Goal: Task Accomplishment & Management: Use online tool/utility

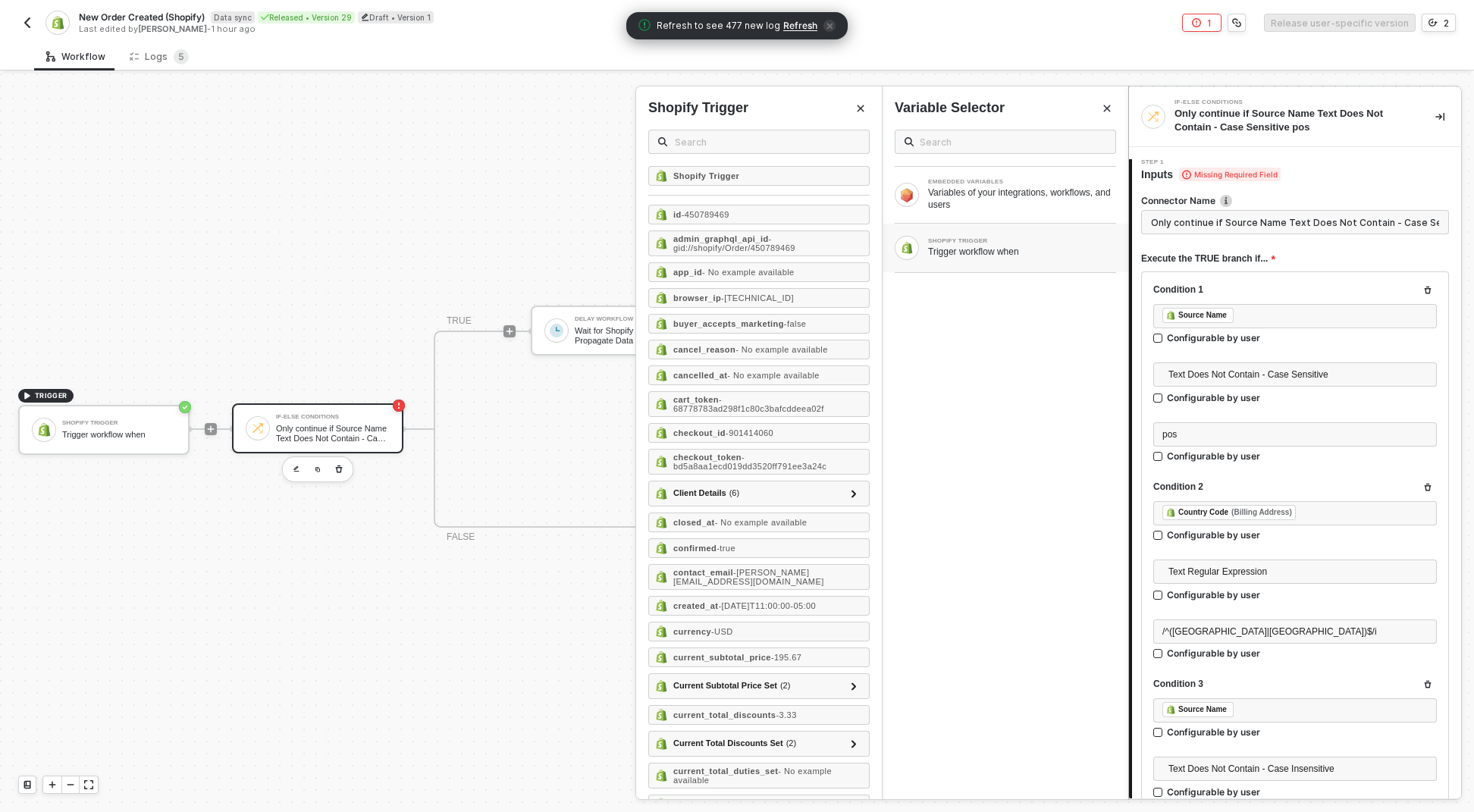
scroll to position [2235, 0]
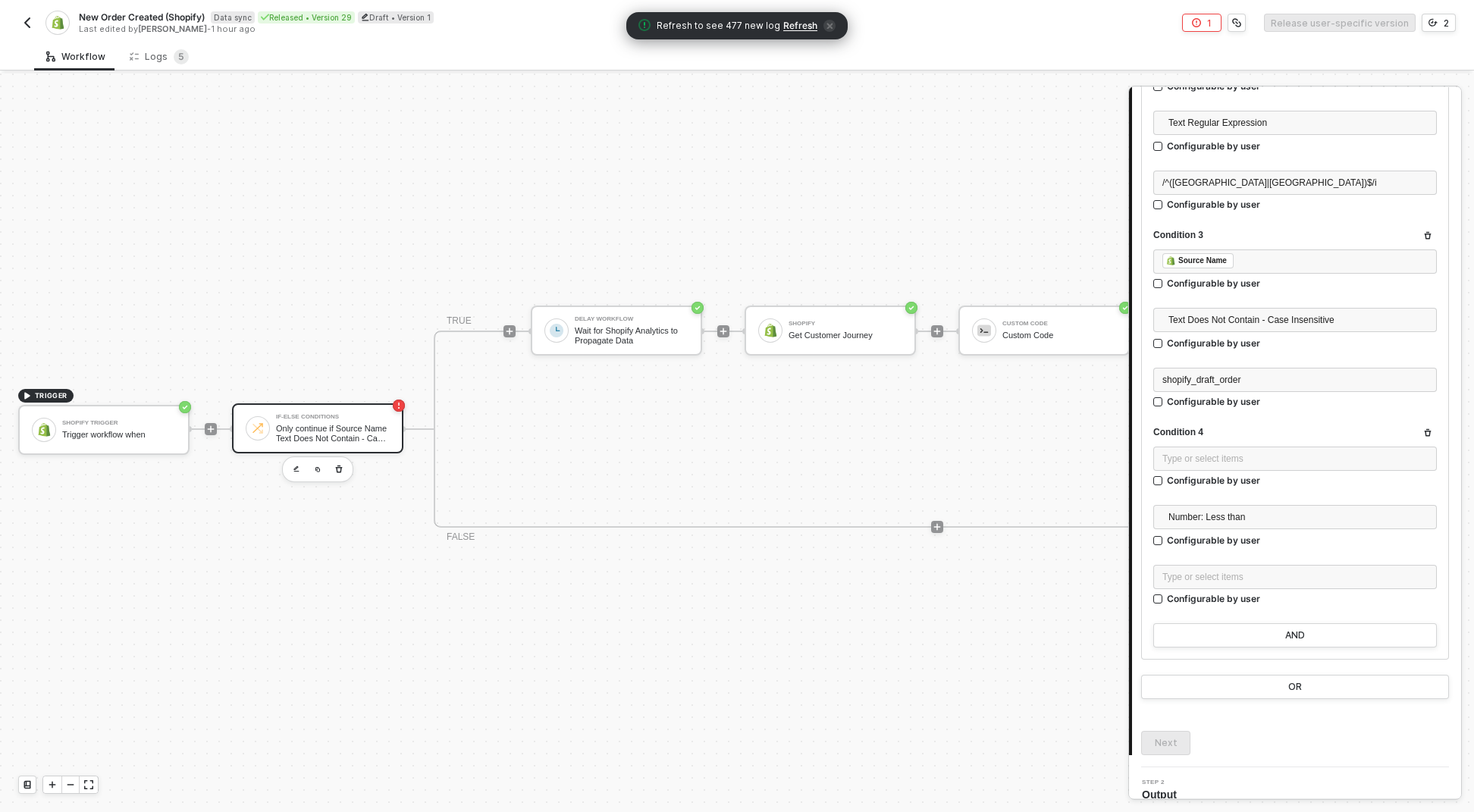
click at [218, 420] on div at bounding box center [210, 428] width 202 height 118
click at [214, 425] on icon "icon-play" at bounding box center [211, 429] width 9 height 9
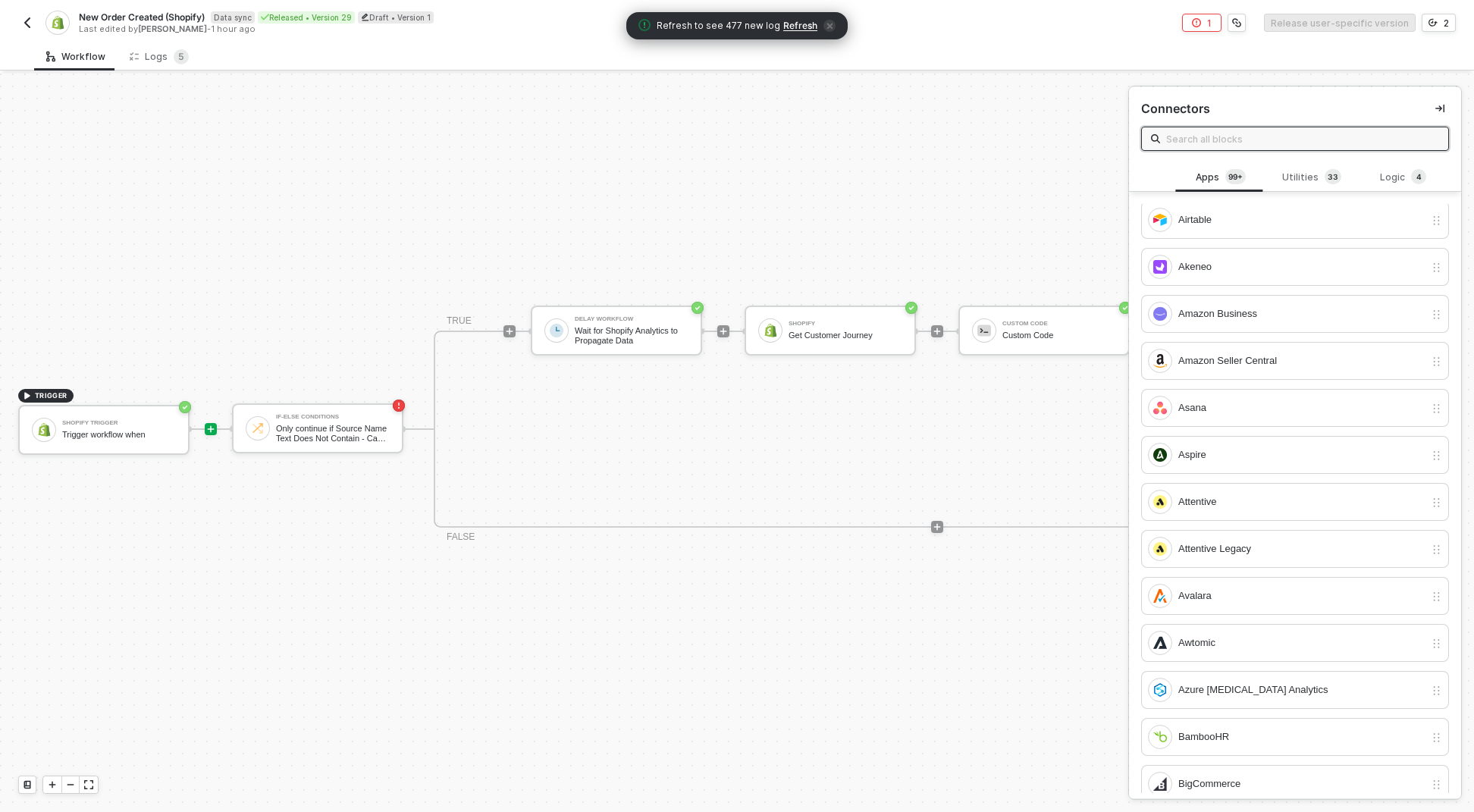
scroll to position [0, 0]
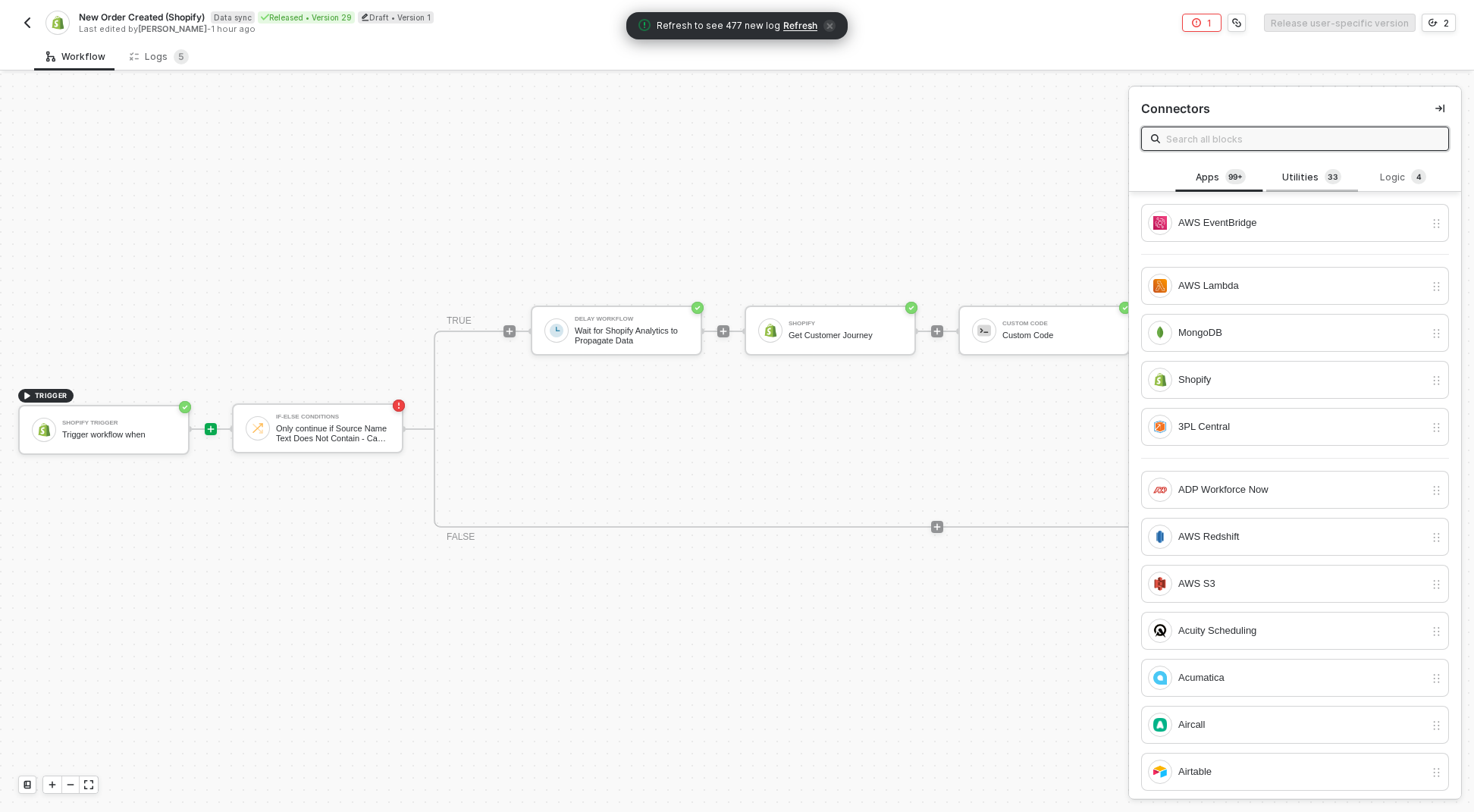
click at [1313, 170] on div "Utilities 3 3" at bounding box center [1312, 178] width 67 height 17
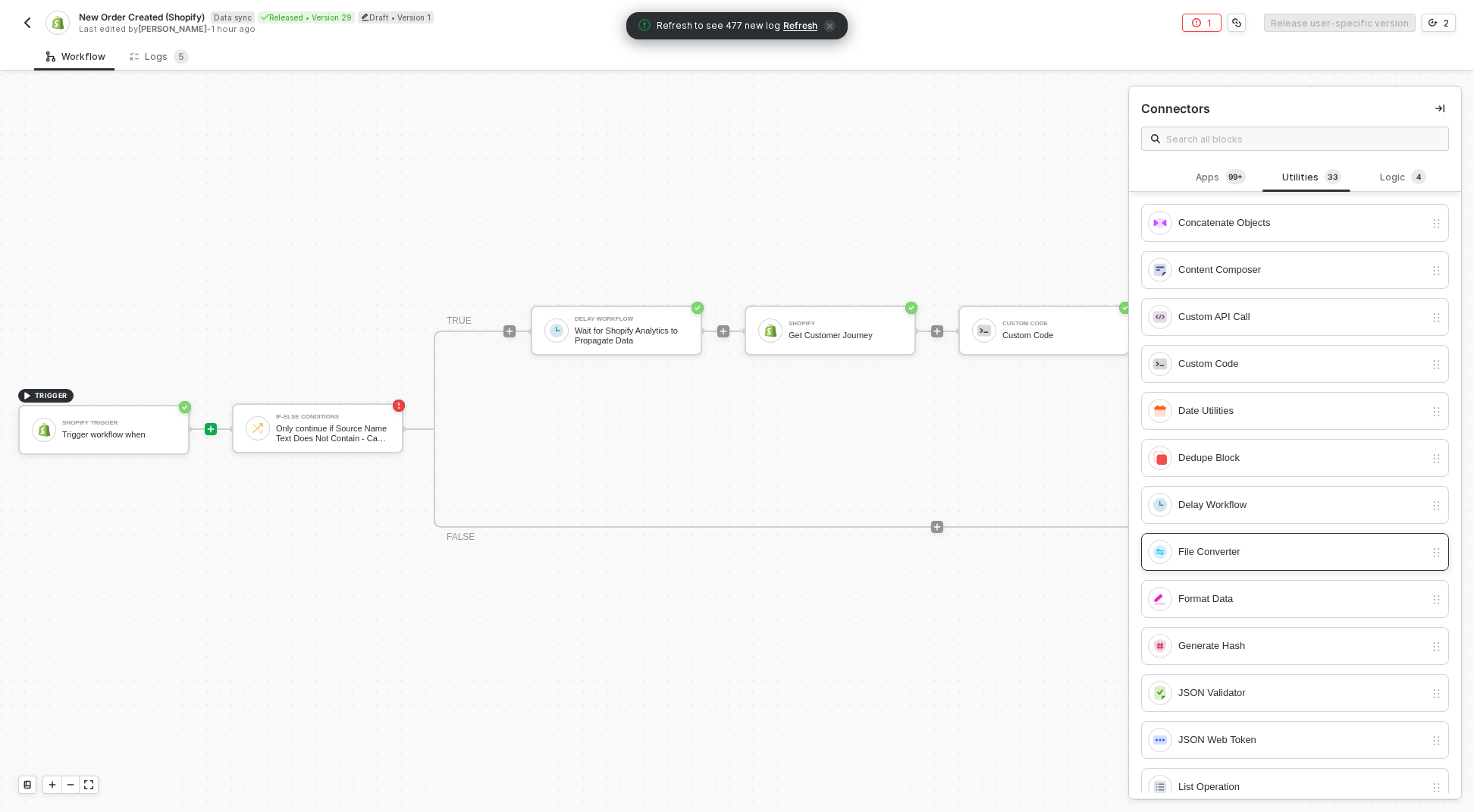
scroll to position [501, 0]
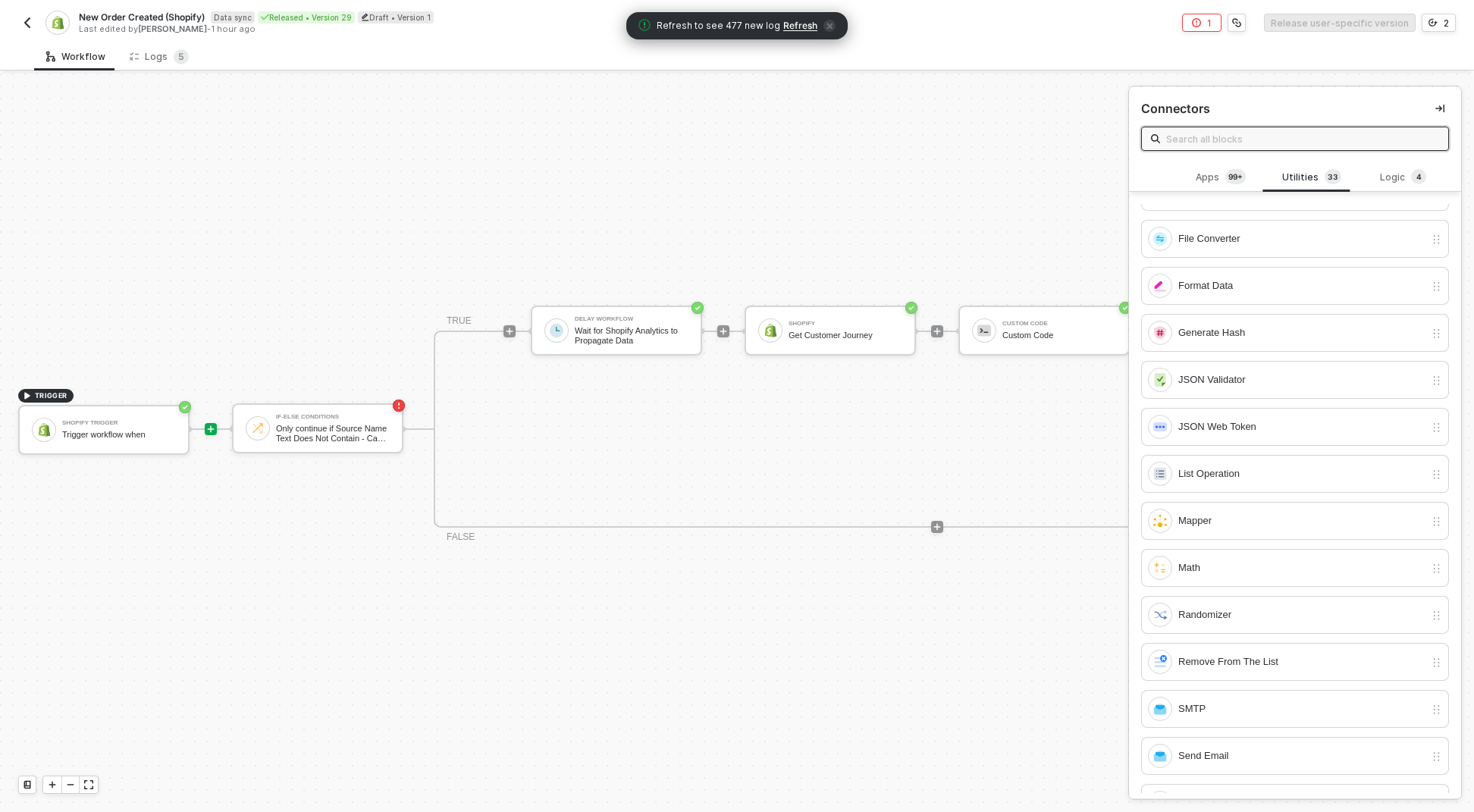
click at [1226, 143] on input "text" at bounding box center [1302, 139] width 273 height 17
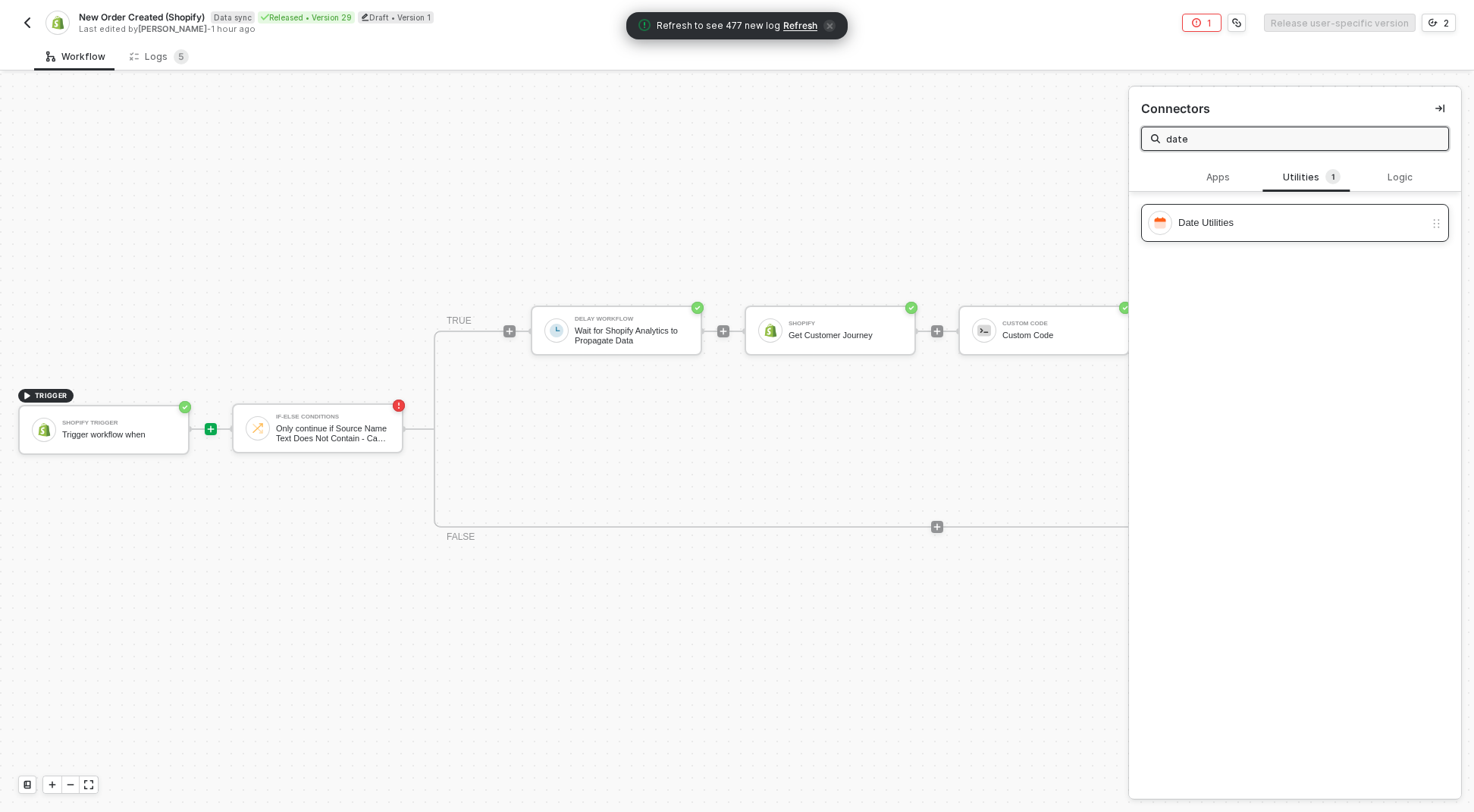
type input "date"
click at [1221, 231] on div "Date Utilities" at bounding box center [1287, 222] width 277 height 24
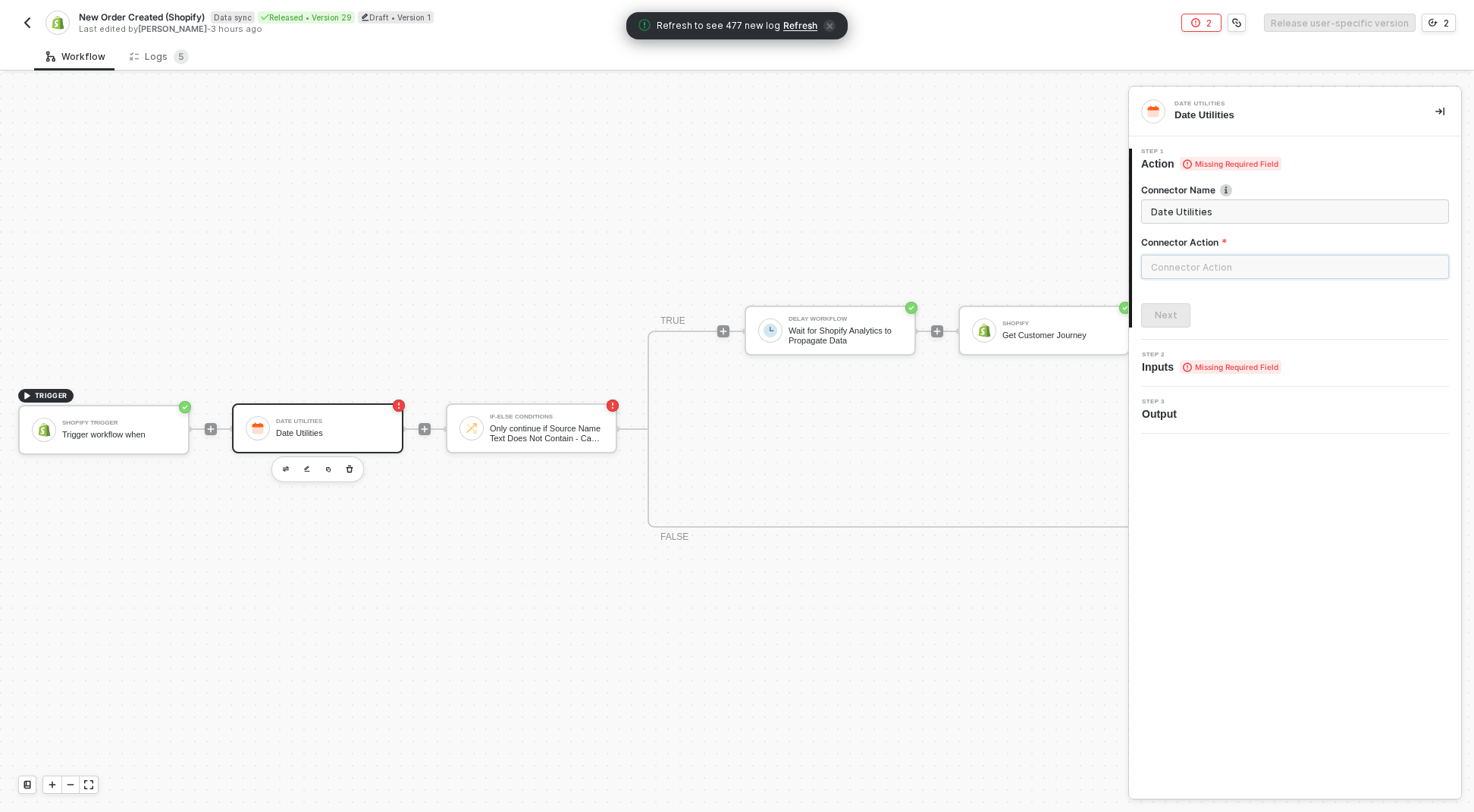
click at [1226, 263] on input "text" at bounding box center [1295, 266] width 308 height 24
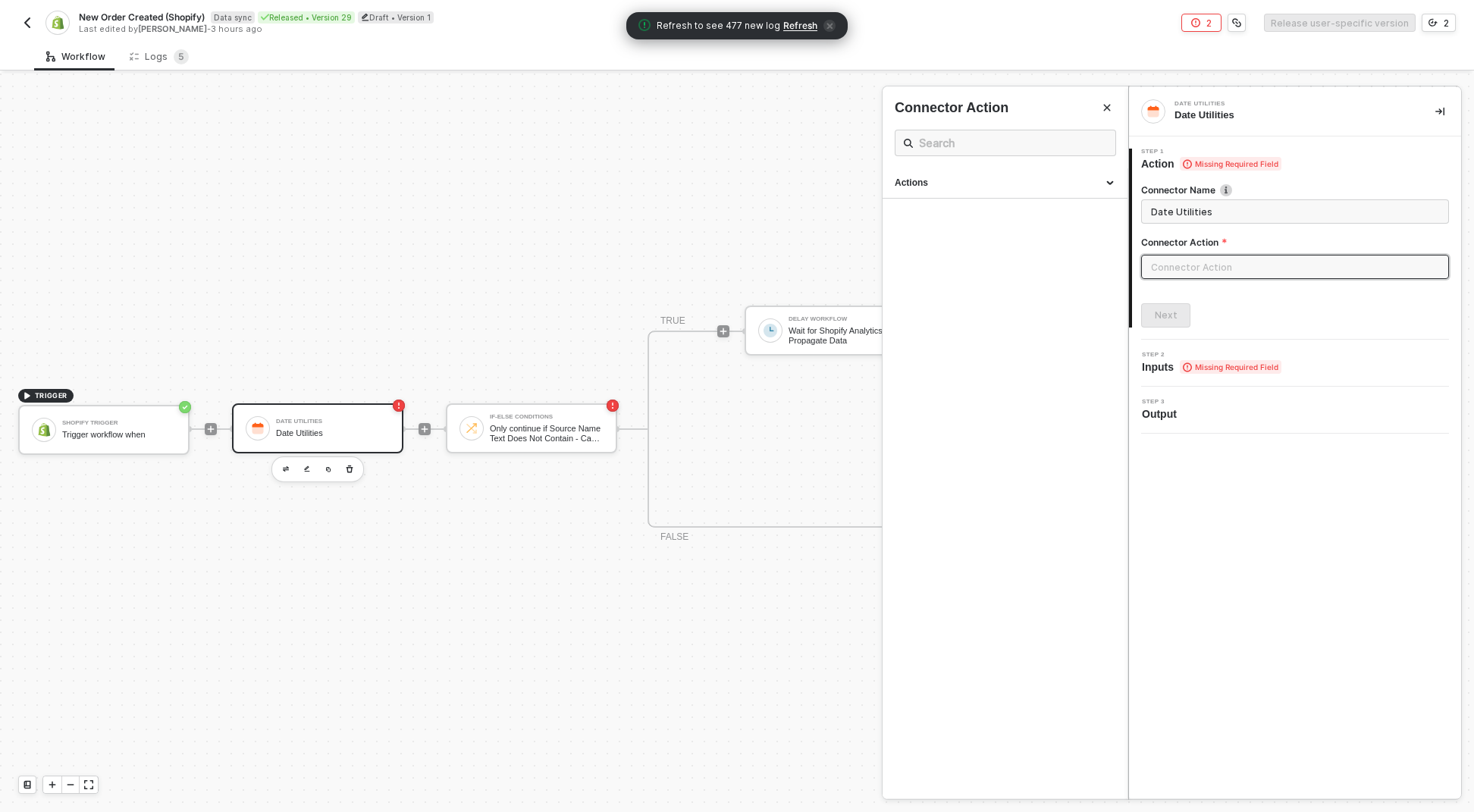
click at [1054, 203] on ul "Actions" at bounding box center [1006, 483] width 246 height 629
click at [1052, 193] on div "Actions" at bounding box center [1005, 183] width 245 height 30
click at [1021, 309] on li "Add or substract Date/Time Add or substract Date/Time" at bounding box center [1005, 293] width 245 height 38
type input "Add or substract Date/Time"
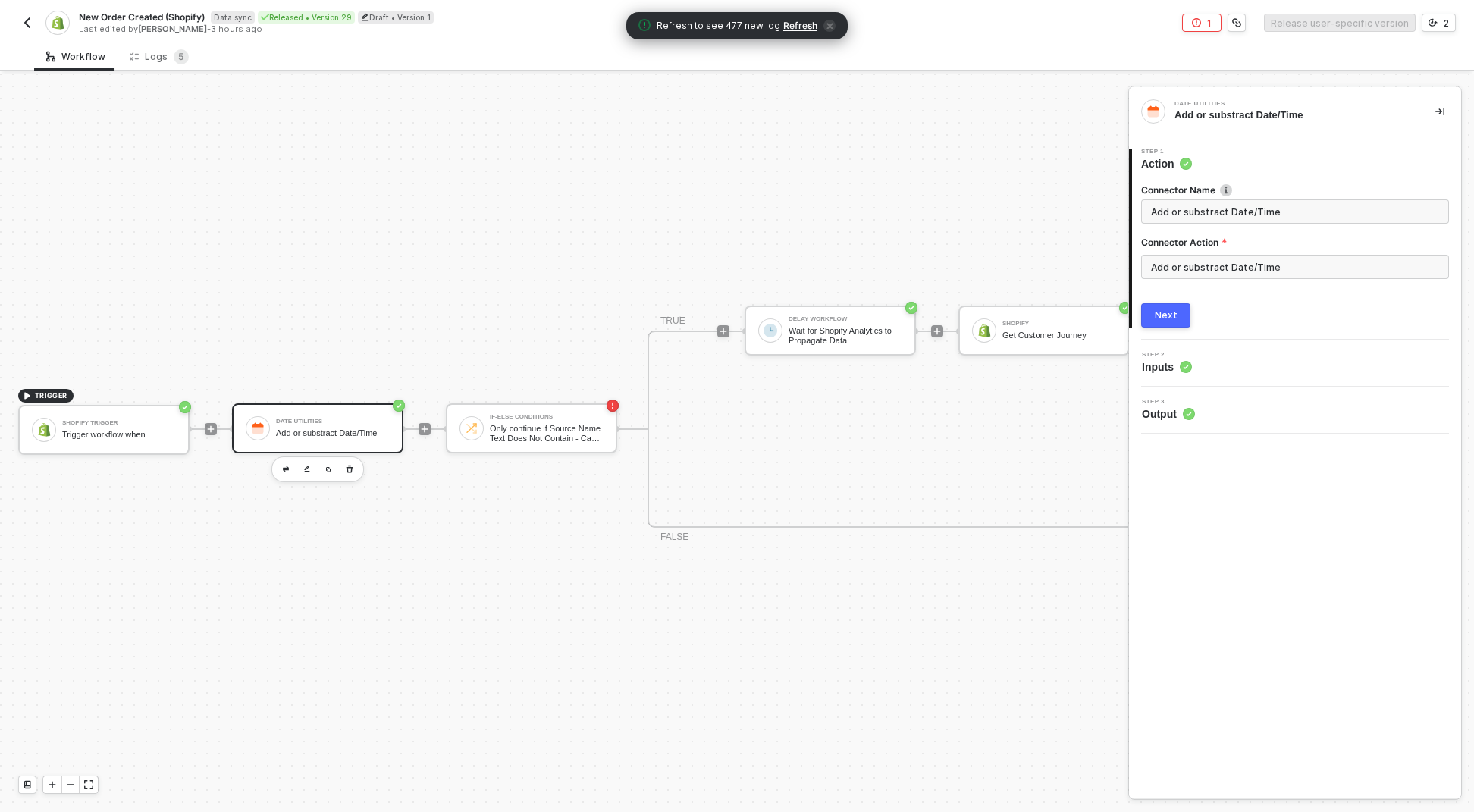
click at [1215, 317] on div "Next" at bounding box center [1295, 315] width 308 height 24
click at [1181, 319] on button "Next" at bounding box center [1166, 315] width 50 height 24
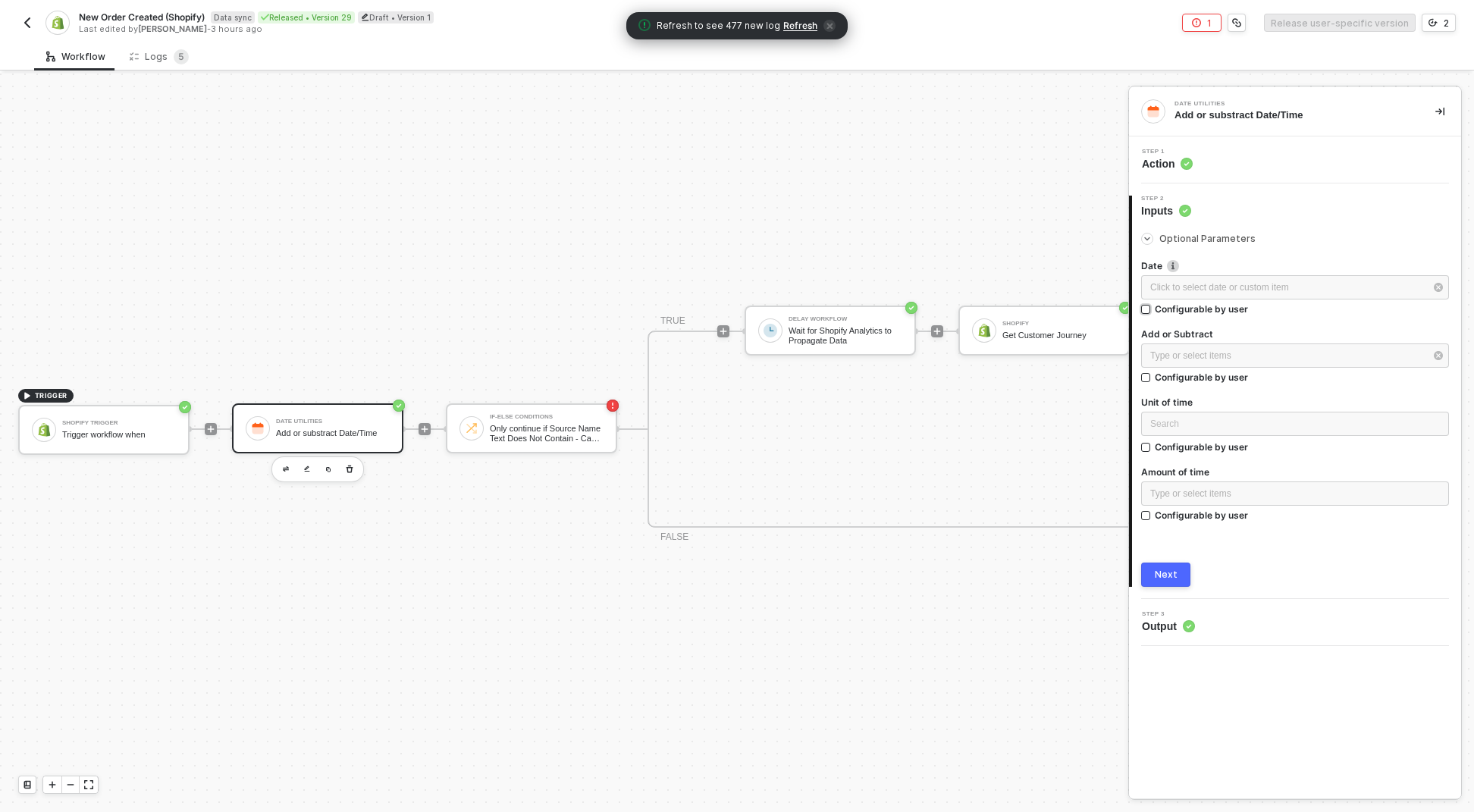
click at [1248, 302] on label "Configurable by user" at bounding box center [1295, 309] width 308 height 13
click at [1152, 305] on input "Configurable by user" at bounding box center [1147, 310] width 11 height 11
click at [1248, 292] on div "Click to select date or custom item ﻿" at bounding box center [1281, 288] width 281 height 27
click at [1229, 307] on div "Configurable by user" at bounding box center [1202, 310] width 94 height 13
click at [1152, 307] on input "Configurable by user" at bounding box center [1147, 312] width 11 height 11
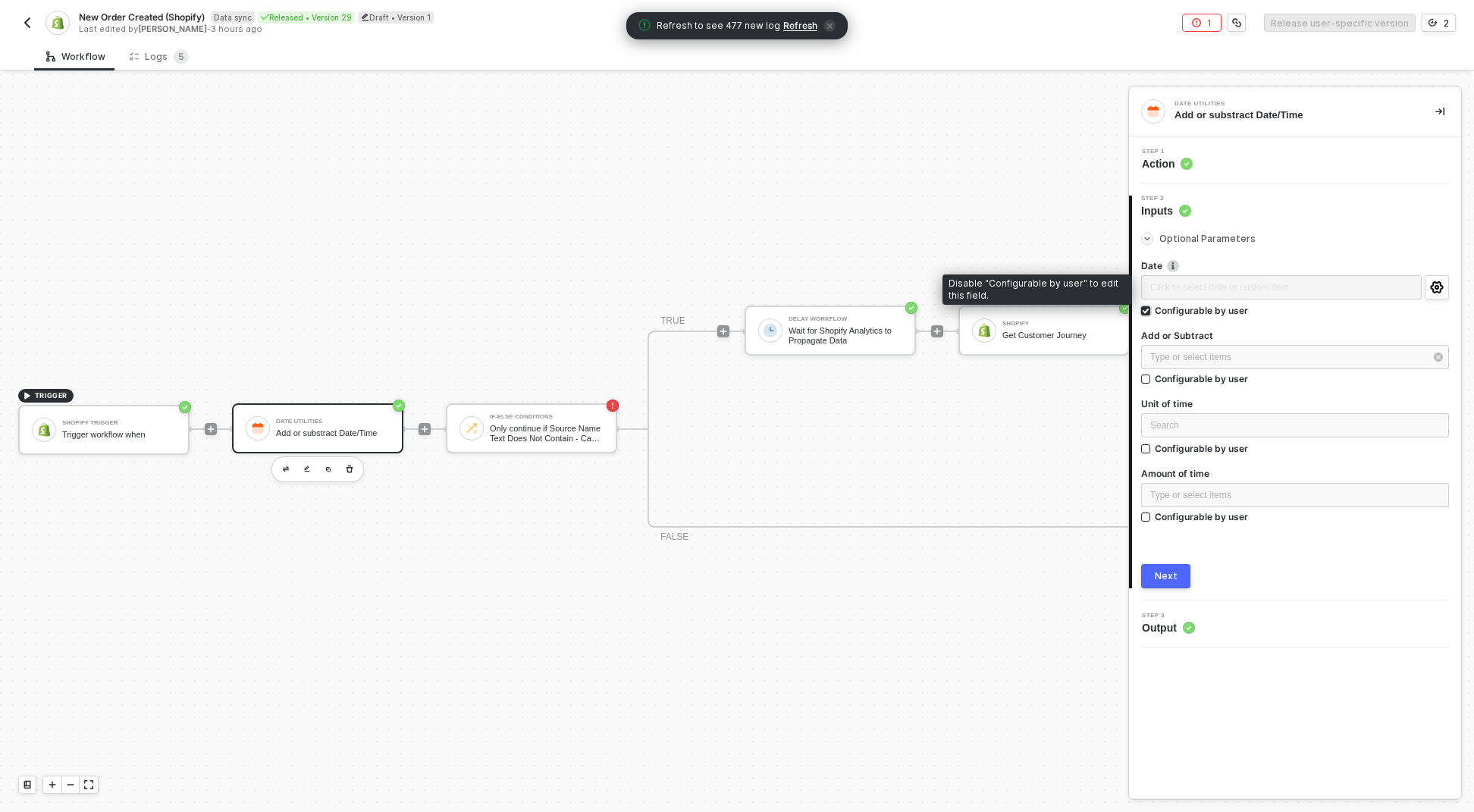
checkbox input "false"
click at [1241, 293] on div "Click to select date or custom item ﻿" at bounding box center [1288, 288] width 275 height 15
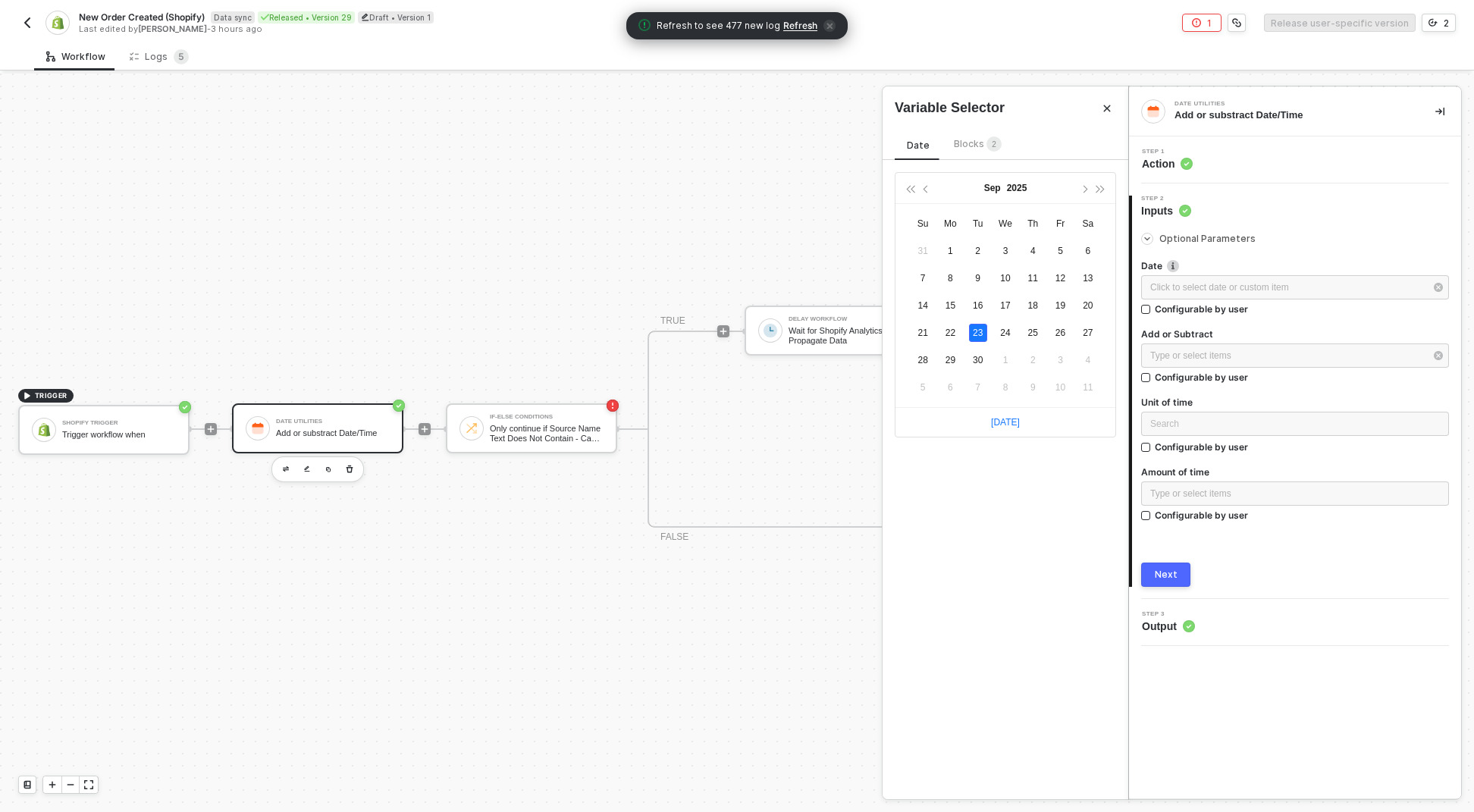
click at [947, 142] on div "Blocks 2" at bounding box center [977, 145] width 72 height 19
click at [1333, 363] on div "Type or select items ﻿" at bounding box center [1295, 355] width 308 height 24
click at [1031, 155] on div "Add or Subtract 2 Blocks 2" at bounding box center [989, 147] width 187 height 24
click at [1031, 155] on div "Add or Subtract 2 Blocks 2" at bounding box center [989, 147] width 187 height 24
click at [1031, 152] on div "Blocks 2" at bounding box center [1046, 145] width 48 height 17
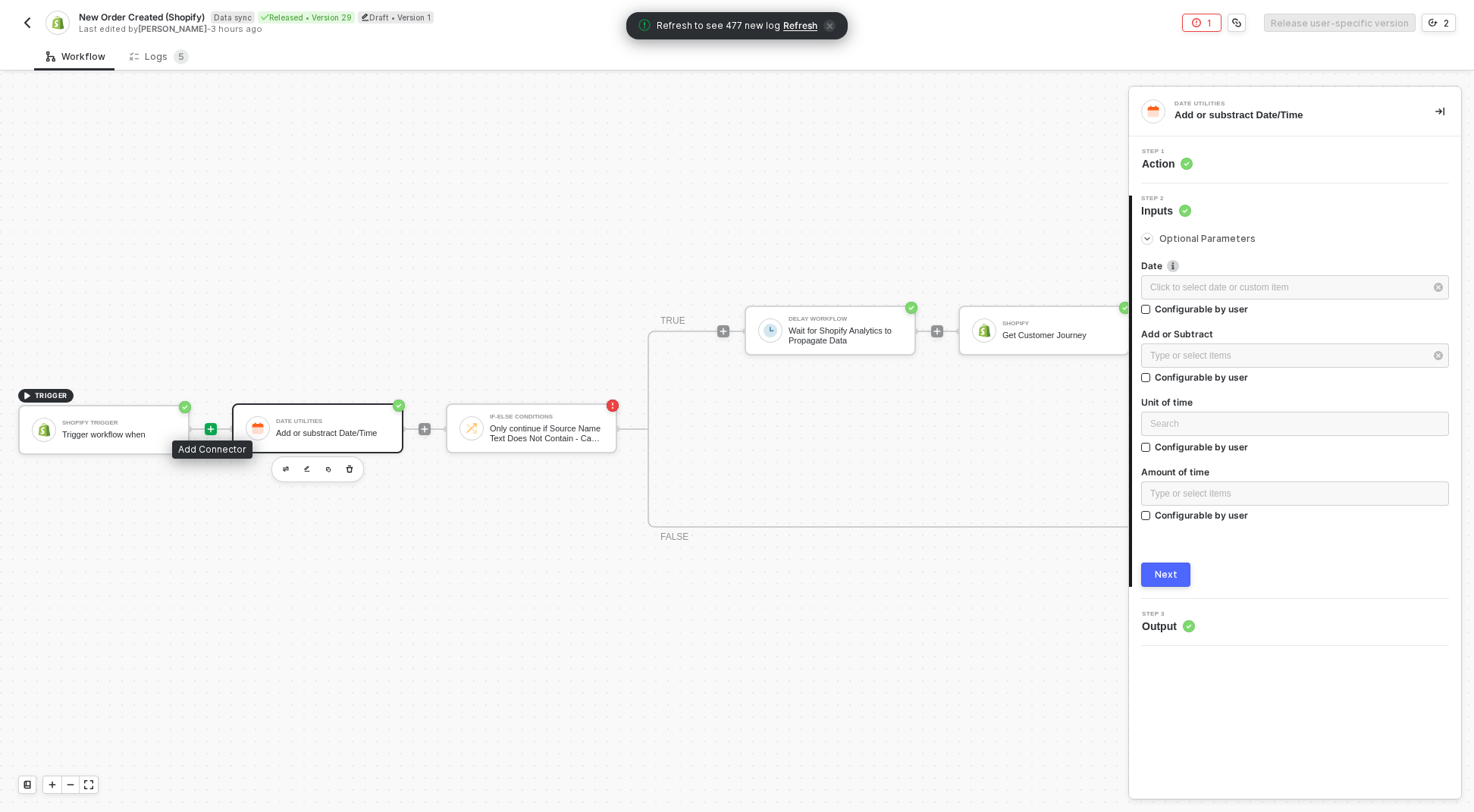
click at [211, 425] on icon "icon-play" at bounding box center [211, 428] width 7 height 7
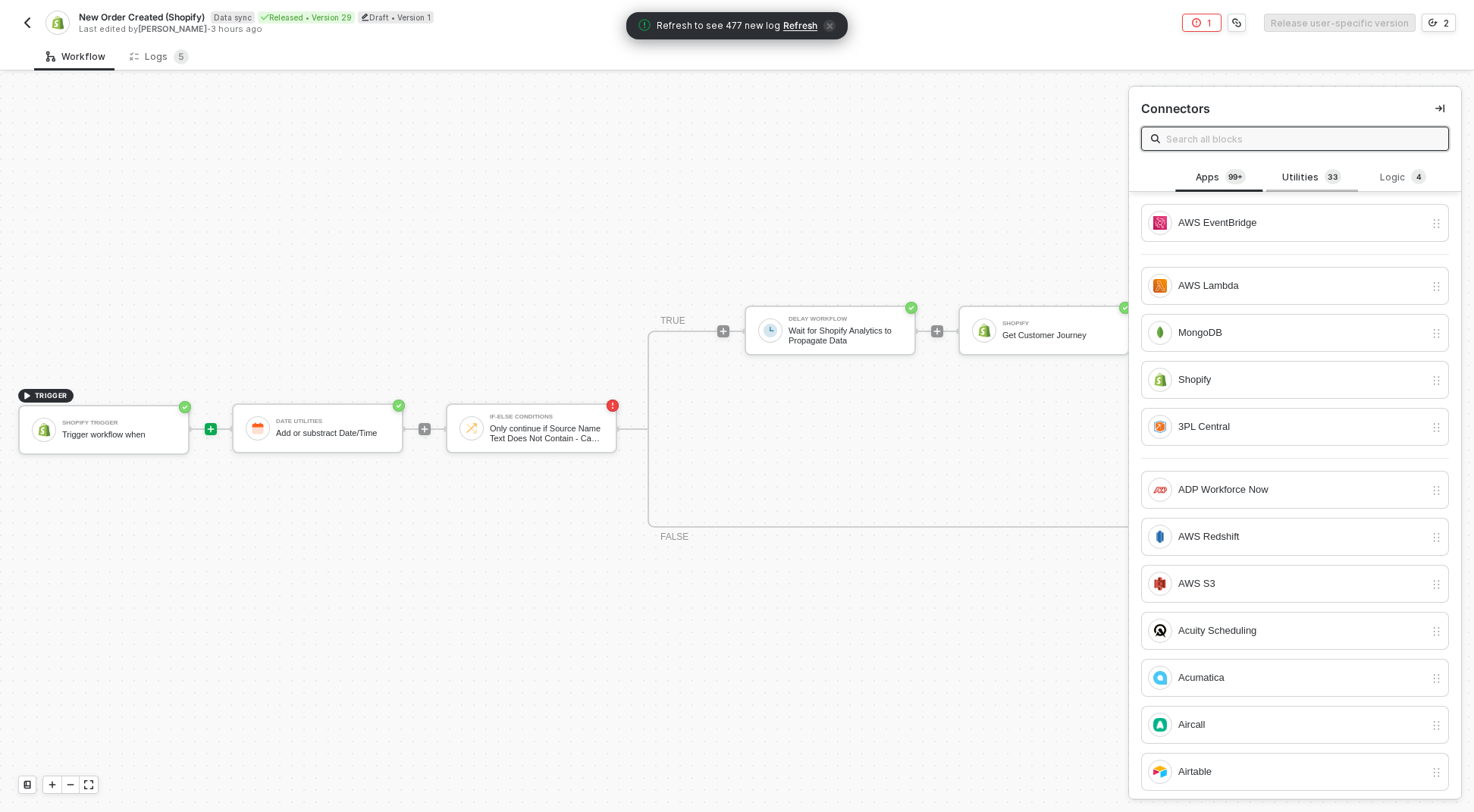
click at [1294, 178] on div "Utilities 3 3" at bounding box center [1312, 178] width 67 height 17
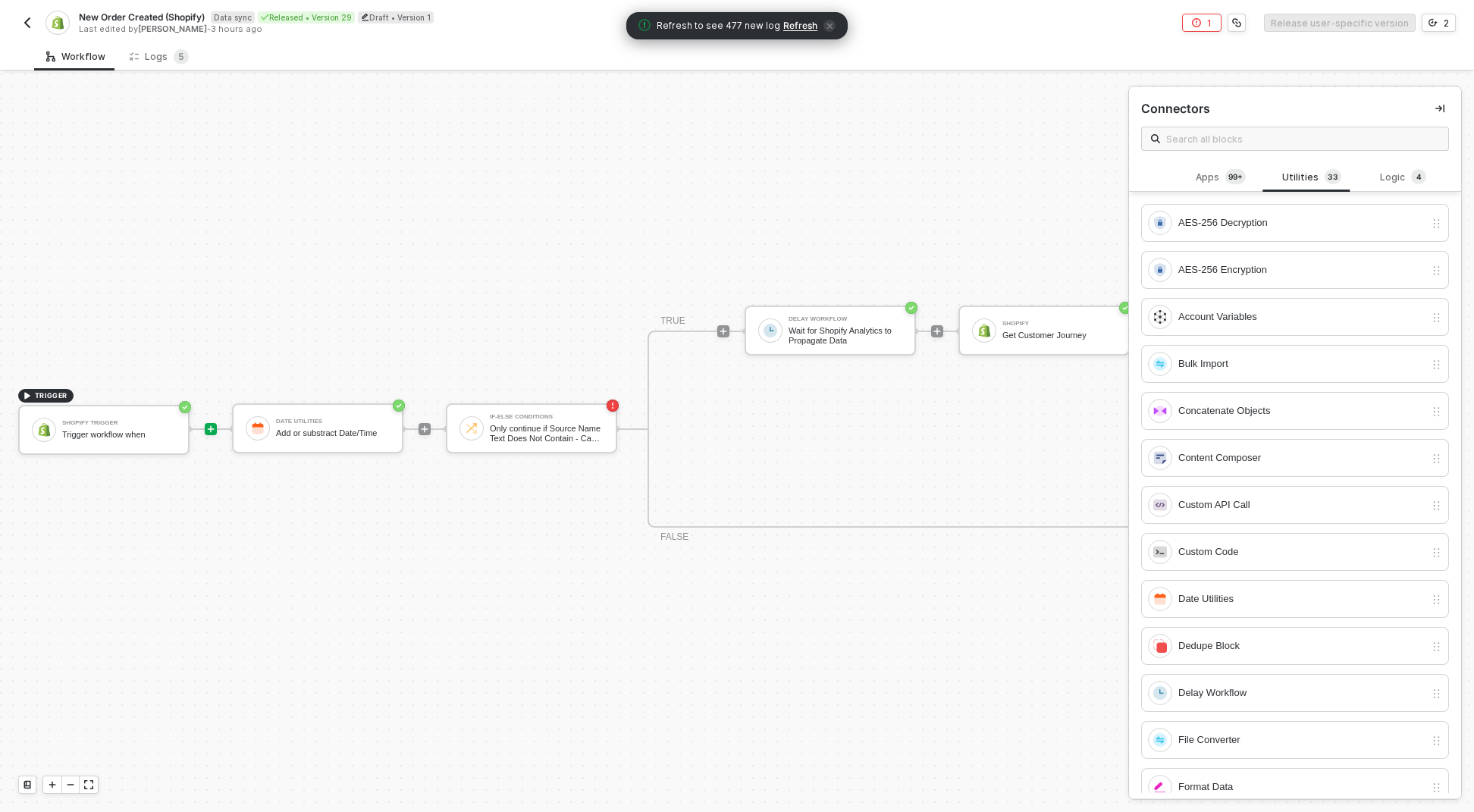
click at [1210, 156] on div "Connectors" at bounding box center [1294, 125] width 332 height 76
click at [1212, 145] on input "text" at bounding box center [1302, 139] width 273 height 17
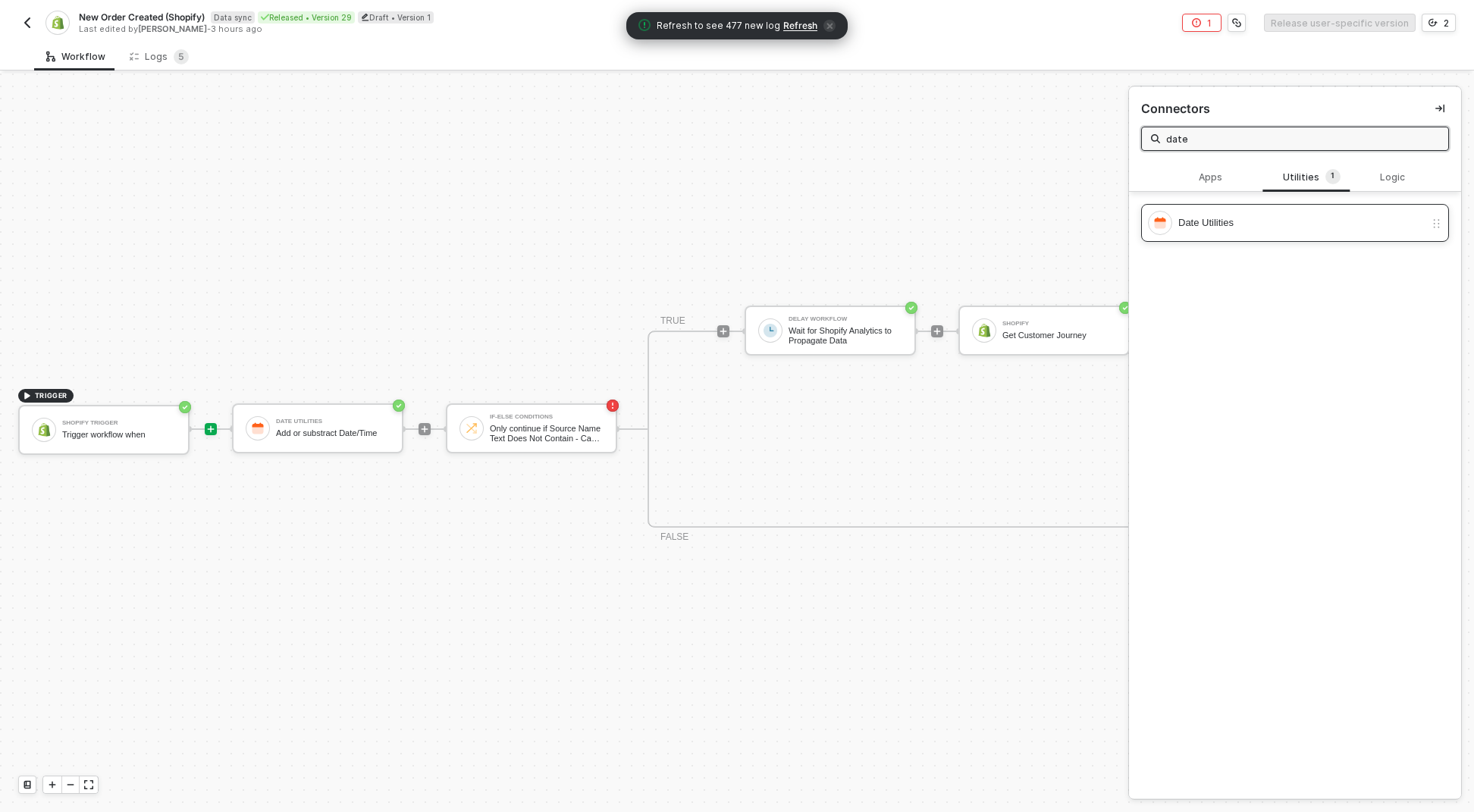
type input "date"
click at [1226, 230] on div "Date Utilities" at bounding box center [1301, 223] width 247 height 17
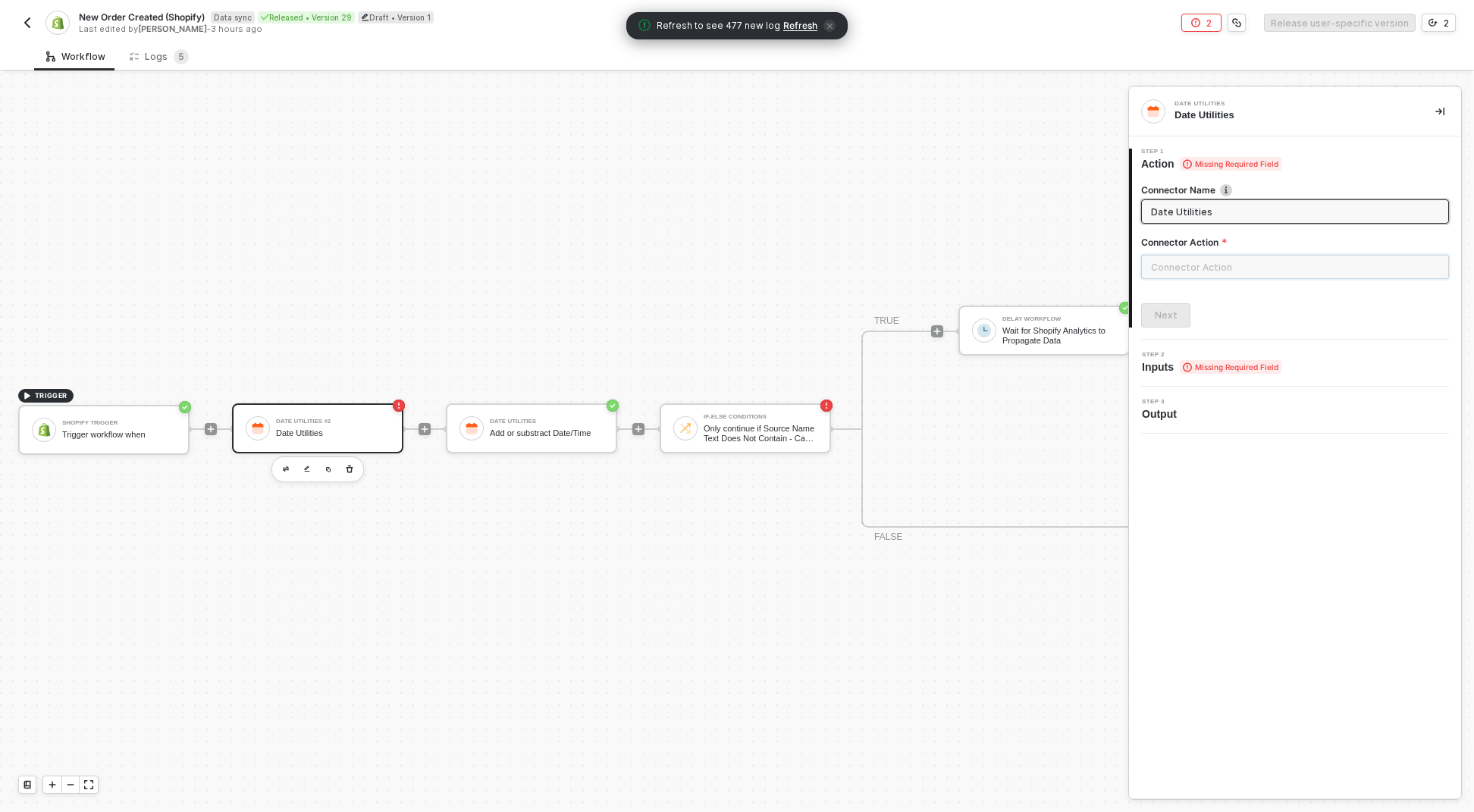
click at [1181, 261] on input "text" at bounding box center [1295, 266] width 308 height 24
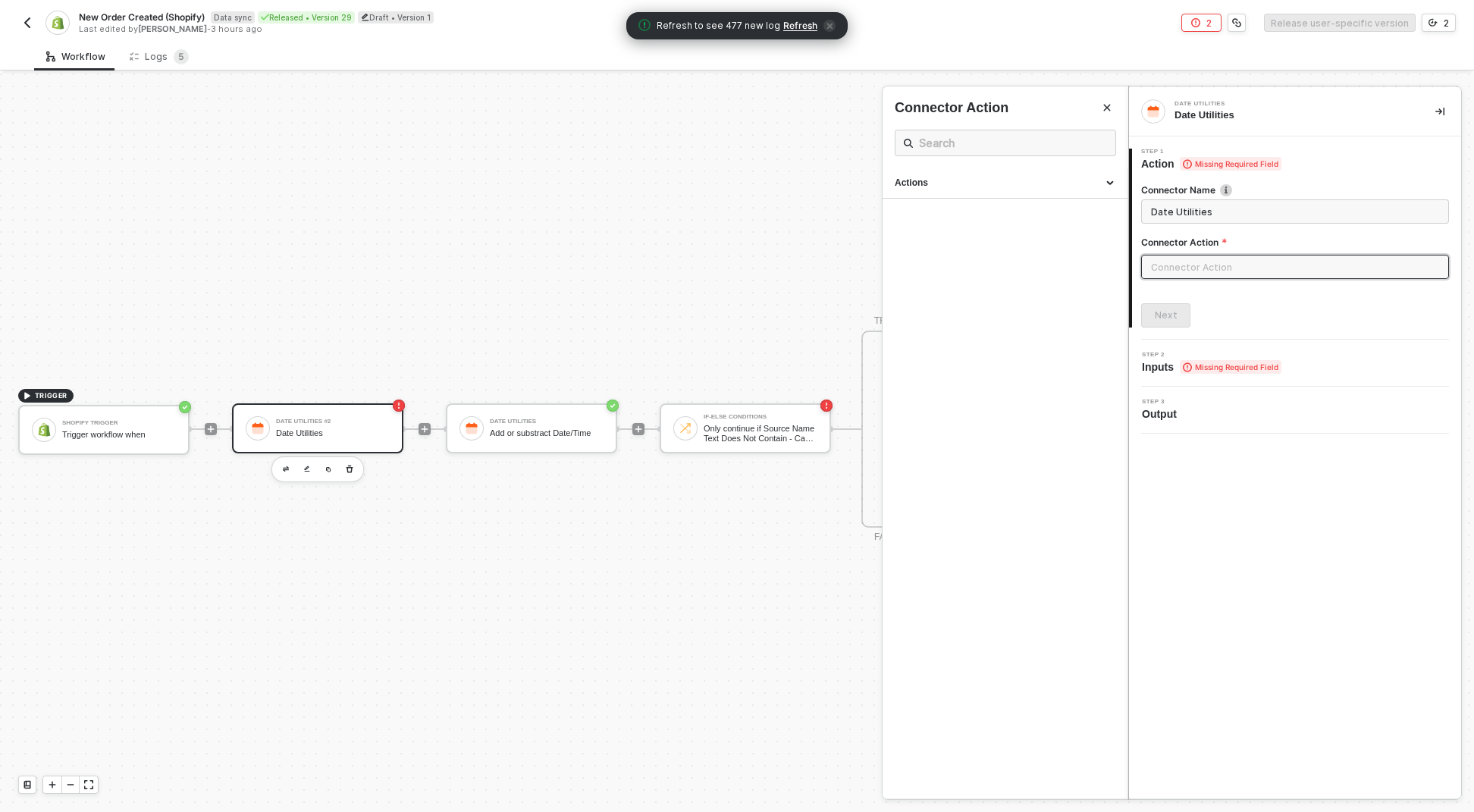
click at [1184, 273] on input "text" at bounding box center [1295, 266] width 308 height 24
click at [1039, 189] on div "Actions" at bounding box center [1005, 183] width 221 height 13
click at [1016, 329] on div "Parse, Modify & Format Date" at bounding box center [1005, 326] width 221 height 13
type input "Parse a date, add/subtract time, and format the result"
type input "Parse, Modify & Format Date"
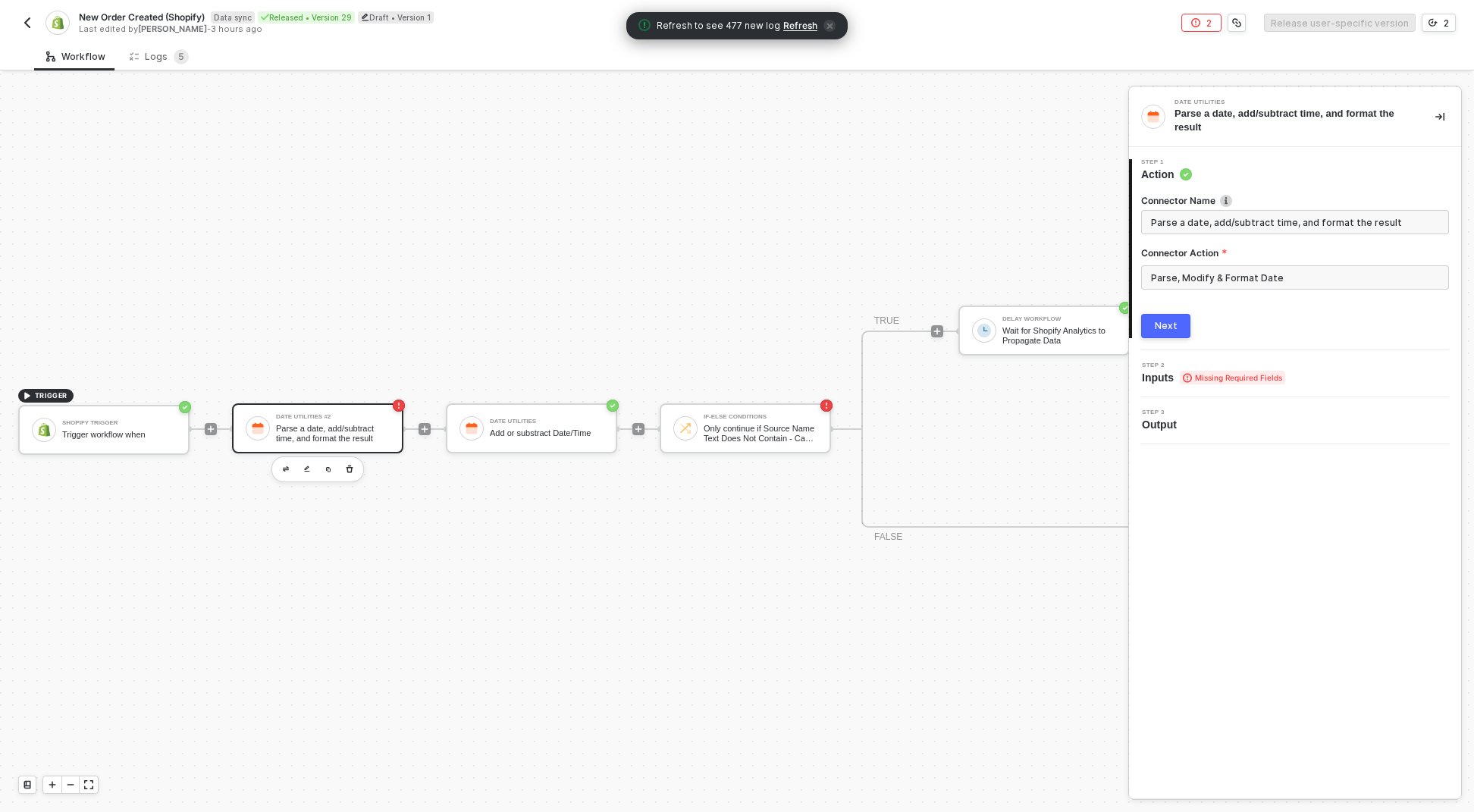
click at [1177, 324] on button "Next" at bounding box center [1166, 326] width 50 height 24
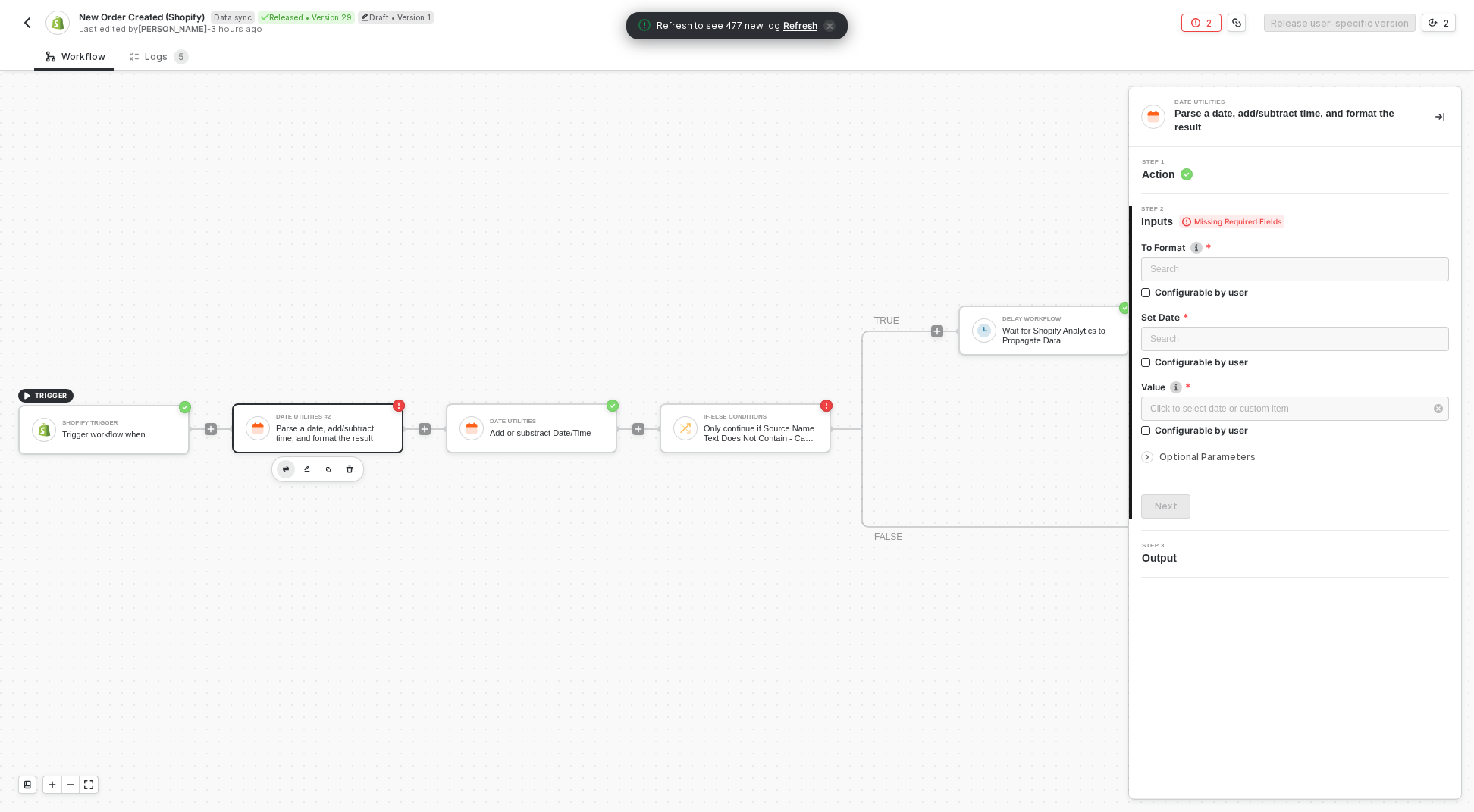
click at [293, 456] on div at bounding box center [318, 469] width 93 height 26
click at [1277, 206] on span "Step 2" at bounding box center [1212, 210] width 143 height 6
click at [1269, 186] on div "Step 1 Action" at bounding box center [1294, 170] width 332 height 47
click at [1262, 178] on div "Step 1 Action" at bounding box center [1297, 170] width 328 height 22
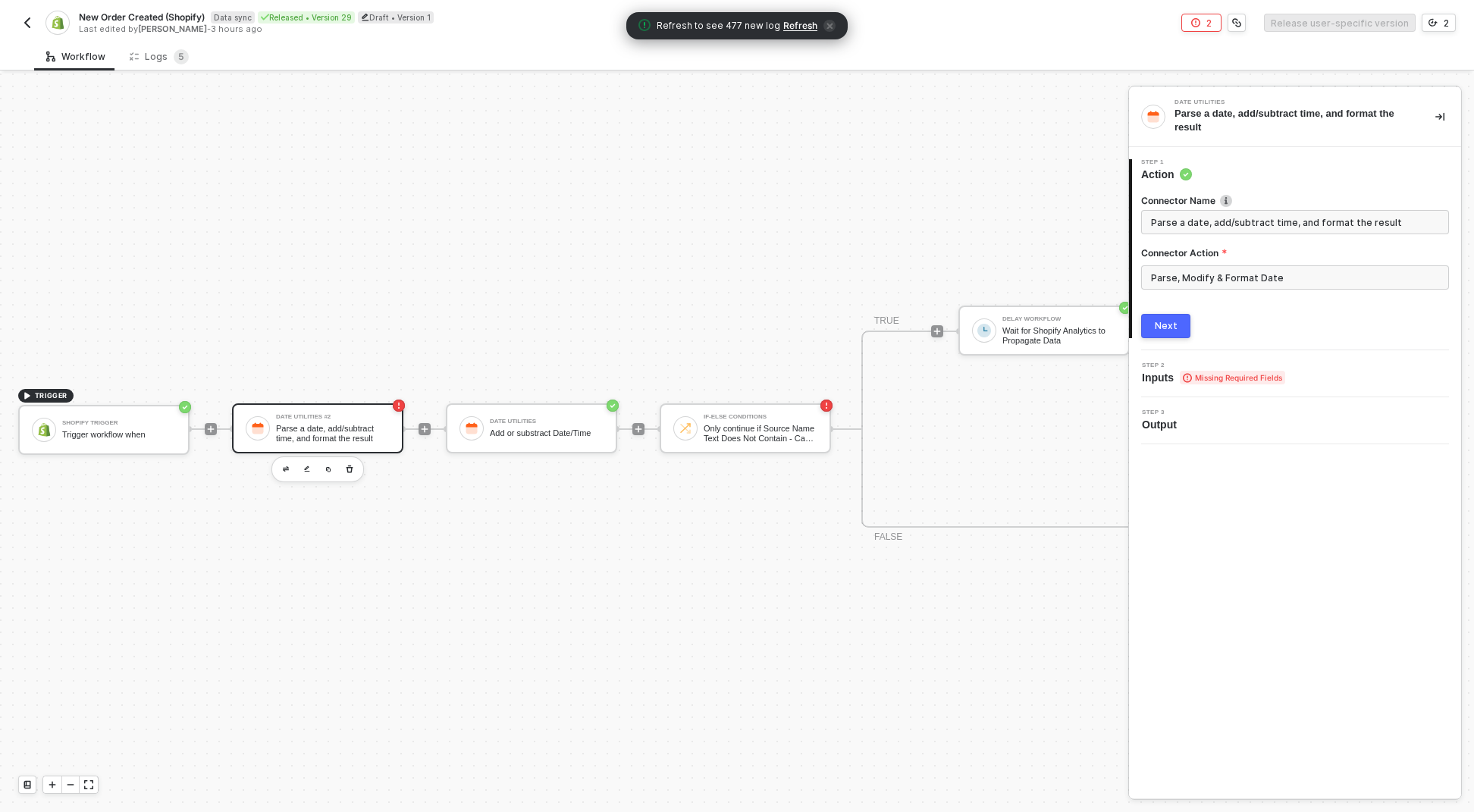
click at [1143, 219] on span "Parse a date, add/subtract time, and format the result" at bounding box center [1295, 221] width 308 height 24
drag, startPoint x: 1157, startPoint y: 218, endPoint x: 1164, endPoint y: 223, distance: 8.6
click at [1157, 218] on input "Parse a date, add/subtract time, and format the result" at bounding box center [1294, 222] width 286 height 17
click at [1206, 228] on input "Parse a date, add/subtract time, and format the result" at bounding box center [1294, 222] width 286 height 17
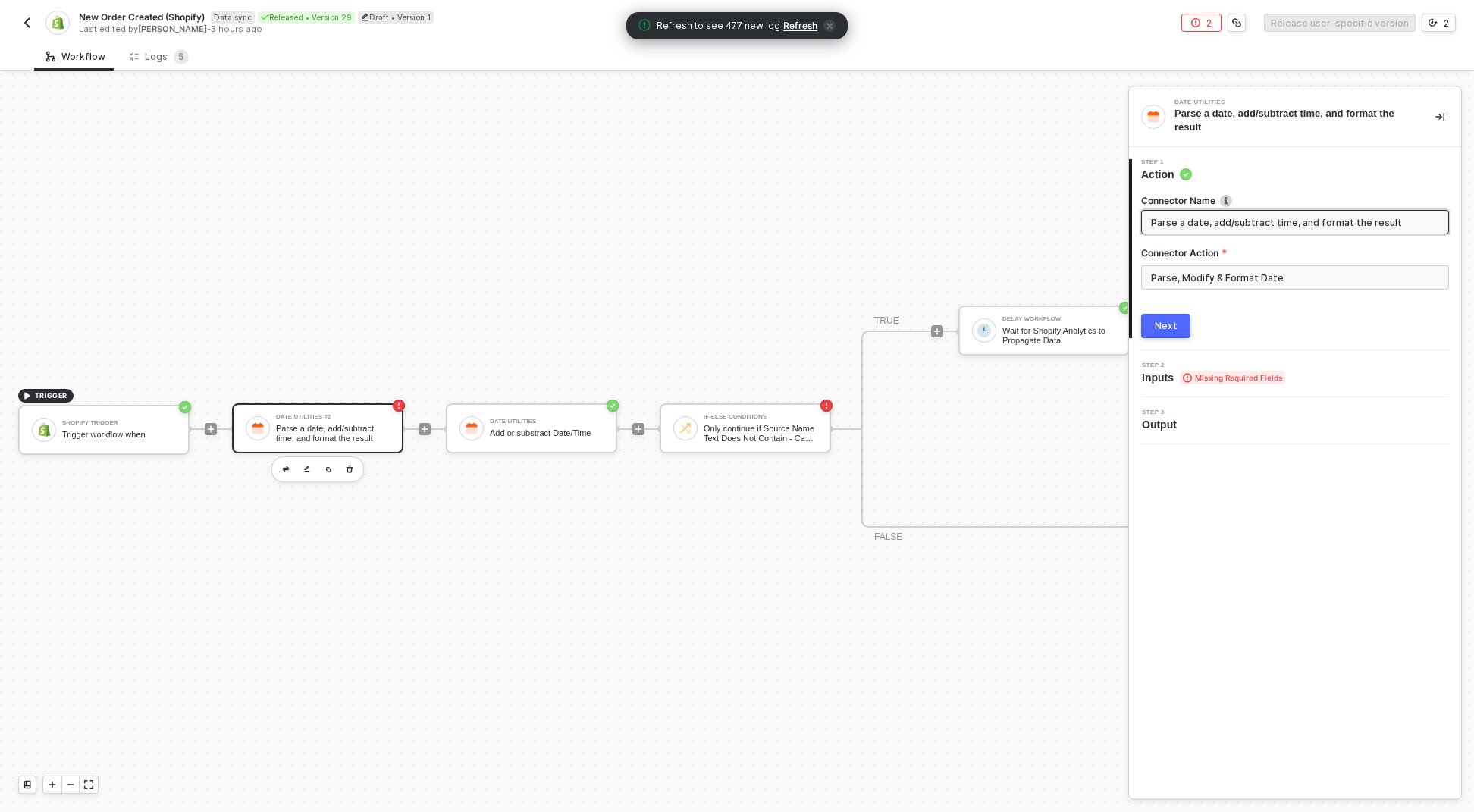
click at [1206, 228] on input "Parse a date, add/subtract time, and format the result" at bounding box center [1294, 222] width 286 height 17
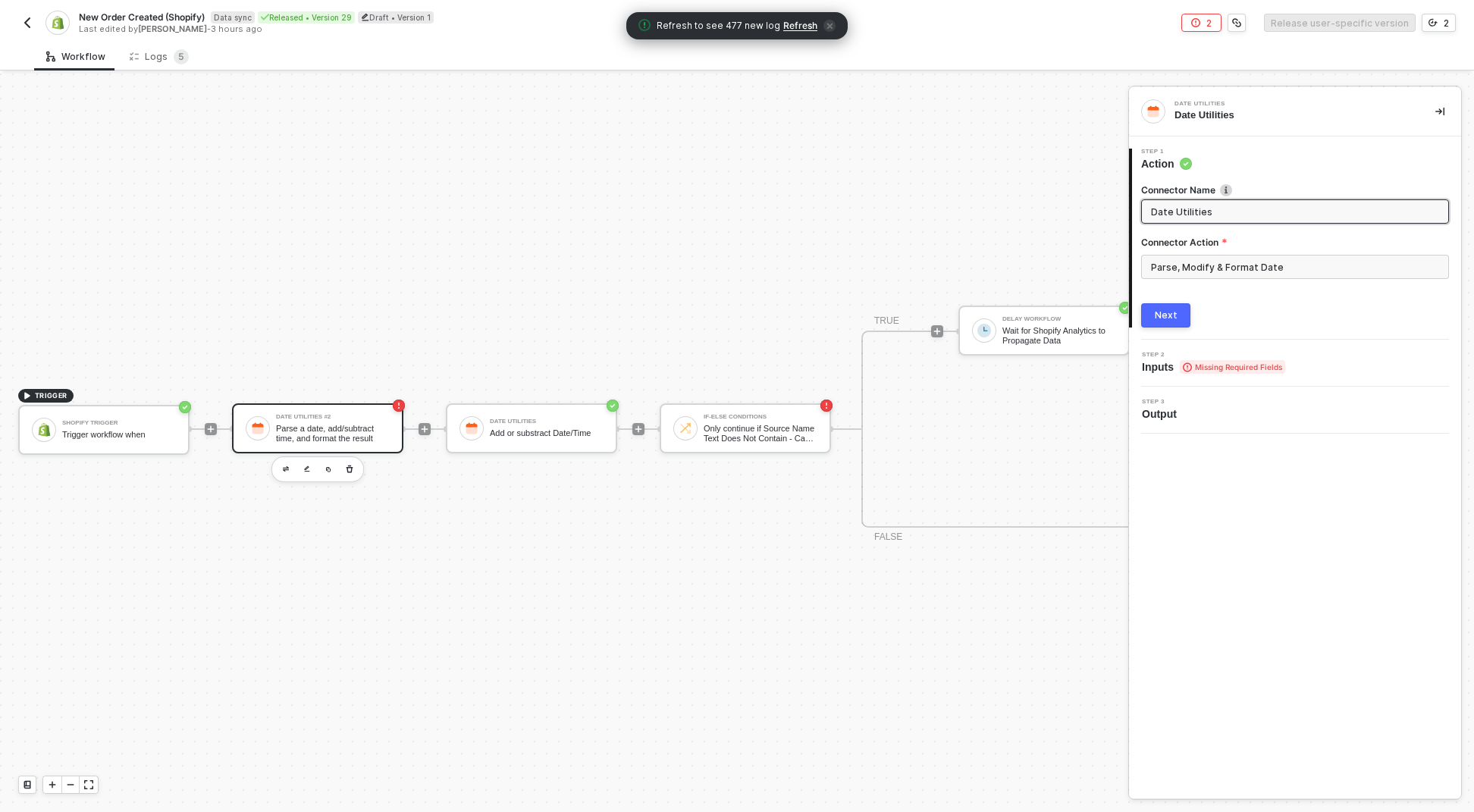
click at [1185, 220] on span "Date Utilities" at bounding box center [1295, 211] width 308 height 24
click at [1186, 215] on input "Date Utilities" at bounding box center [1294, 212] width 286 height 17
type input "Date Utilities"
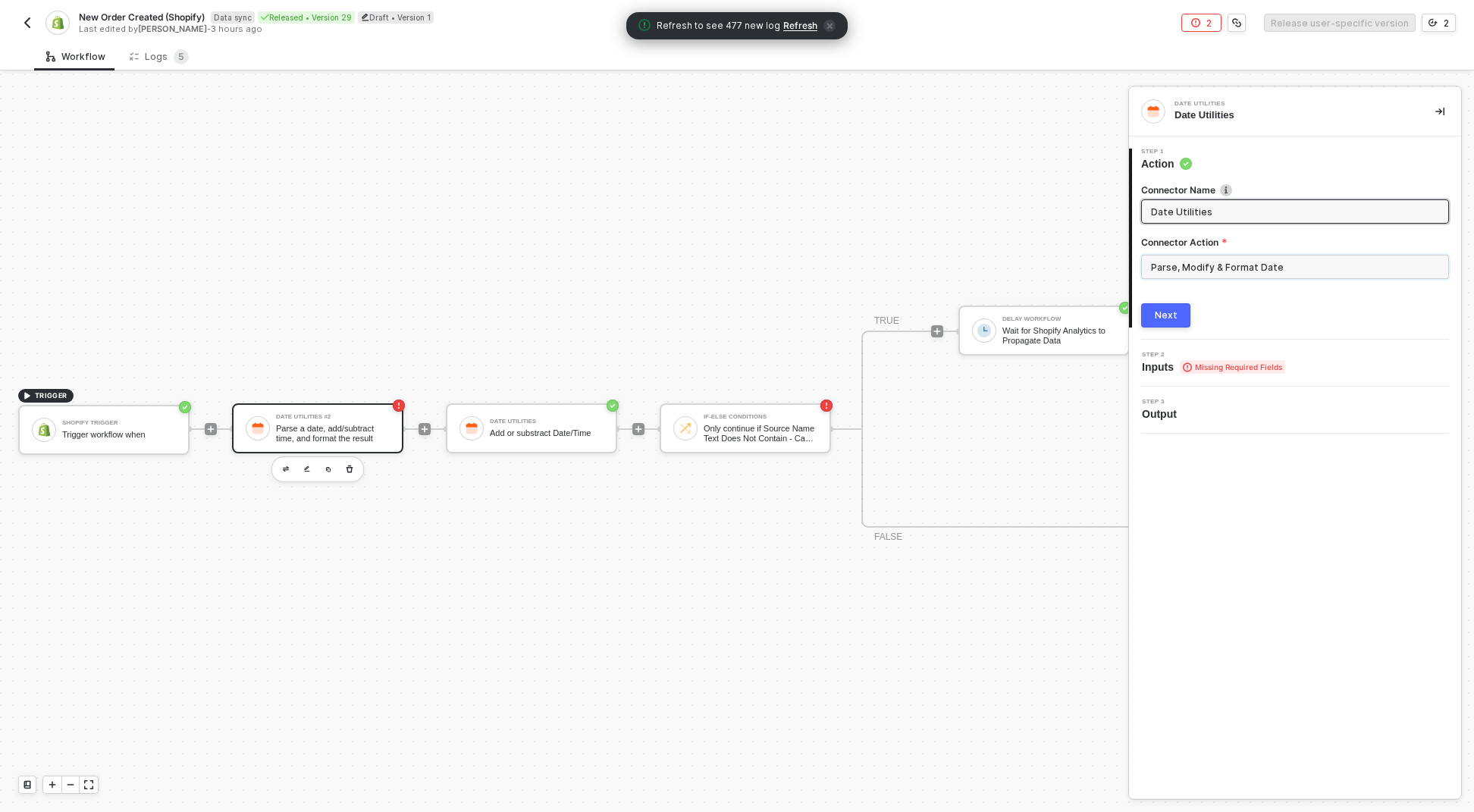
click at [1193, 270] on input "Parse, Modify & Format Date" at bounding box center [1295, 266] width 308 height 24
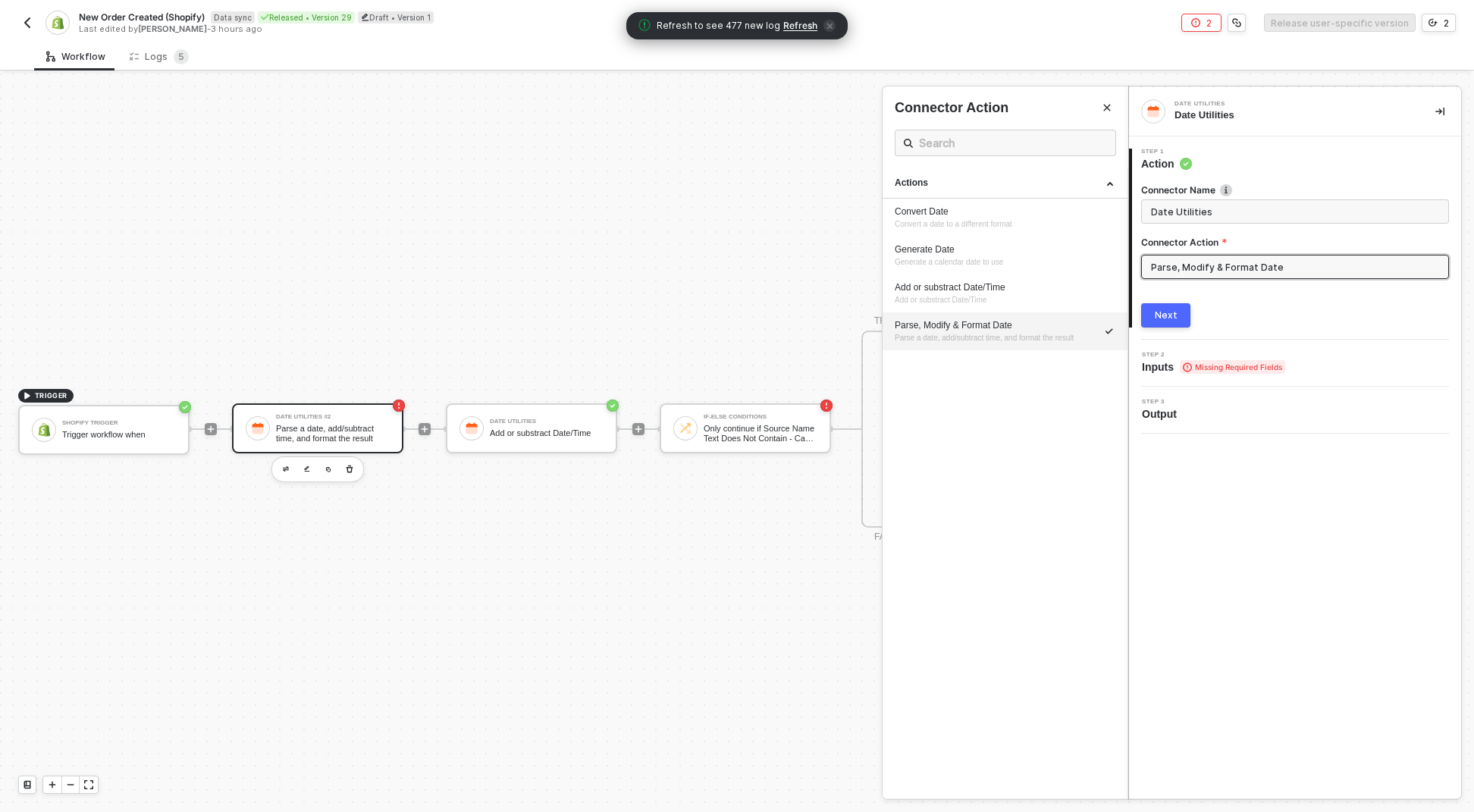
click at [1193, 270] on input "Parse, Modify & Format Date" at bounding box center [1295, 266] width 308 height 24
click at [967, 251] on div "Generate Date" at bounding box center [1005, 250] width 221 height 13
type input "Generate Date"
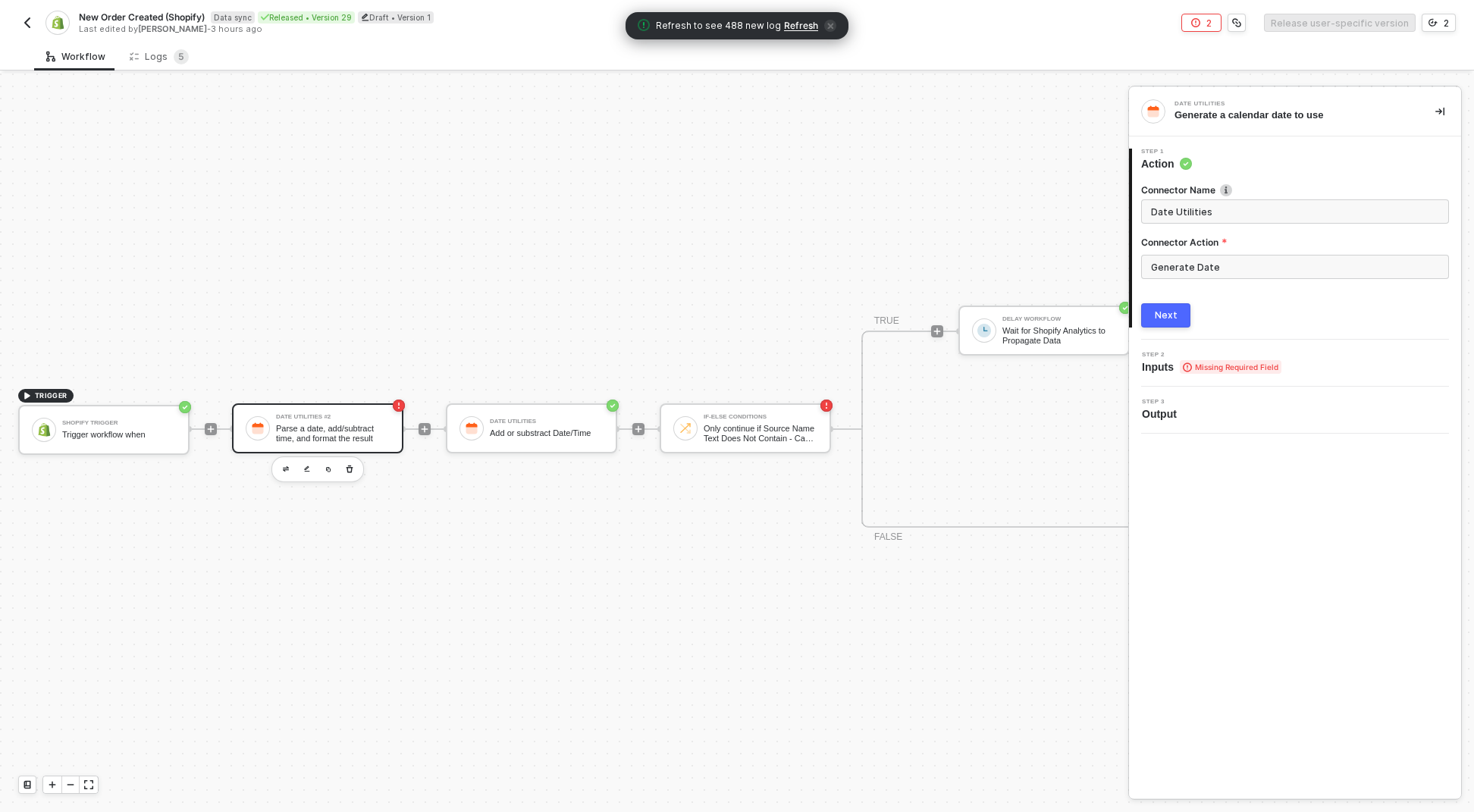
click at [1174, 316] on div "Next" at bounding box center [1166, 316] width 22 height 12
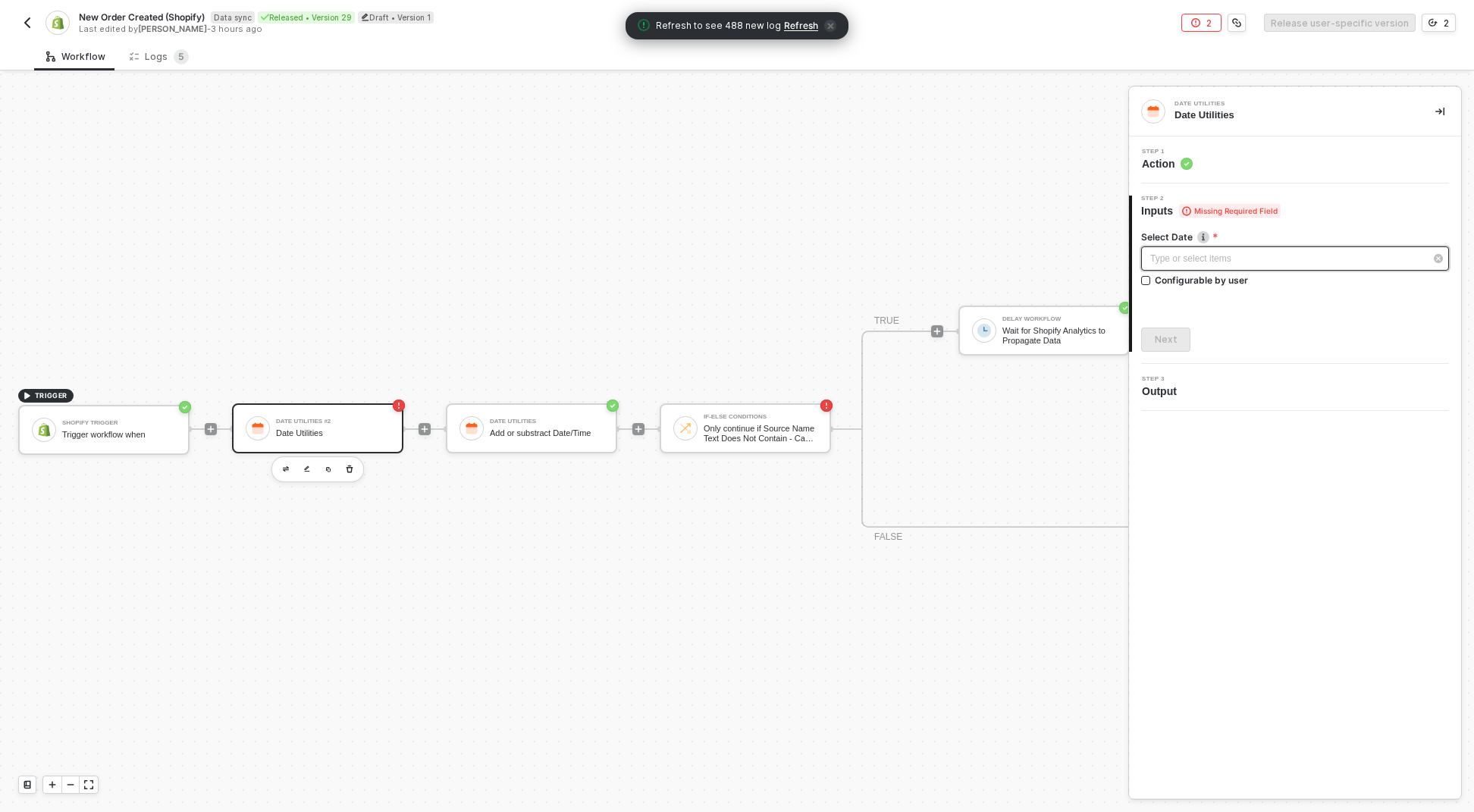
click at [1244, 254] on div "Type or select items ﻿" at bounding box center [1288, 258] width 275 height 15
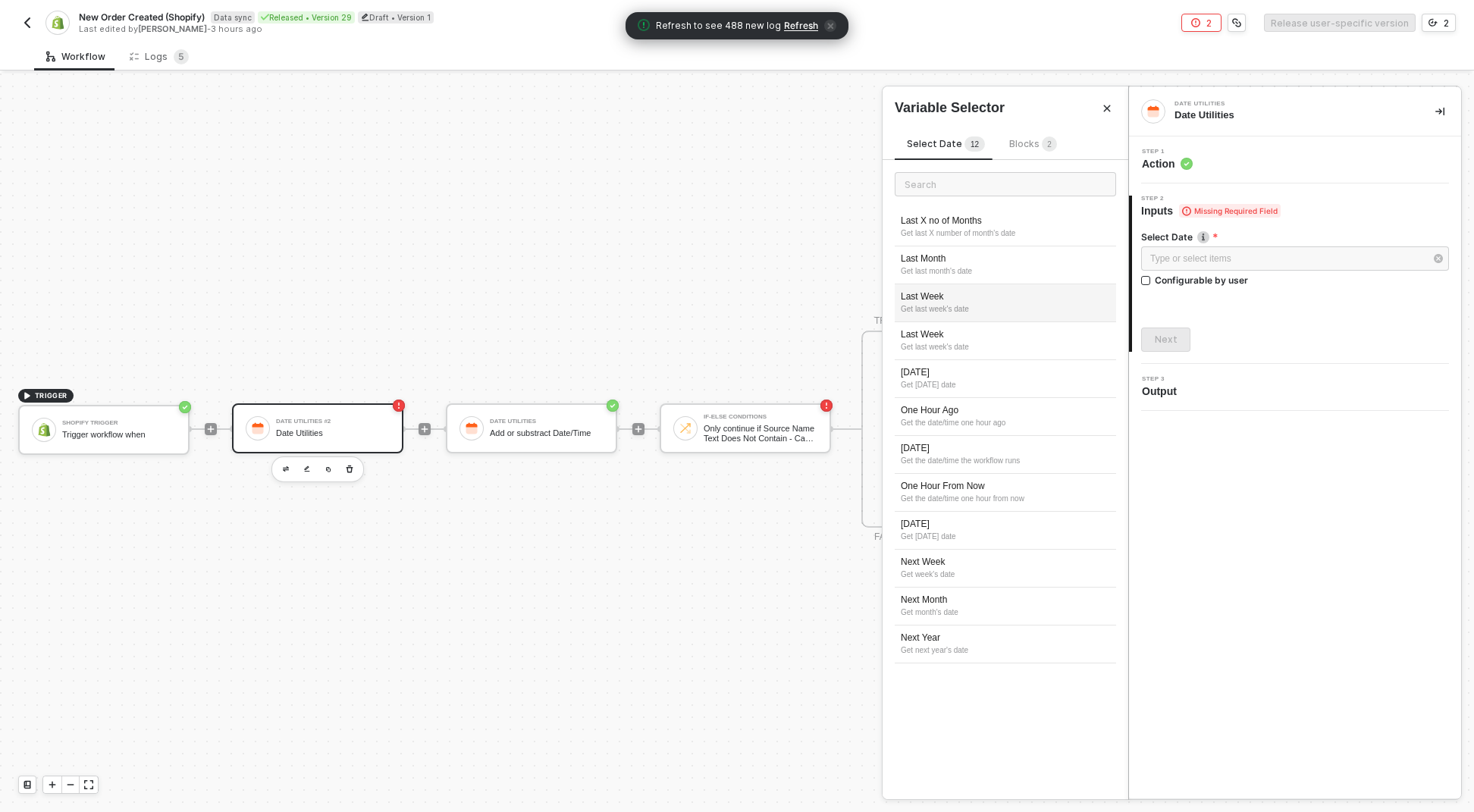
click at [966, 315] on div "Get last week's date" at bounding box center [1005, 309] width 210 height 12
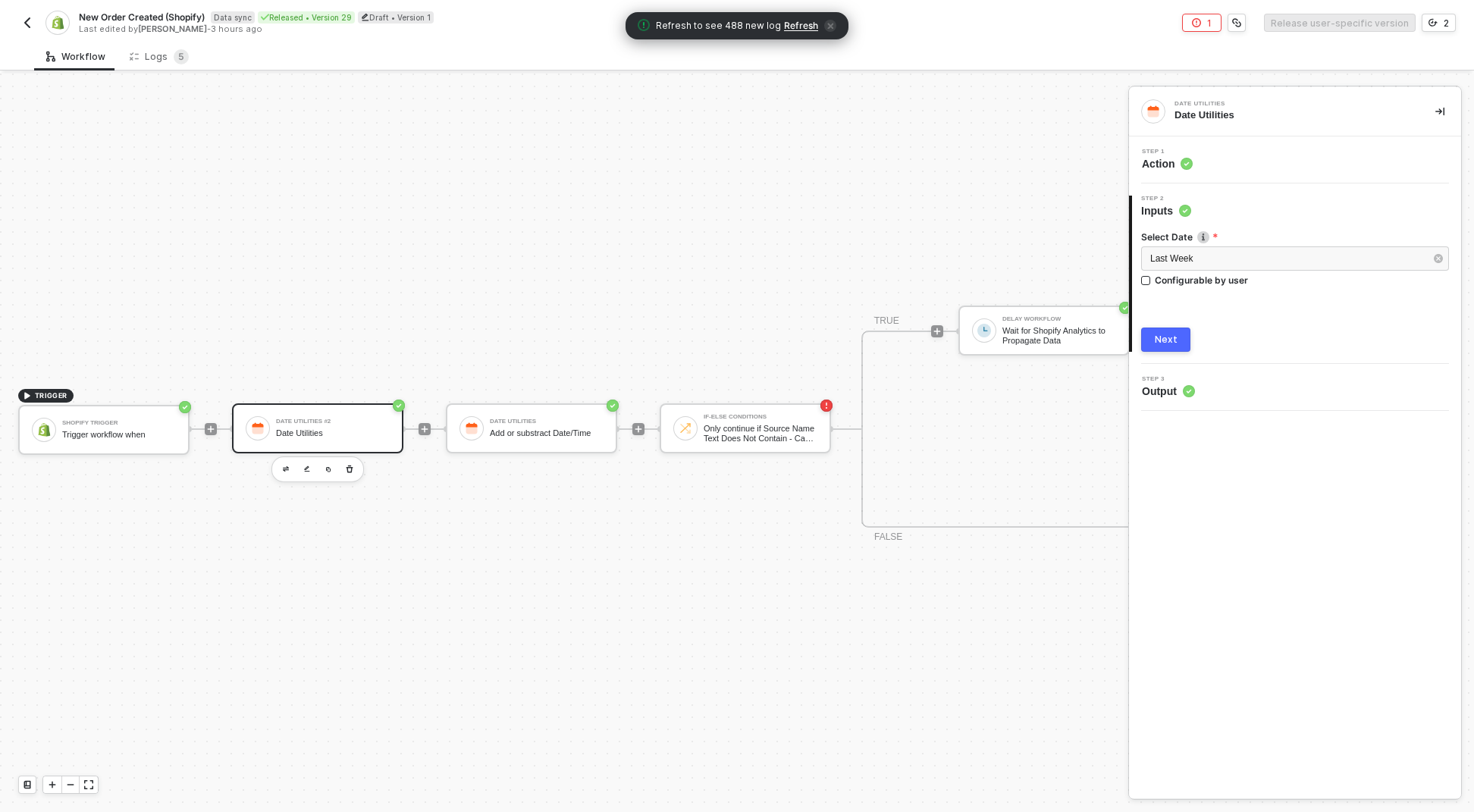
click at [1171, 337] on div "Next" at bounding box center [1166, 339] width 22 height 12
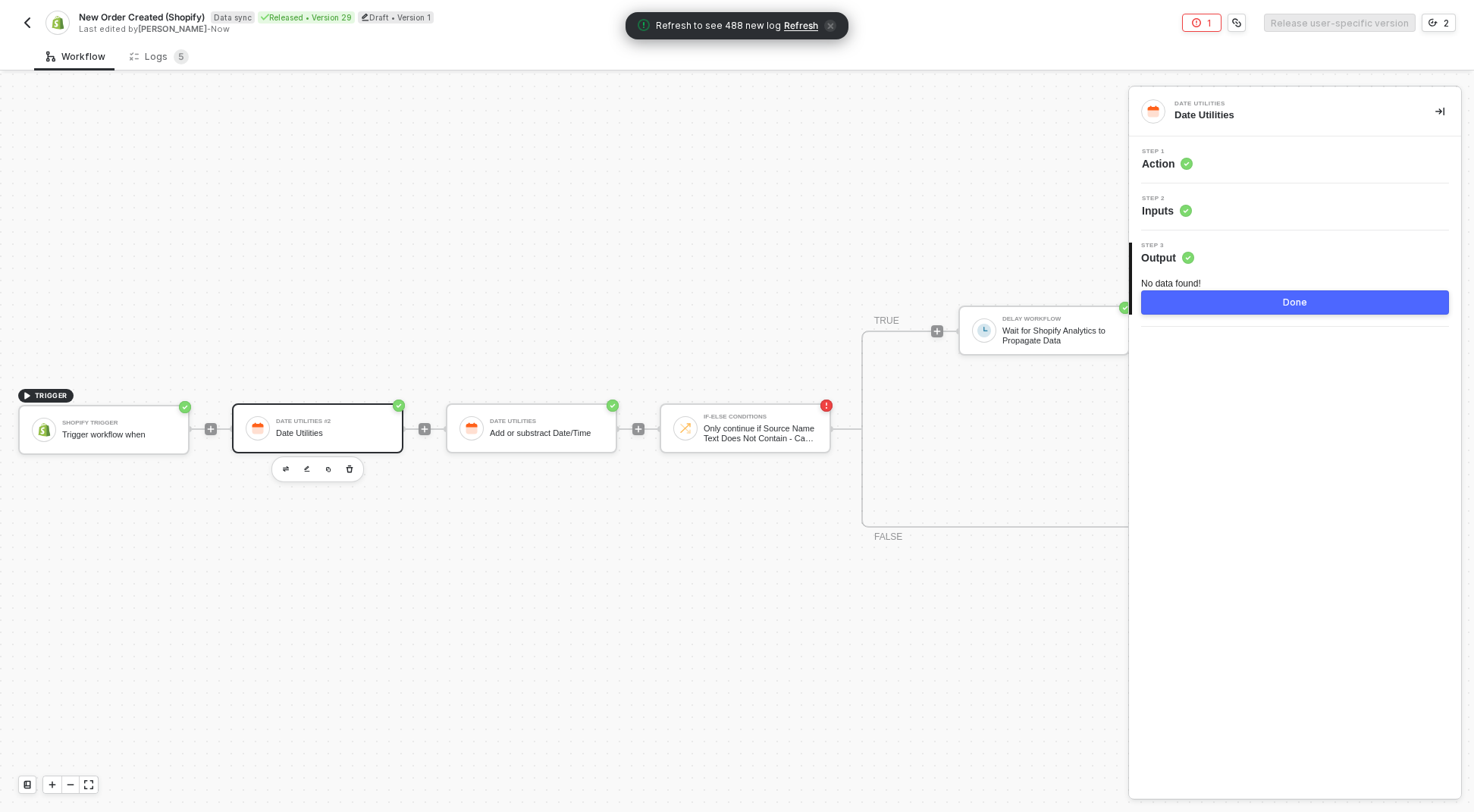
drag, startPoint x: 1218, startPoint y: 306, endPoint x: 1187, endPoint y: 309, distance: 31.1
click at [1187, 309] on button "Done" at bounding box center [1295, 302] width 308 height 24
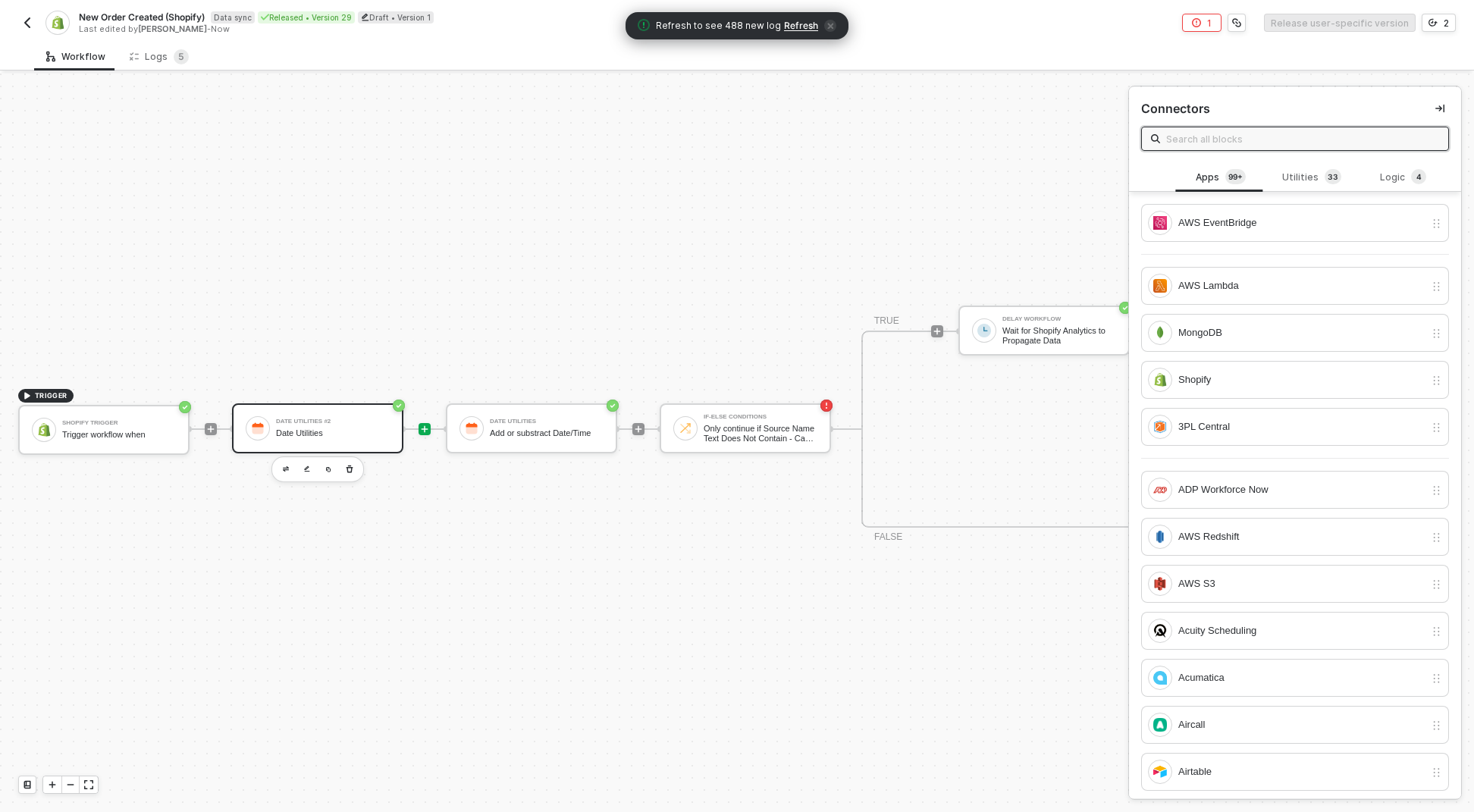
click at [377, 414] on div "Date Utilities #2 Date Utilities" at bounding box center [333, 428] width 114 height 29
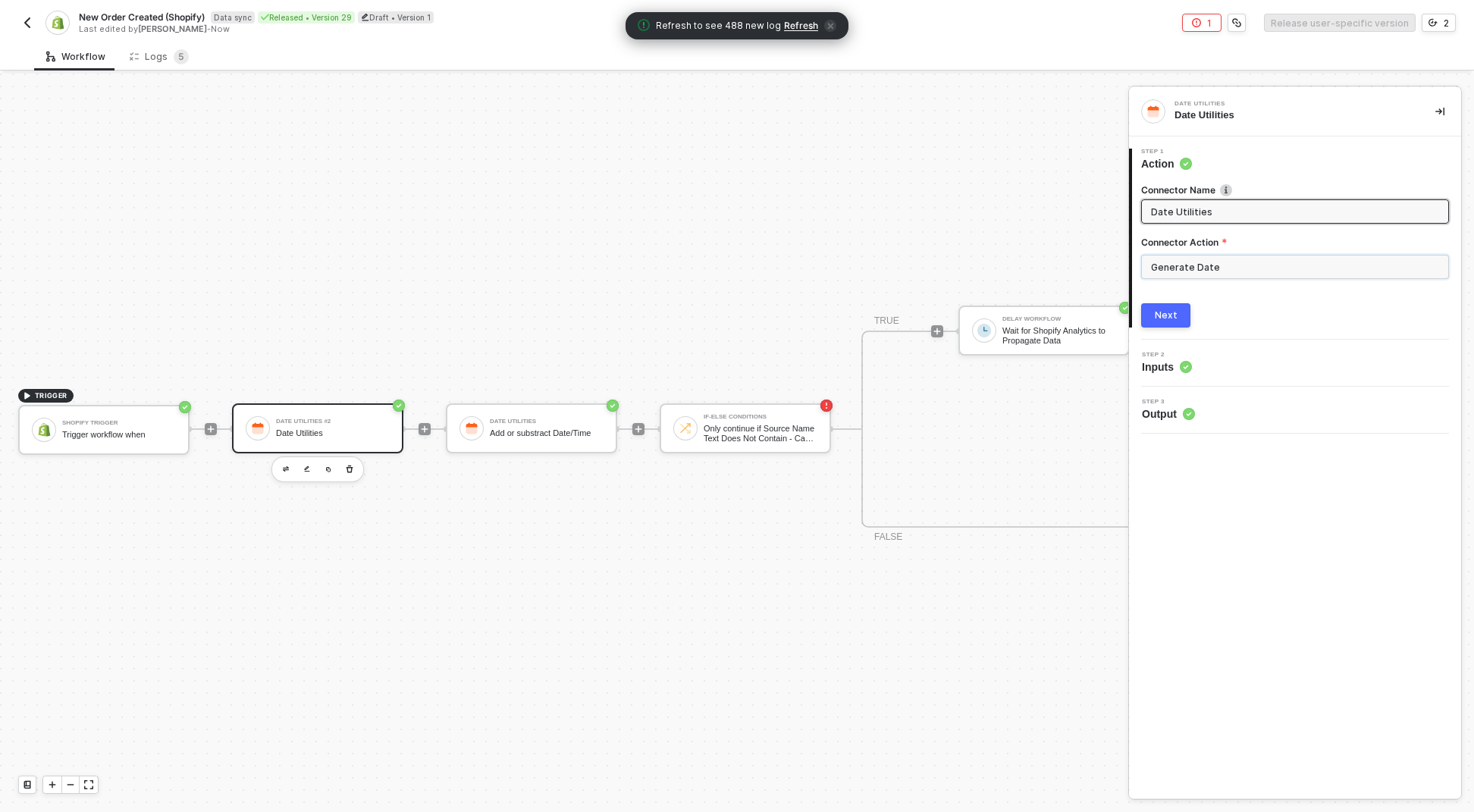
click at [1182, 265] on input "Generate Date" at bounding box center [1295, 266] width 308 height 24
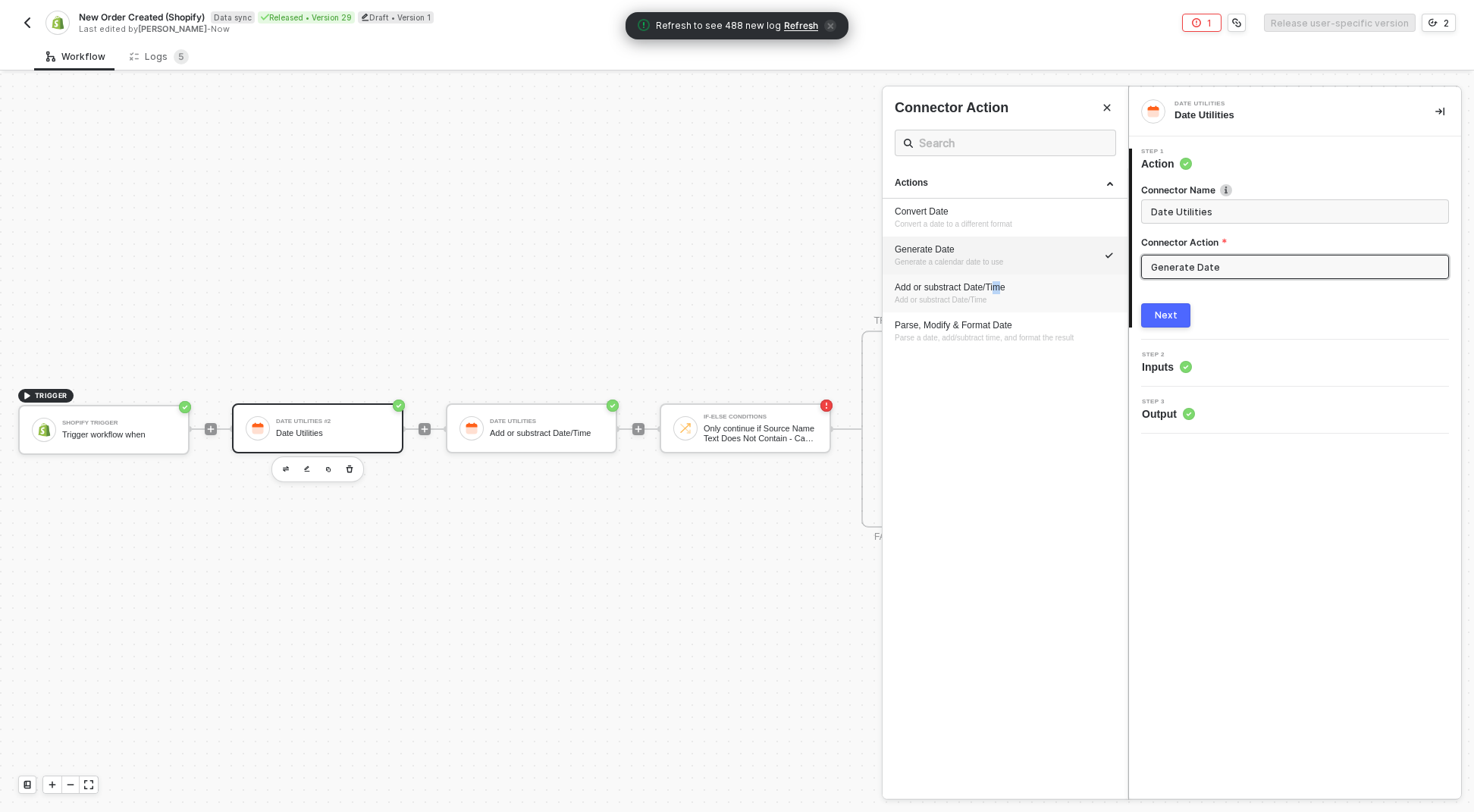
click at [1006, 286] on div "Add or substract Date/Time" at bounding box center [1005, 288] width 221 height 13
type input "Add or substract Date/Time"
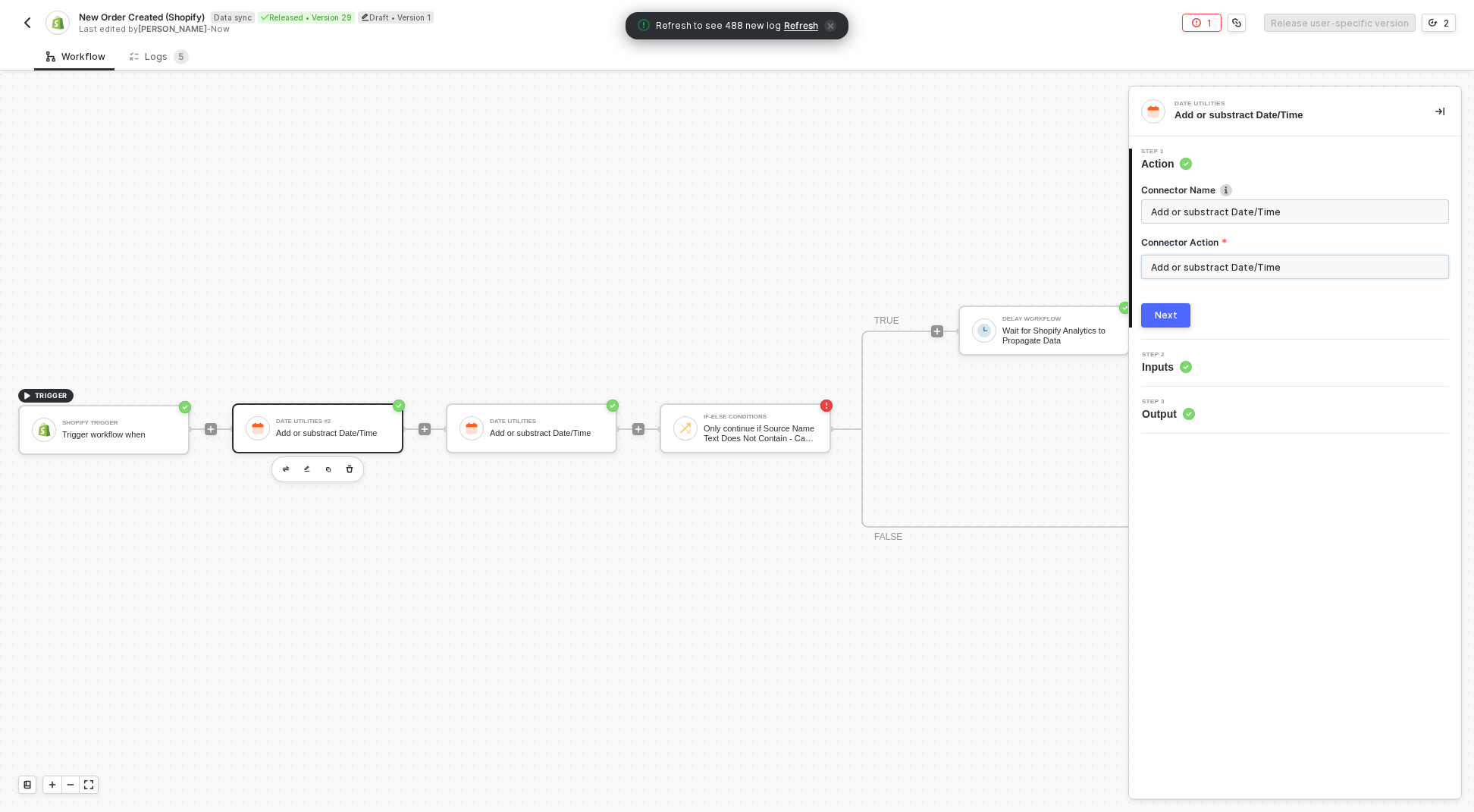
click at [1184, 270] on input "Add or substract Date/Time" at bounding box center [1295, 266] width 308 height 24
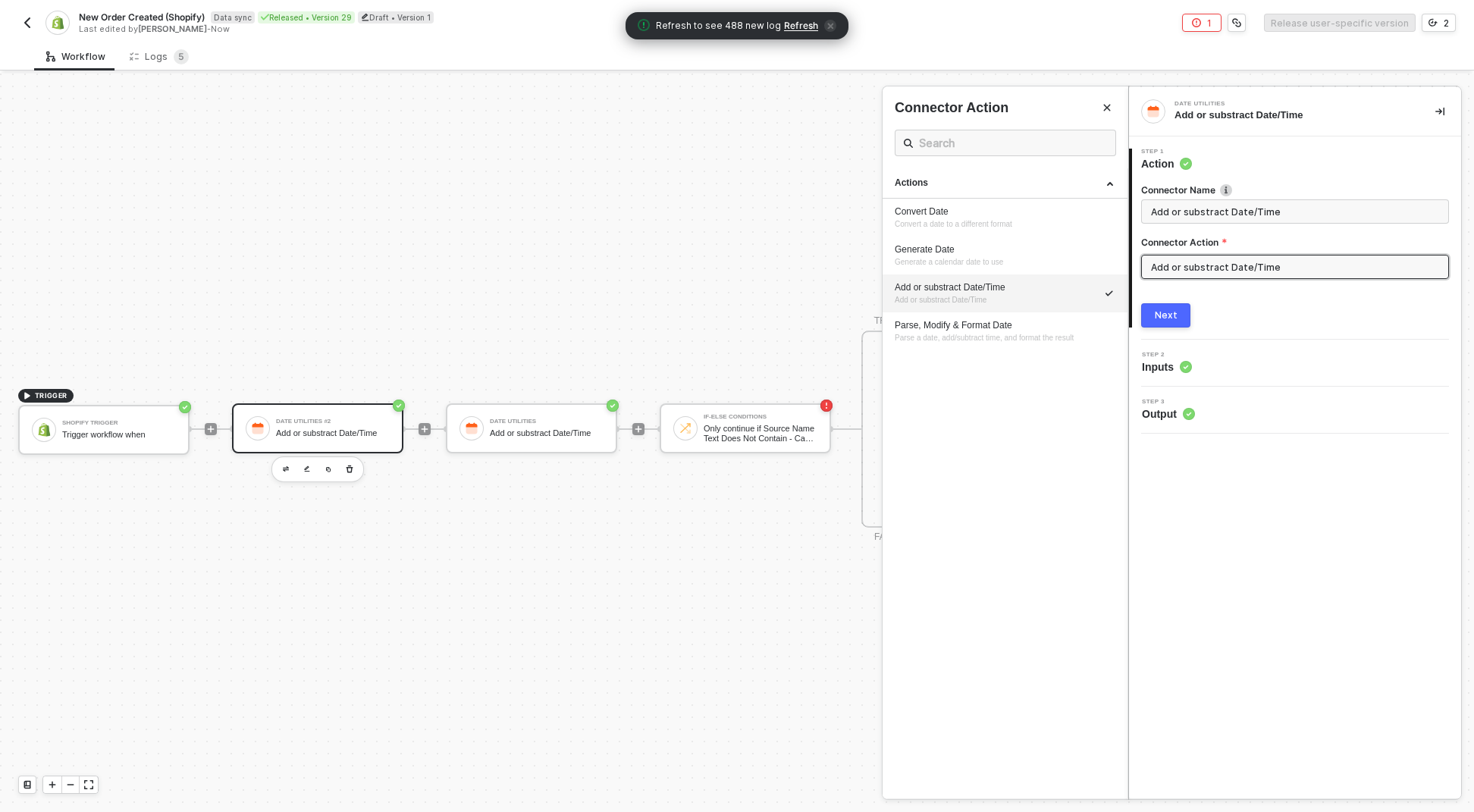
click at [1184, 270] on input "Add or substract Date/Time" at bounding box center [1295, 266] width 308 height 24
click at [1047, 217] on div "Convert Date Convert a date to a different format" at bounding box center [1005, 218] width 221 height 25
type input "Convert a date to a different format"
type input "Convert Date"
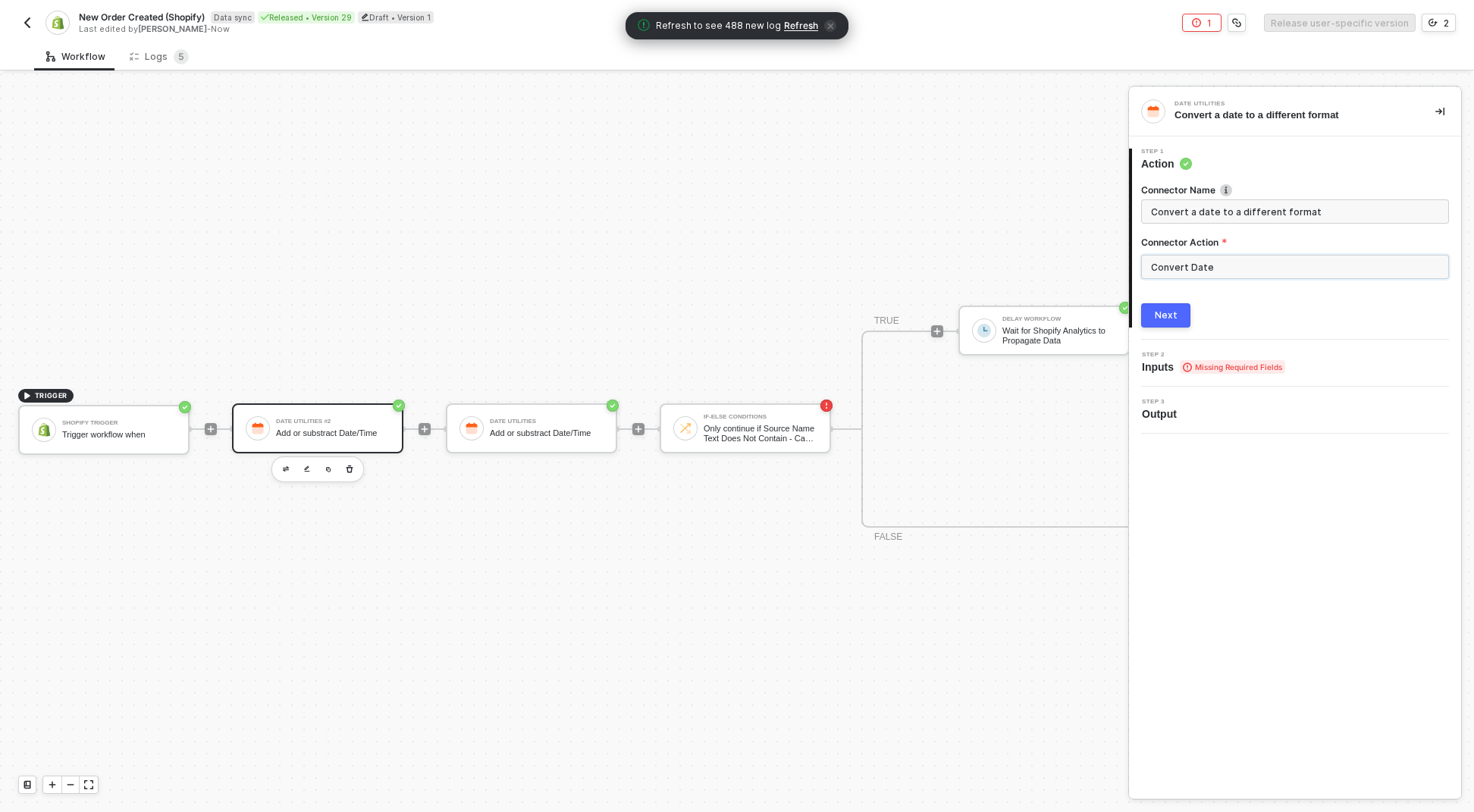
click at [1184, 270] on input "Convert Date" at bounding box center [1295, 266] width 308 height 24
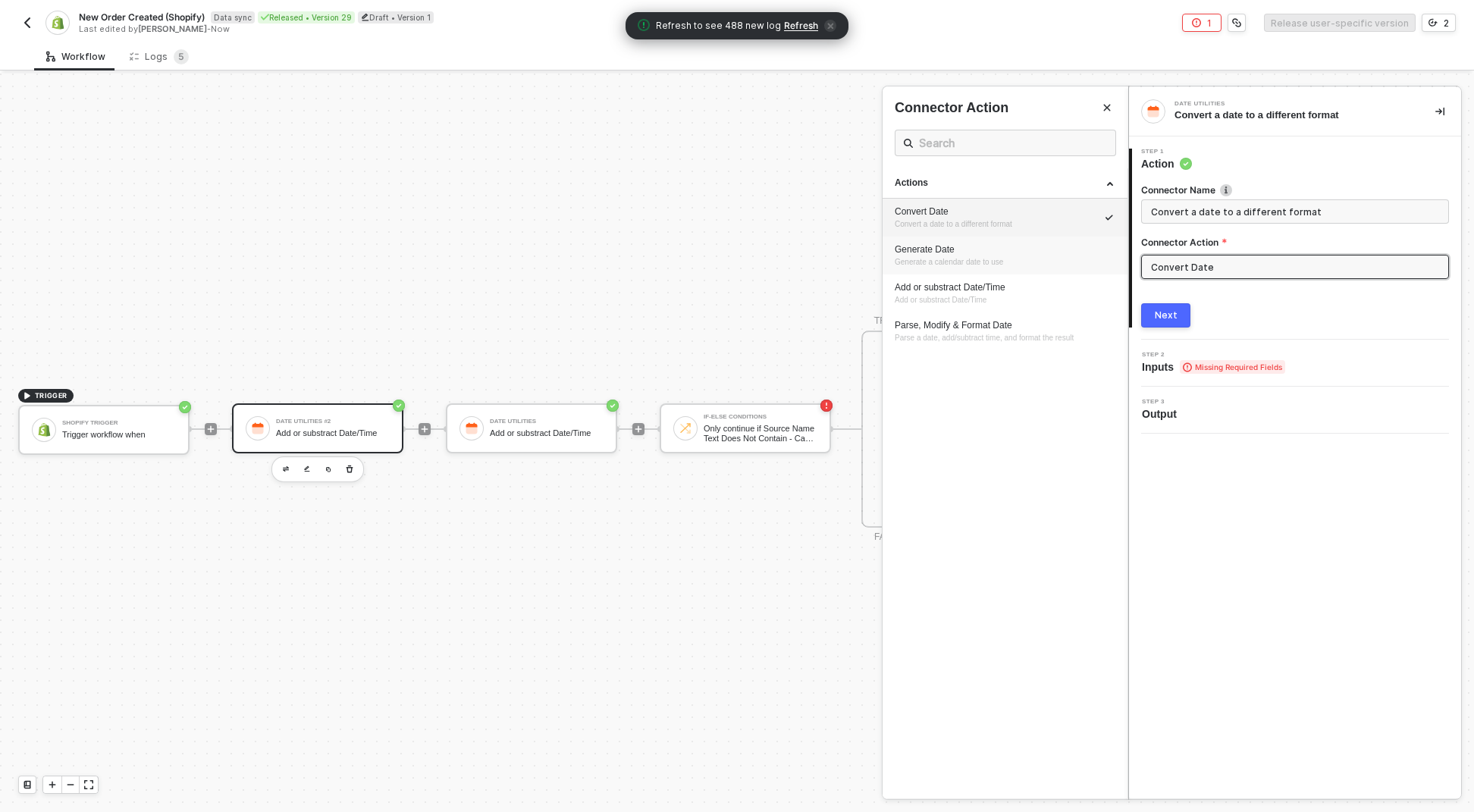
click at [1028, 248] on div "Generate Date" at bounding box center [1005, 250] width 221 height 13
type input "Generate a calendar date to use"
type input "Generate Date"
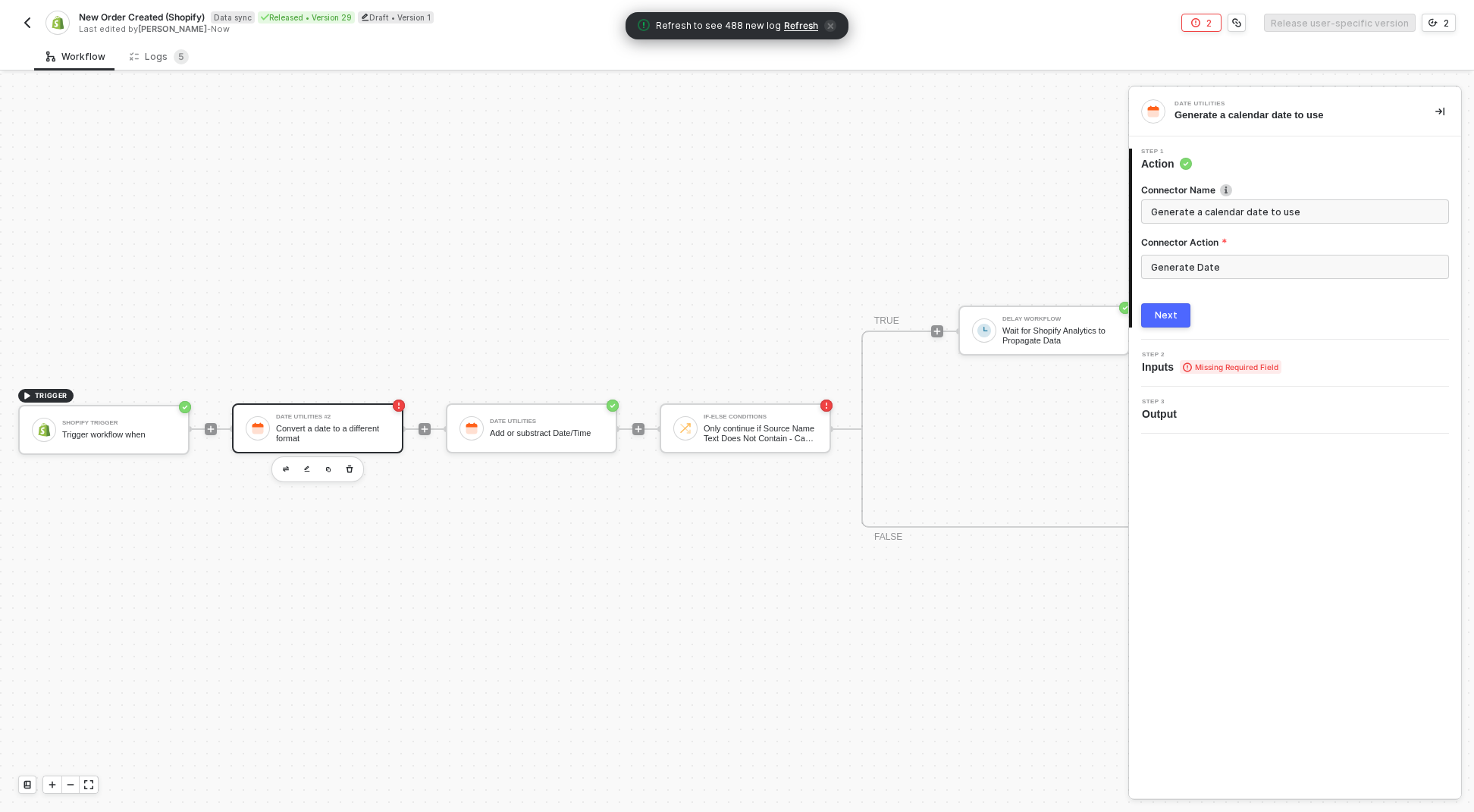
click at [1211, 316] on div "Next" at bounding box center [1295, 315] width 308 height 24
click at [1190, 319] on div "Next" at bounding box center [1295, 315] width 308 height 24
click at [1184, 319] on button "Next" at bounding box center [1166, 315] width 50 height 24
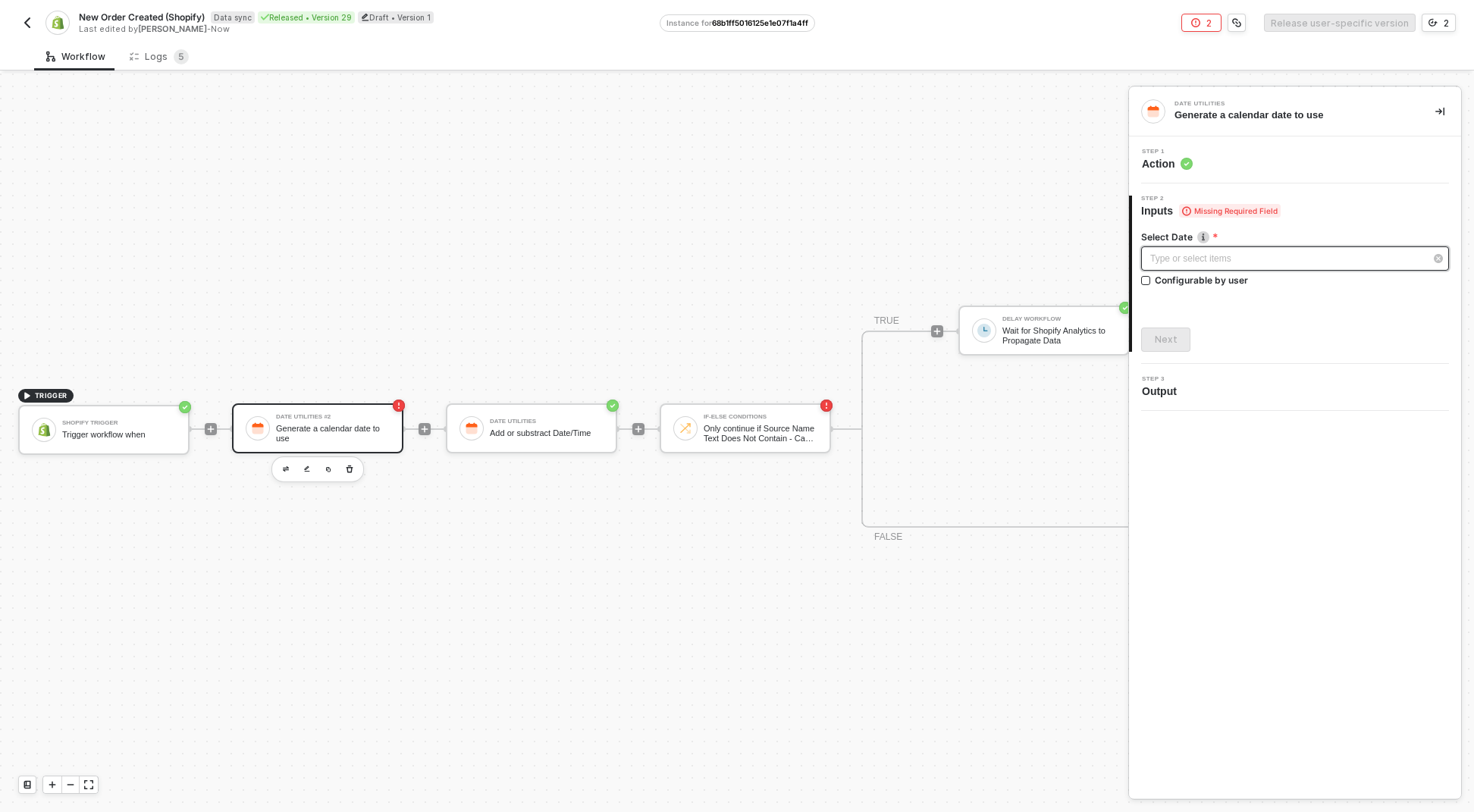
click at [1179, 270] on div "Type or select items ﻿" at bounding box center [1295, 258] width 308 height 24
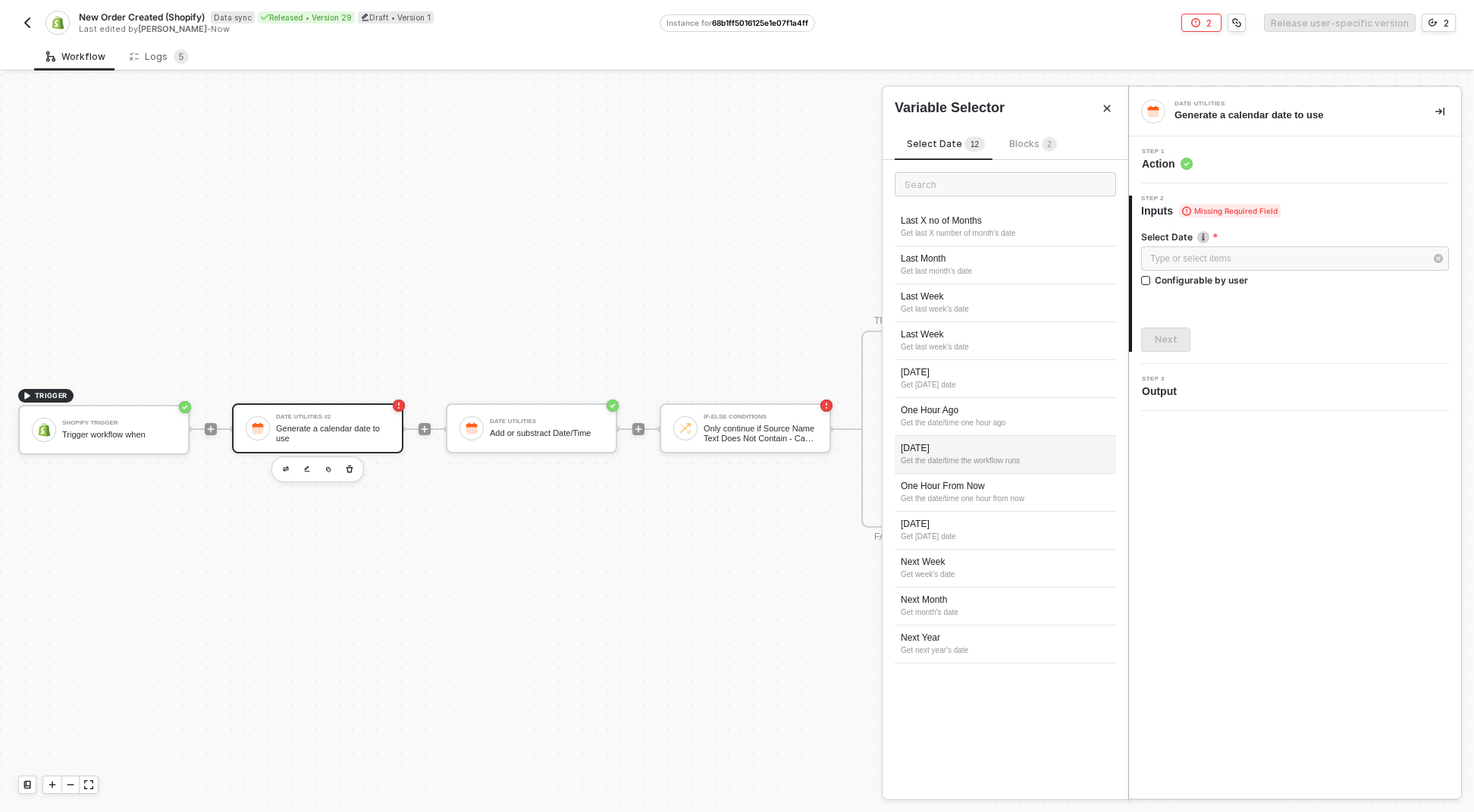
click at [977, 453] on div "[DATE]" at bounding box center [1005, 448] width 210 height 13
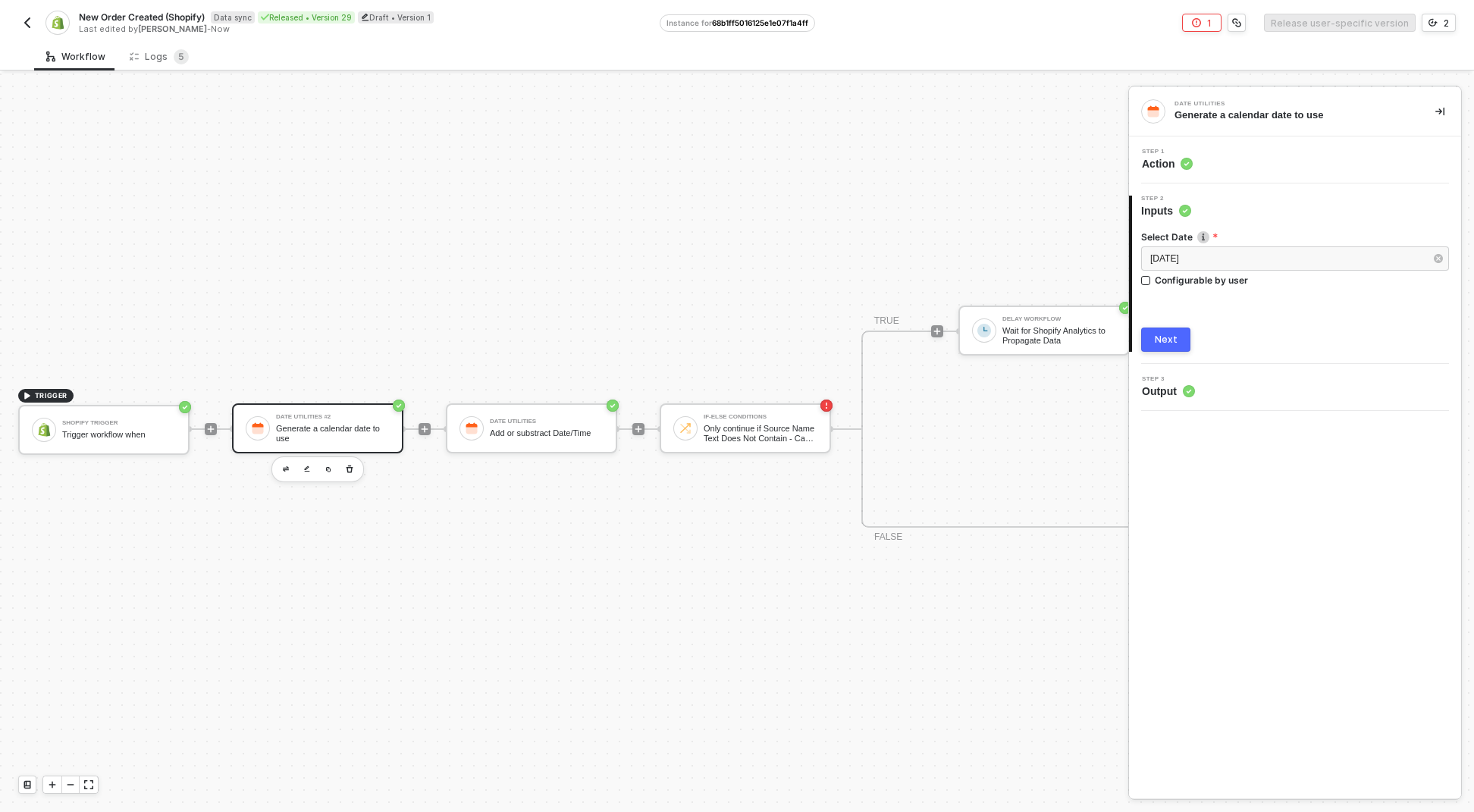
click at [1172, 338] on div "Next" at bounding box center [1166, 339] width 22 height 12
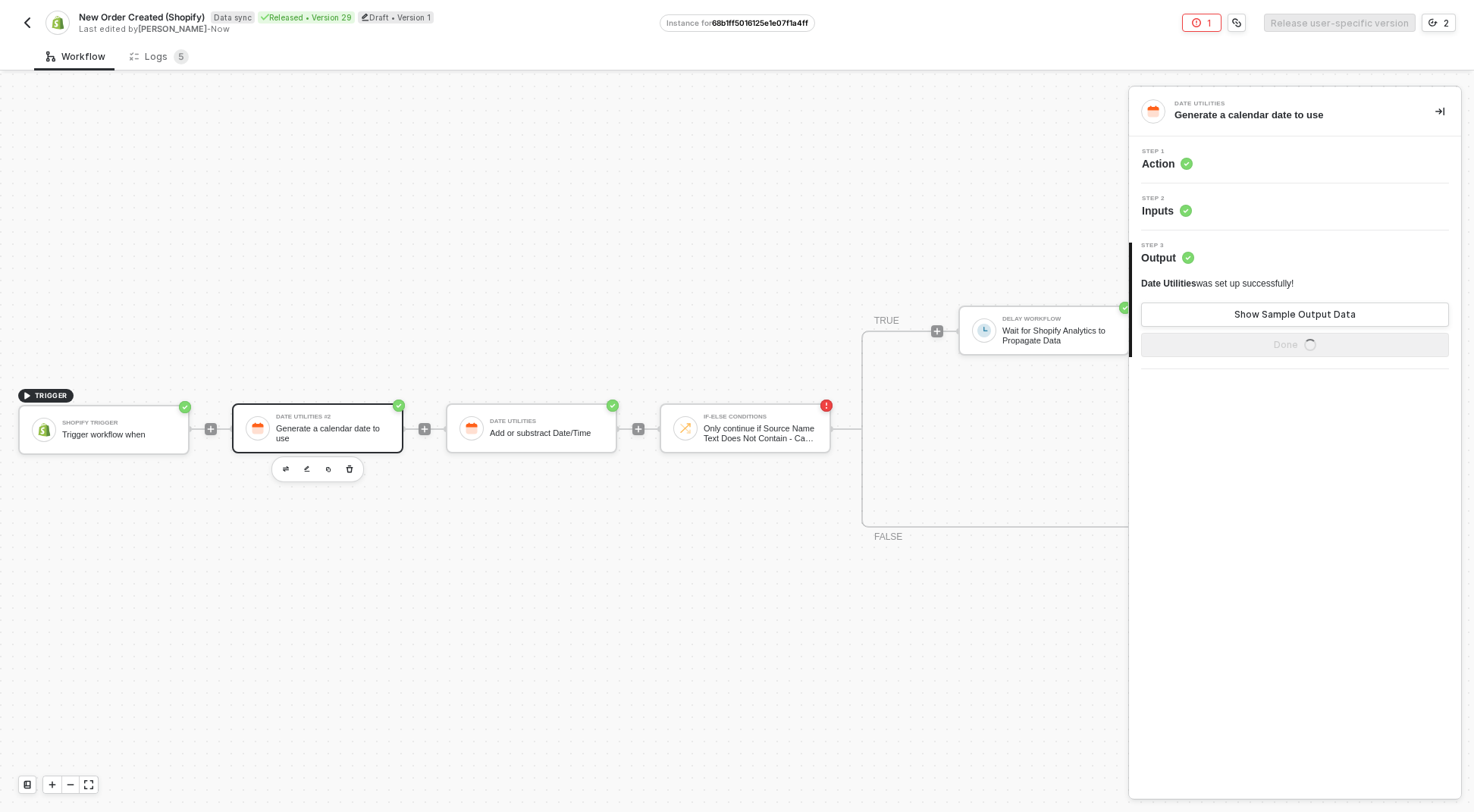
click at [1222, 113] on div "Generate a calendar date to use" at bounding box center [1293, 115] width 237 height 14
click at [1313, 322] on button "Show Sample Output Data" at bounding box center [1295, 314] width 308 height 24
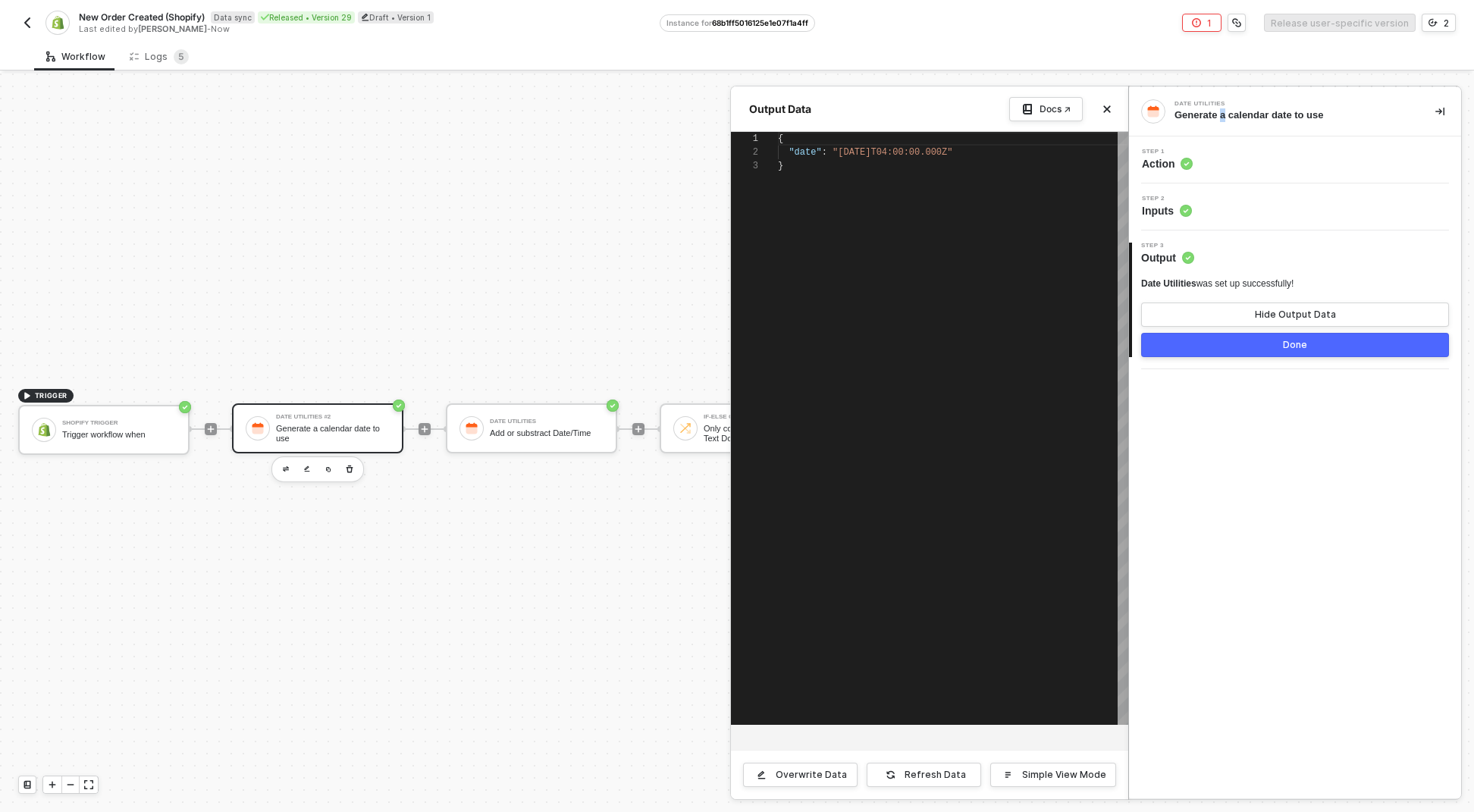
scroll to position [27, 0]
click at [1302, 351] on button "Done" at bounding box center [1295, 344] width 308 height 24
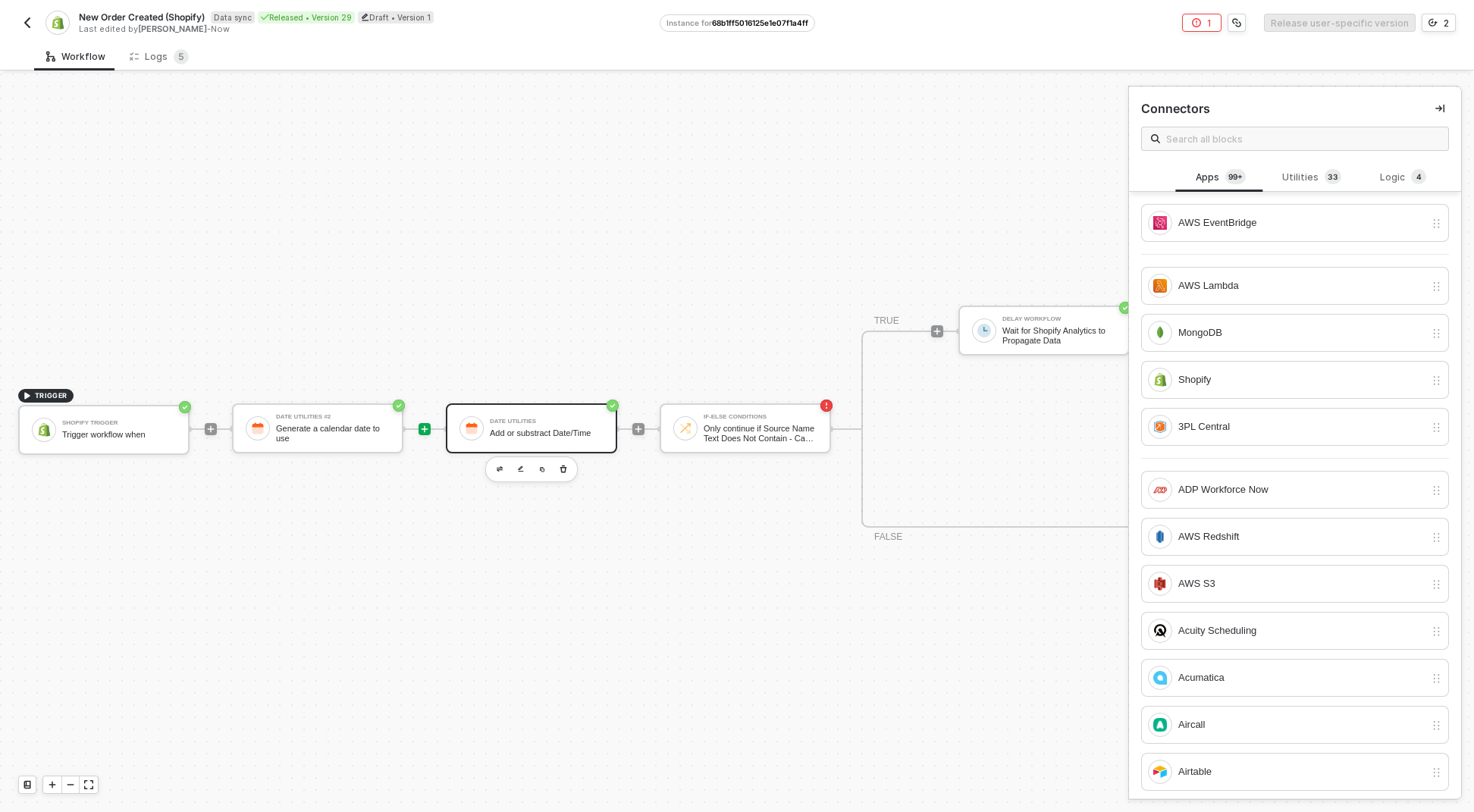
click at [480, 404] on div "Date Utilities Add or substract Date/Time" at bounding box center [532, 428] width 172 height 50
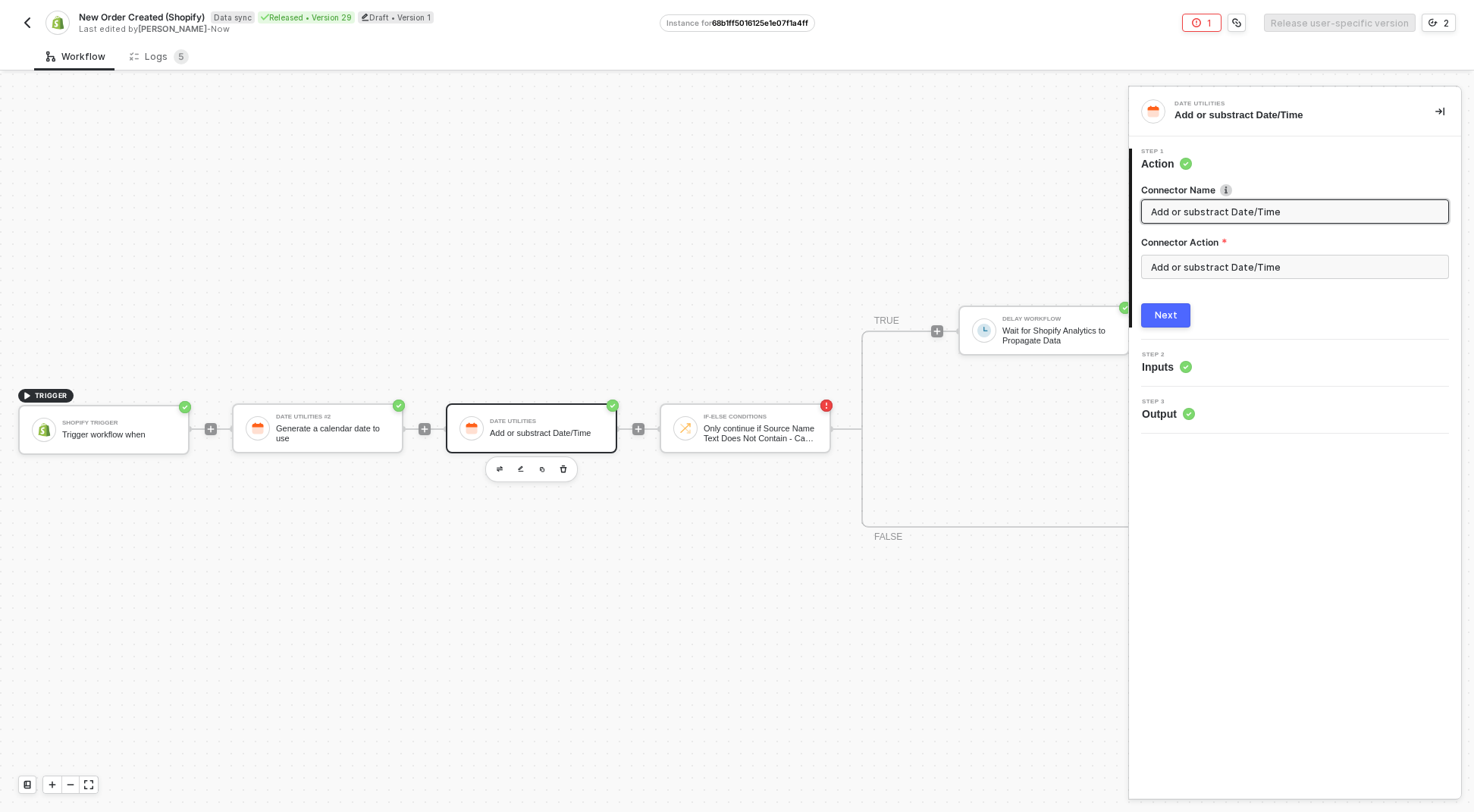
click at [1201, 222] on span "Add or substract Date/Time" at bounding box center [1295, 211] width 308 height 24
click at [1203, 213] on input "Add or substract Date/Time" at bounding box center [1294, 212] width 286 height 17
click at [1221, 296] on div "Connector Name Add or substract Date/Time Connector Action Add or substract Dat…" at bounding box center [1295, 250] width 308 height 156
click at [1178, 316] on button "Next" at bounding box center [1166, 315] width 50 height 24
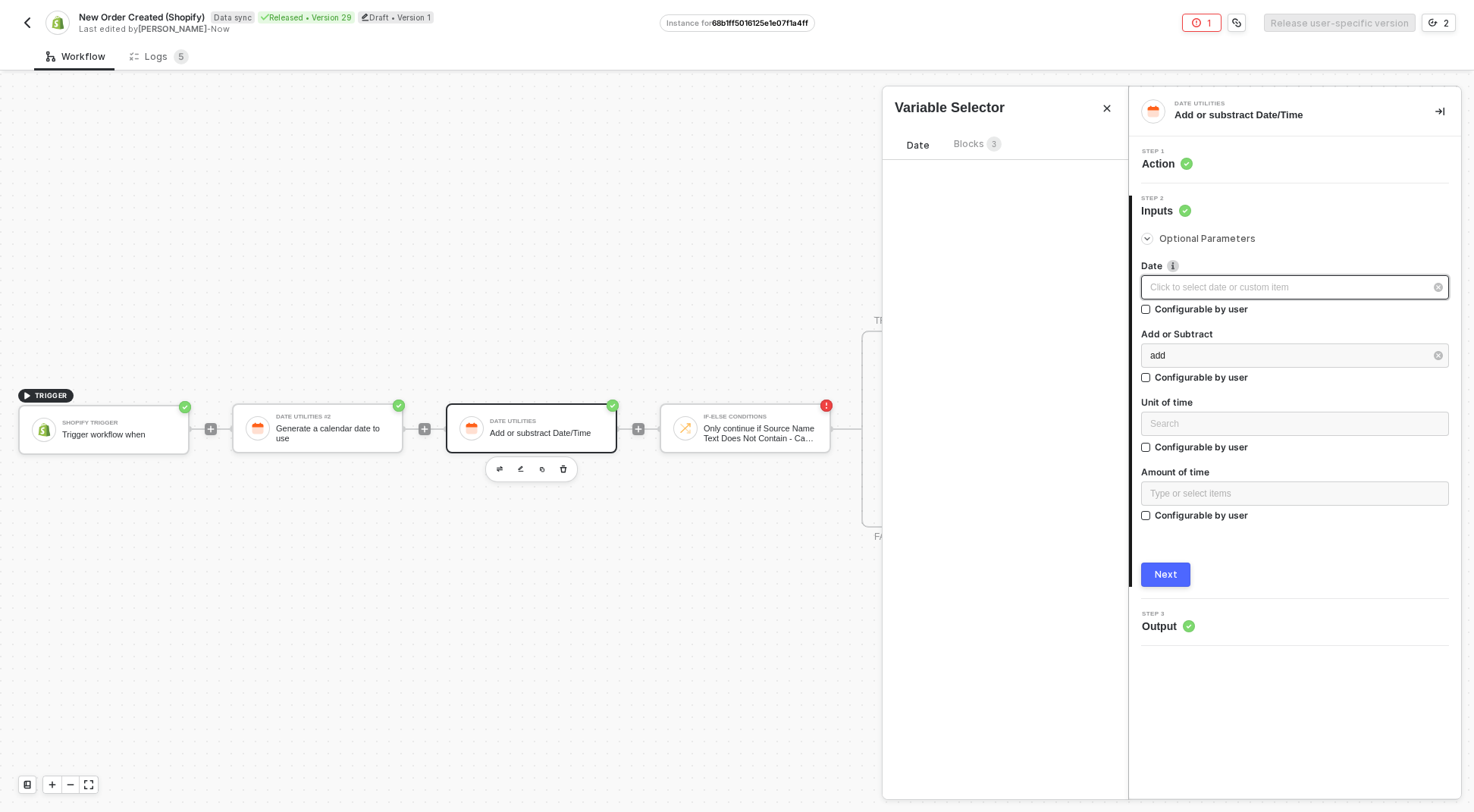
click at [1239, 291] on div "Click to select date or custom item ﻿" at bounding box center [1288, 288] width 275 height 15
type input "2025-09-23"
click at [973, 145] on span "Blocks 3" at bounding box center [978, 143] width 48 height 12
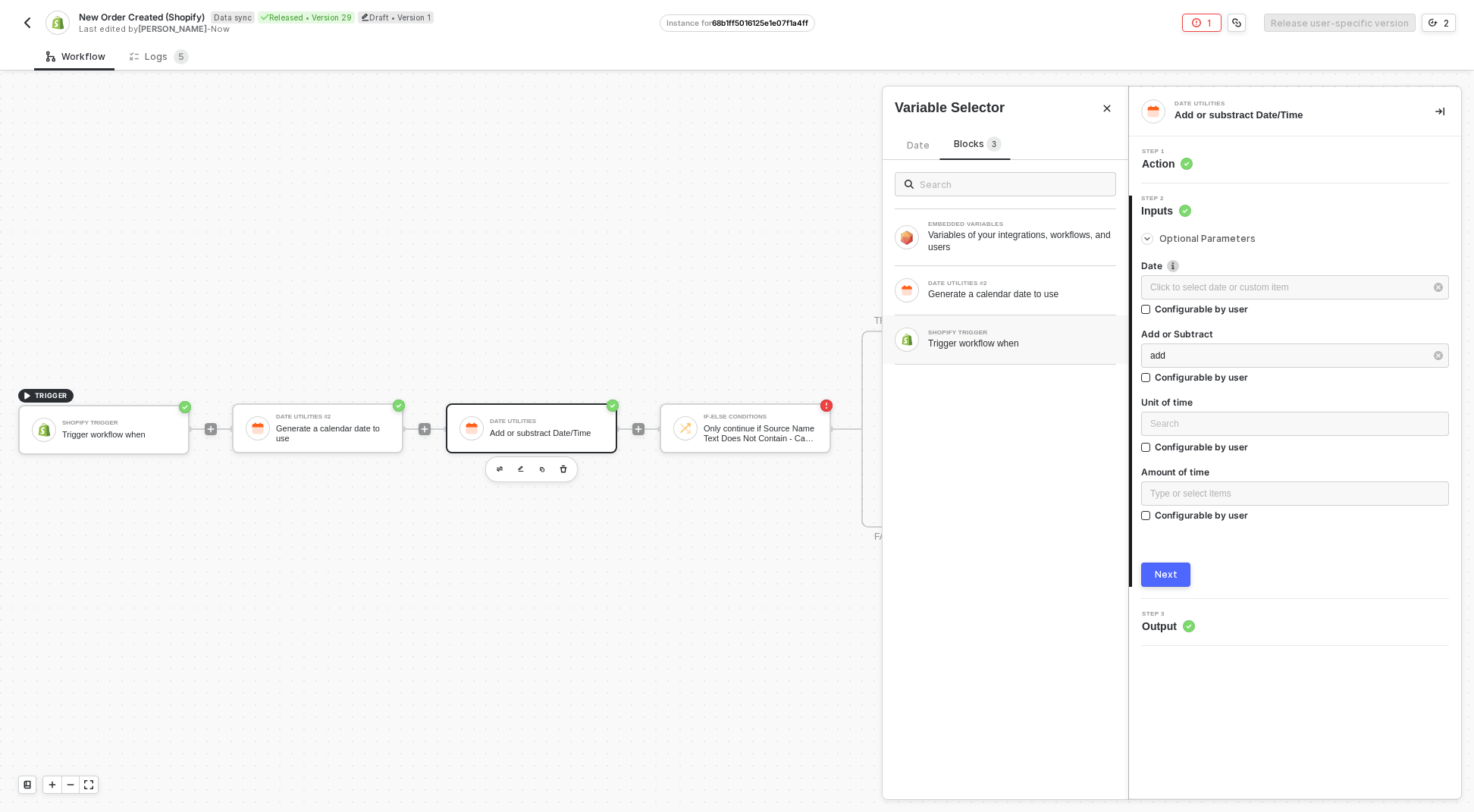
click at [1002, 343] on div "Trigger workflow when" at bounding box center [1022, 343] width 188 height 12
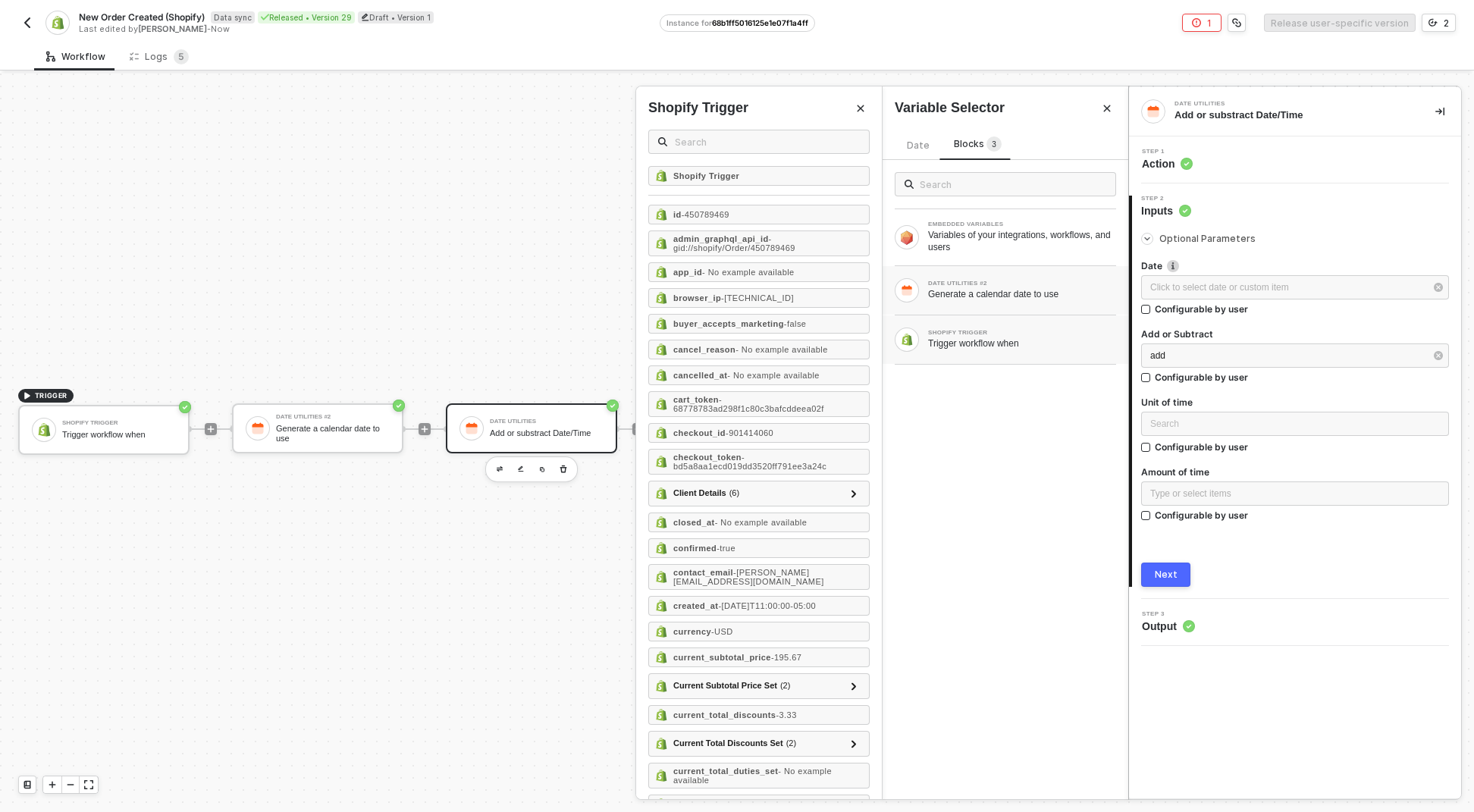
click at [1010, 301] on div "DATE UTILITIES #2 Generate a calendar date to use" at bounding box center [1006, 290] width 221 height 24
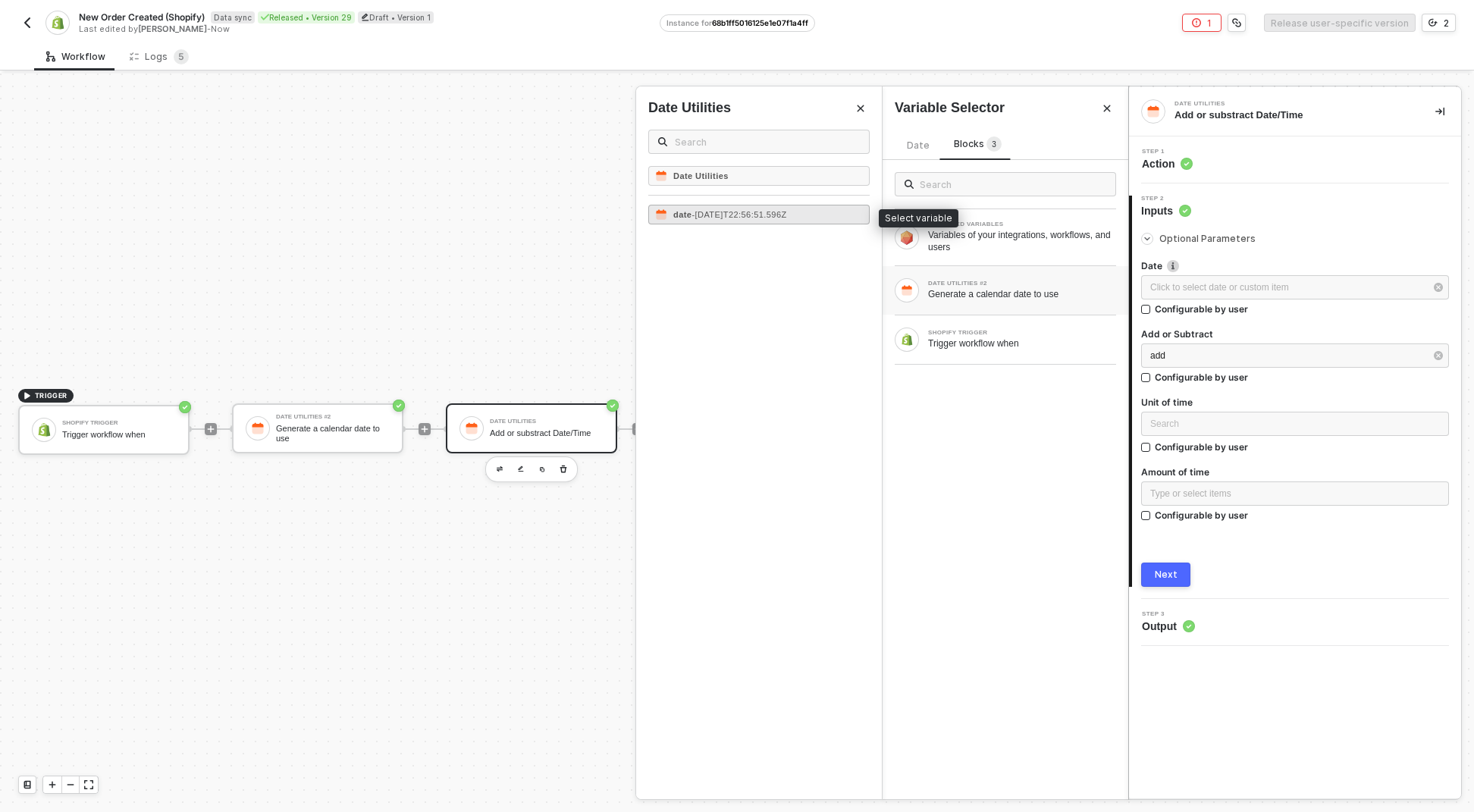
click at [734, 218] on span "- 2025-09-23T22:56:51.596Z" at bounding box center [739, 214] width 95 height 9
click at [1171, 357] on div "add" at bounding box center [1288, 356] width 275 height 15
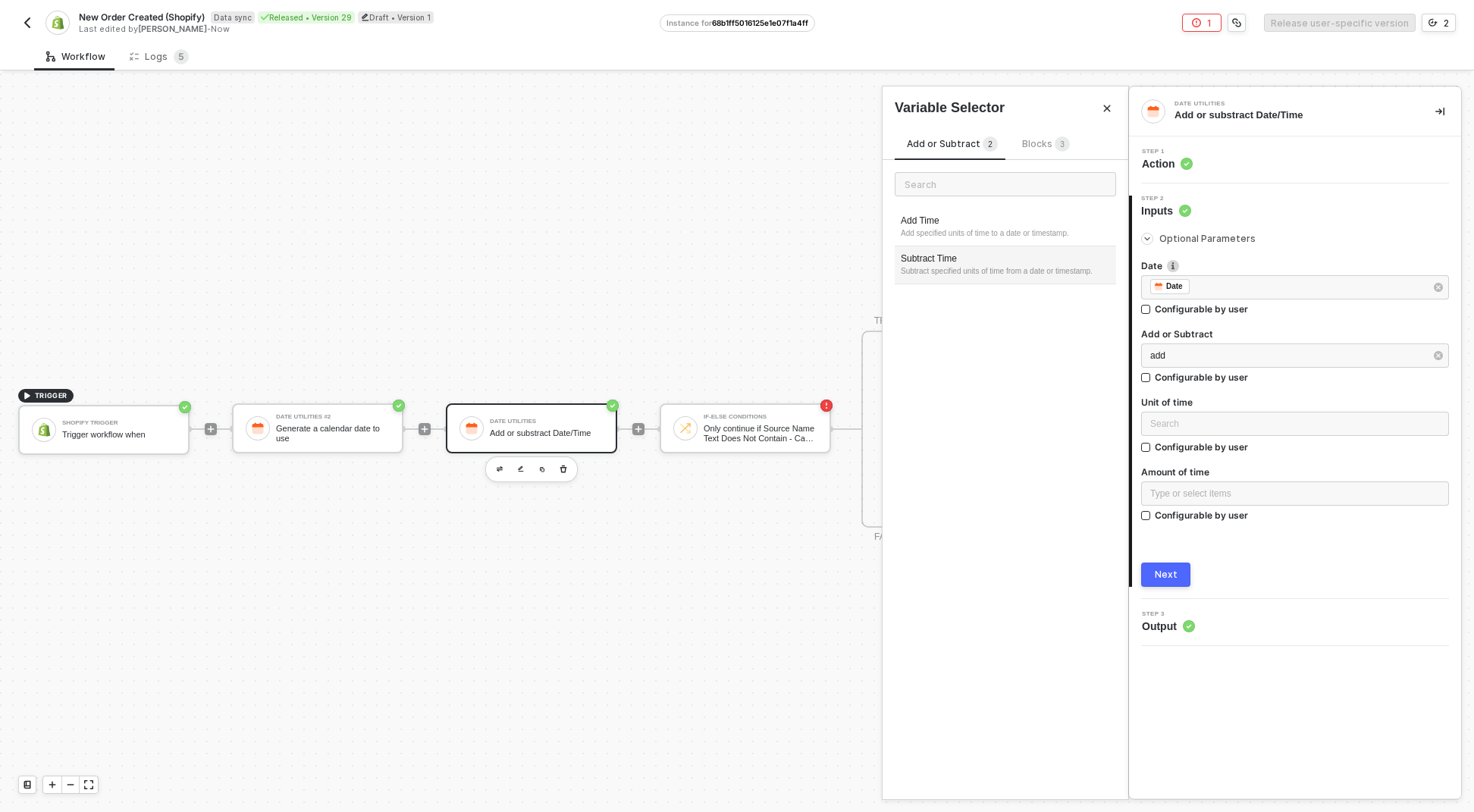
click at [1024, 271] on div "Subtract specified units of time from a date or timestamp." at bounding box center [1005, 271] width 210 height 12
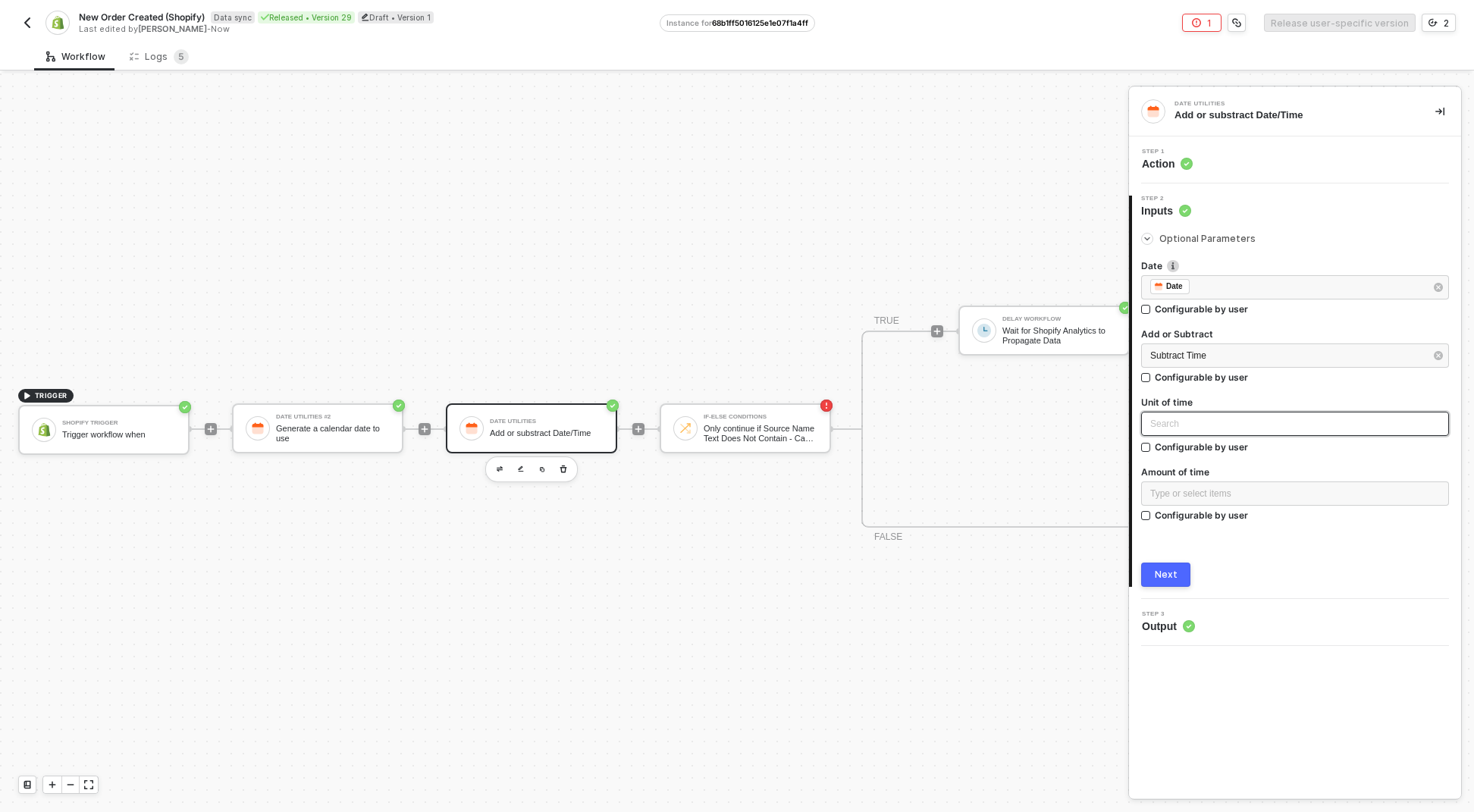
click at [1206, 417] on input "search" at bounding box center [1295, 423] width 289 height 22
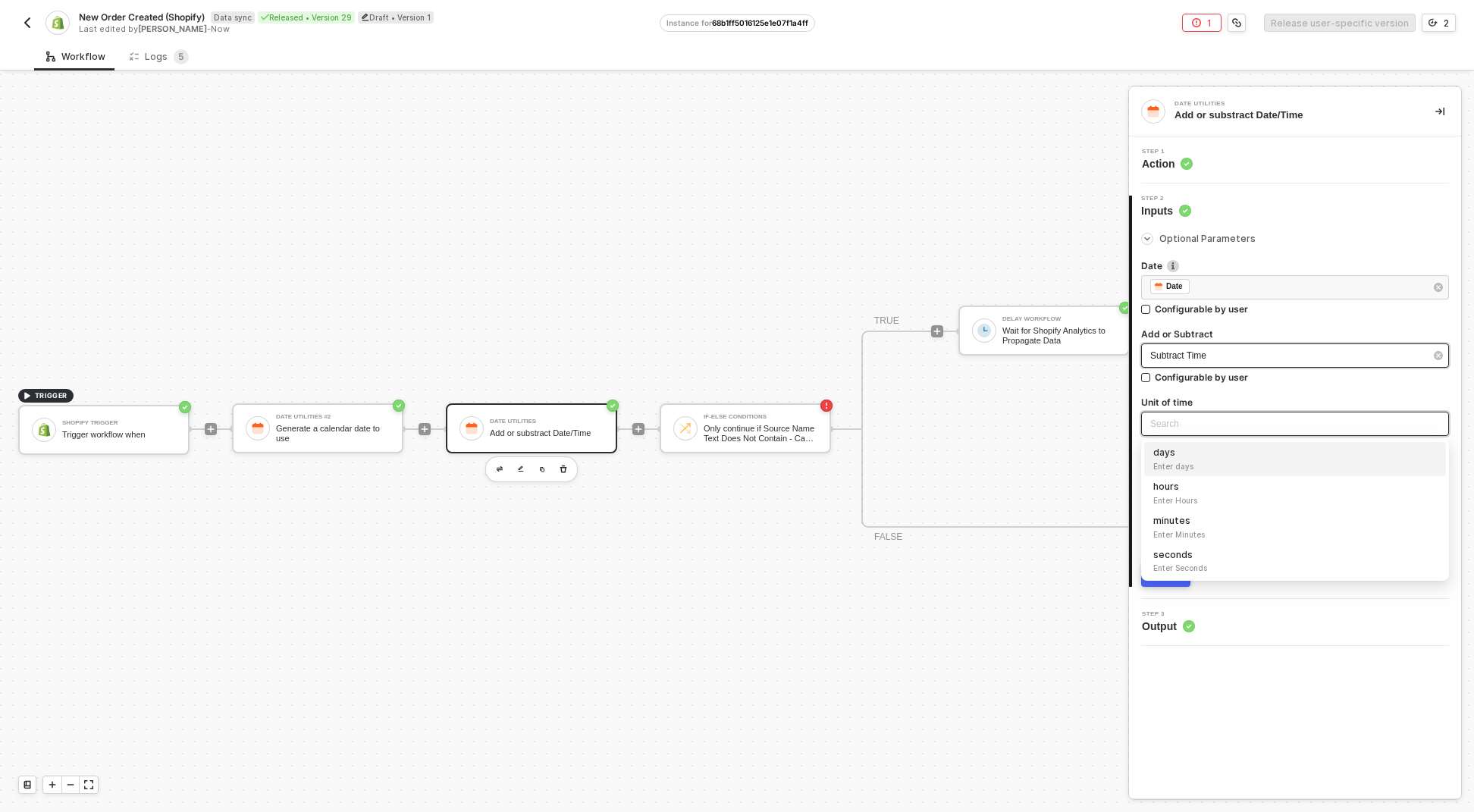
click at [1221, 357] on div "Subtract Time" at bounding box center [1288, 356] width 275 height 15
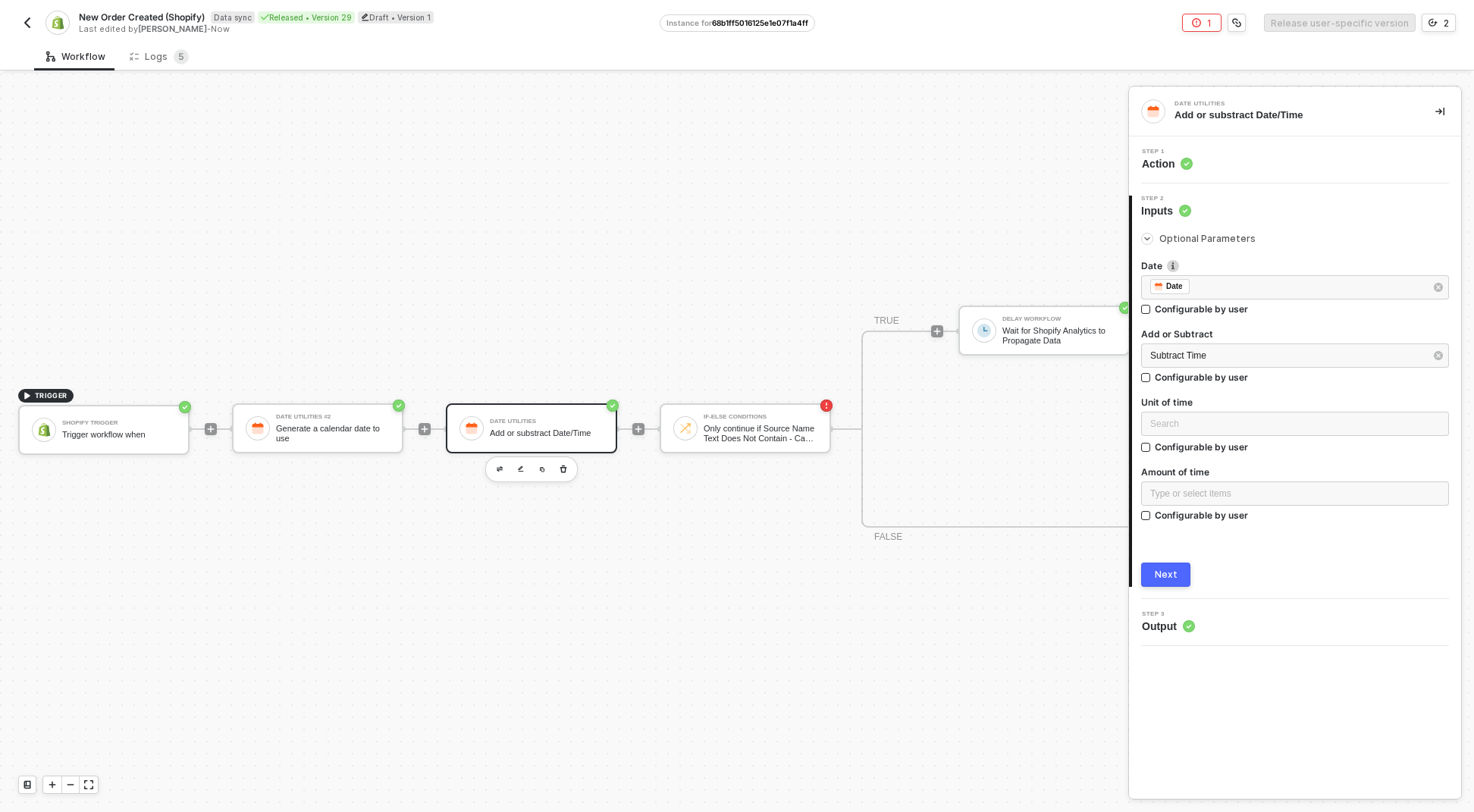
click at [1256, 333] on label "Add or Subtract" at bounding box center [1295, 333] width 308 height 13
click at [1250, 341] on div "Add or Subtract" at bounding box center [1295, 335] width 308 height 16
drag, startPoint x: 1185, startPoint y: 262, endPoint x: 1185, endPoint y: 279, distance: 17.0
click at [1185, 263] on label "Date" at bounding box center [1295, 265] width 308 height 13
click at [1185, 279] on div "Date" at bounding box center [1170, 287] width 39 height 15
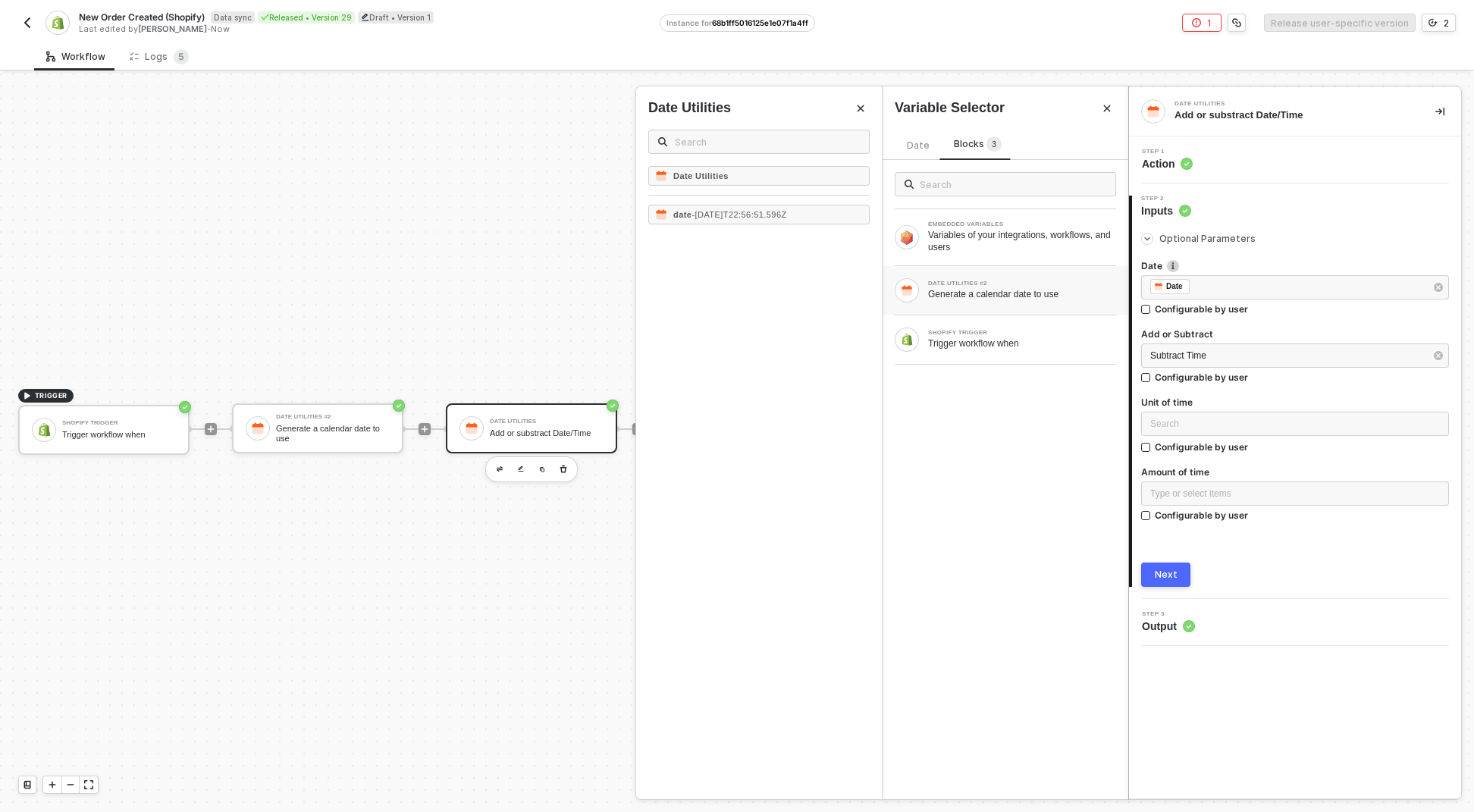
click at [1207, 176] on div "Step 1 Action" at bounding box center [1294, 159] width 332 height 47
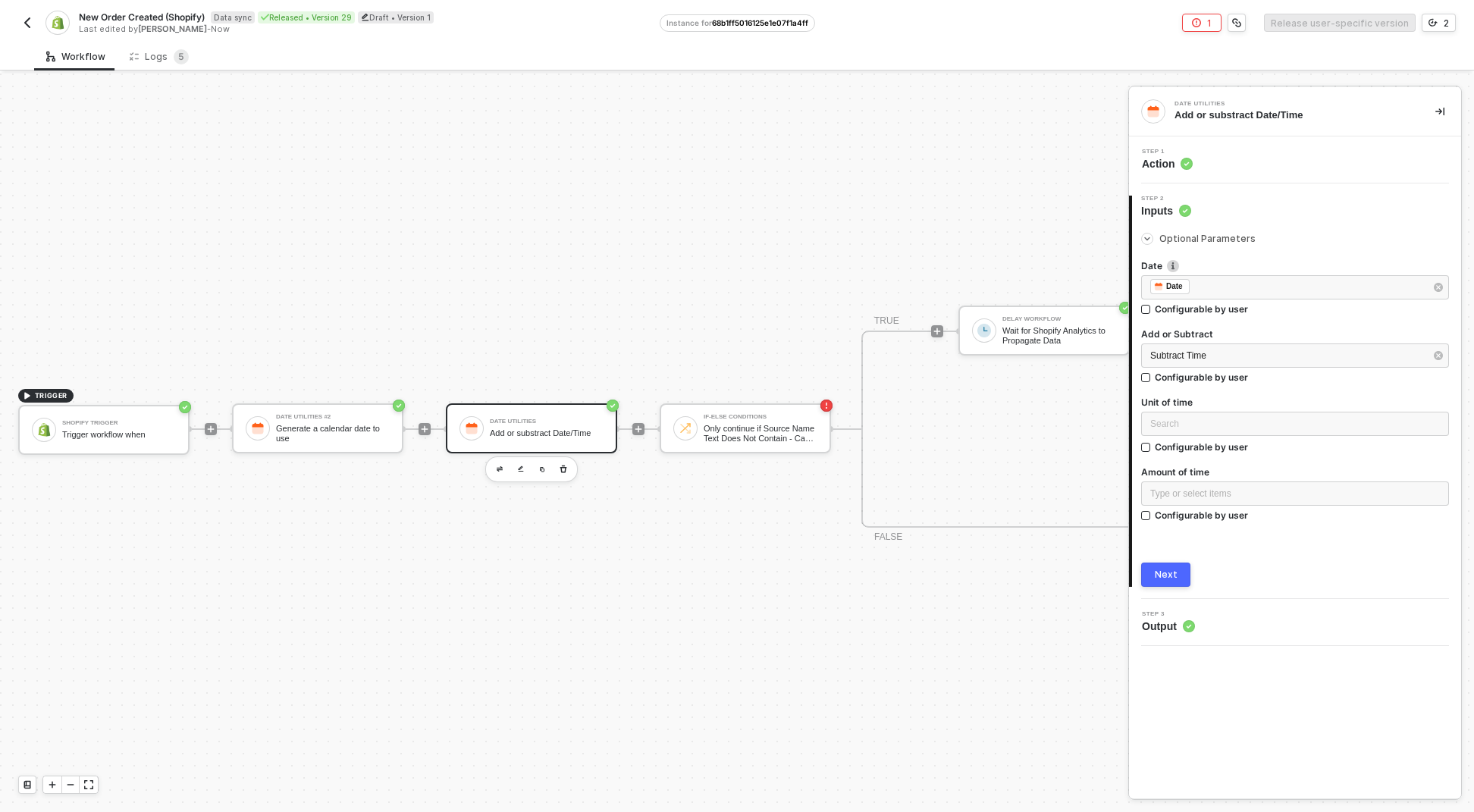
click at [1207, 189] on div "2 Step 2 Inputs Optional Parameters Date ﻿ ﻿ Date ﻿ Configurable by user Add or…" at bounding box center [1294, 391] width 332 height 415
click at [1216, 169] on div "Step 1 Action" at bounding box center [1297, 159] width 328 height 22
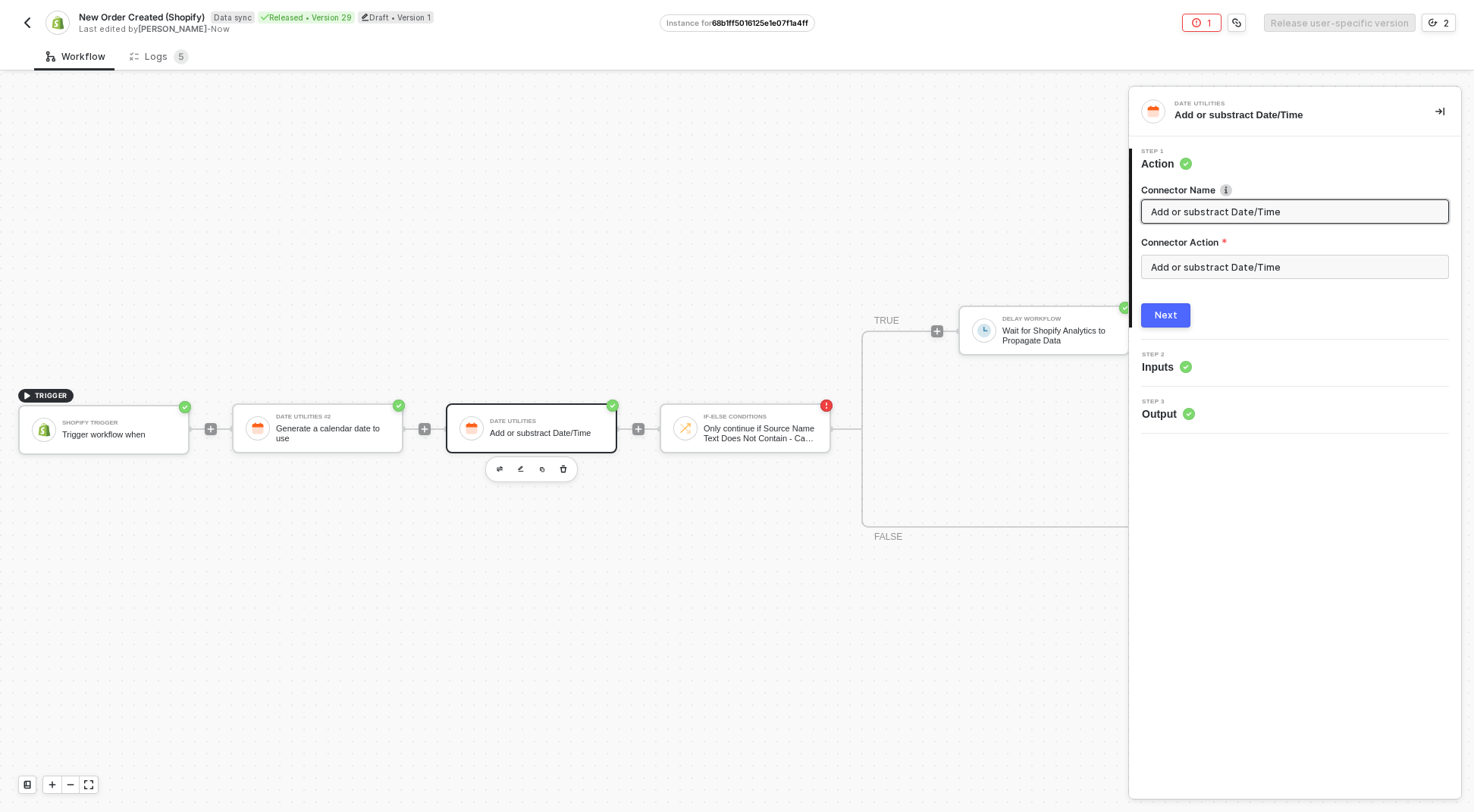
click at [1220, 203] on span "Add or substract Date/Time" at bounding box center [1295, 211] width 308 height 24
click at [1221, 210] on input "Add or substract Date/Time" at bounding box center [1294, 212] width 286 height 17
click at [1228, 278] on input "Add or substract Date/Time" at bounding box center [1295, 266] width 308 height 24
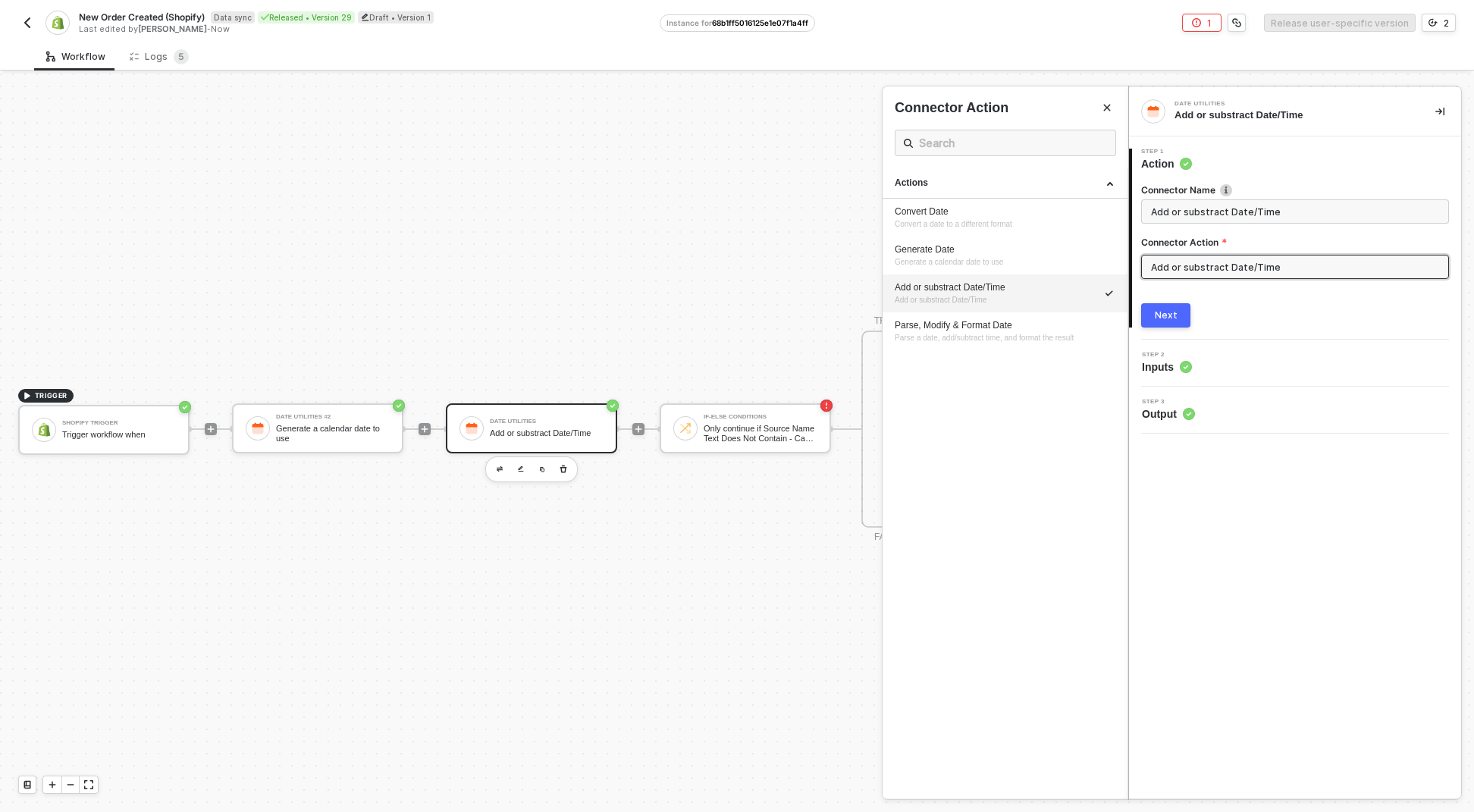
click at [1228, 269] on input "Add or substract Date/Time" at bounding box center [1295, 266] width 308 height 24
click at [563, 458] on div at bounding box center [737, 442] width 1474 height 739
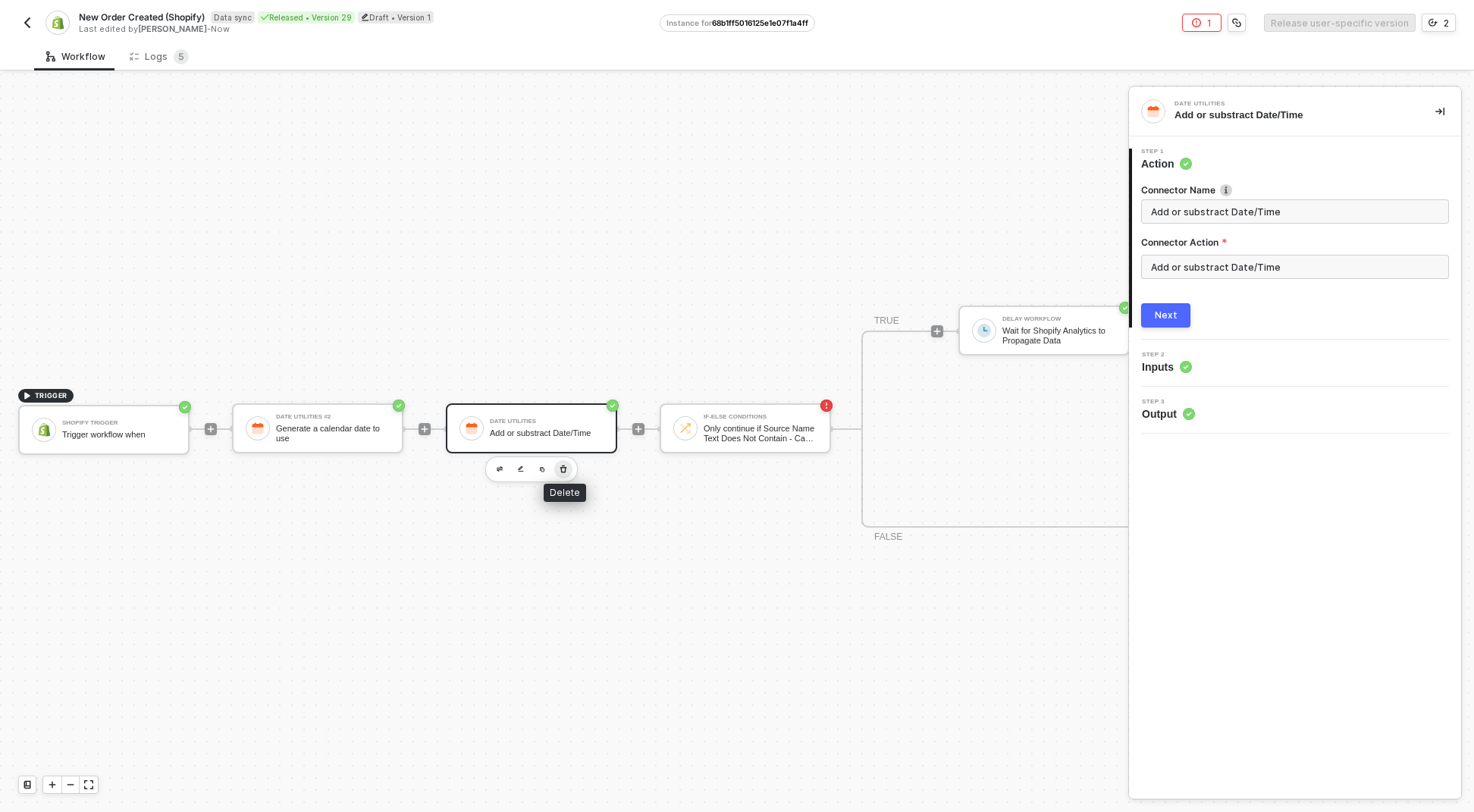
click at [563, 463] on icon "button" at bounding box center [563, 469] width 9 height 12
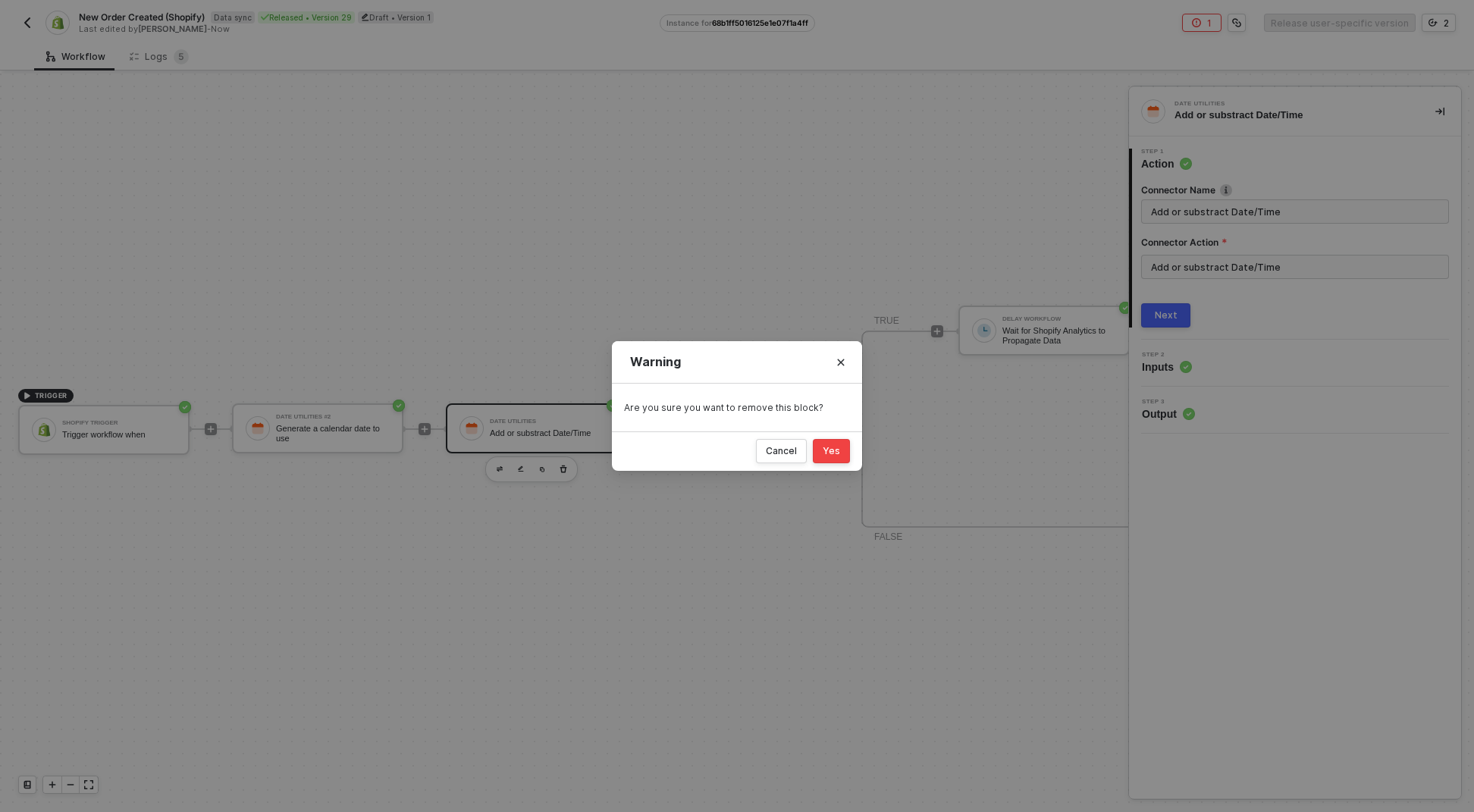
click at [829, 451] on div "Yes" at bounding box center [831, 451] width 18 height 12
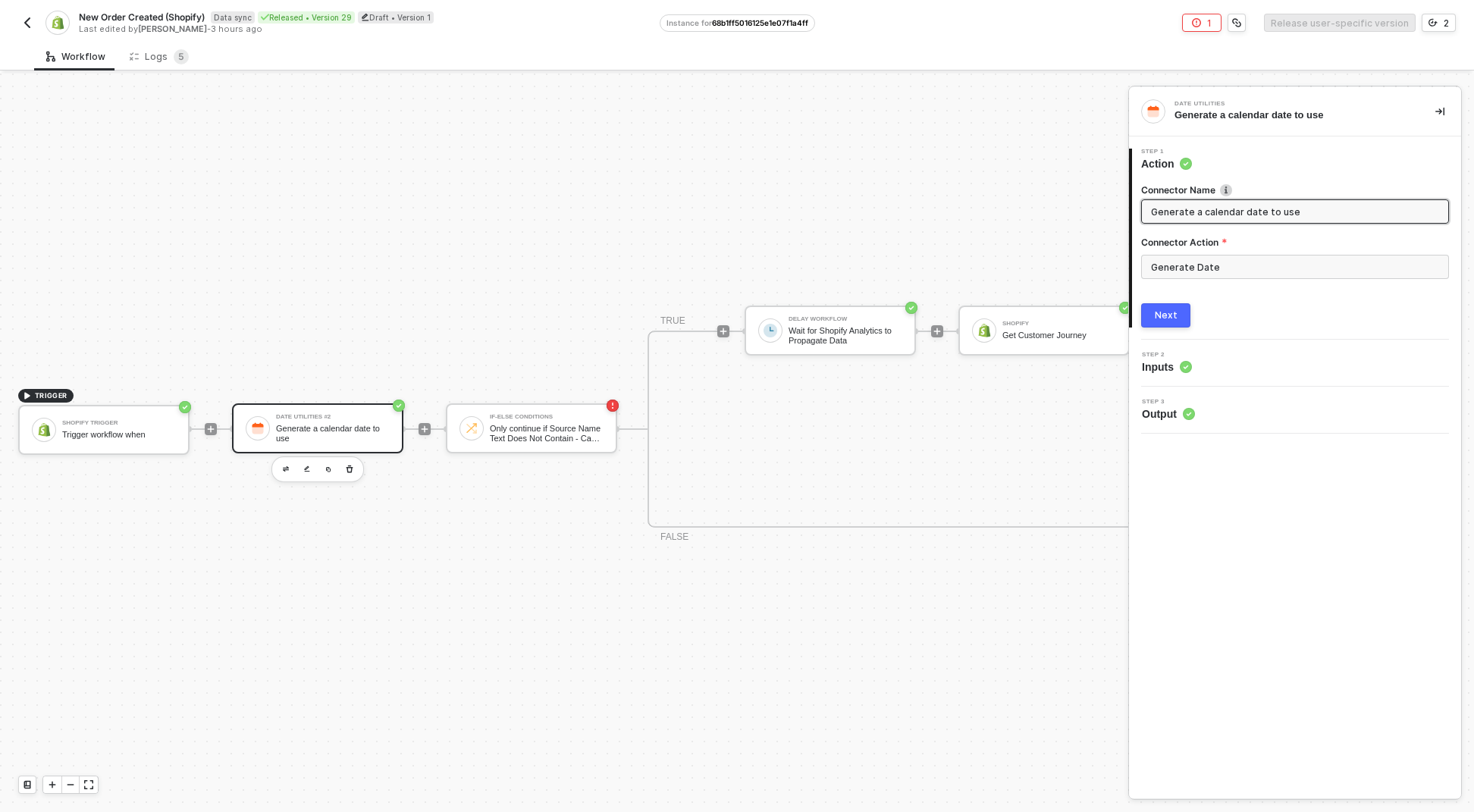
click at [378, 403] on div "Date Utilities #2 Generate a calendar date to use" at bounding box center [318, 428] width 172 height 50
drag, startPoint x: 1165, startPoint y: 287, endPoint x: 1164, endPoint y: 308, distance: 21.0
click at [1165, 290] on div "Generate Date" at bounding box center [1295, 272] width 308 height 36
click at [1164, 308] on button "Next" at bounding box center [1166, 315] width 50 height 24
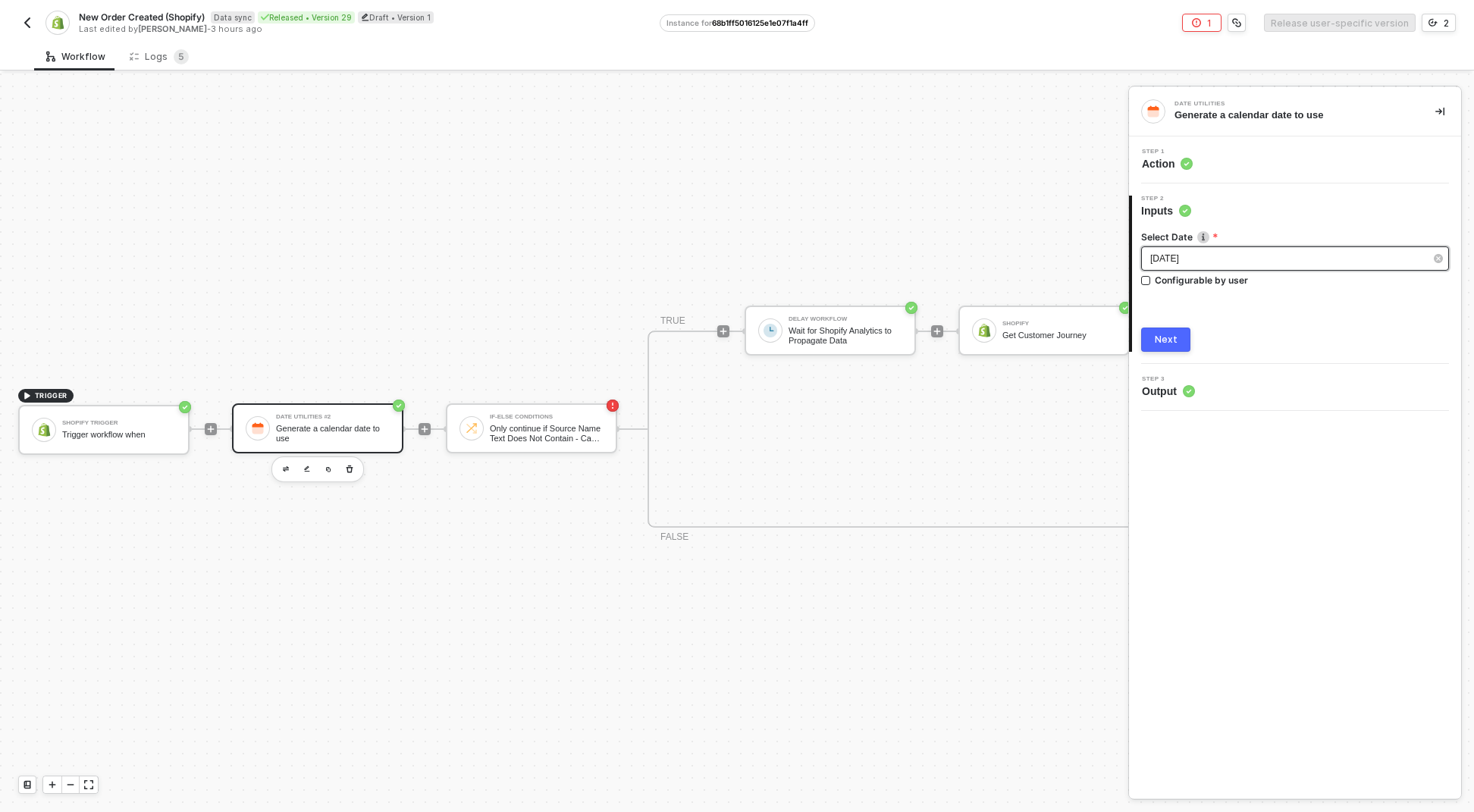
click at [1196, 256] on div "Today" at bounding box center [1288, 258] width 275 height 15
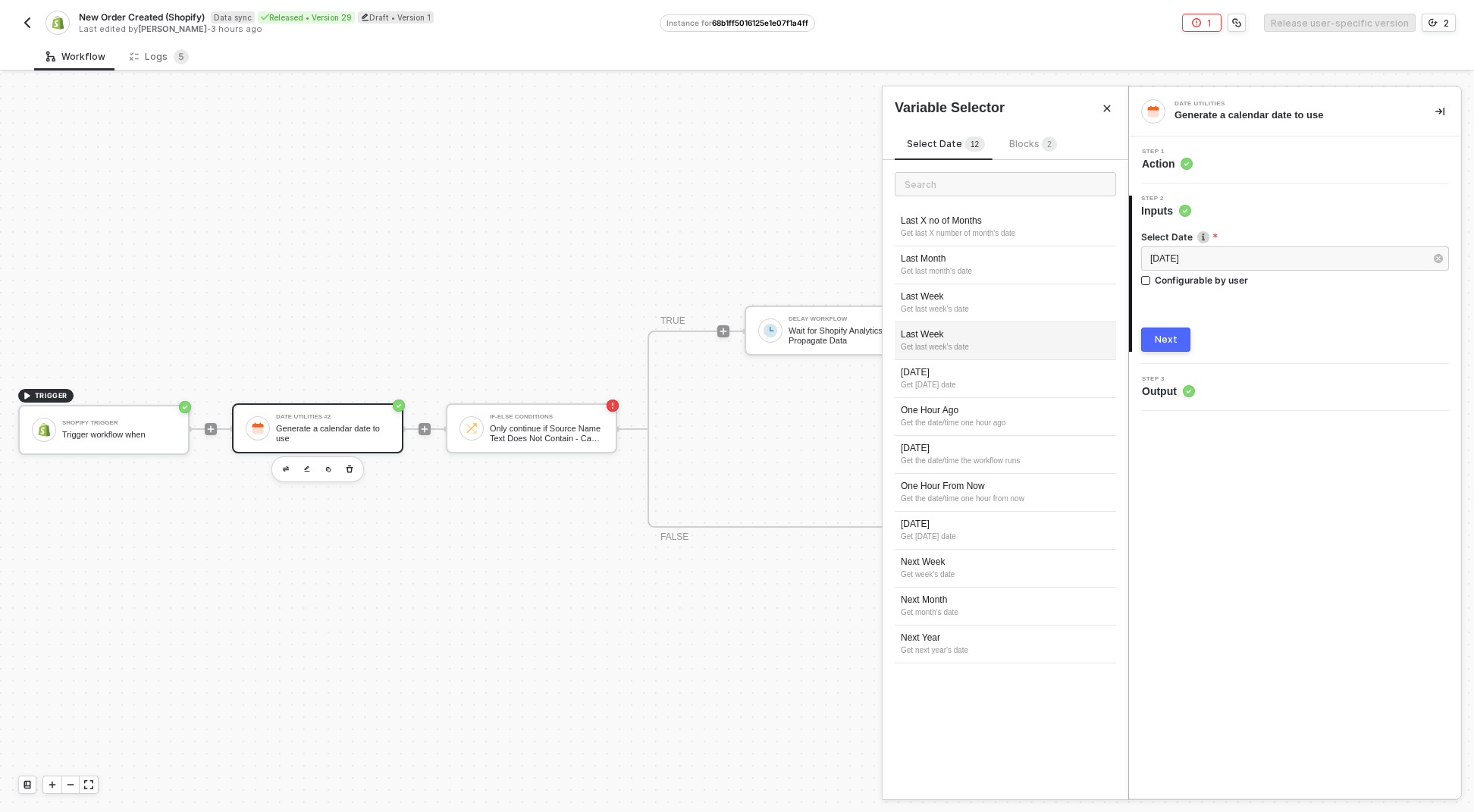
click at [999, 328] on div "Last Week" at bounding box center [1005, 334] width 210 height 13
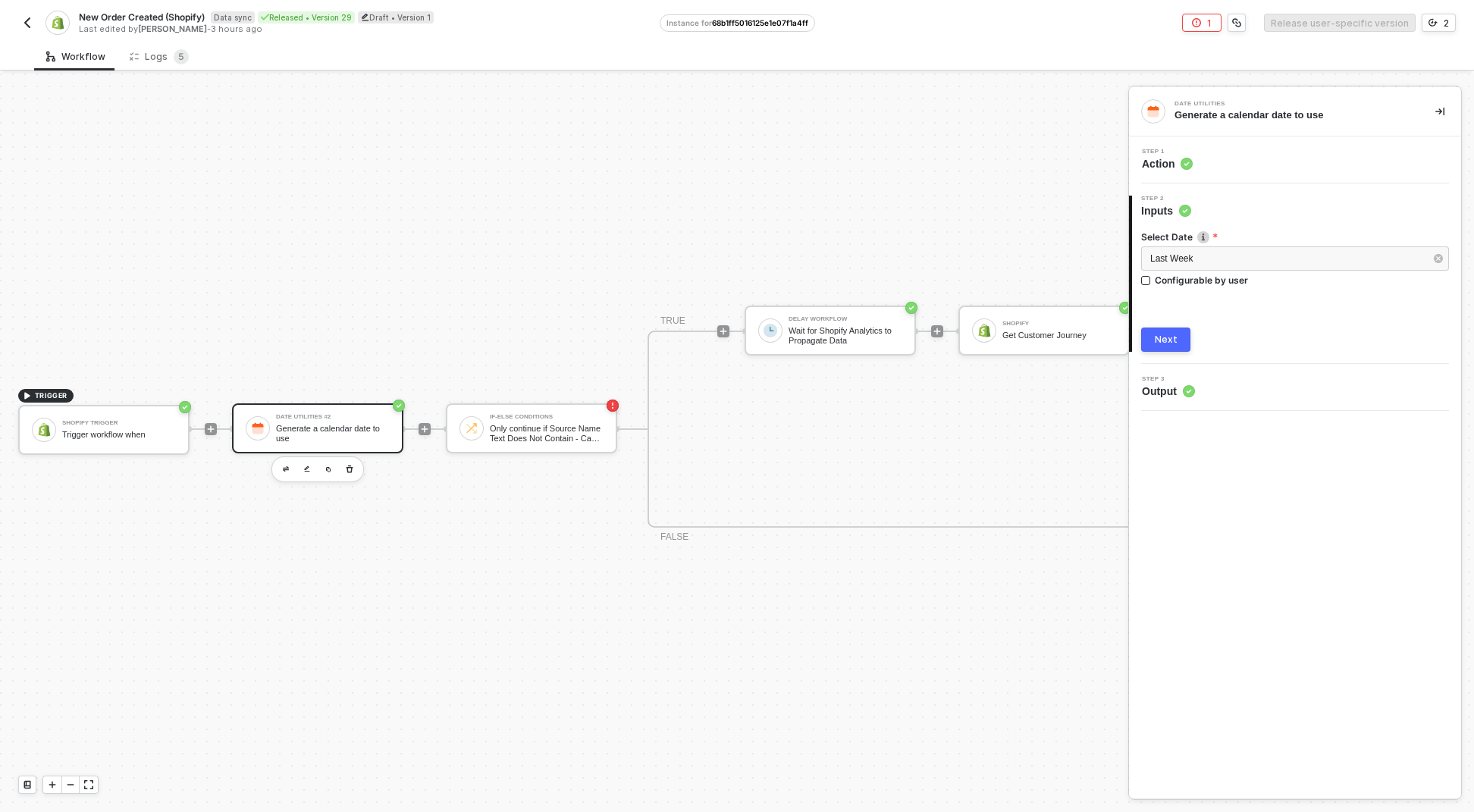
click at [1179, 329] on button "Next" at bounding box center [1166, 339] width 50 height 24
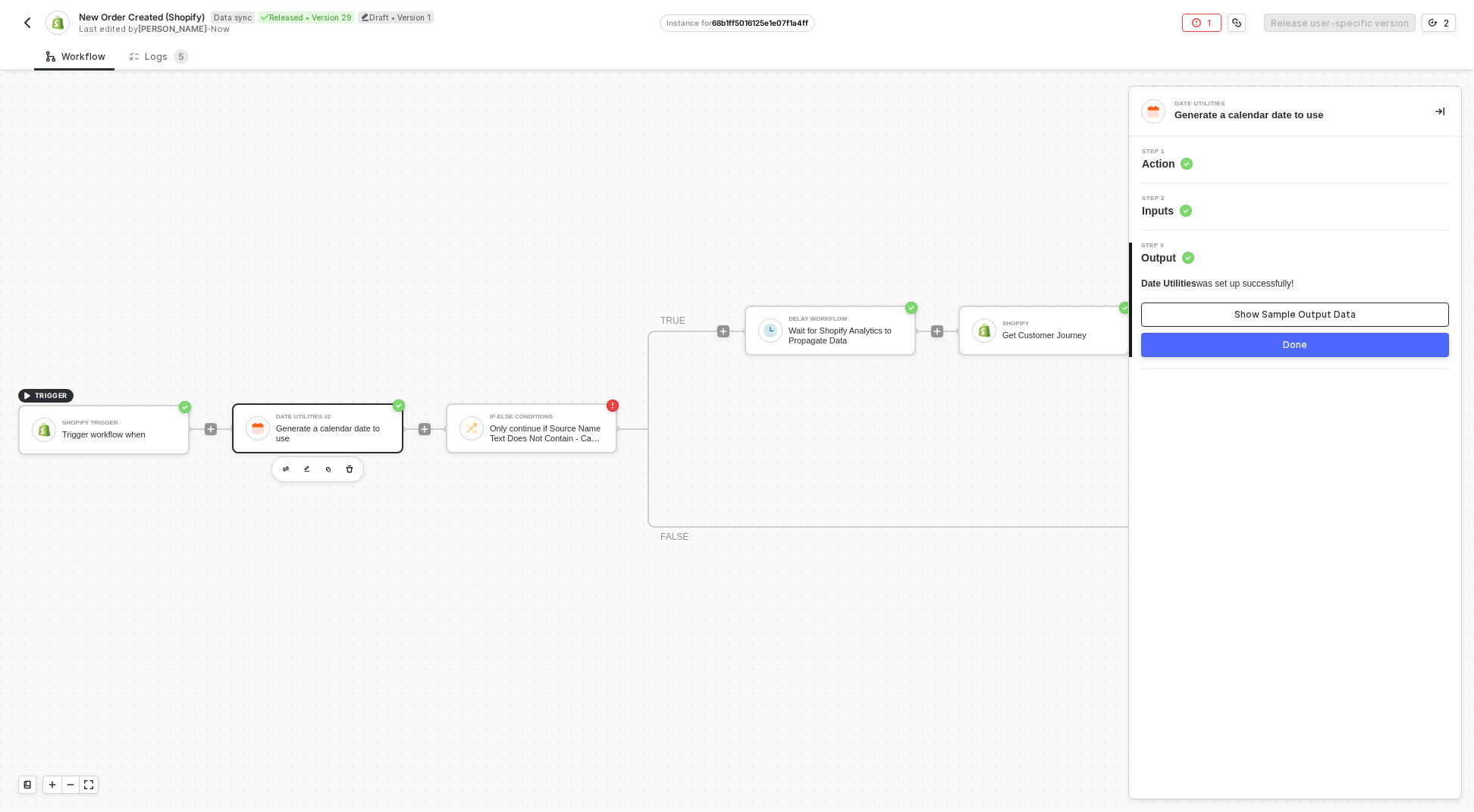
click at [1231, 312] on button "Show Sample Output Data" at bounding box center [1295, 314] width 308 height 24
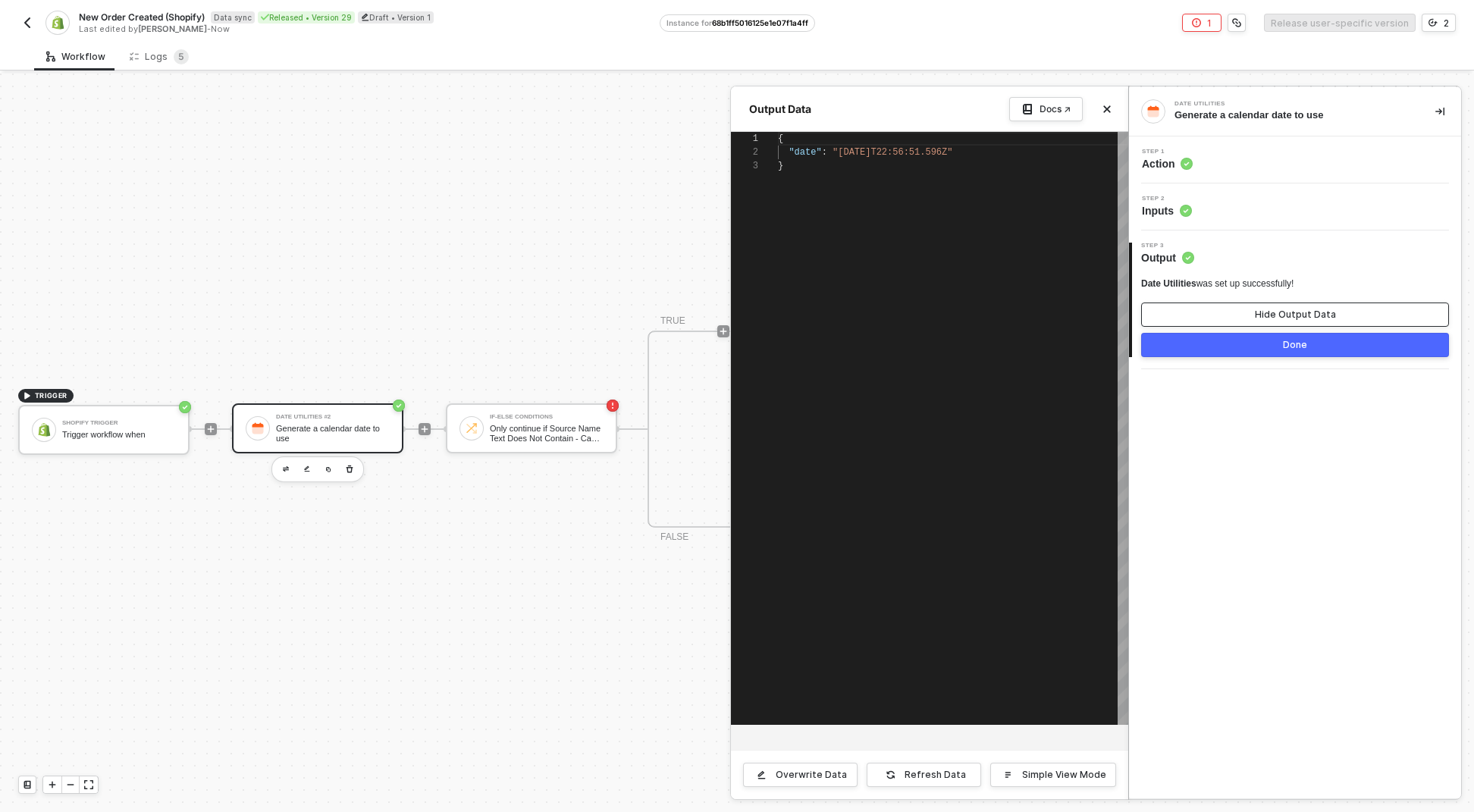
click at [1202, 312] on button "Hide Output Data" at bounding box center [1295, 314] width 308 height 24
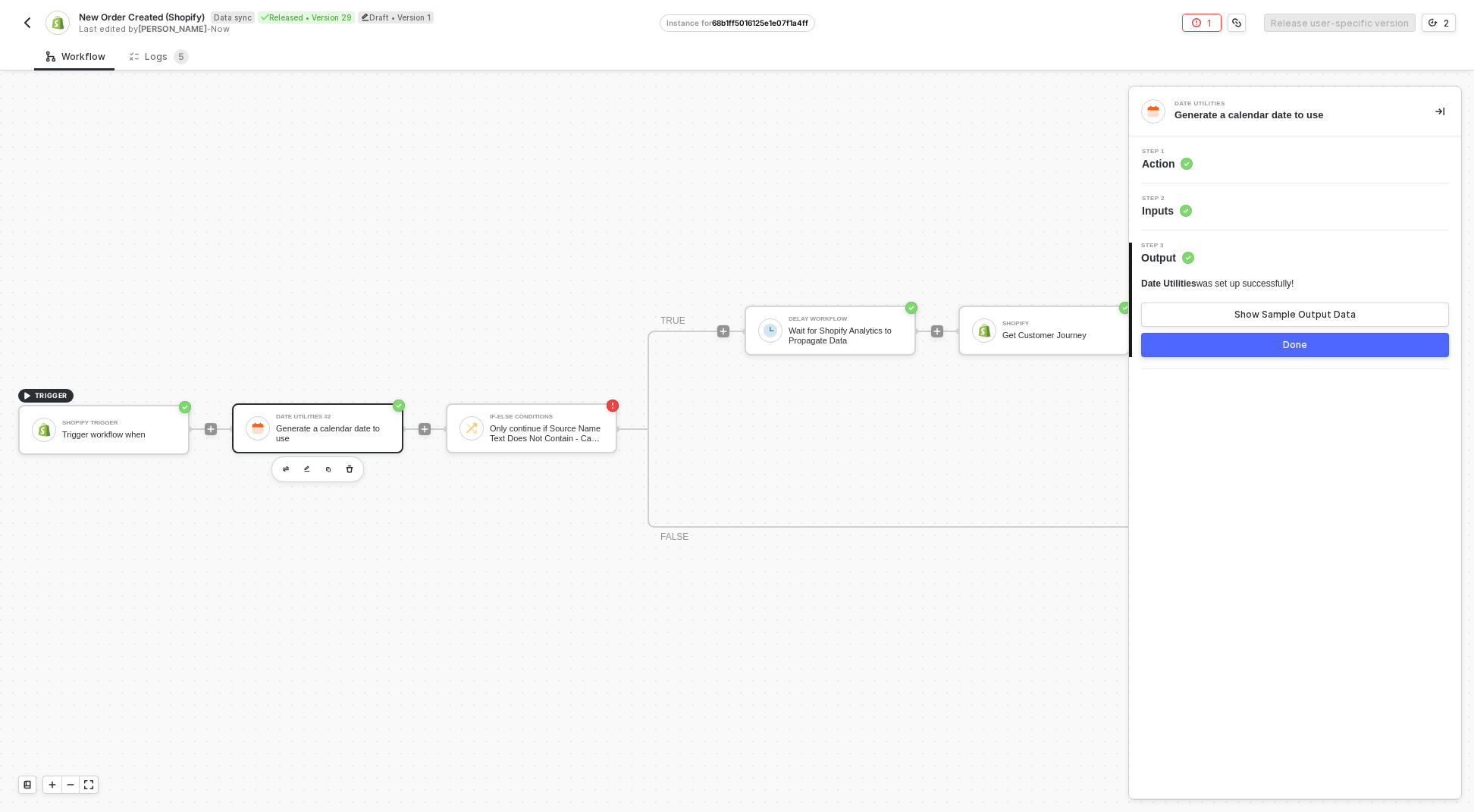
click at [1214, 344] on button "Done" at bounding box center [1295, 344] width 308 height 24
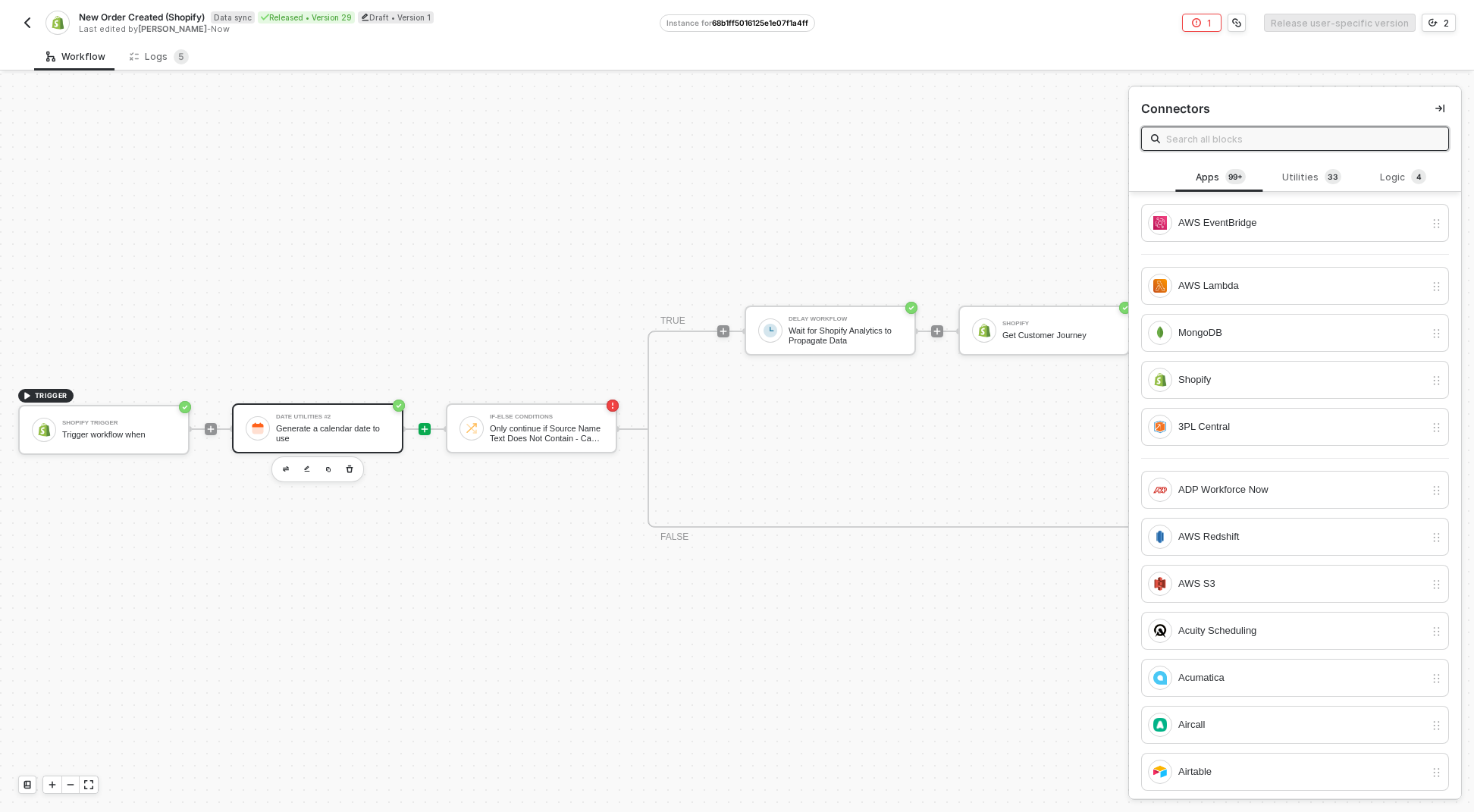
click at [279, 426] on div "Generate a calendar date to use" at bounding box center [333, 433] width 114 height 19
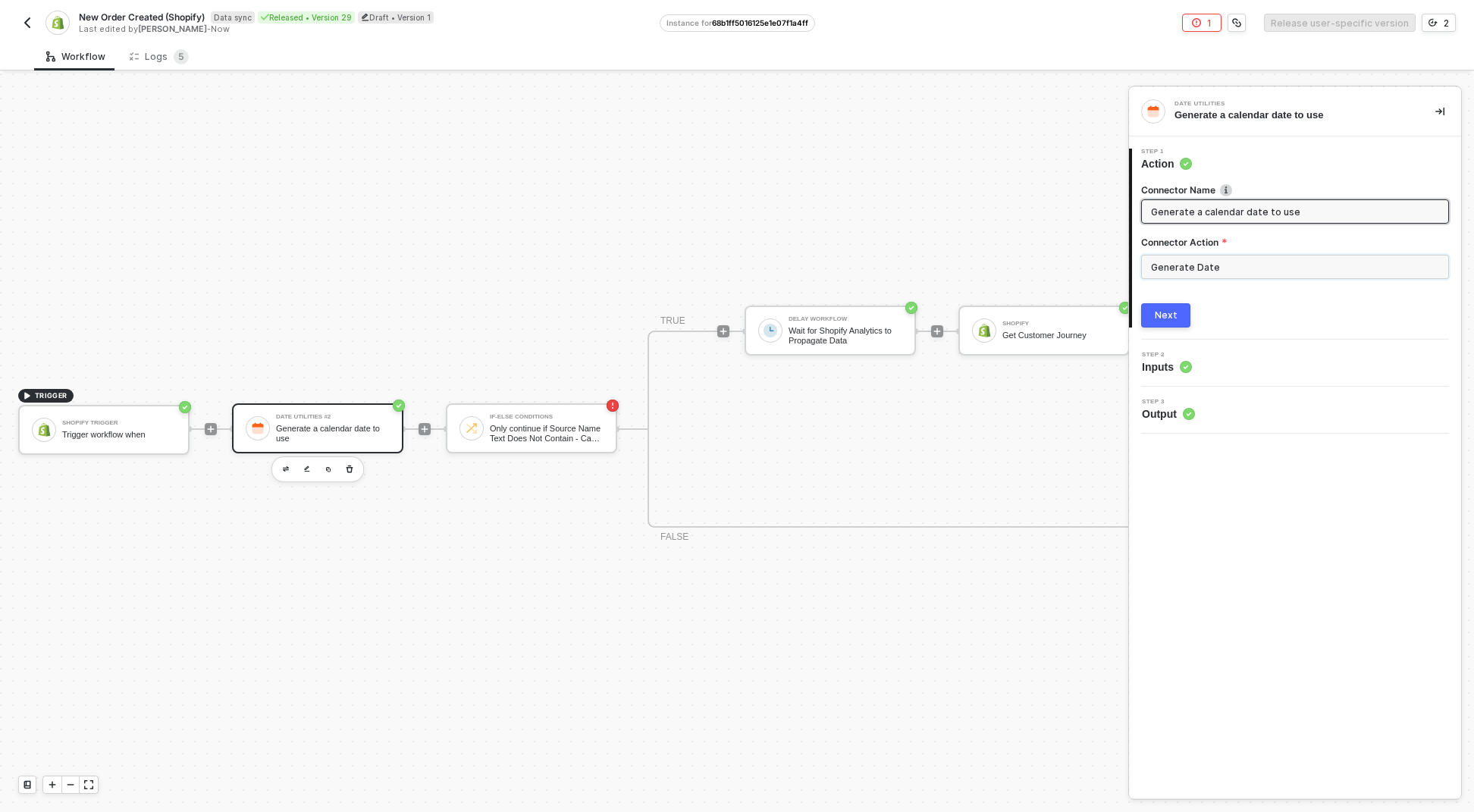
click at [1142, 272] on input "Generate Date" at bounding box center [1295, 266] width 308 height 24
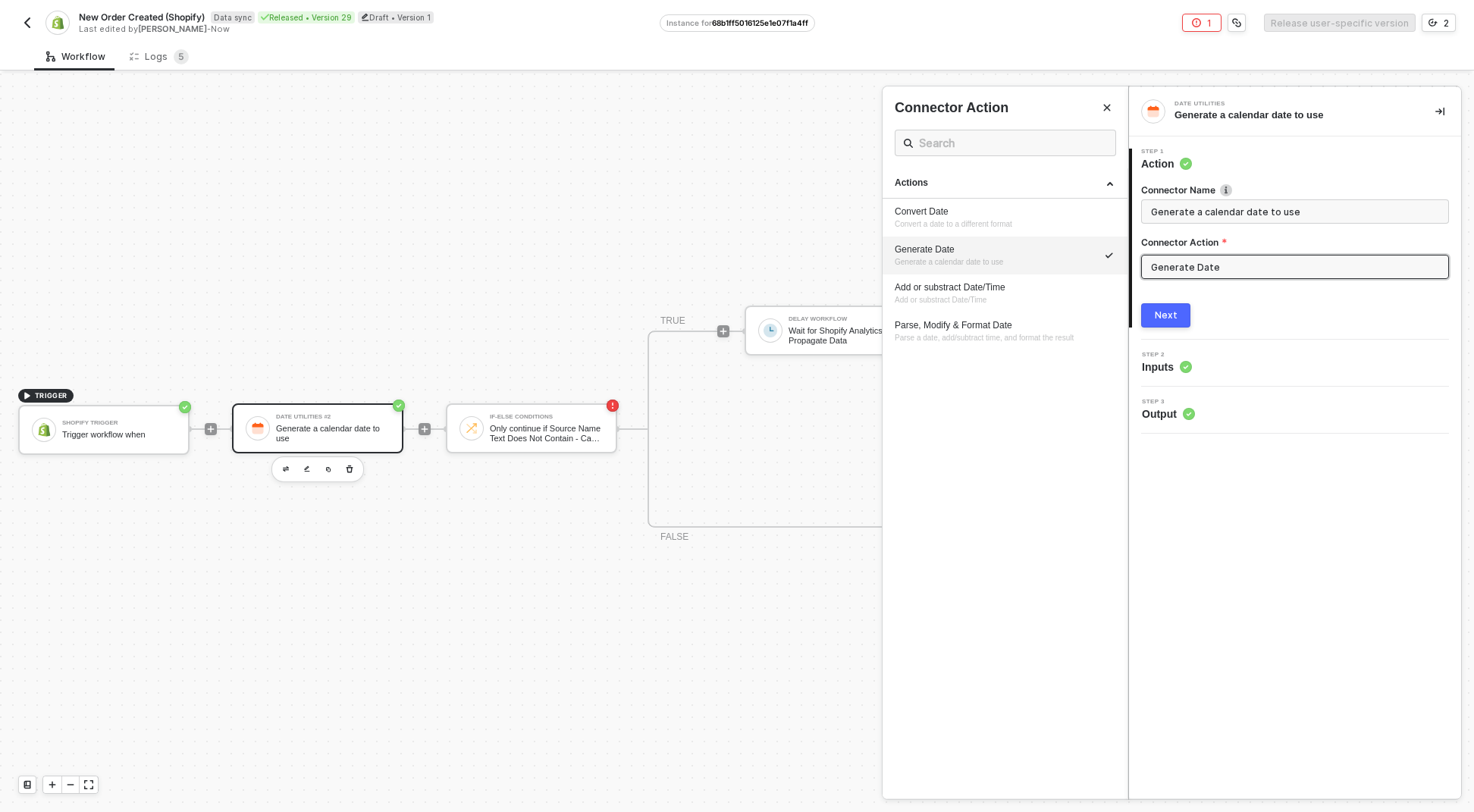
click at [1164, 313] on div "Next" at bounding box center [1166, 316] width 22 height 12
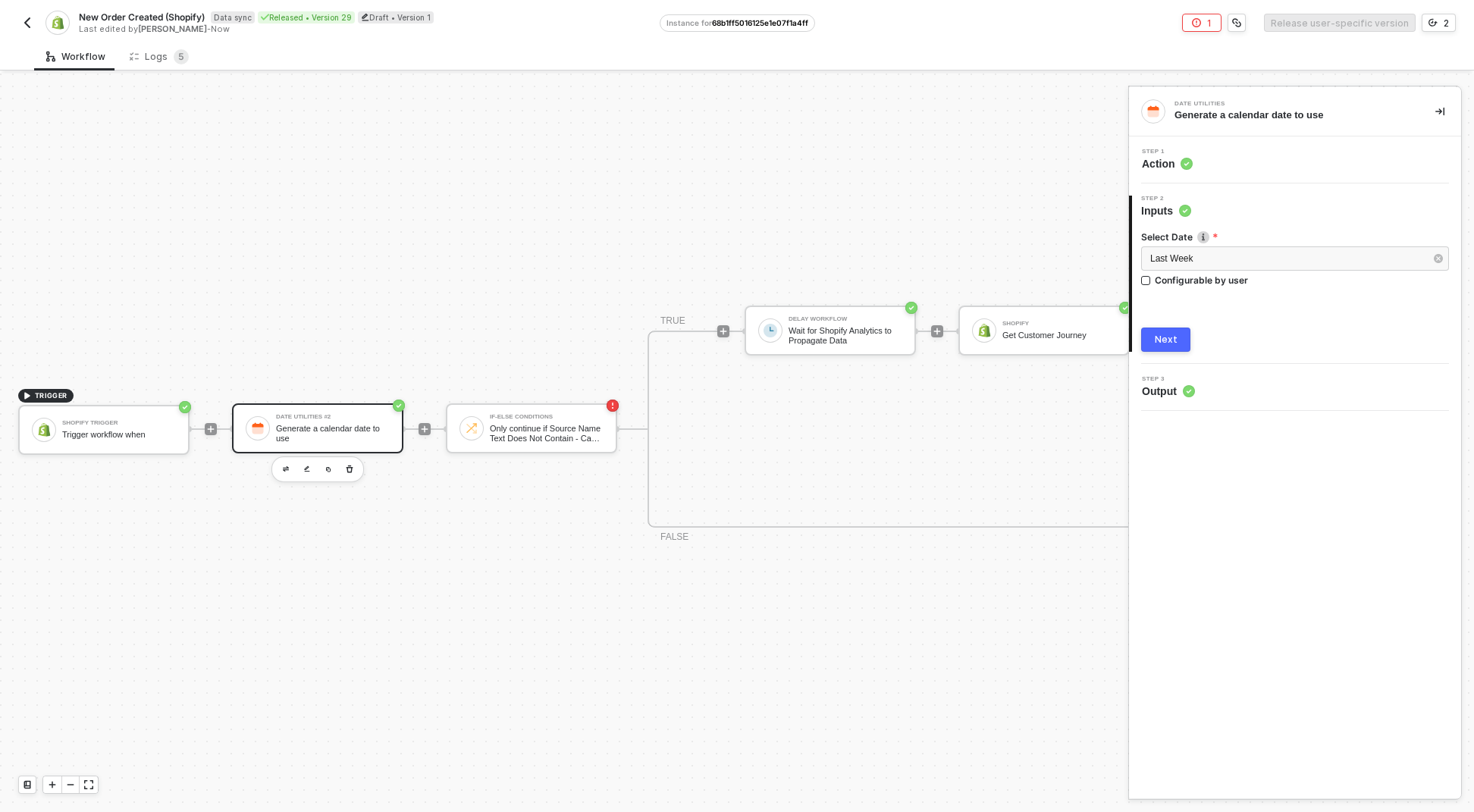
click at [379, 414] on div "Date Utilities #2" at bounding box center [333, 417] width 114 height 6
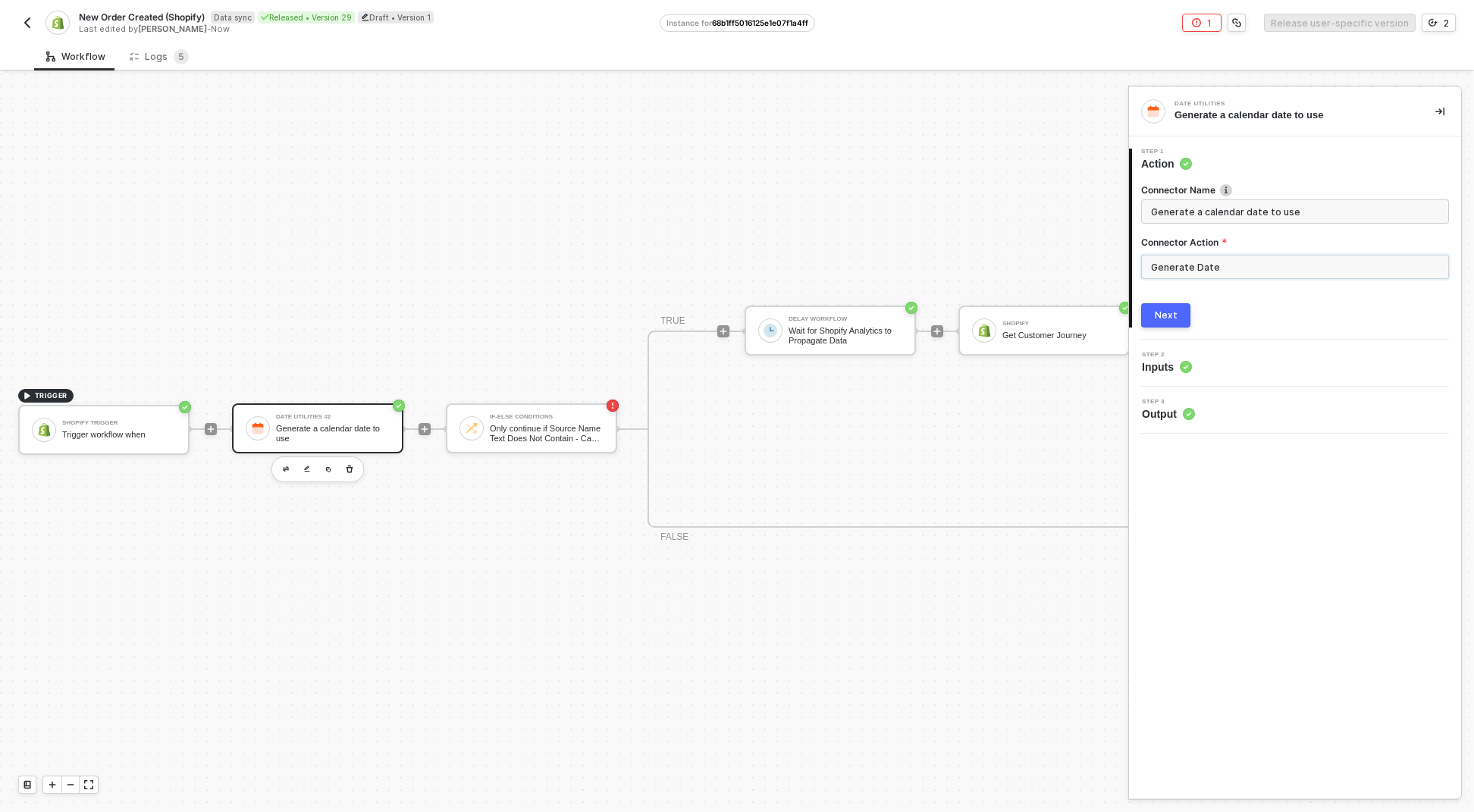
click at [1162, 267] on input "Generate Date" at bounding box center [1295, 266] width 308 height 24
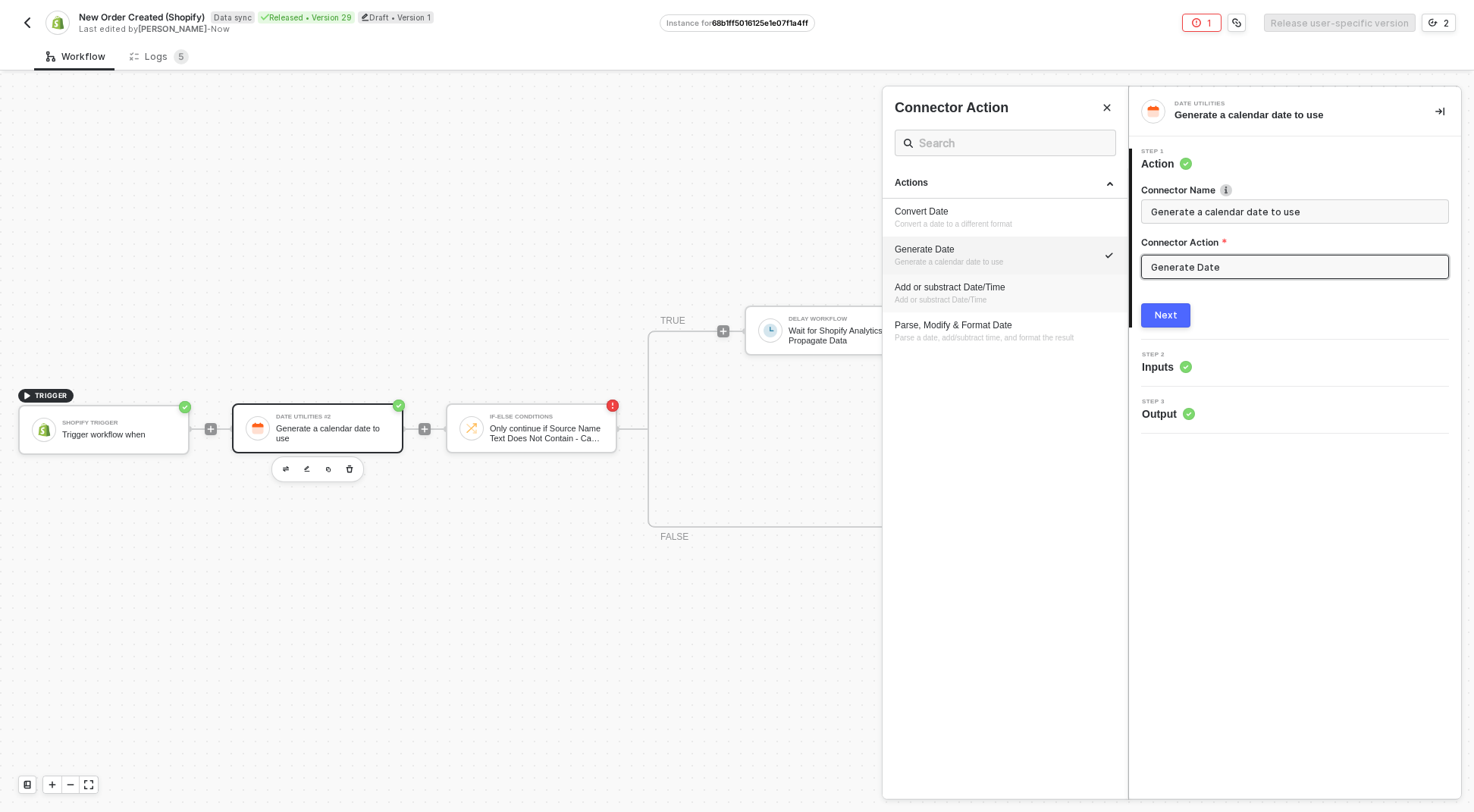
click at [941, 281] on li "Add or substract Date/Time Add or substract Date/Time" at bounding box center [1005, 293] width 245 height 38
type input "Add or substract Date/Time"
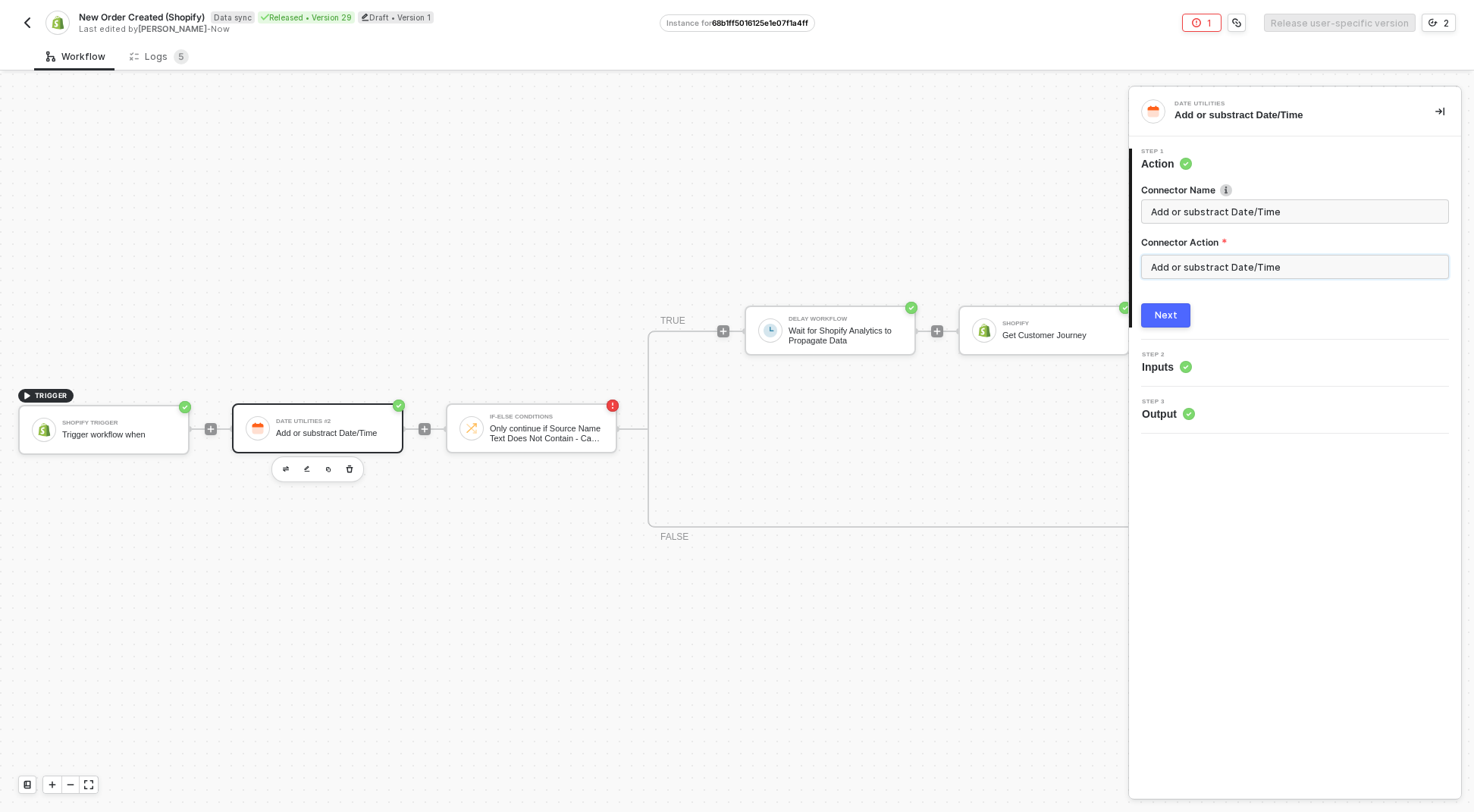
click at [1192, 254] on input "Add or substract Date/Time" at bounding box center [1295, 266] width 308 height 24
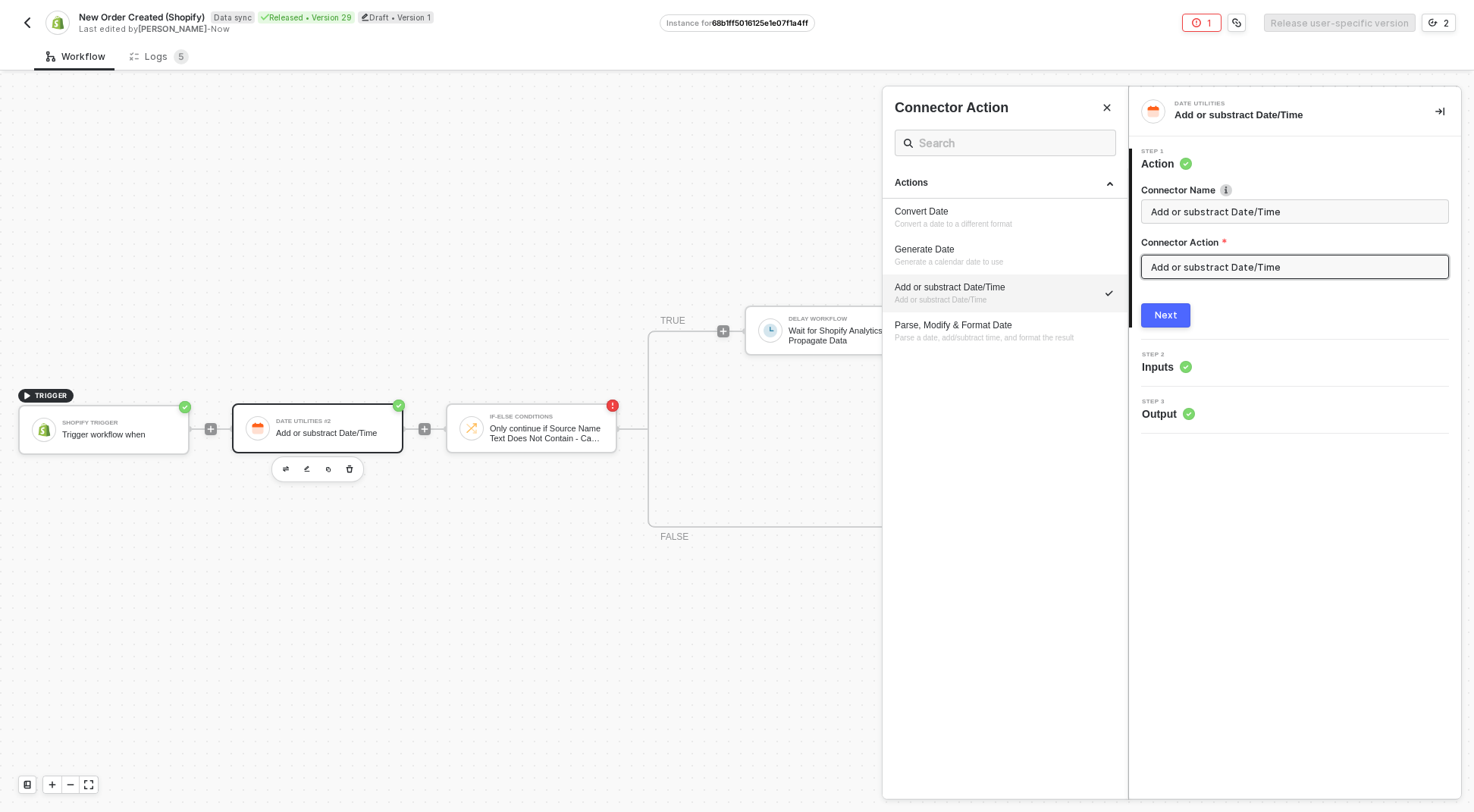
click at [1176, 313] on button "Next" at bounding box center [1166, 315] width 50 height 24
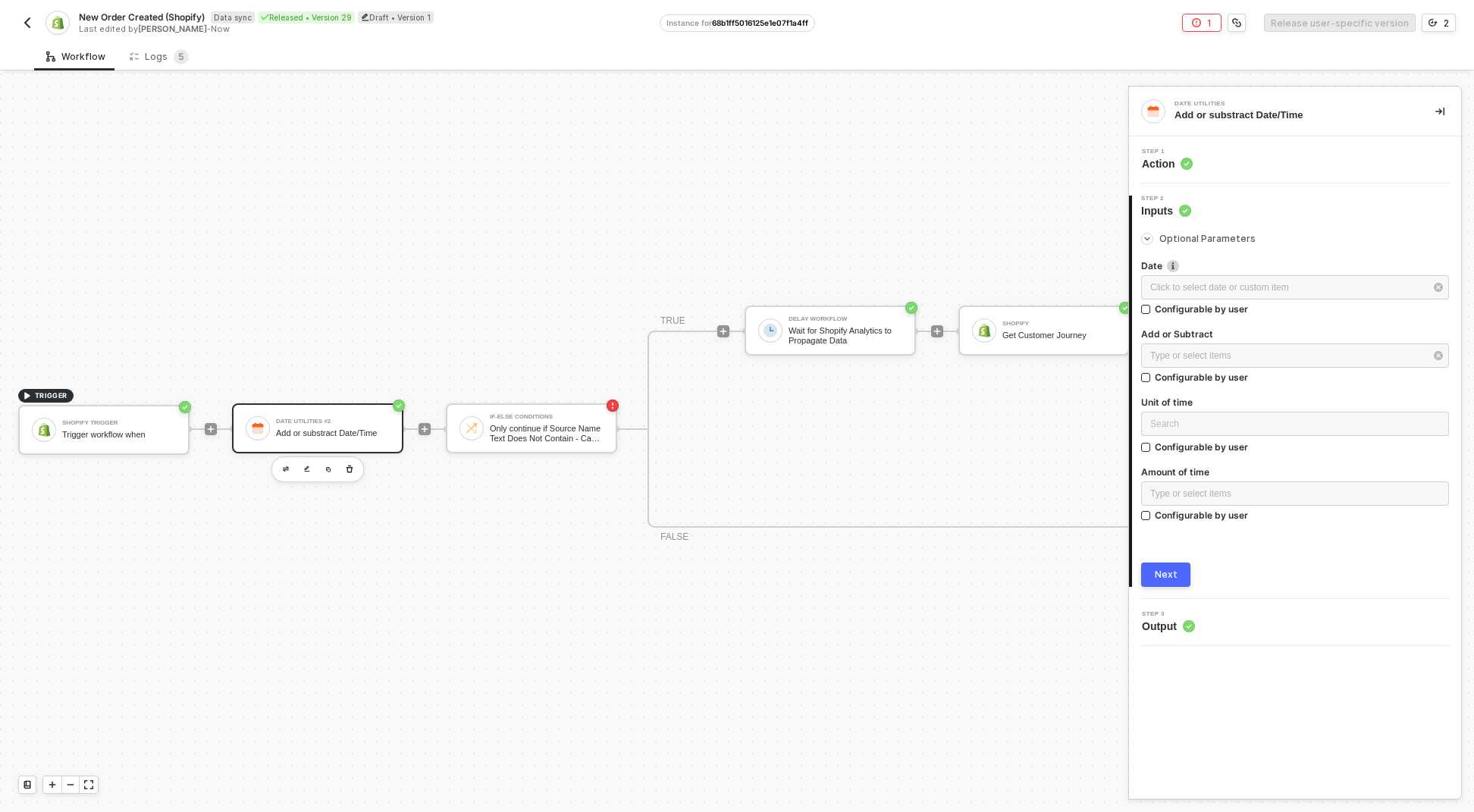
drag, startPoint x: 1199, startPoint y: 247, endPoint x: 1217, endPoint y: 317, distance: 72.3
click at [1200, 248] on div "Date Click to select date or custom item ﻿ Configurable by user Add or Subtract…" at bounding box center [1295, 391] width 308 height 286
drag, startPoint x: 1216, startPoint y: 318, endPoint x: 1218, endPoint y: 295, distance: 23.1
click at [1216, 317] on div "Click to select date or custom item ﻿ Configurable by user" at bounding box center [1295, 299] width 308 height 46
click at [1218, 288] on div "Click to select date or custom item ﻿" at bounding box center [1288, 288] width 275 height 15
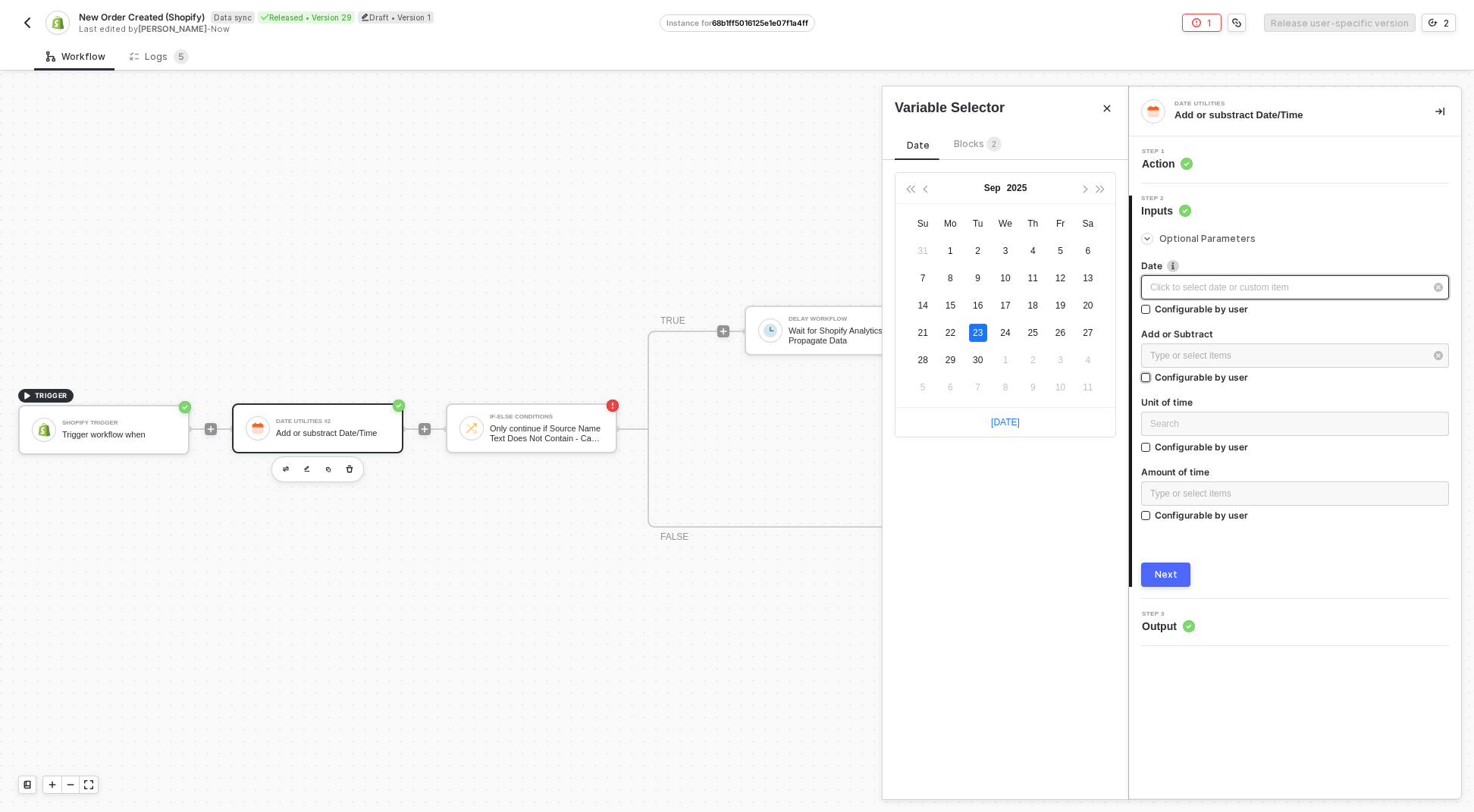
drag, startPoint x: 1007, startPoint y: 423, endPoint x: 1141, endPoint y: 377, distance: 141.7
click at [1007, 424] on link "Today" at bounding box center [1005, 422] width 29 height 11
click at [1236, 292] on div "2025-09-23" at bounding box center [1288, 288] width 275 height 15
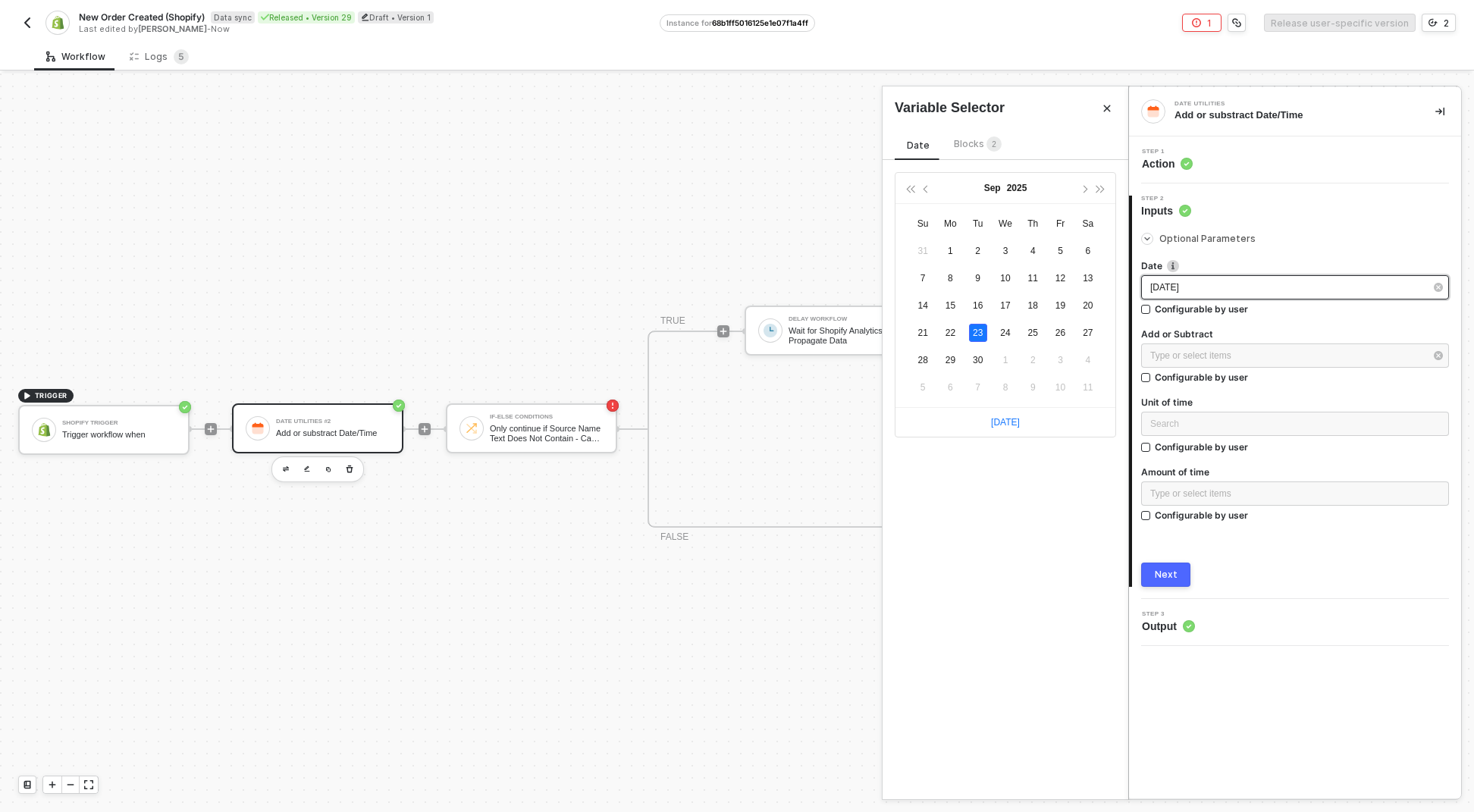
type input "2025-09-23"
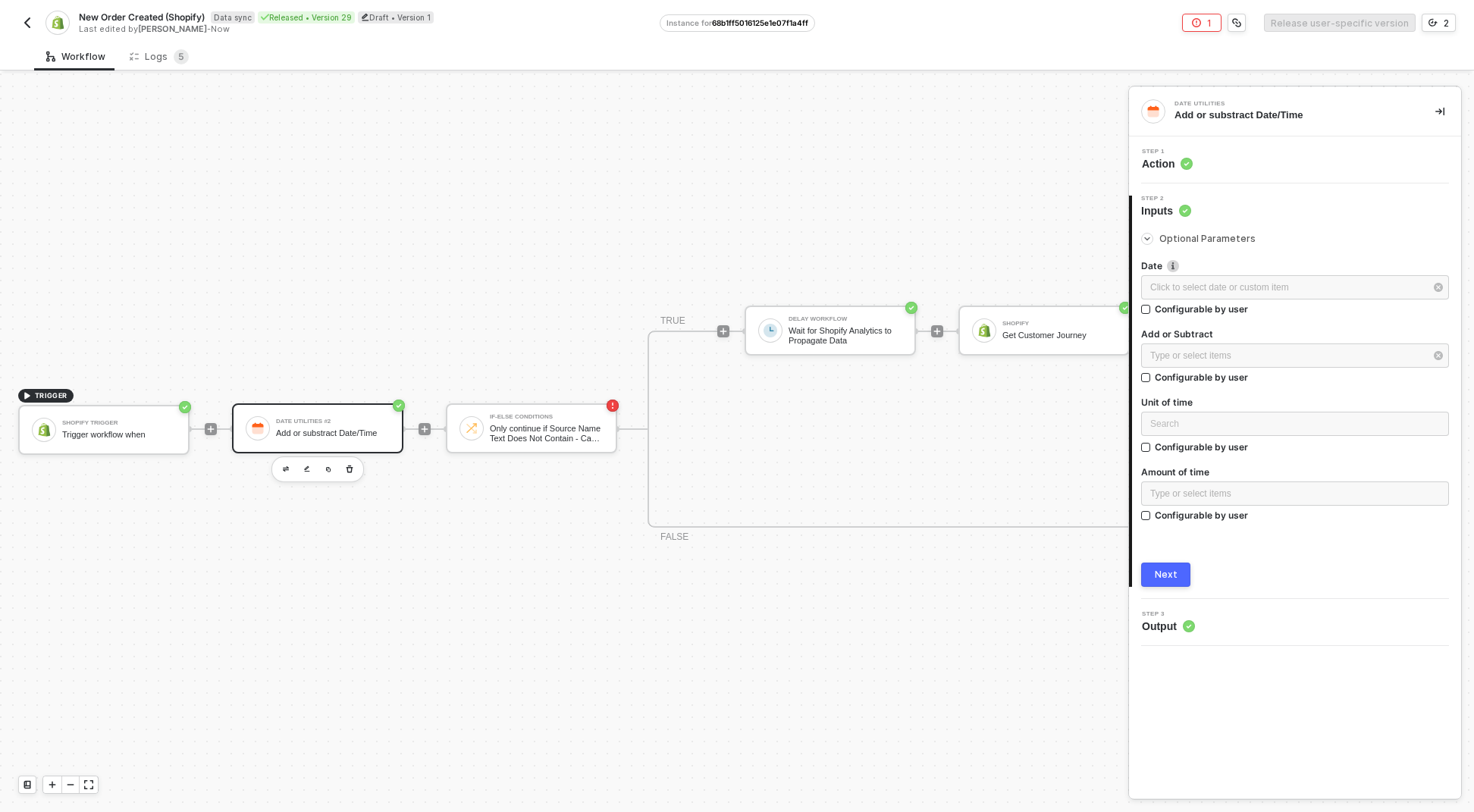
click at [1212, 339] on label "Add or Subtract" at bounding box center [1295, 333] width 308 height 13
click at [356, 460] on button "button" at bounding box center [350, 469] width 19 height 19
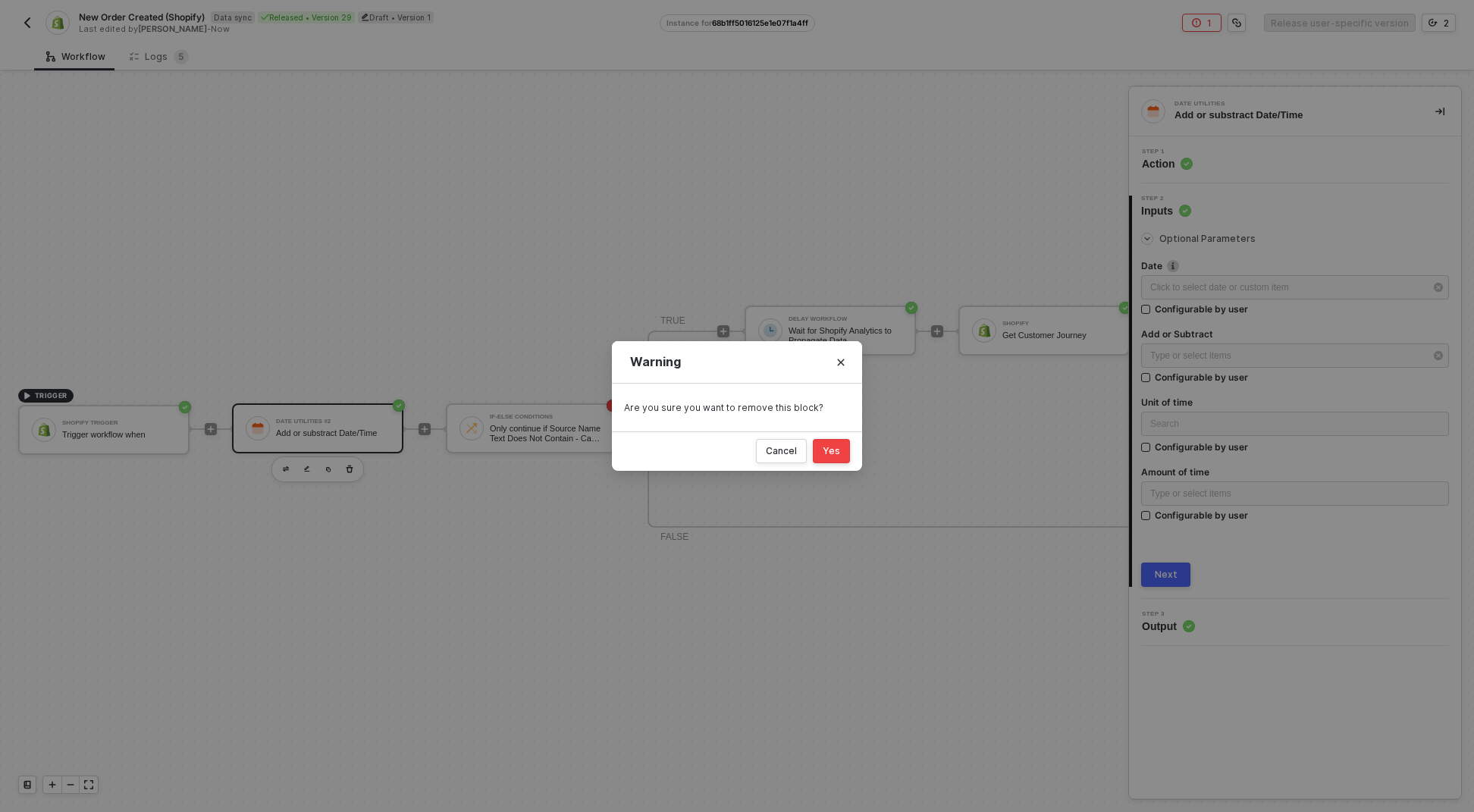
click at [830, 448] on div "Yes" at bounding box center [831, 451] width 18 height 12
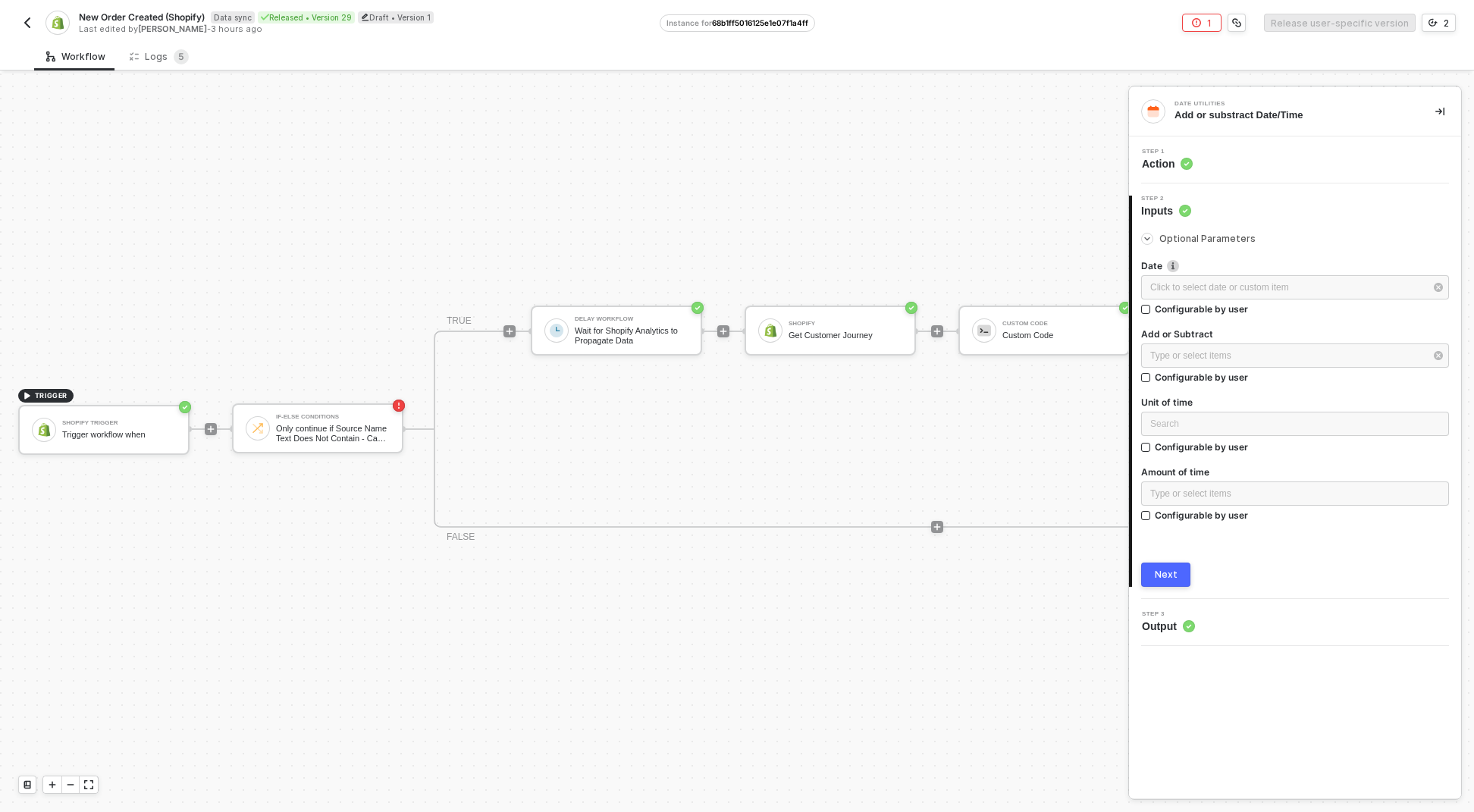
click at [518, 402] on div "TRUE Delay Workflow Wait for Shopify Analytics to Propagate Data Shopify Get Cu…" at bounding box center [938, 428] width 1007 height 197
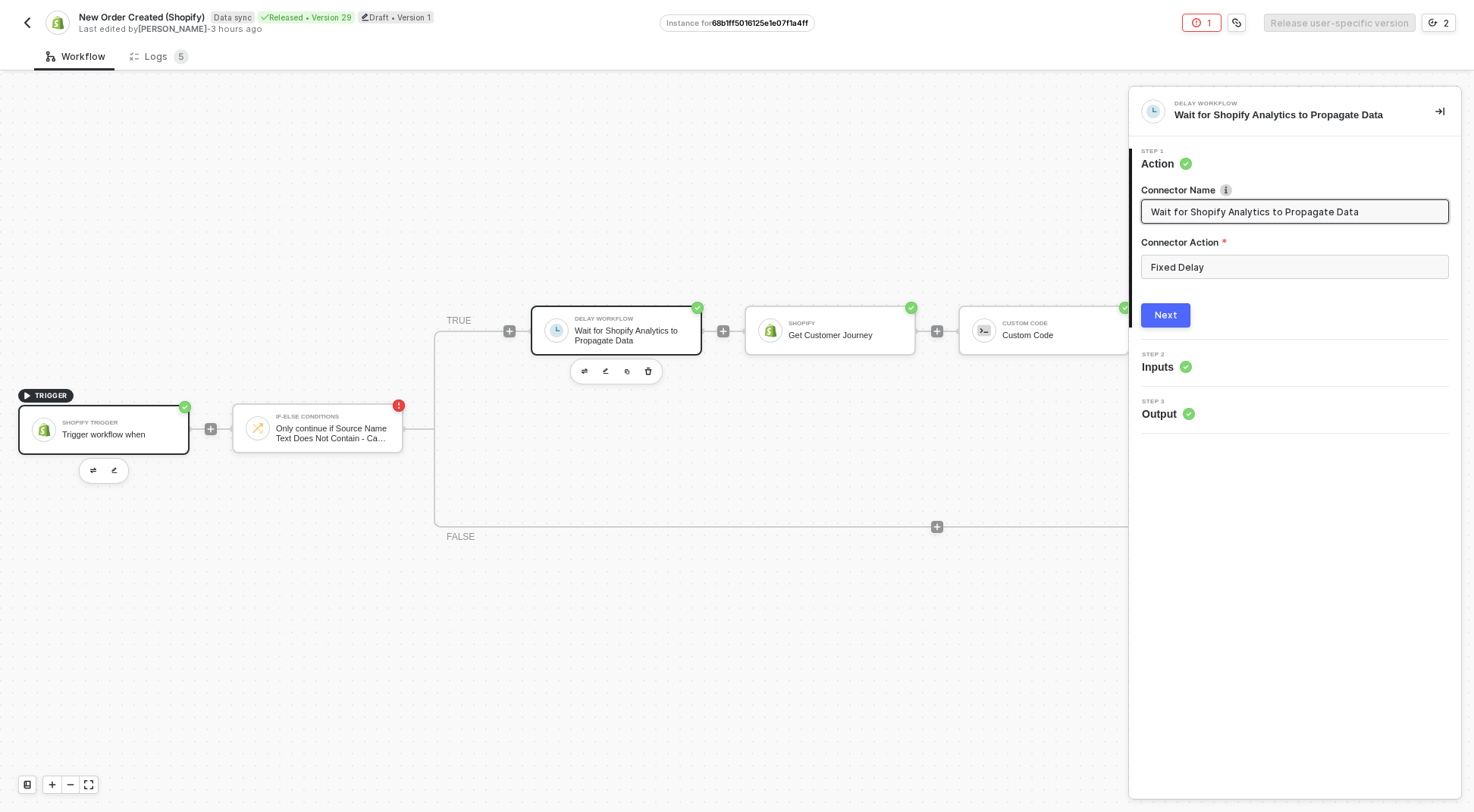
drag, startPoint x: 150, startPoint y: 415, endPoint x: 185, endPoint y: 419, distance: 35.2
click at [150, 415] on div "Shopify Trigger Trigger workflow when" at bounding box center [118, 429] width 114 height 29
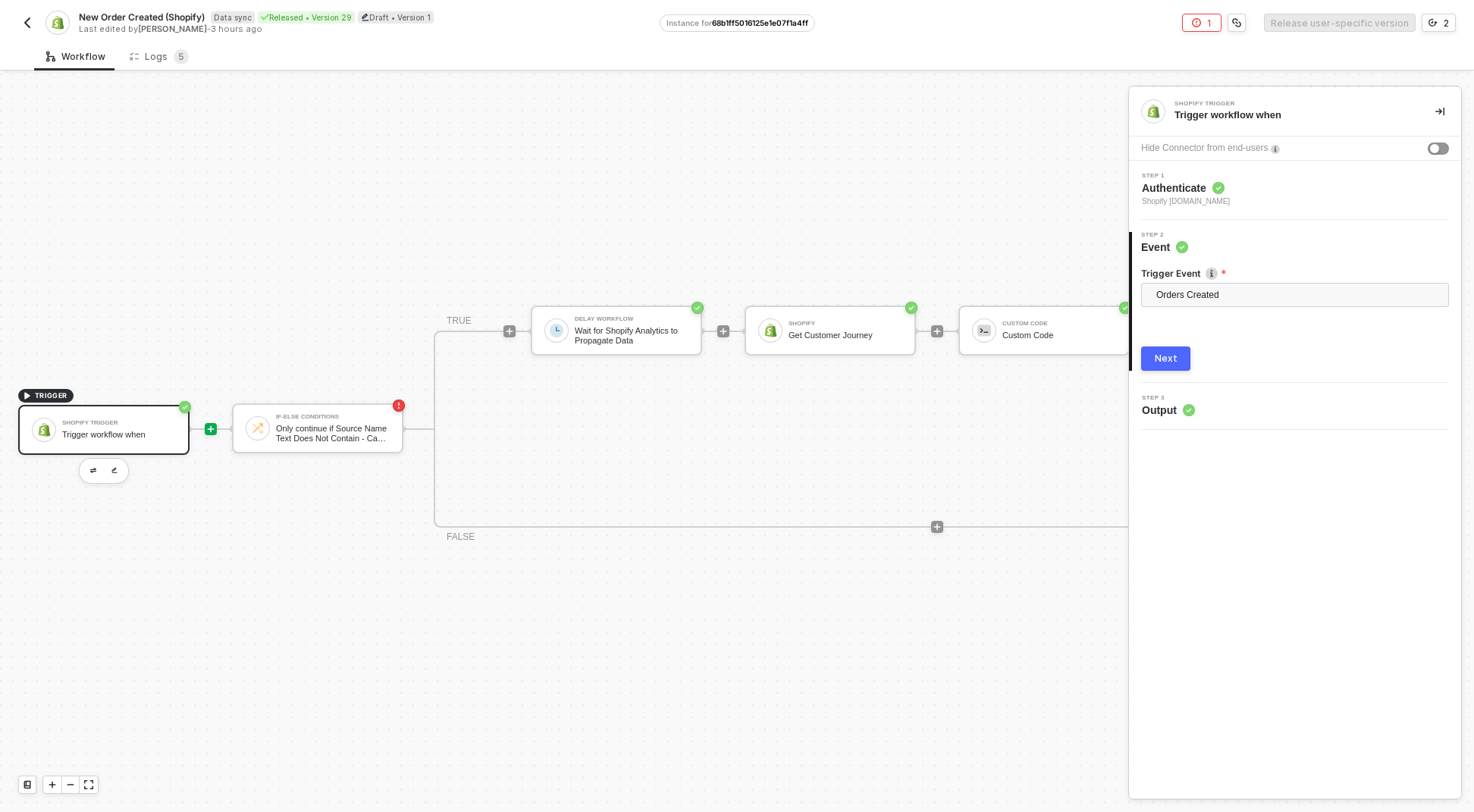
click at [211, 425] on icon "icon-play" at bounding box center [211, 428] width 7 height 7
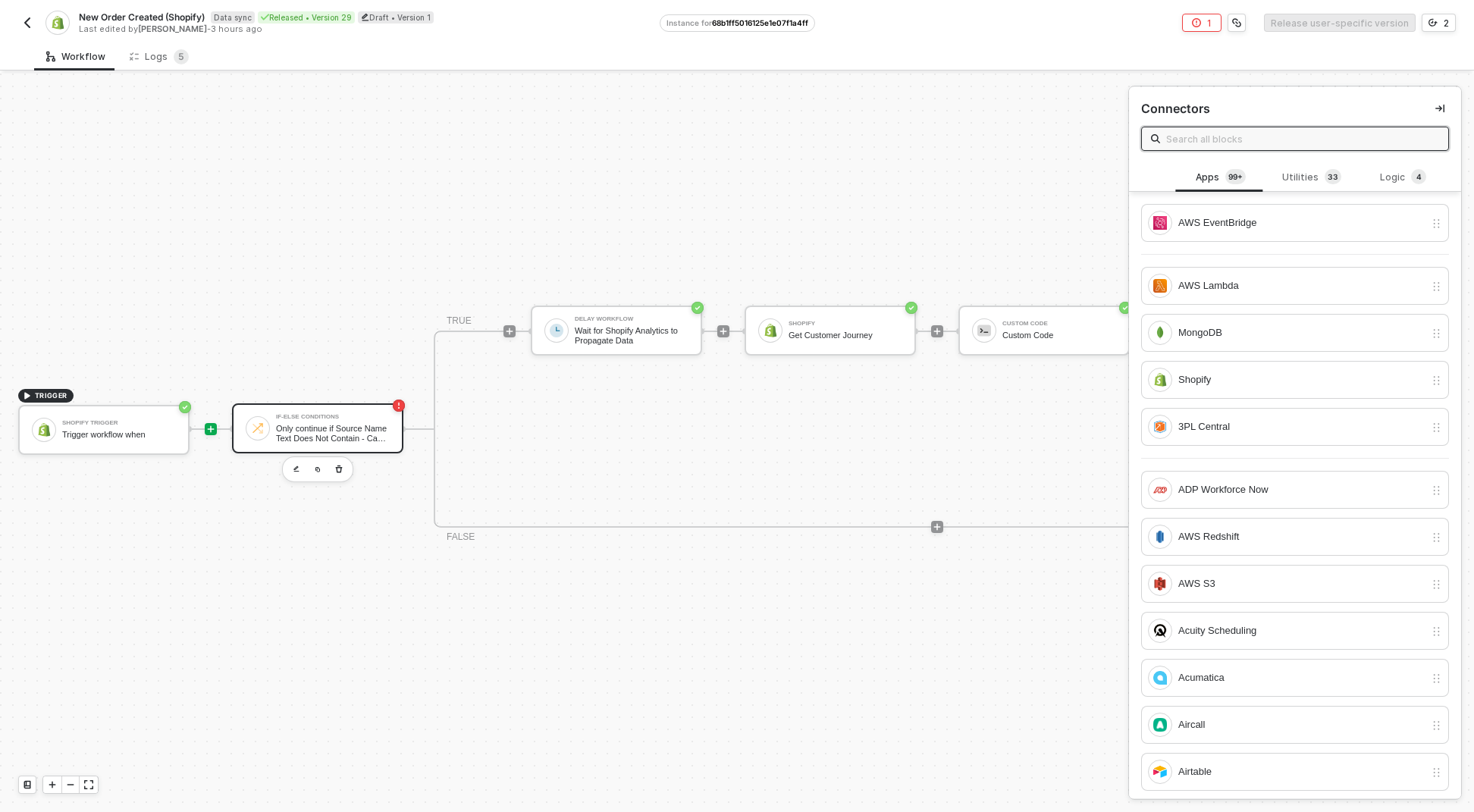
click at [321, 403] on div "If-Else Conditions Only continue if Source Name Text Does Not Contain - Case Se…" at bounding box center [318, 428] width 172 height 50
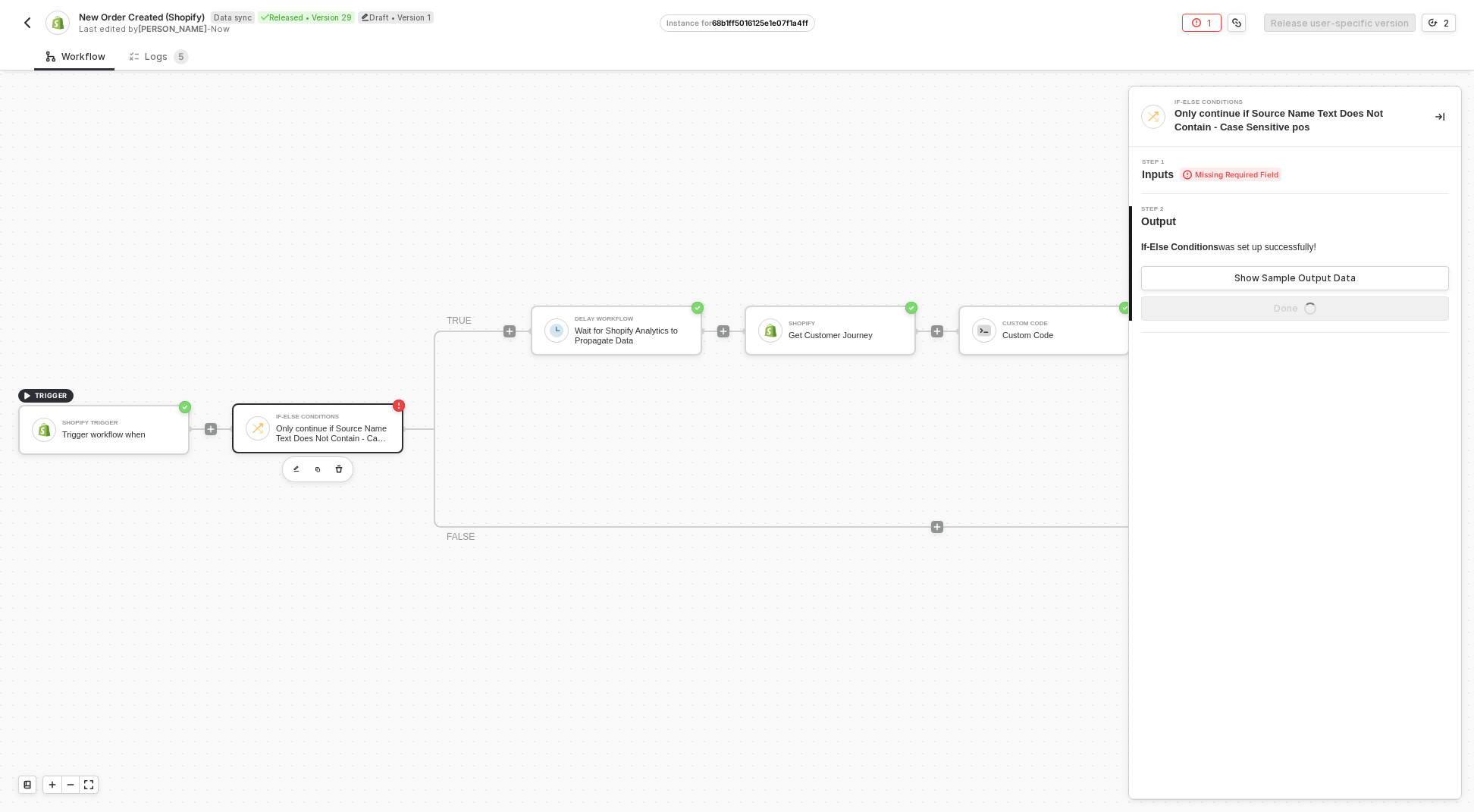
click at [225, 411] on div at bounding box center [210, 428] width 202 height 118
click at [214, 425] on icon "icon-play" at bounding box center [211, 429] width 9 height 9
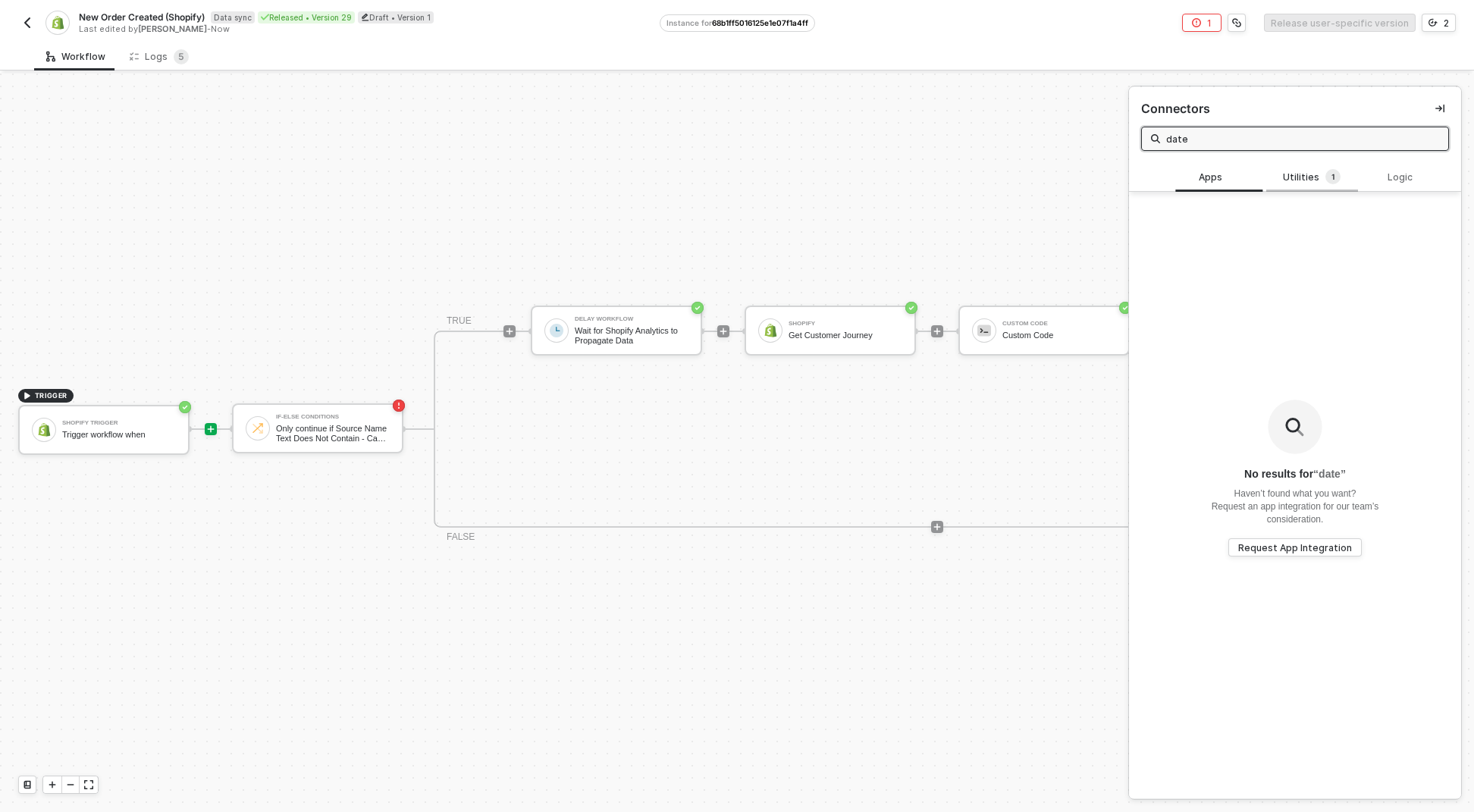
type input "date"
click at [1292, 164] on div "Utilities 1" at bounding box center [1312, 177] width 91 height 29
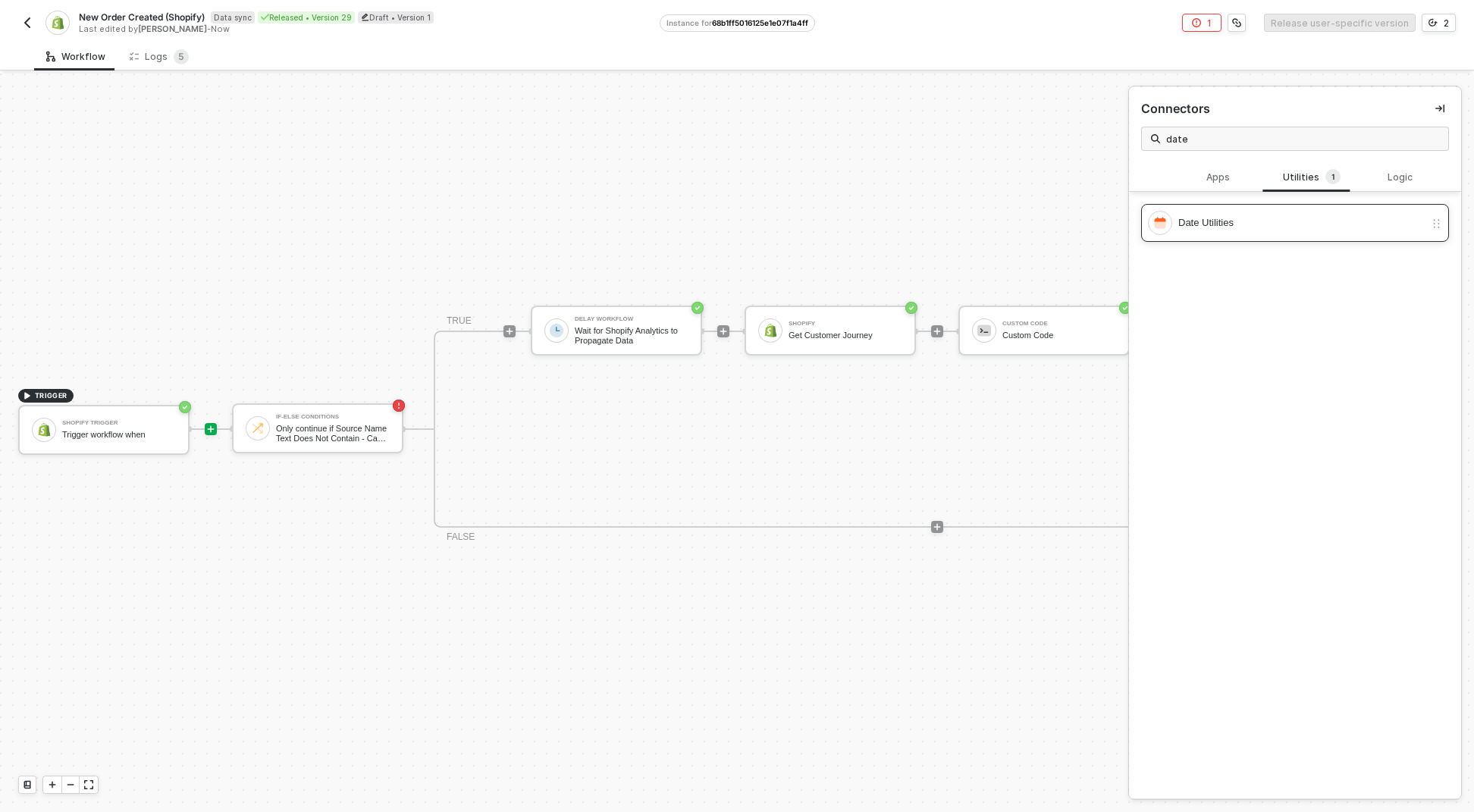
click at [1274, 211] on div "Date Utilities" at bounding box center [1287, 222] width 277 height 24
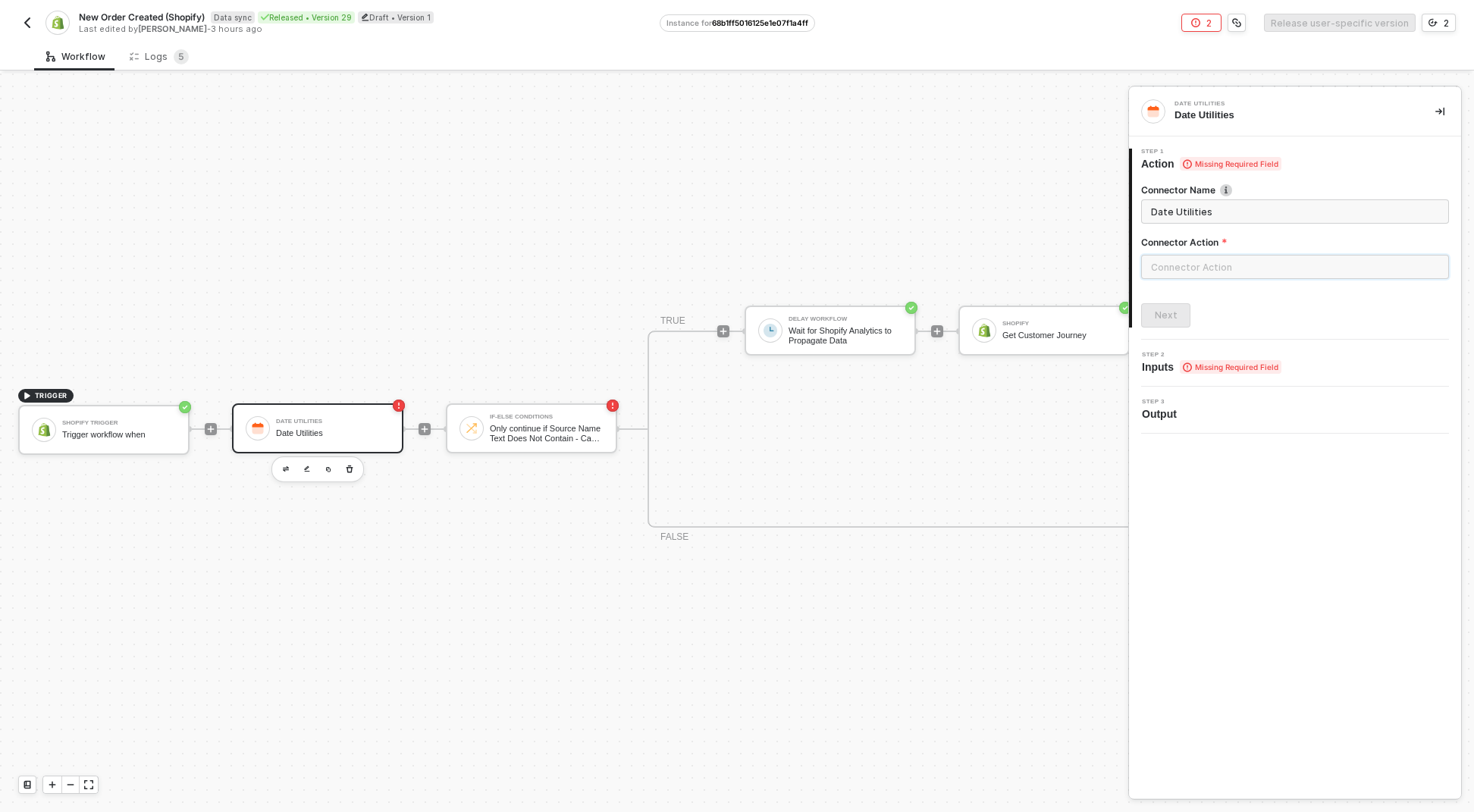
click at [1183, 274] on input "text" at bounding box center [1295, 266] width 308 height 24
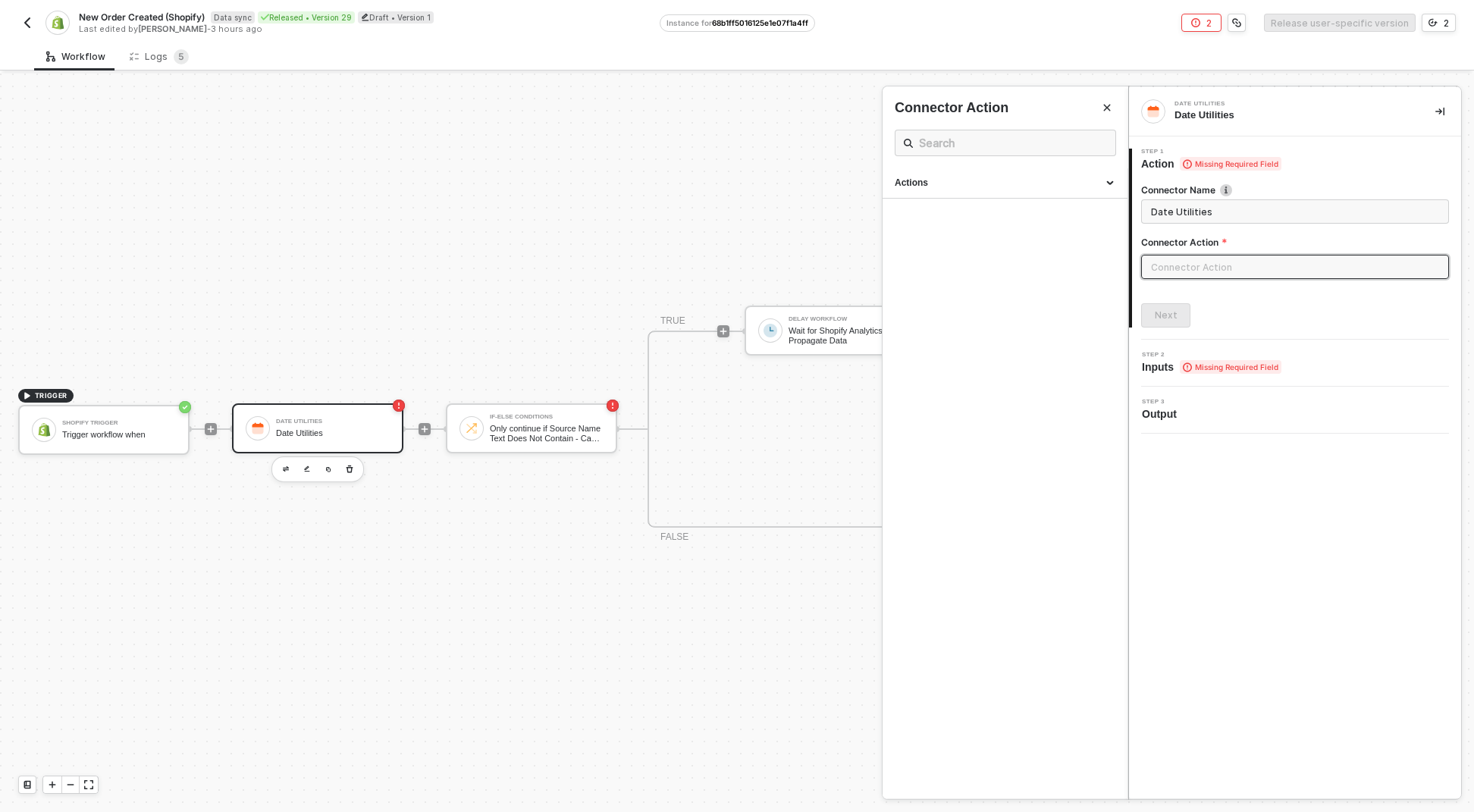
click at [995, 157] on div "Connector Action" at bounding box center [1006, 133] width 221 height 70
click at [996, 176] on div "Actions" at bounding box center [1005, 183] width 245 height 30
click at [983, 261] on span "Generate a calendar date to use" at bounding box center [949, 261] width 108 height 9
type input "Generate a calendar date to use"
type input "Generate Date"
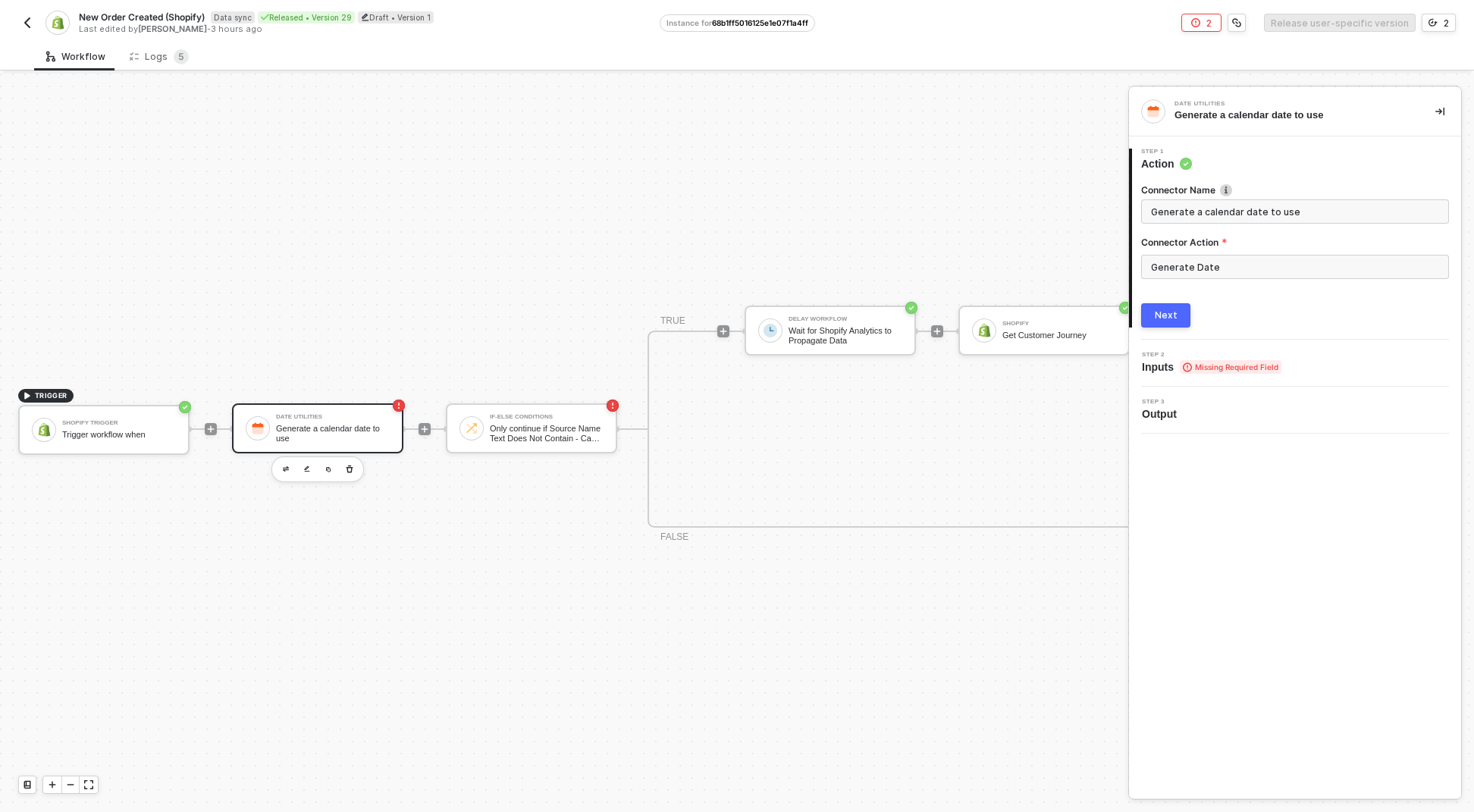
click at [1156, 317] on div "Next" at bounding box center [1166, 316] width 22 height 12
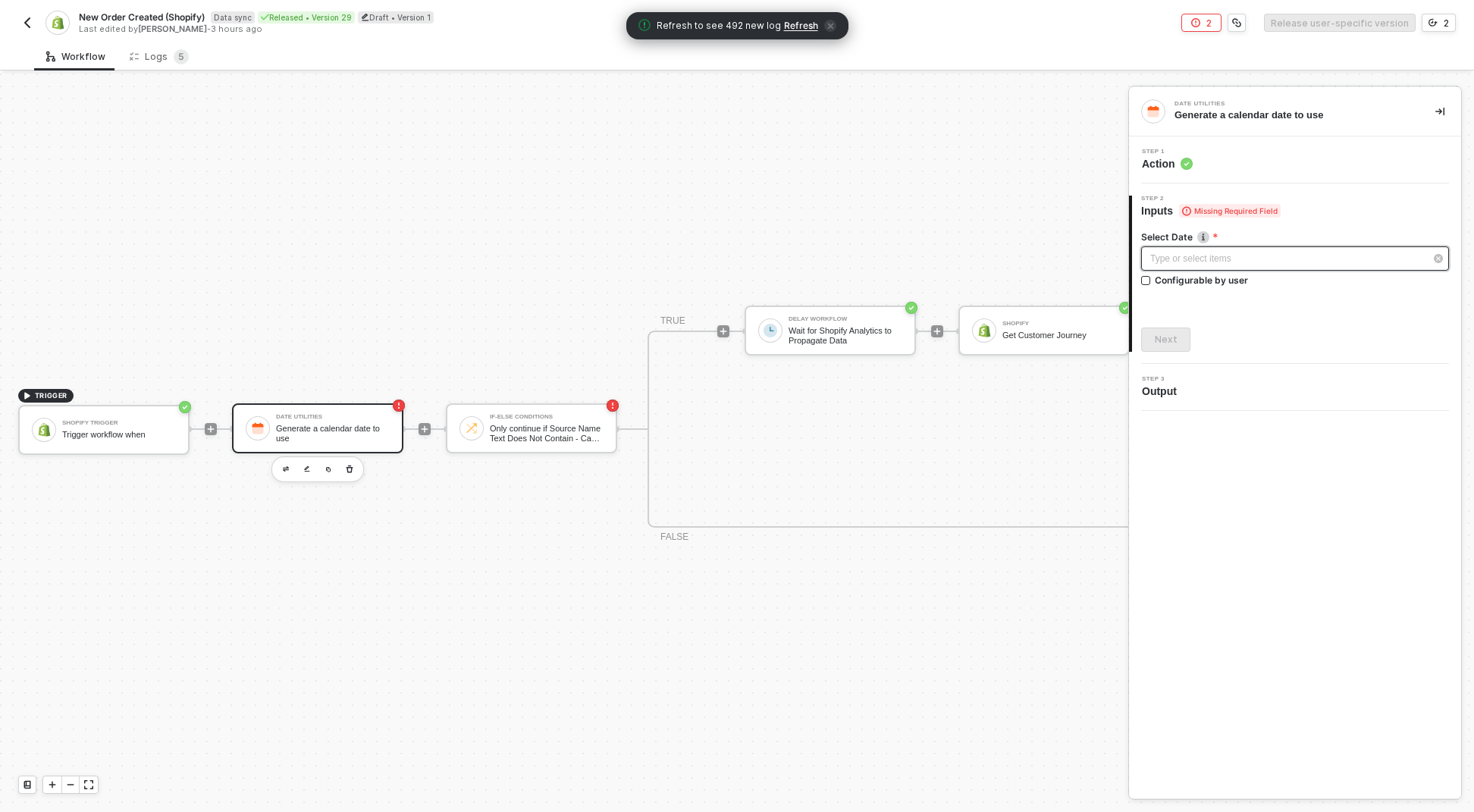
click at [1180, 254] on div "Type or select items ﻿" at bounding box center [1288, 258] width 275 height 15
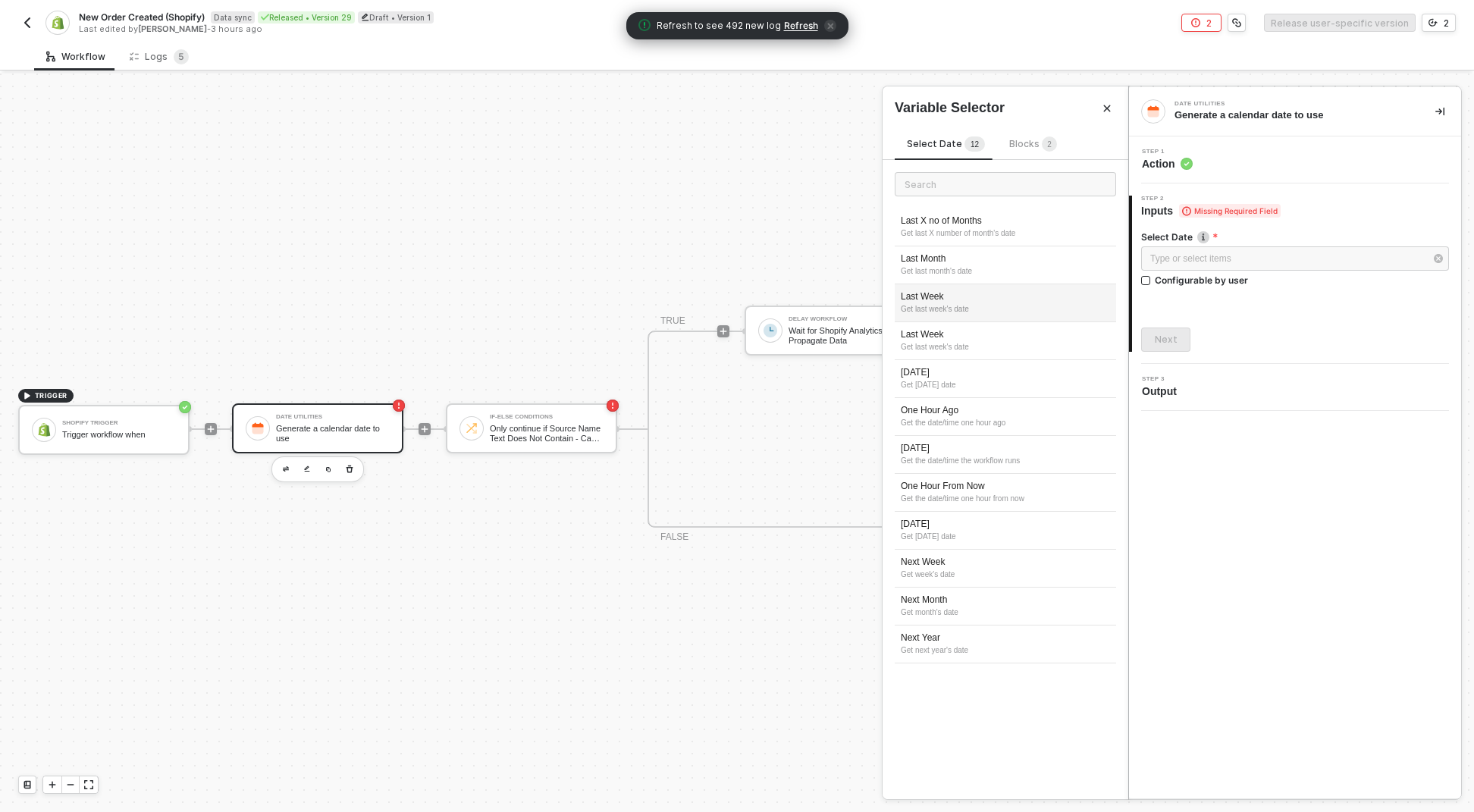
click at [1016, 285] on div "Last Week Get last week's date" at bounding box center [1006, 303] width 221 height 38
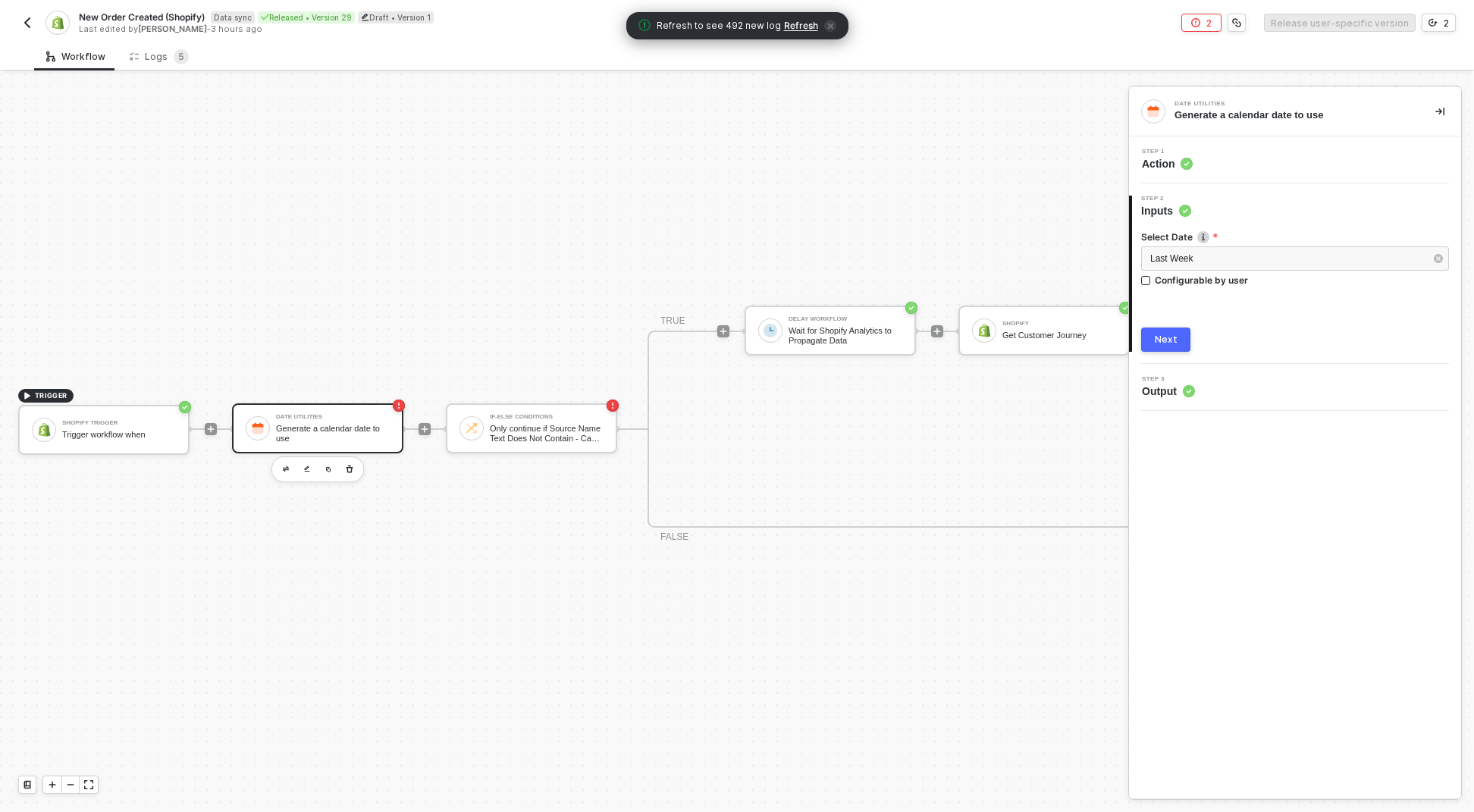
click at [1192, 334] on div "Next" at bounding box center [1295, 339] width 308 height 24
click at [1179, 337] on button "Next" at bounding box center [1166, 339] width 50 height 24
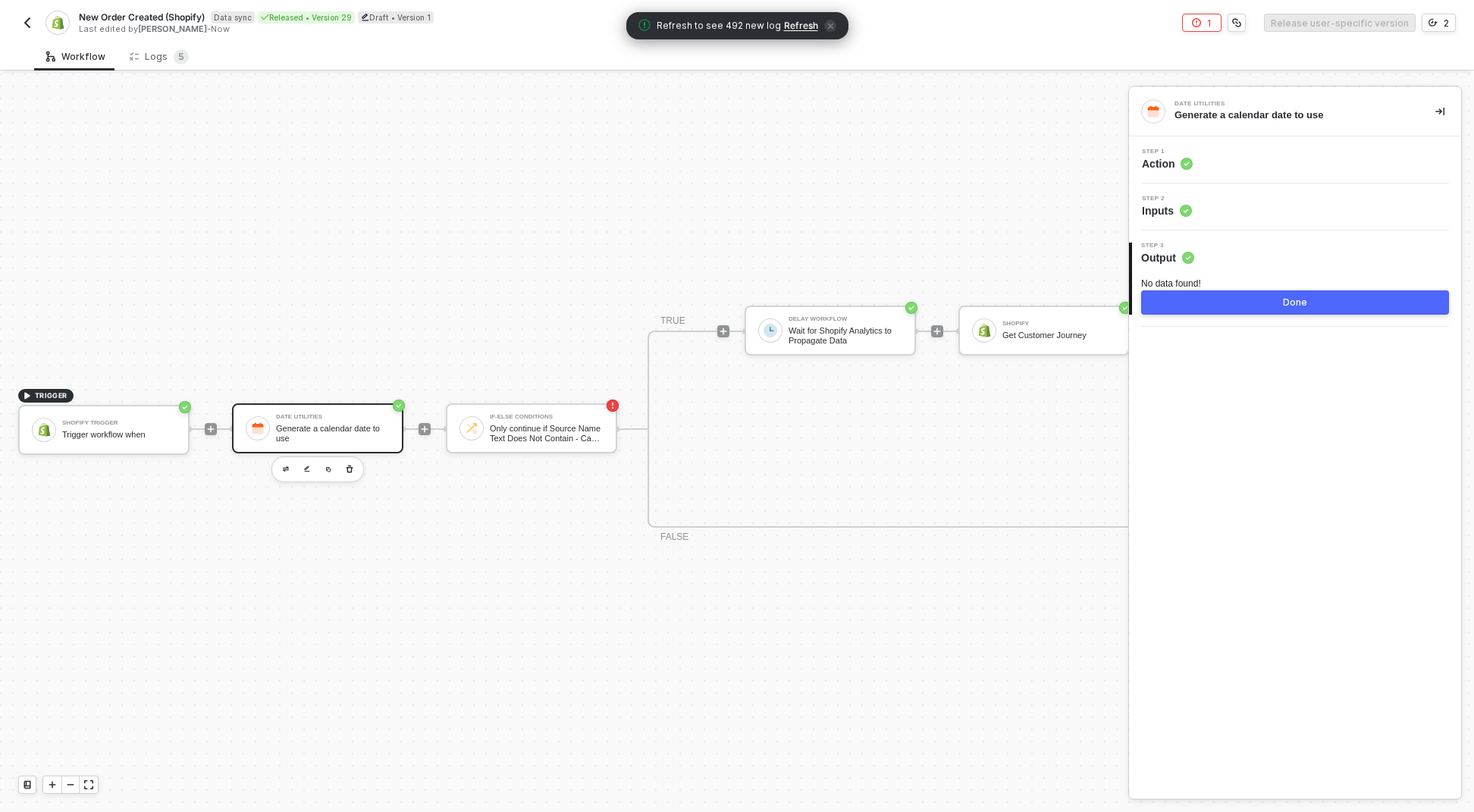
click at [1202, 293] on button "Done" at bounding box center [1295, 302] width 308 height 24
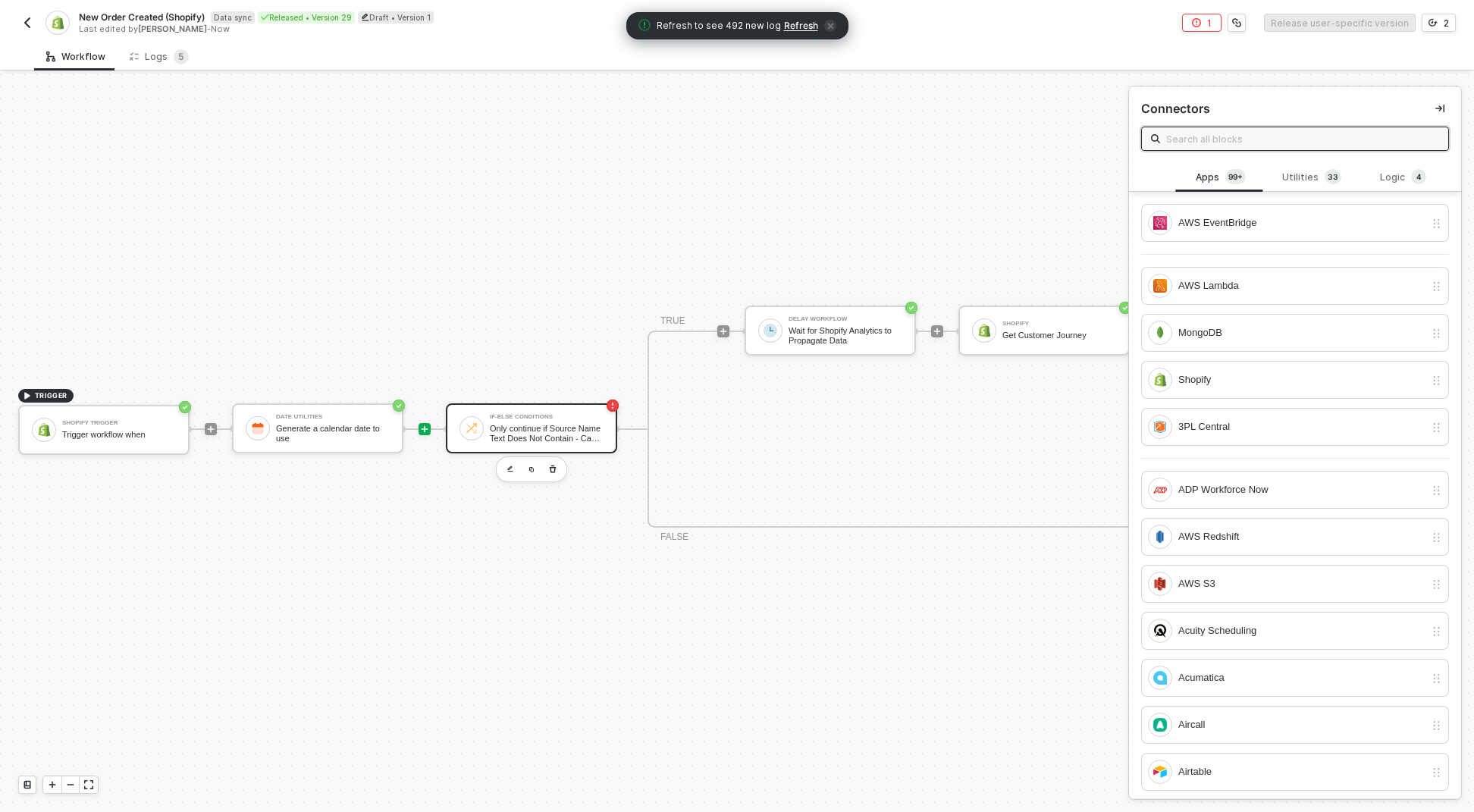
click at [582, 424] on div "Only continue if Source Name Text Does Not Contain - Case Sensitive pos" at bounding box center [546, 433] width 114 height 19
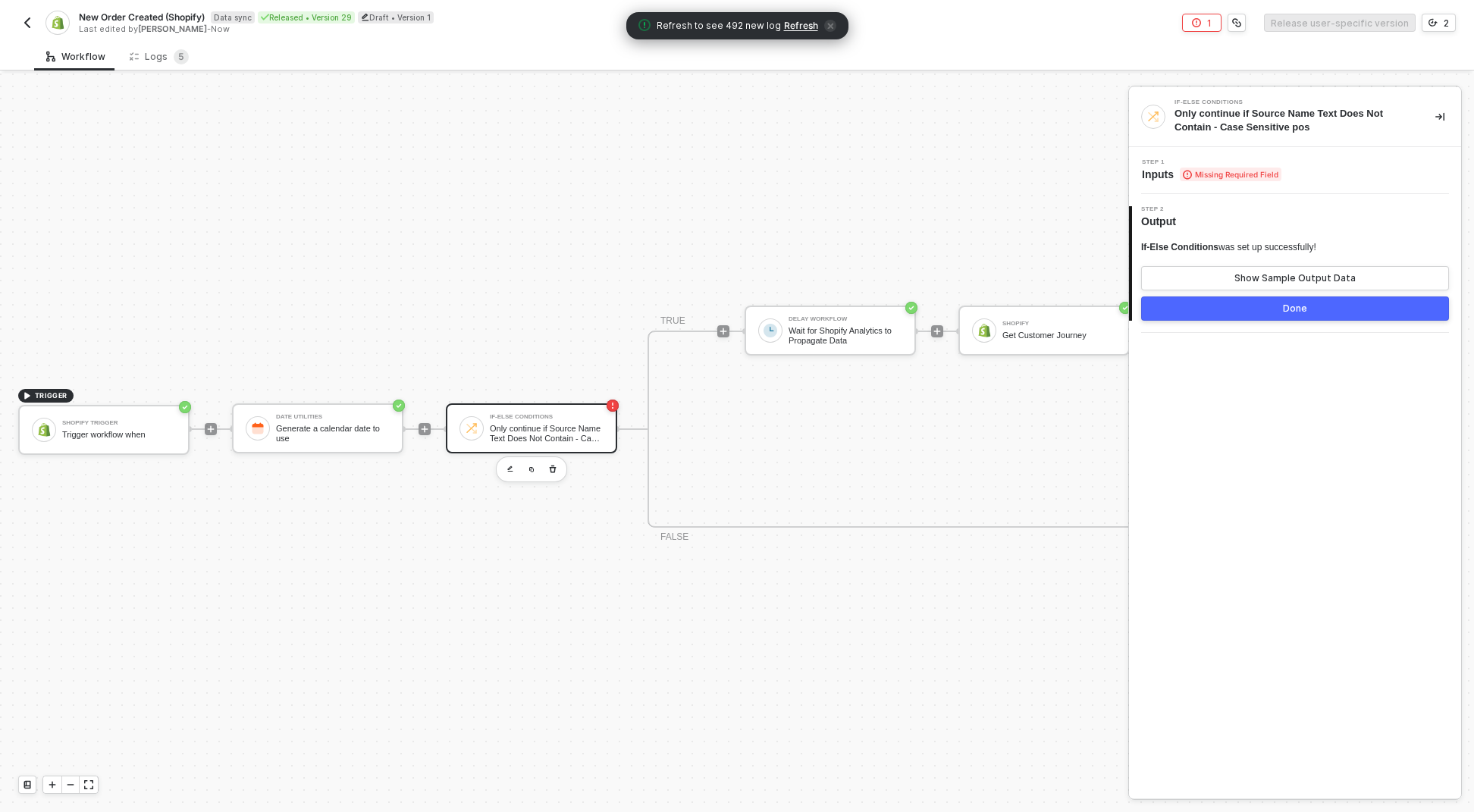
click at [1185, 186] on div "Step 1 Inputs Missing Required Field" at bounding box center [1294, 170] width 332 height 47
click at [1188, 171] on icon at bounding box center [1188, 175] width 9 height 10
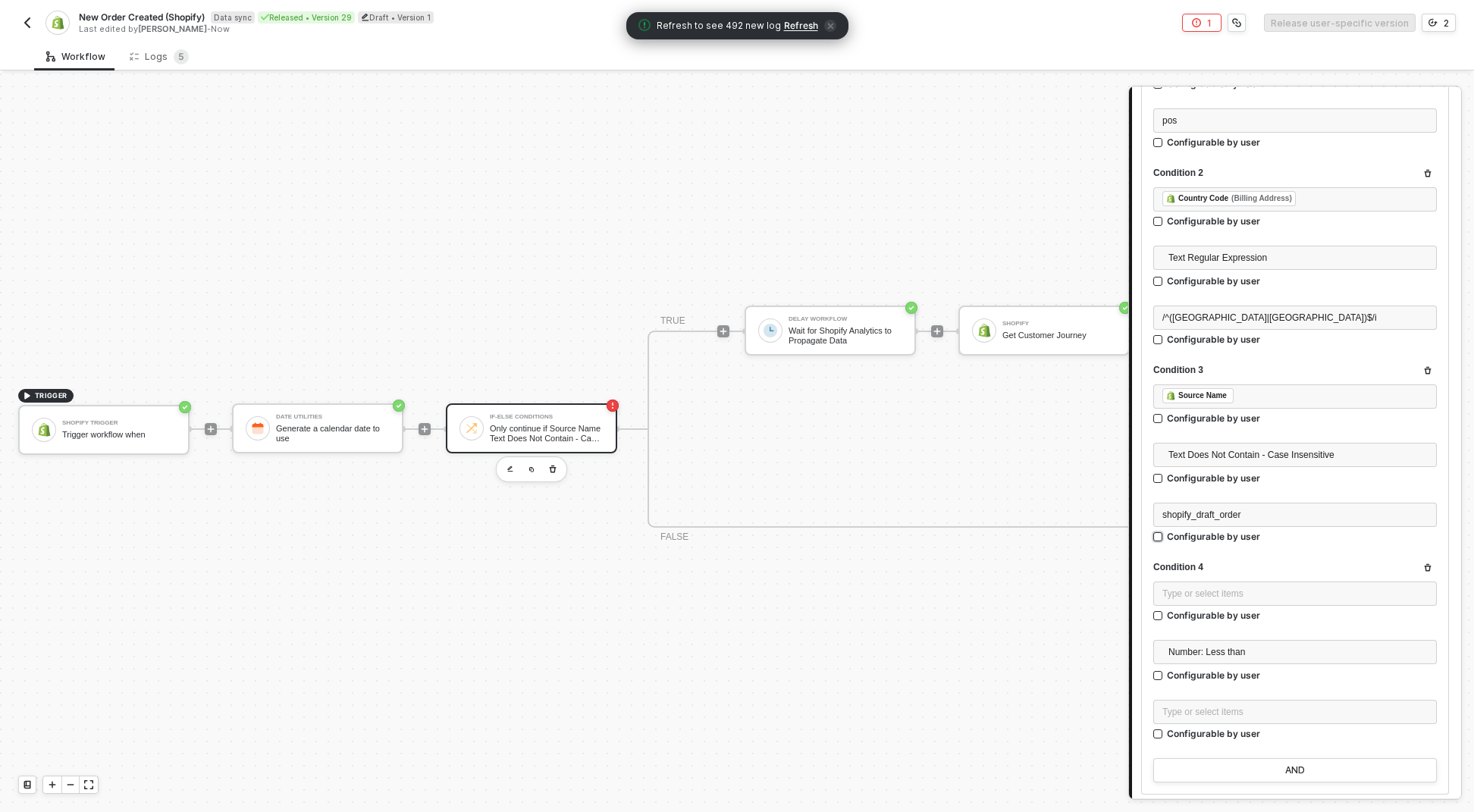
scroll to position [317, 0]
click at [1298, 578] on div "Type or select items ﻿" at bounding box center [1295, 590] width 284 height 24
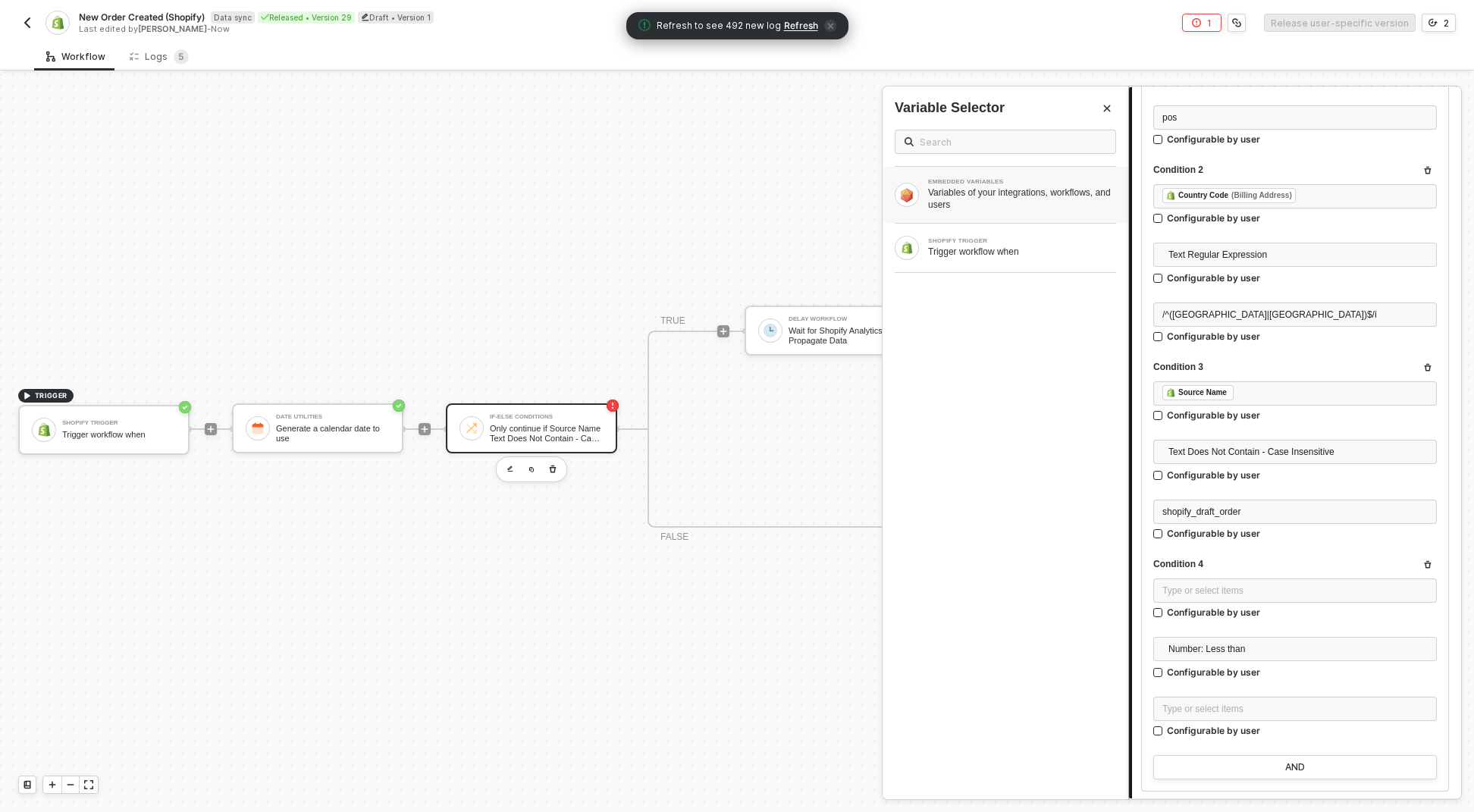
click at [1032, 210] on div "EMBEDDED VARIABLES Variables of your integrations, workflows, and users" at bounding box center [1006, 195] width 246 height 56
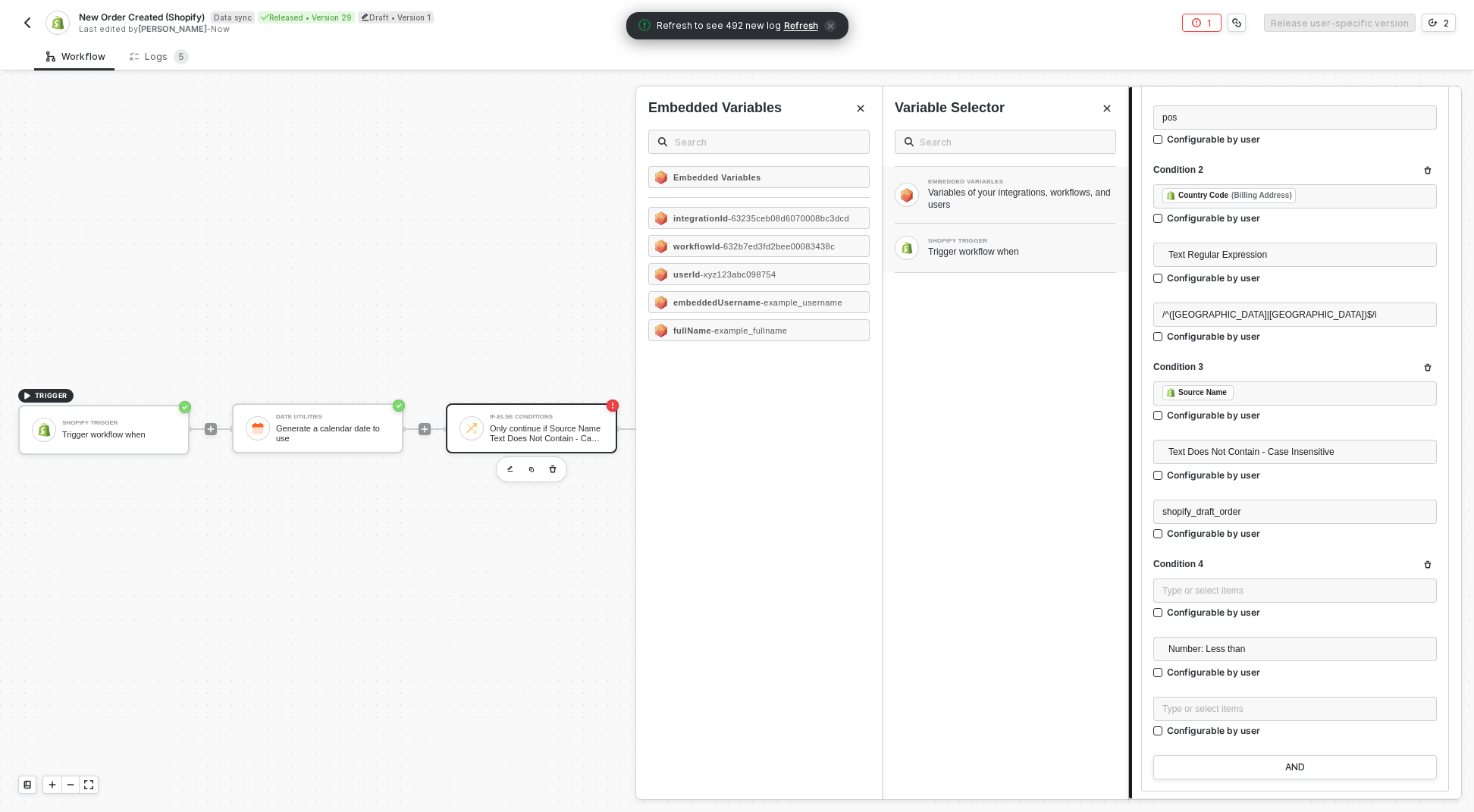
click at [946, 262] on div "SHOPIFY TRIGGER Trigger workflow when" at bounding box center [1006, 247] width 246 height 49
click at [940, 249] on div "Trigger workflow when" at bounding box center [1022, 252] width 188 height 12
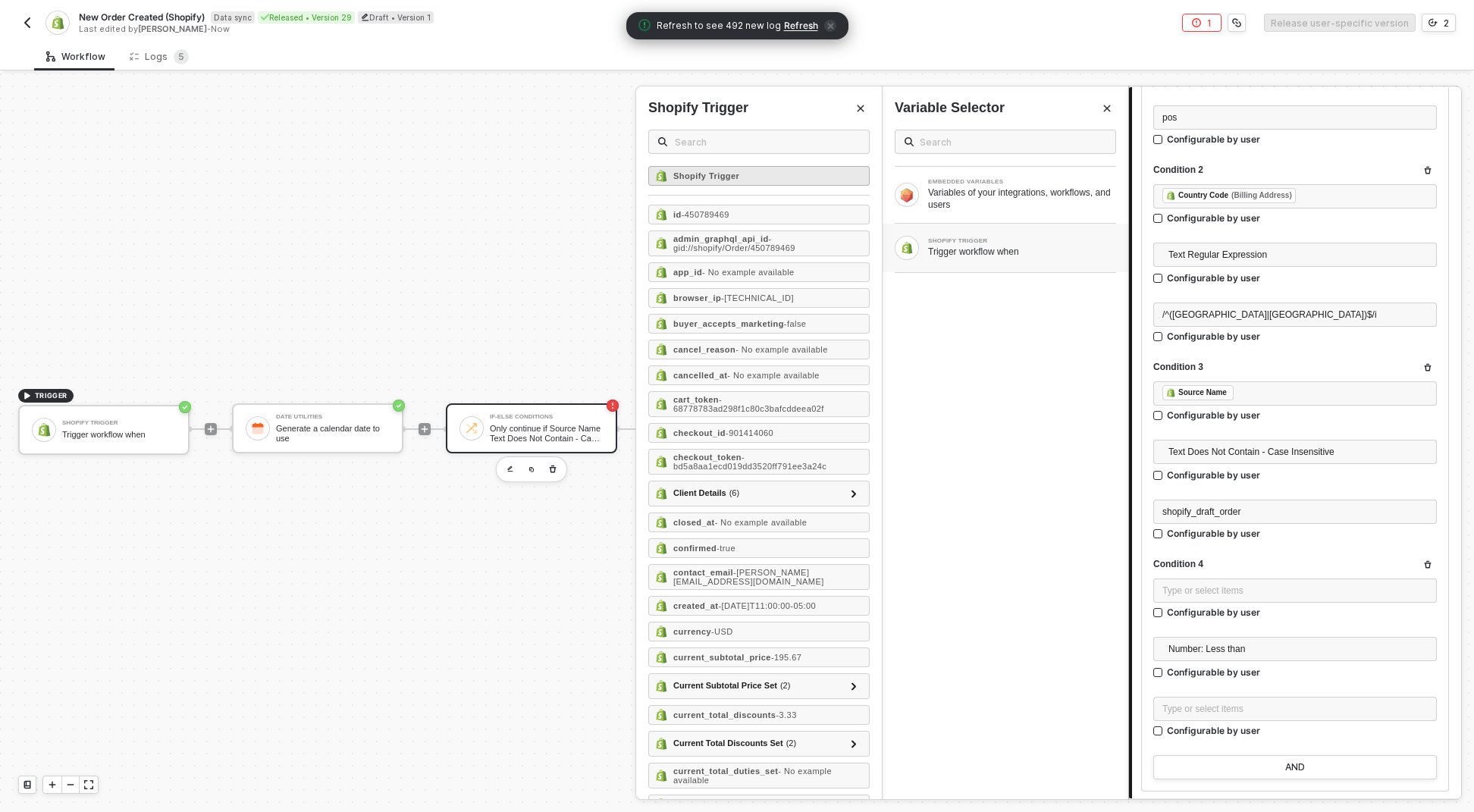
drag, startPoint x: 792, startPoint y: 166, endPoint x: 789, endPoint y: 150, distance: 16.3
click at [792, 166] on div "Shopify Trigger" at bounding box center [759, 176] width 221 height 19
click at [788, 150] on span at bounding box center [759, 142] width 221 height 24
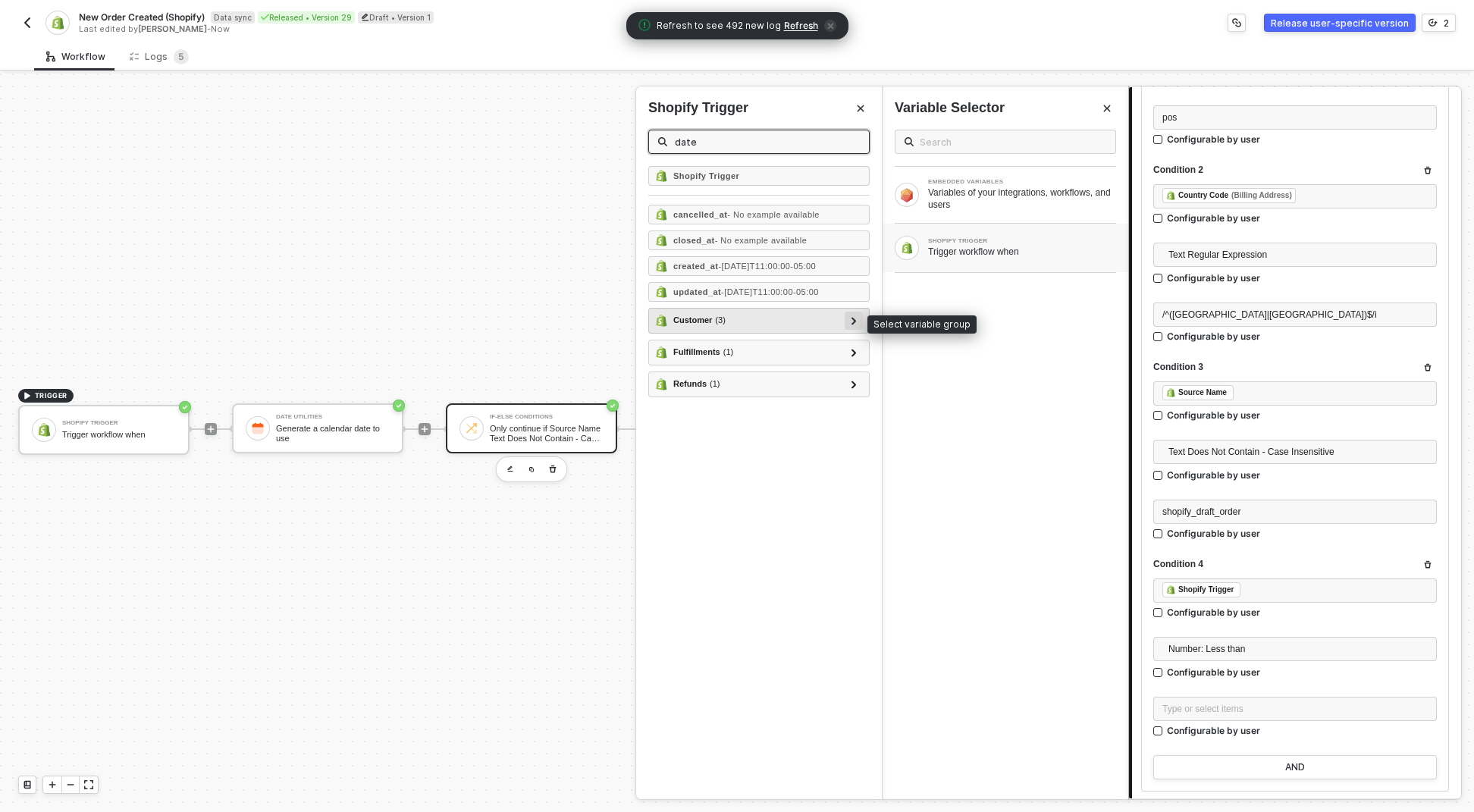
type input "date"
click at [856, 314] on div at bounding box center [854, 320] width 8 height 17
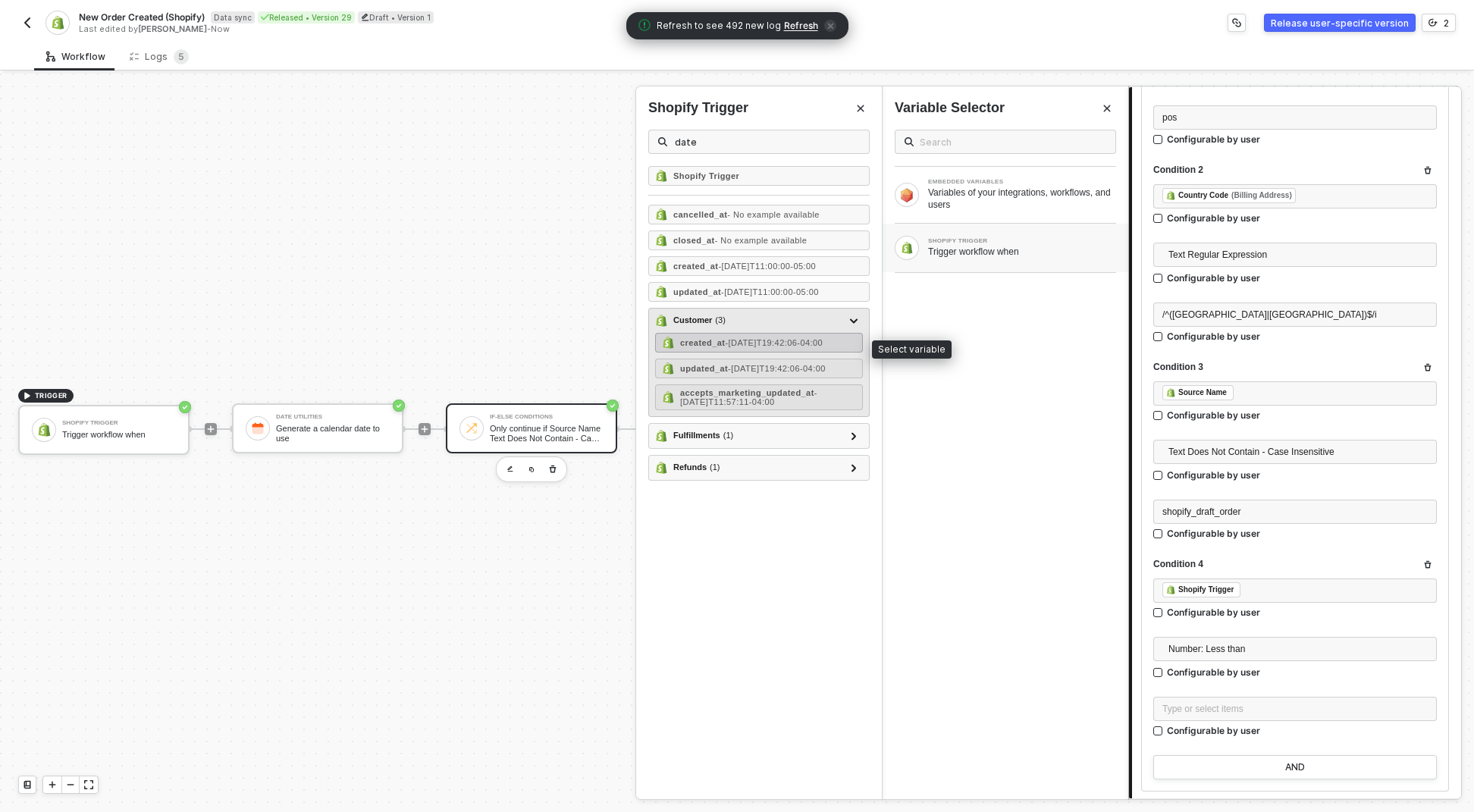
click at [822, 346] on span "- 2021-06-08T19:42:06-04:00" at bounding box center [774, 343] width 97 height 9
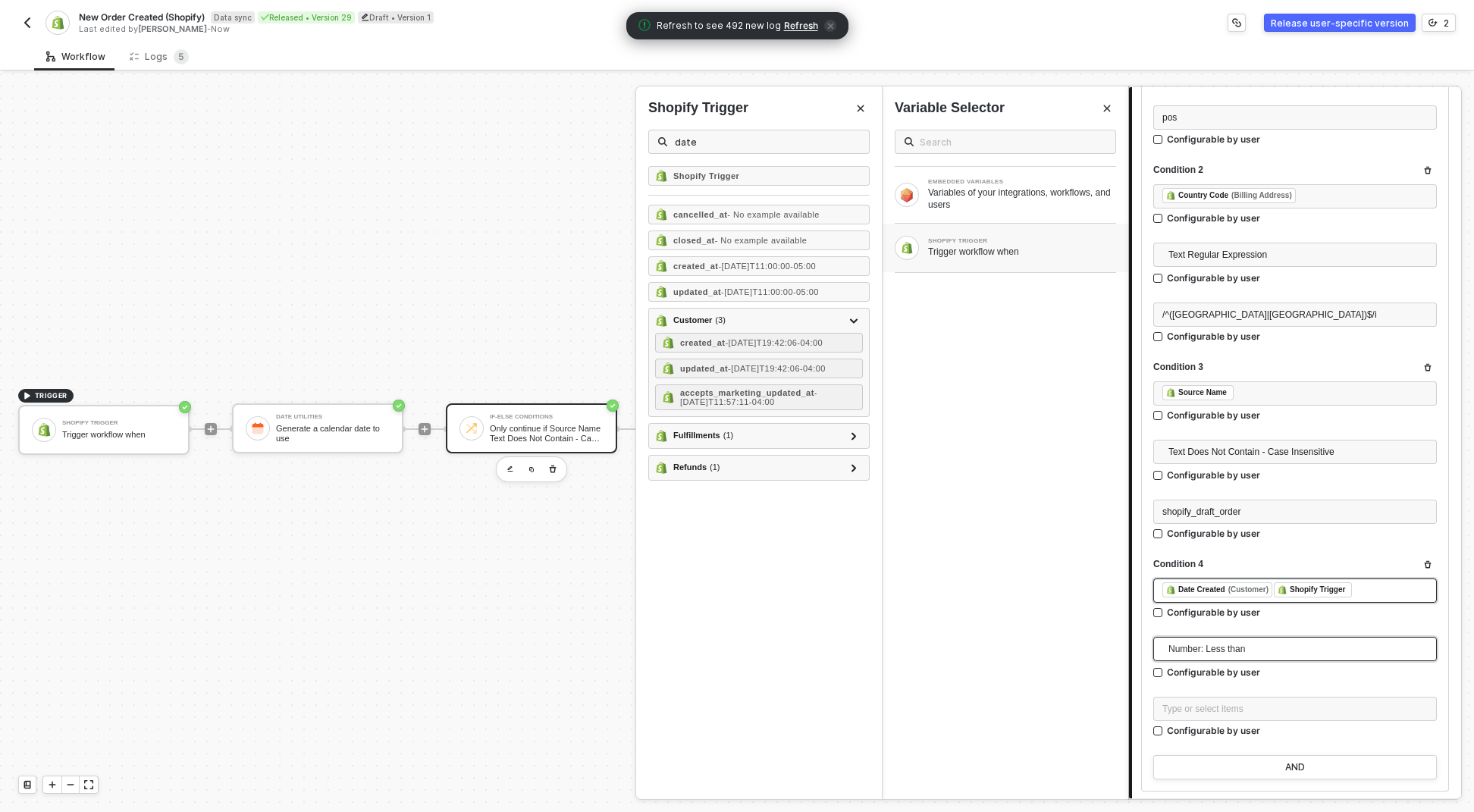
click at [1186, 653] on span "Number: Less than" at bounding box center [1298, 648] width 259 height 22
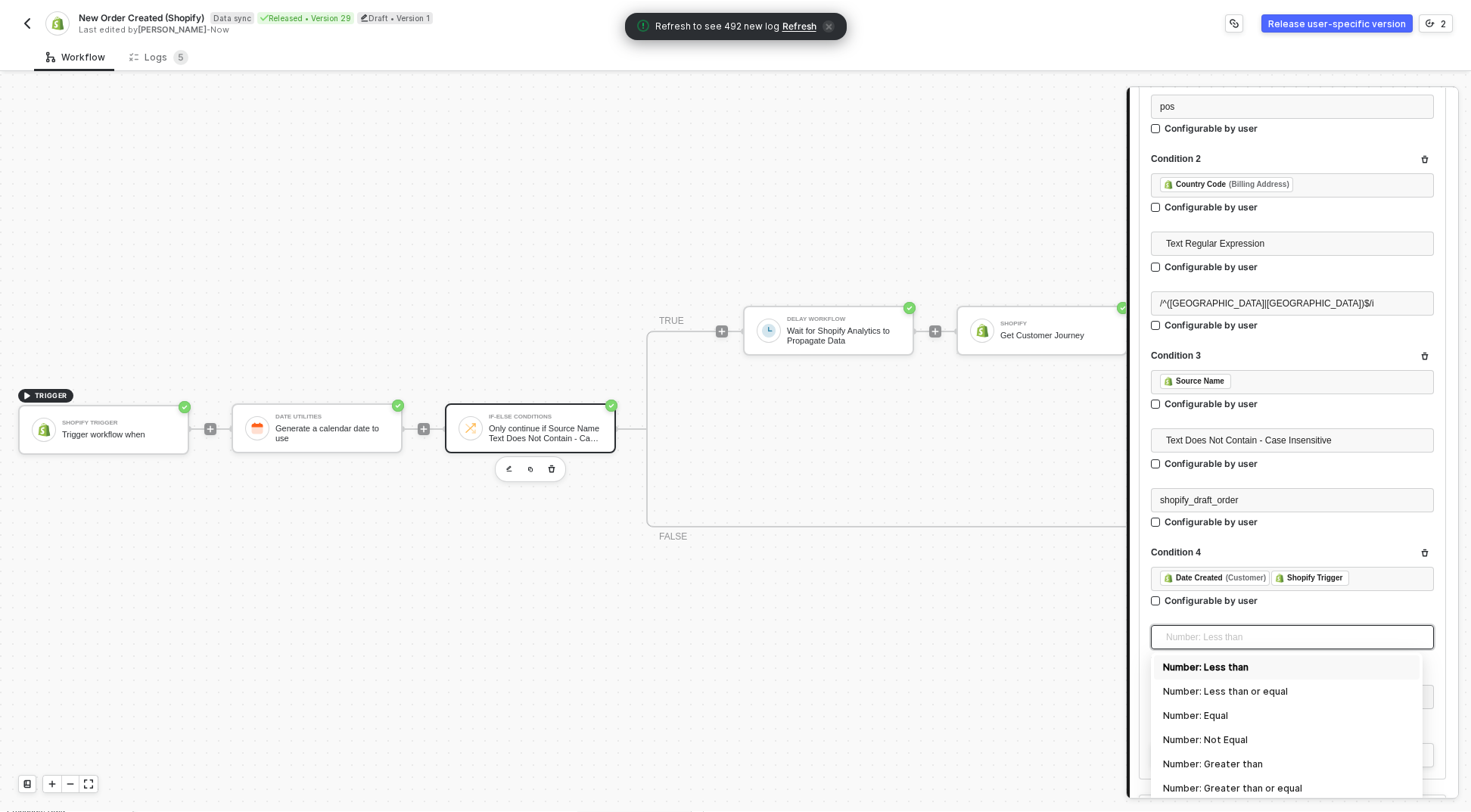
scroll to position [328, 0]
click at [1188, 780] on div "Number: Greater than or equal" at bounding box center [1286, 787] width 248 height 17
click at [1189, 807] on div "If-Else Conditions Only continue if Source Name Text Does Not Contain - Case Se…" at bounding box center [1298, 442] width 345 height 737
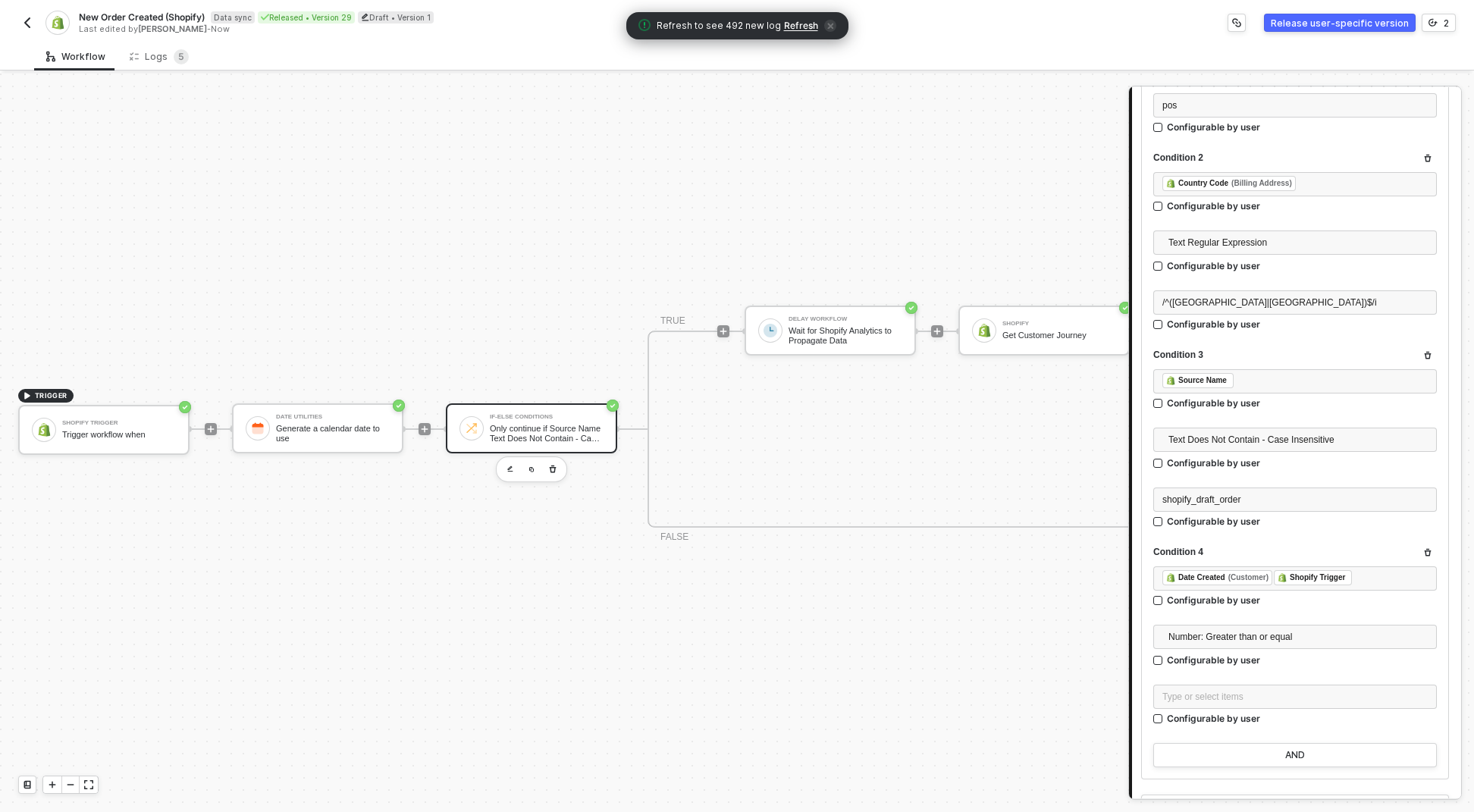
click at [1192, 808] on div "If-Else Conditions Only continue if Source Name Text Does Not Contain - Case Se…" at bounding box center [1301, 442] width 346 height 739
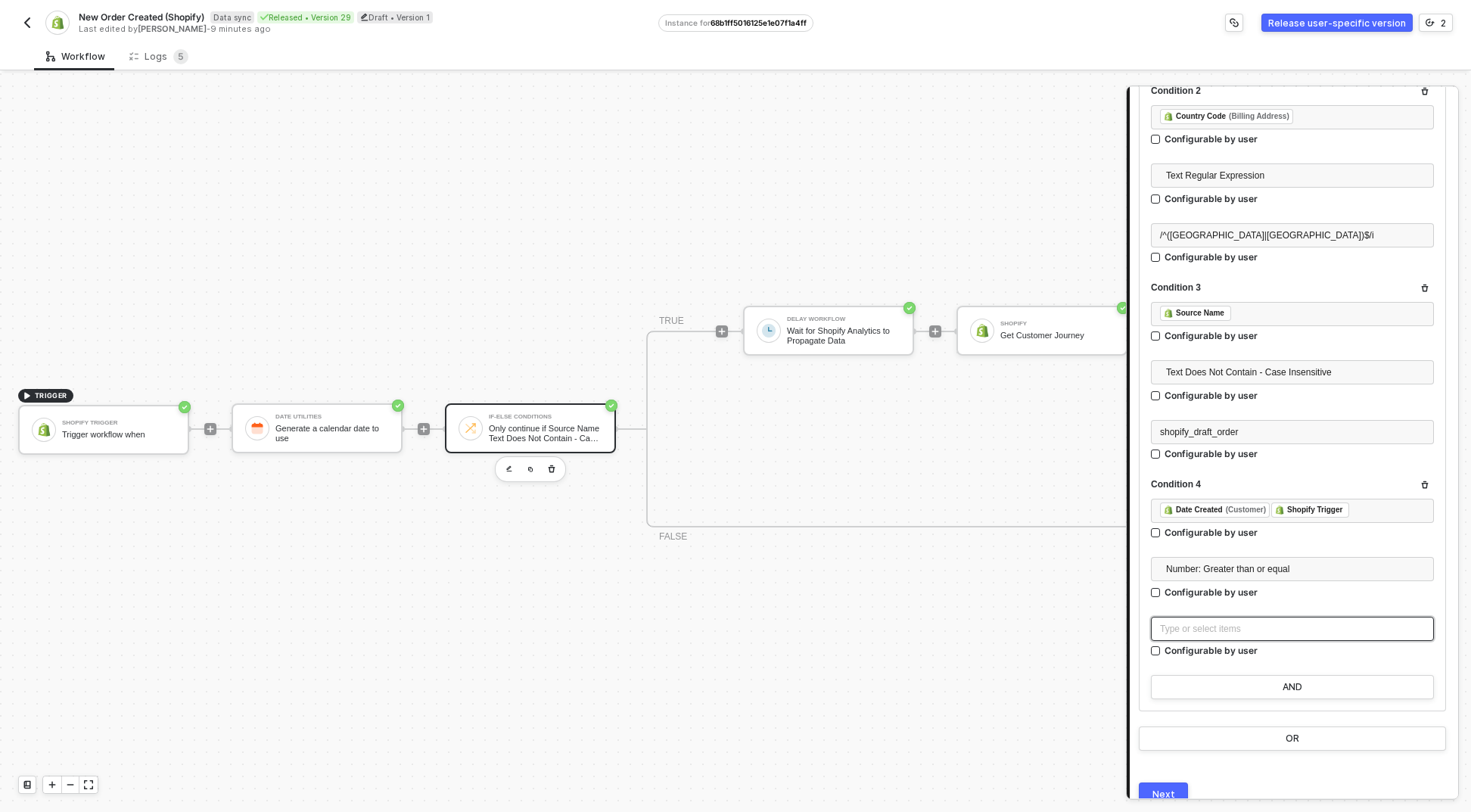
scroll to position [453, 0]
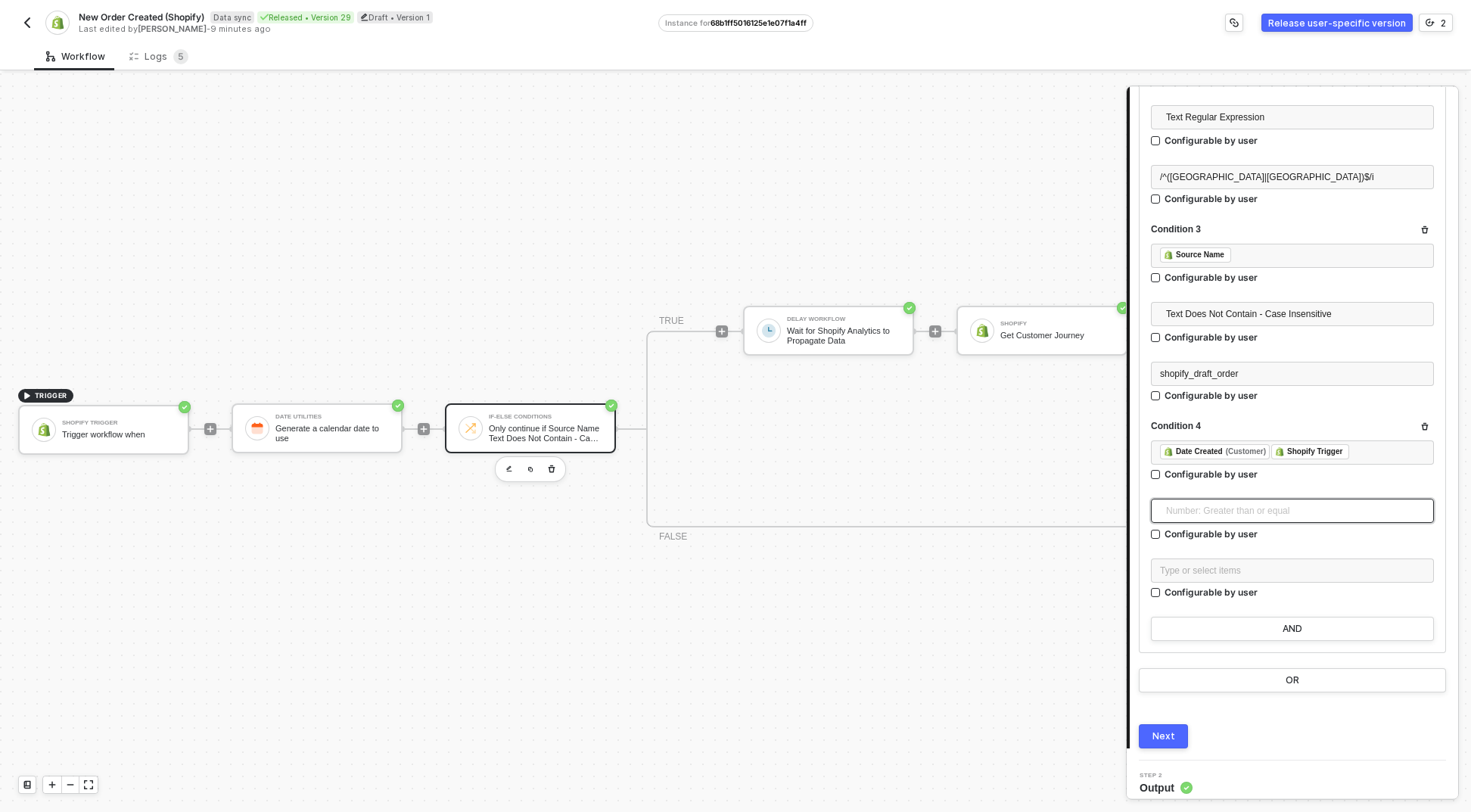
click at [1293, 516] on span "Number: Greater than or equal" at bounding box center [1295, 510] width 259 height 22
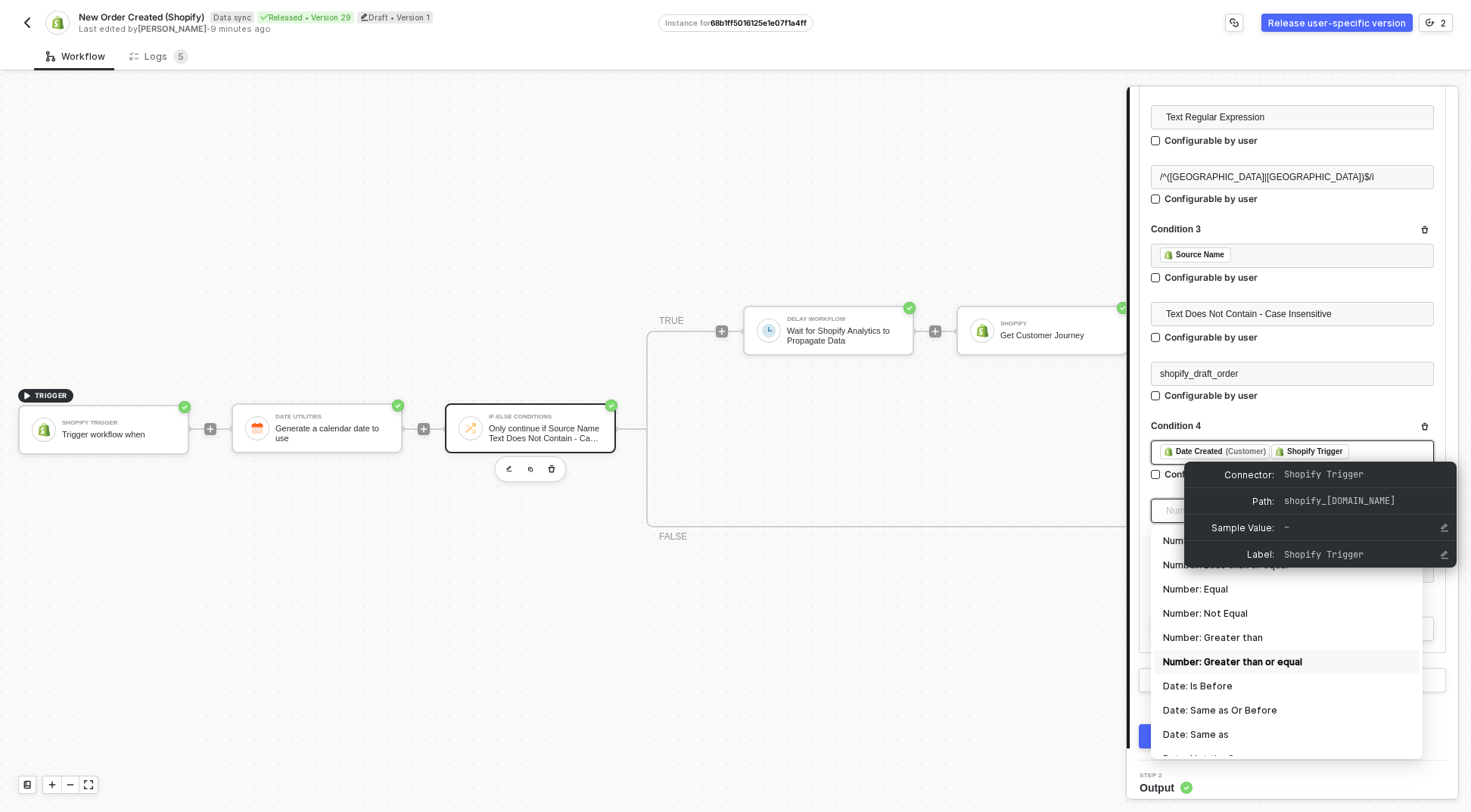
click at [1364, 445] on div "﻿ ﻿ Date Created (Customer) ﻿ ﻿ Shopify Trigger ﻿" at bounding box center [1293, 452] width 265 height 17
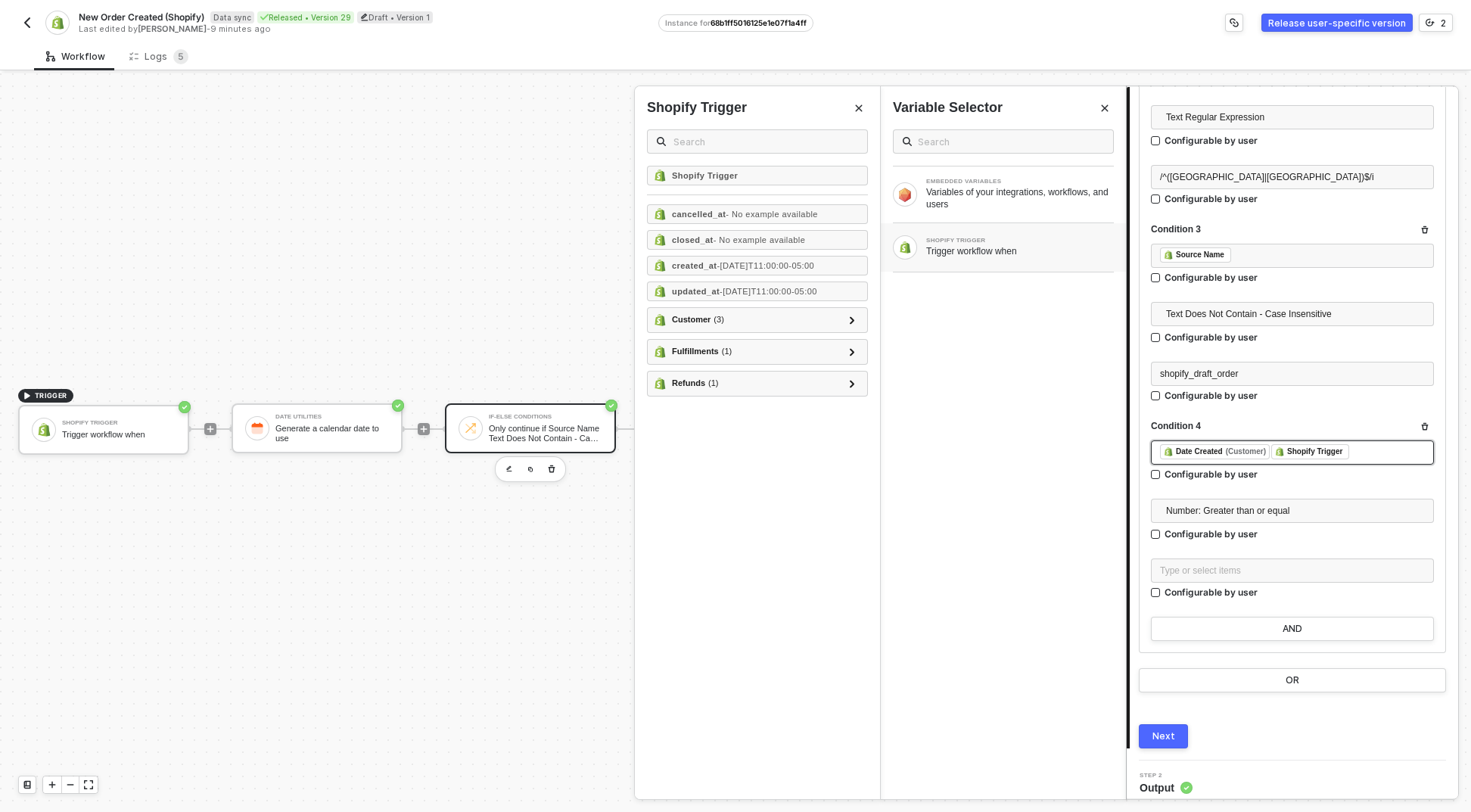
click at [1369, 451] on div "﻿ ﻿ Date Created (Customer) ﻿ ﻿ Shopify Trigger ﻿" at bounding box center [1293, 452] width 265 height 17
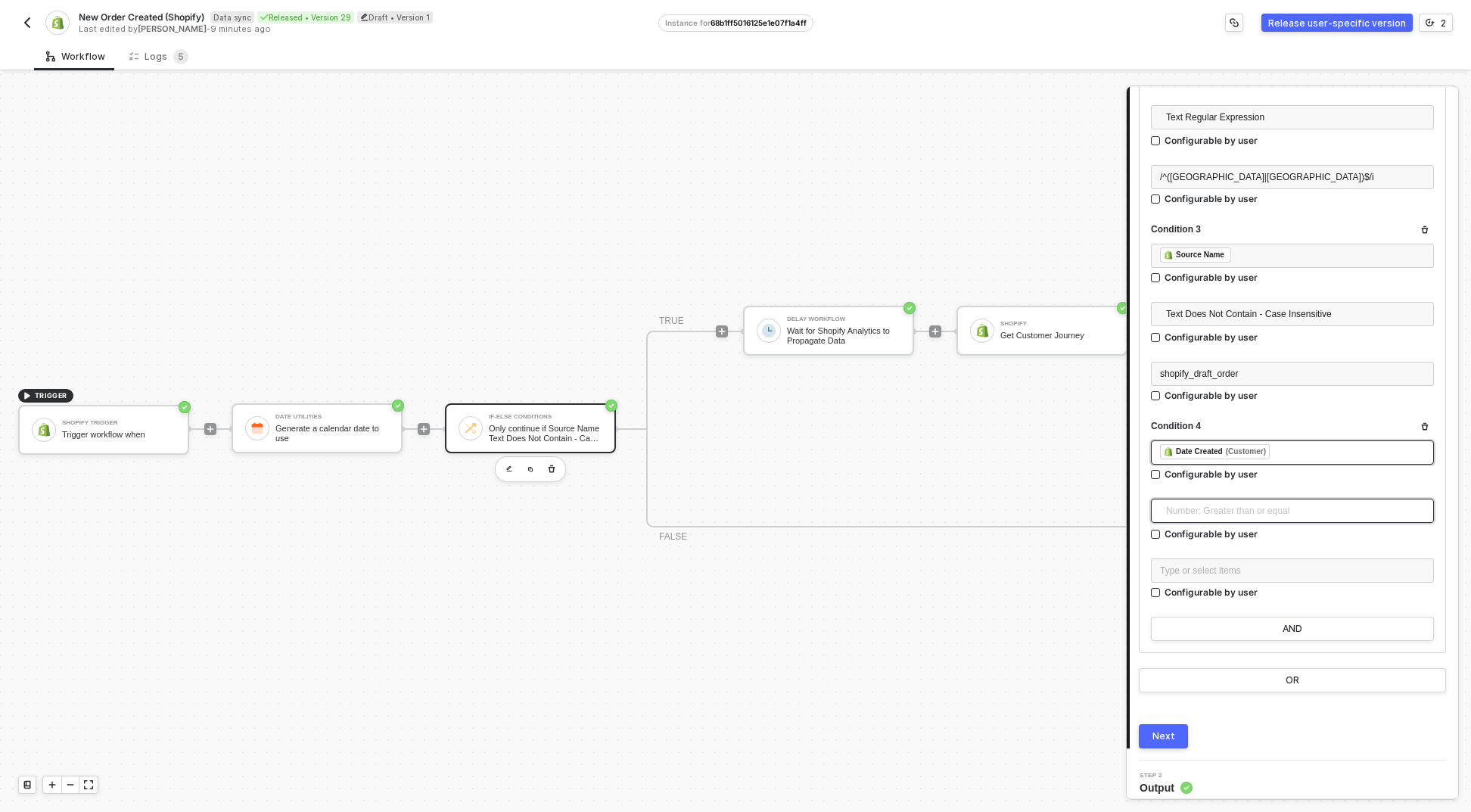
click at [1334, 506] on span "Number: Greater than or equal" at bounding box center [1295, 510] width 259 height 22
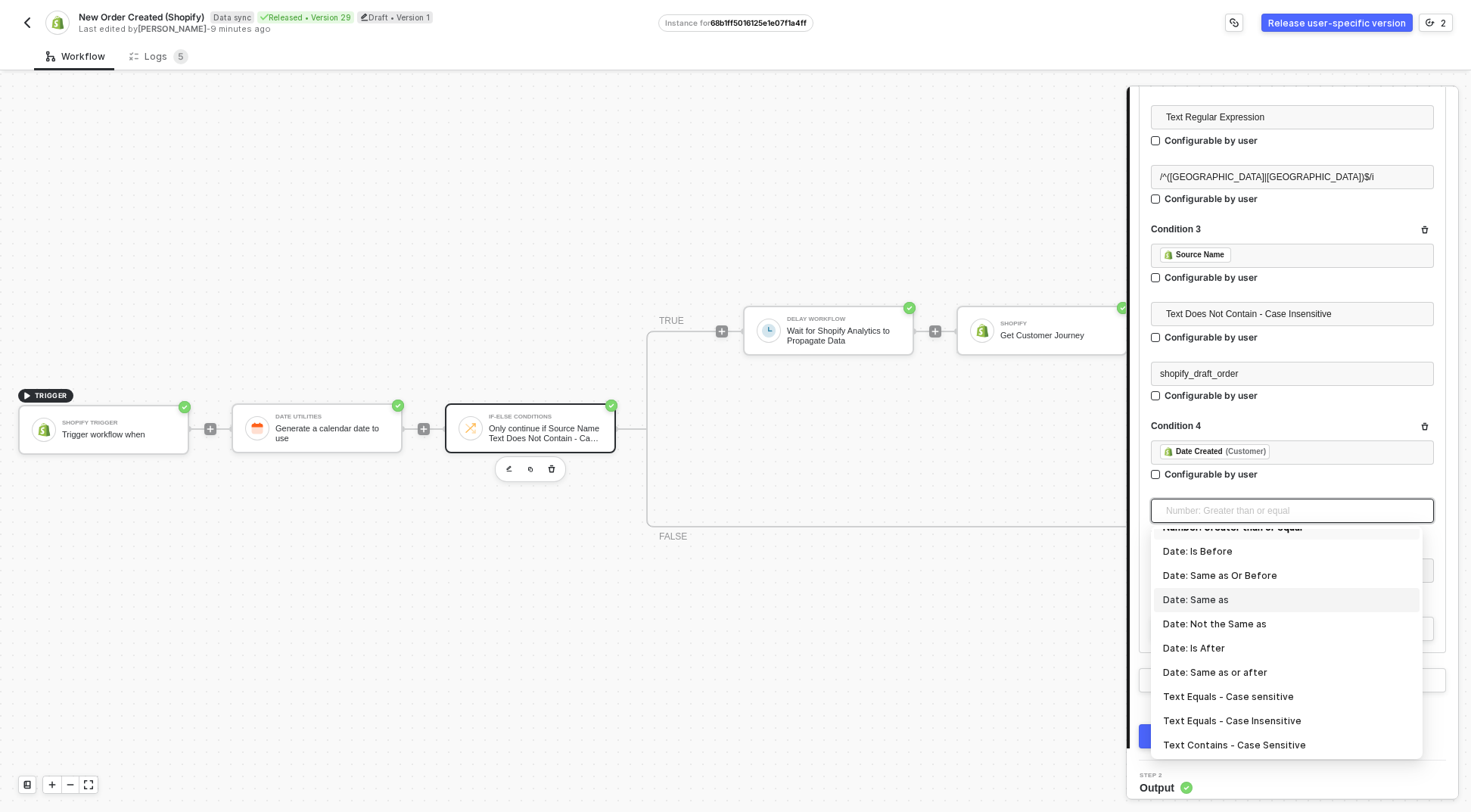
scroll to position [133, 0]
click at [1255, 655] on div "Date: Is After" at bounding box center [1286, 651] width 248 height 17
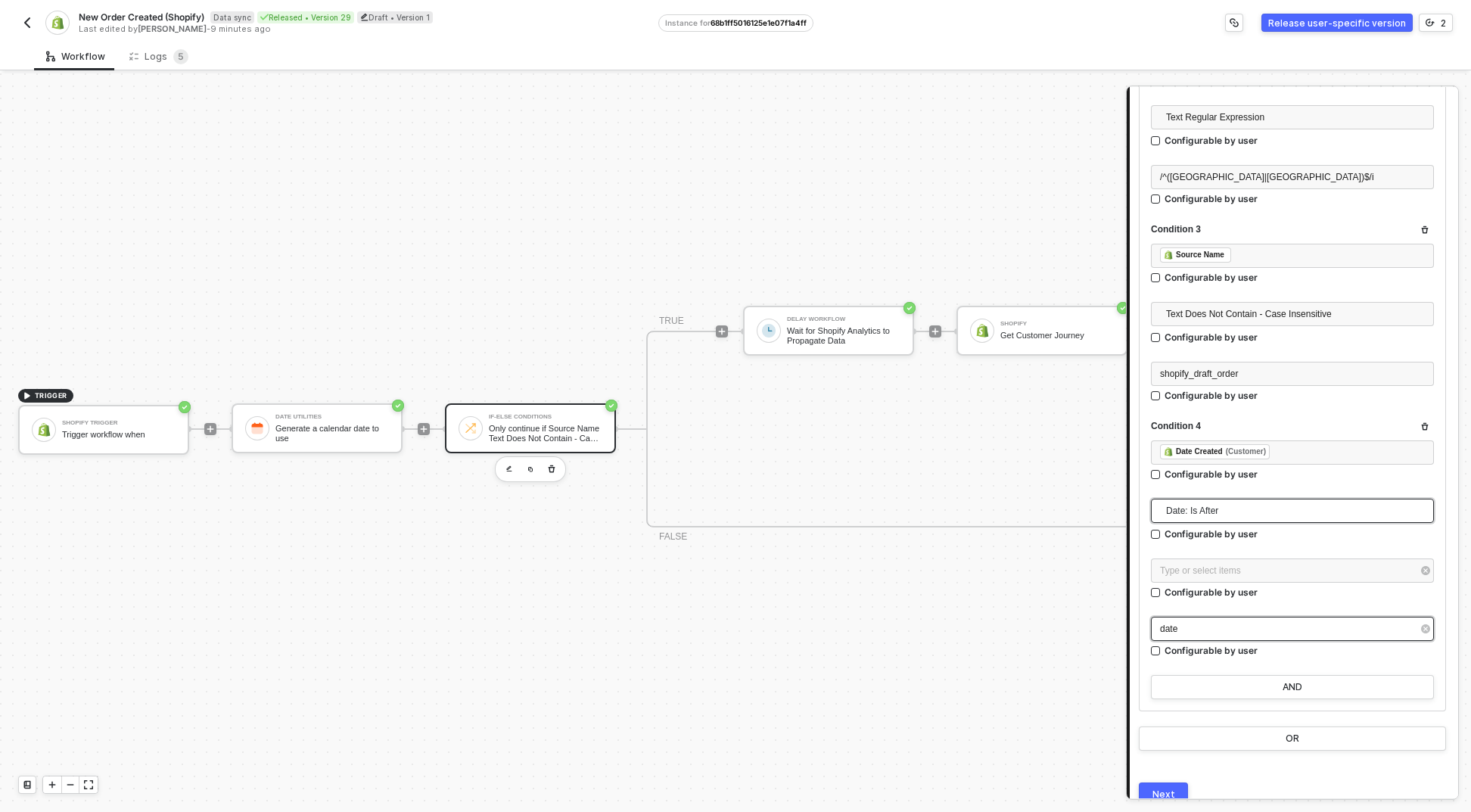
scroll to position [512, 0]
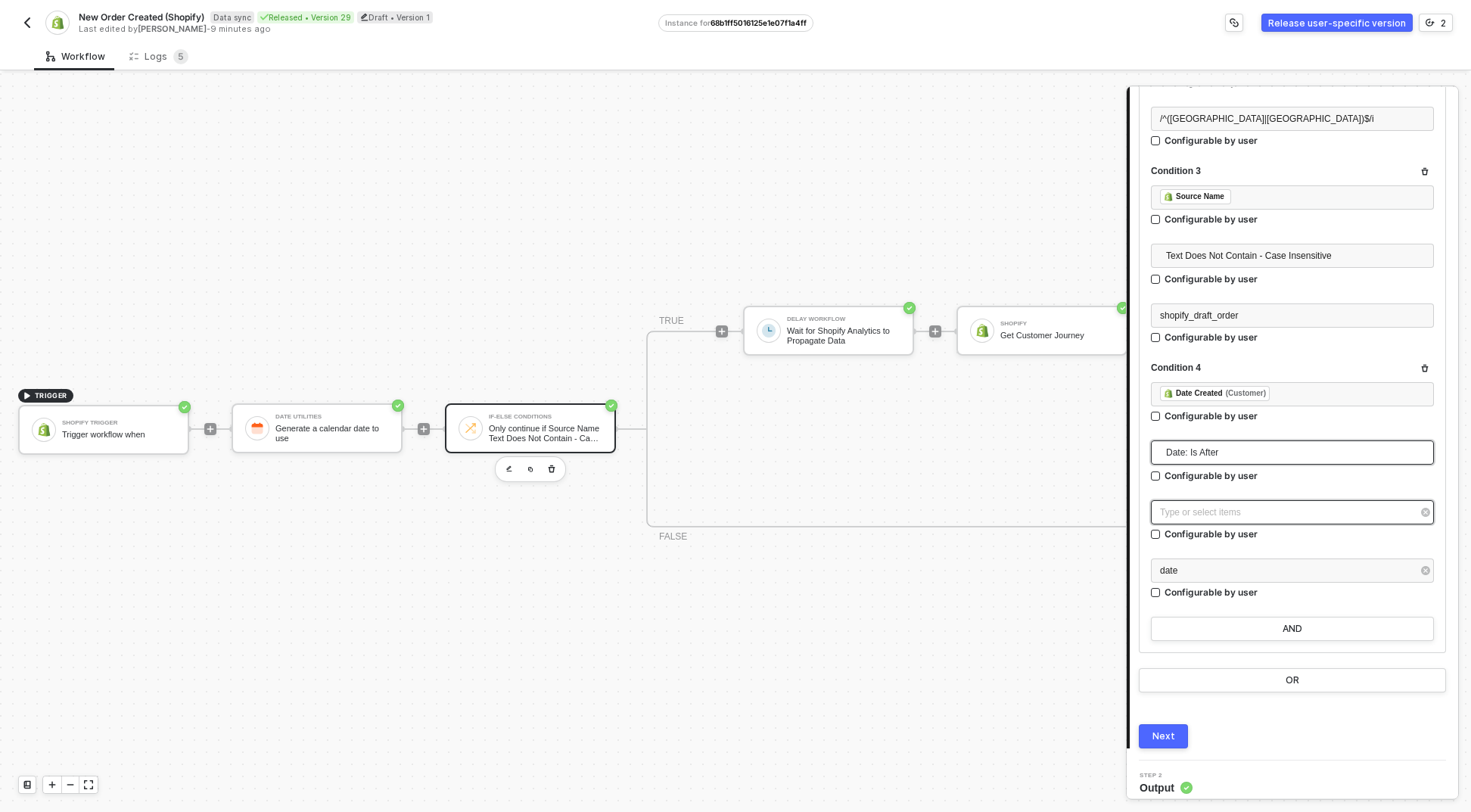
click at [1230, 509] on div "Type or select items ﻿" at bounding box center [1285, 513] width 249 height 15
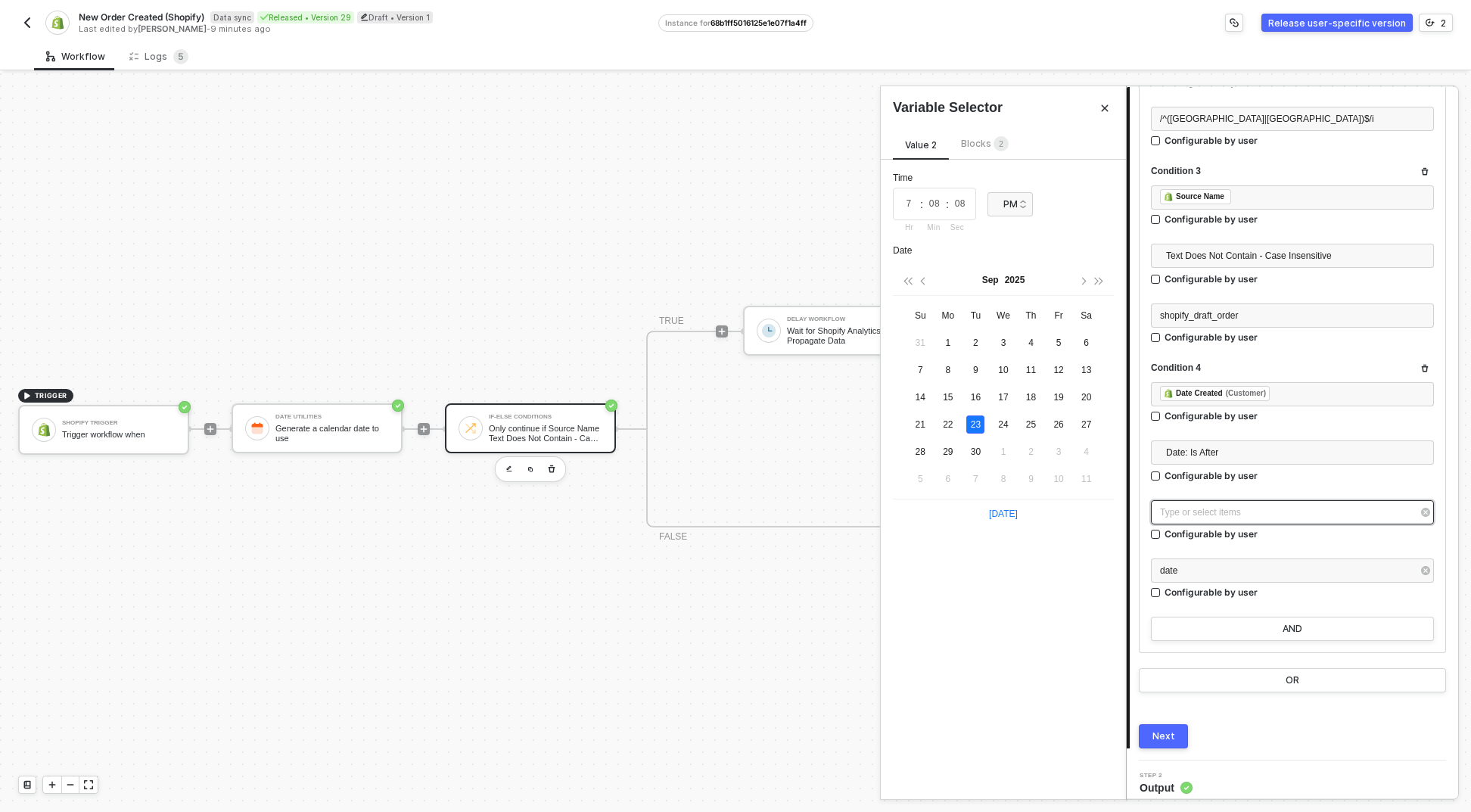
type input "2025-09-23"
drag, startPoint x: 974, startPoint y: 142, endPoint x: 978, endPoint y: 153, distance: 11.7
click at [974, 142] on span "Blocks 2" at bounding box center [985, 143] width 48 height 12
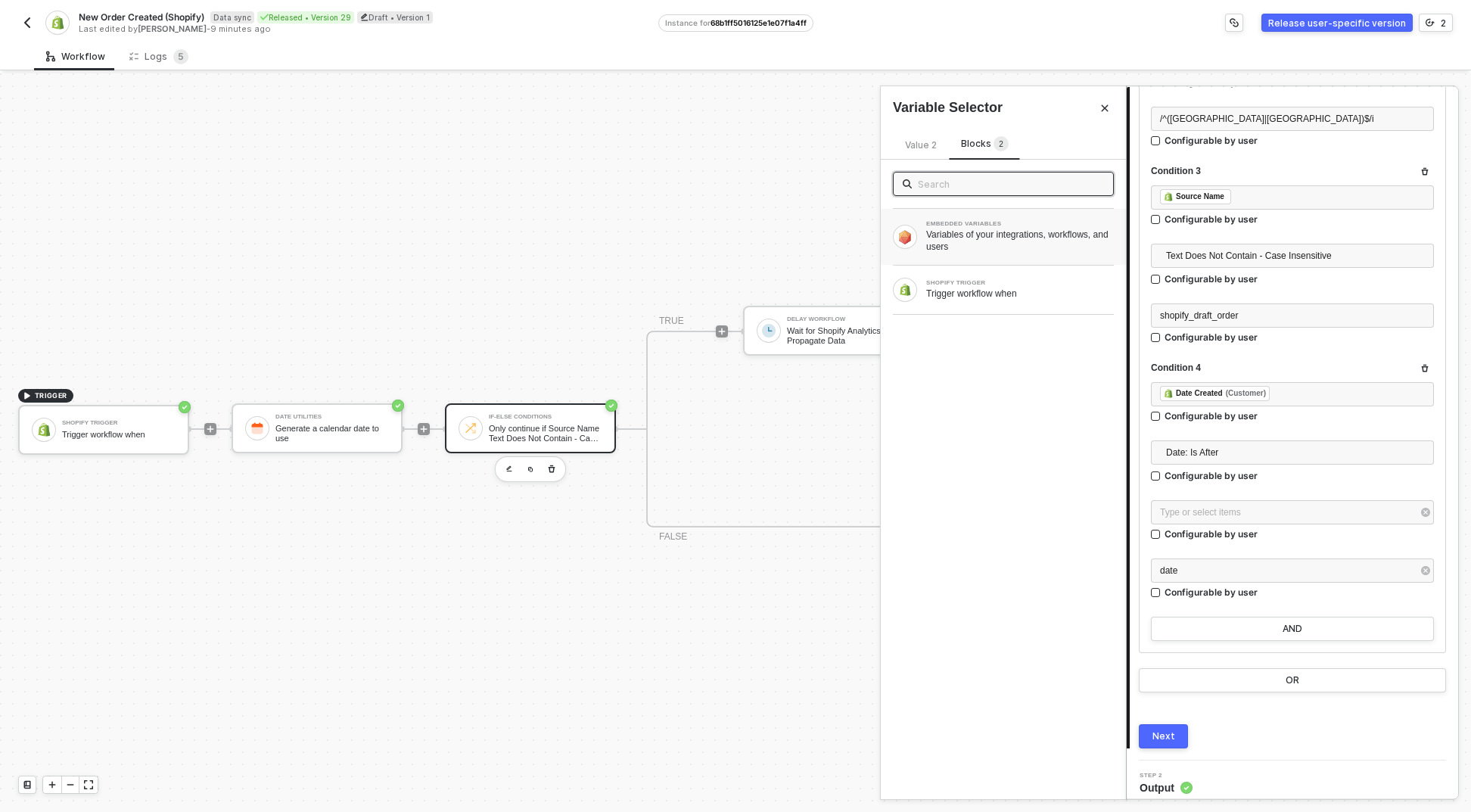
click at [978, 242] on div "Variables of your integrations, workflows, and users" at bounding box center [1020, 240] width 188 height 24
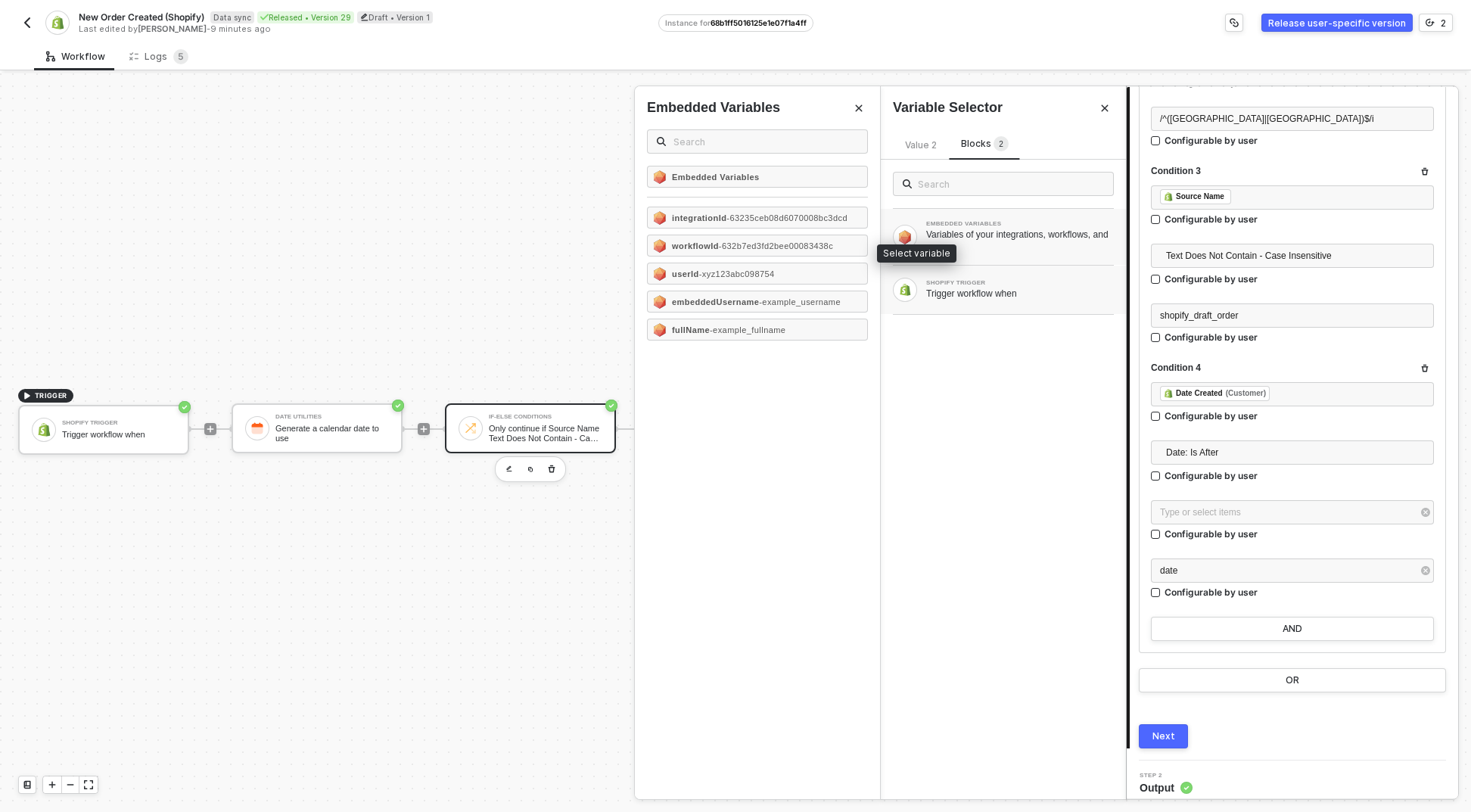
click at [977, 305] on div "SHOPIFY TRIGGER Trigger workflow when" at bounding box center [1004, 289] width 246 height 49
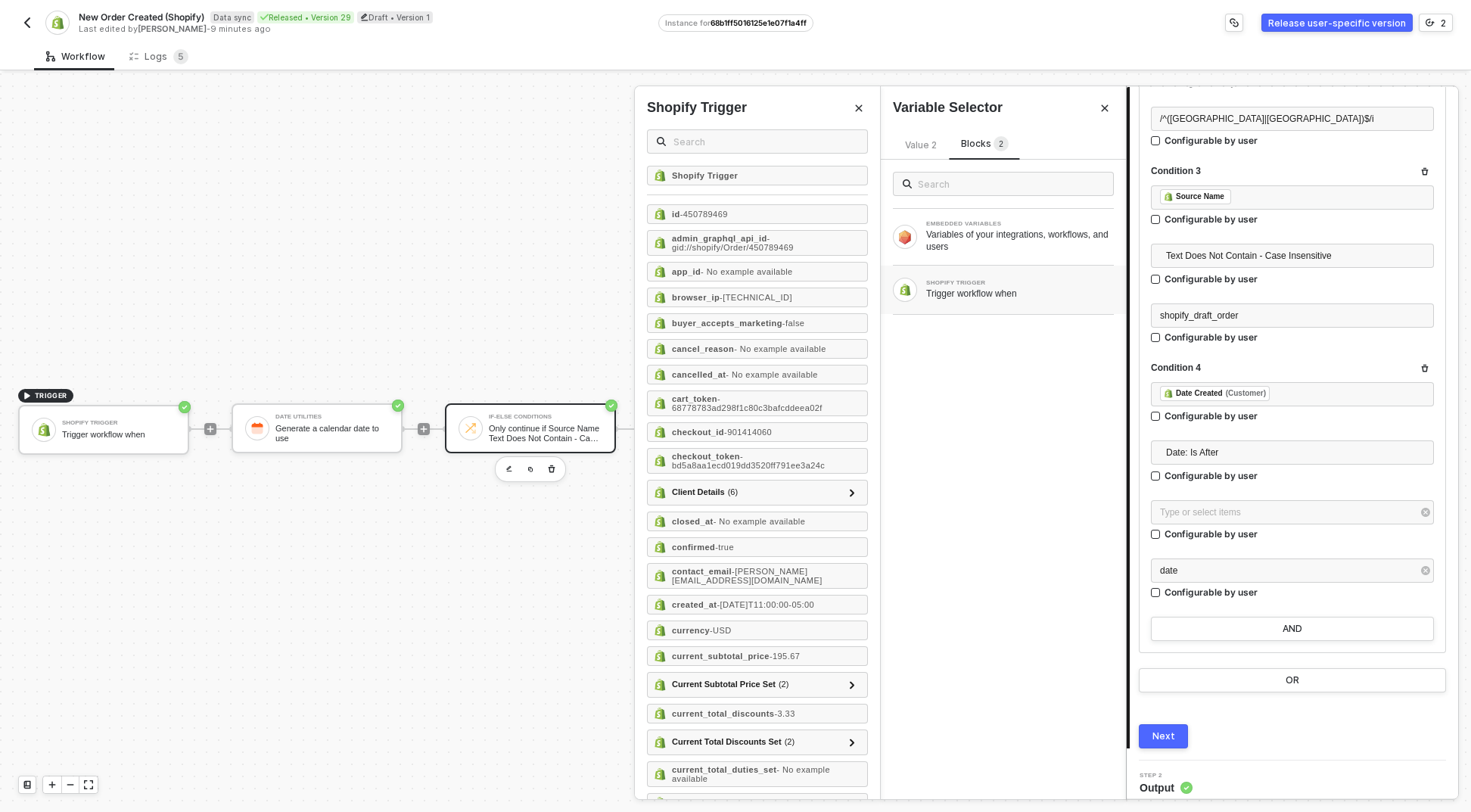
click at [940, 294] on div "Trigger workflow when" at bounding box center [1020, 293] width 188 height 12
click at [991, 247] on div "Variables of your integrations, workflows, and users" at bounding box center [1020, 240] width 188 height 24
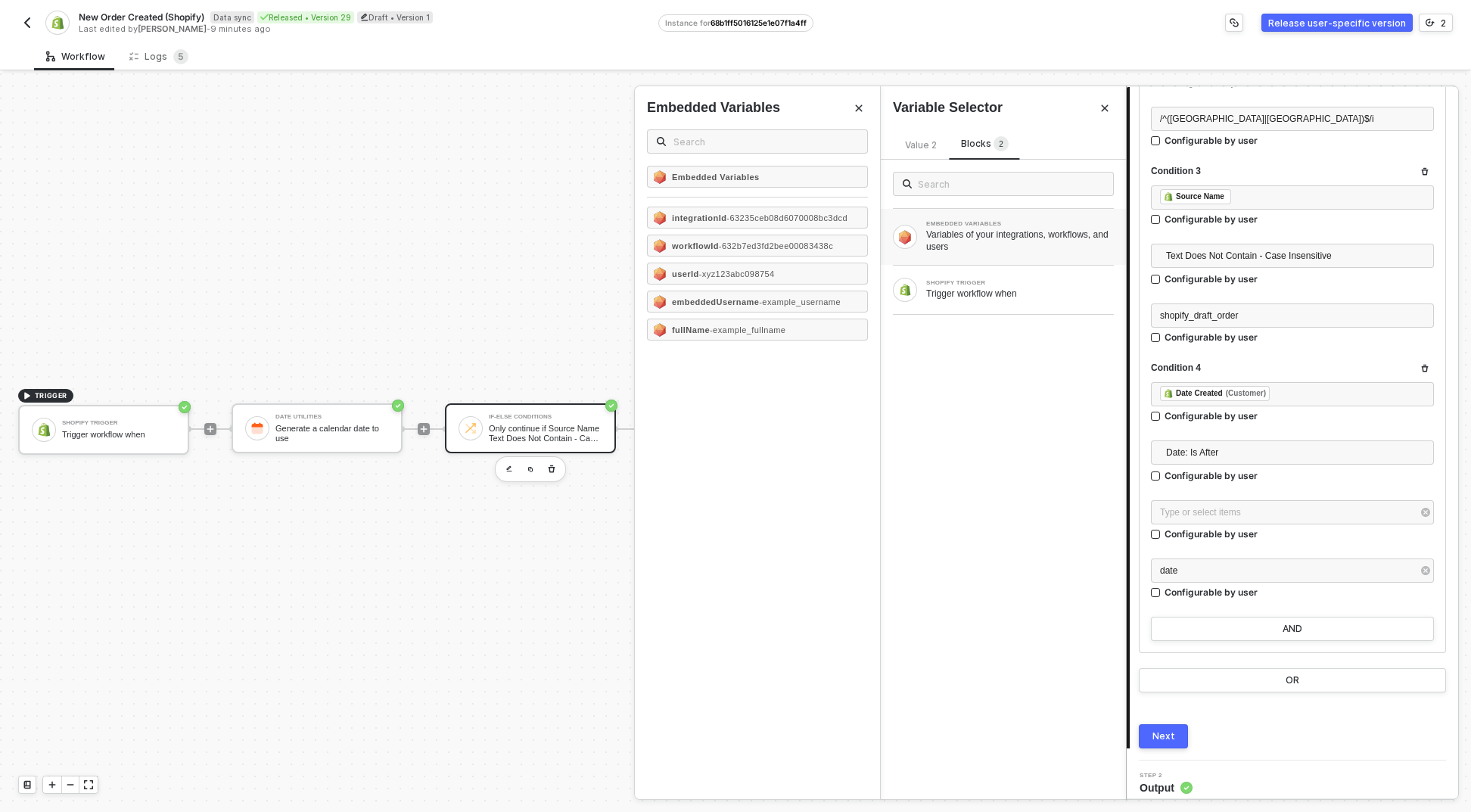
click at [927, 273] on div "SHOPIFY TRIGGER Trigger workflow when" at bounding box center [1004, 289] width 246 height 49
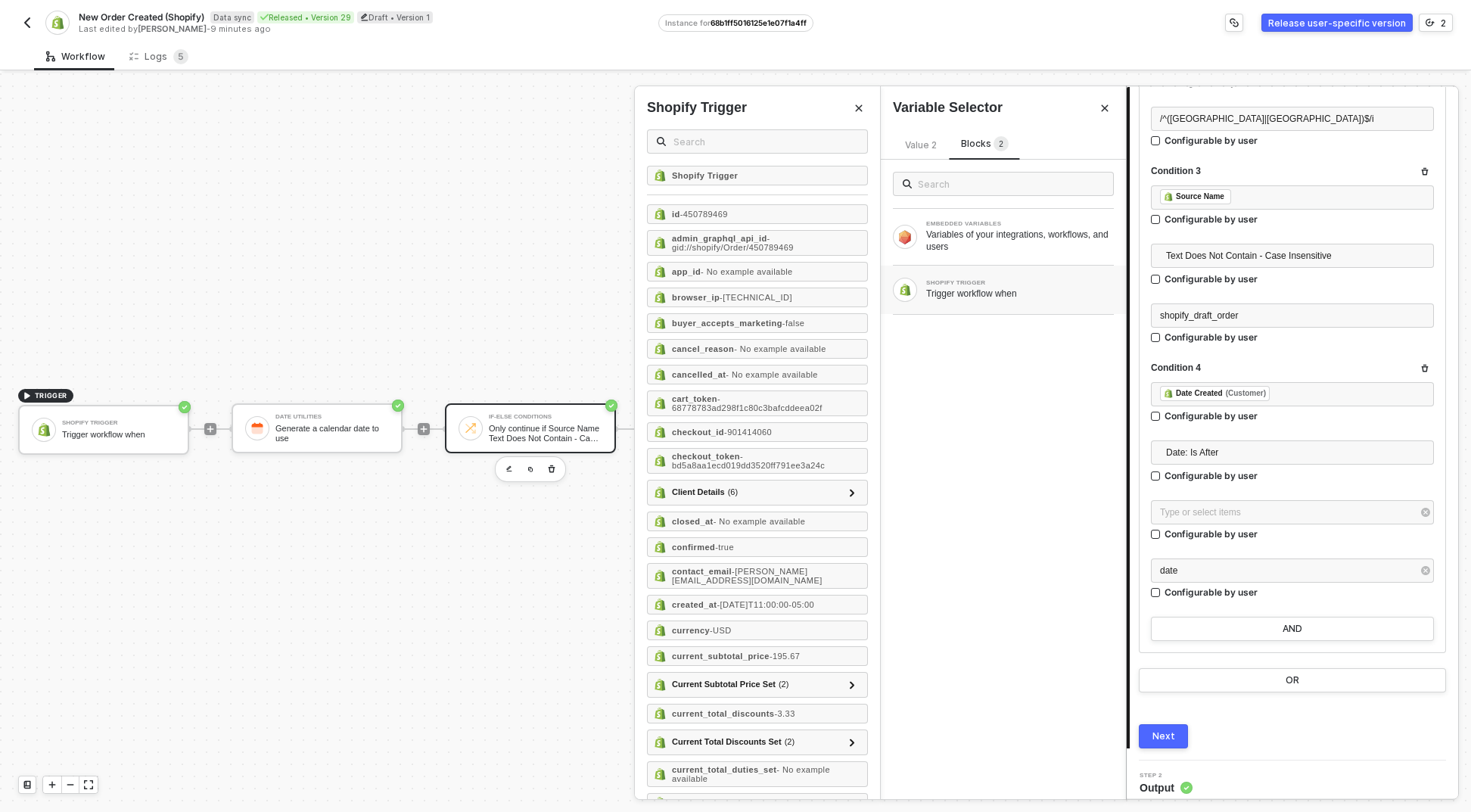
click at [923, 144] on span "Value 2" at bounding box center [920, 144] width 32 height 12
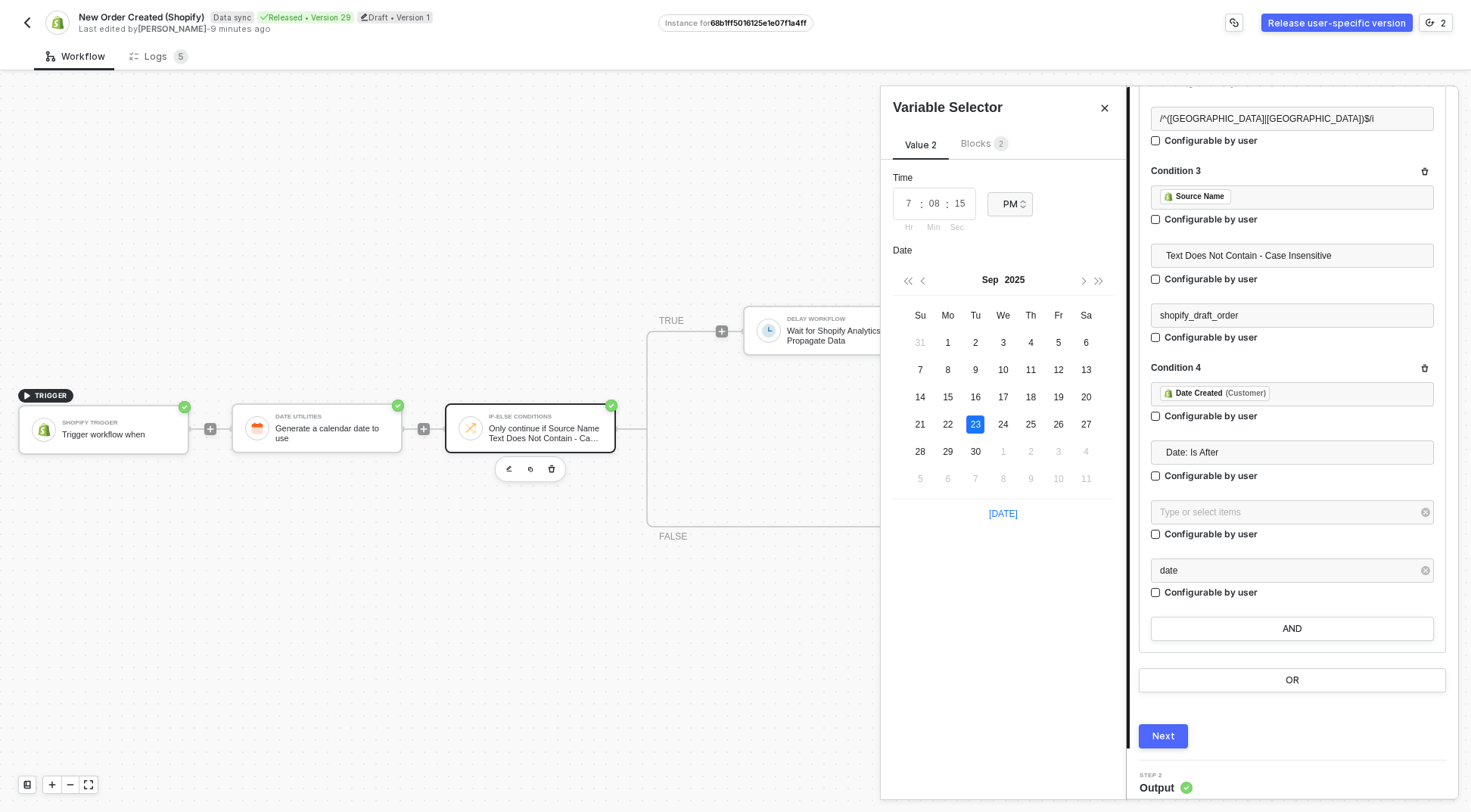
click at [974, 143] on span "Blocks 2" at bounding box center [985, 143] width 48 height 12
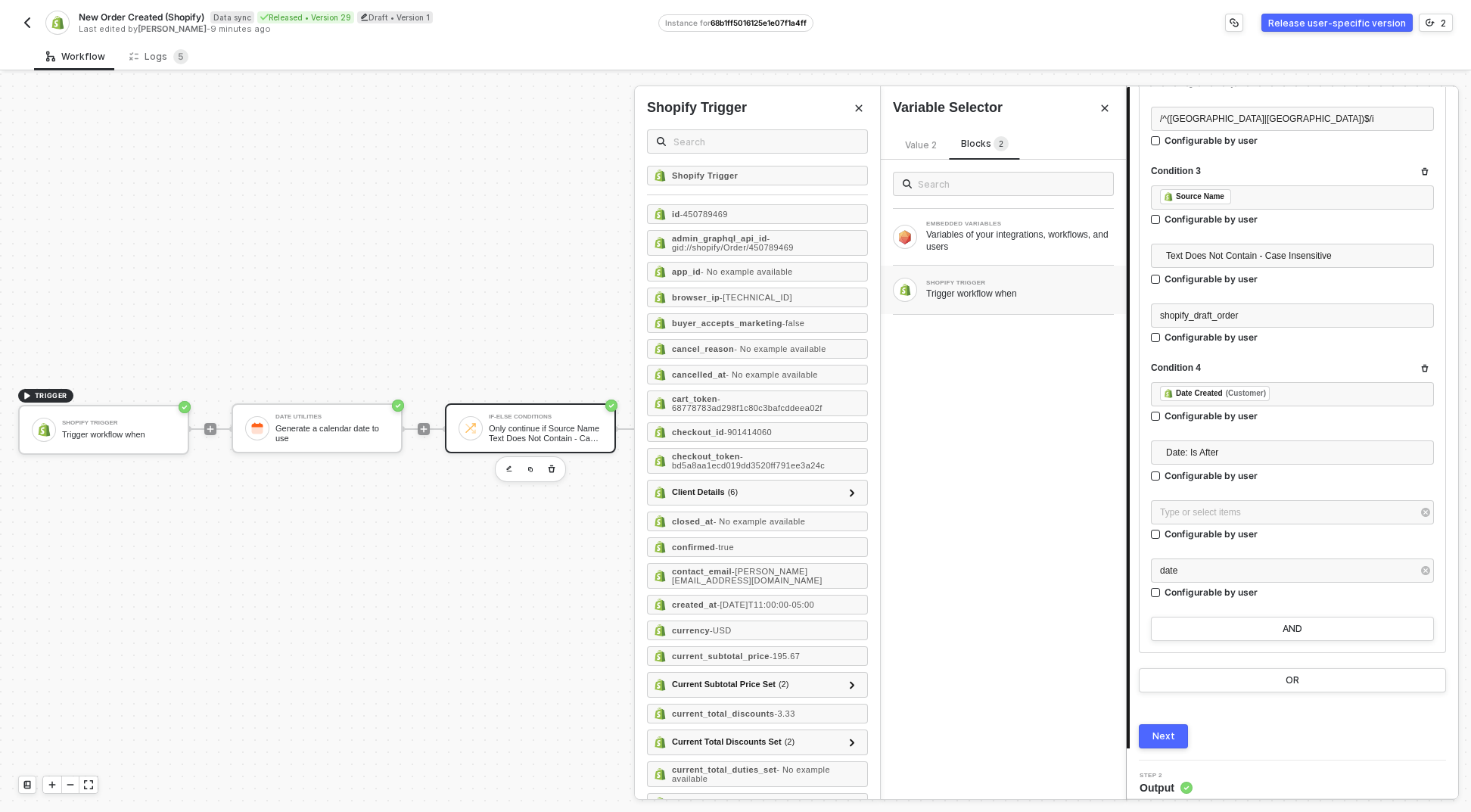
click at [989, 124] on div "Value 2 Blocks 2 EMBEDDED VARIABLES Variables of your integrations, workflows, …" at bounding box center [1004, 458] width 246 height 682
drag, startPoint x: 964, startPoint y: 276, endPoint x: 721, endPoint y: 356, distance: 255.8
click at [963, 276] on div "SHOPIFY TRIGGER Trigger workflow when" at bounding box center [1004, 289] width 246 height 49
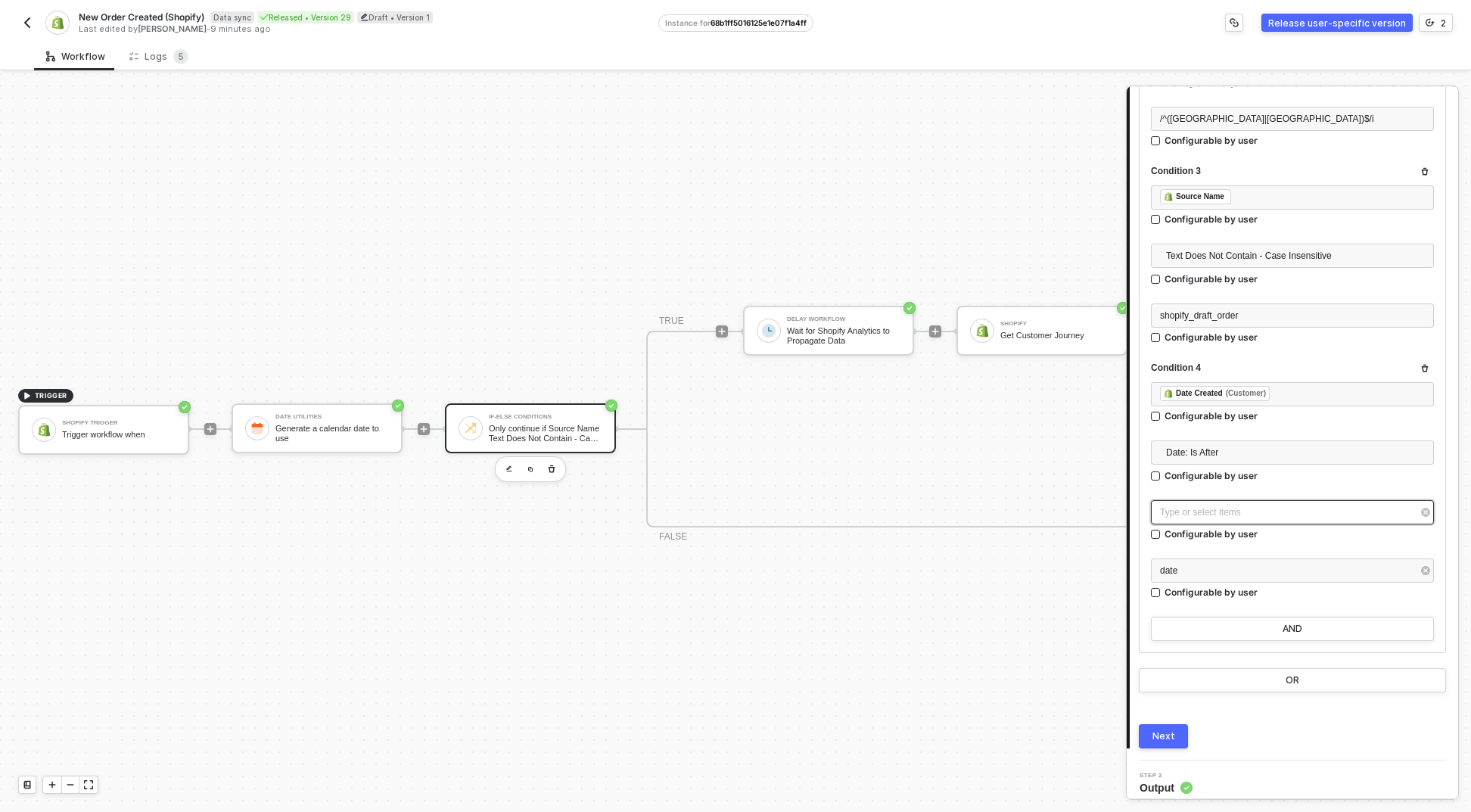
click at [1359, 514] on div "Type or select items ﻿" at bounding box center [1285, 513] width 249 height 15
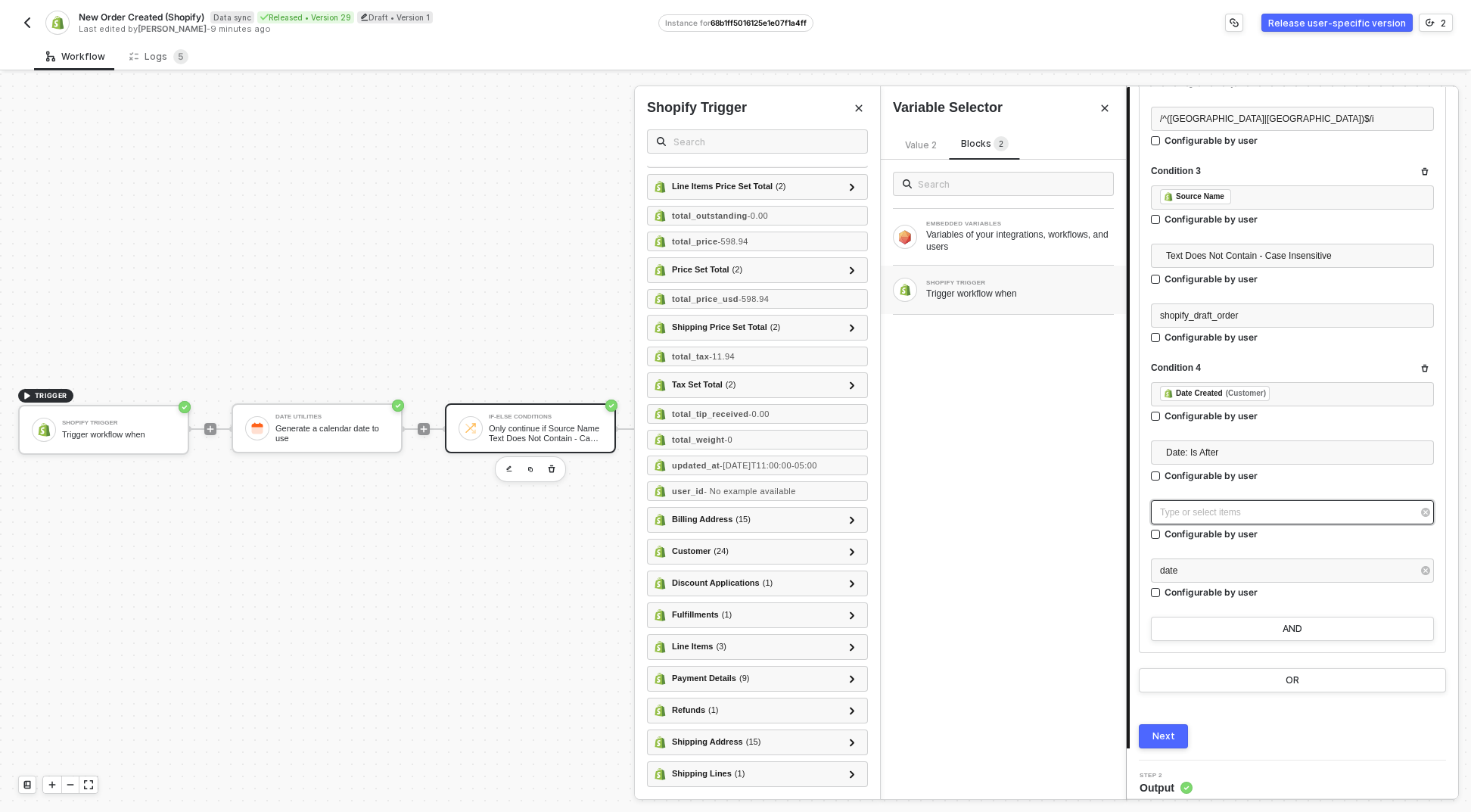
scroll to position [1755, 0]
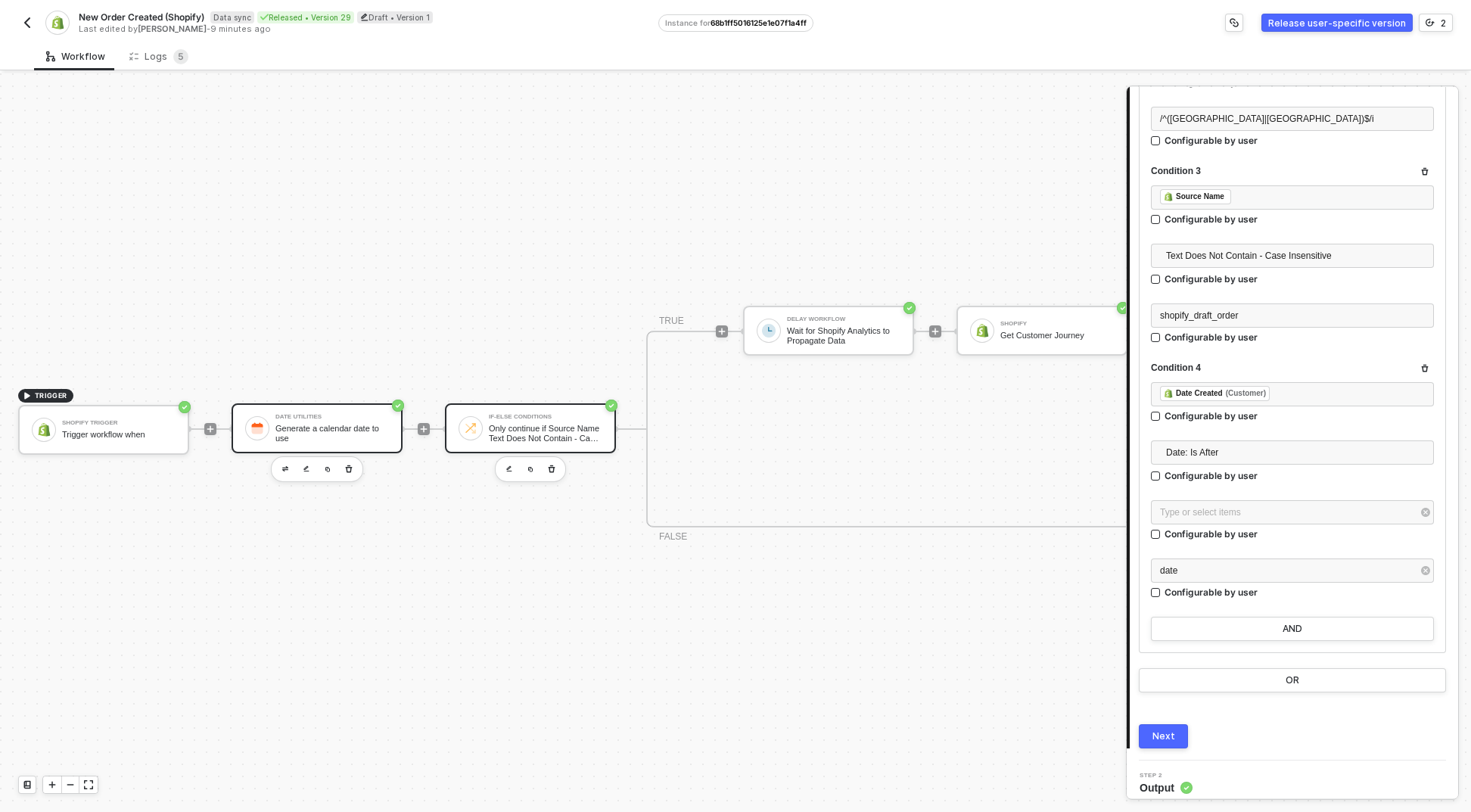
click at [341, 414] on div "Date Utilities" at bounding box center [332, 417] width 114 height 6
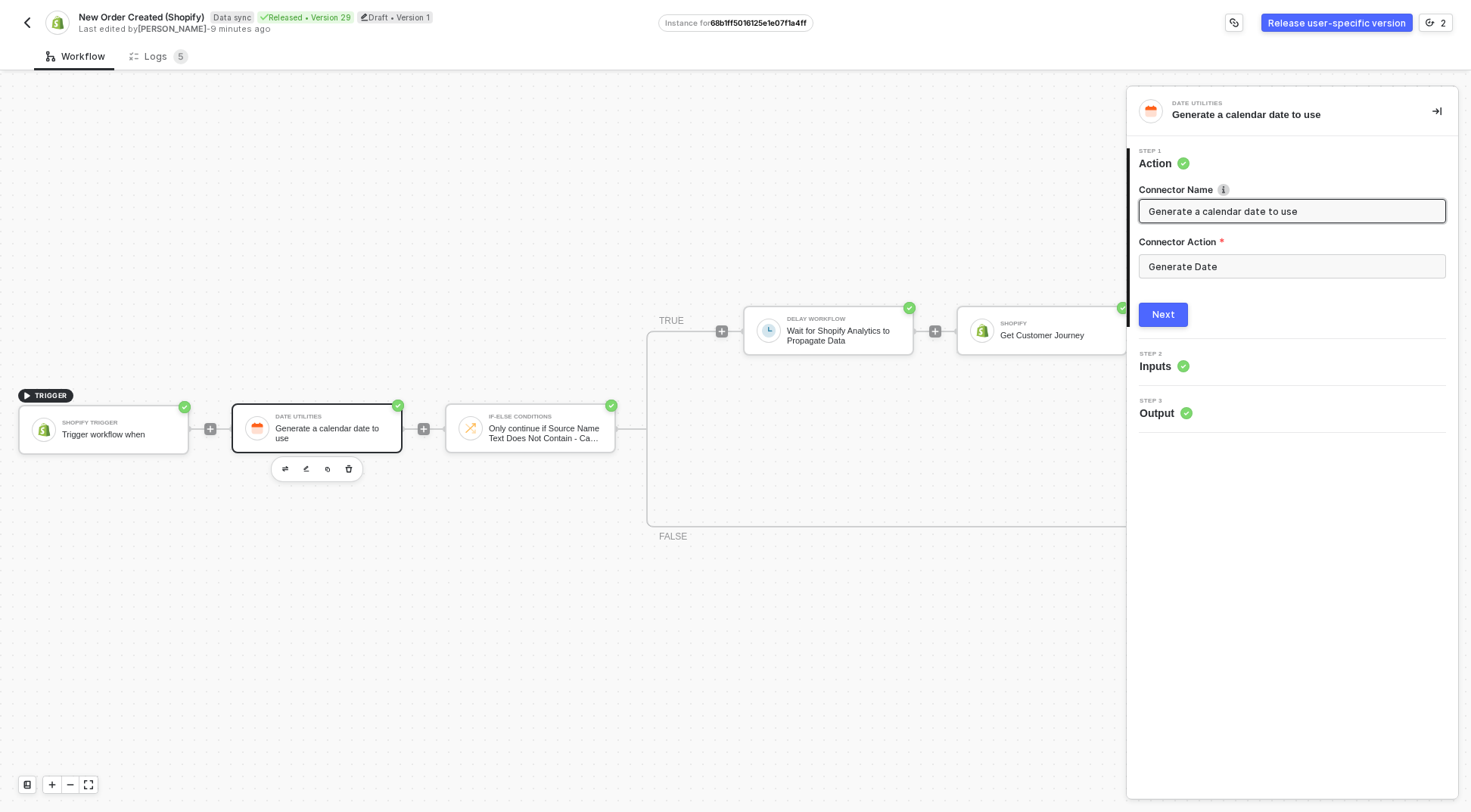
click at [1168, 326] on div "1 Step 1 Action Connector Name Generate a calendar date to use Connector Action…" at bounding box center [1292, 237] width 331 height 203
click at [1170, 320] on div "Next" at bounding box center [1164, 315] width 22 height 12
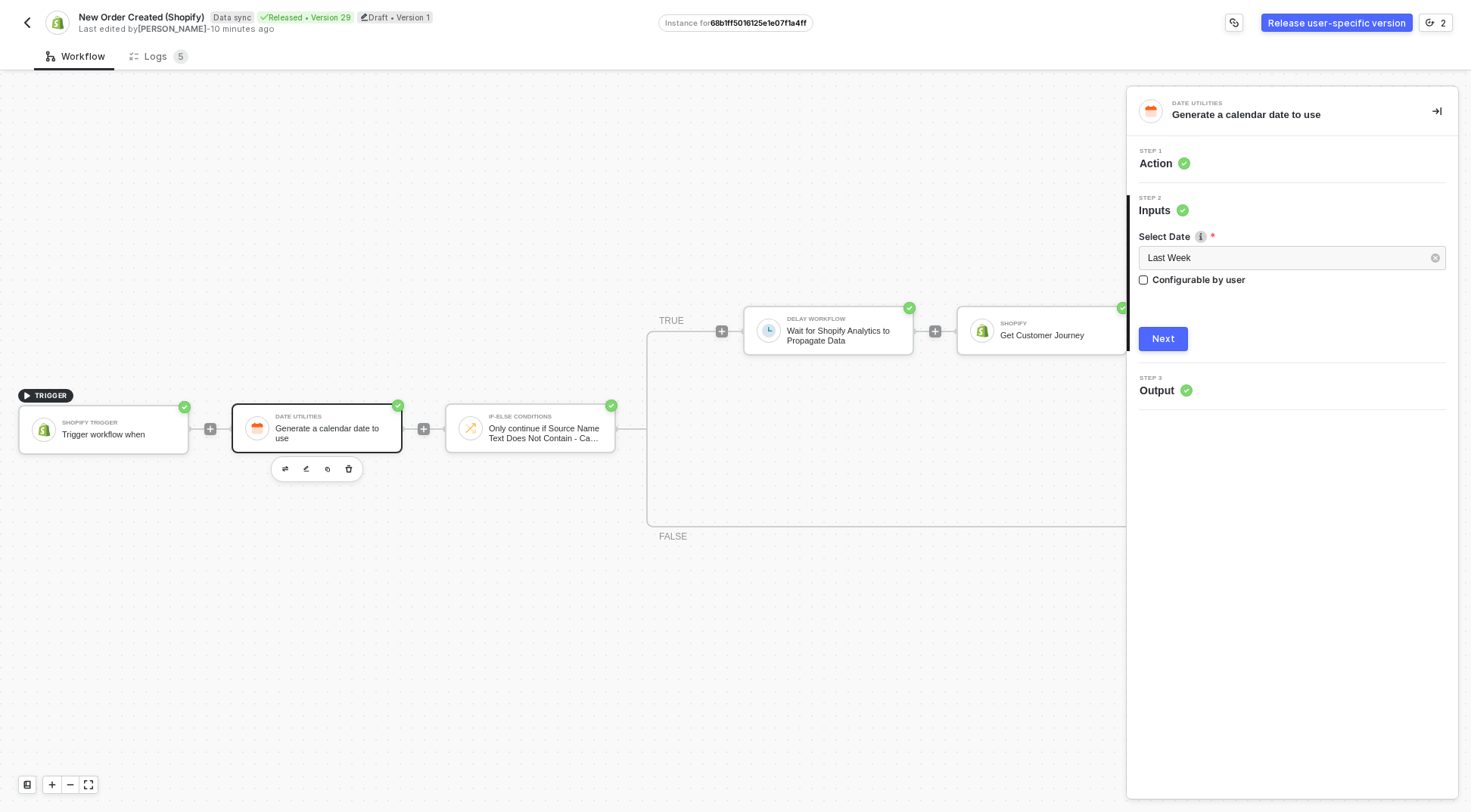
click at [1177, 341] on button "Next" at bounding box center [1164, 338] width 49 height 24
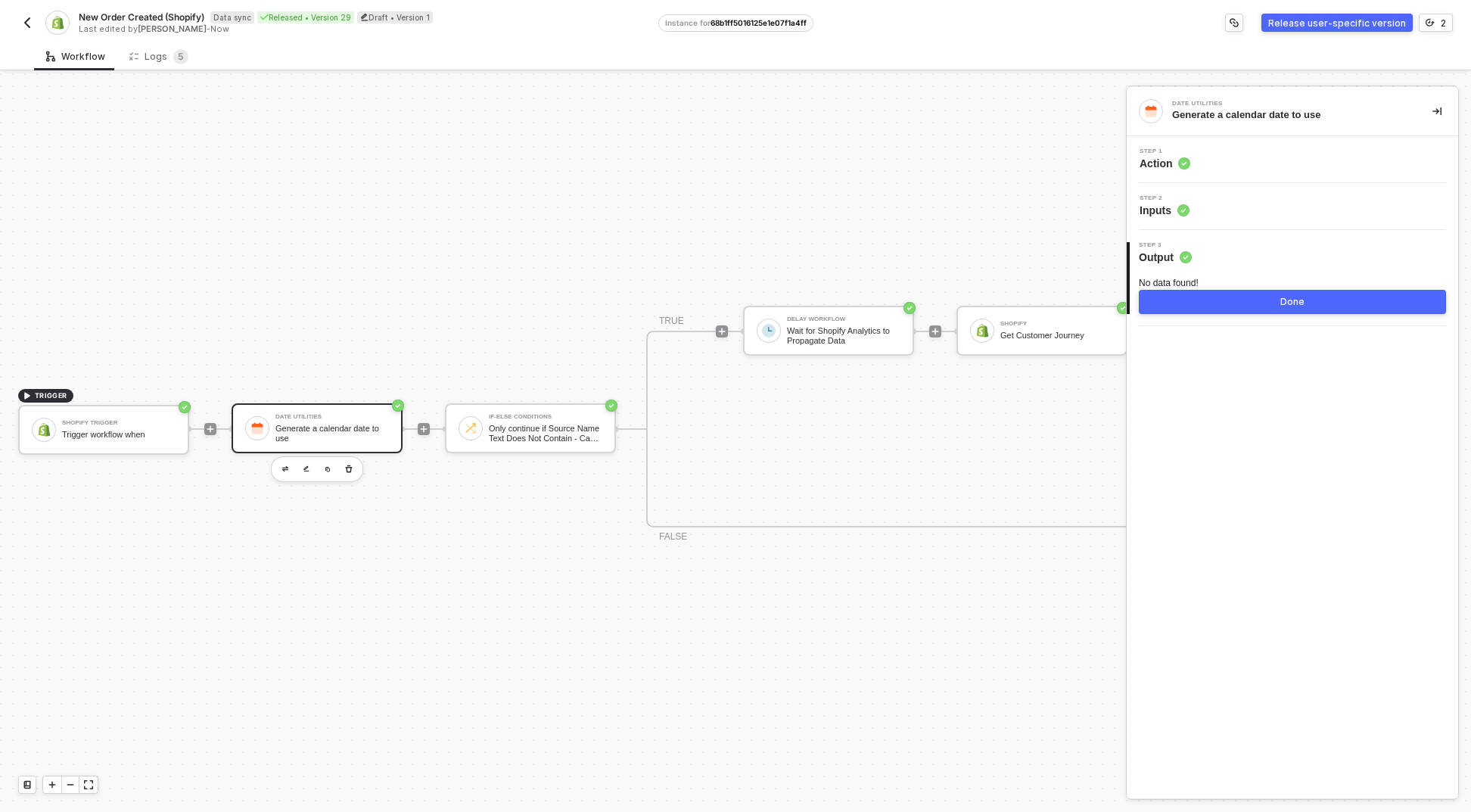
click at [1222, 313] on button "Done" at bounding box center [1293, 301] width 307 height 24
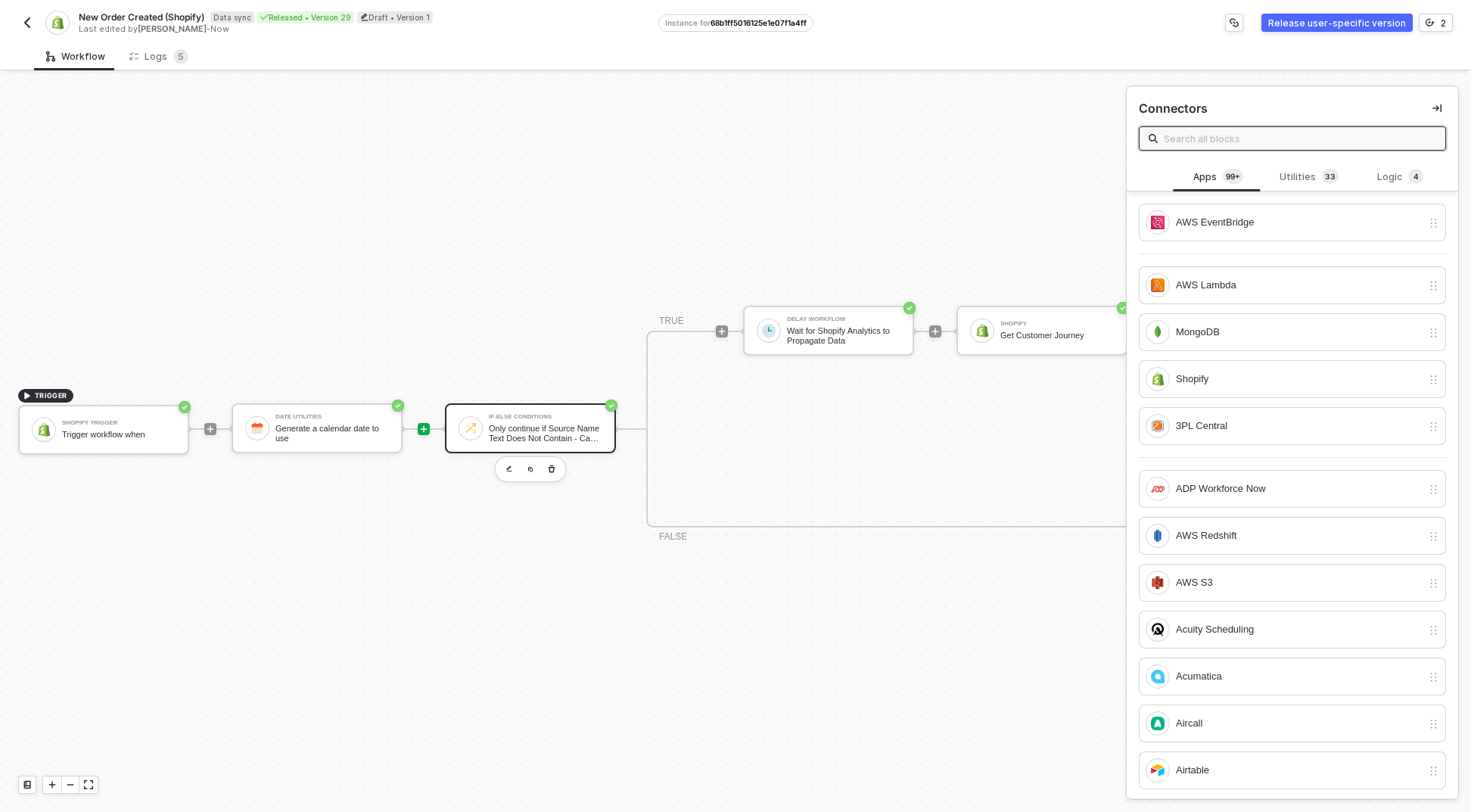
click at [484, 414] on div "If-Else Conditions Only continue if Source Name Text Does Not Contain - Case Se…" at bounding box center [542, 428] width 120 height 29
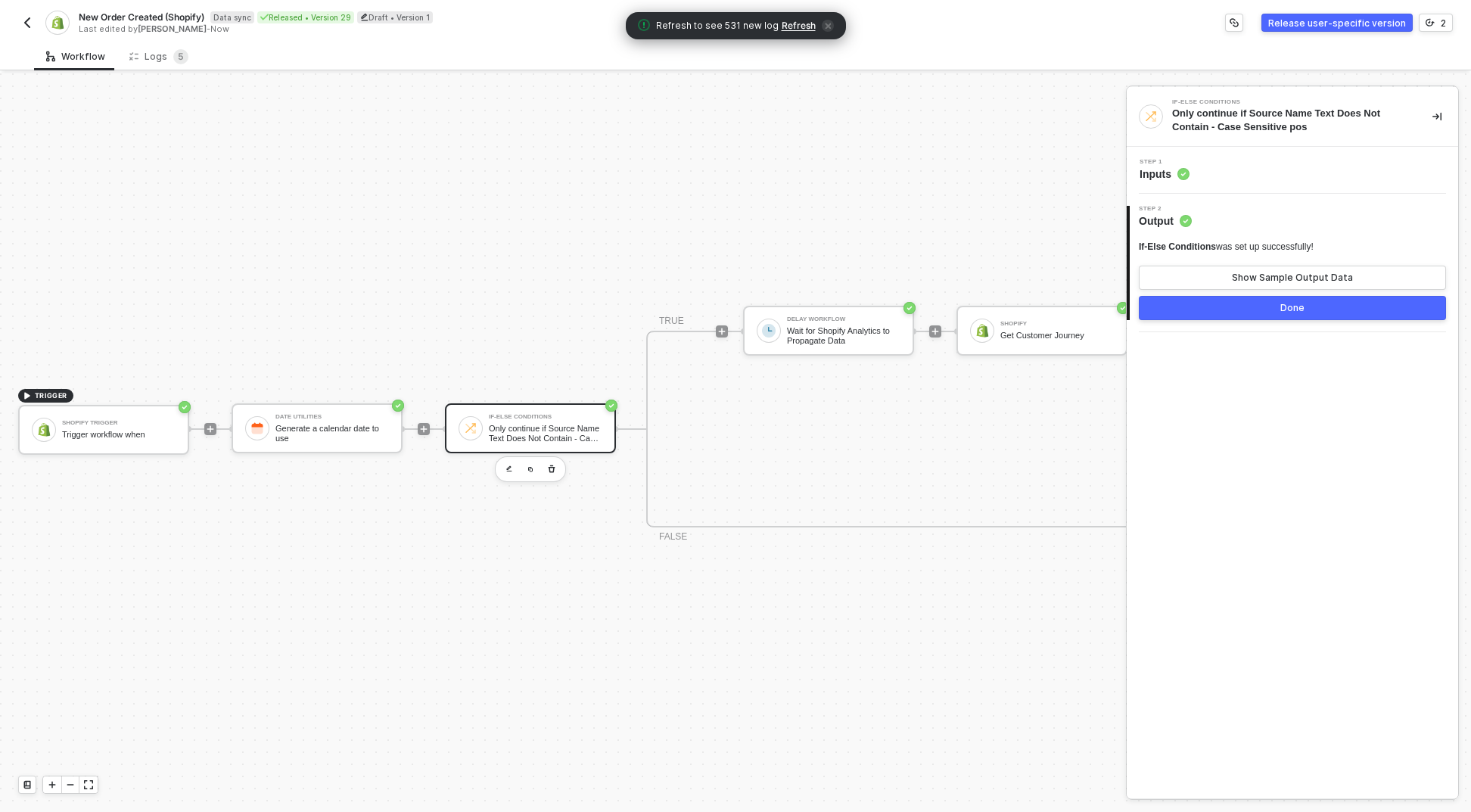
click at [774, 512] on div "TRUE Delay Workflow Wait for Shopify Analytics to Propagate Data Shopify Get Cu…" at bounding box center [1149, 428] width 1005 height 197
click at [1279, 306] on button "Done" at bounding box center [1293, 307] width 307 height 24
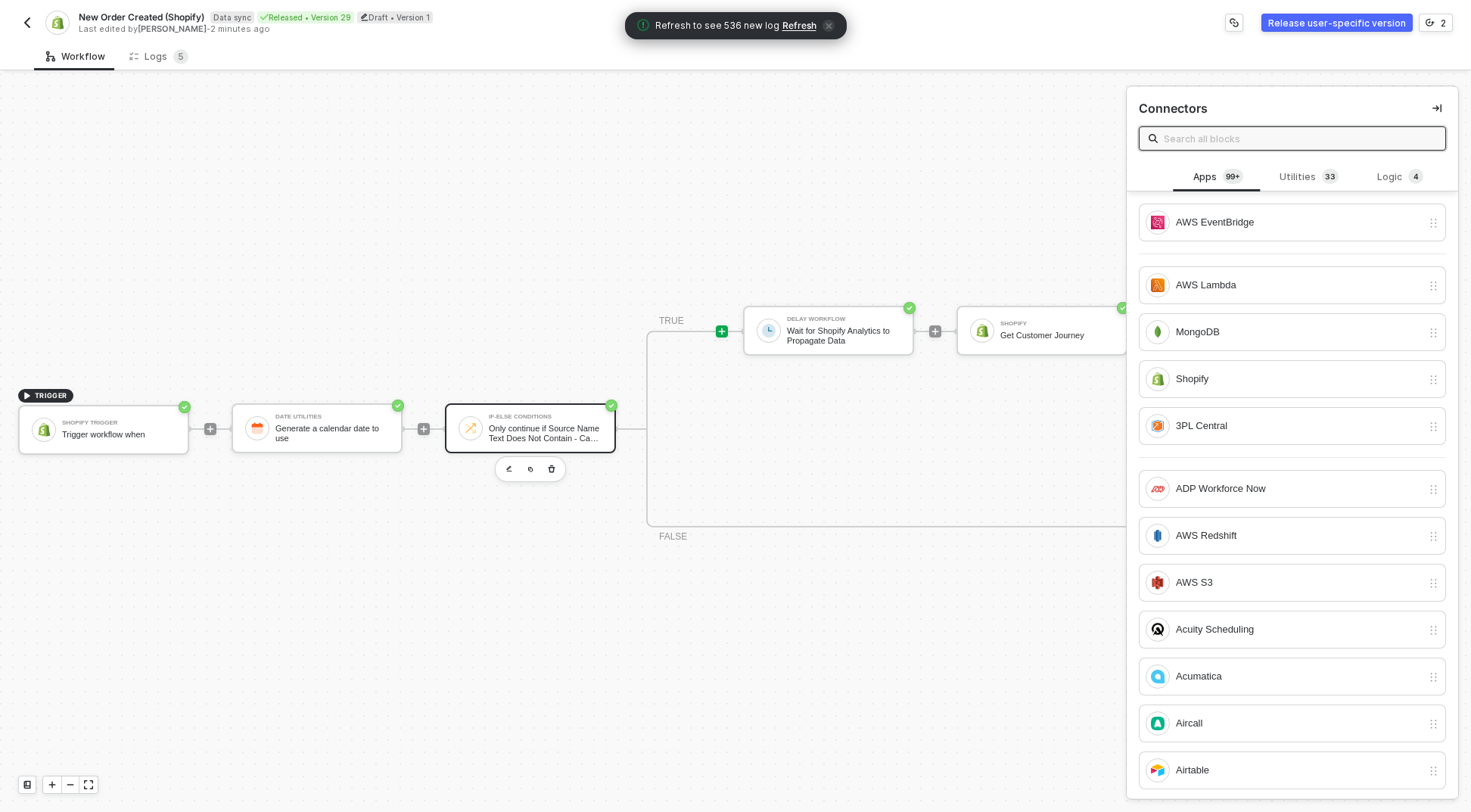
click at [591, 414] on div "If-Else Conditions Only continue if Source Name Text Does Not Contain - Case Se…" at bounding box center [545, 428] width 114 height 29
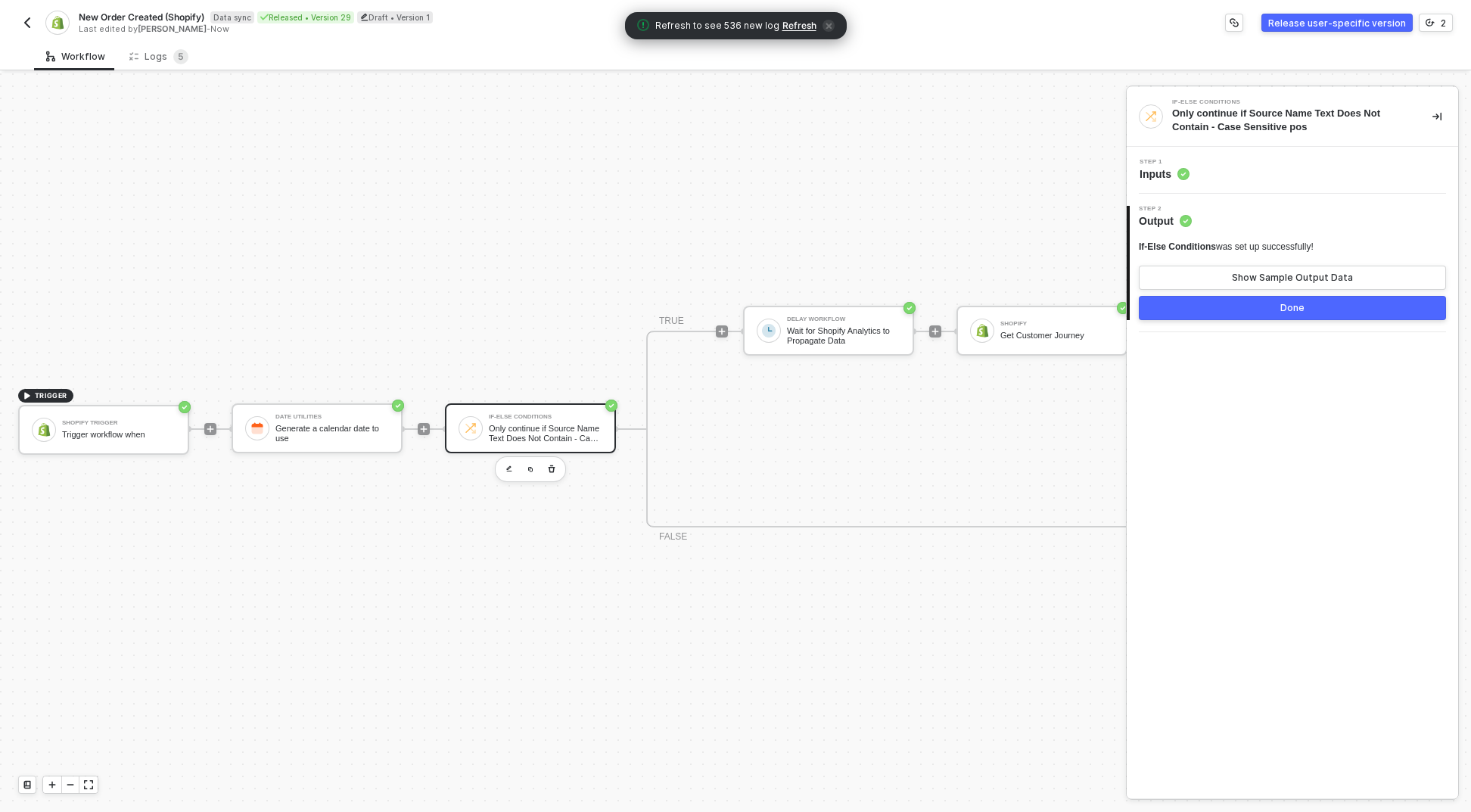
click at [1158, 201] on div "2 Step 2 Output If-Else Conditions was set up successfully! Show Sample Output …" at bounding box center [1292, 262] width 331 height 138
click at [1173, 181] on div "Step 1 Inputs" at bounding box center [1292, 170] width 331 height 47
click at [1175, 172] on span "Inputs" at bounding box center [1164, 174] width 50 height 15
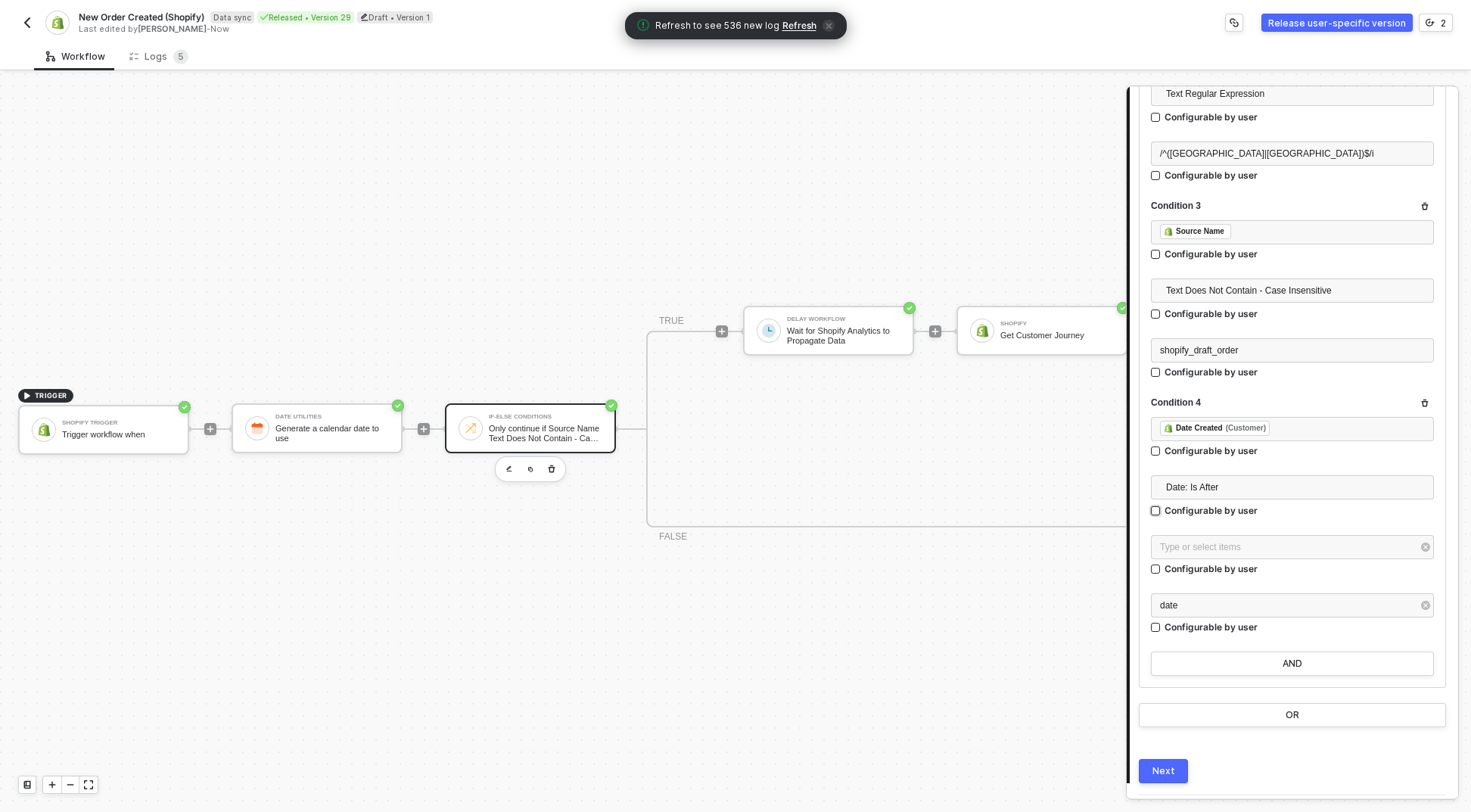
scroll to position [481, 0]
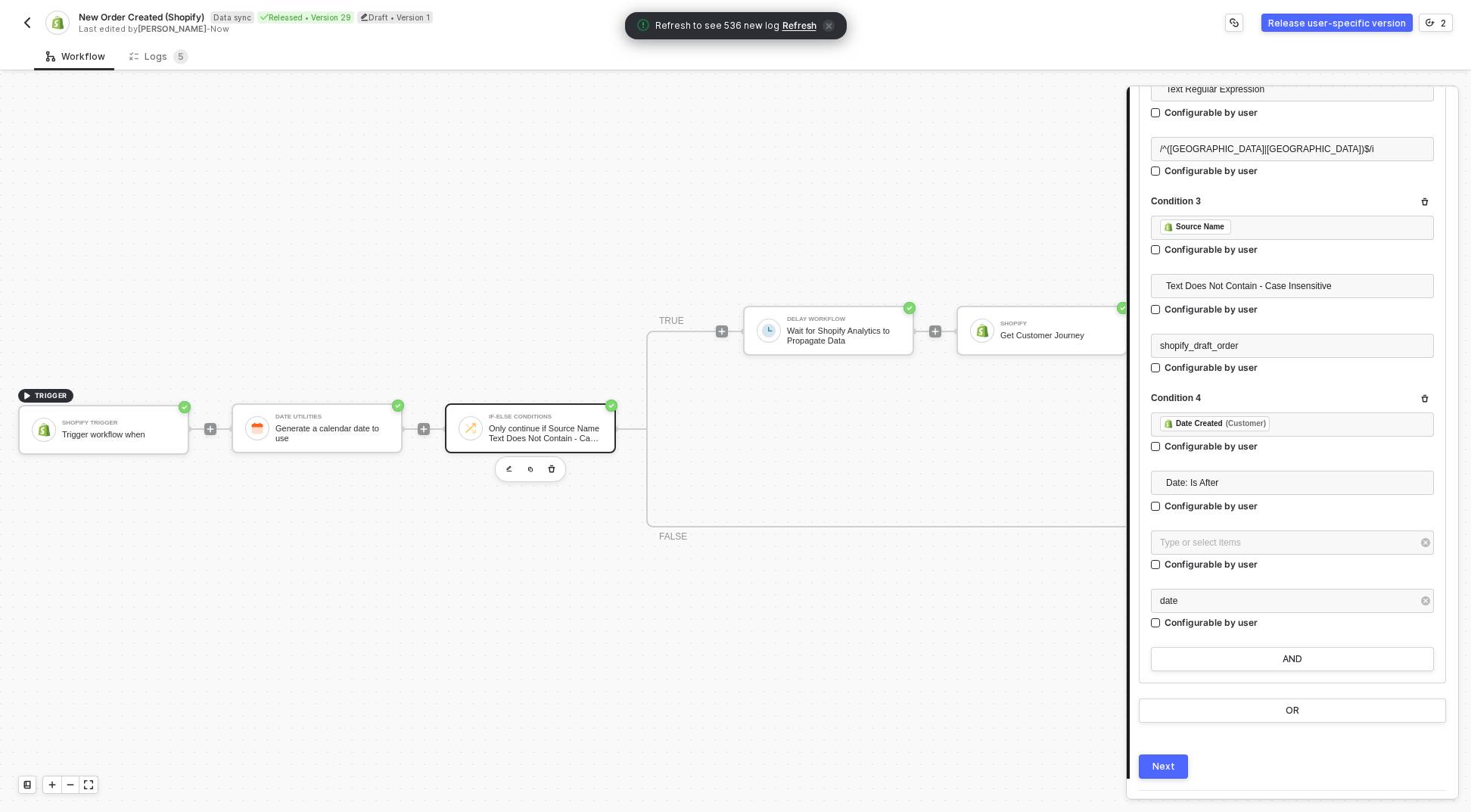
click at [1237, 574] on div "Type or select items ﻿ Configurable by user" at bounding box center [1293, 553] width 283 height 46
click at [1235, 550] on div "Type or select items ﻿" at bounding box center [1293, 542] width 283 height 24
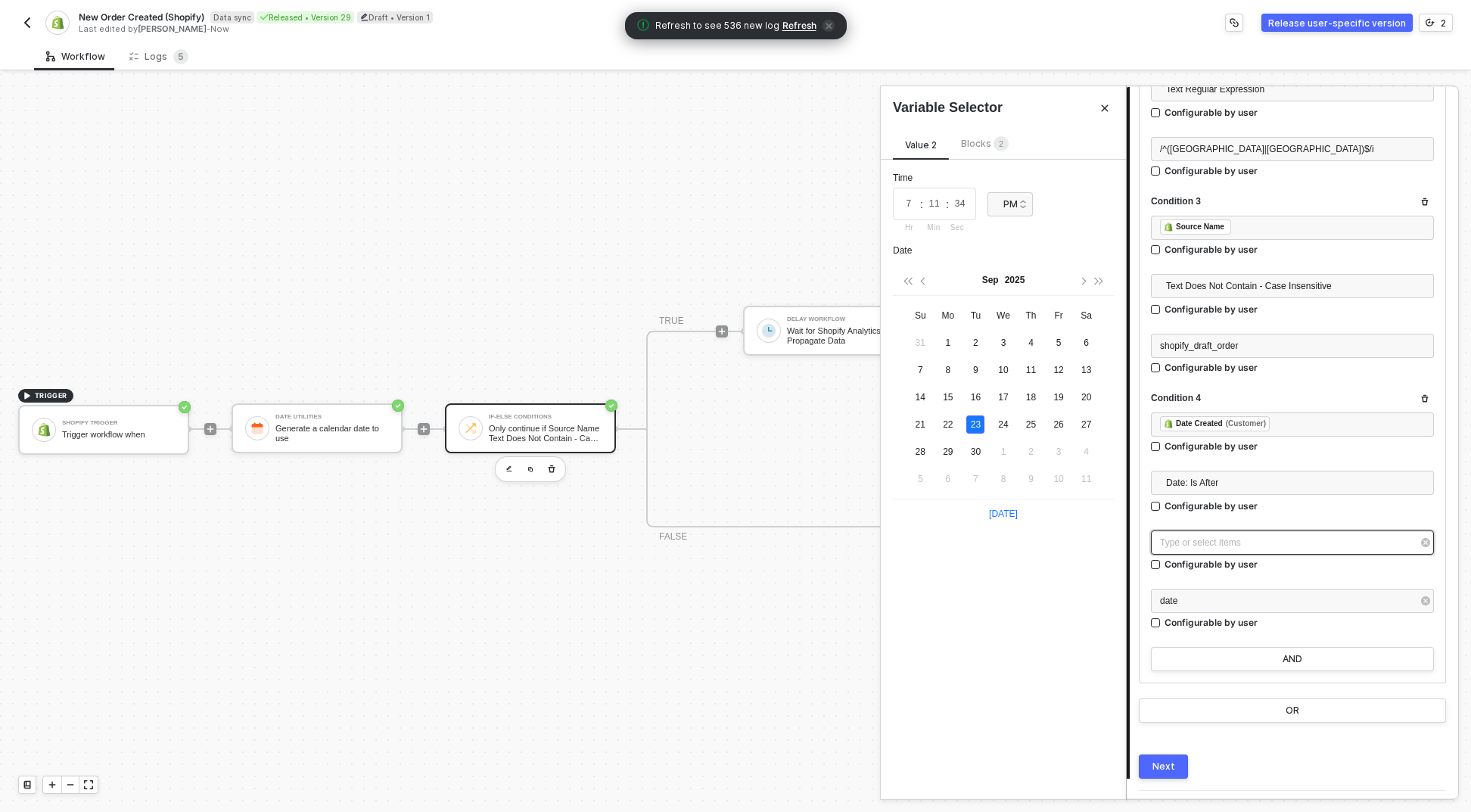
type input "2025-09-23"
click at [1004, 150] on span "2" at bounding box center [1002, 144] width 15 height 17
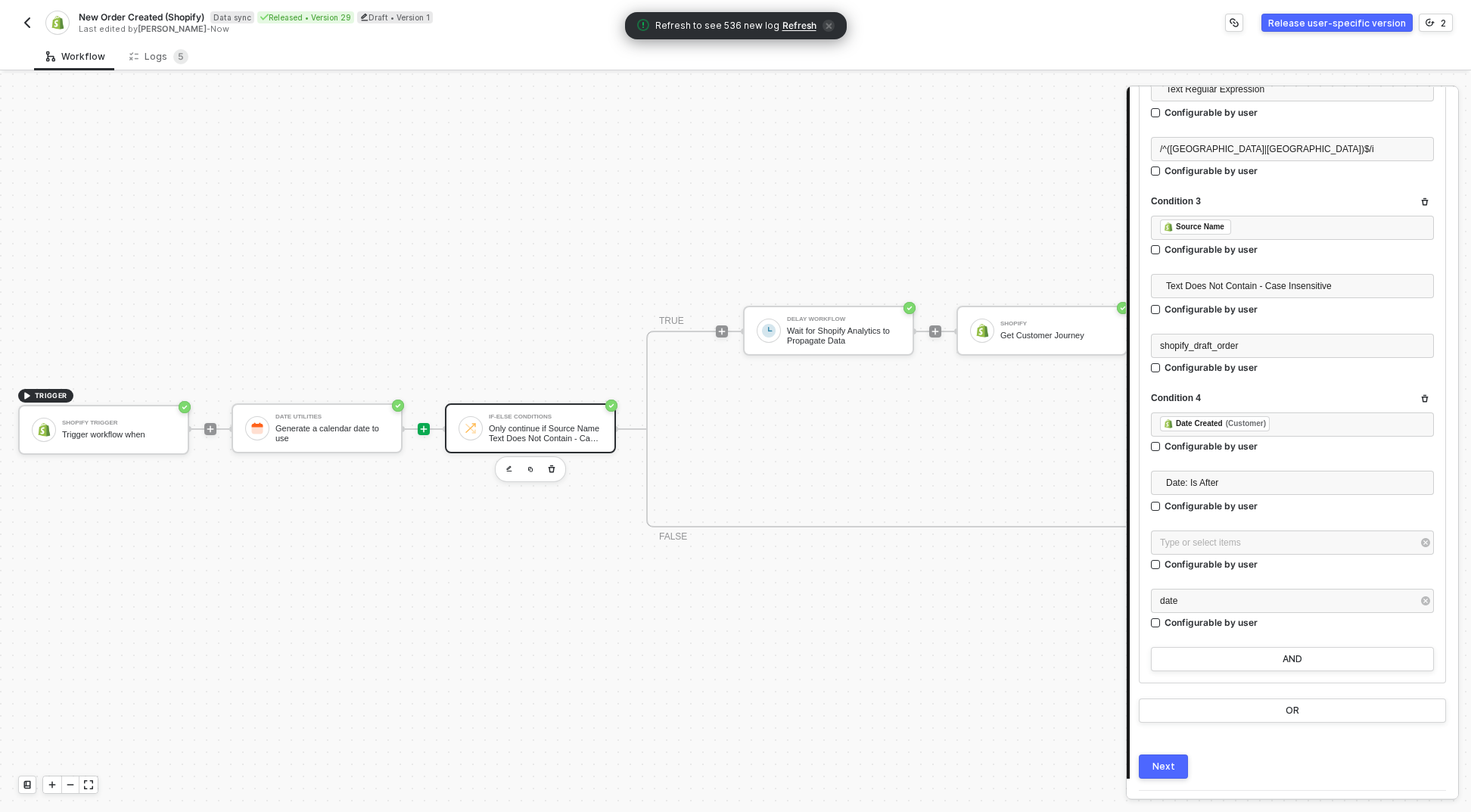
click at [422, 425] on icon "icon-play" at bounding box center [424, 429] width 9 height 9
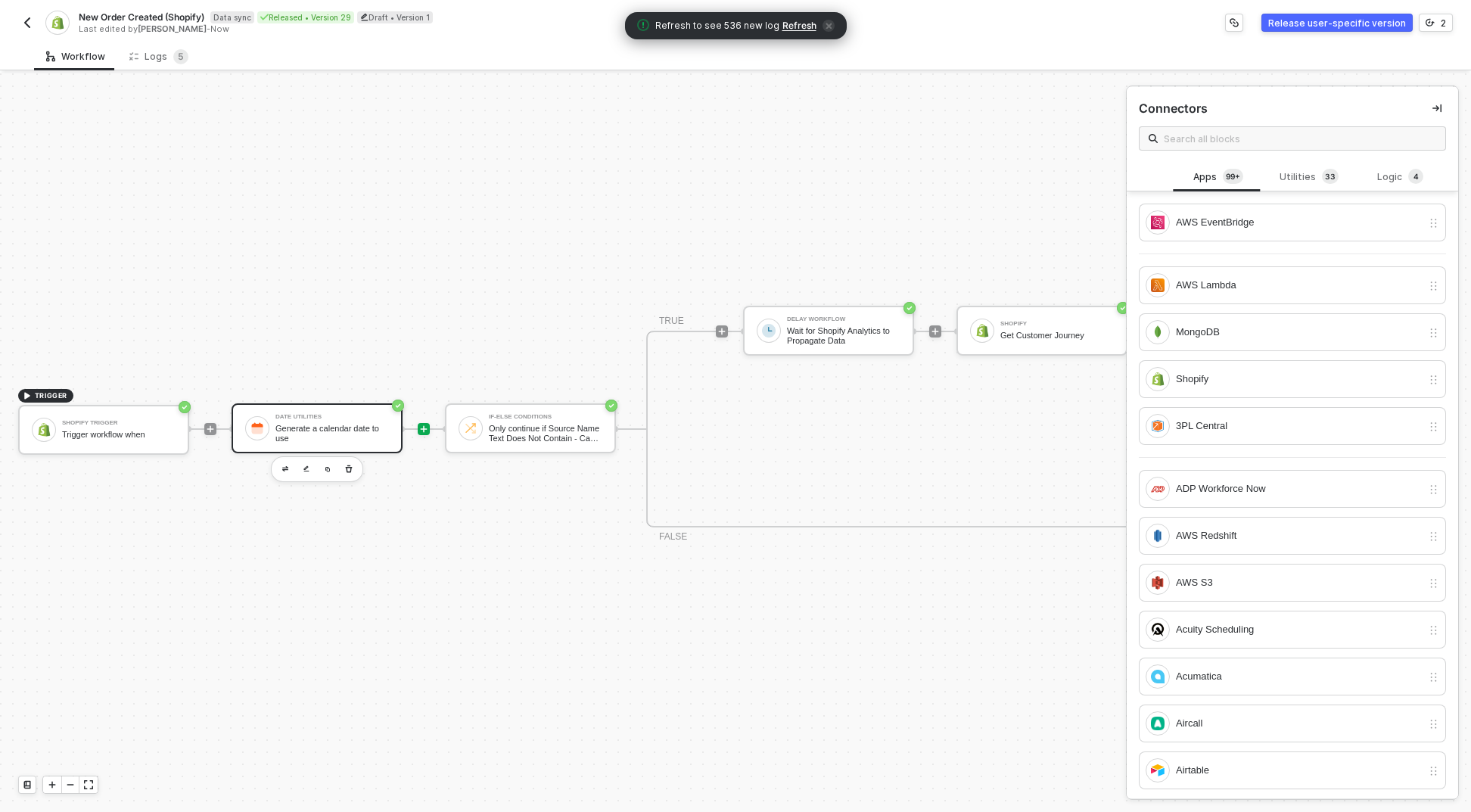
click at [358, 424] on div "Generate a calendar date to use" at bounding box center [332, 433] width 114 height 19
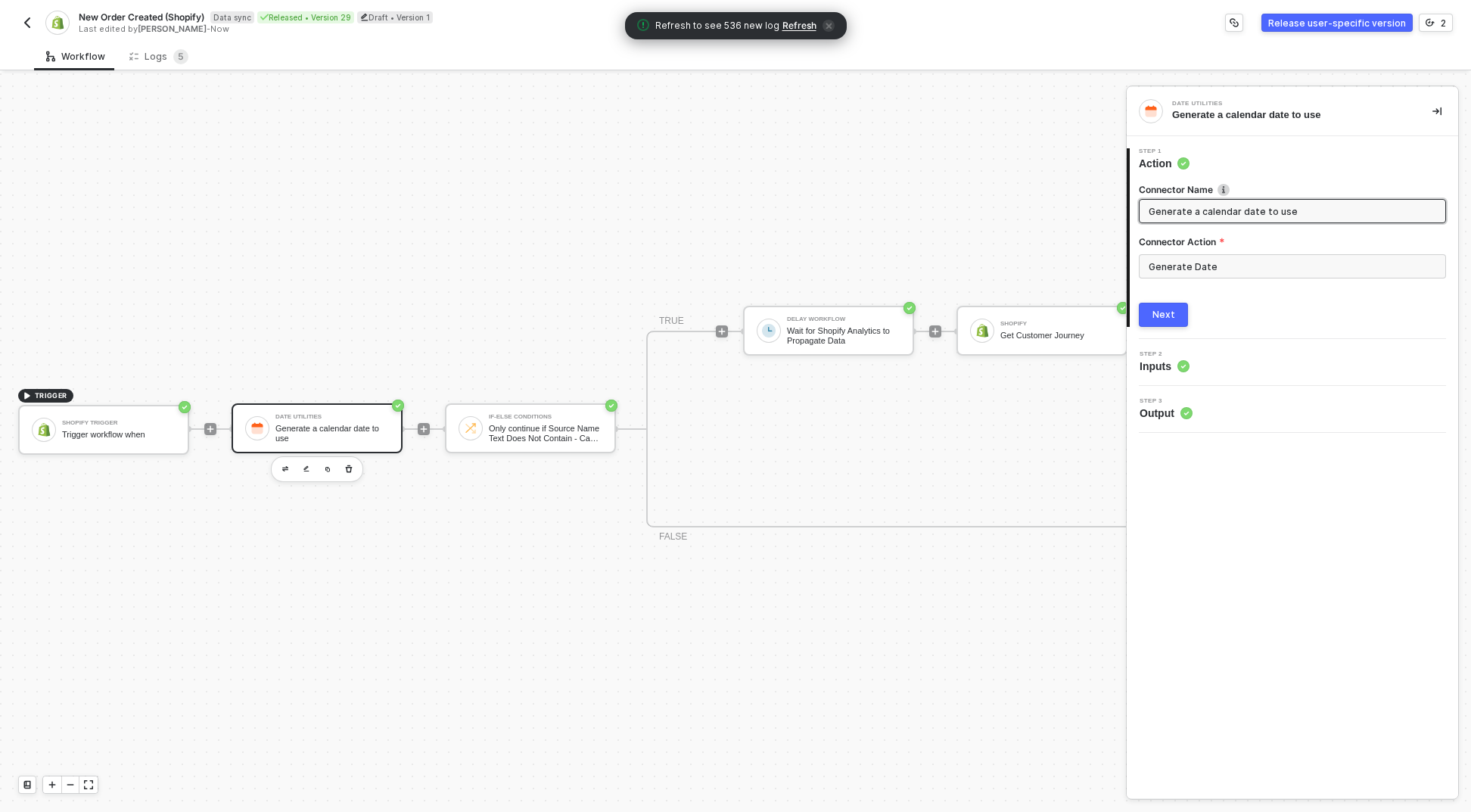
click at [1155, 303] on button "Next" at bounding box center [1164, 314] width 49 height 24
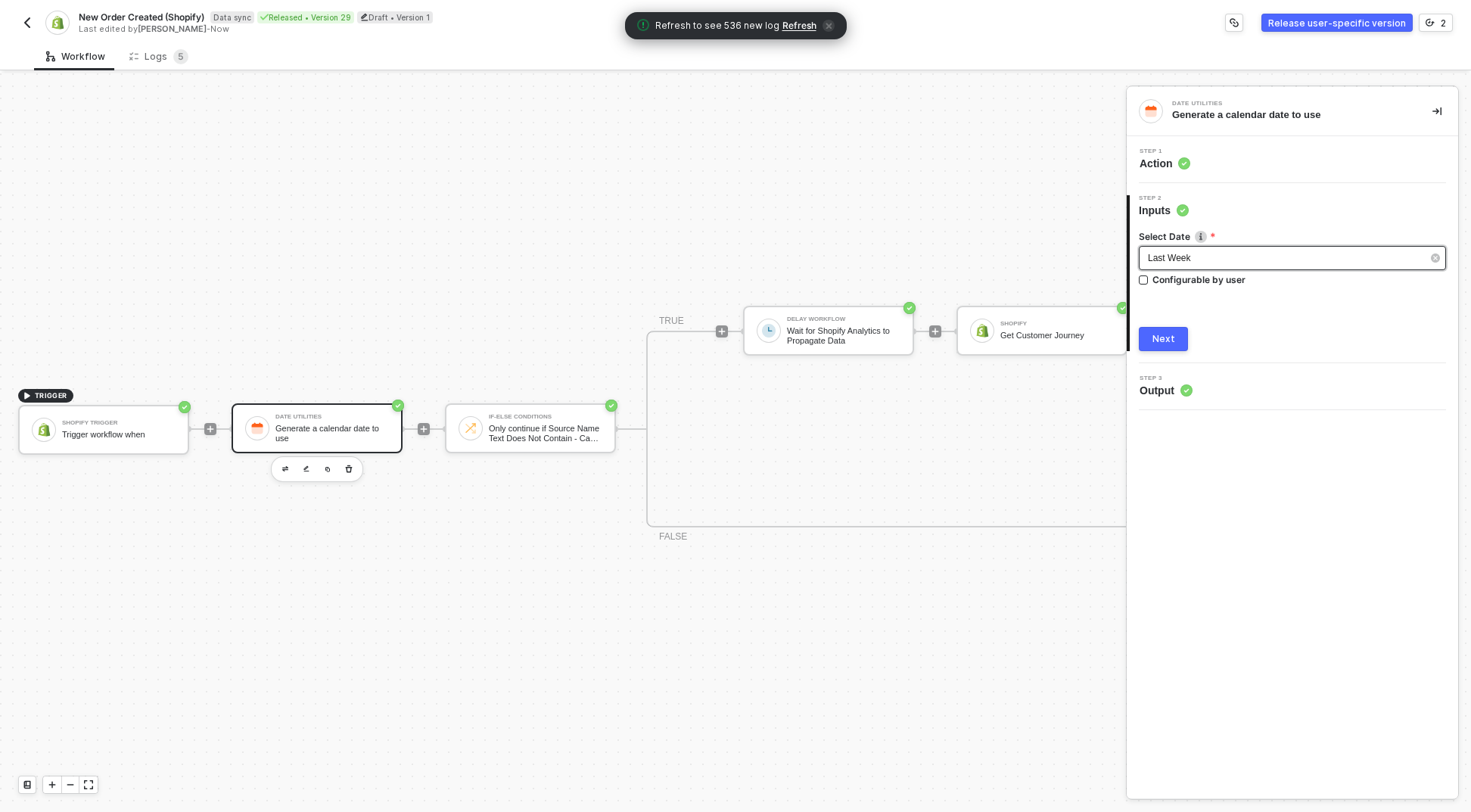
click at [1198, 264] on div "Last Week" at bounding box center [1285, 258] width 274 height 15
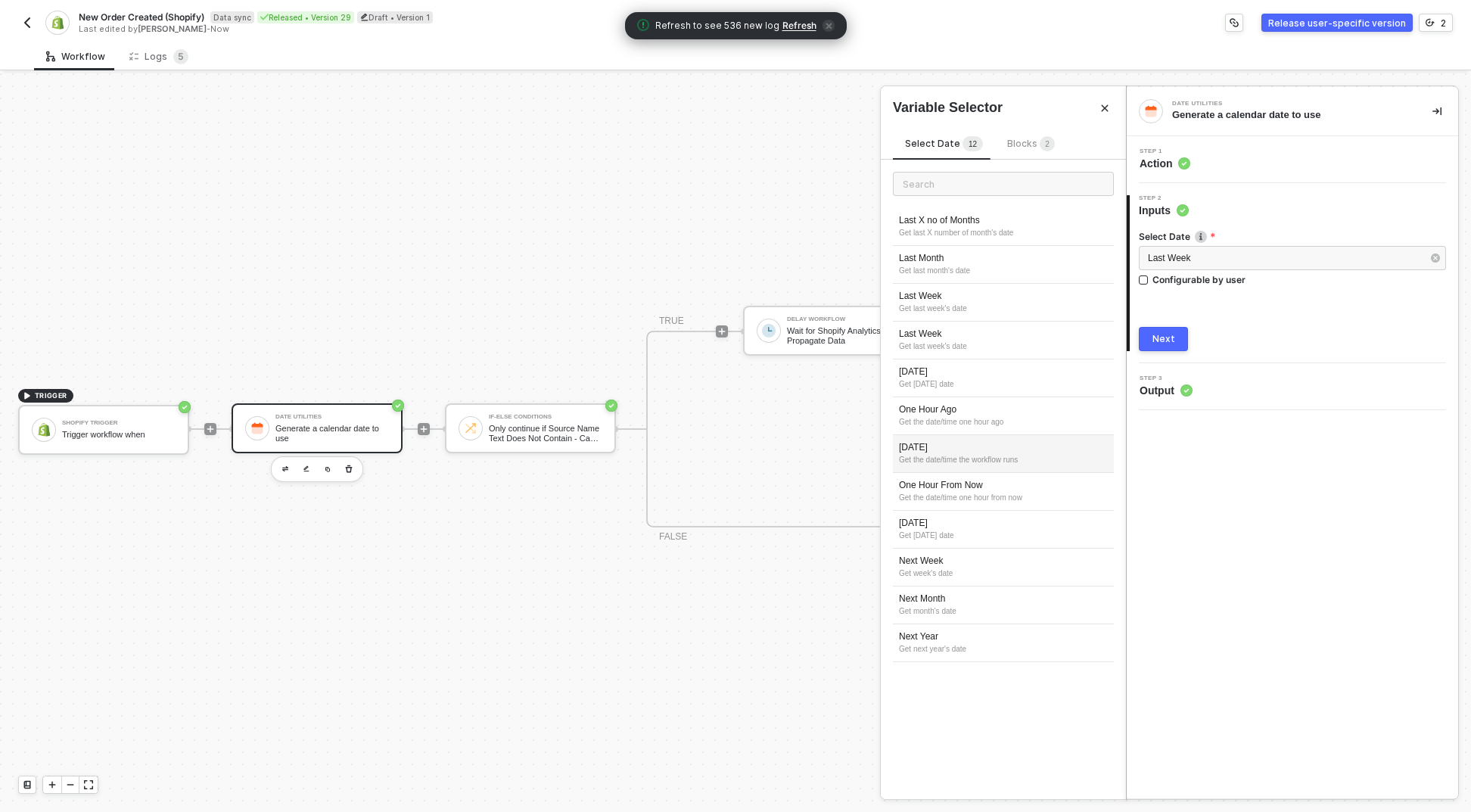
click at [933, 438] on div "Today Get the date/time the workflow runs" at bounding box center [1004, 454] width 221 height 38
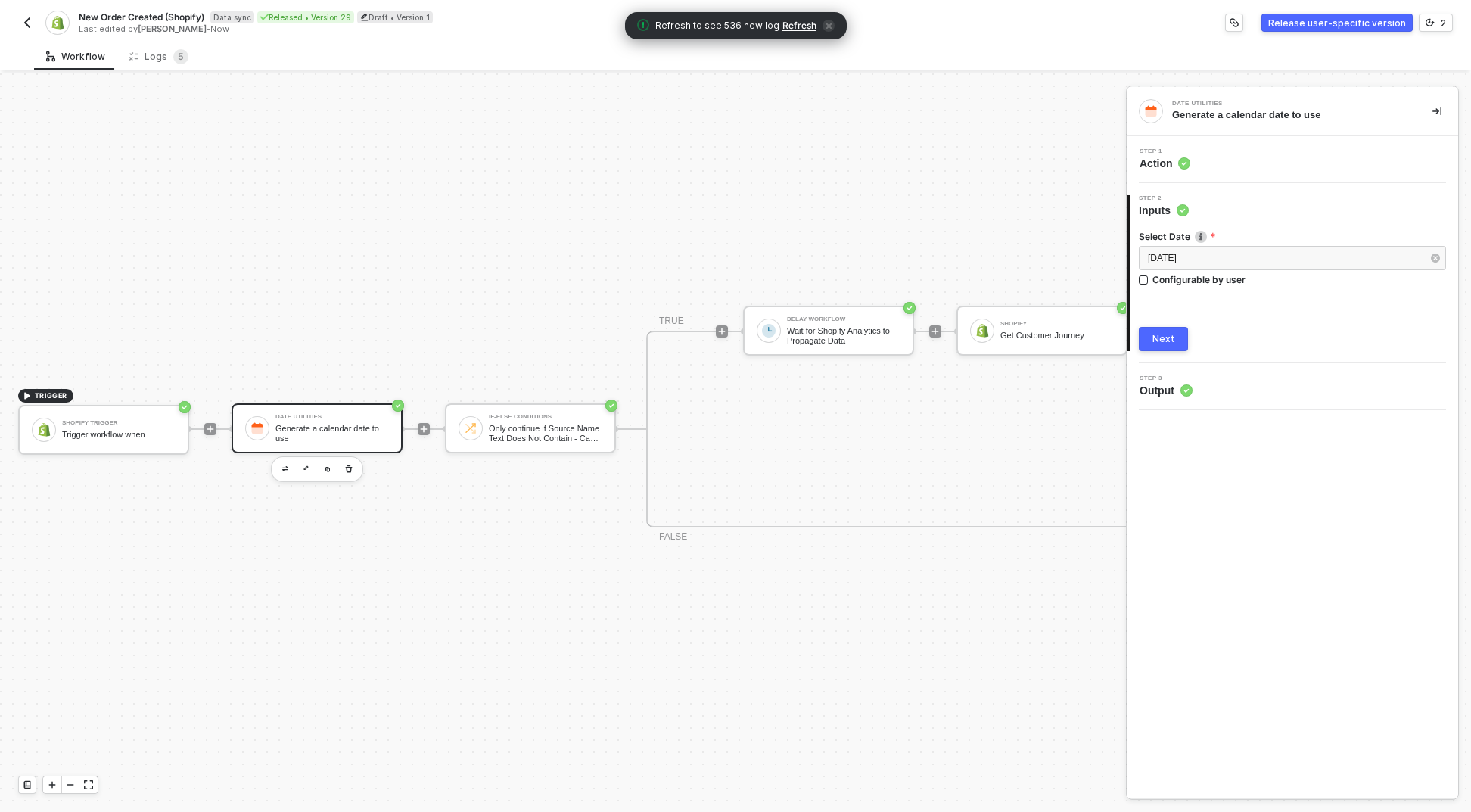
drag, startPoint x: 1174, startPoint y: 335, endPoint x: 1082, endPoint y: 356, distance: 94.4
click at [1174, 335] on button "Next" at bounding box center [1164, 338] width 49 height 24
click at [443, 428] on span at bounding box center [438, 429] width 15 height 2
click at [432, 415] on div at bounding box center [424, 428] width 202 height 118
click at [429, 423] on div at bounding box center [424, 429] width 12 height 12
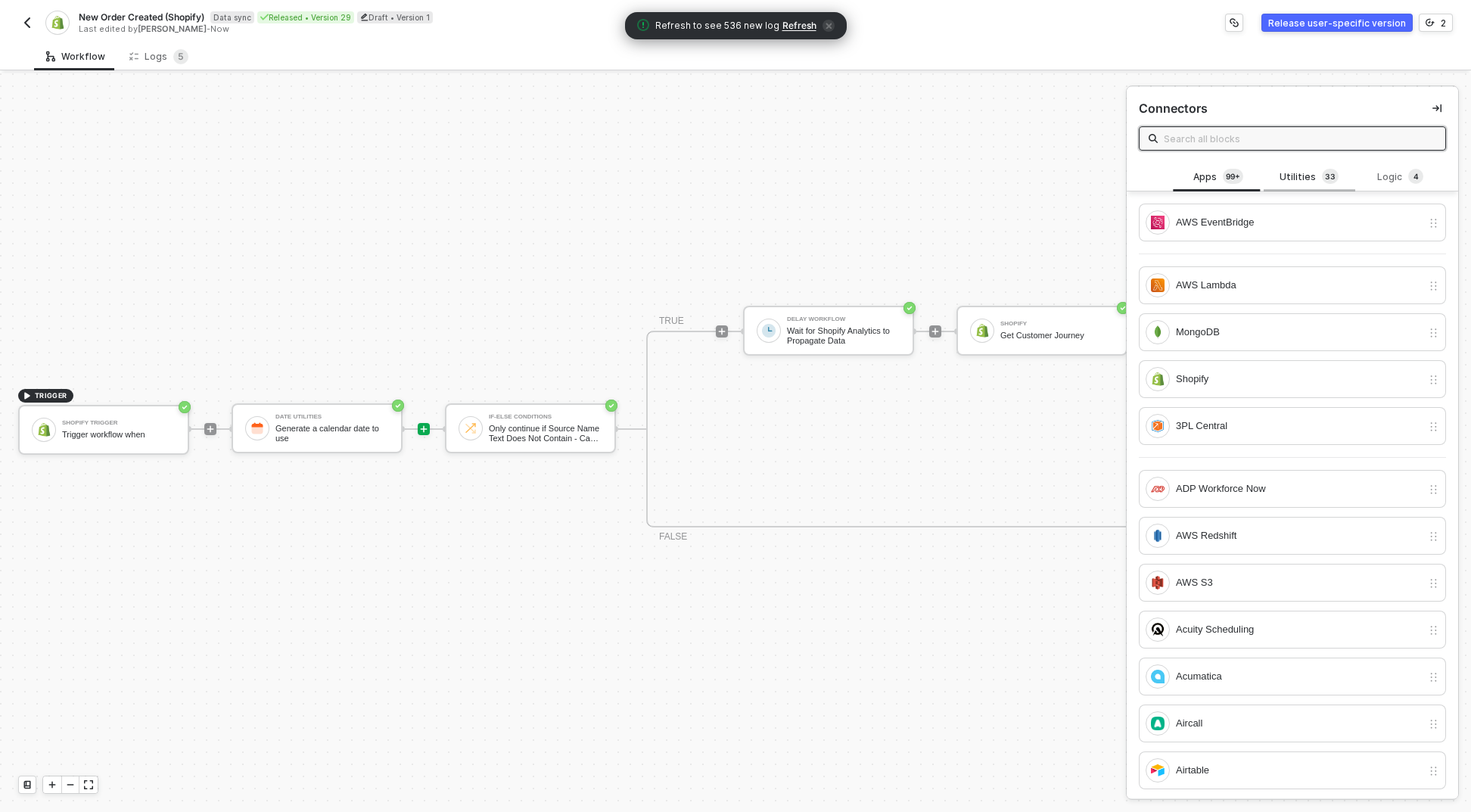
click at [1322, 175] on sup "3 3" at bounding box center [1330, 177] width 17 height 15
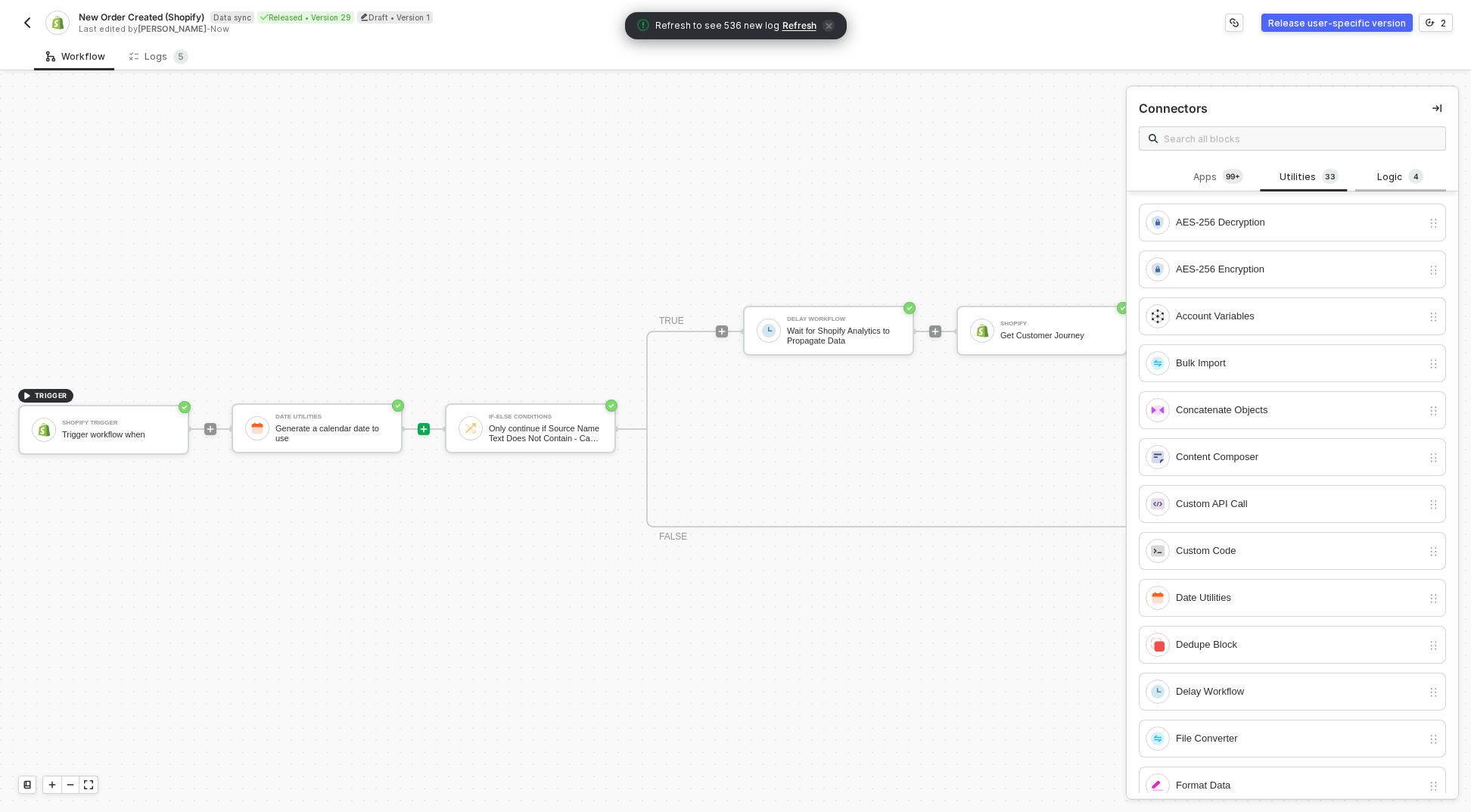
click at [1415, 178] on div "Logic 4" at bounding box center [1401, 178] width 66 height 17
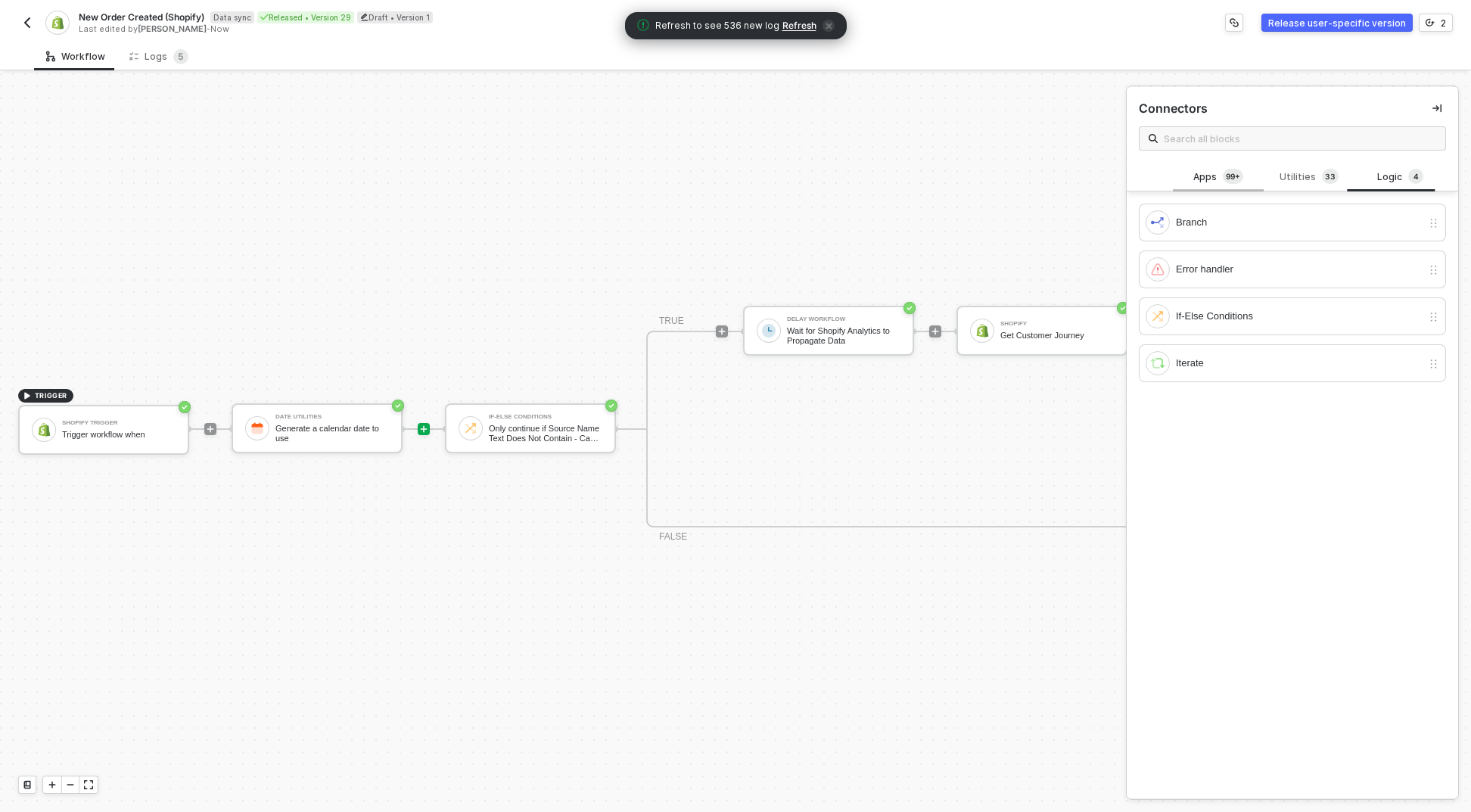
click at [1256, 189] on div "Apps 99+" at bounding box center [1218, 177] width 91 height 29
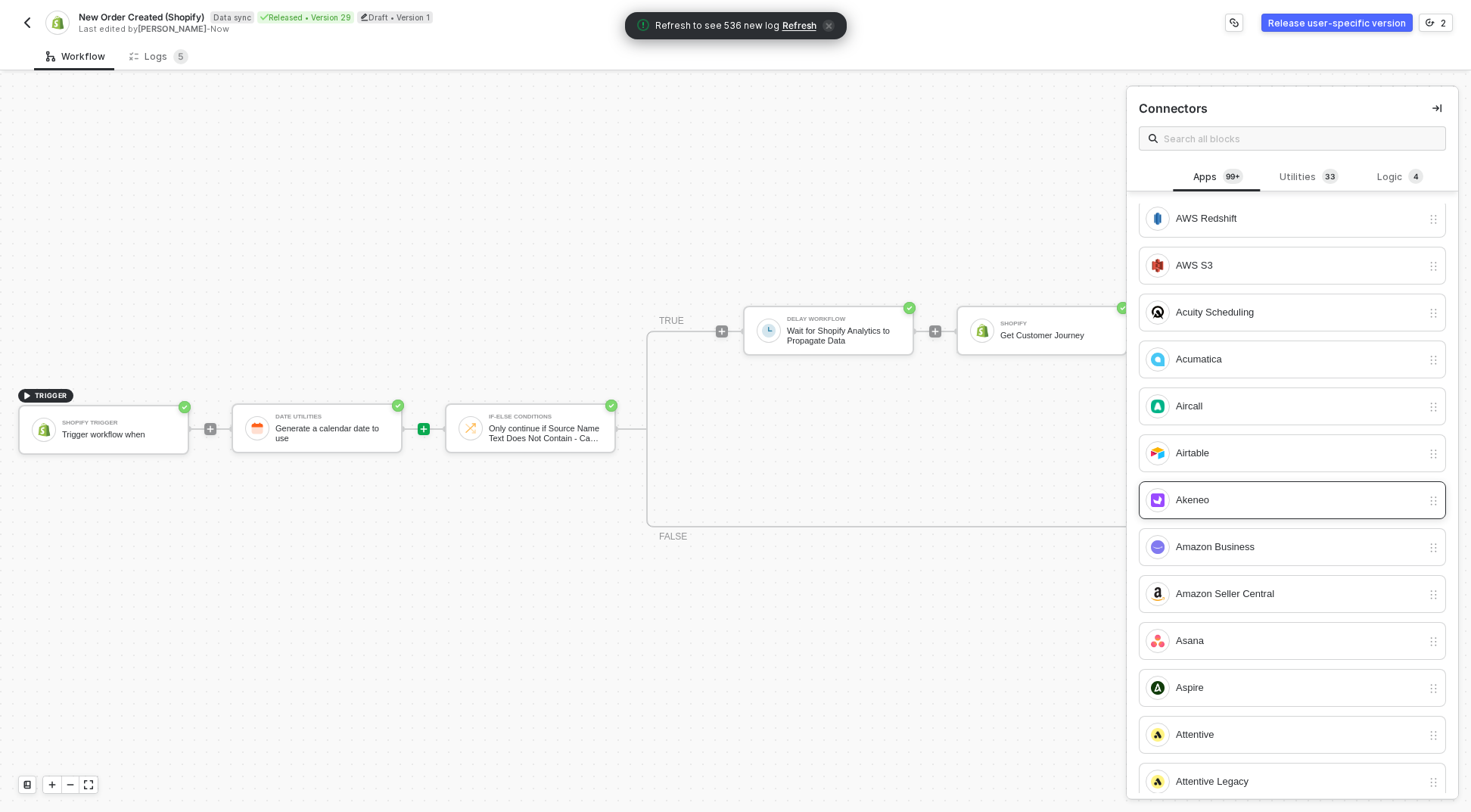
scroll to position [414, 0]
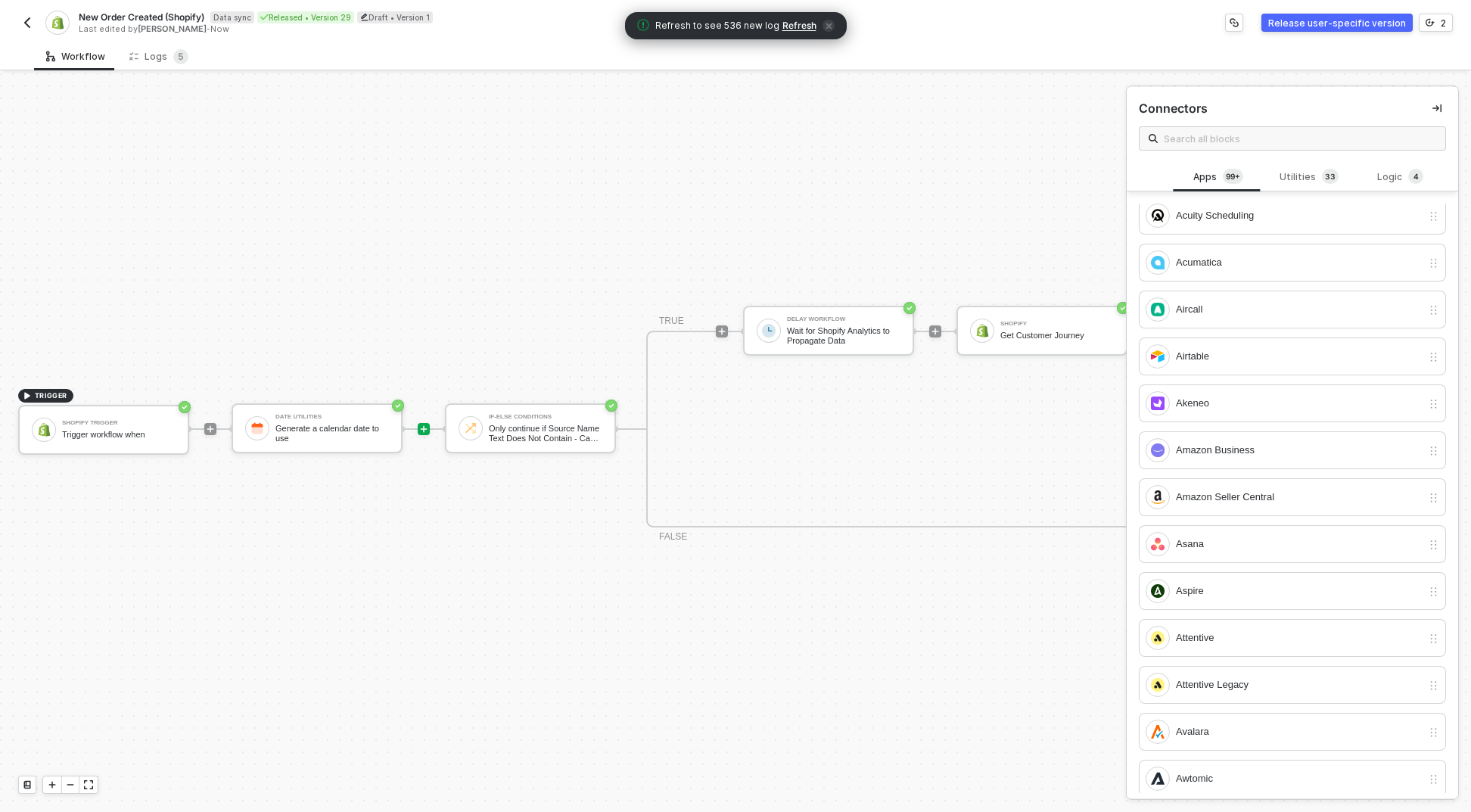
click at [1300, 161] on div "Connectors" at bounding box center [1292, 125] width 331 height 76
click at [1299, 174] on div "Utilities 3 3" at bounding box center [1310, 178] width 66 height 17
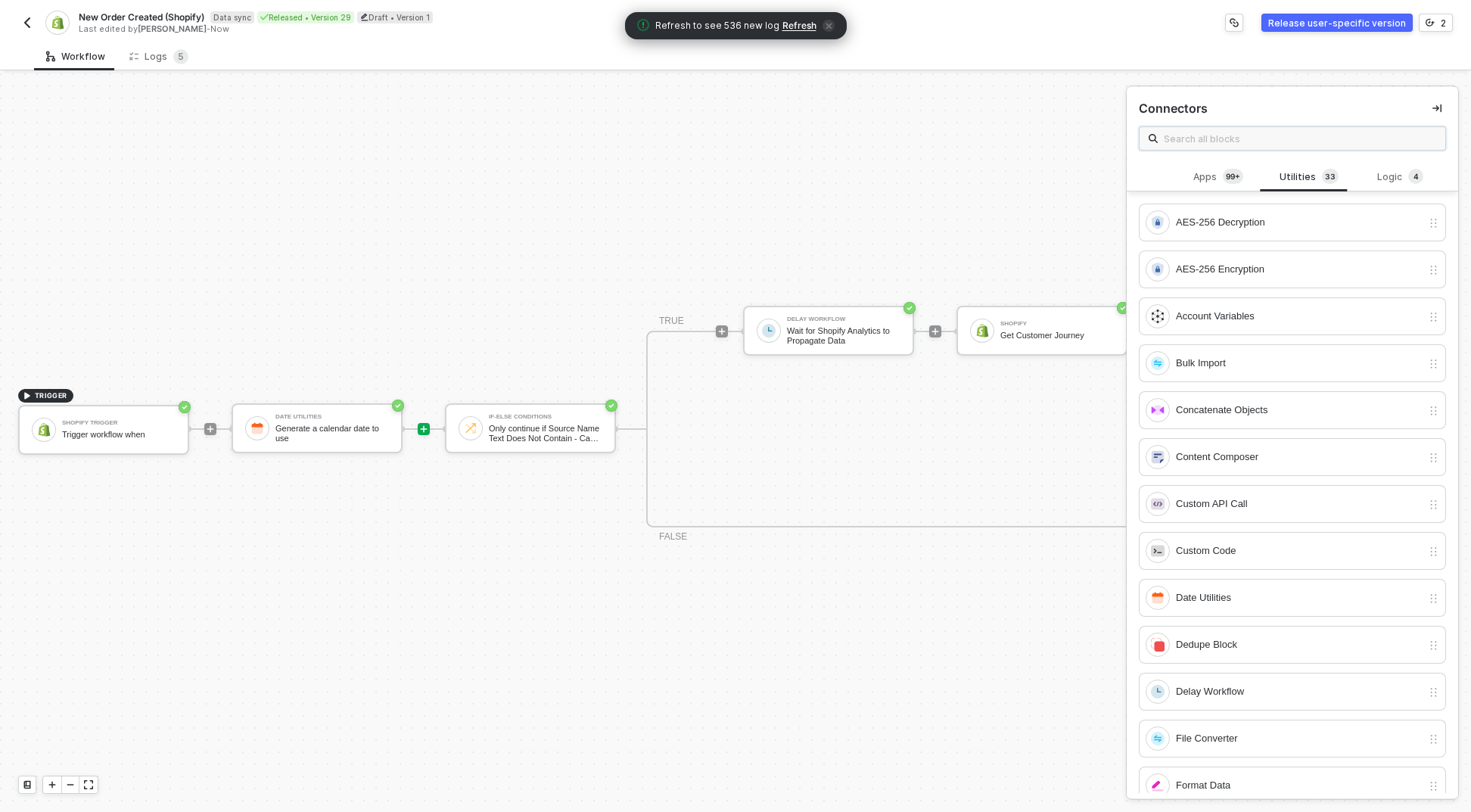
click at [1282, 140] on input "text" at bounding box center [1300, 139] width 273 height 17
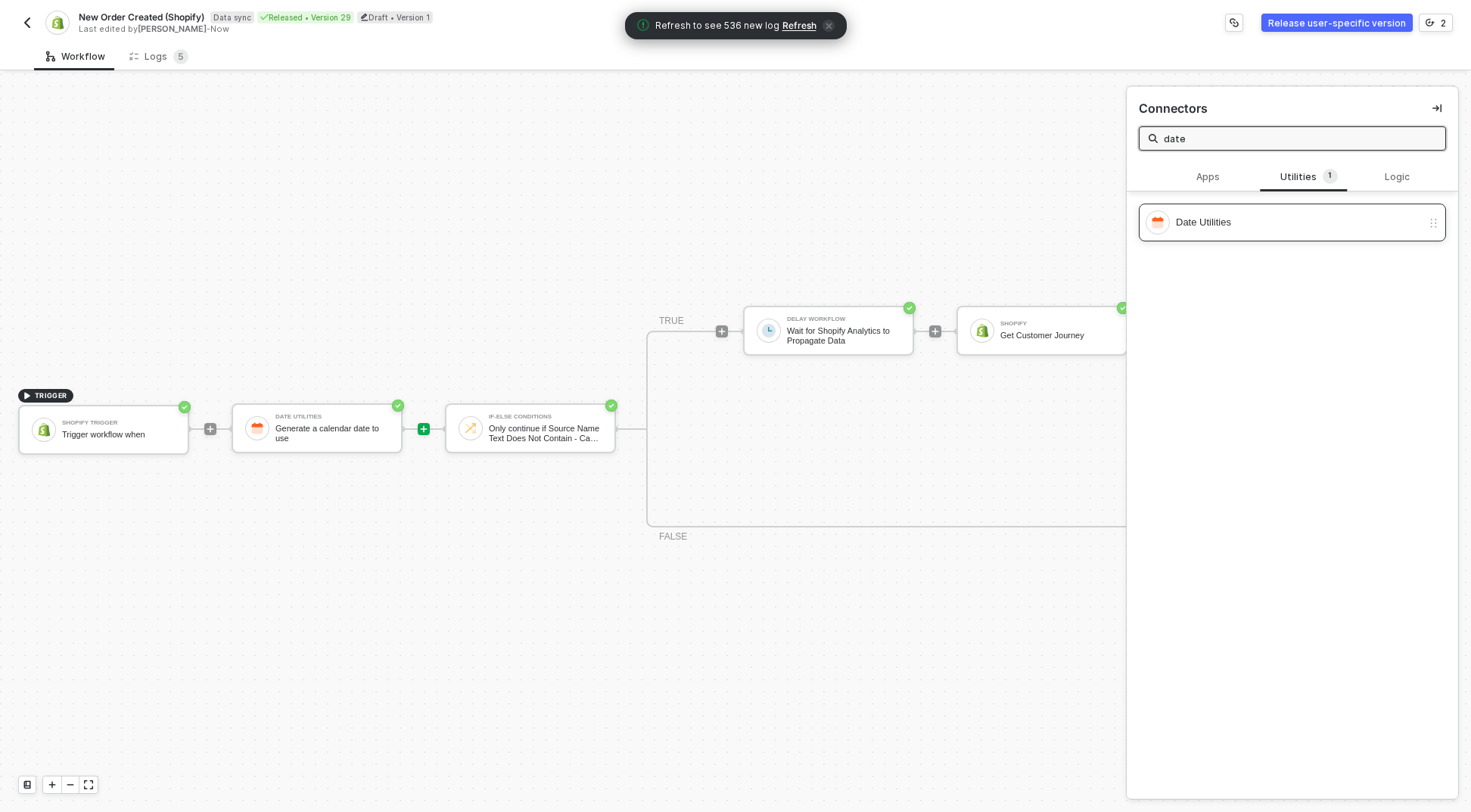
type input "date"
click at [1256, 230] on div "Date Utilities" at bounding box center [1299, 222] width 246 height 17
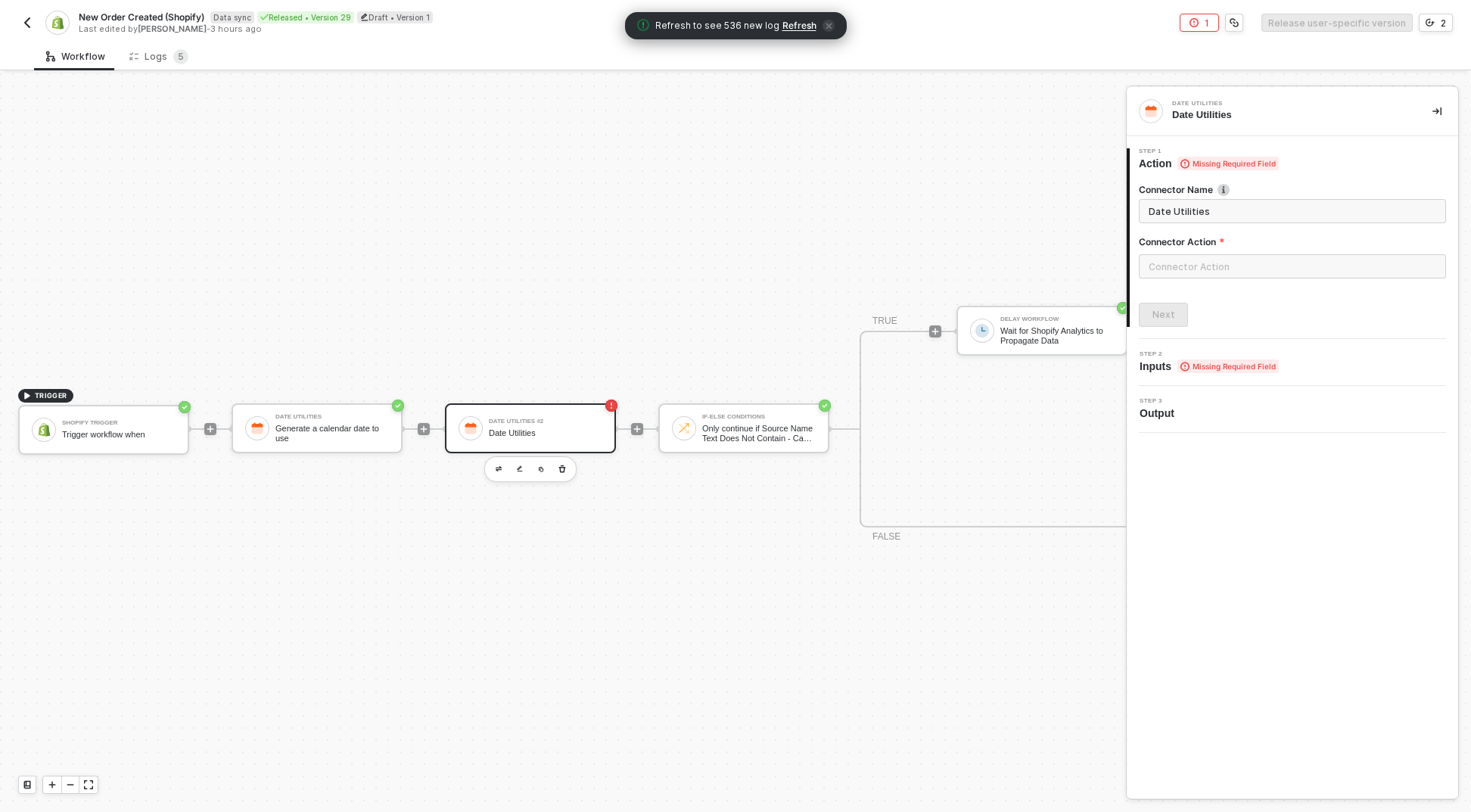
drag, startPoint x: 1203, startPoint y: 232, endPoint x: 1203, endPoint y: 224, distance: 8.0
click at [1203, 232] on div "Connector Name Date Utilities Connector Action" at bounding box center [1293, 236] width 307 height 107
click at [1201, 248] on div "Connector Action" at bounding box center [1293, 245] width 307 height 19
click at [1204, 262] on input "text" at bounding box center [1293, 266] width 307 height 24
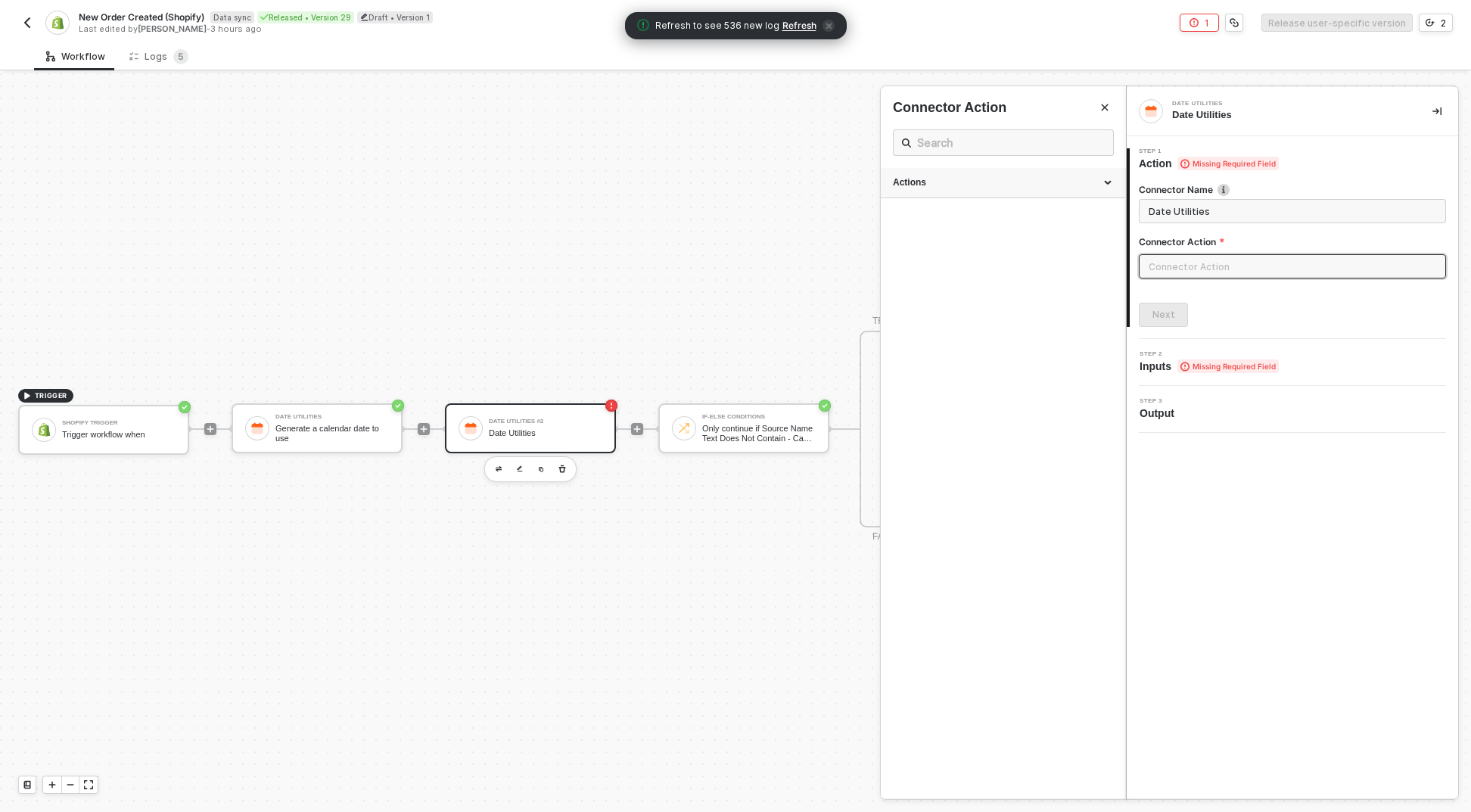
click at [948, 174] on div "Actions" at bounding box center [1003, 183] width 245 height 30
click at [964, 289] on div "Add or substract Date/Time" at bounding box center [1003, 287] width 220 height 13
type input "Add or substract Date/Time"
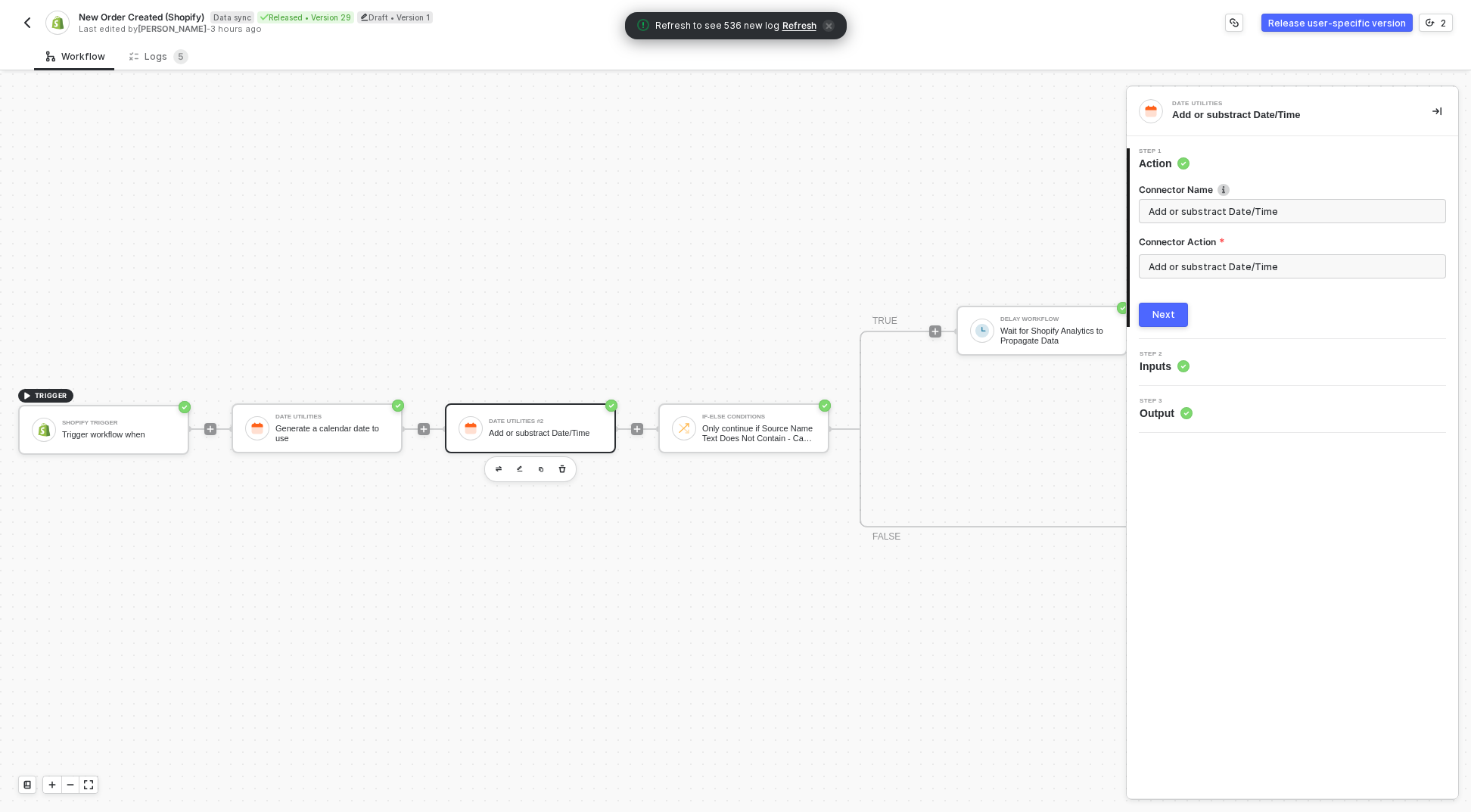
click at [1176, 305] on button "Next" at bounding box center [1164, 314] width 49 height 24
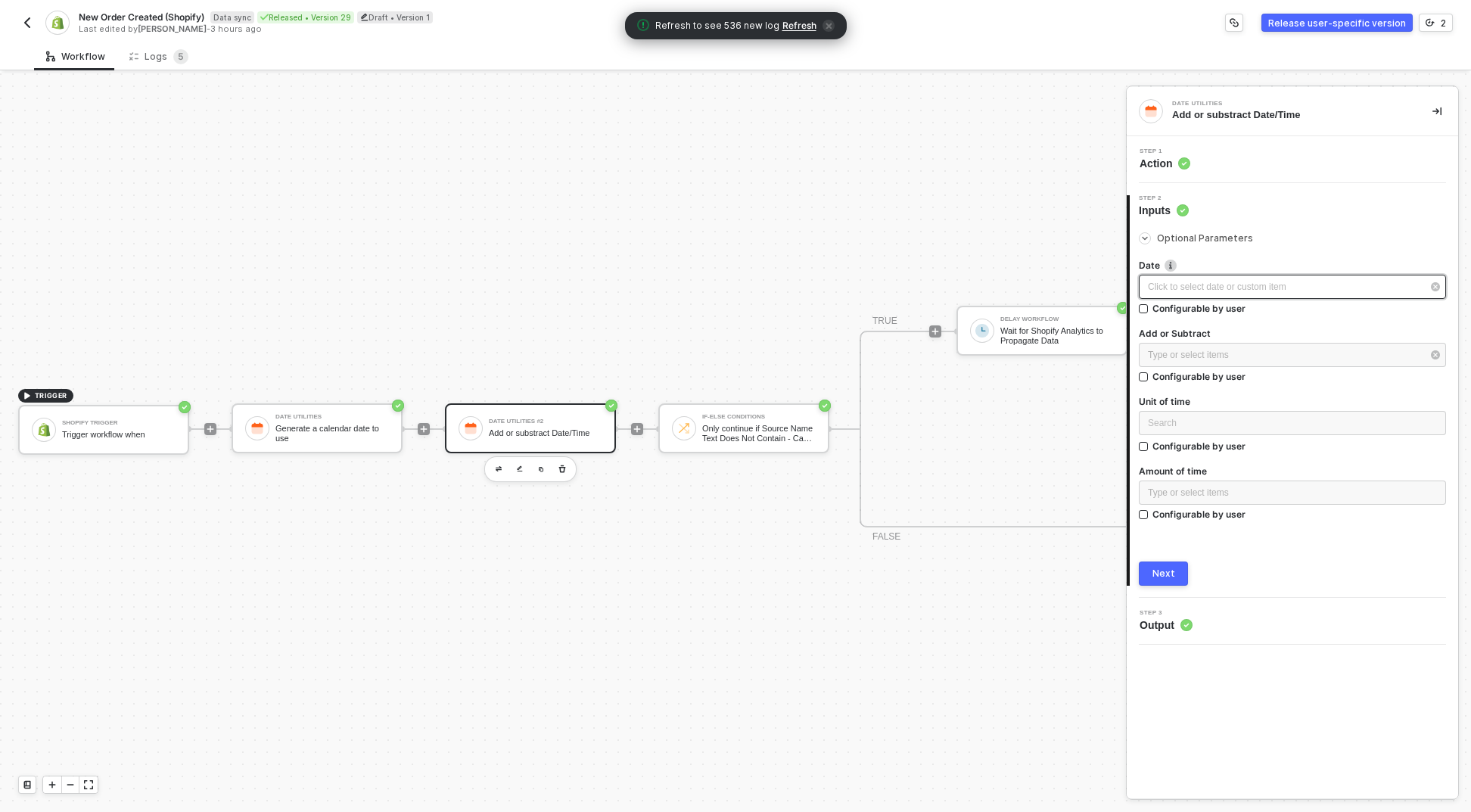
click at [1215, 289] on div "Click to select date or custom item ﻿" at bounding box center [1285, 287] width 274 height 15
type input "2025-09-23"
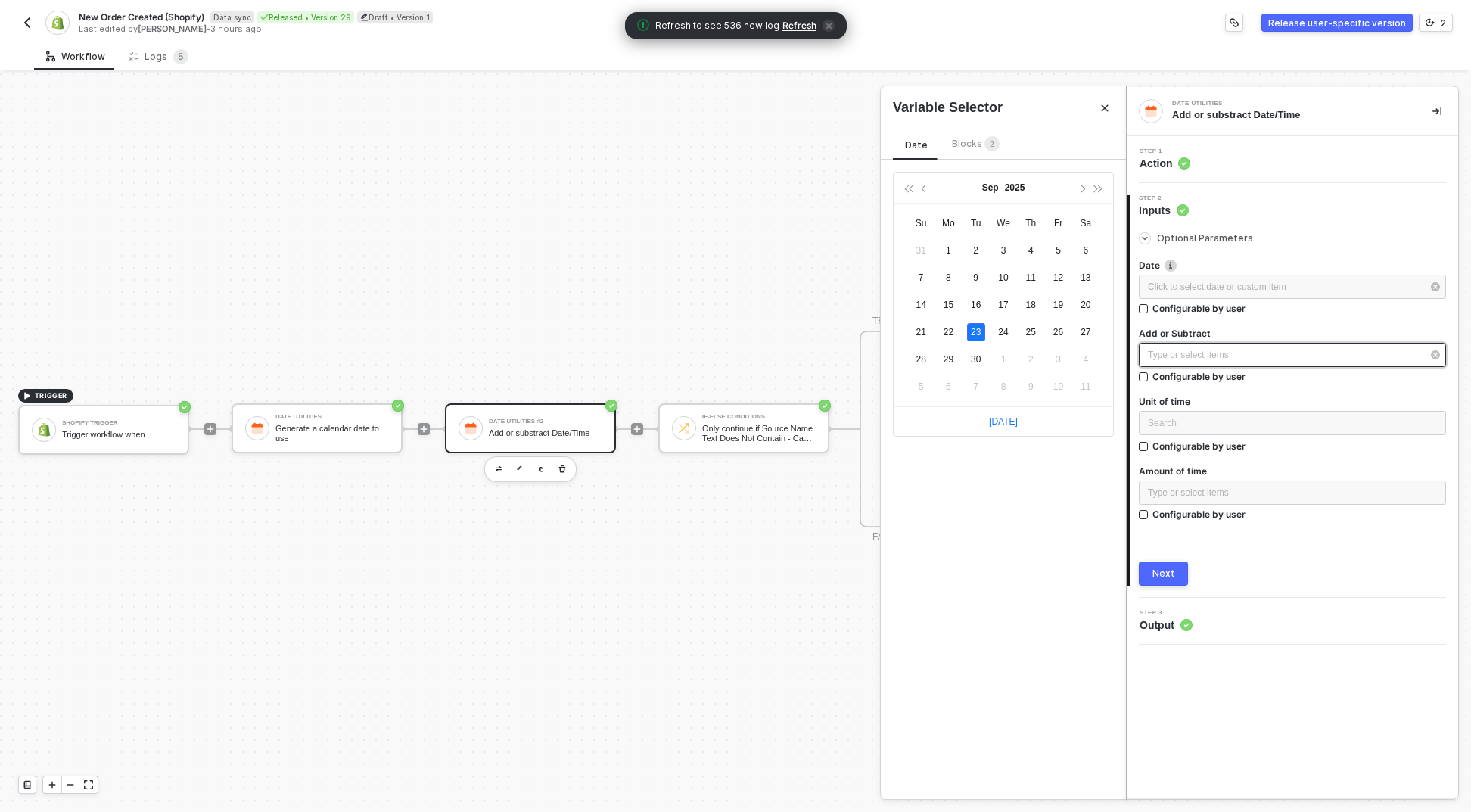
click at [1183, 351] on div "Type or select items ﻿" at bounding box center [1285, 355] width 274 height 15
click at [1208, 293] on div "Click to select date or custom item ﻿" at bounding box center [1285, 287] width 274 height 15
type input "2025-09-23"
click at [985, 151] on span "2" at bounding box center [992, 144] width 15 height 17
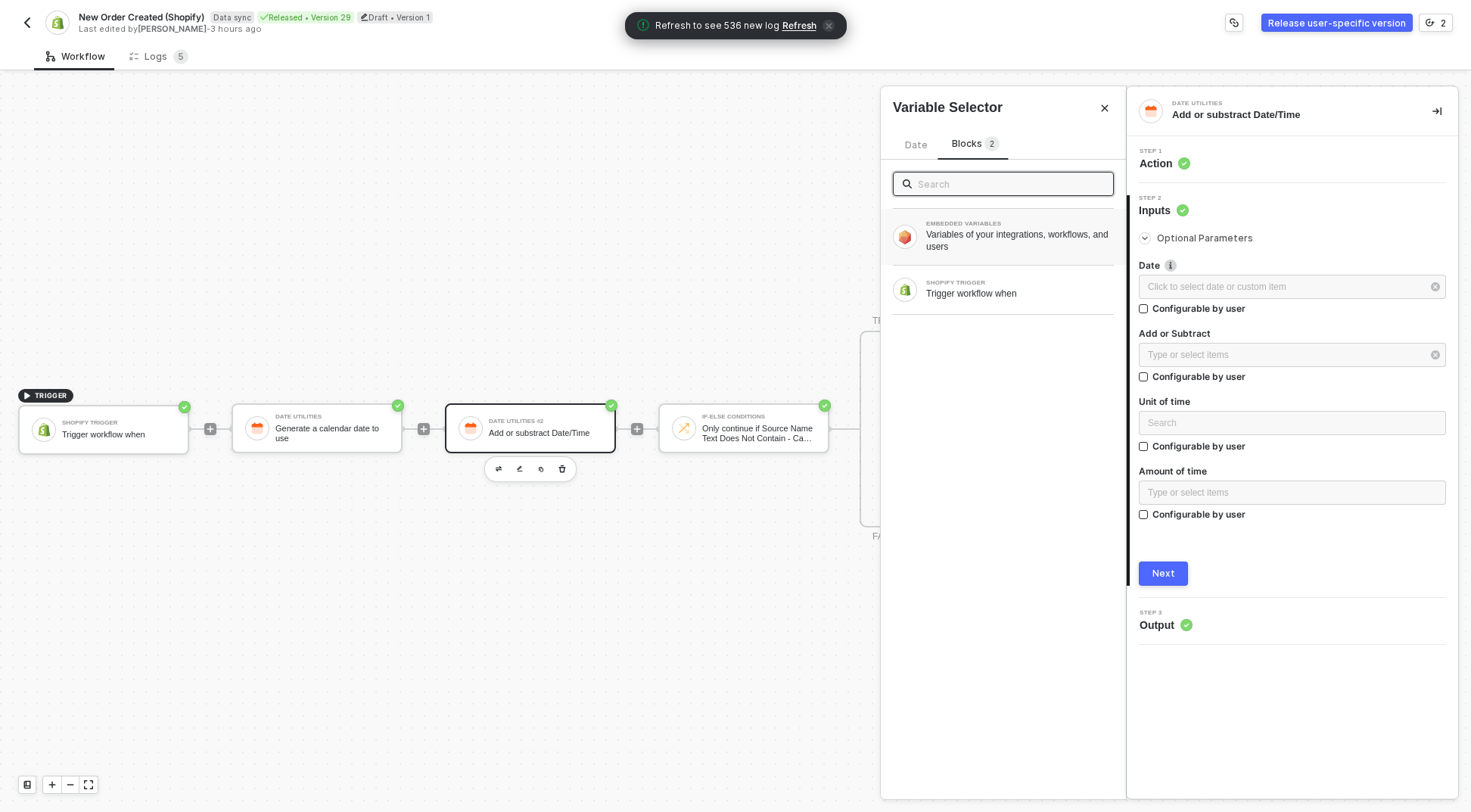
click at [991, 235] on div "Variables of your integrations, workflows, and users" at bounding box center [1020, 240] width 188 height 24
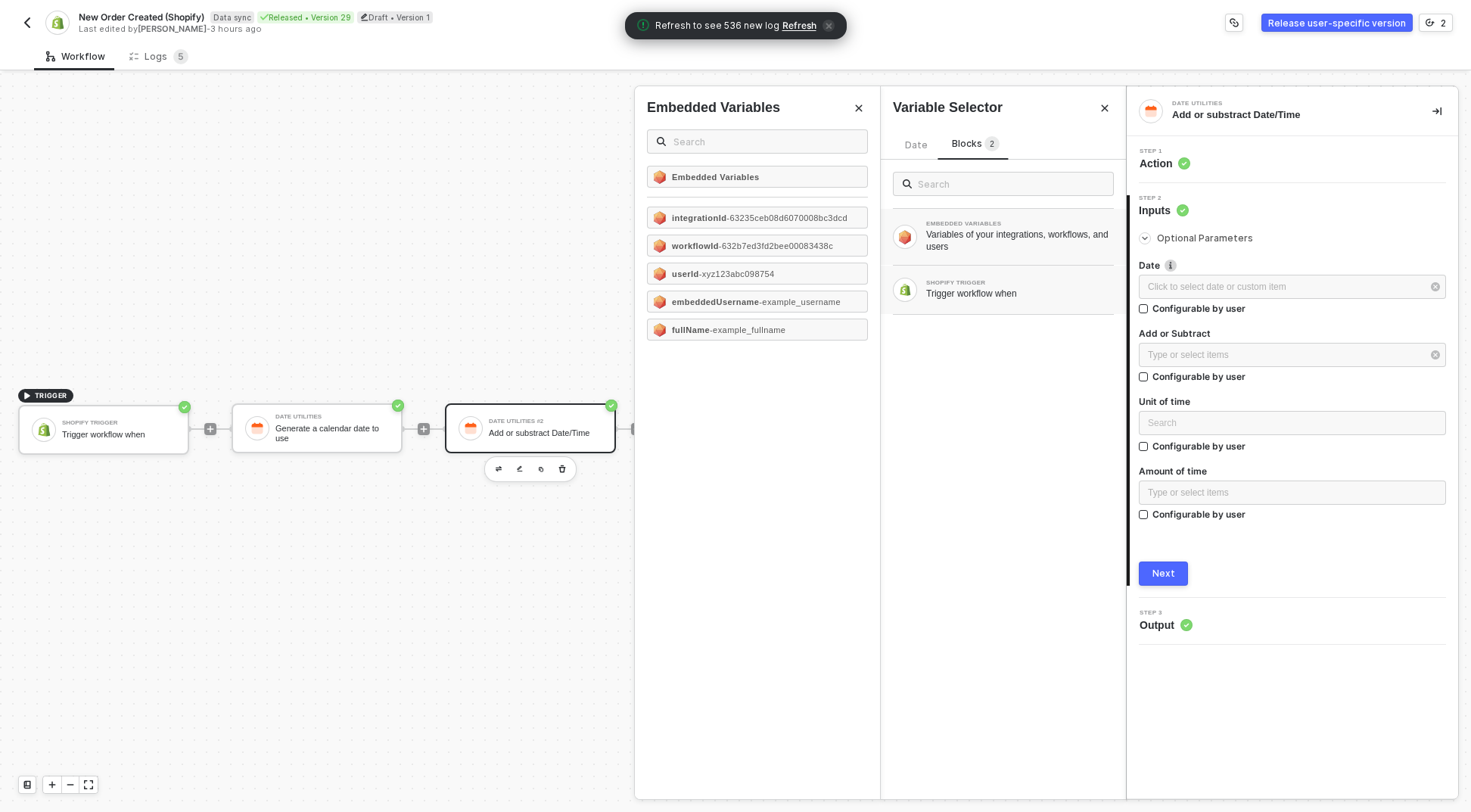
click at [972, 284] on div "SHOPIFY TRIGGER" at bounding box center [1020, 283] width 188 height 6
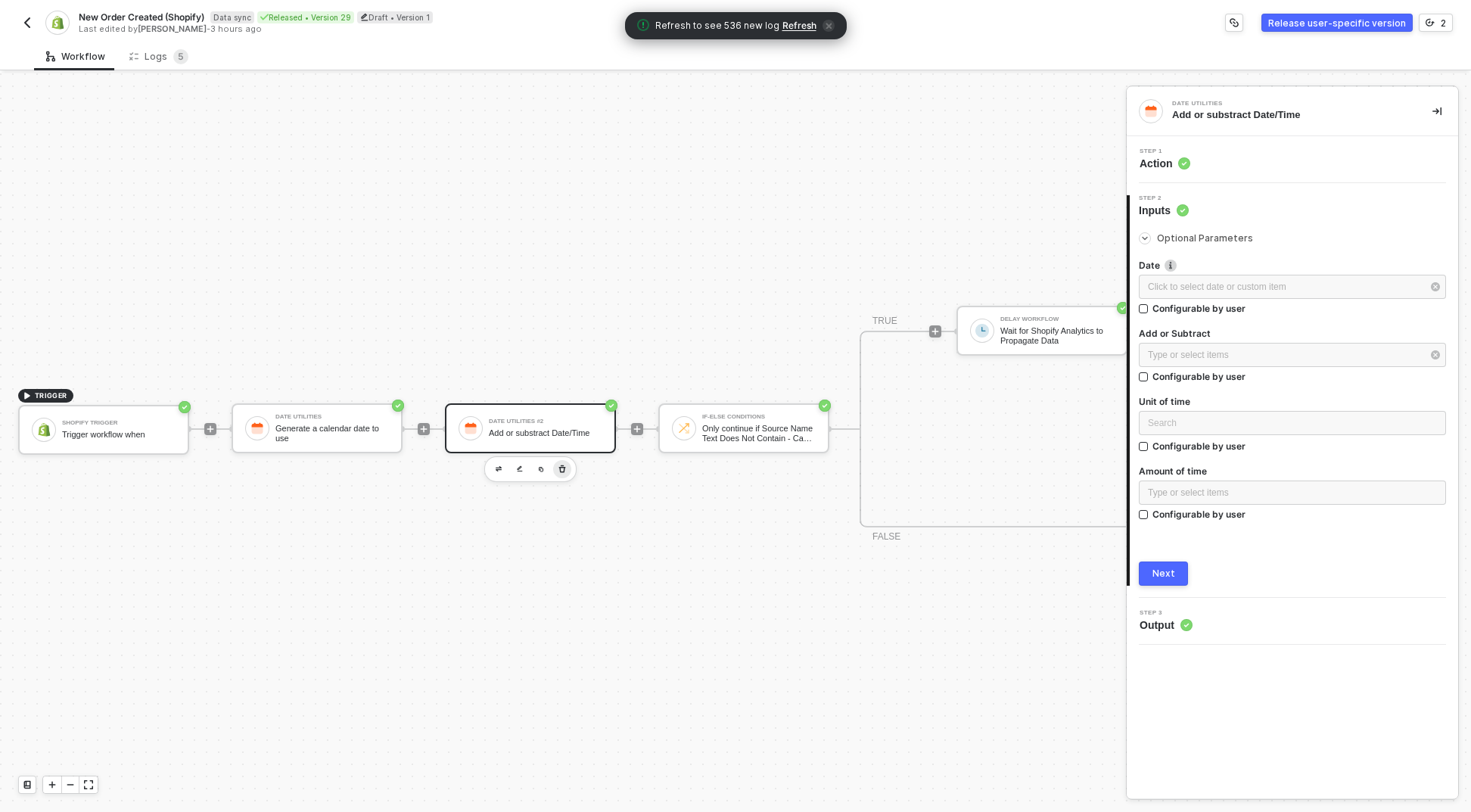
drag, startPoint x: 559, startPoint y: 455, endPoint x: 436, endPoint y: 447, distance: 123.3
click at [559, 465] on icon "button" at bounding box center [562, 469] width 7 height 8
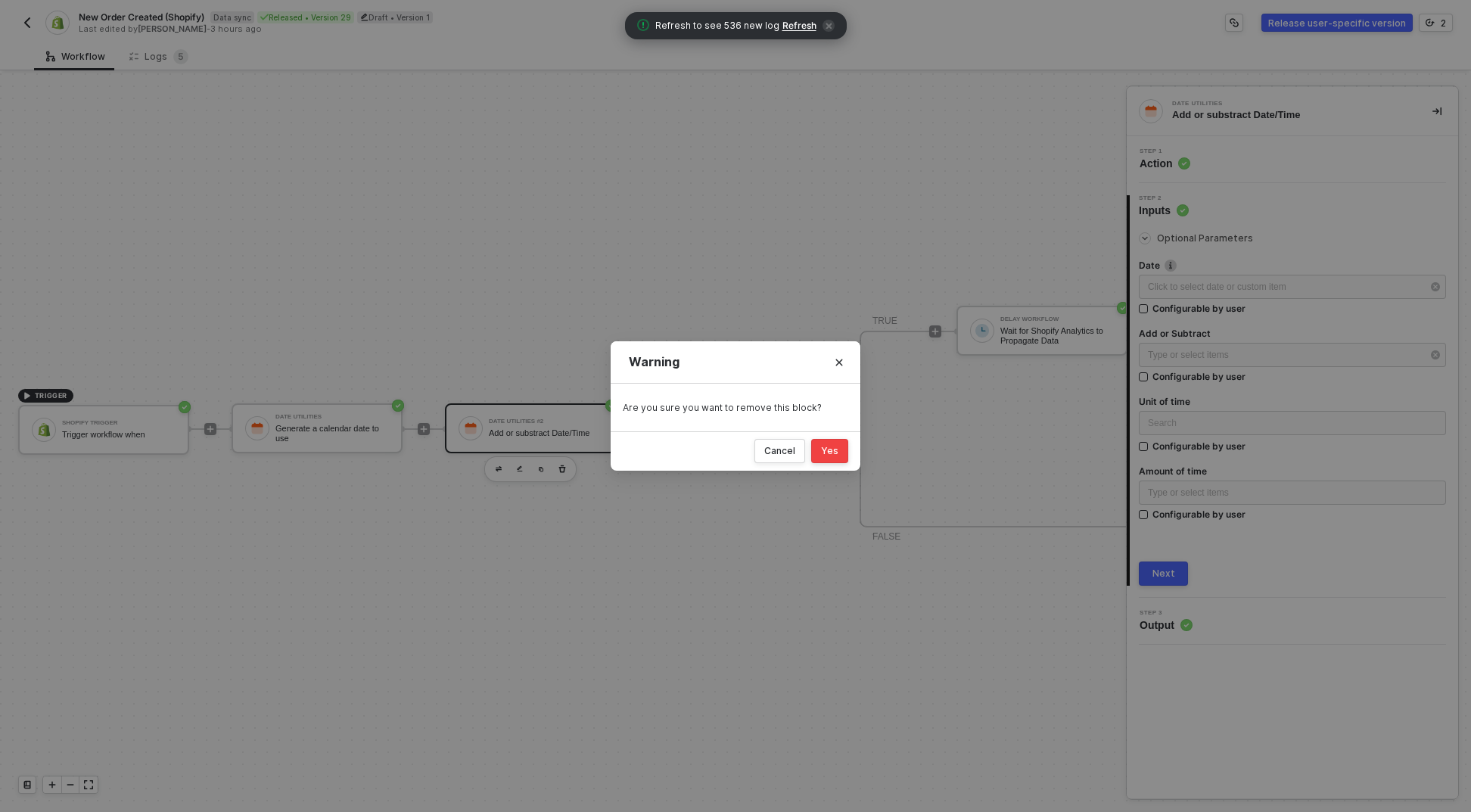
click at [833, 447] on div "Yes" at bounding box center [829, 451] width 18 height 12
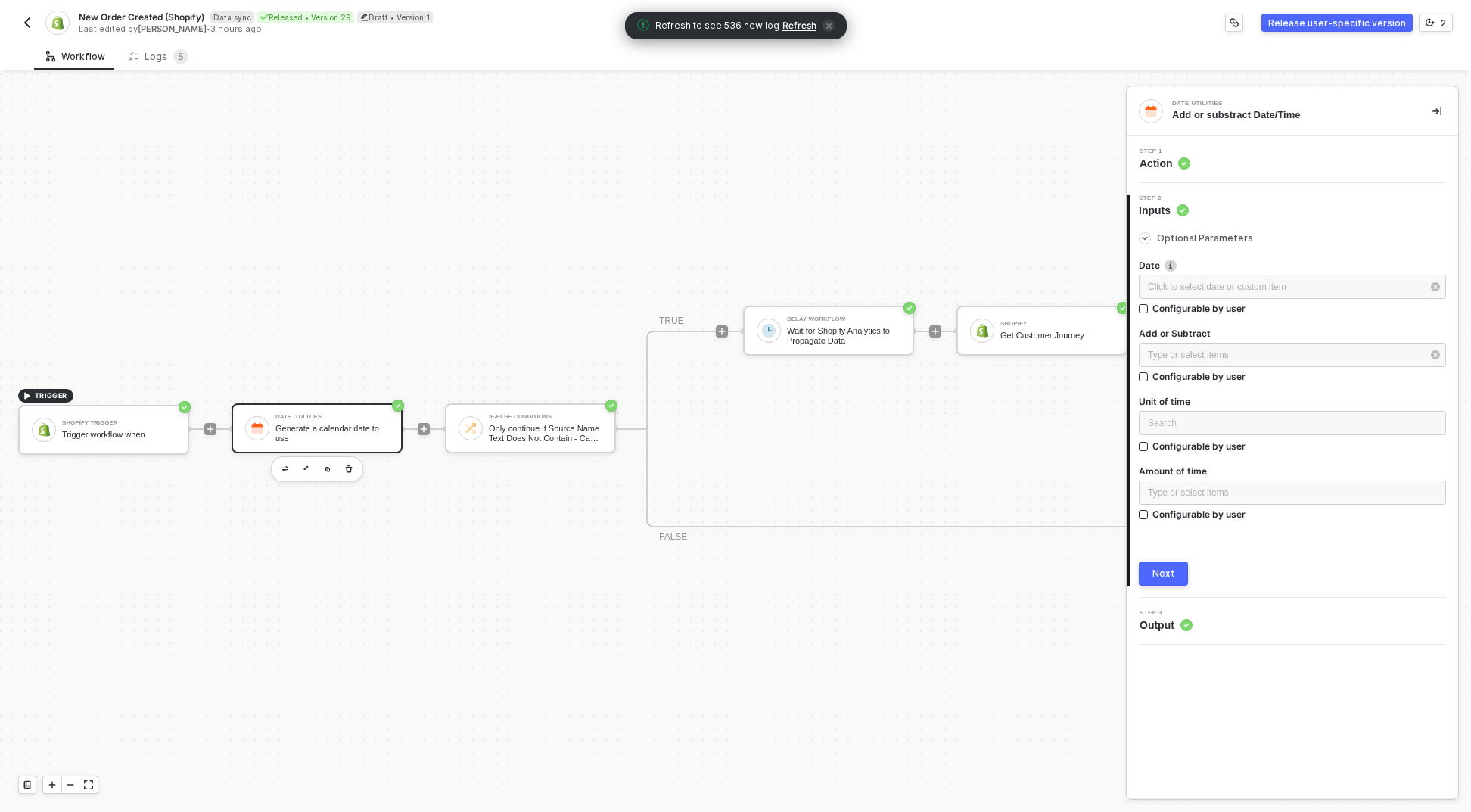
click at [340, 427] on div "Generate a calendar date to use" at bounding box center [332, 433] width 114 height 19
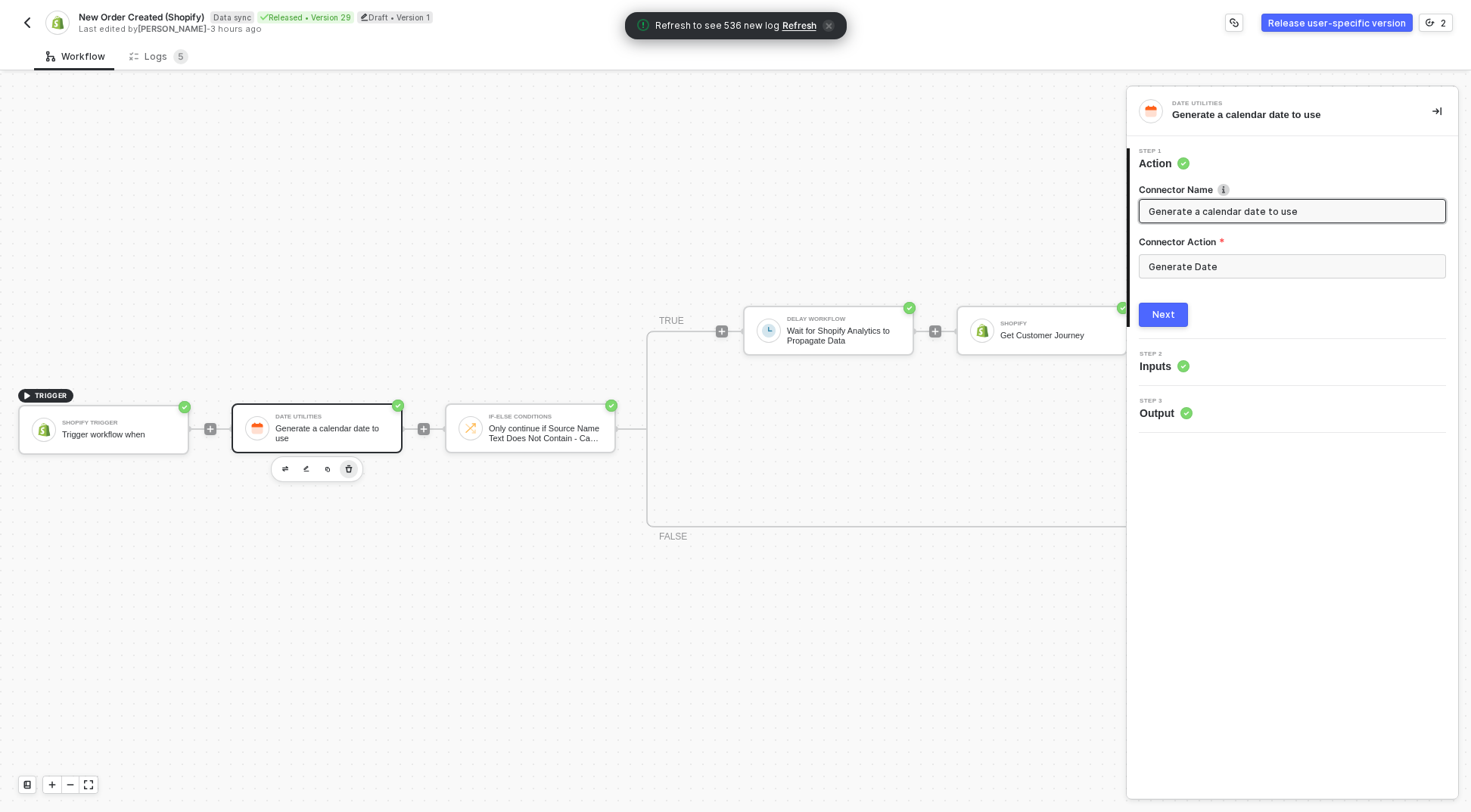
click at [351, 463] on icon "button" at bounding box center [349, 469] width 9 height 12
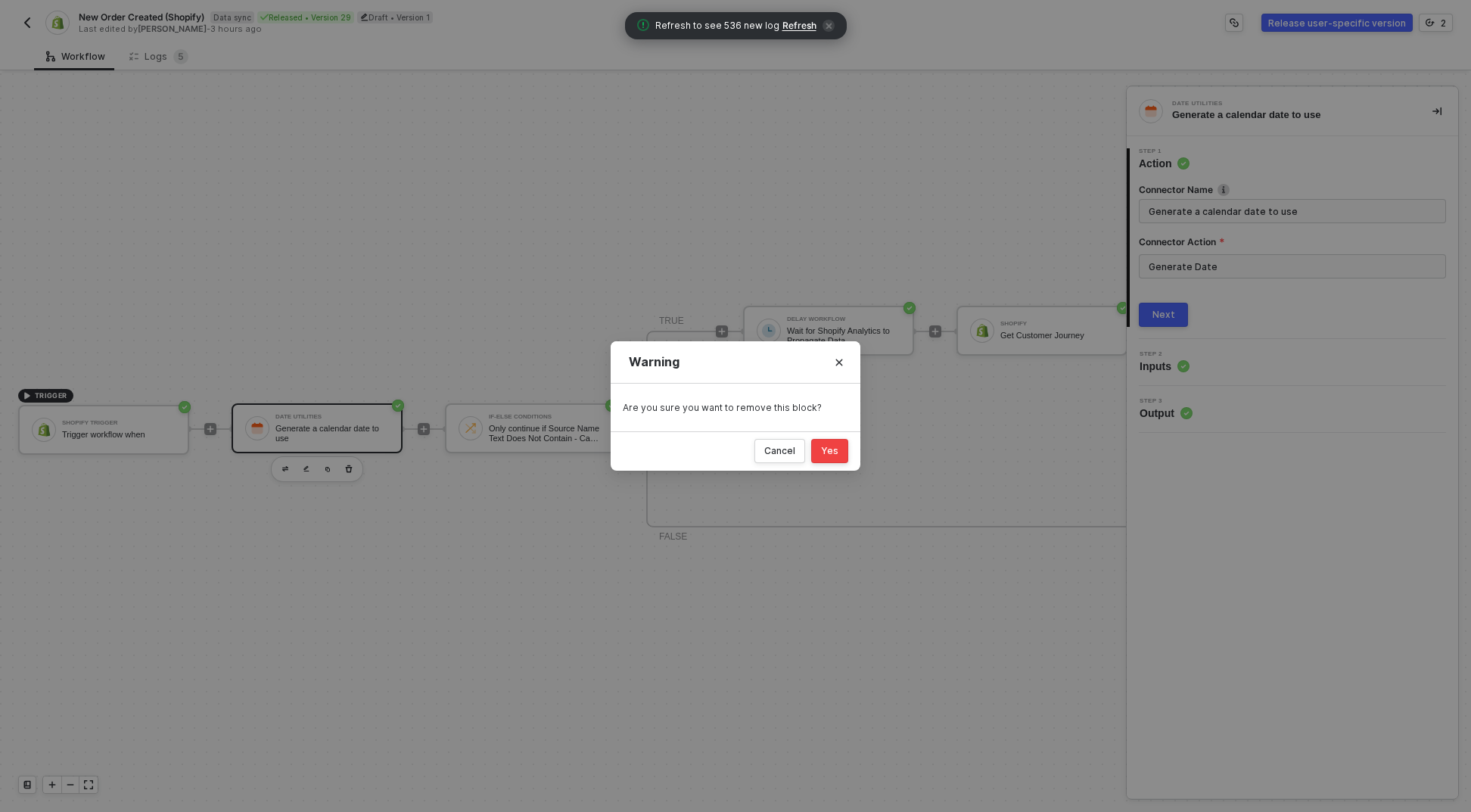
click at [819, 449] on button "Yes" at bounding box center [830, 450] width 37 height 24
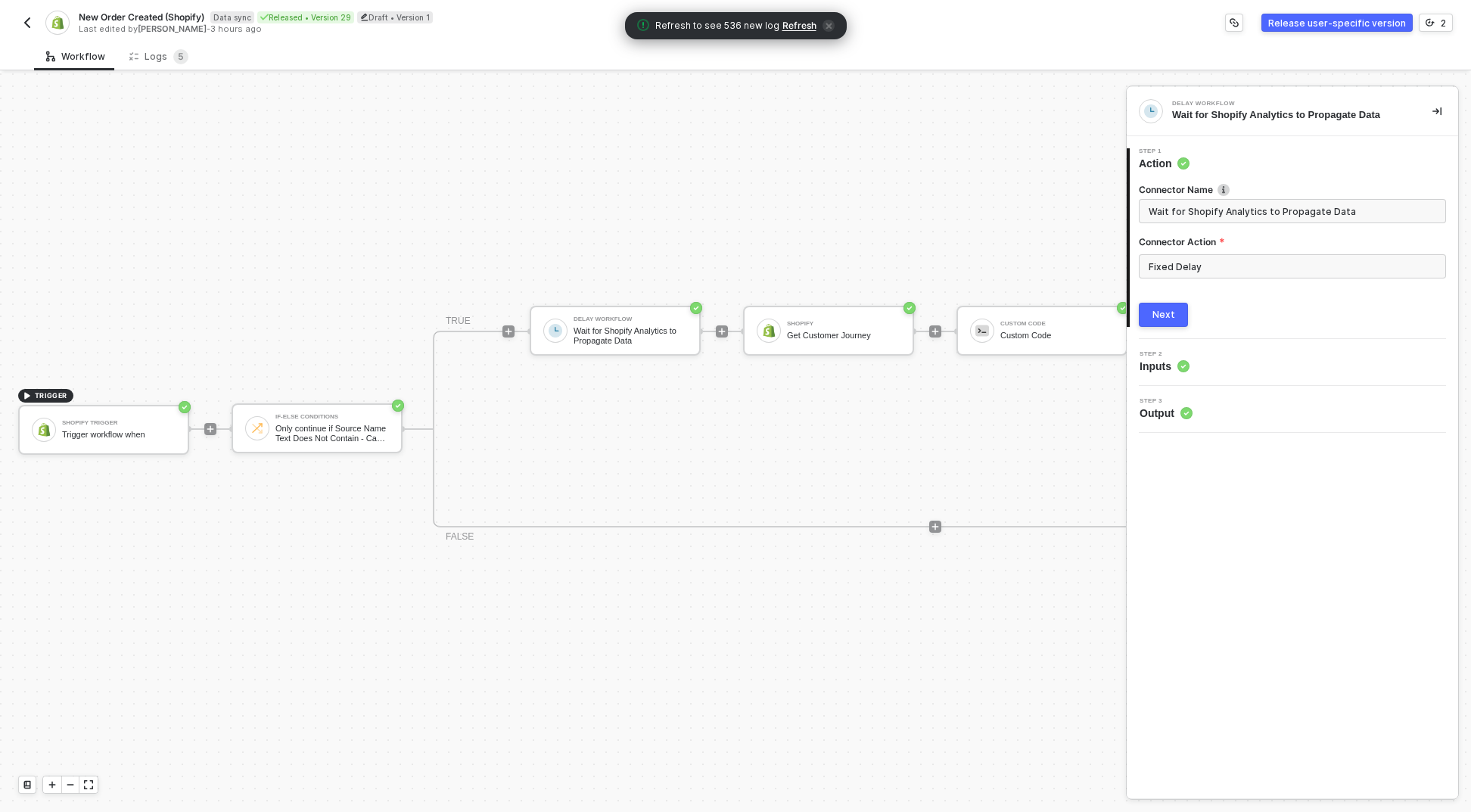
click at [217, 428] on span at bounding box center [224, 429] width 15 height 2
click at [214, 425] on icon "icon-play" at bounding box center [211, 429] width 9 height 9
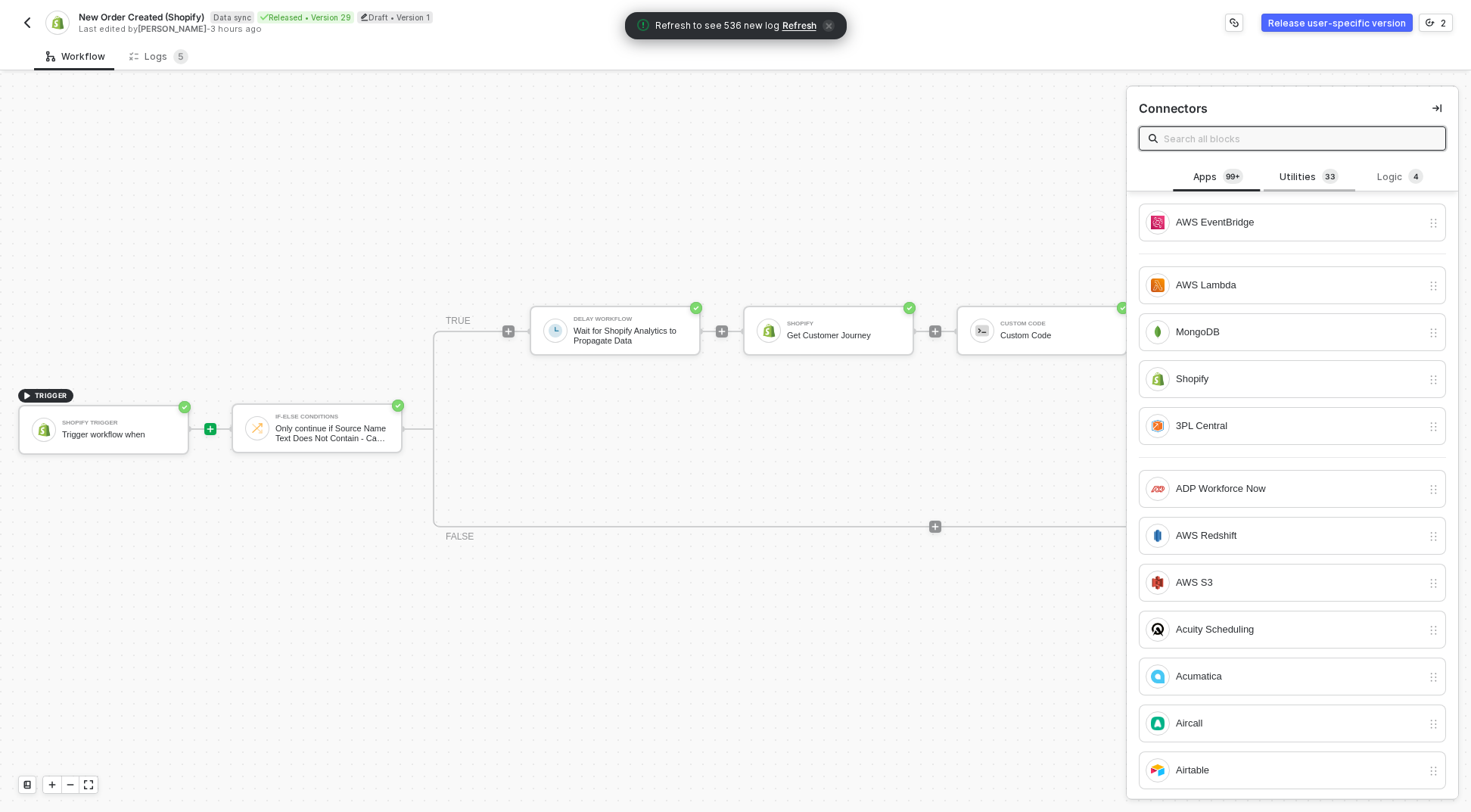
click at [1285, 170] on div "Utilities 3 3" at bounding box center [1310, 178] width 66 height 17
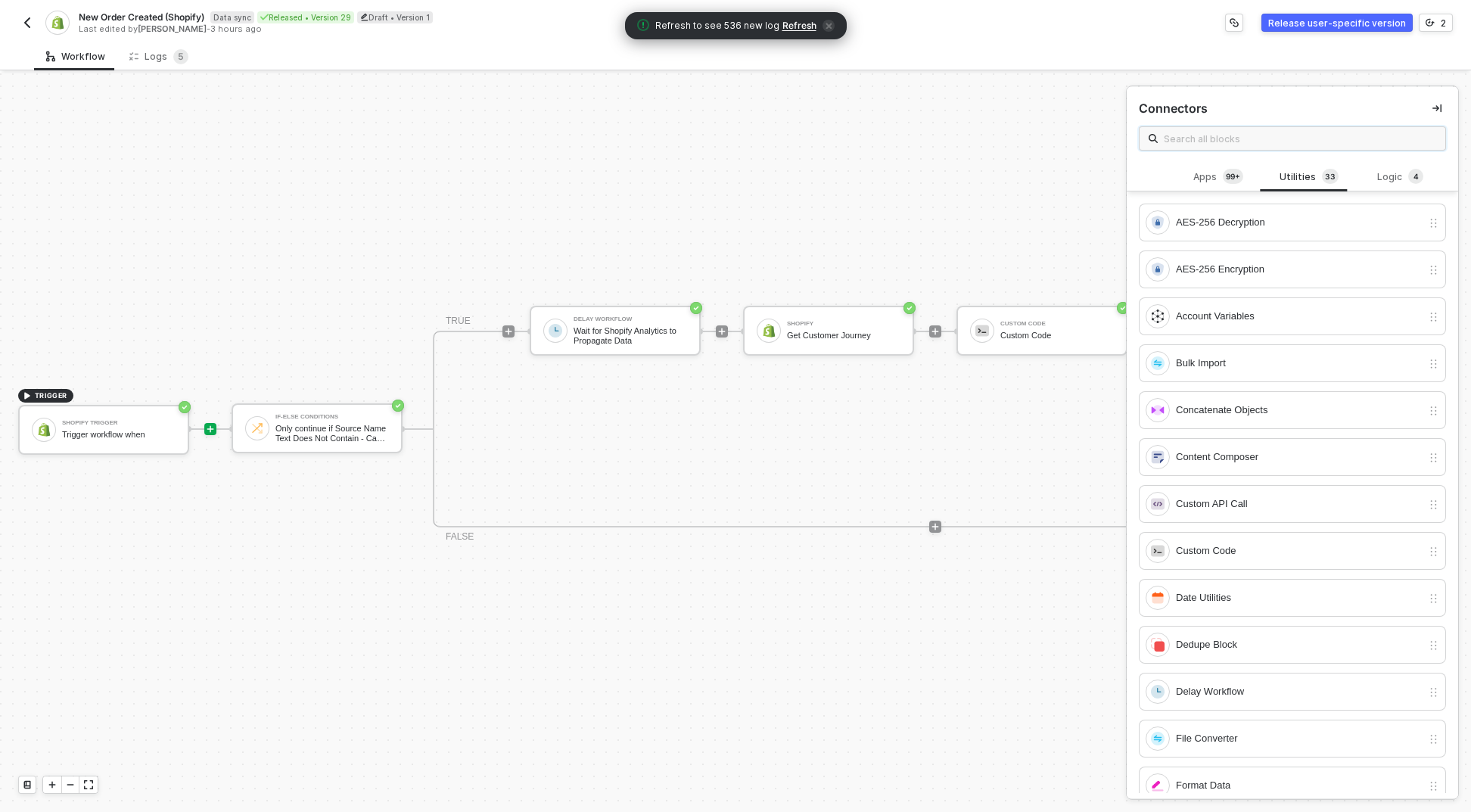
click at [1271, 144] on input "text" at bounding box center [1300, 139] width 273 height 17
click at [1269, 134] on input "text" at bounding box center [1300, 139] width 273 height 17
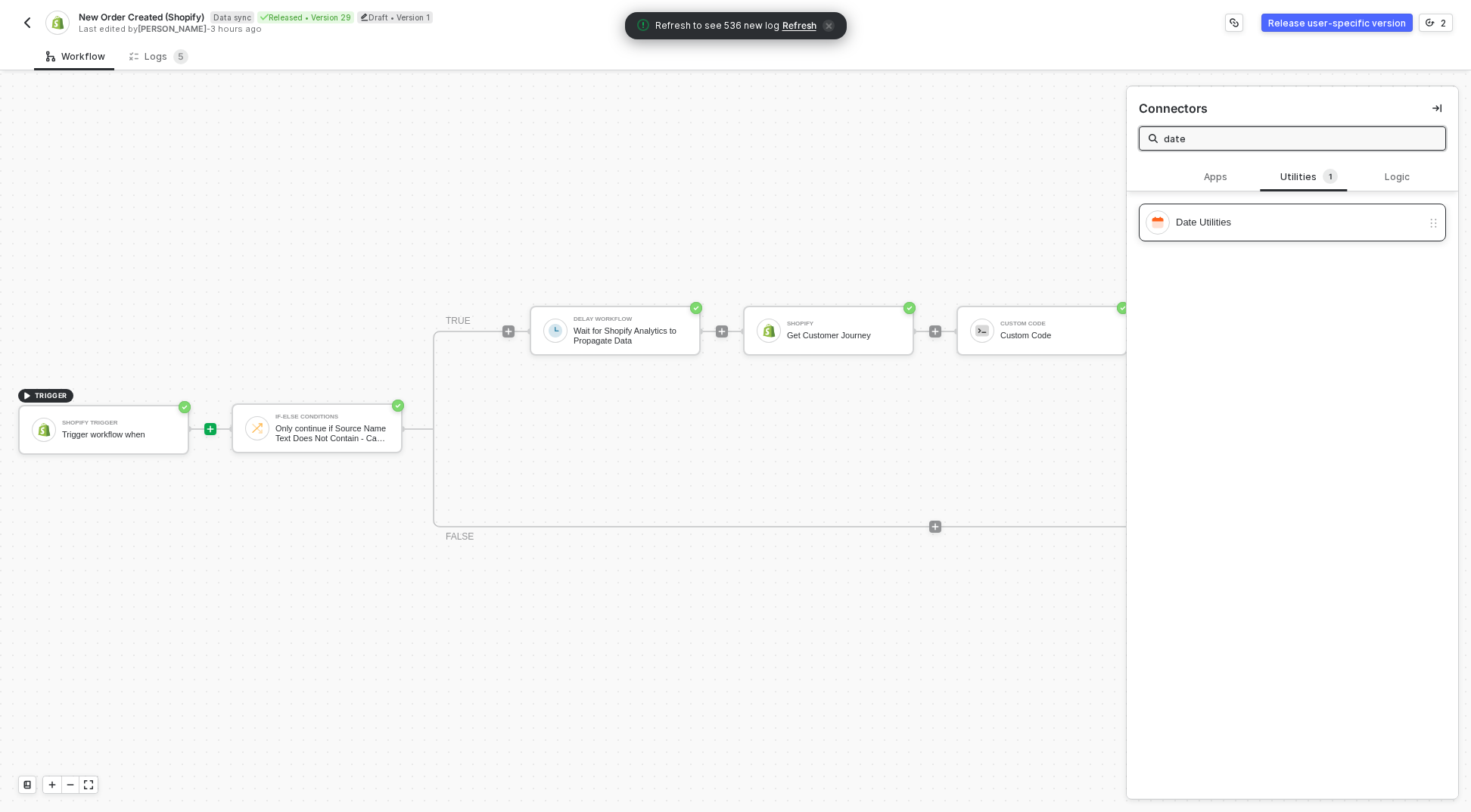
type input "date"
click at [1205, 221] on div "Date Utilities" at bounding box center [1299, 222] width 246 height 17
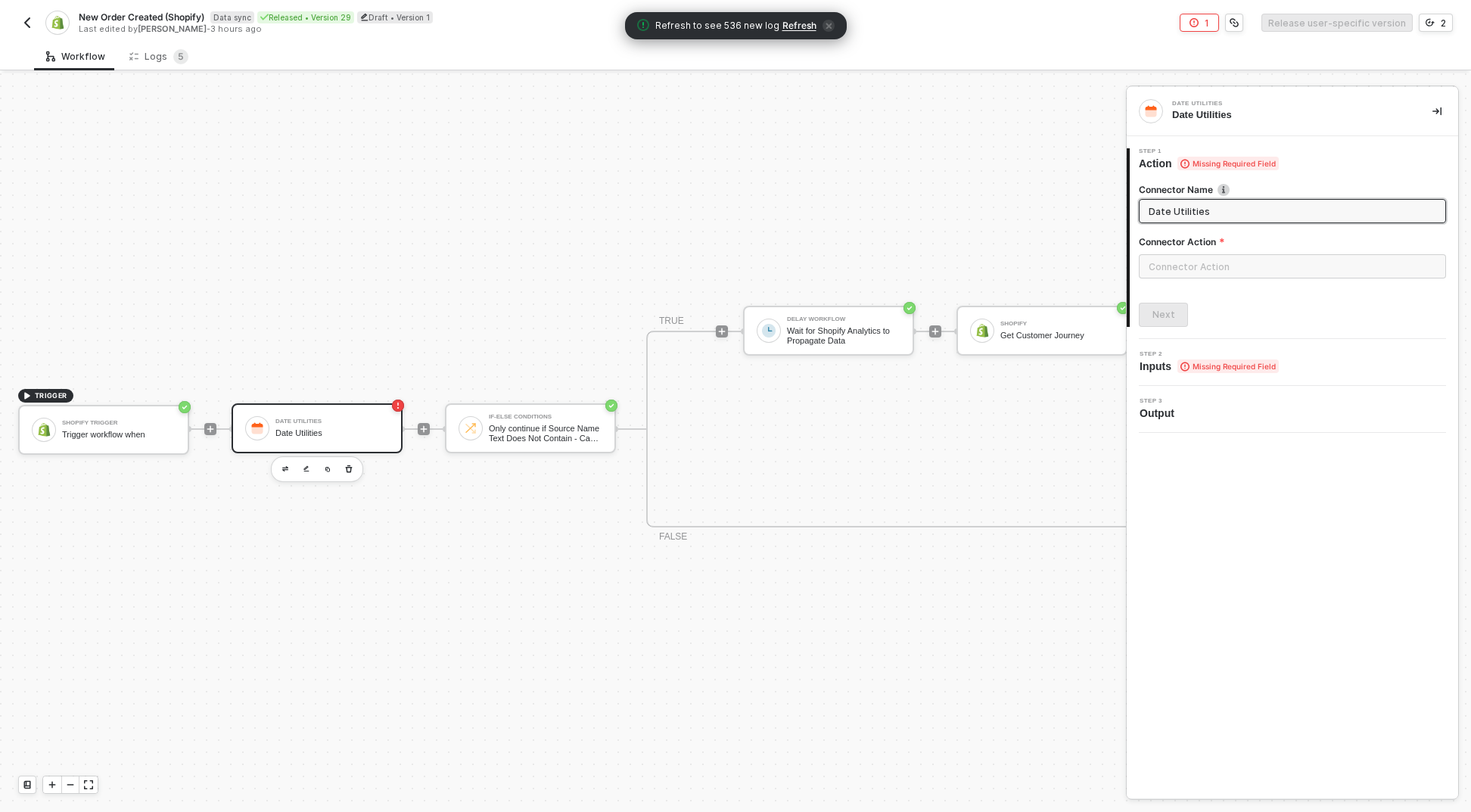
click at [1181, 207] on input "Date Utilities" at bounding box center [1291, 211] width 285 height 17
click at [1188, 259] on input "text" at bounding box center [1293, 266] width 307 height 24
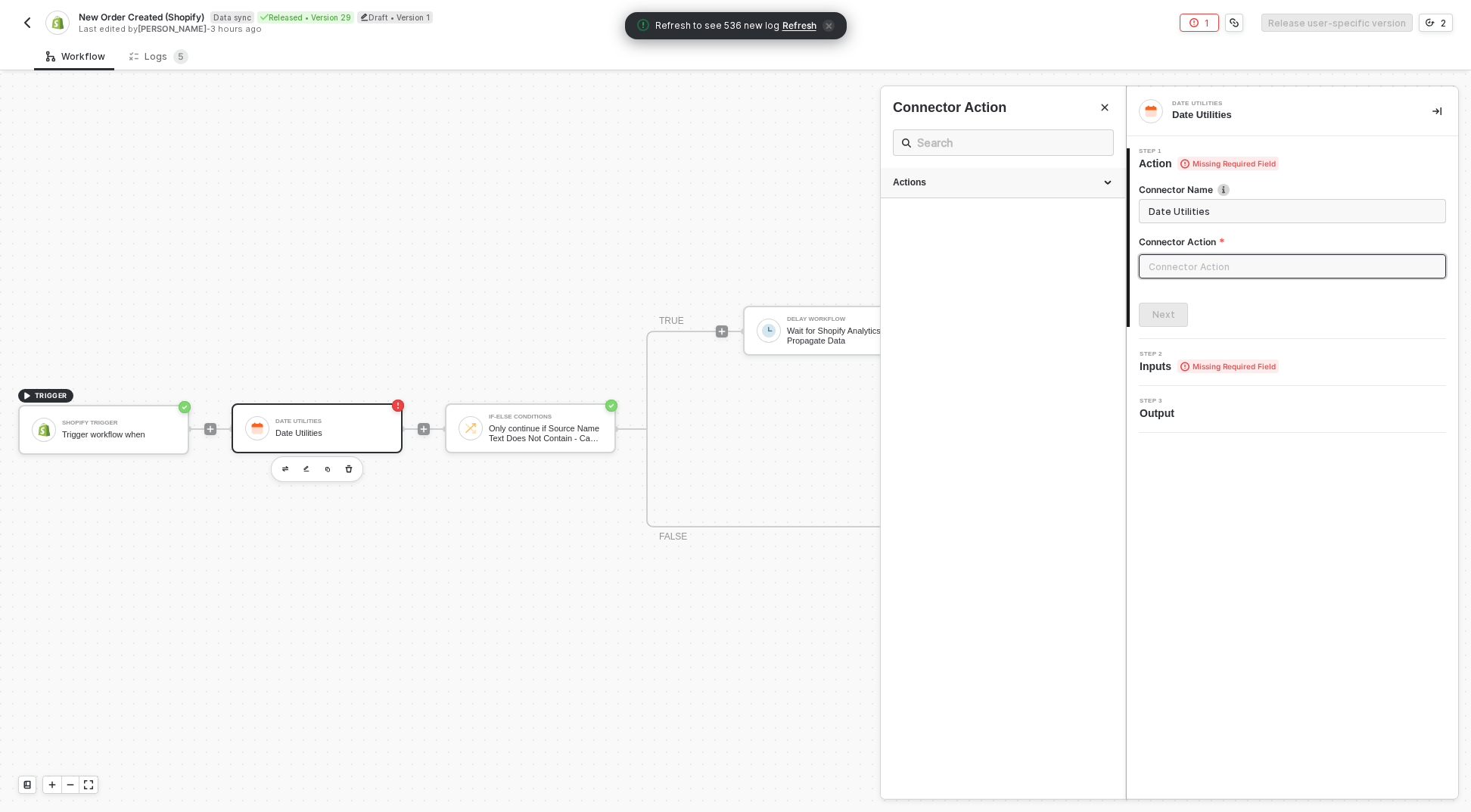
click at [1013, 173] on div "Actions" at bounding box center [1003, 183] width 245 height 30
click at [954, 223] on span "Convert a date to a different format" at bounding box center [952, 223] width 117 height 8
type input "Convert a date to a different format"
type input "Convert Date"
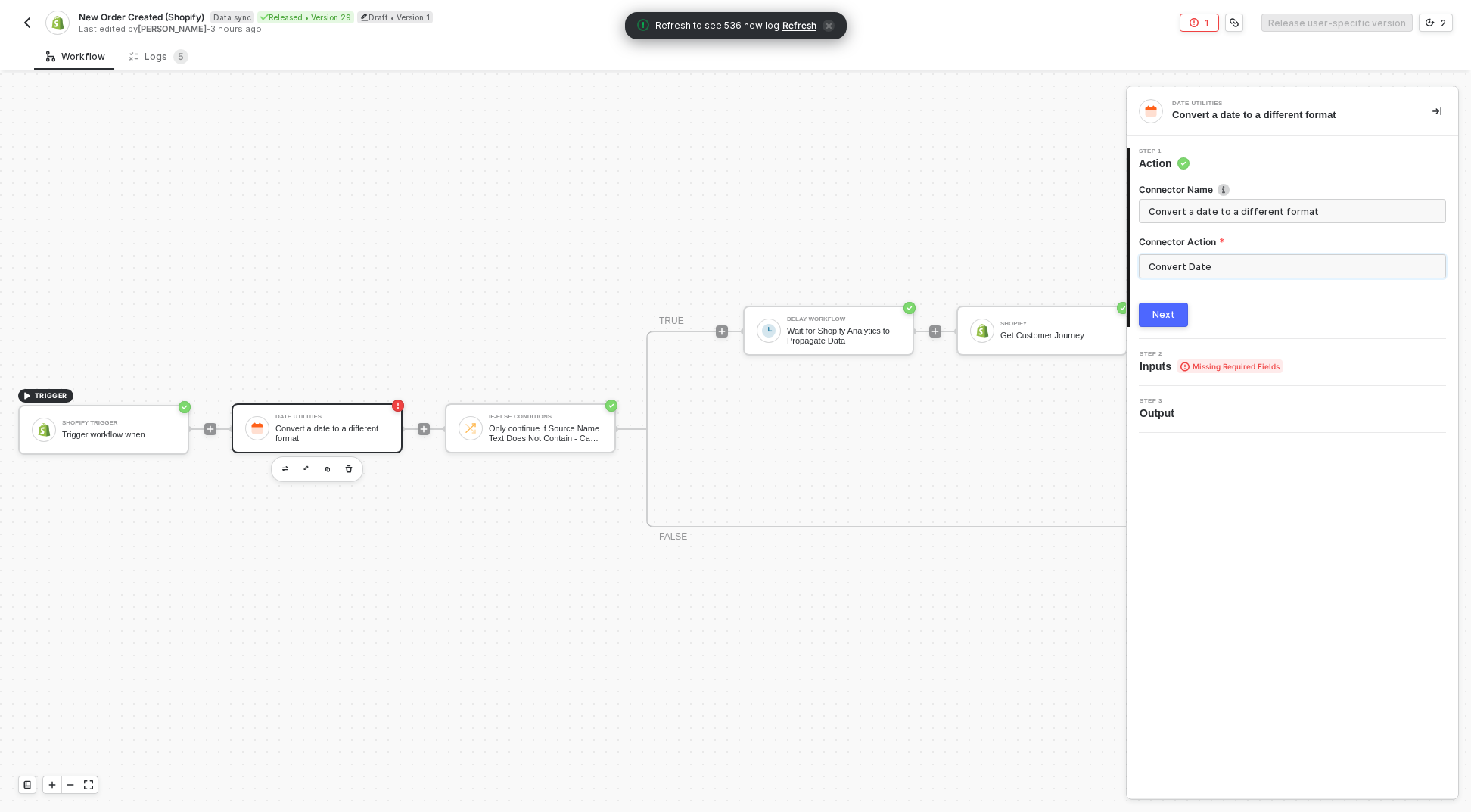
click at [1152, 258] on input "Convert Date" at bounding box center [1293, 266] width 307 height 24
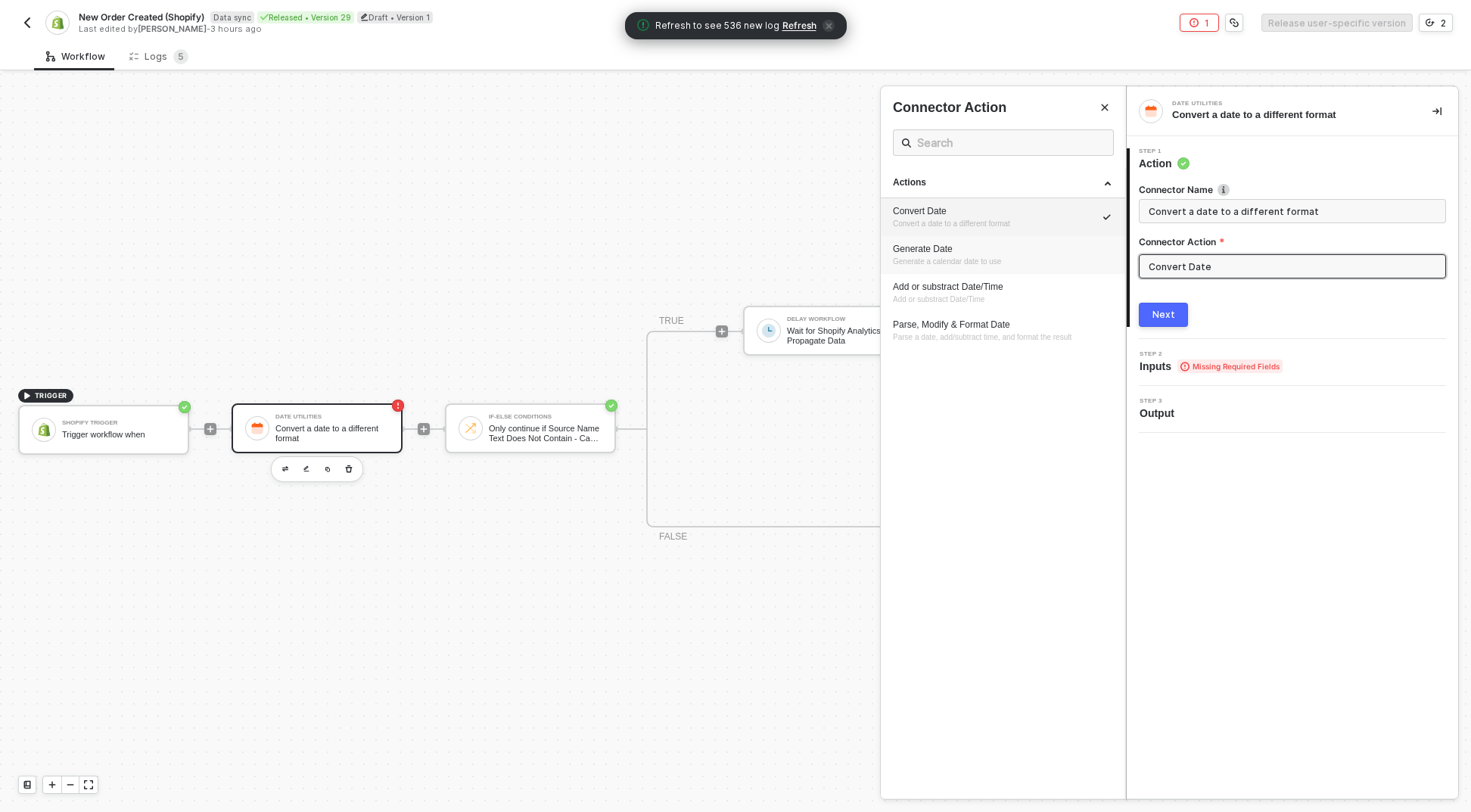
click at [1027, 237] on li "Generate Date Generate a calendar date to use" at bounding box center [1003, 255] width 245 height 38
type input "Generate a calendar date to use"
type input "Generate Date"
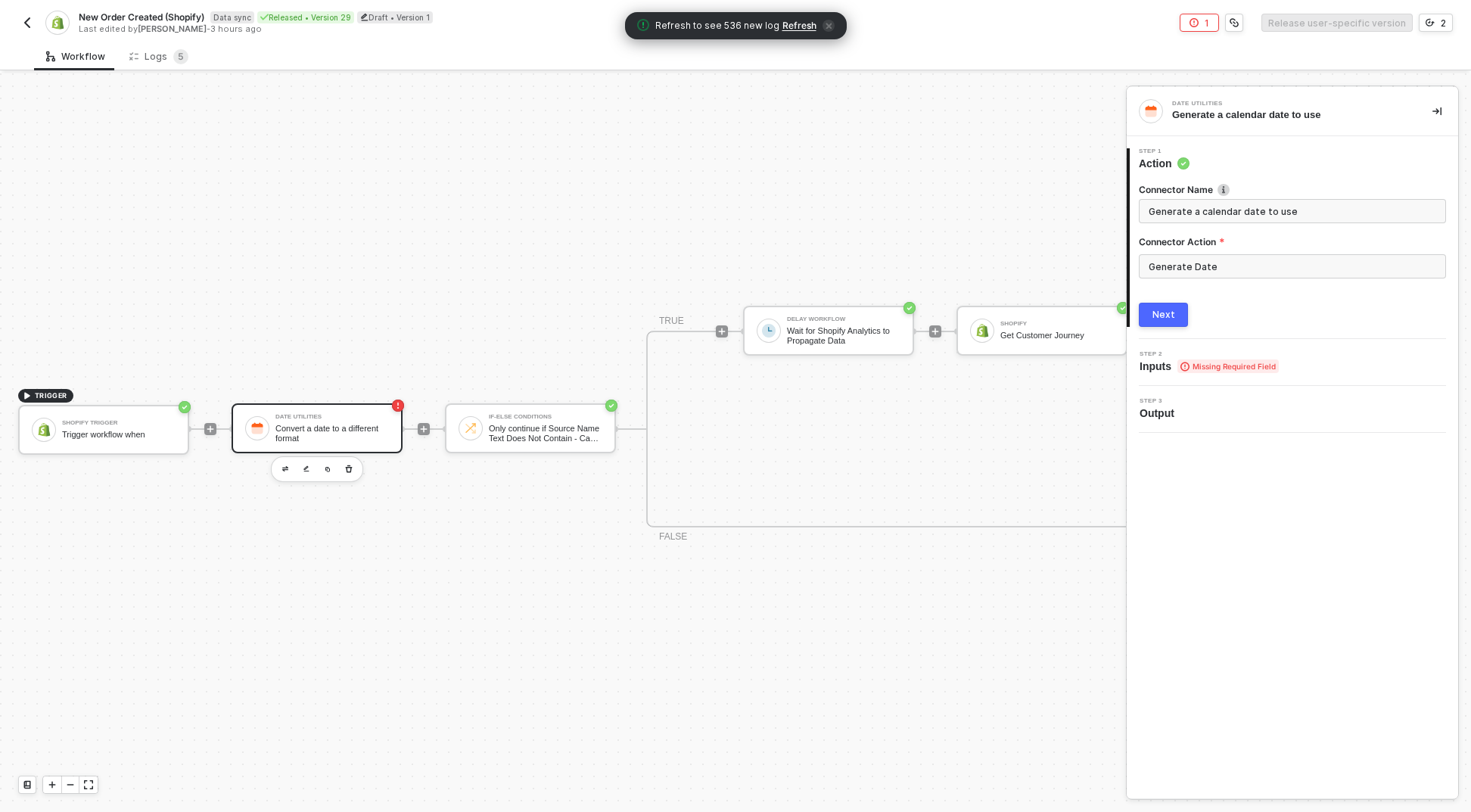
click at [1175, 307] on button "Next" at bounding box center [1164, 314] width 49 height 24
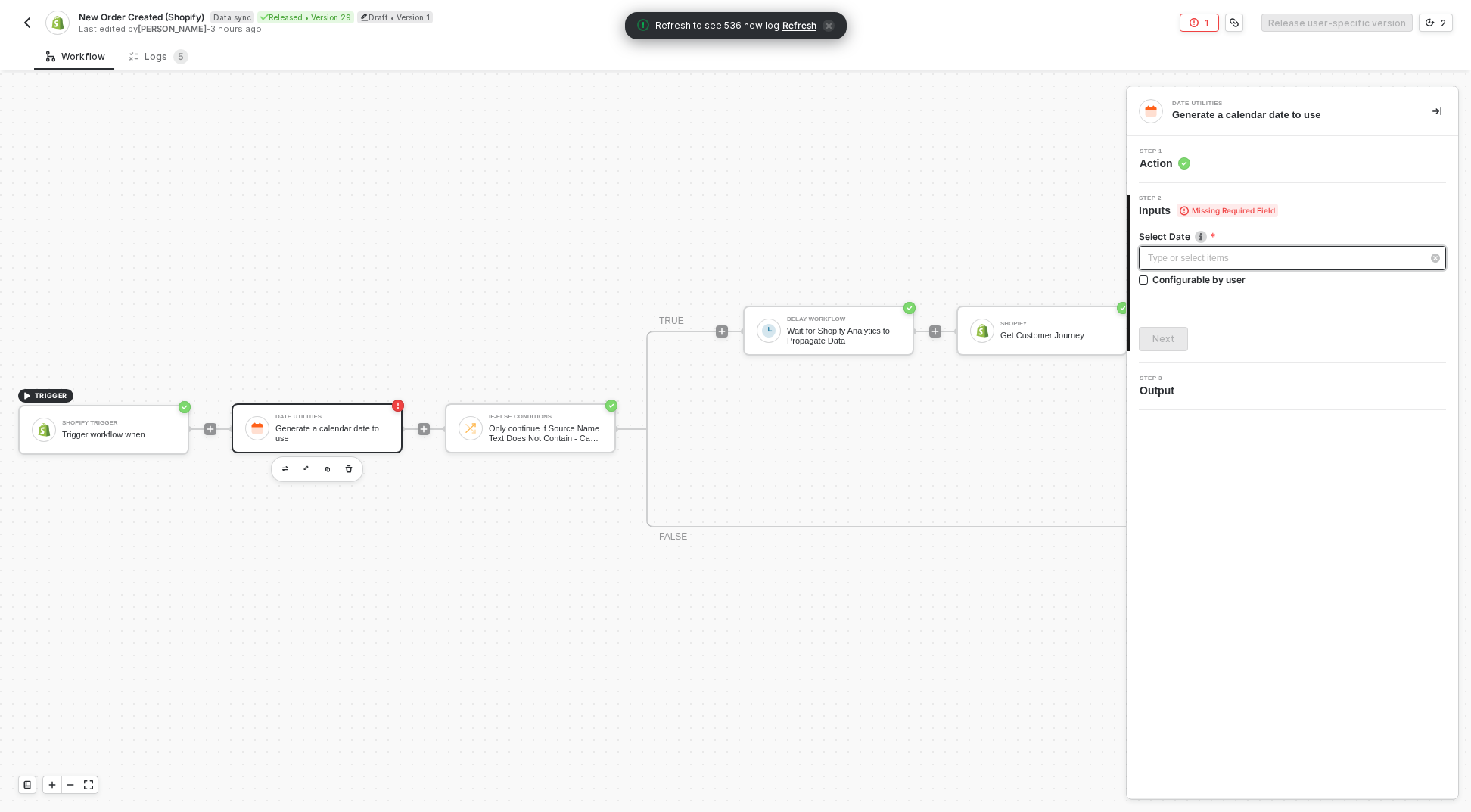
click at [1264, 262] on div "Type or select items ﻿" at bounding box center [1285, 258] width 274 height 15
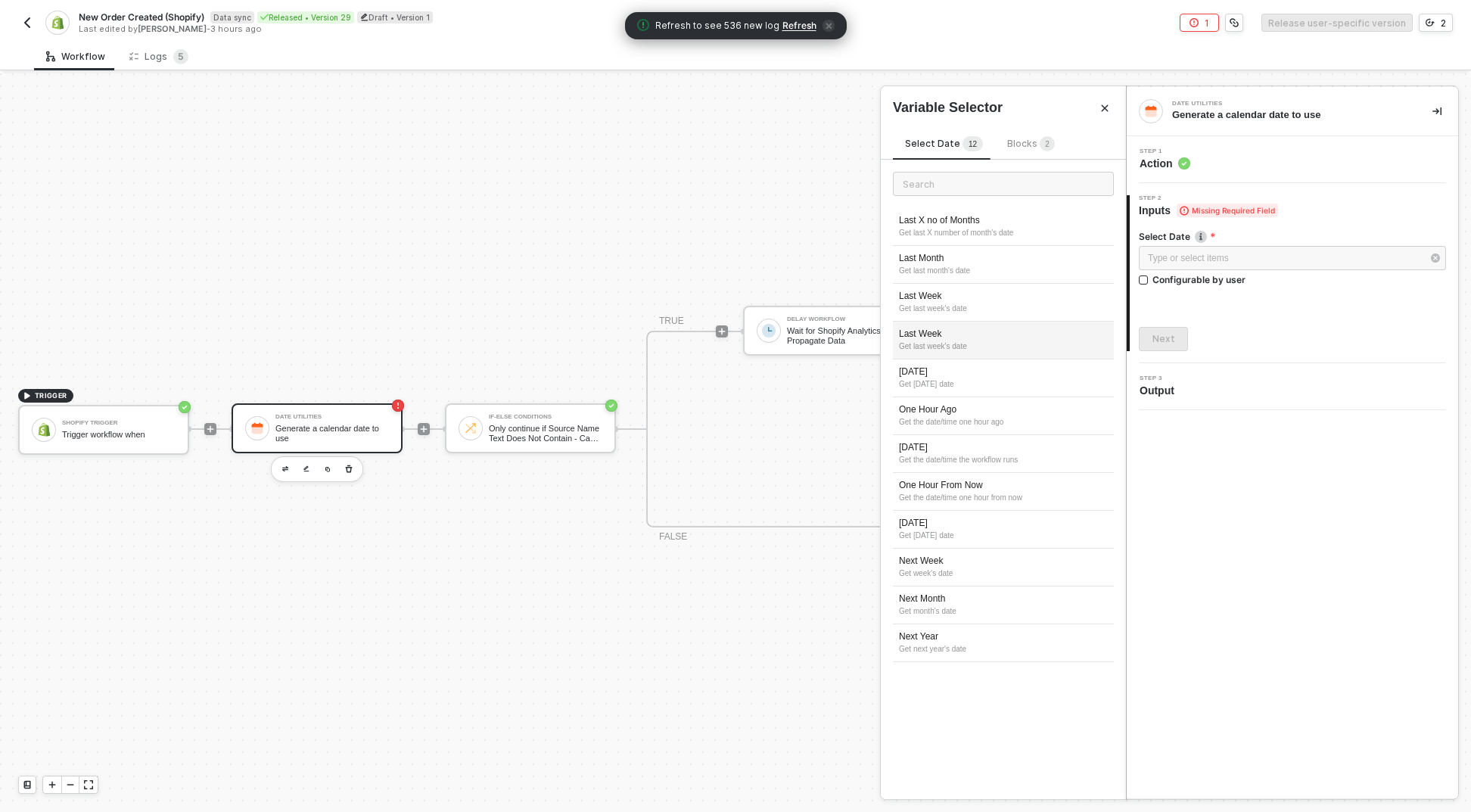
click at [966, 324] on div "Last Week Get last week's date" at bounding box center [1004, 340] width 221 height 38
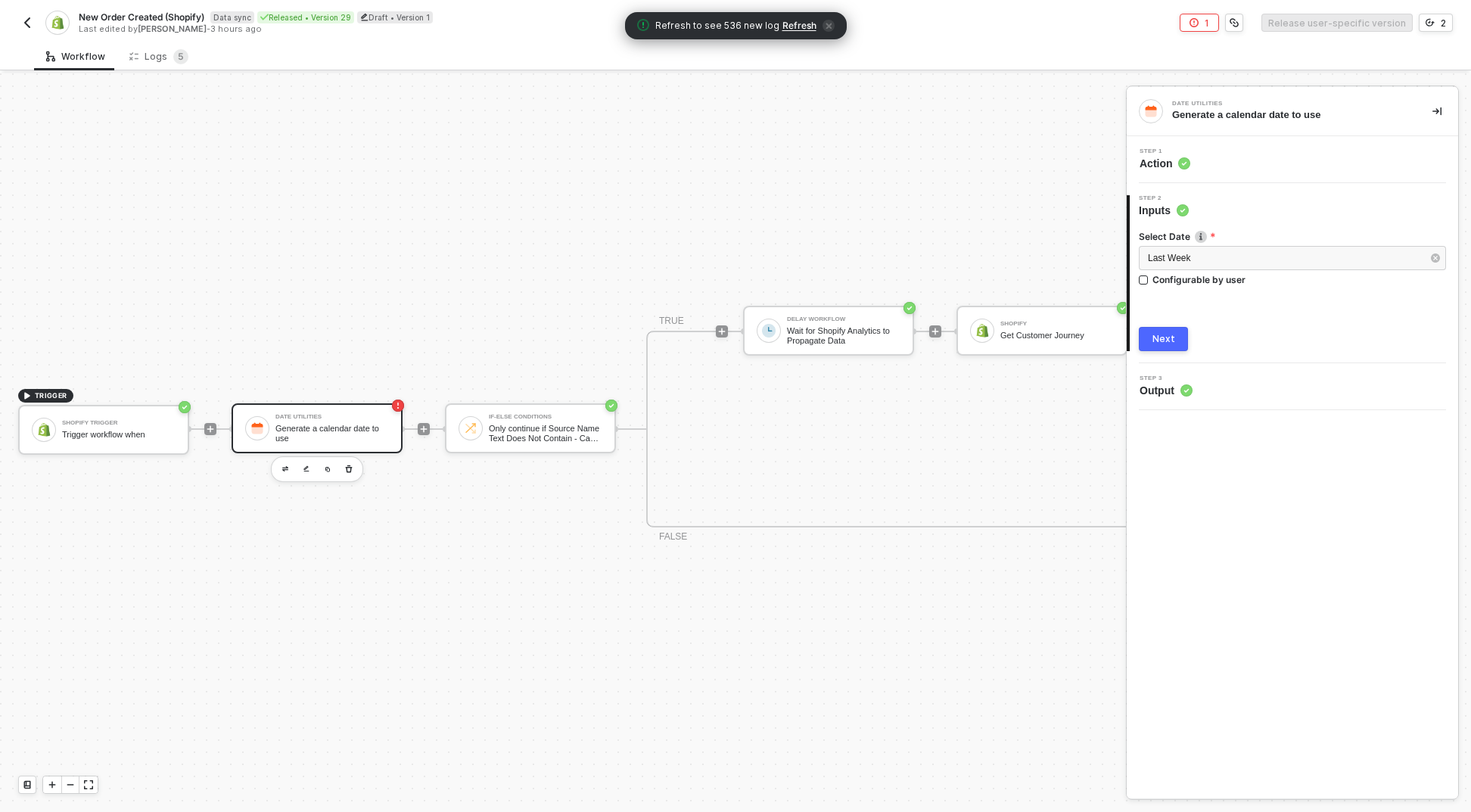
click at [1173, 343] on div "Next" at bounding box center [1164, 339] width 22 height 12
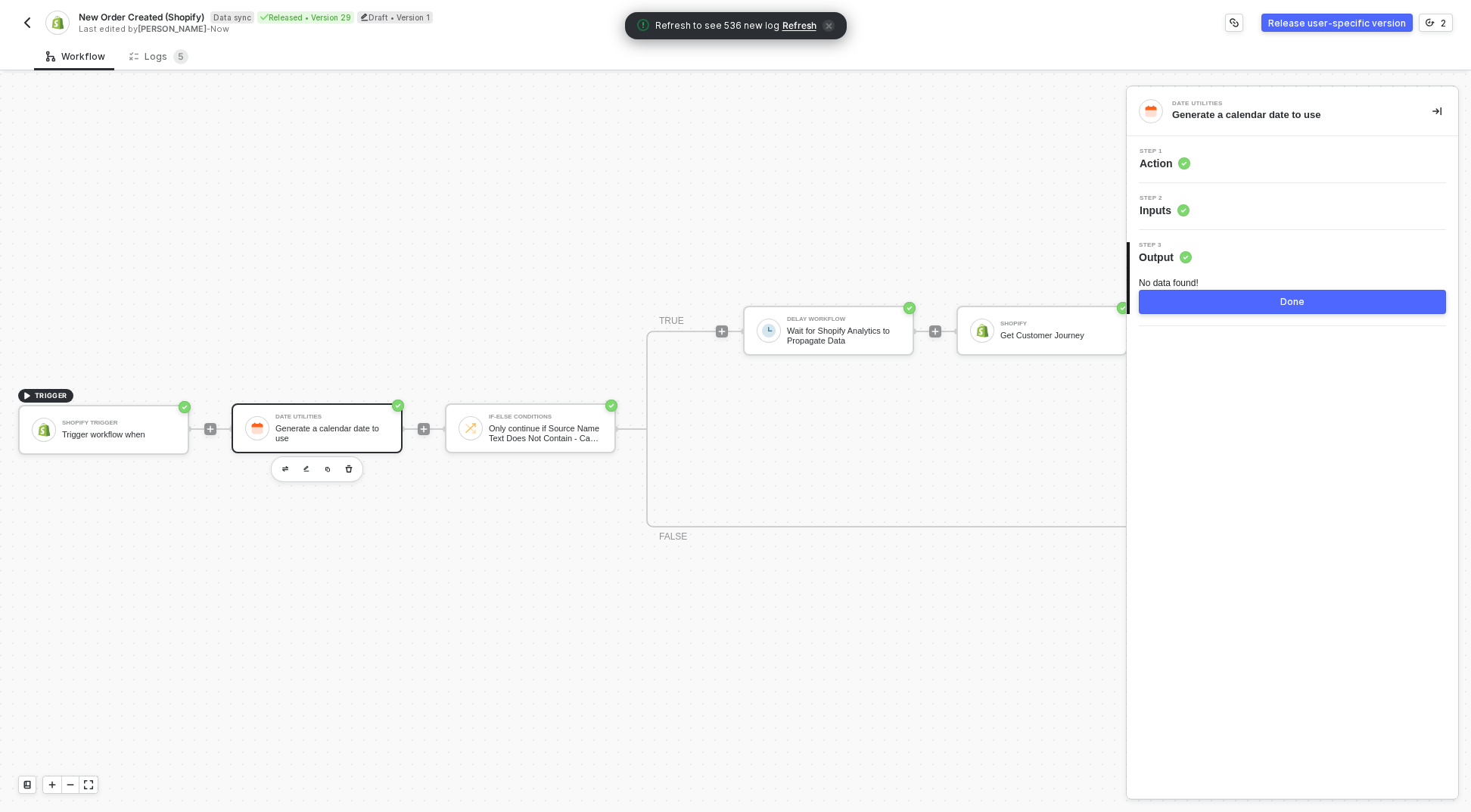
click at [629, 428] on div "TRUE Delay Workflow Wait for Shopify Analytics to Propagate Data Shopify Get Cu…" at bounding box center [1147, 428] width 1063 height 197
click at [549, 424] on div "Only continue if Source Name Text Does Not Contain - Case Sensitive pos" at bounding box center [545, 433] width 114 height 19
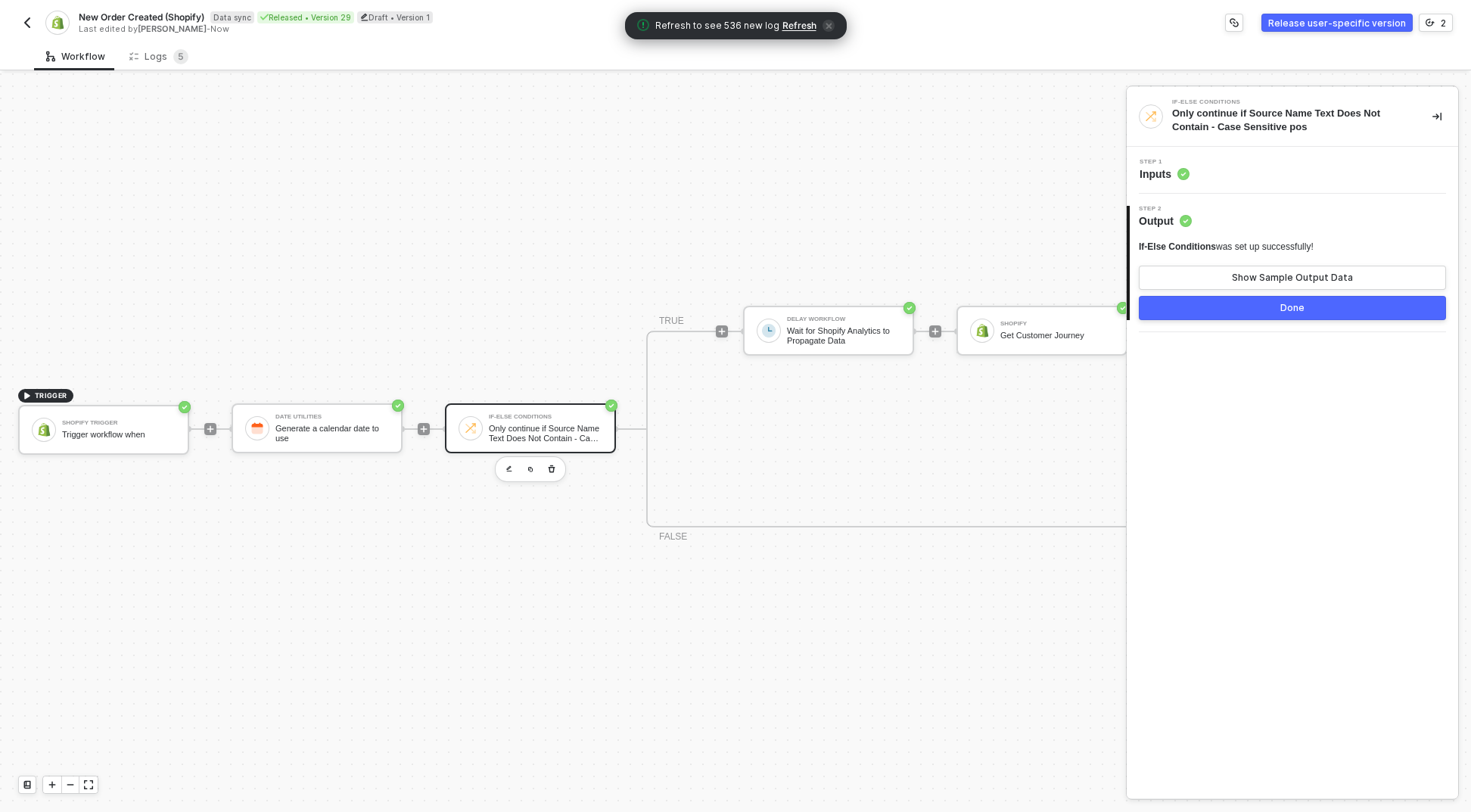
click at [1238, 173] on div "Step 1 Inputs" at bounding box center [1294, 170] width 327 height 22
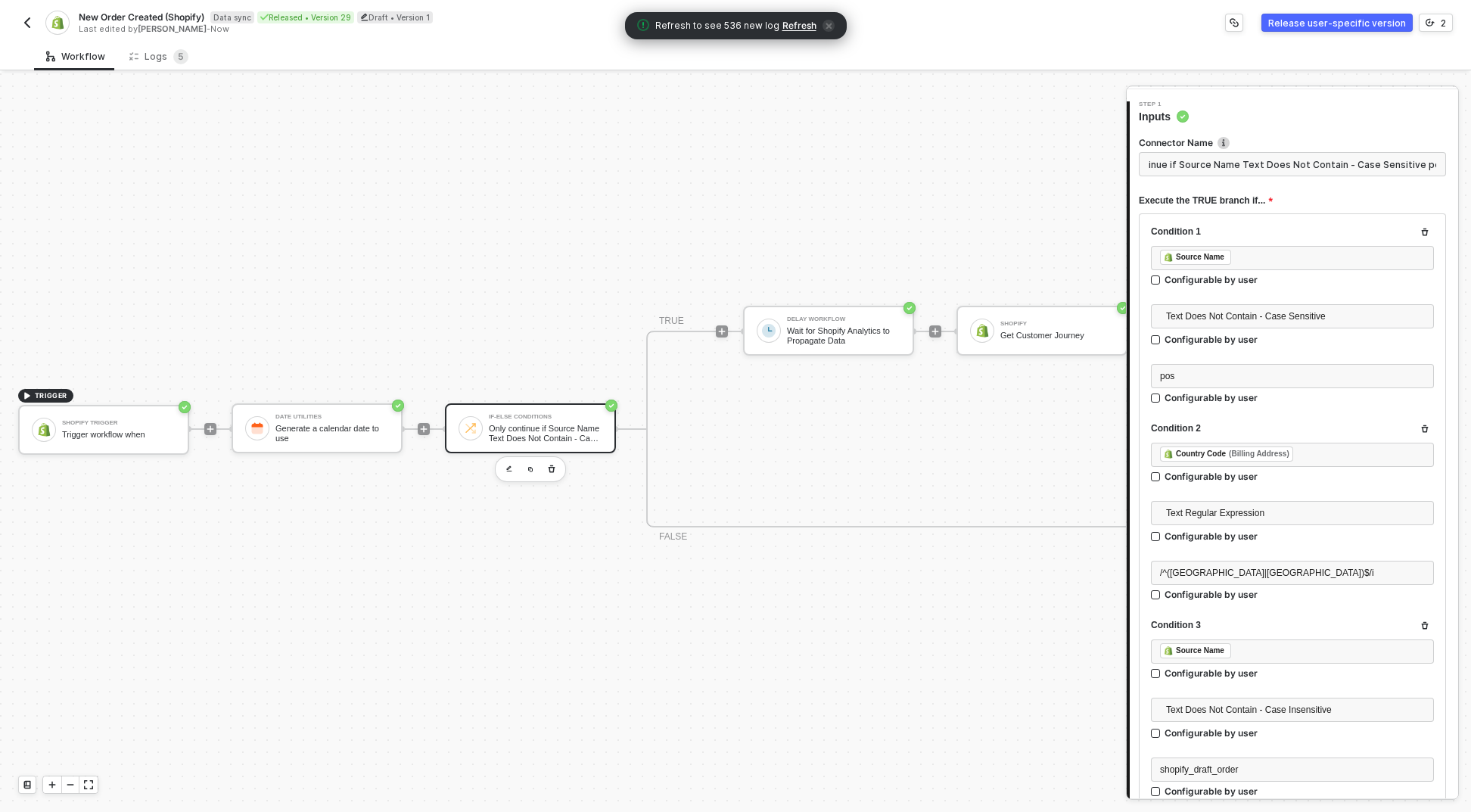
scroll to position [509, 0]
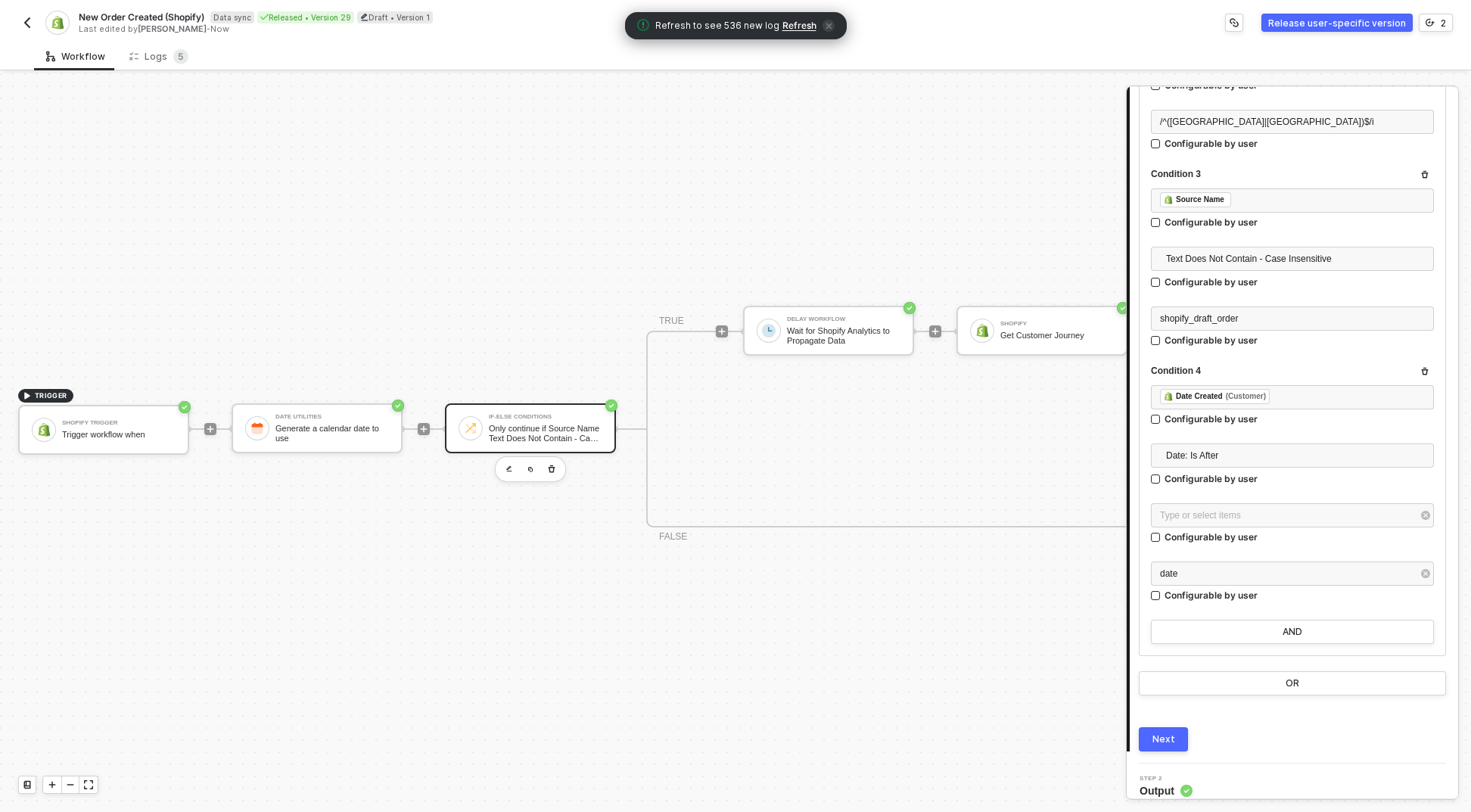
click at [1253, 527] on div "Type or select items ﻿" at bounding box center [1293, 516] width 283 height 27
click at [1254, 520] on div "Type or select items ﻿" at bounding box center [1285, 516] width 249 height 15
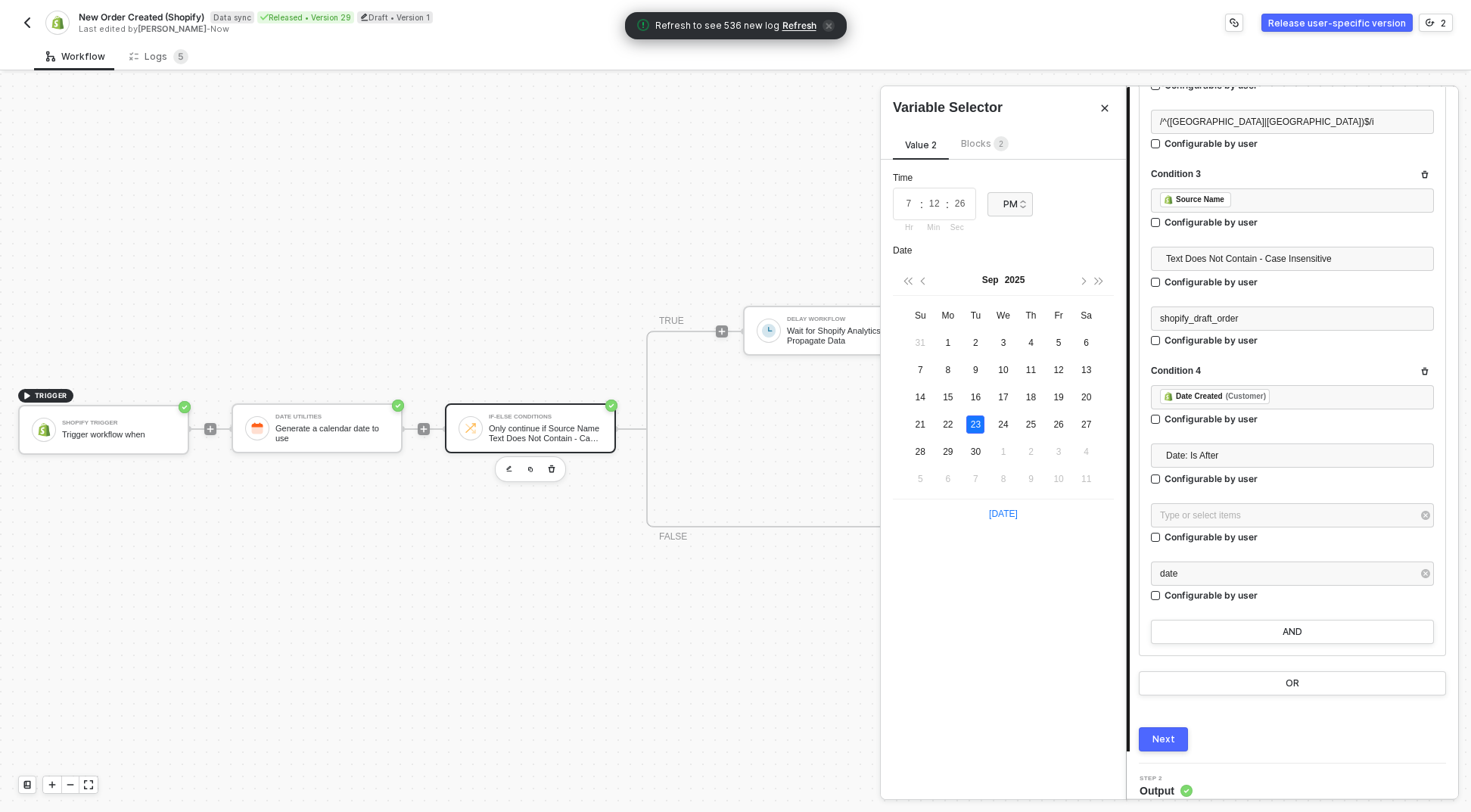
click at [952, 149] on div "Blocks 2" at bounding box center [985, 144] width 72 height 19
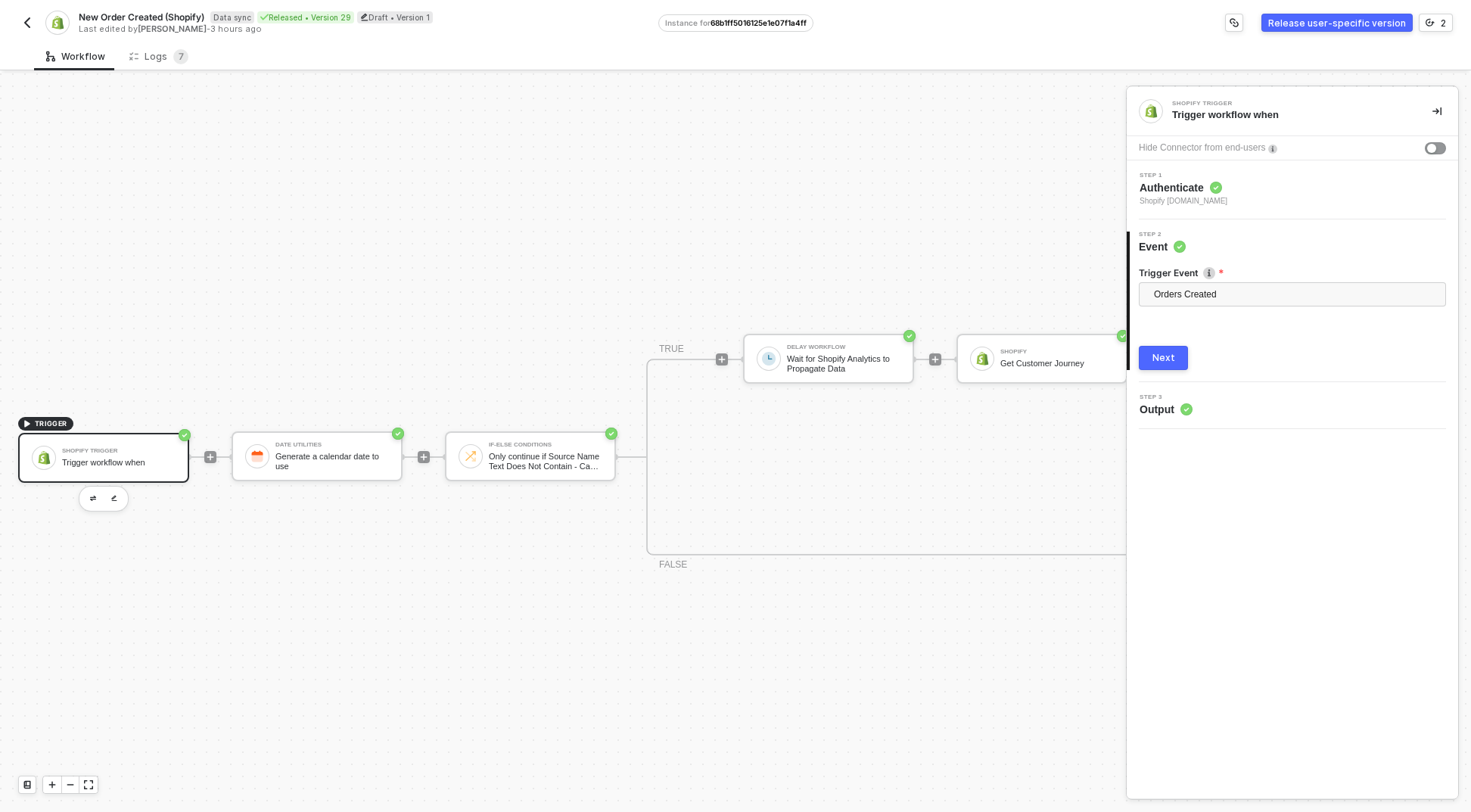
scroll to position [39, 0]
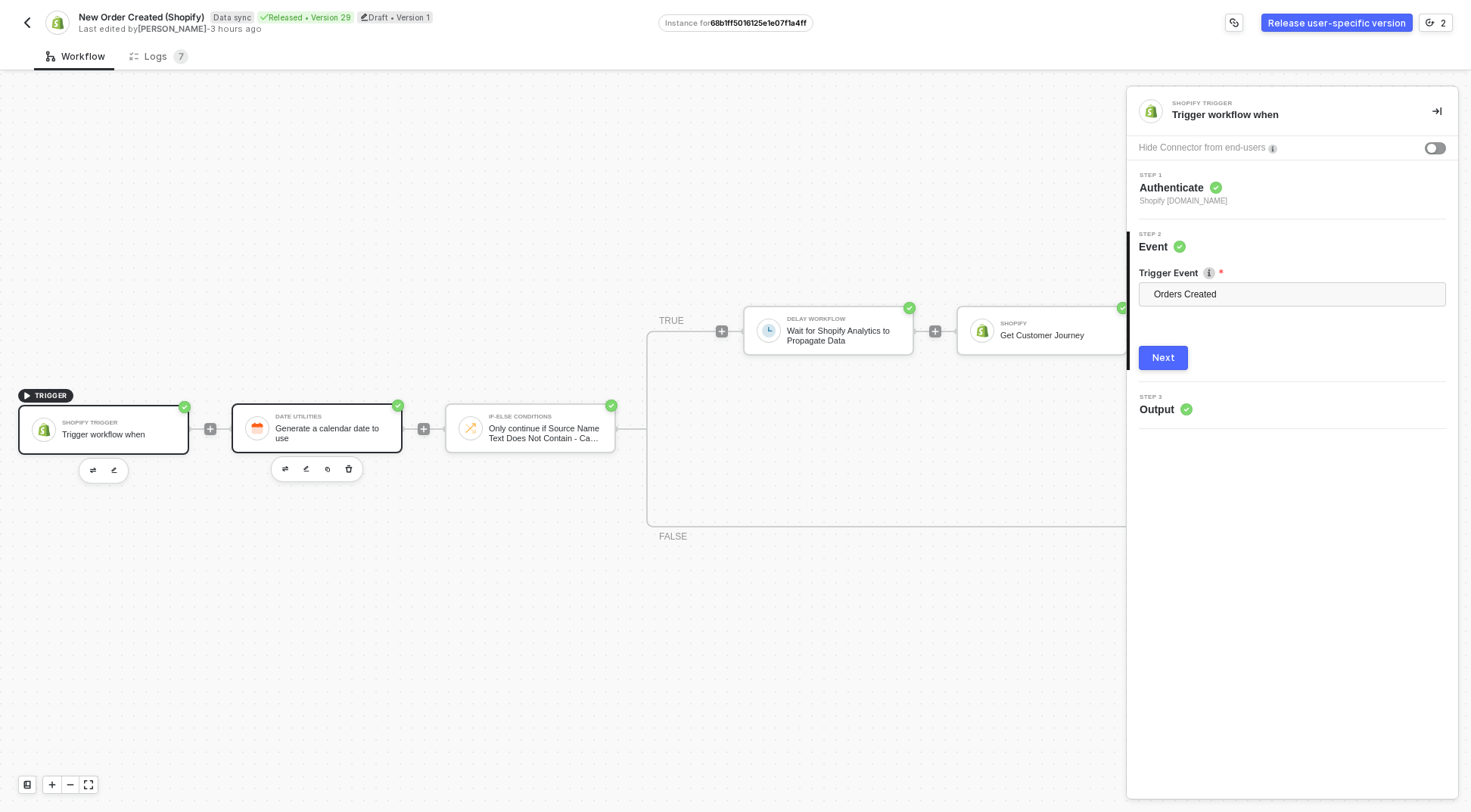
click at [315, 414] on div "Date Utilities Generate a calendar date to use" at bounding box center [332, 428] width 114 height 29
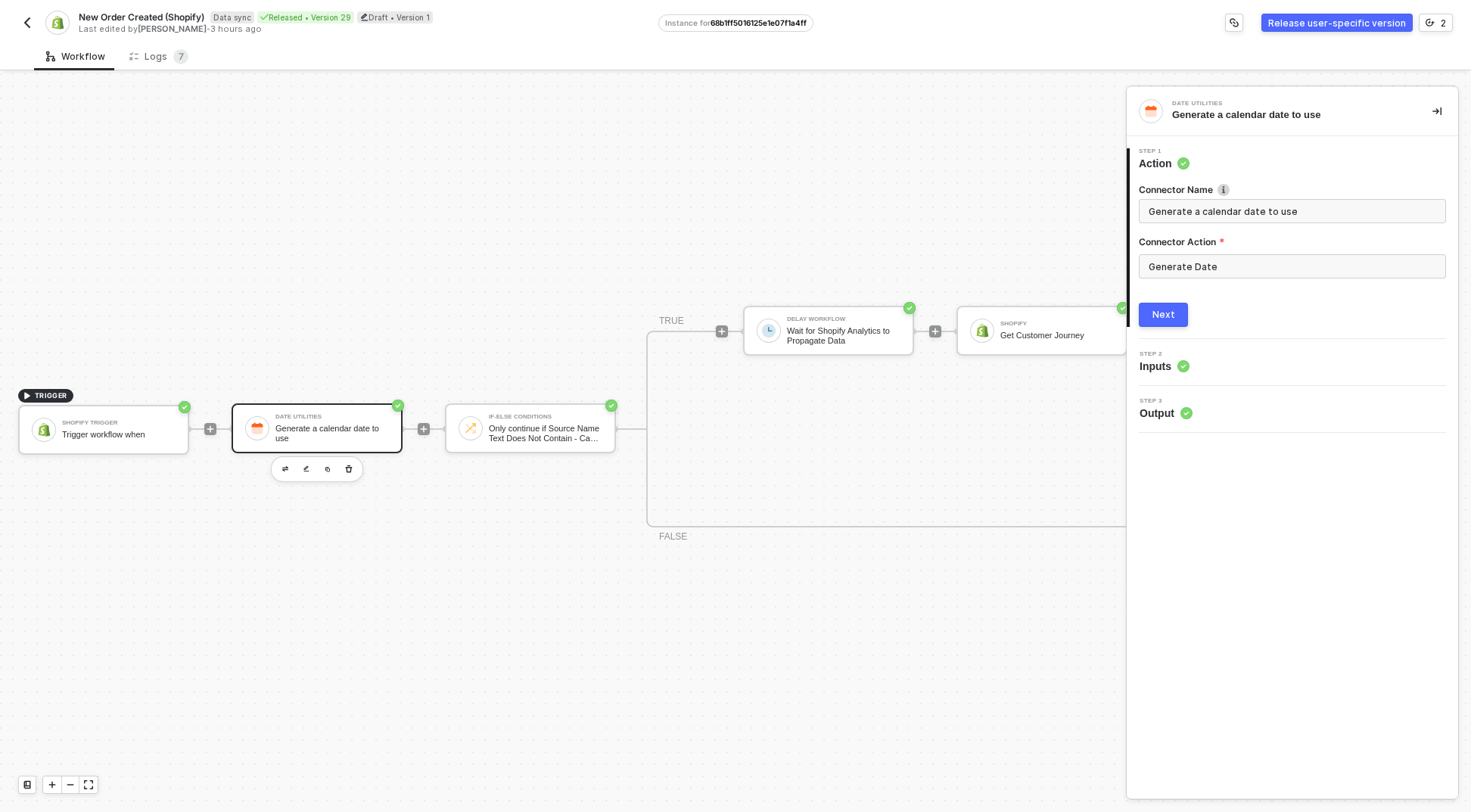
click at [1179, 309] on button "Next" at bounding box center [1164, 314] width 49 height 24
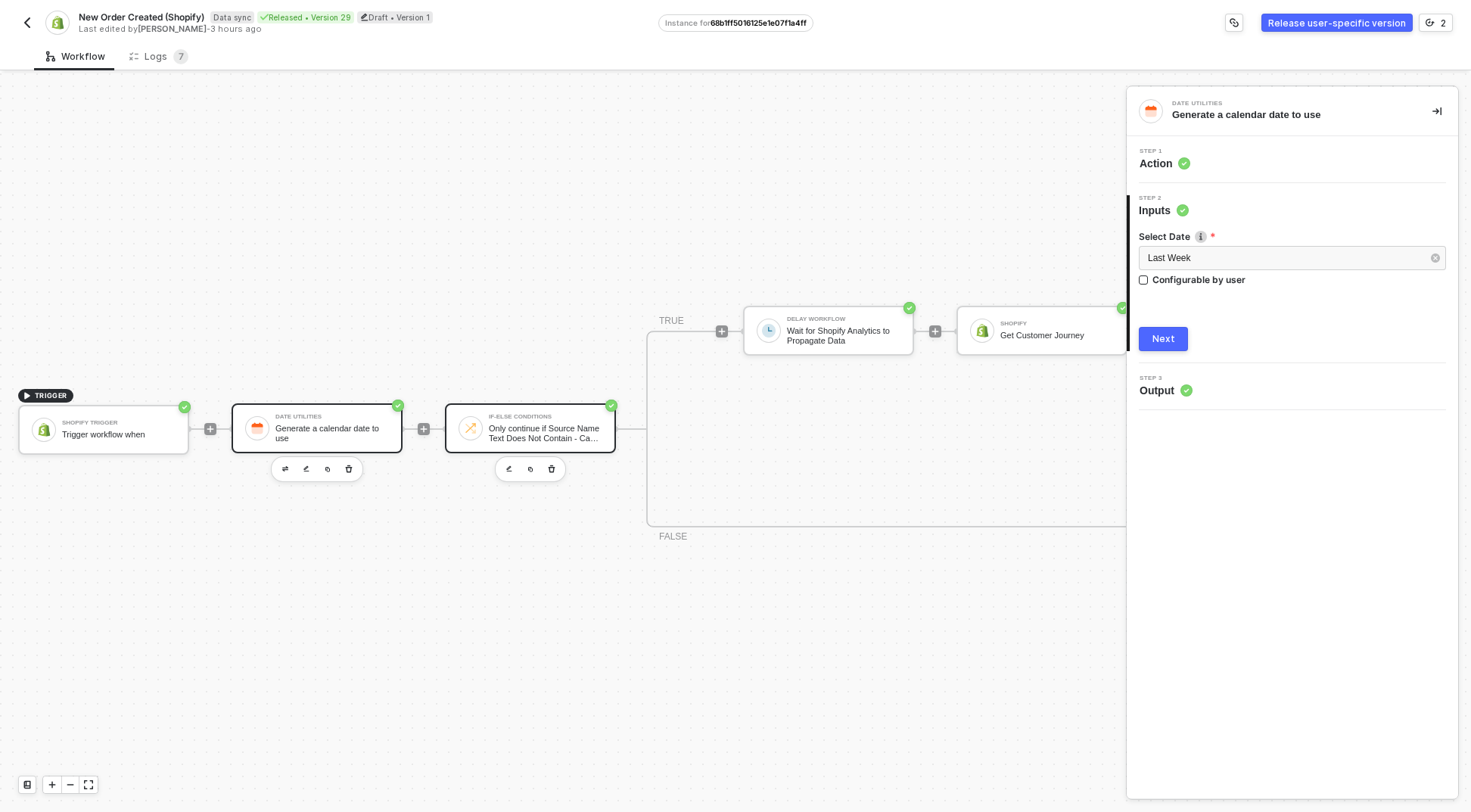
click at [466, 421] on img at bounding box center [471, 428] width 14 height 14
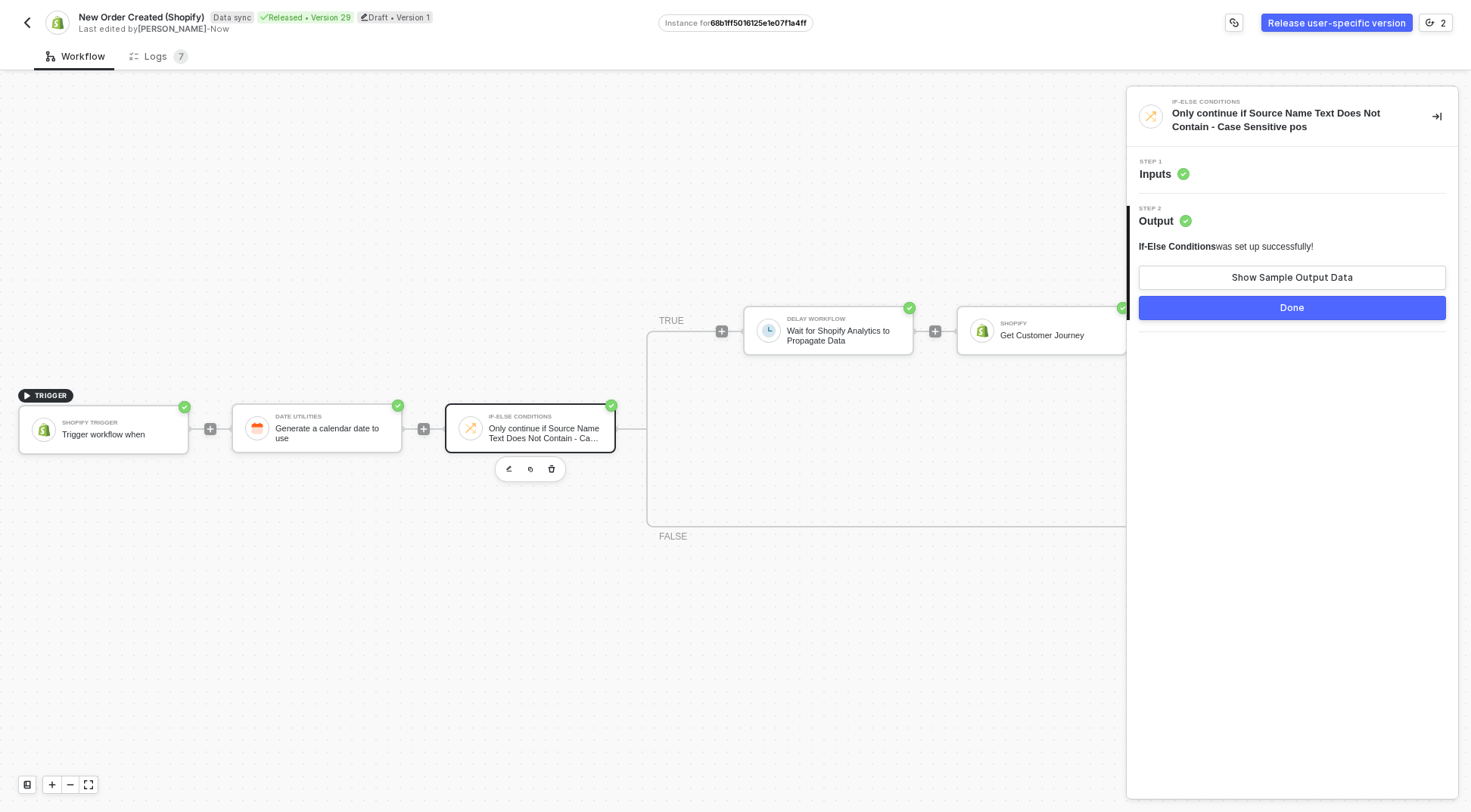
click at [1216, 184] on div "Step 1 Inputs" at bounding box center [1292, 170] width 331 height 47
click at [1215, 171] on div "Step 1 Inputs" at bounding box center [1294, 170] width 327 height 22
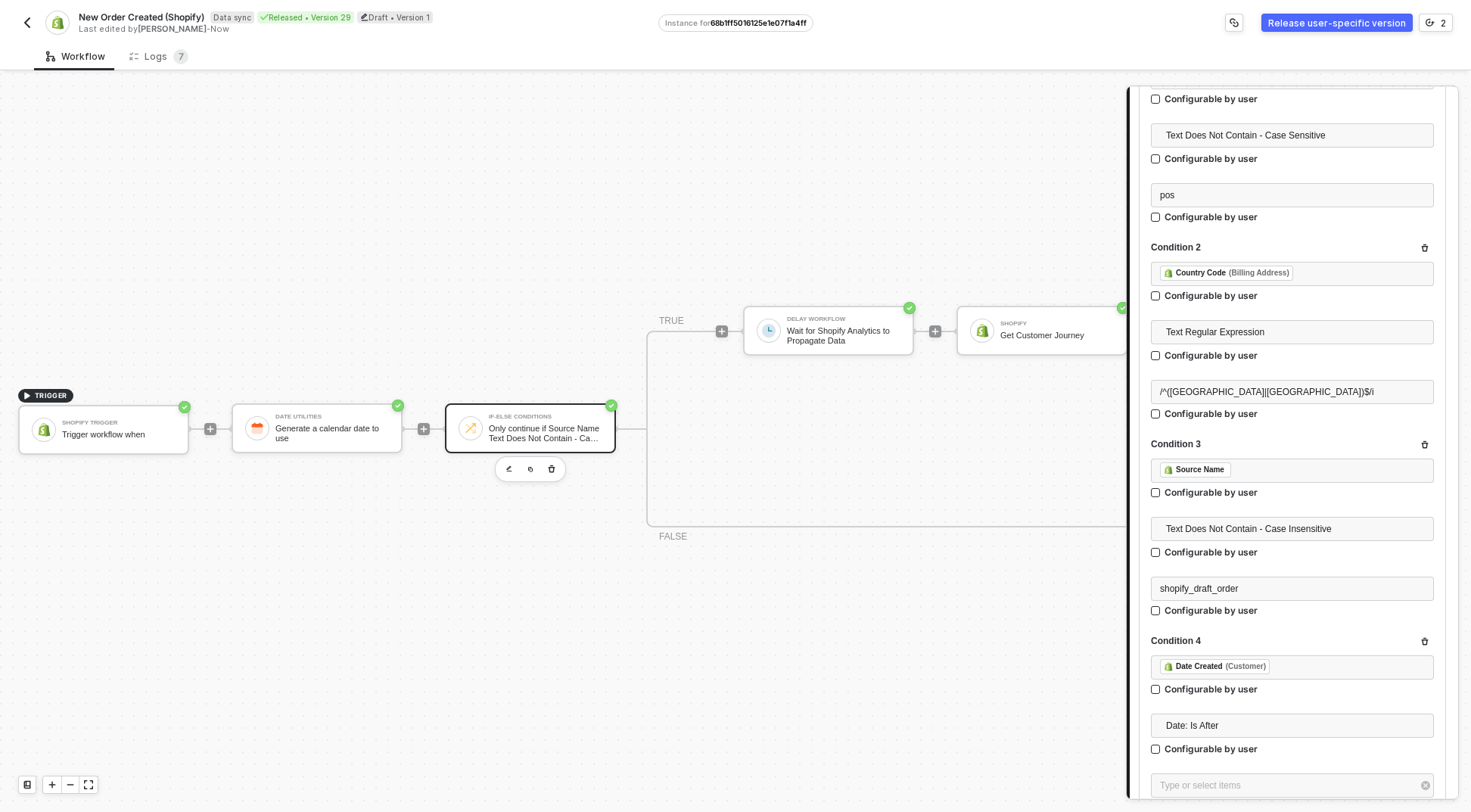
scroll to position [500, 0]
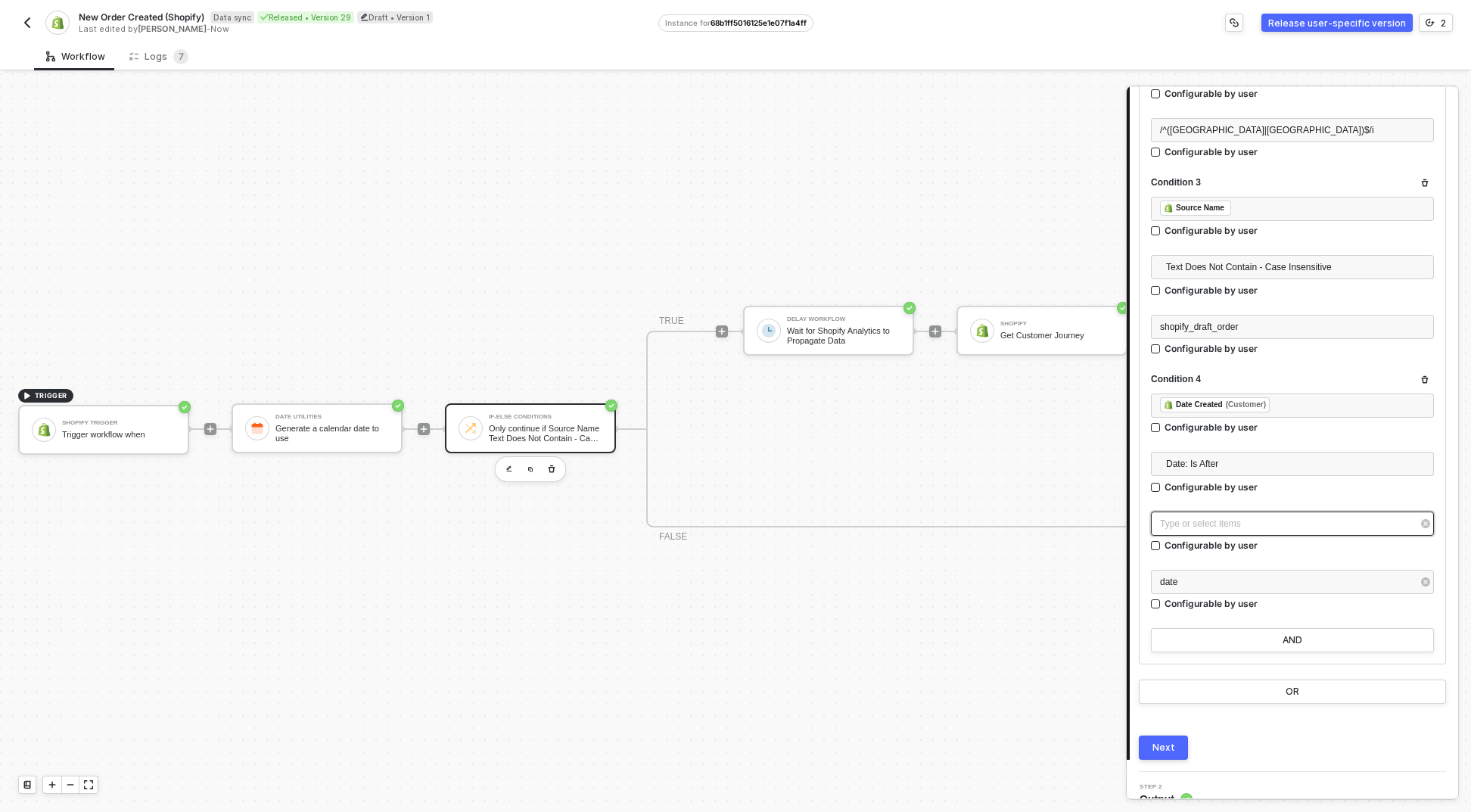
click at [1232, 514] on div "Type or select items ﻿" at bounding box center [1293, 523] width 283 height 24
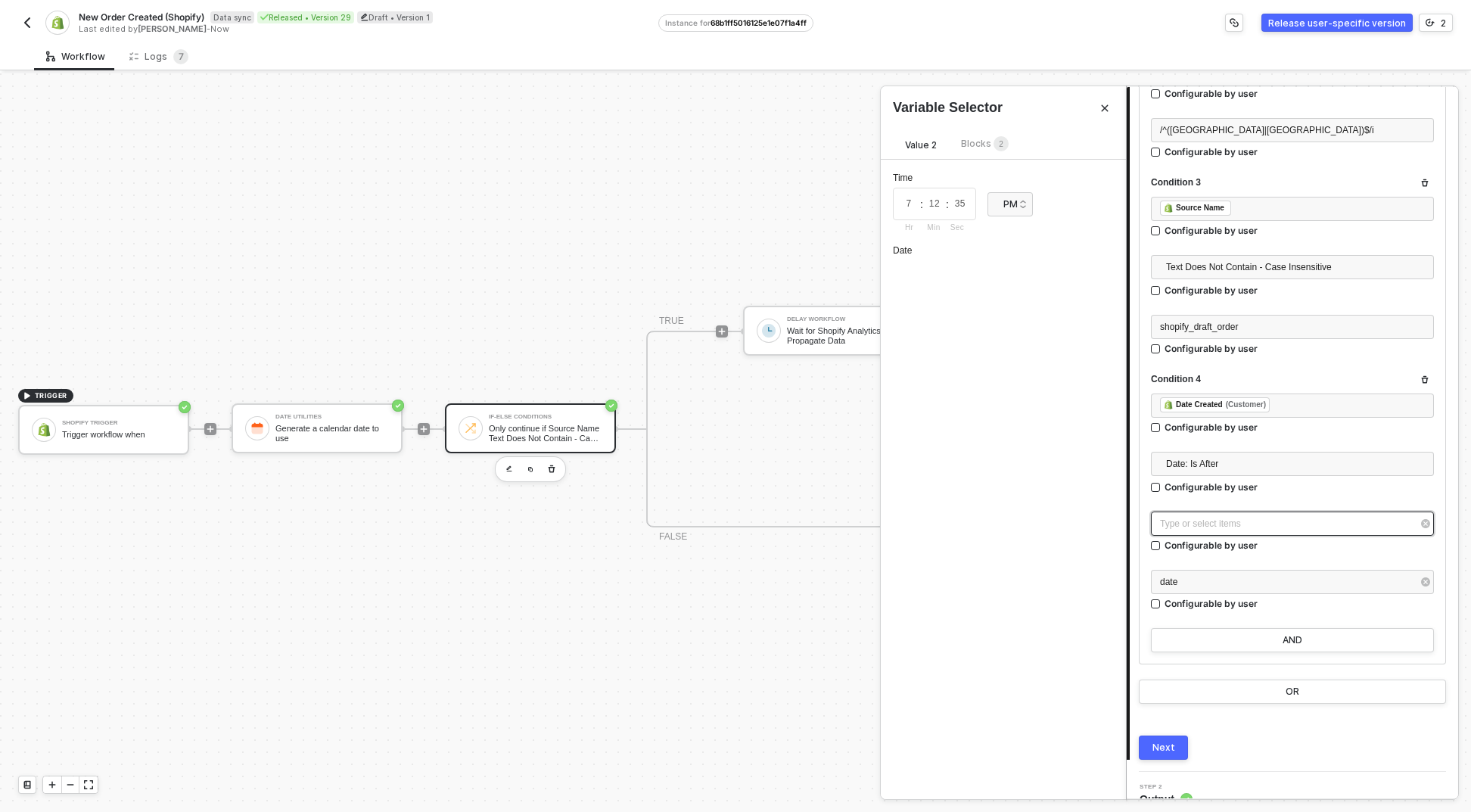
scroll to position [0, 0]
type input "[DATE]"
click at [976, 148] on span "Blocks 2" at bounding box center [985, 143] width 48 height 12
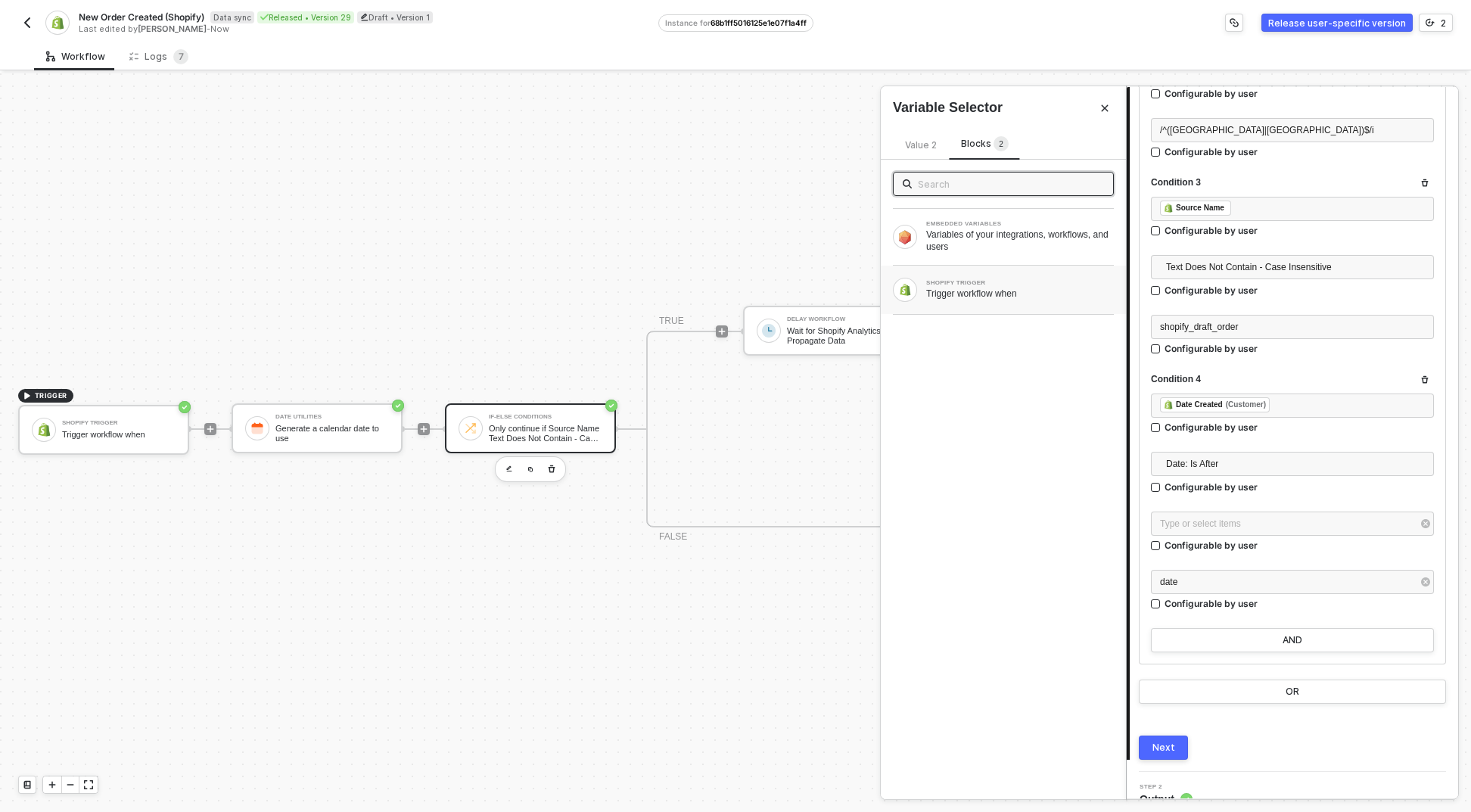
click at [972, 291] on div "Trigger workflow when" at bounding box center [1020, 293] width 188 height 12
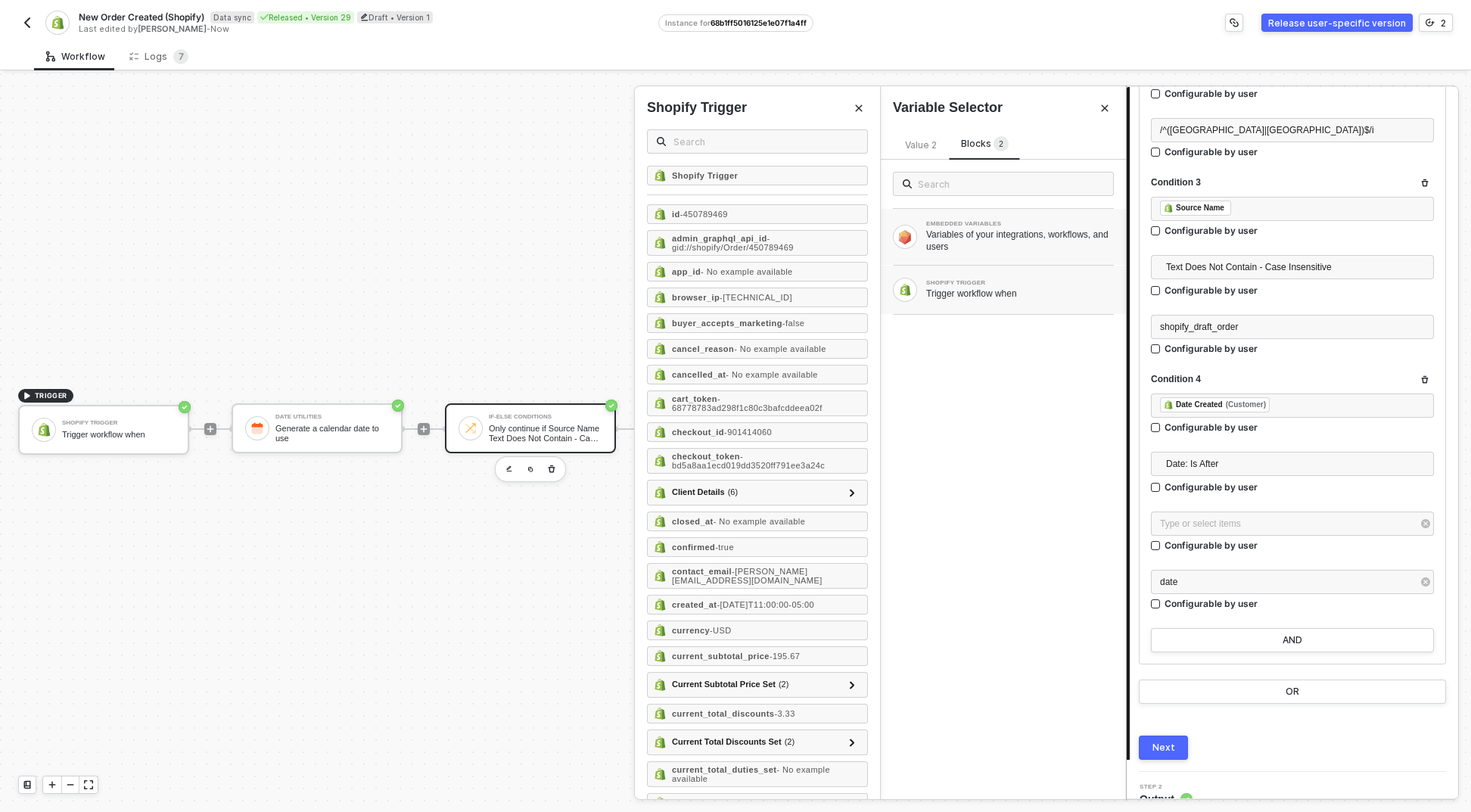
click at [954, 252] on div "Variables of your integrations, workflows, and users" at bounding box center [1020, 240] width 188 height 24
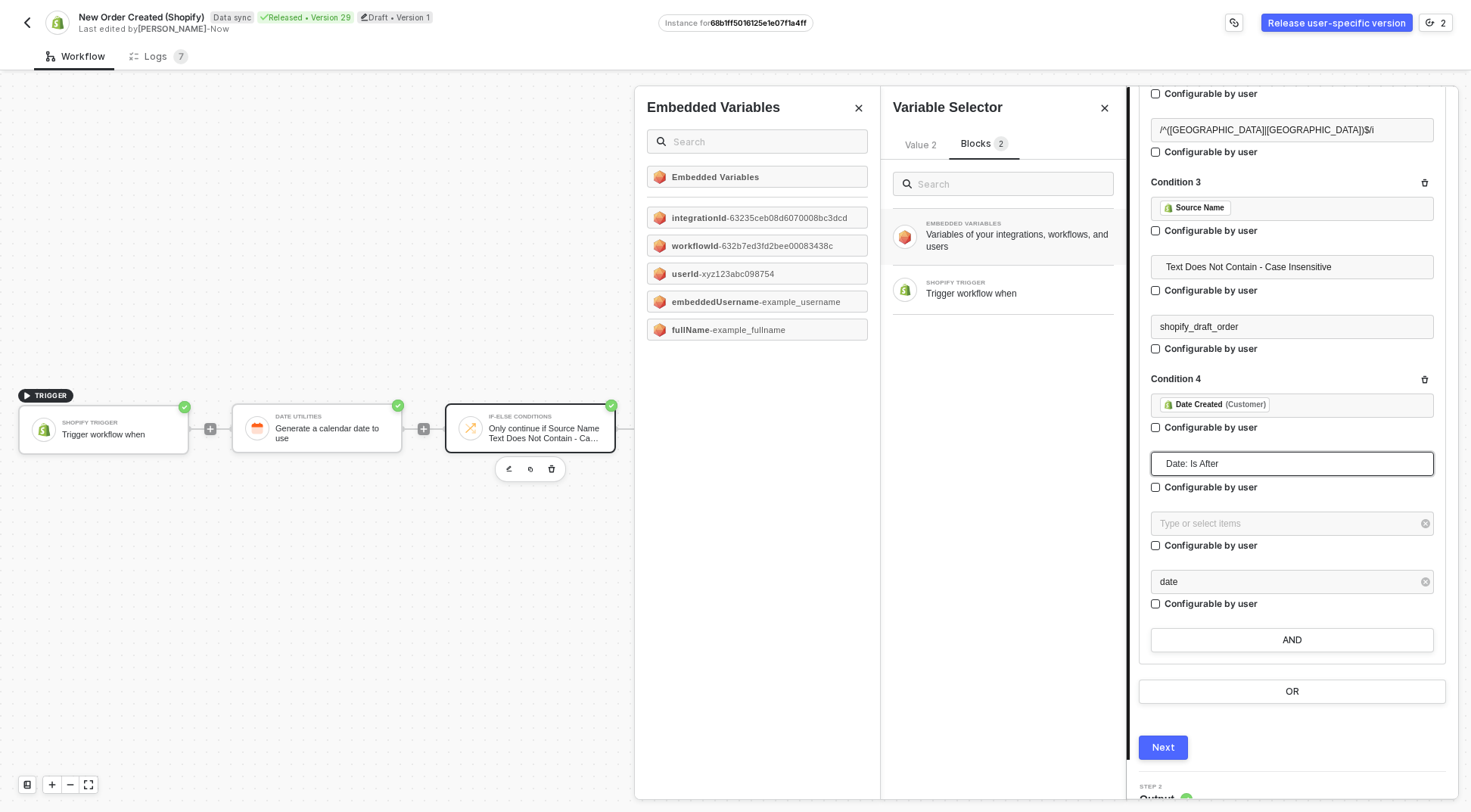
click at [1199, 465] on span "Date: Is After" at bounding box center [1295, 463] width 259 height 22
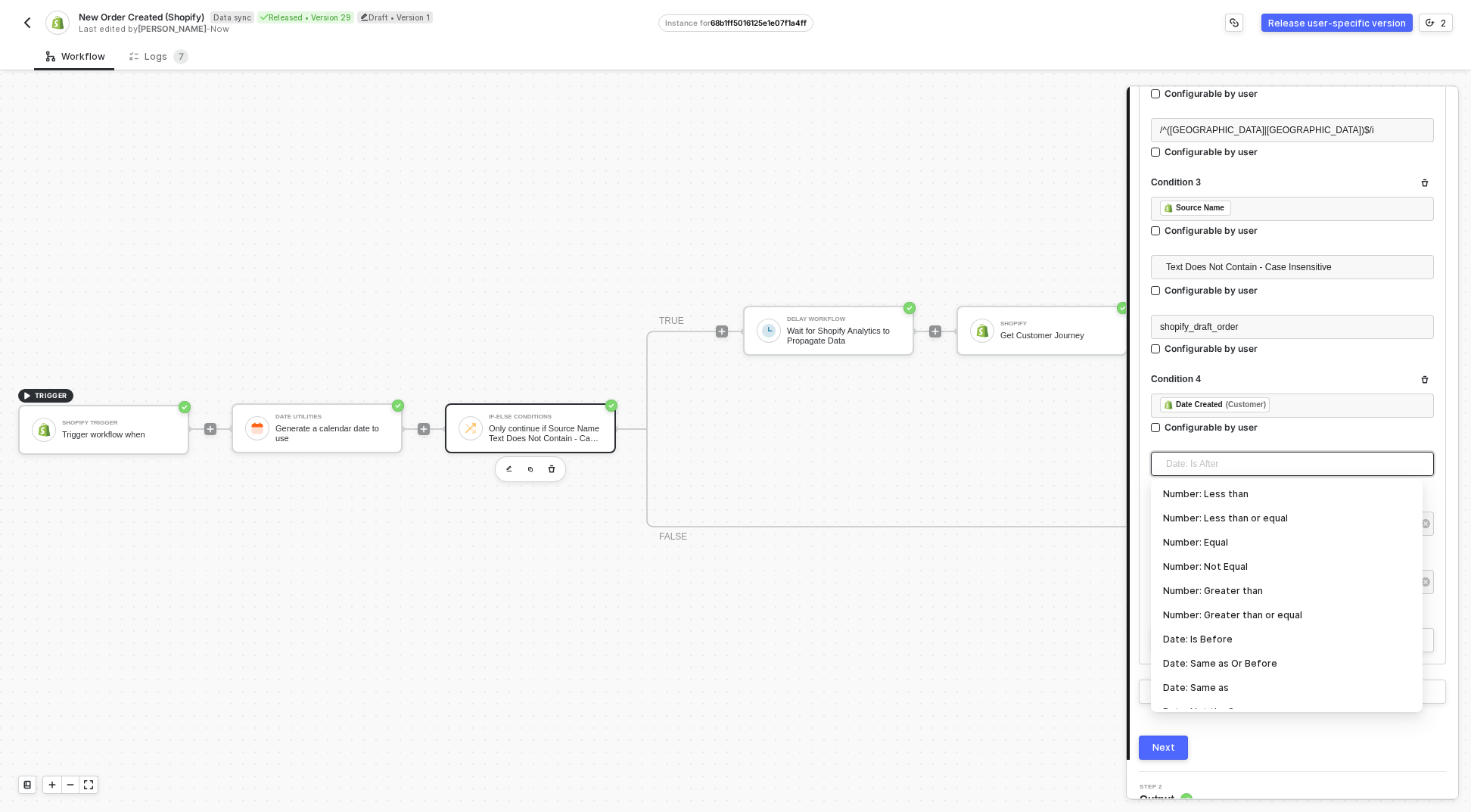
scroll to position [39, 0]
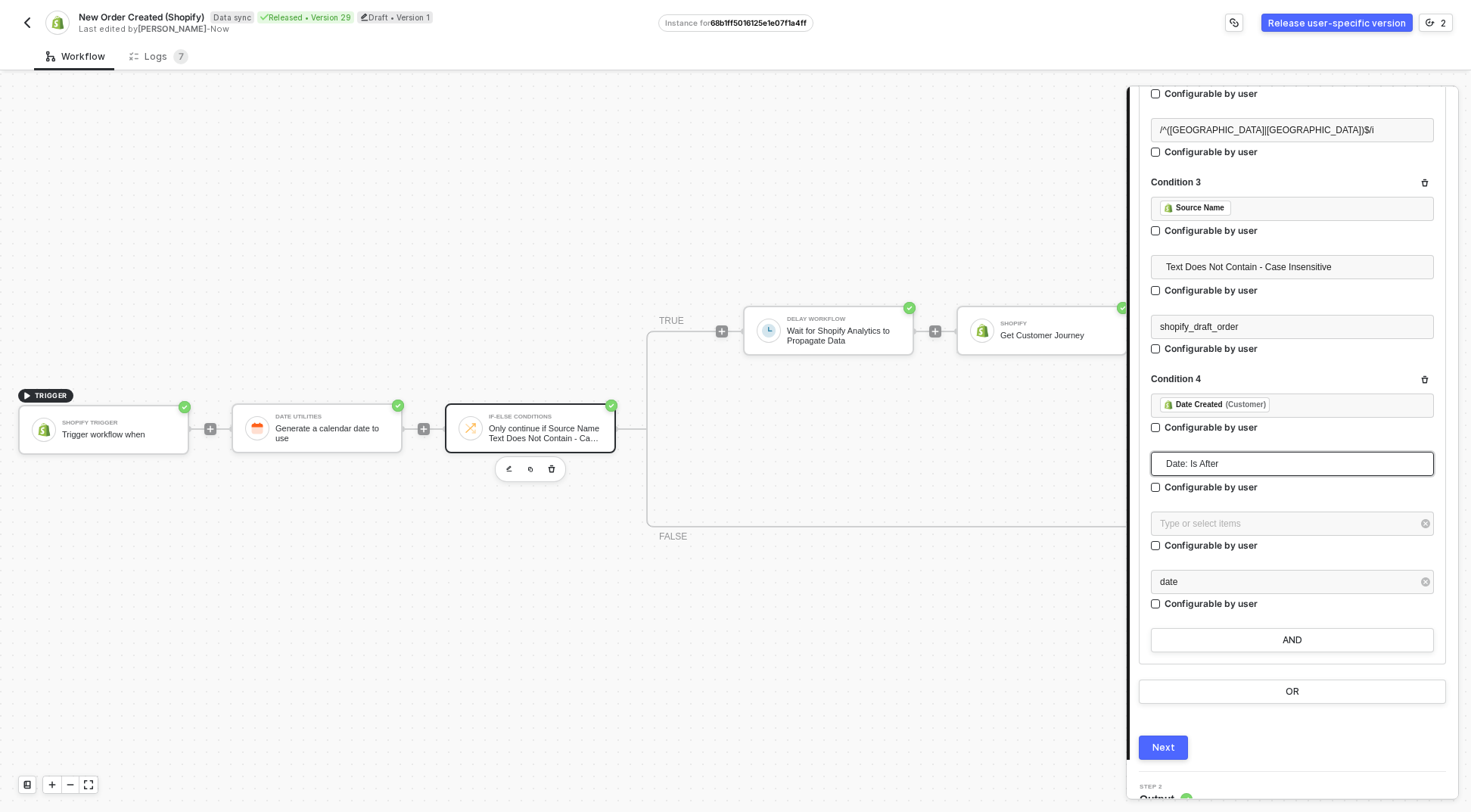
click at [1170, 453] on span "Date: Is After" at bounding box center [1295, 463] width 259 height 22
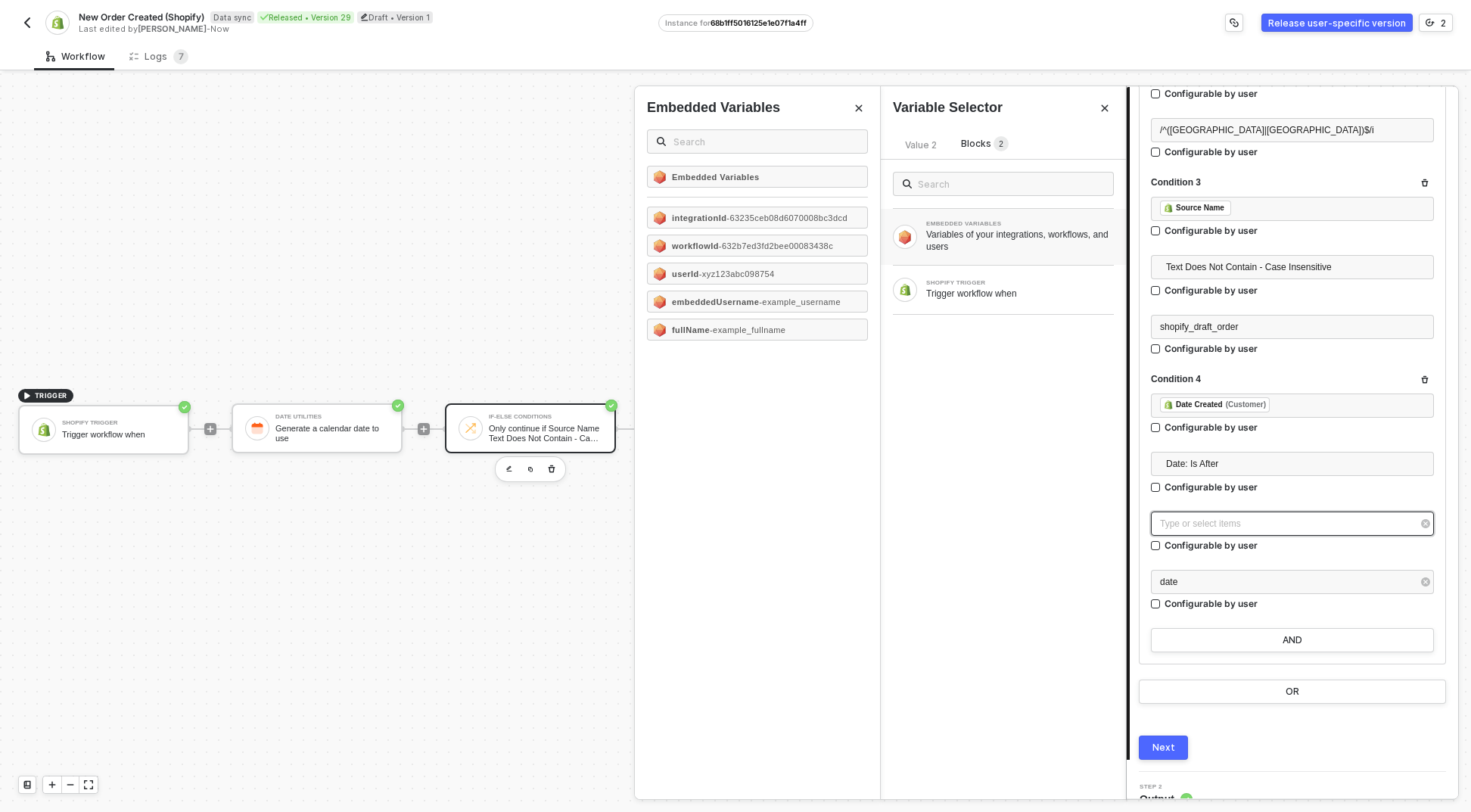
click at [1200, 527] on div "Type or select items ﻿" at bounding box center [1285, 523] width 249 height 15
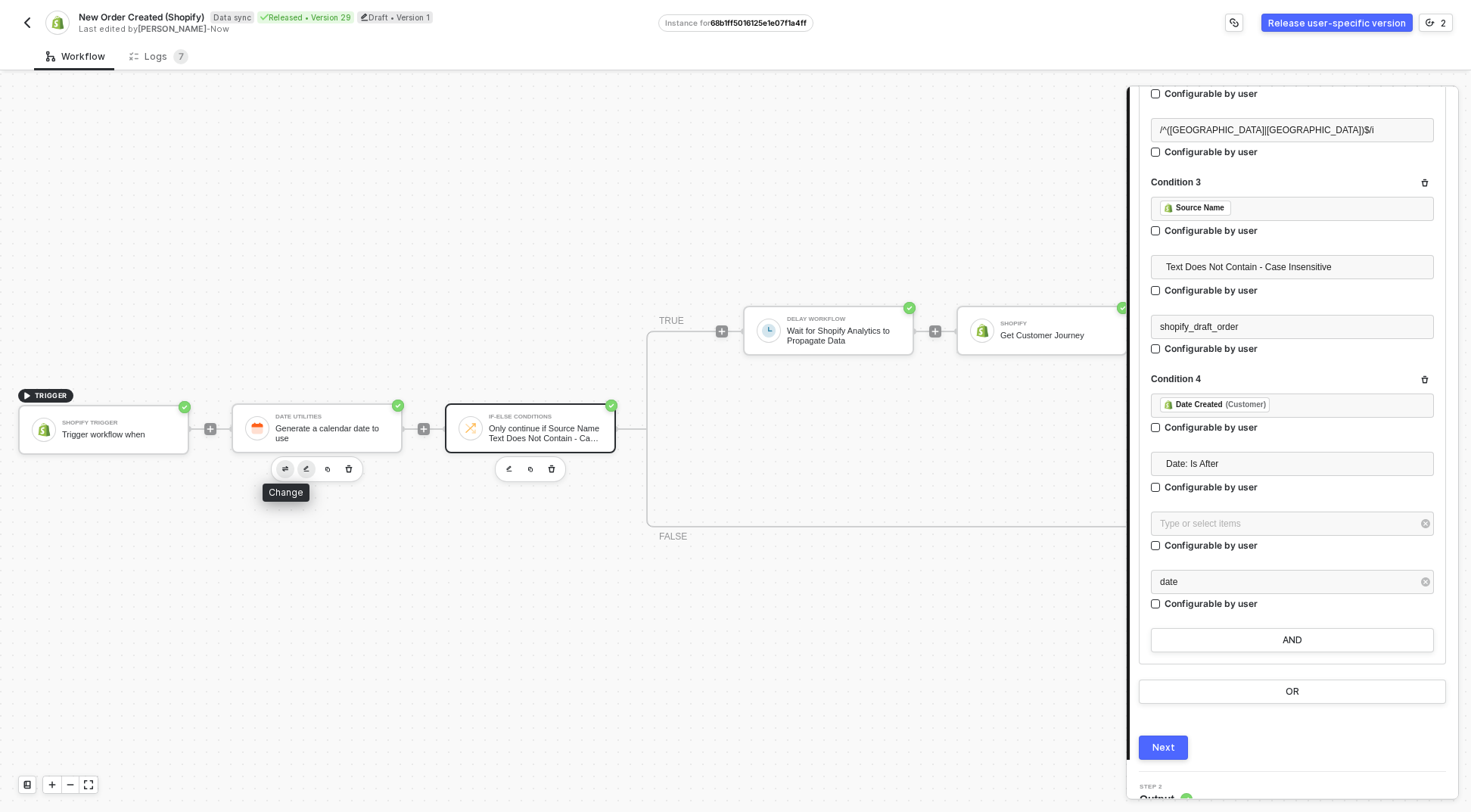
drag, startPoint x: 288, startPoint y: 460, endPoint x: 301, endPoint y: 458, distance: 13.2
click at [301, 458] on div at bounding box center [317, 469] width 93 height 25
click at [301, 460] on button "button" at bounding box center [307, 469] width 19 height 19
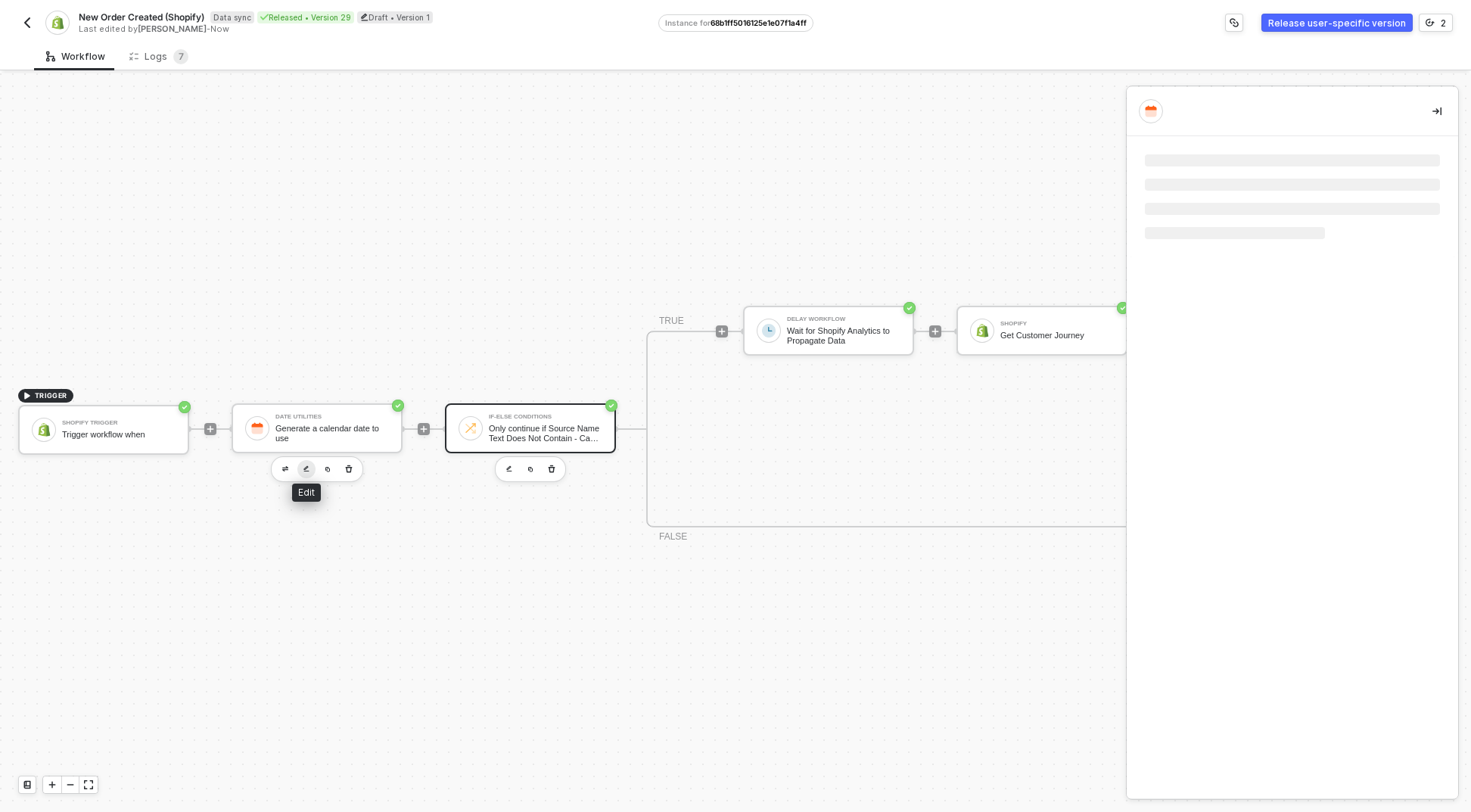
scroll to position [0, 0]
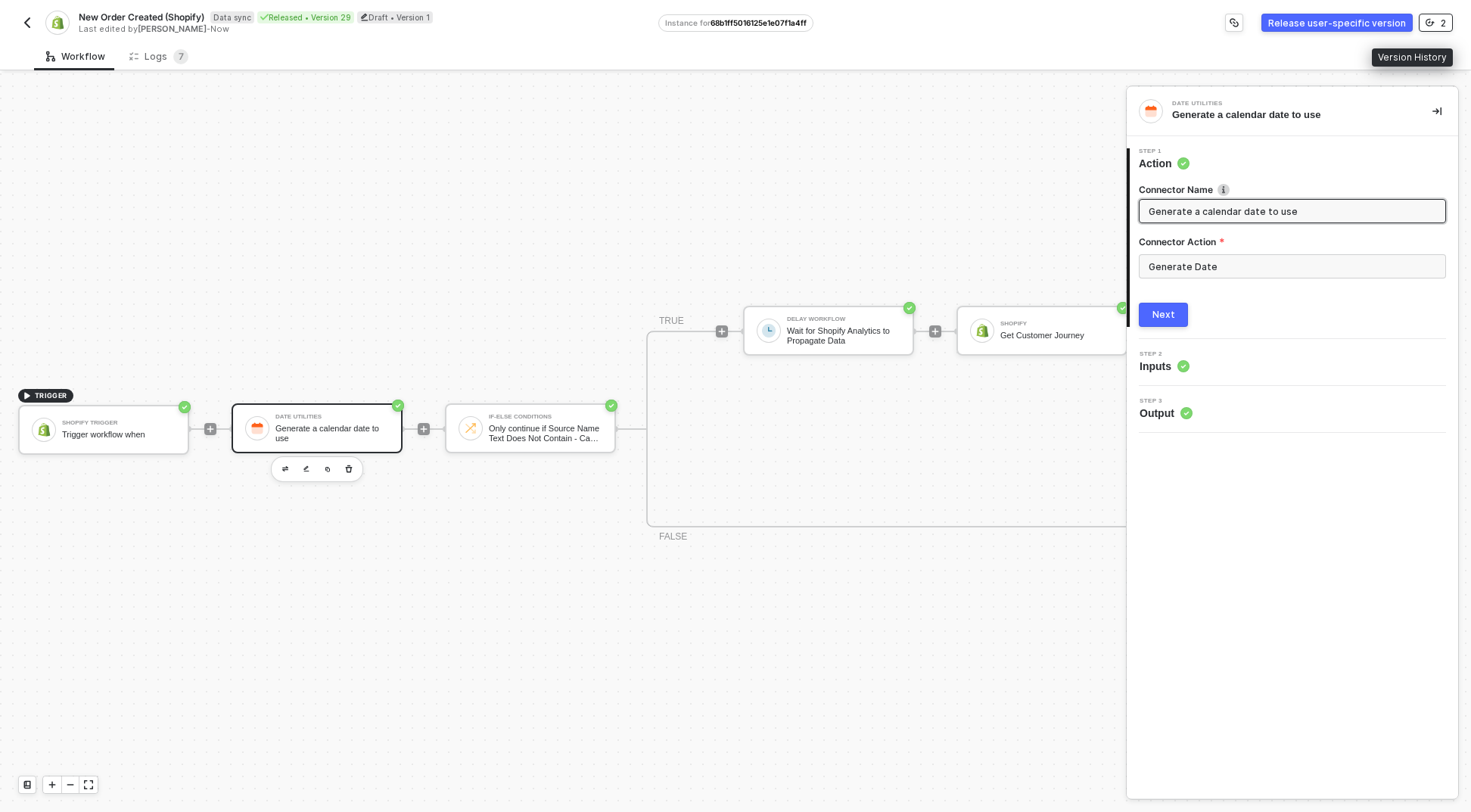
drag, startPoint x: 1430, startPoint y: 25, endPoint x: 1405, endPoint y: 30, distance: 25.5
click at [1405, 30] on div "Release user-specific version 2" at bounding box center [1134, 23] width 640 height 19
drag, startPoint x: 1400, startPoint y: 28, endPoint x: 1436, endPoint y: 38, distance: 37.4
click at [1435, 39] on div "New Order Created (Shopify) Data sync Released • Version 29 Draft • Version 1 L…" at bounding box center [736, 21] width 1435 height 42
click at [1439, 28] on button "2" at bounding box center [1436, 23] width 34 height 19
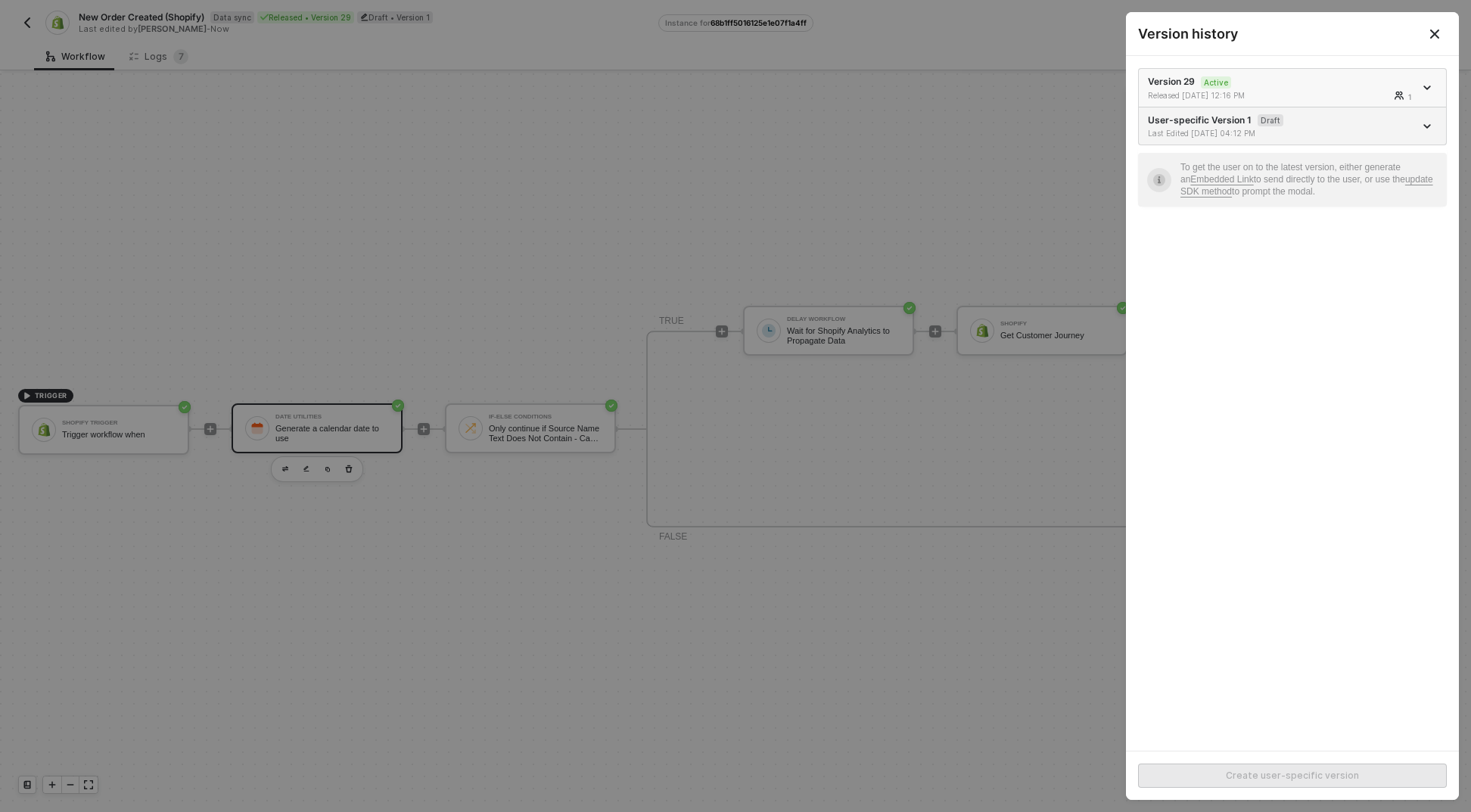
click at [1395, 83] on div "Version 29 Active Released 09/23/2025 12:16 PM 1" at bounding box center [1281, 87] width 266 height 25
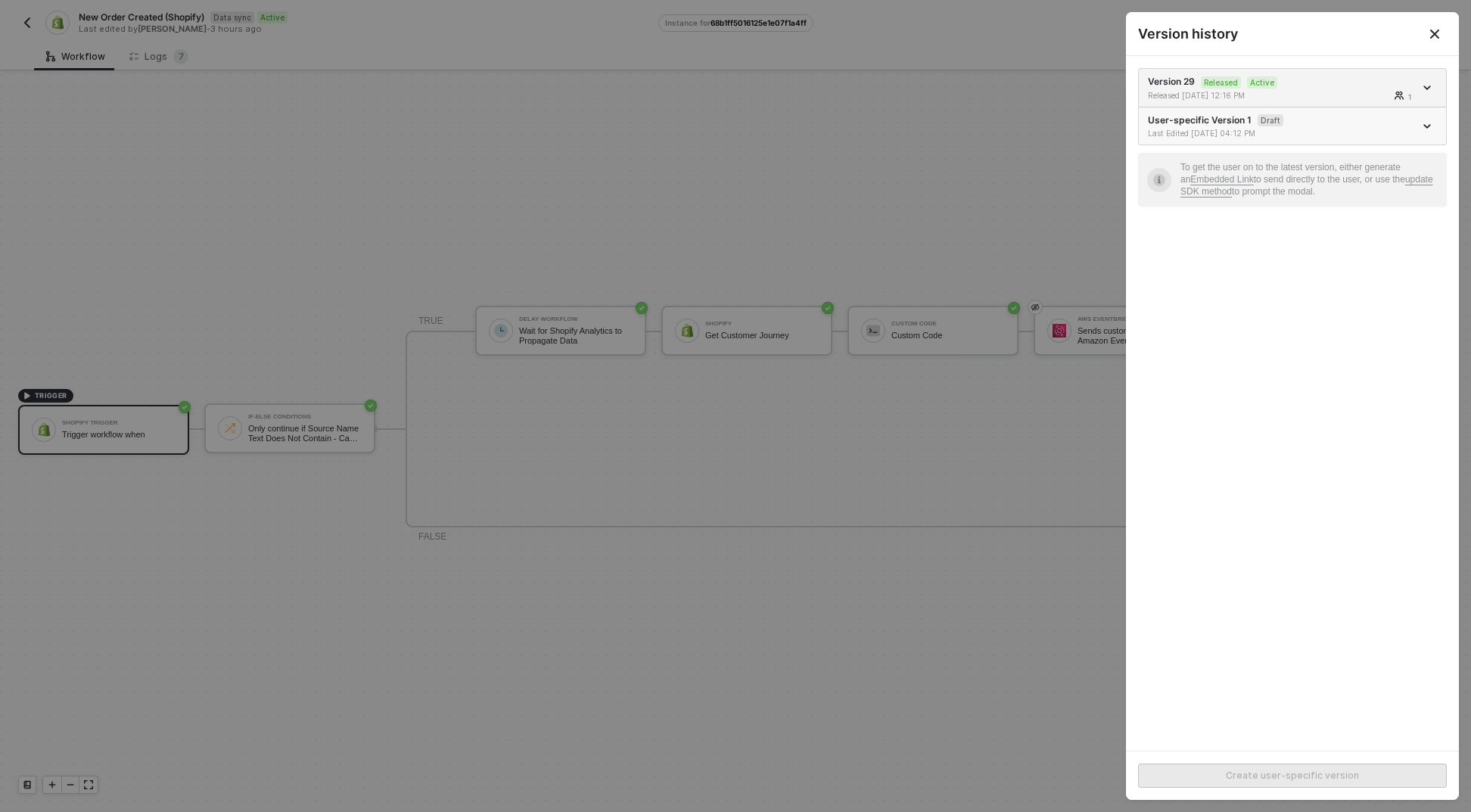
click at [1358, 141] on li "User-specific Version 1 Draft Last Edited 09/23/2025 04:12 PM" at bounding box center [1293, 126] width 307 height 38
click at [1202, 127] on div "User-specific Version 1 Draft Last Edited 09/23/2025 04:12 PM" at bounding box center [1281, 126] width 266 height 25
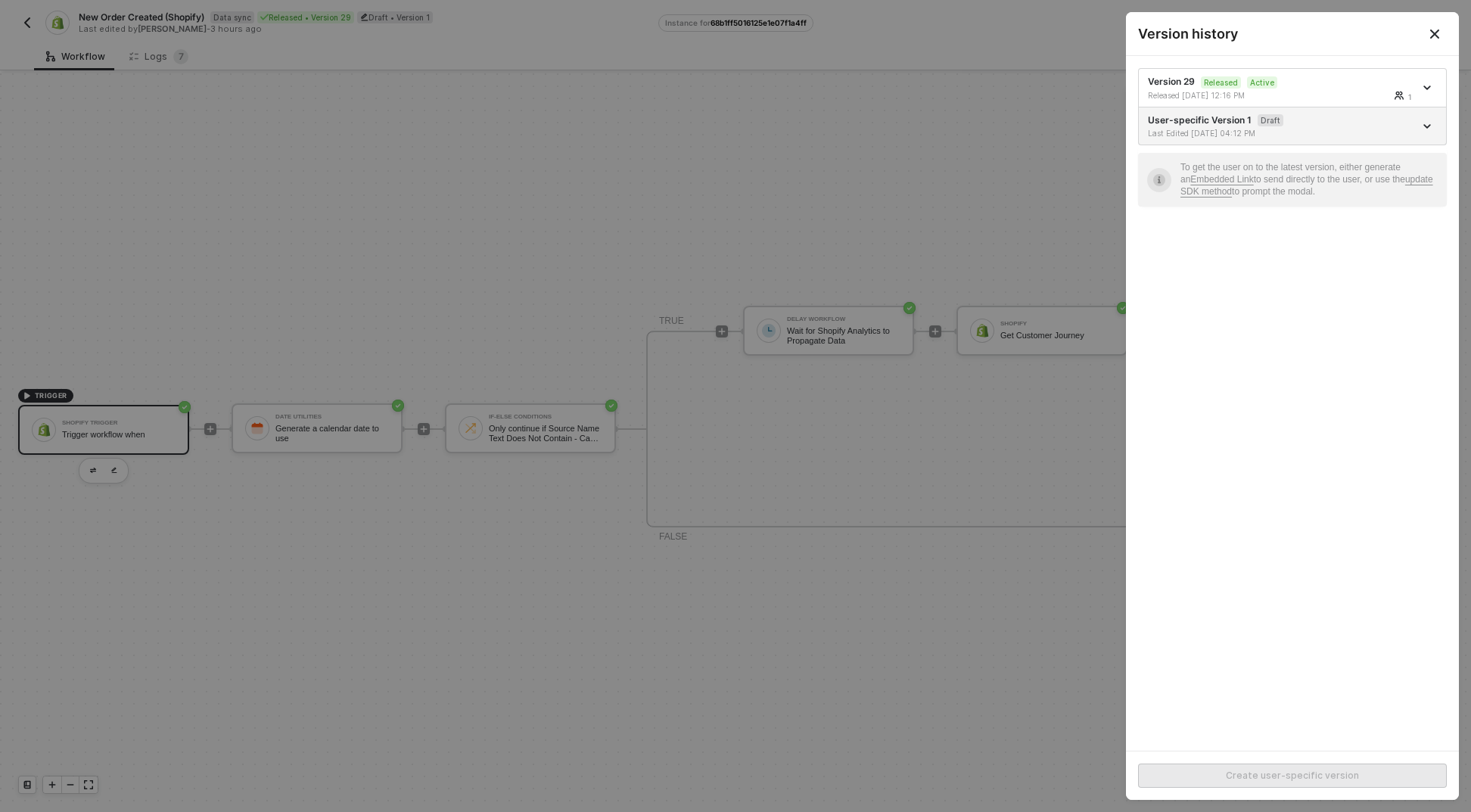
click at [819, 431] on div at bounding box center [735, 406] width 1471 height 812
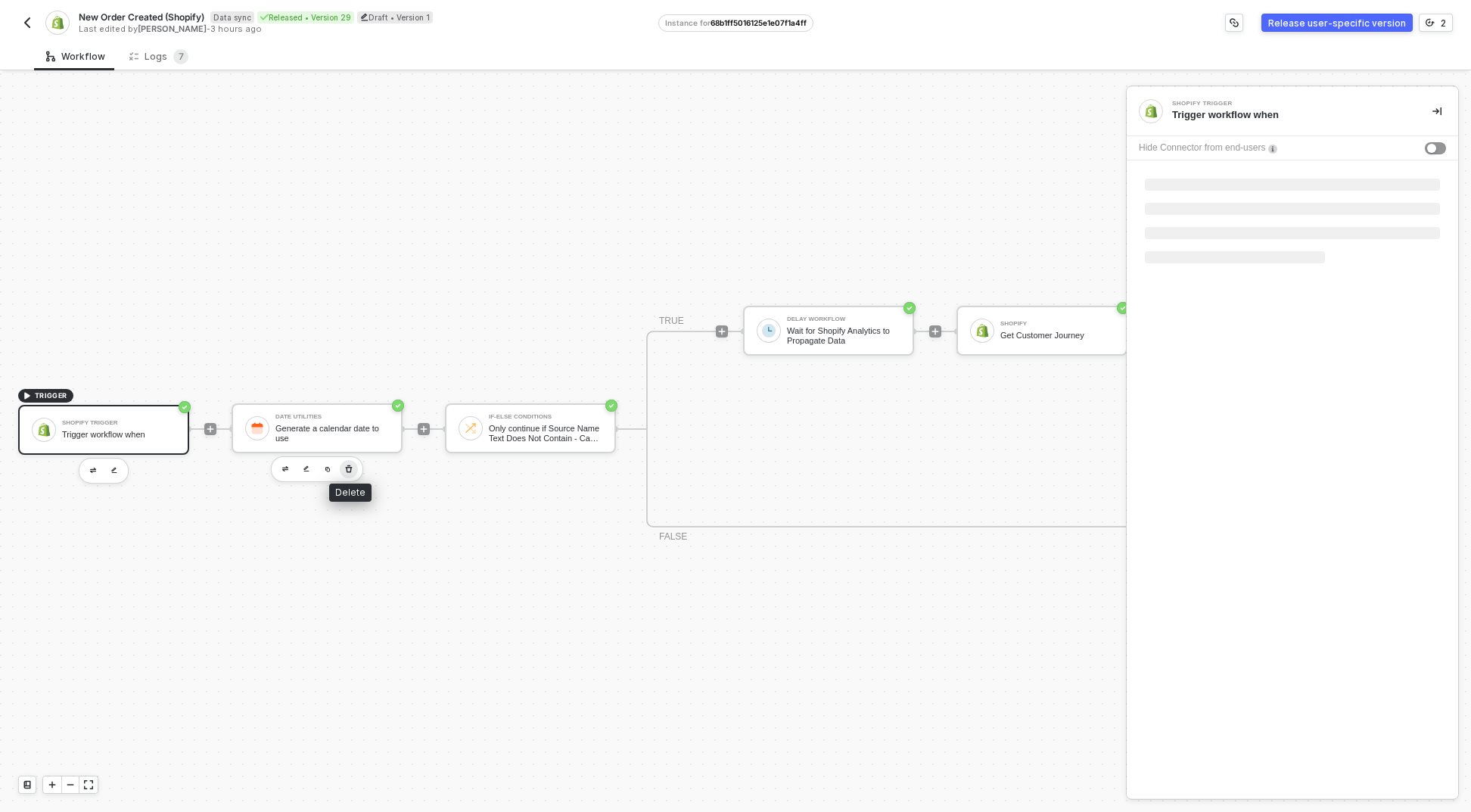
click at [349, 464] on button "button" at bounding box center [349, 469] width 19 height 19
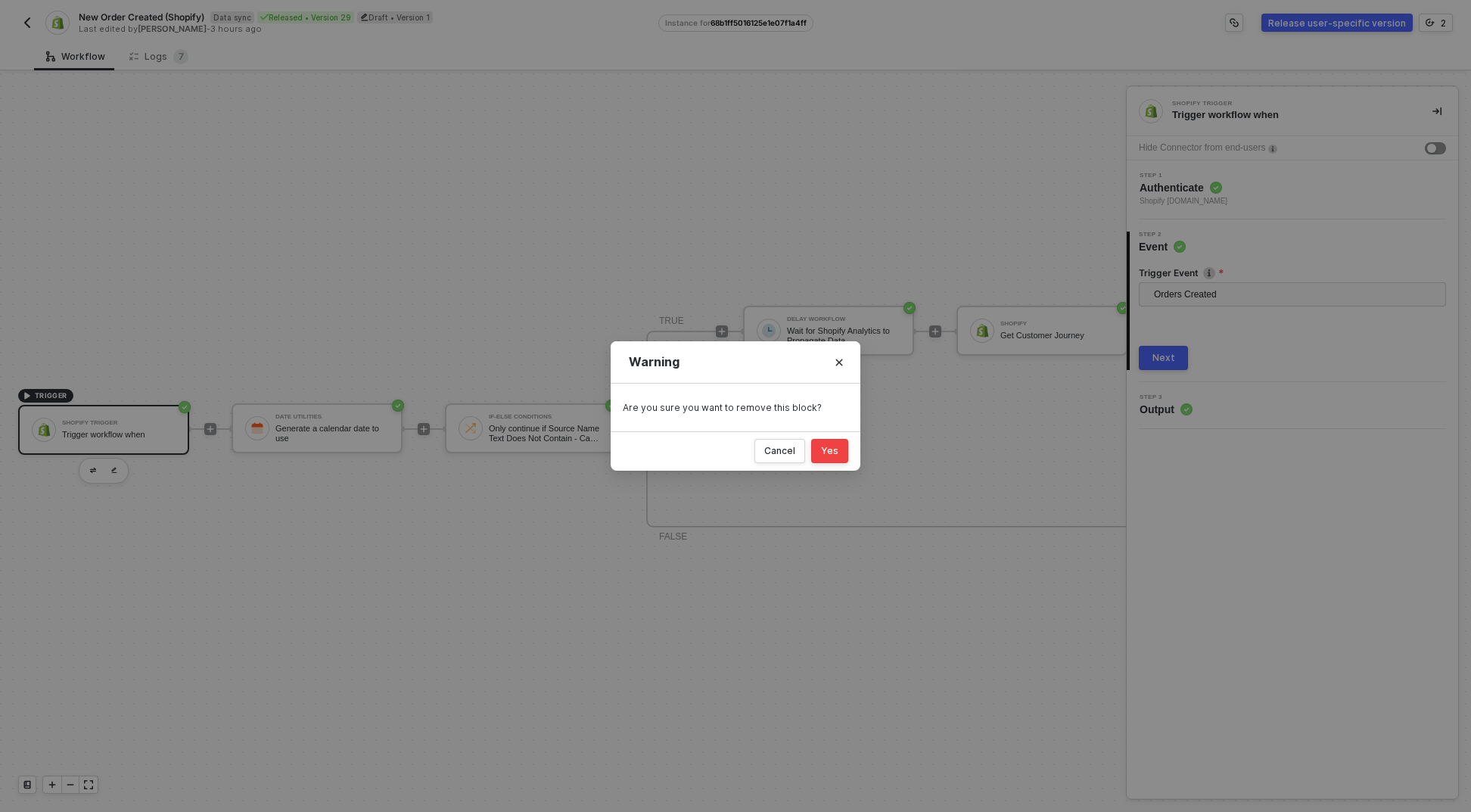
click at [821, 449] on button "Yes" at bounding box center [830, 450] width 37 height 24
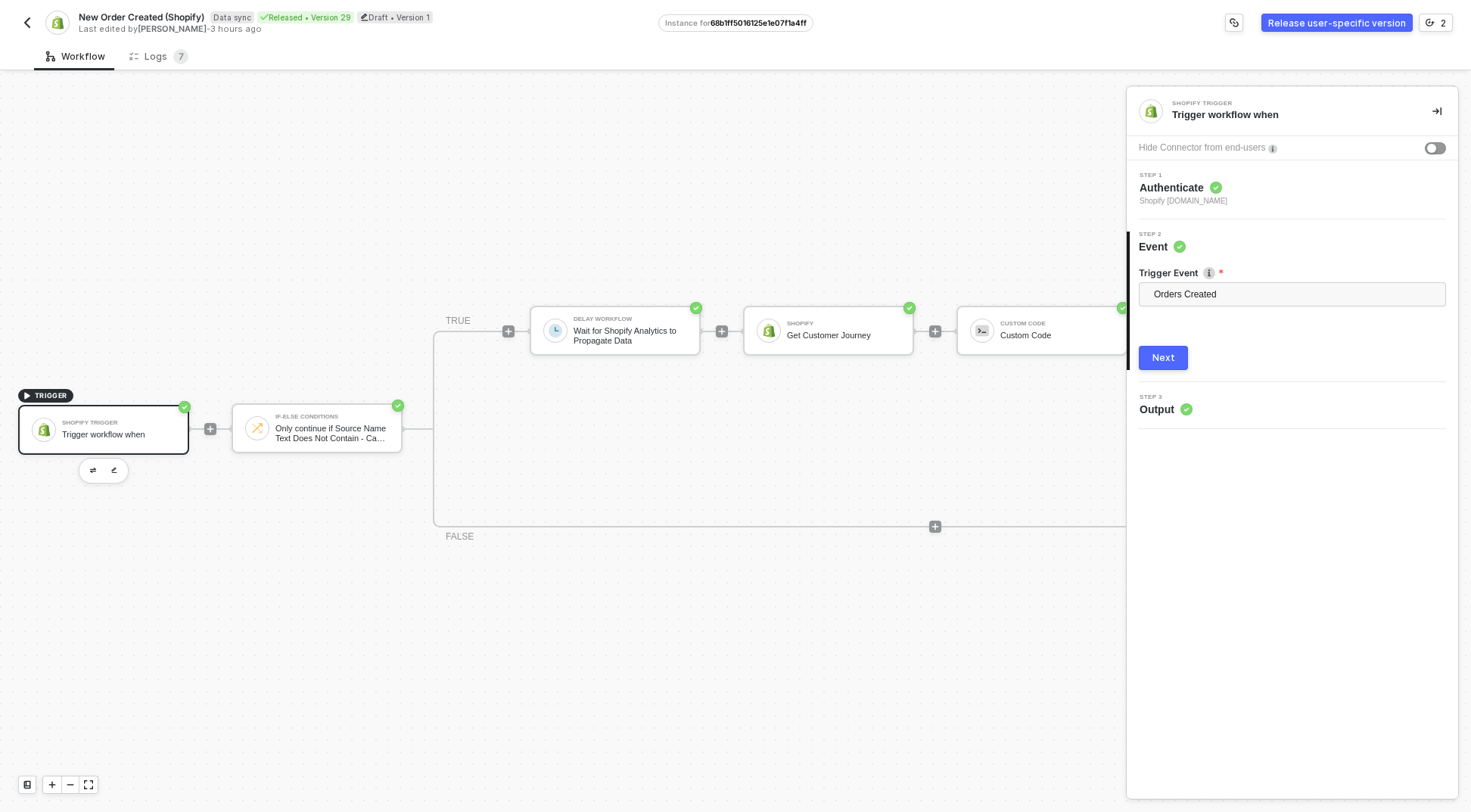
click at [225, 420] on div at bounding box center [210, 428] width 202 height 118
click at [208, 425] on icon "icon-play" at bounding box center [211, 429] width 9 height 9
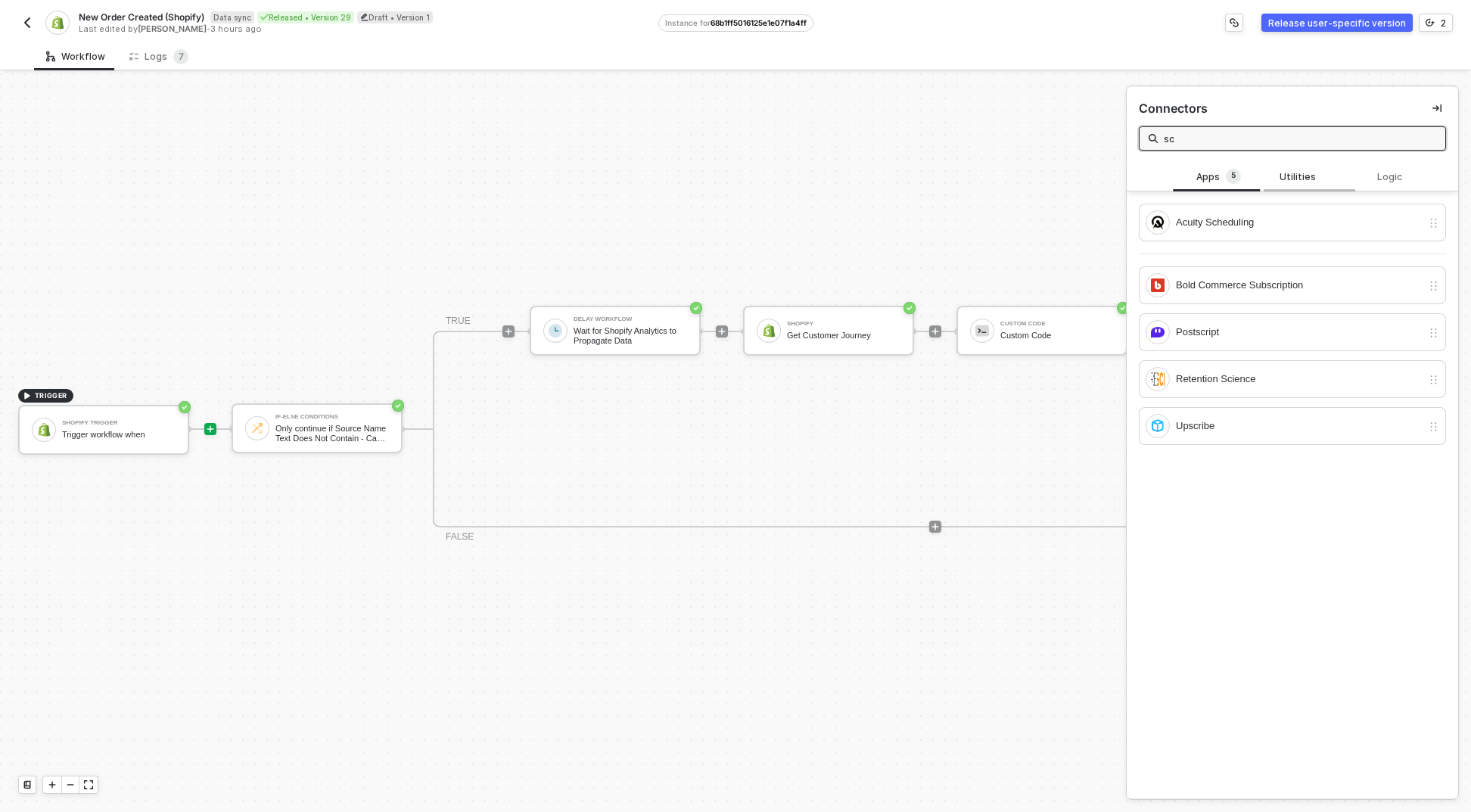
type input "s"
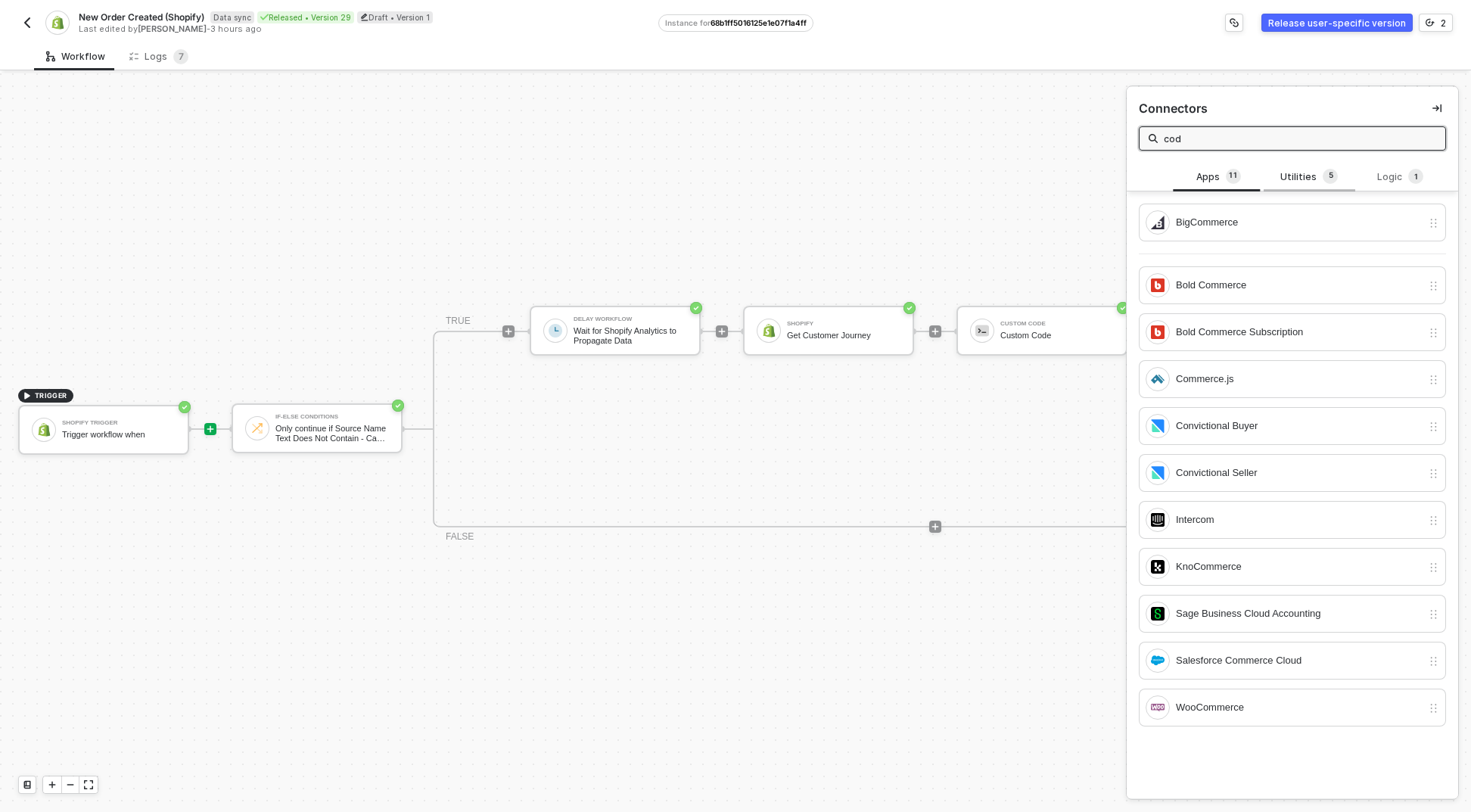
type input "code"
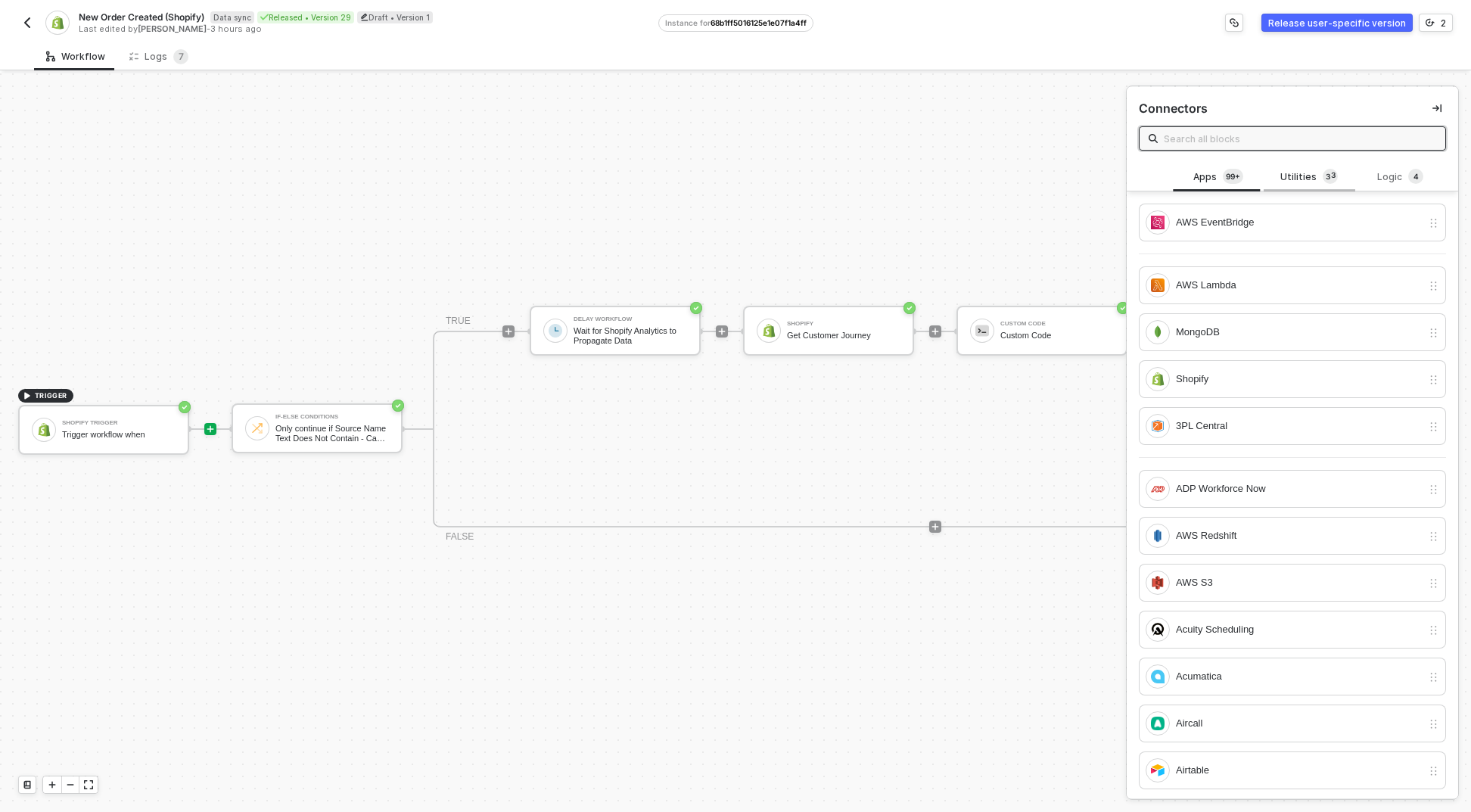
click at [1309, 172] on div "Utilities 3 3 4 5 6 7 8 9 0 1 2 3" at bounding box center [1310, 178] width 66 height 17
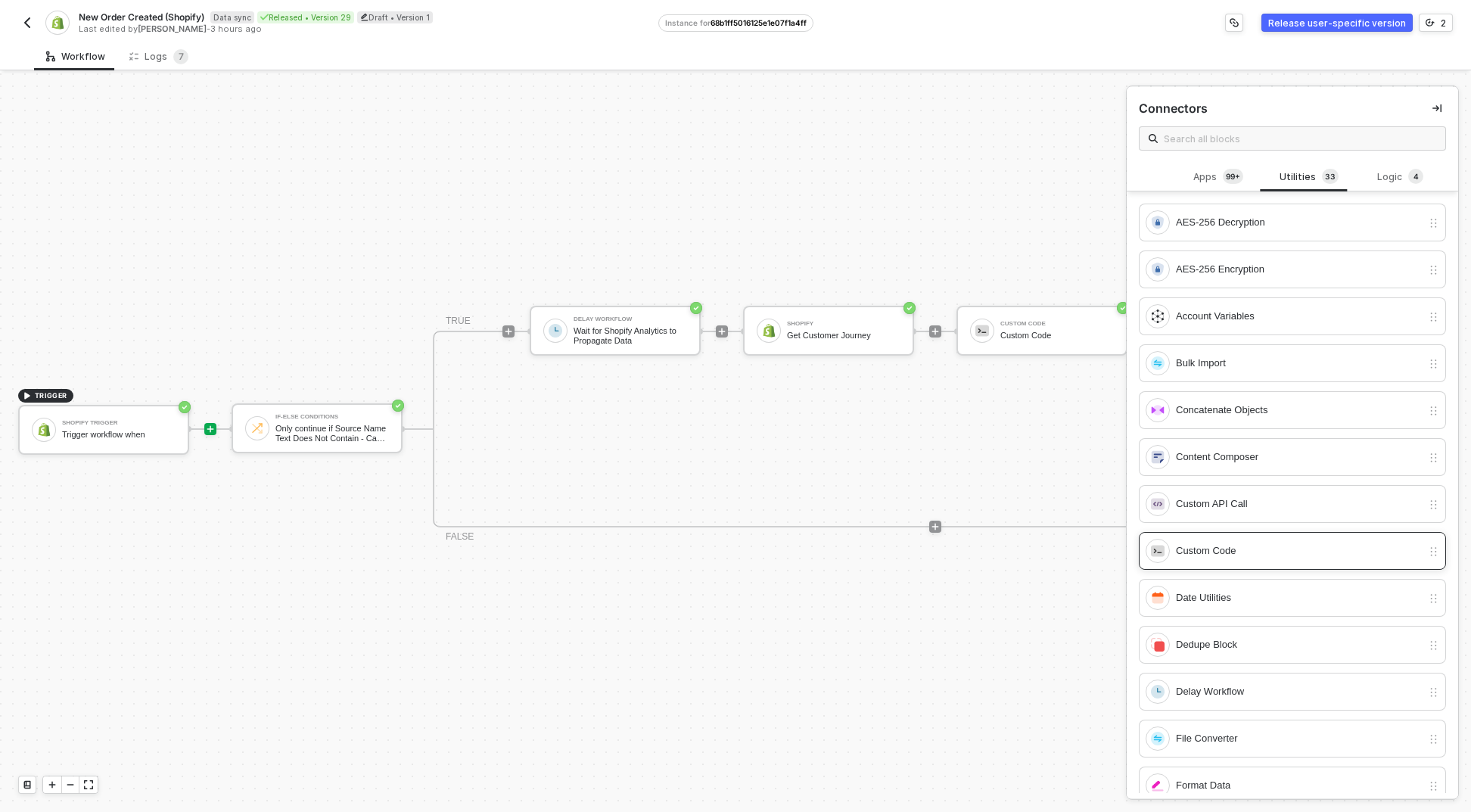
click at [1227, 546] on div "Custom Code" at bounding box center [1299, 551] width 246 height 17
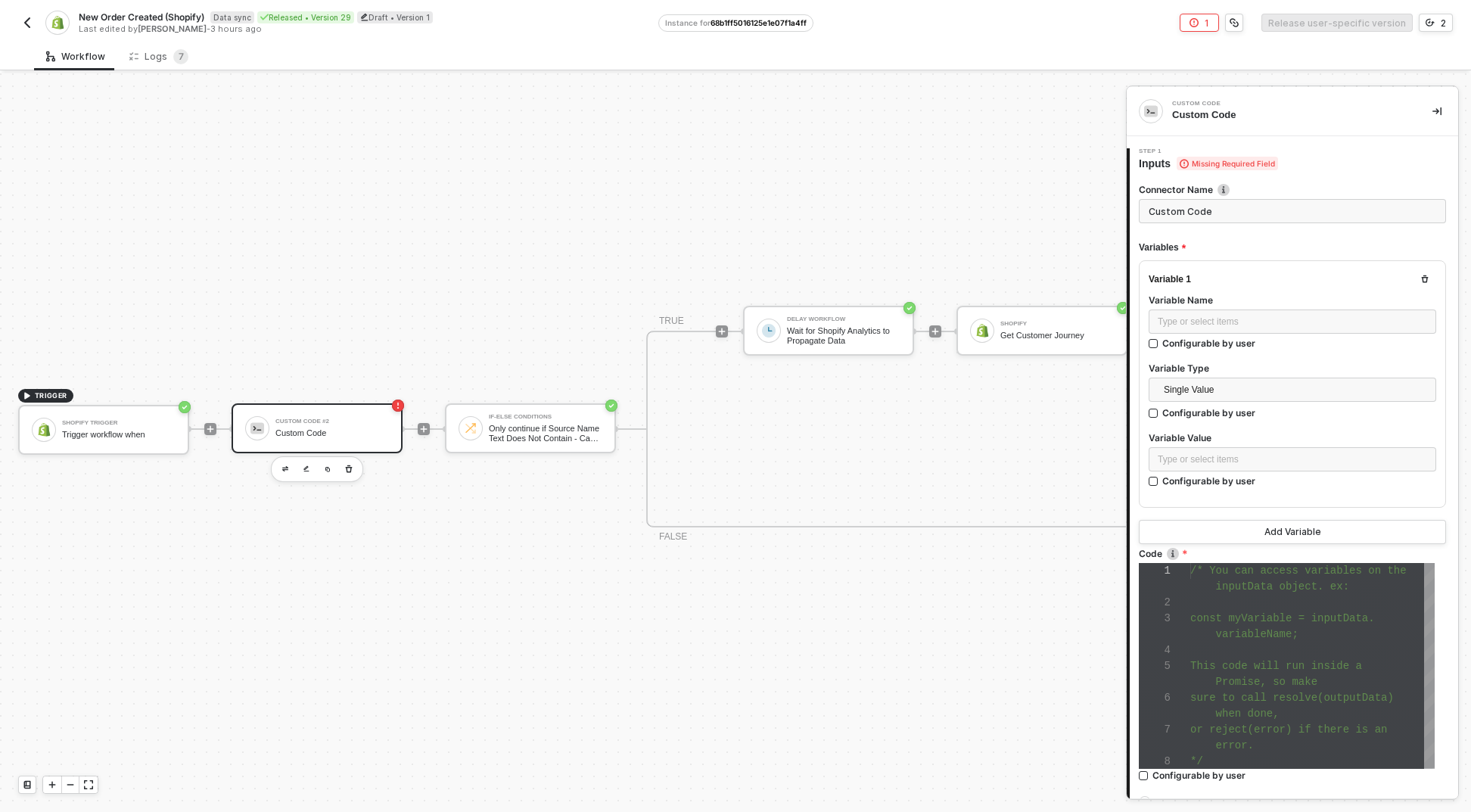
scroll to position [95, 0]
click at [456, 448] on div at bounding box center [424, 428] width 202 height 118
click at [463, 431] on div "If-Else Conditions Only continue if Source Name Text Does Not Contain - Case Se…" at bounding box center [530, 428] width 171 height 50
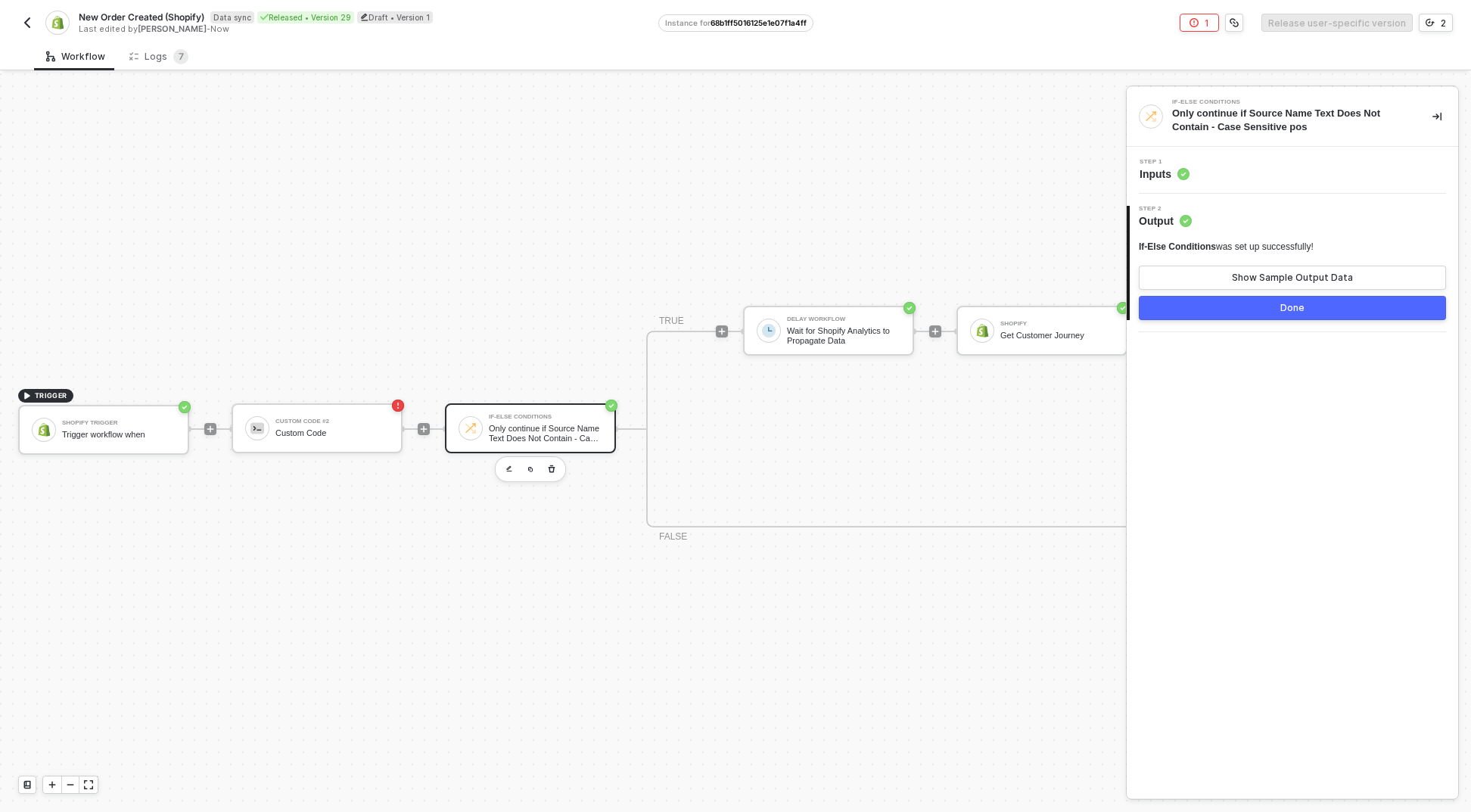
click at [1208, 174] on div "Step 1 Inputs" at bounding box center [1294, 170] width 327 height 22
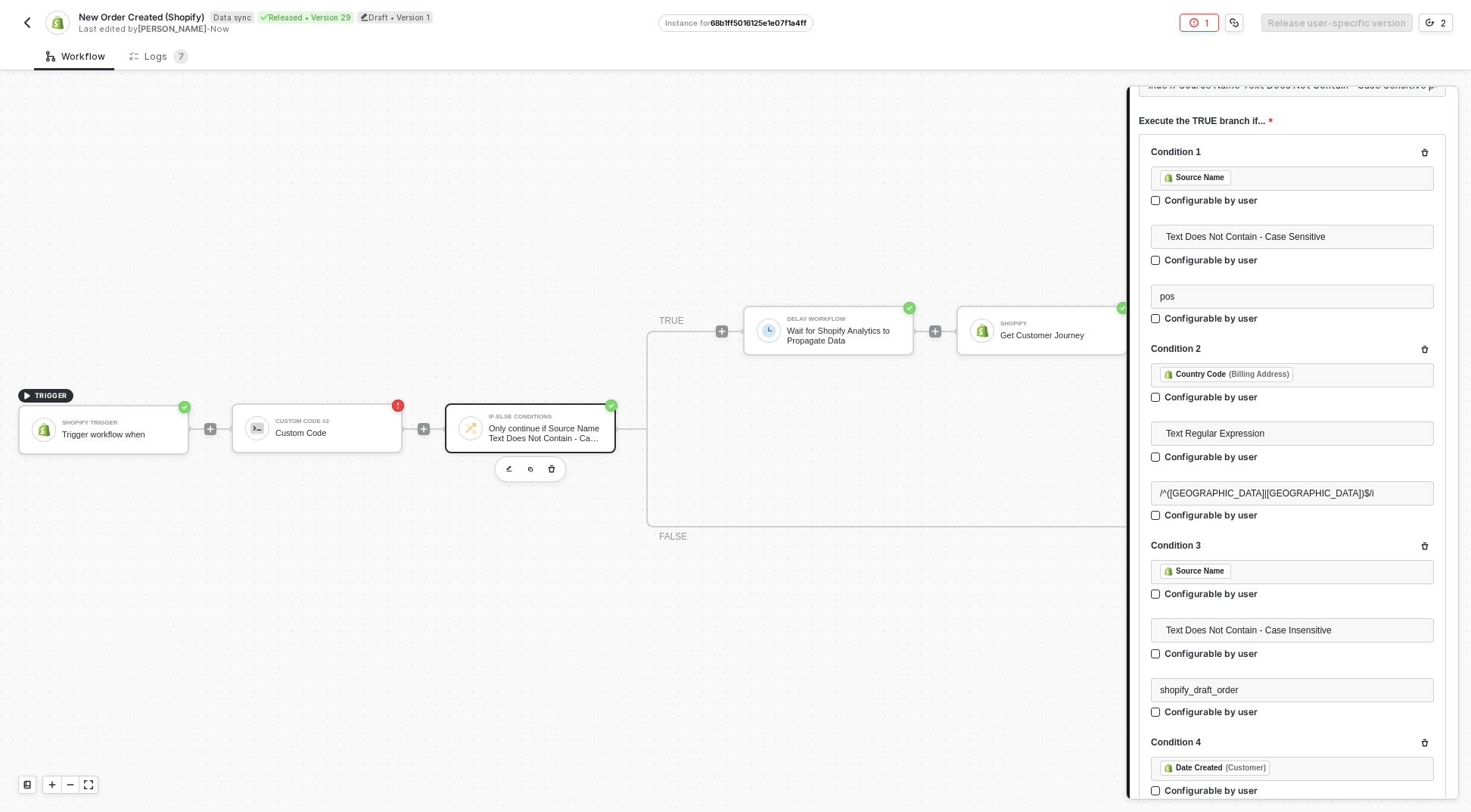
scroll to position [513, 0]
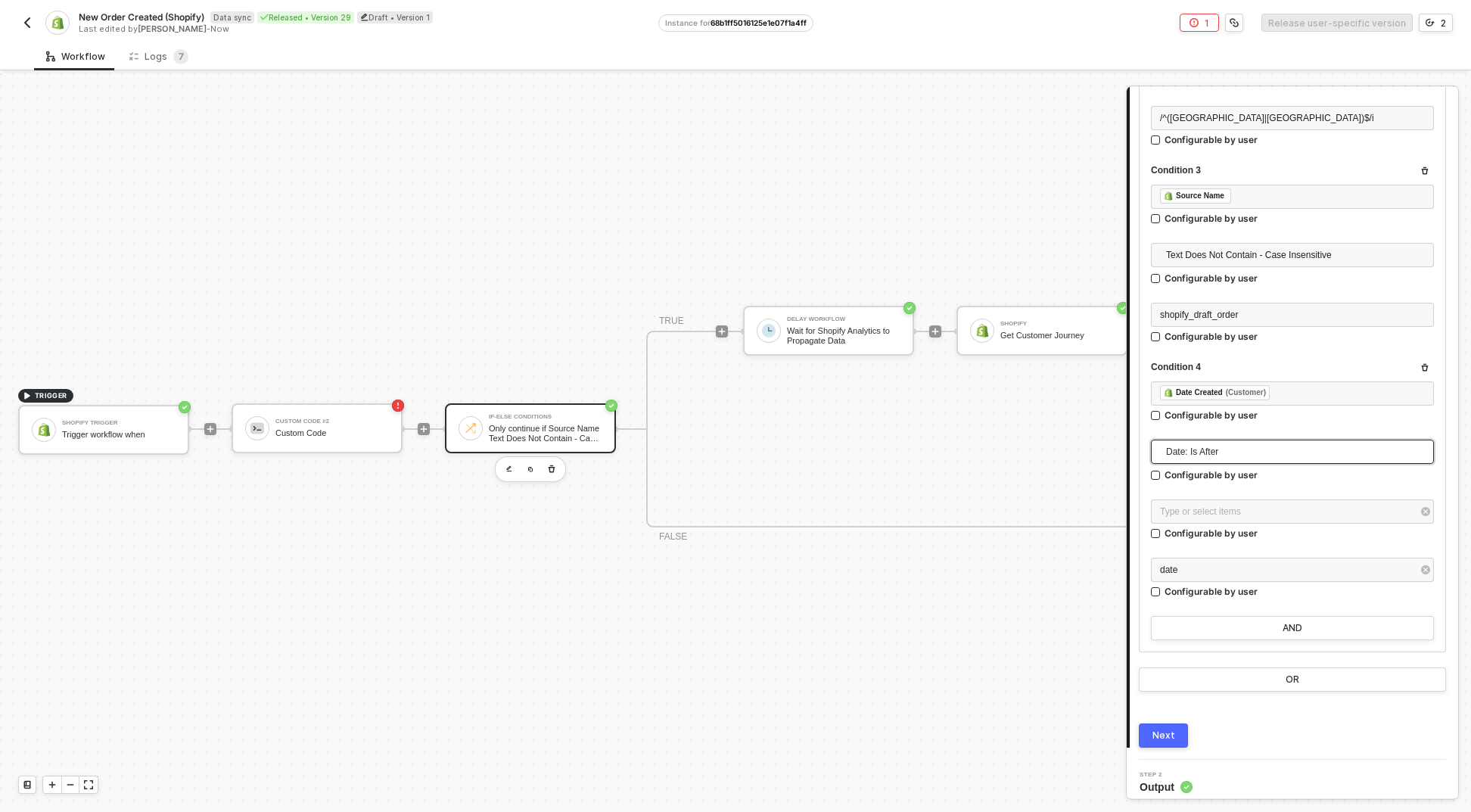
click at [1239, 452] on span "Date: Is After" at bounding box center [1295, 451] width 259 height 22
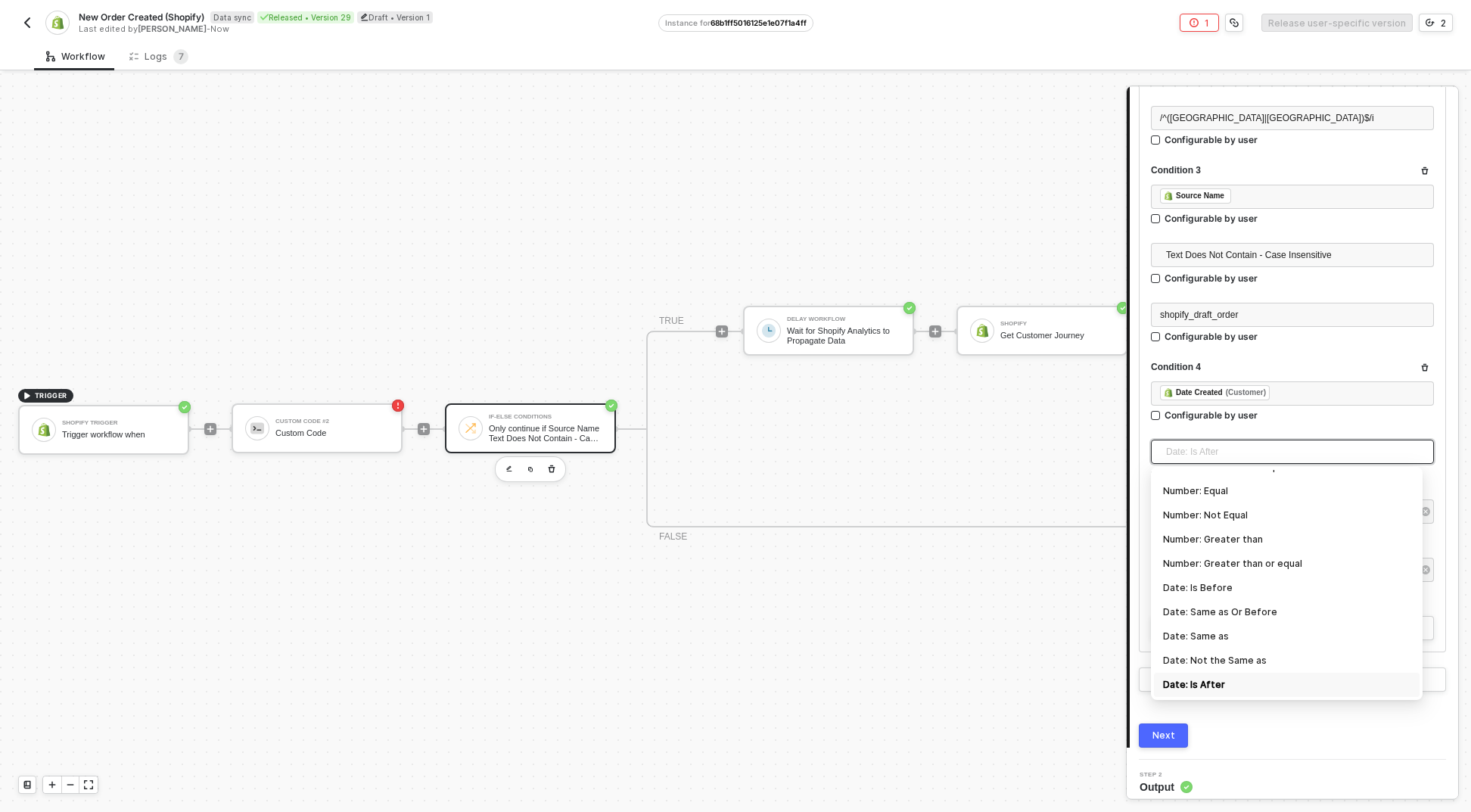
click at [1232, 408] on div "﻿ ﻿ Date Created (Customer) ﻿" at bounding box center [1293, 394] width 283 height 27
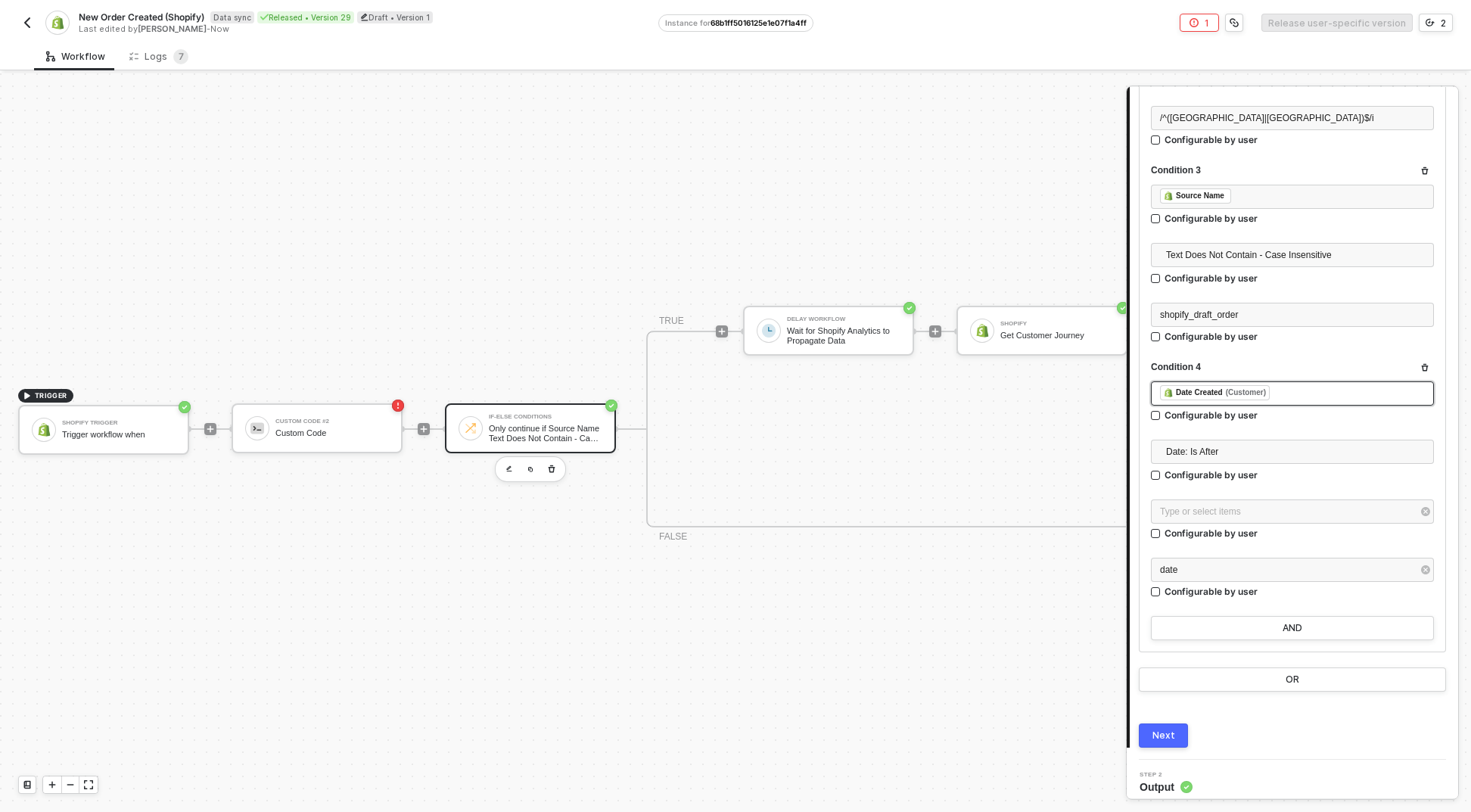
click at [1234, 394] on div "(Customer)" at bounding box center [1246, 393] width 40 height 12
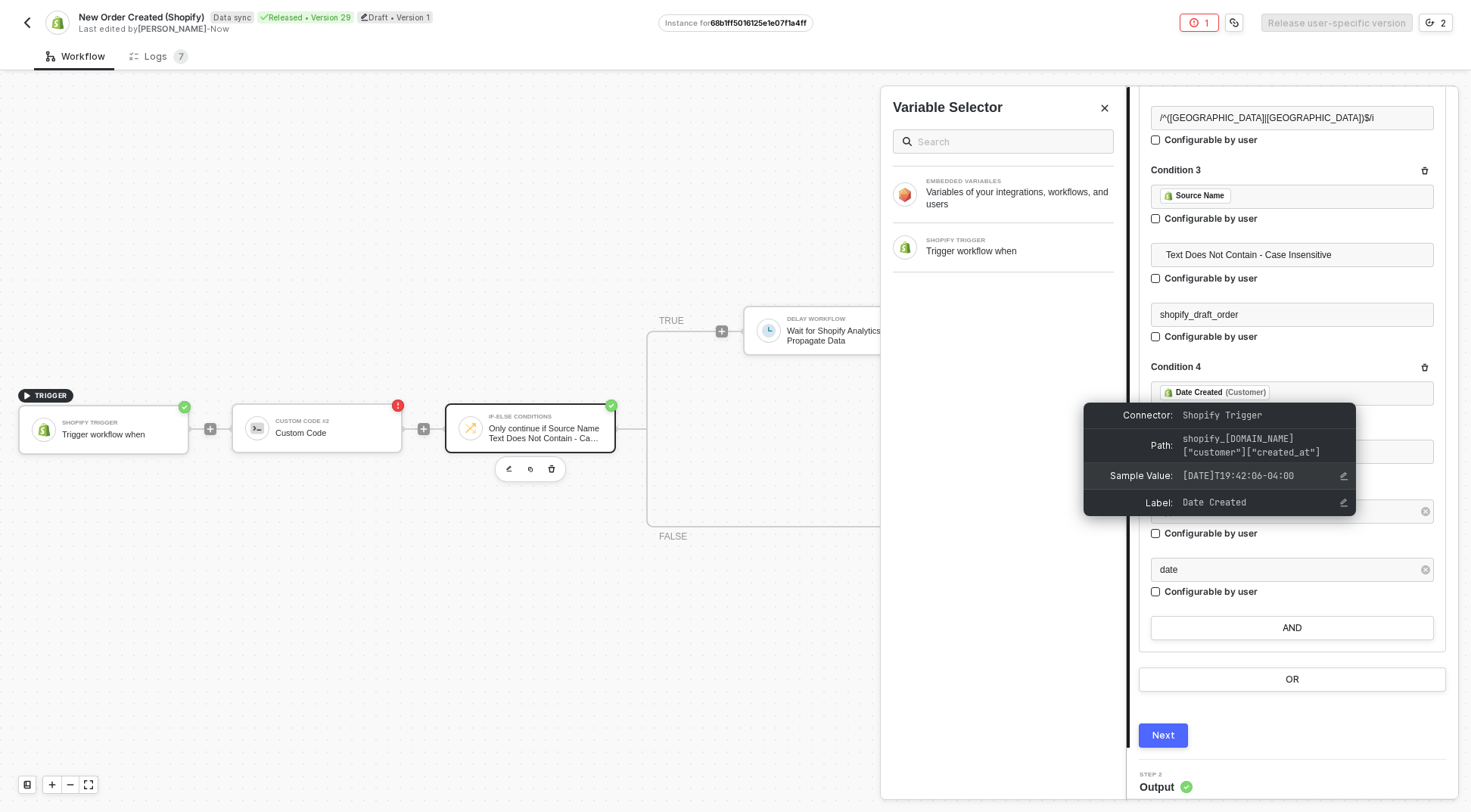
drag, startPoint x: 1218, startPoint y: 485, endPoint x: 1195, endPoint y: 565, distance: 83.2
click at [1174, 472] on div "Sample Value: 2021-06-08T19:42:06-04:00" at bounding box center [1220, 476] width 273 height 26
copy div "2021-06-08T19:42:06-04:00"
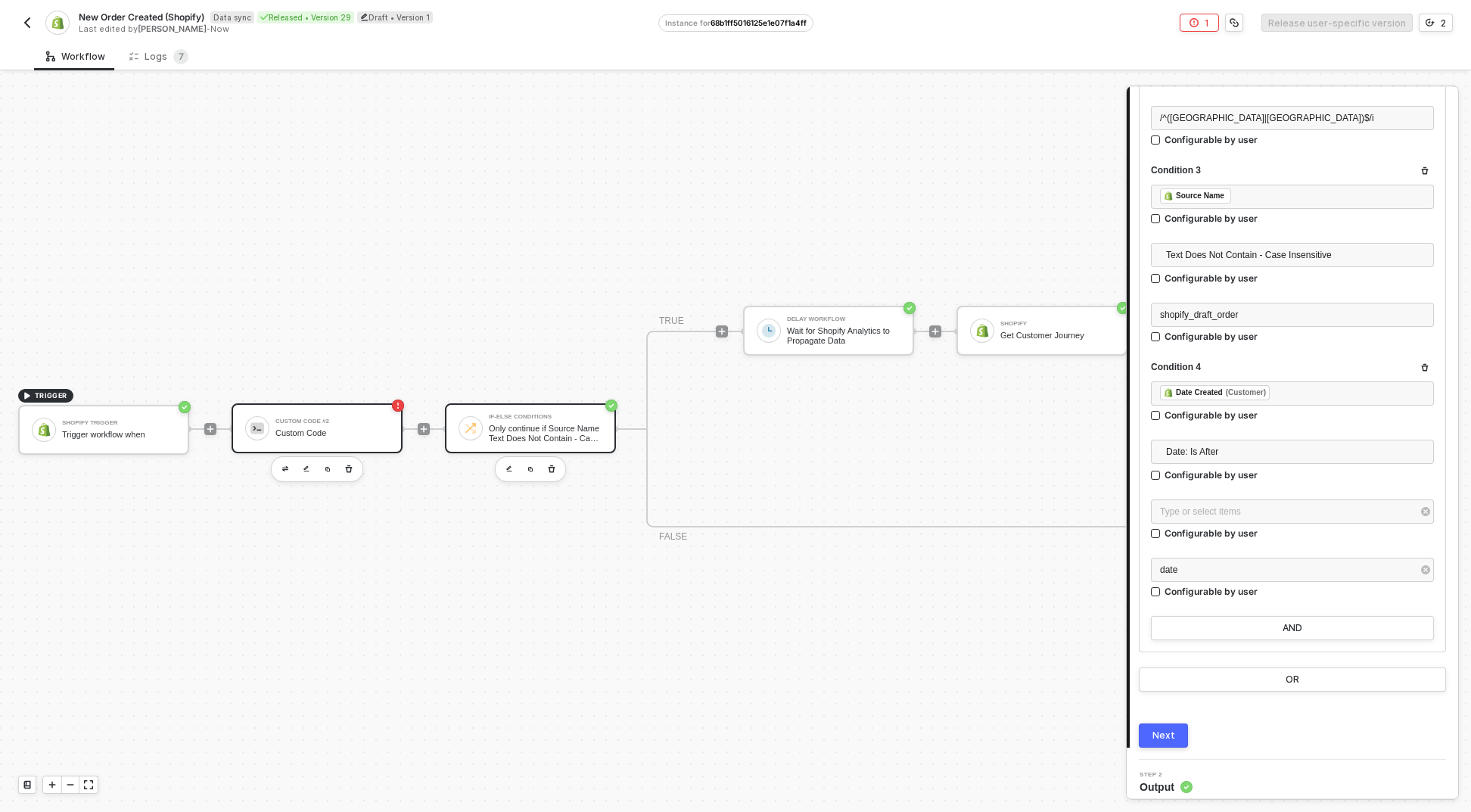
click at [323, 418] on div "Custom Code #2" at bounding box center [332, 421] width 114 height 6
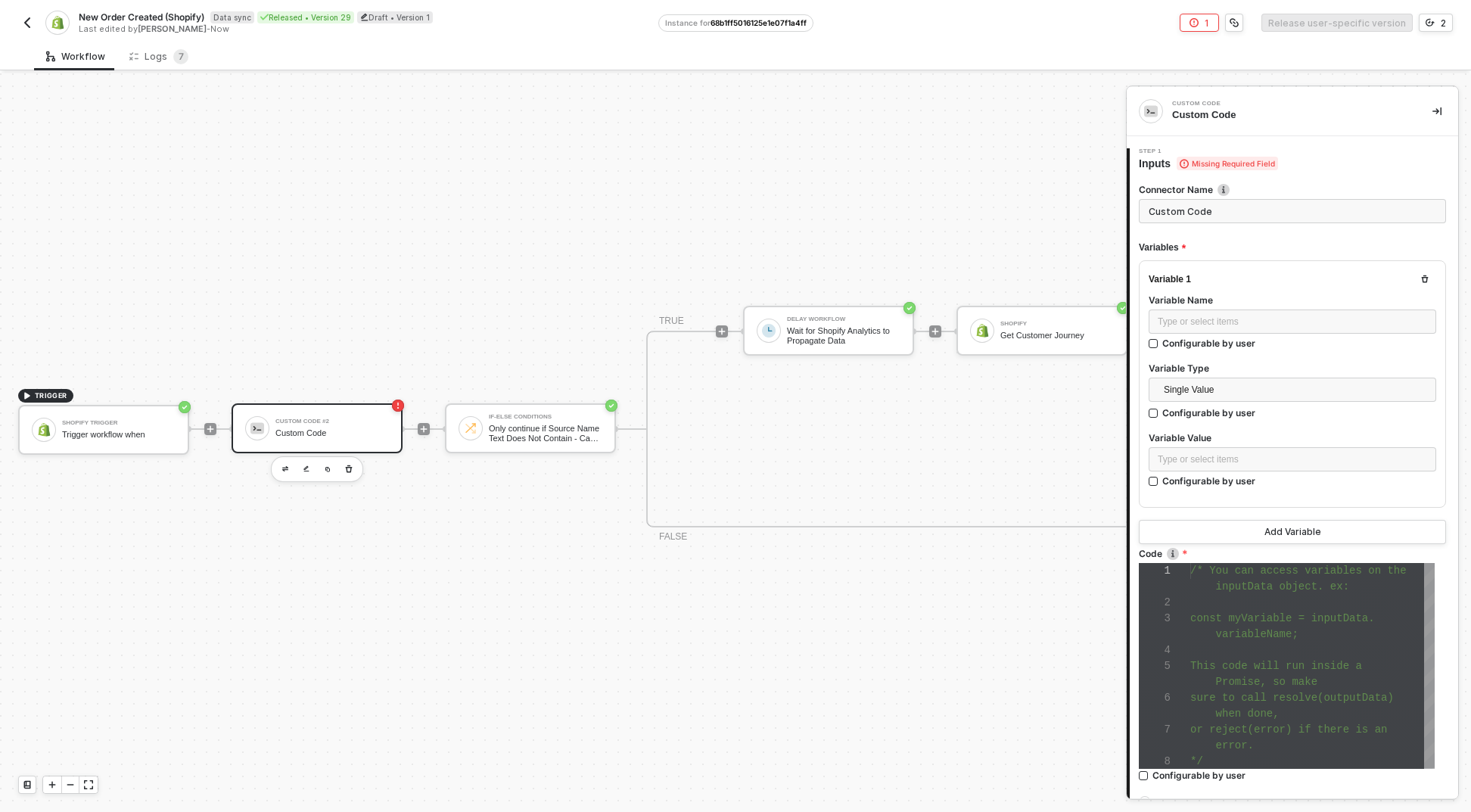
scroll to position [95, 0]
type input "Get Cutoff Date"
click at [1231, 312] on div "Type or select items ﻿" at bounding box center [1293, 321] width 287 height 24
click at [1256, 321] on div "Type or select items ﻿" at bounding box center [1293, 322] width 269 height 15
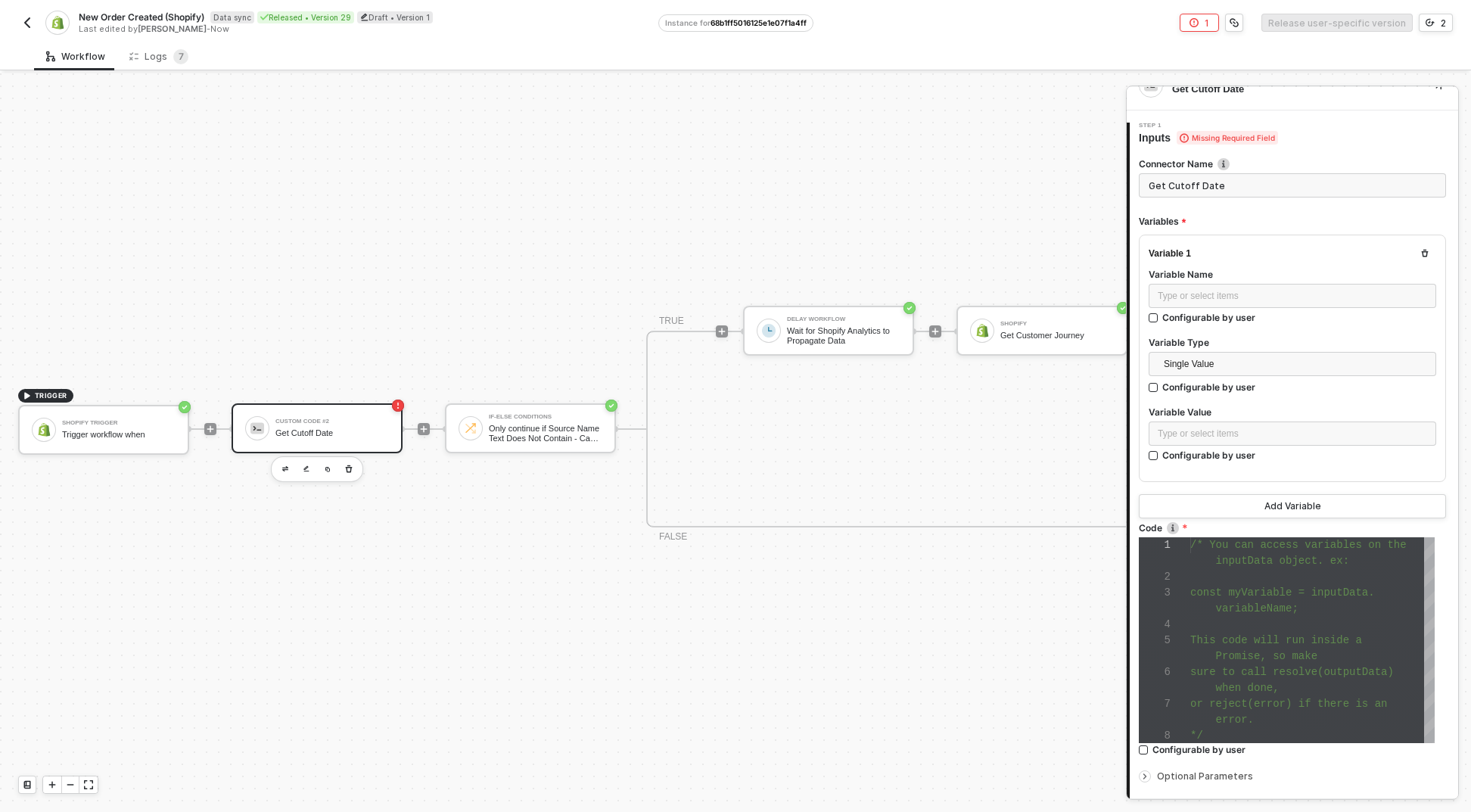
click at [1422, 250] on icon "button" at bounding box center [1425, 253] width 7 height 8
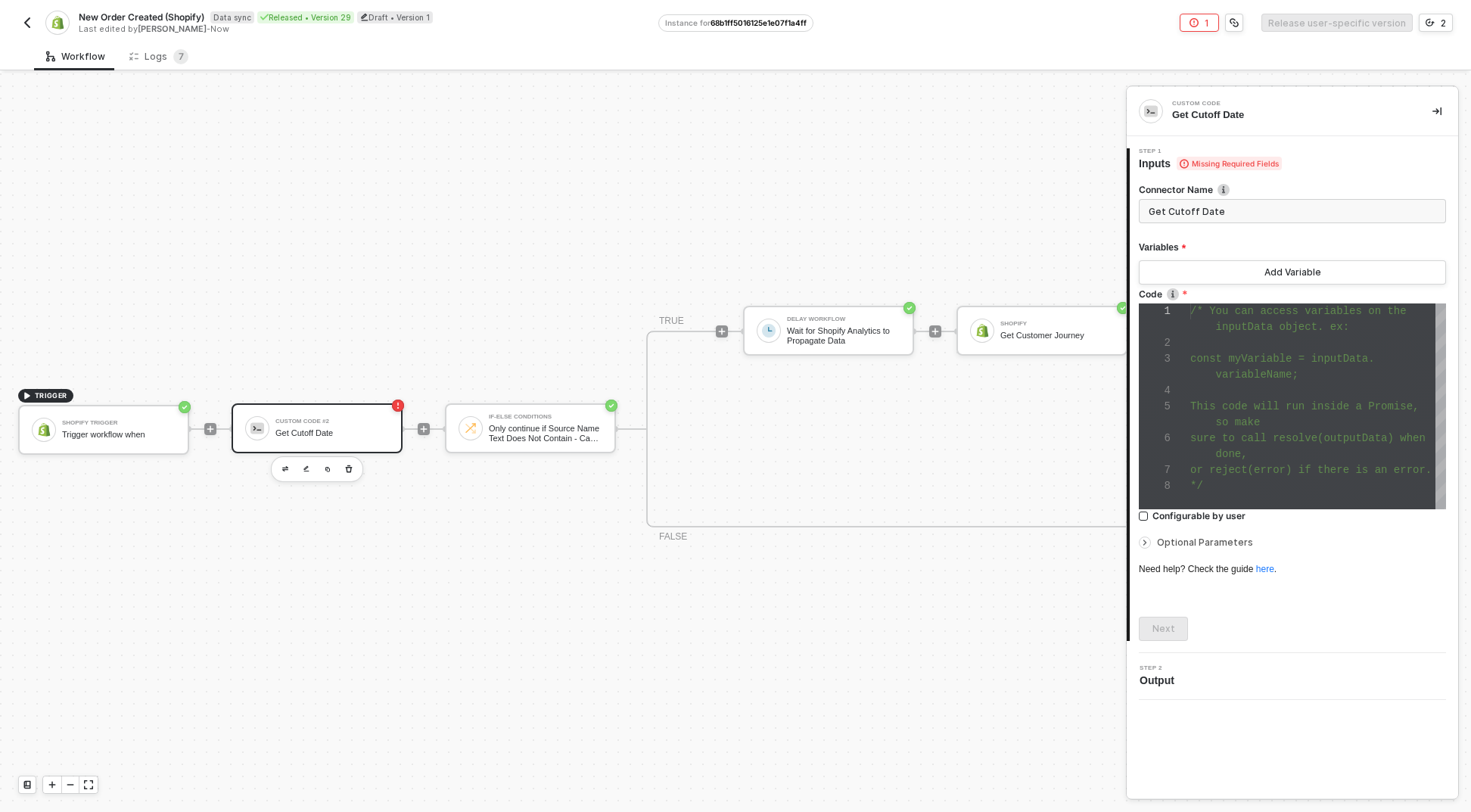
click at [1303, 386] on div at bounding box center [1318, 391] width 256 height 16
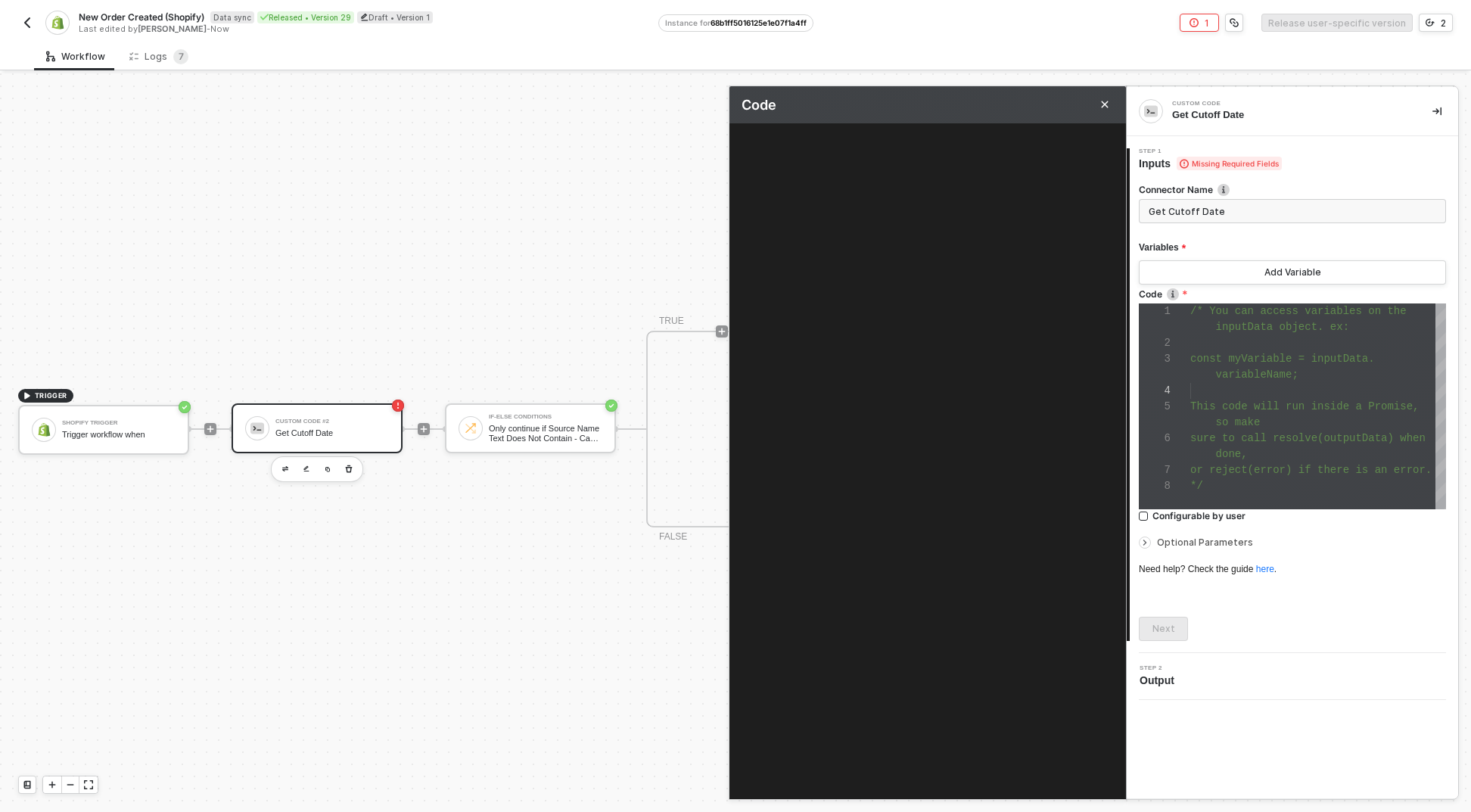
scroll to position [48, 0]
type textarea "/* You can access variables on the inputData object. ex: const myVariable = inp…"
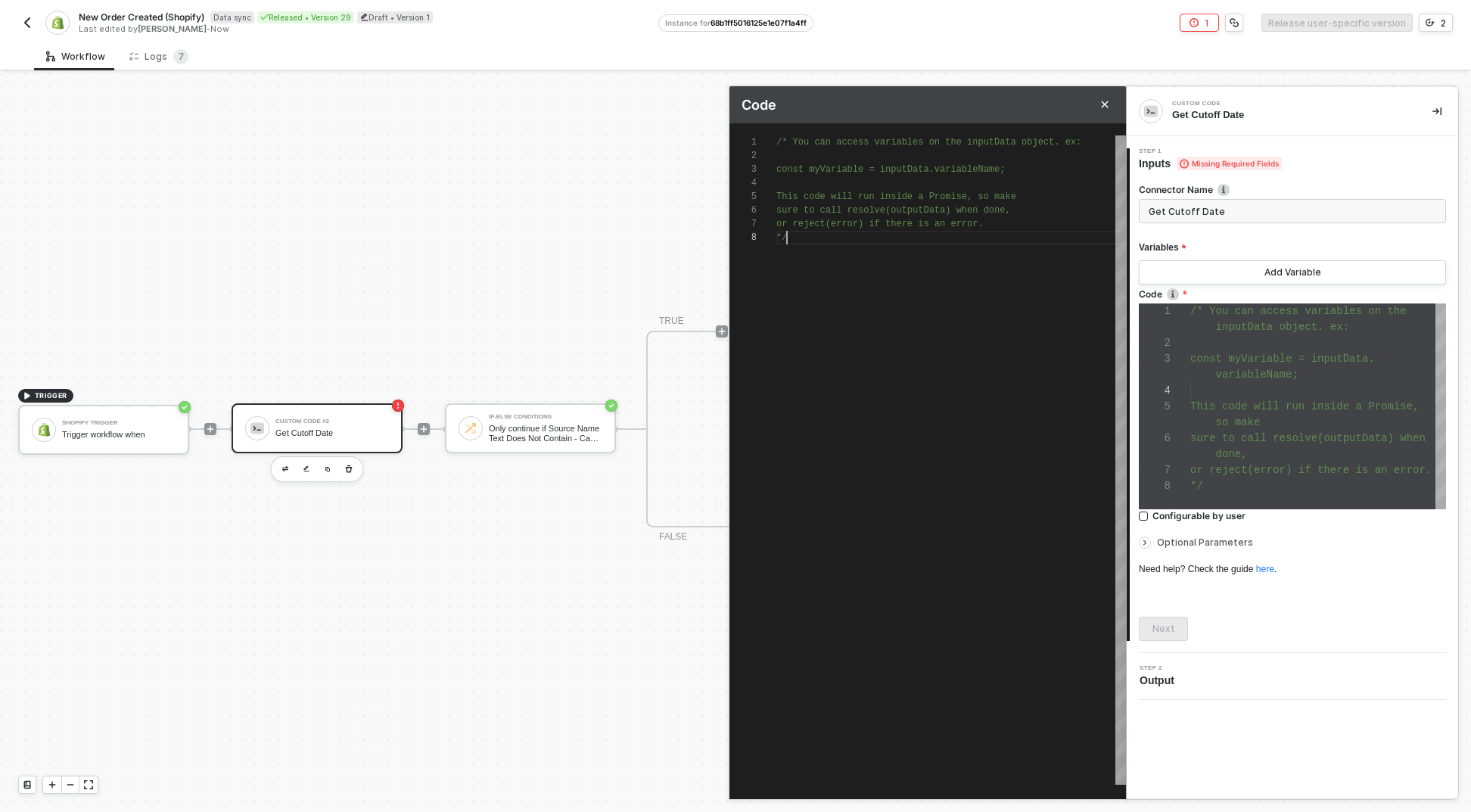
click at [975, 333] on div "/* You can access variables on the inputData objec t. ex: const myVariable = in…" at bounding box center [951, 459] width 350 height 649
paste textarea "return `${sign}${pad(offset / 60)}:${pad(offset % 60)}`; }"
type textarea "const date = new Date(); date.setDate(date.getDate() - 7); const isoString = da…"
type textarea "return `${sign}${pad(offset / 60)}:${pad(offset % 60)}`; }"
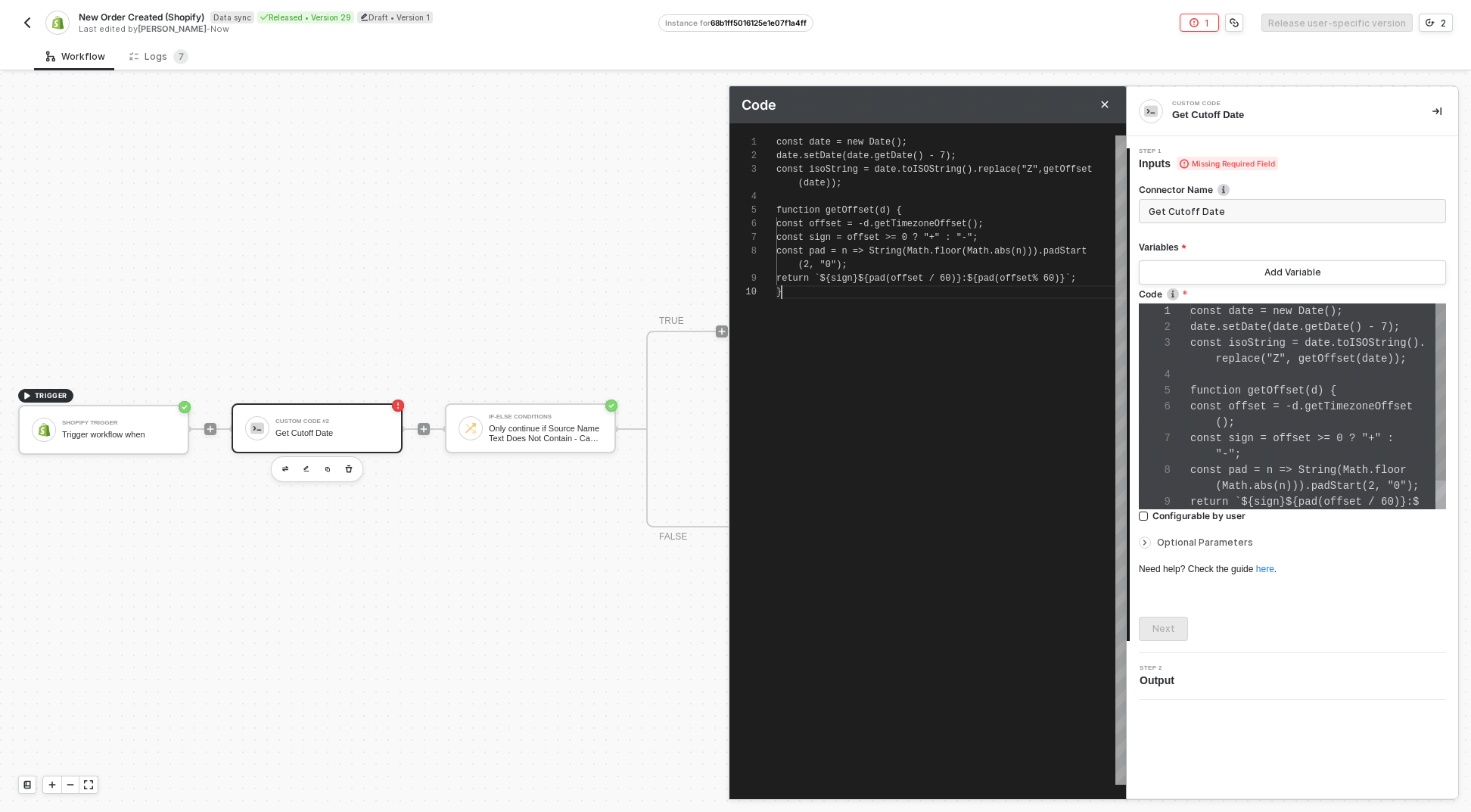
scroll to position [111, 0]
type textarea "/* You can access variables on the inputData object. ex: const myVariable = inp…"
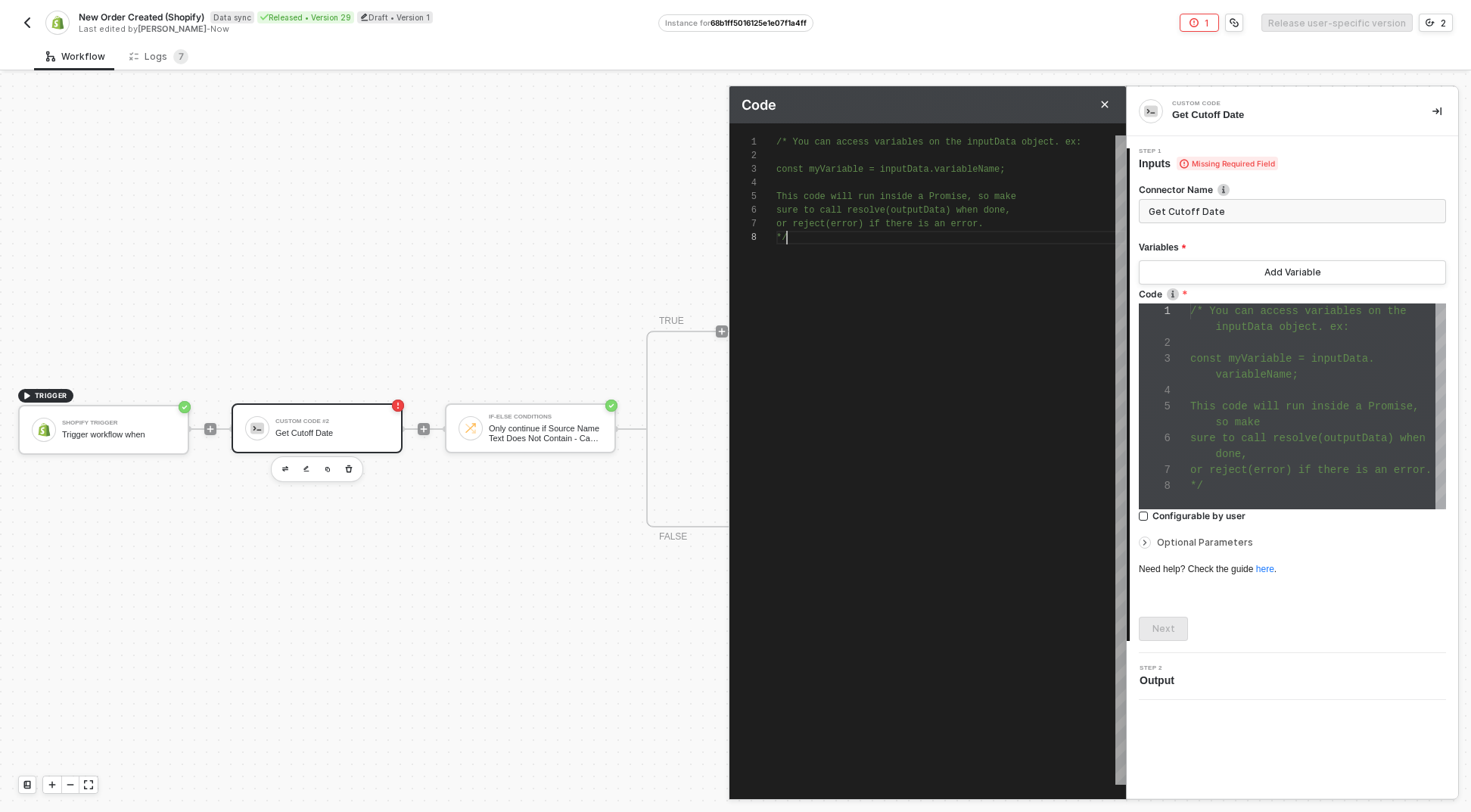
click at [926, 316] on div "/* You can access variables on the inputData objec t. ex: const myVariable = in…" at bounding box center [951, 459] width 350 height 649
type textarea "const date = new Date(); date.setDate(date.getDate() - 7); const isoString = da…"
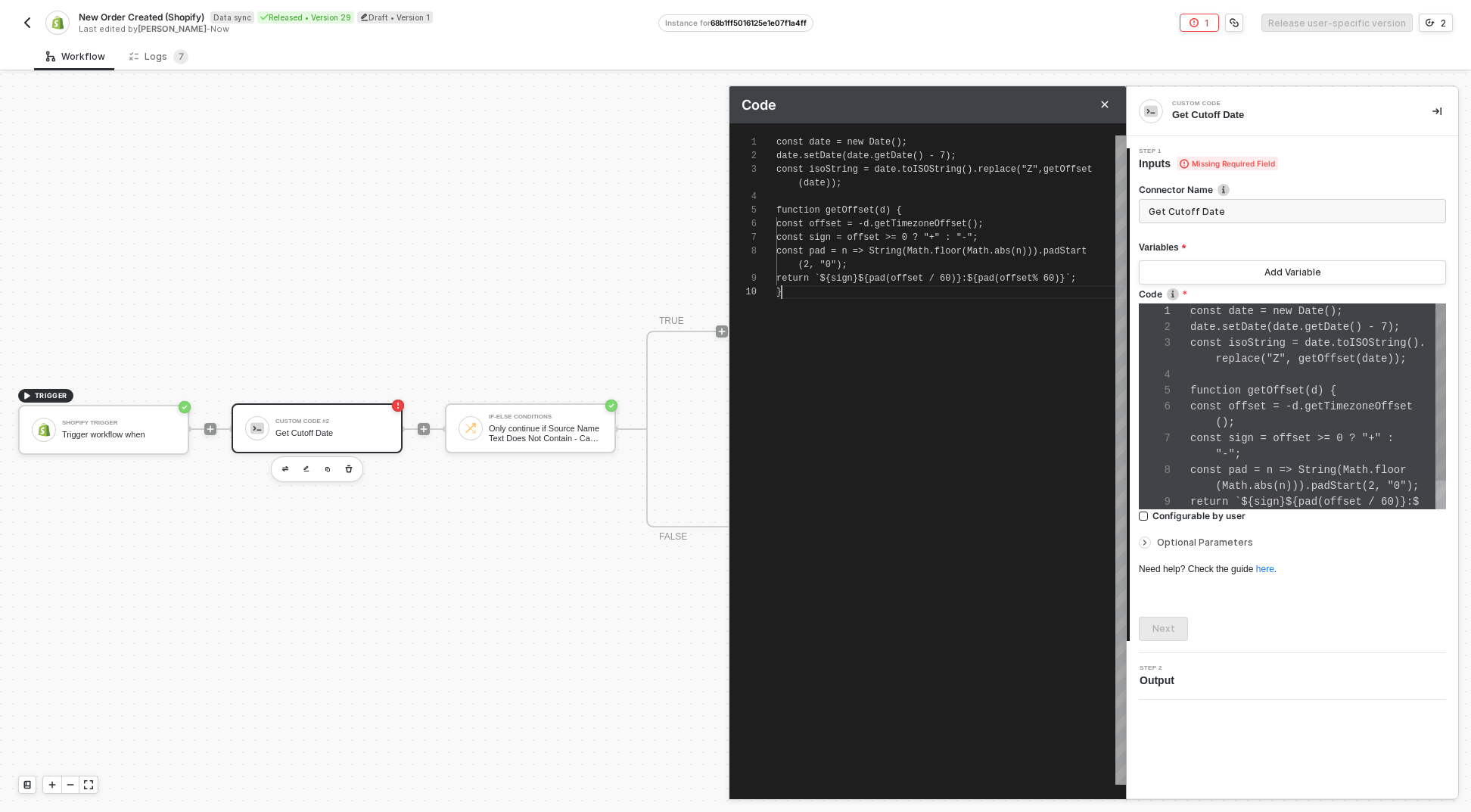
scroll to position [111, 0]
click at [927, 330] on div "const date = new Date (); date . setDate ( date . getDate () - 7 ); const isoSt…" at bounding box center [951, 459] width 350 height 649
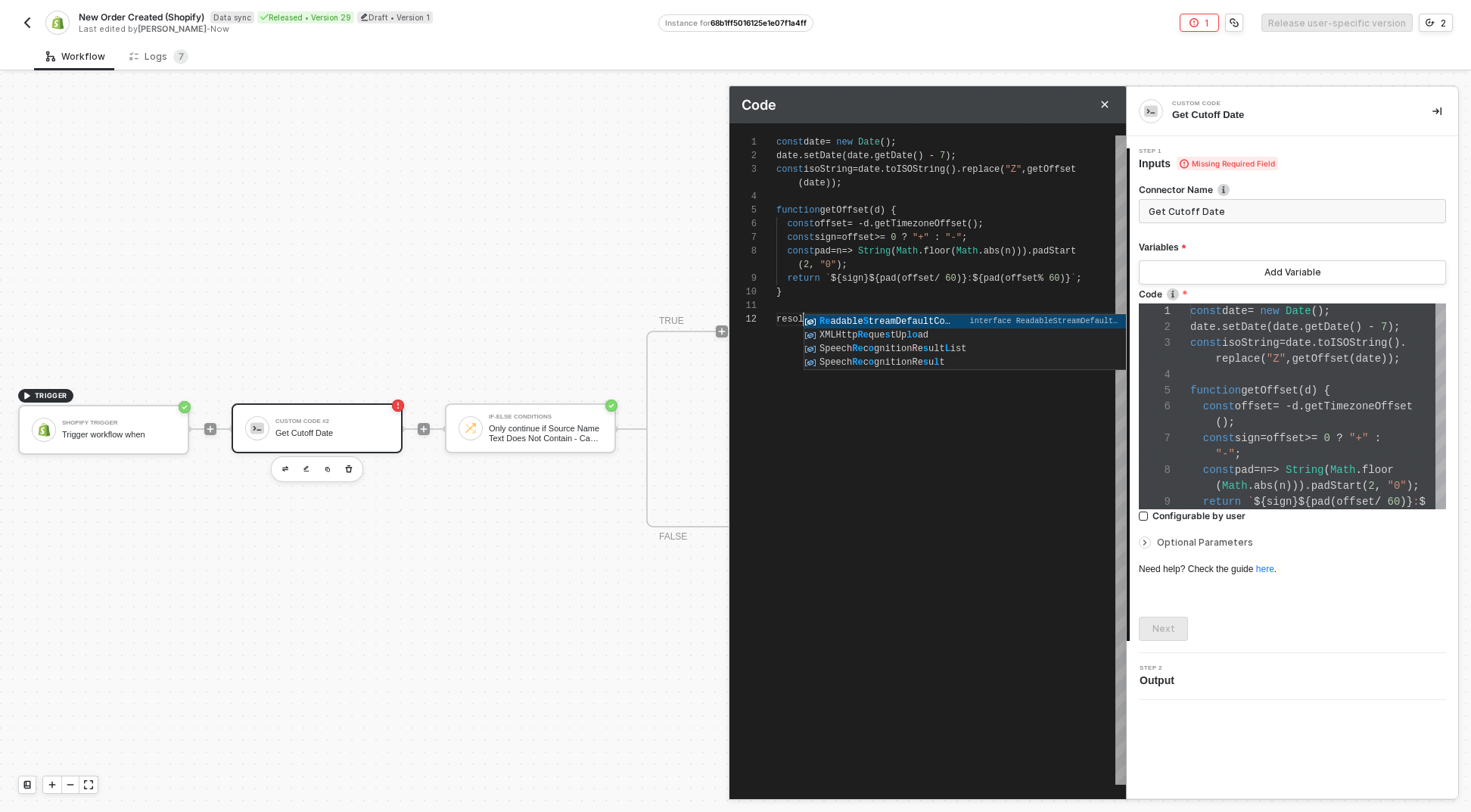
scroll to position [41, 44]
paste textarea "isoString"
click at [997, 304] on div at bounding box center [951, 306] width 350 height 14
click at [991, 291] on div "}" at bounding box center [951, 293] width 350 height 14
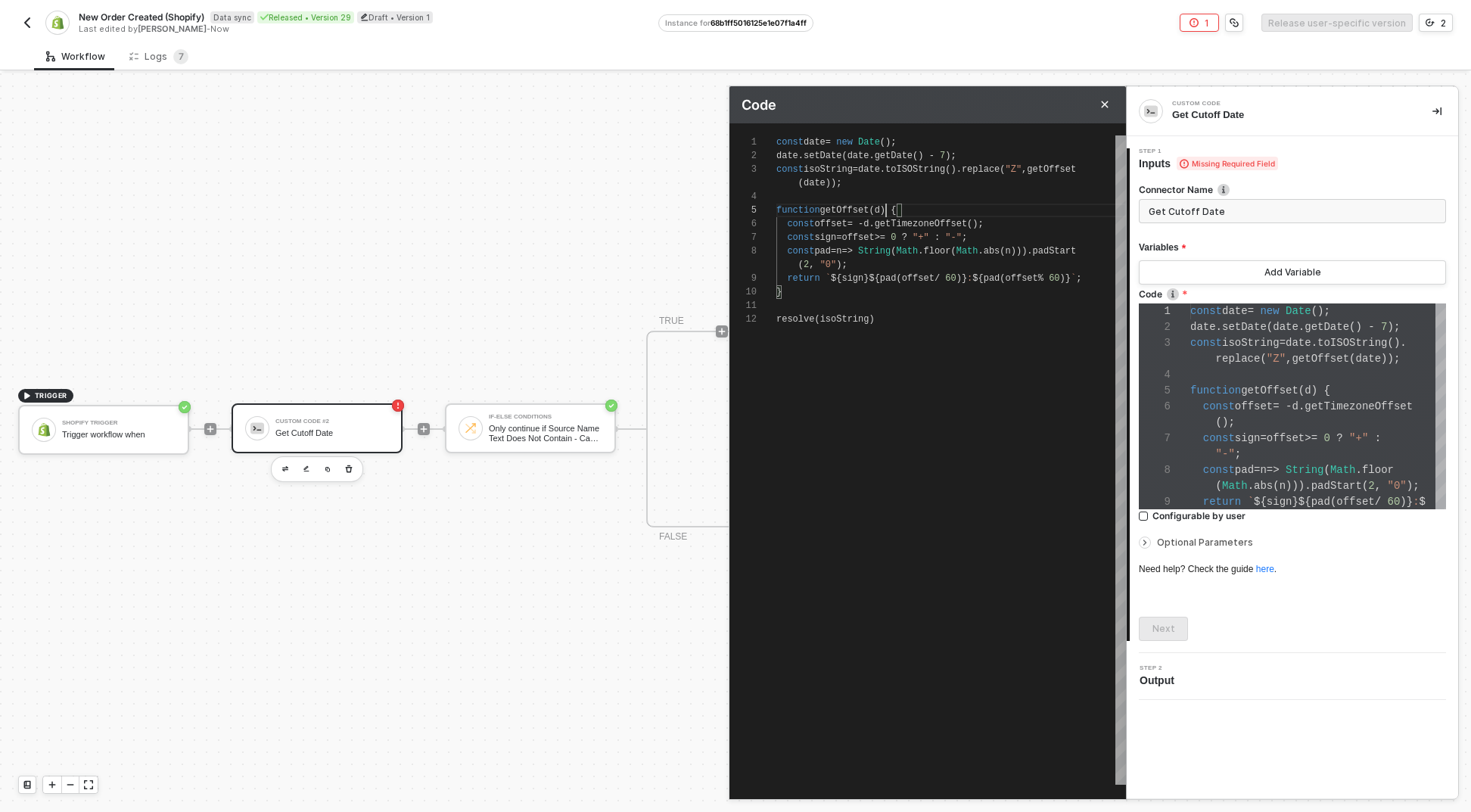
click at [885, 217] on div "const offset = - d . getTimezoneOffset ();" at bounding box center [951, 224] width 350 height 14
type textarea "return `${sign}${pad(offset / 60)}:${pad(offset % 60)}`; } resolve(isoString)"
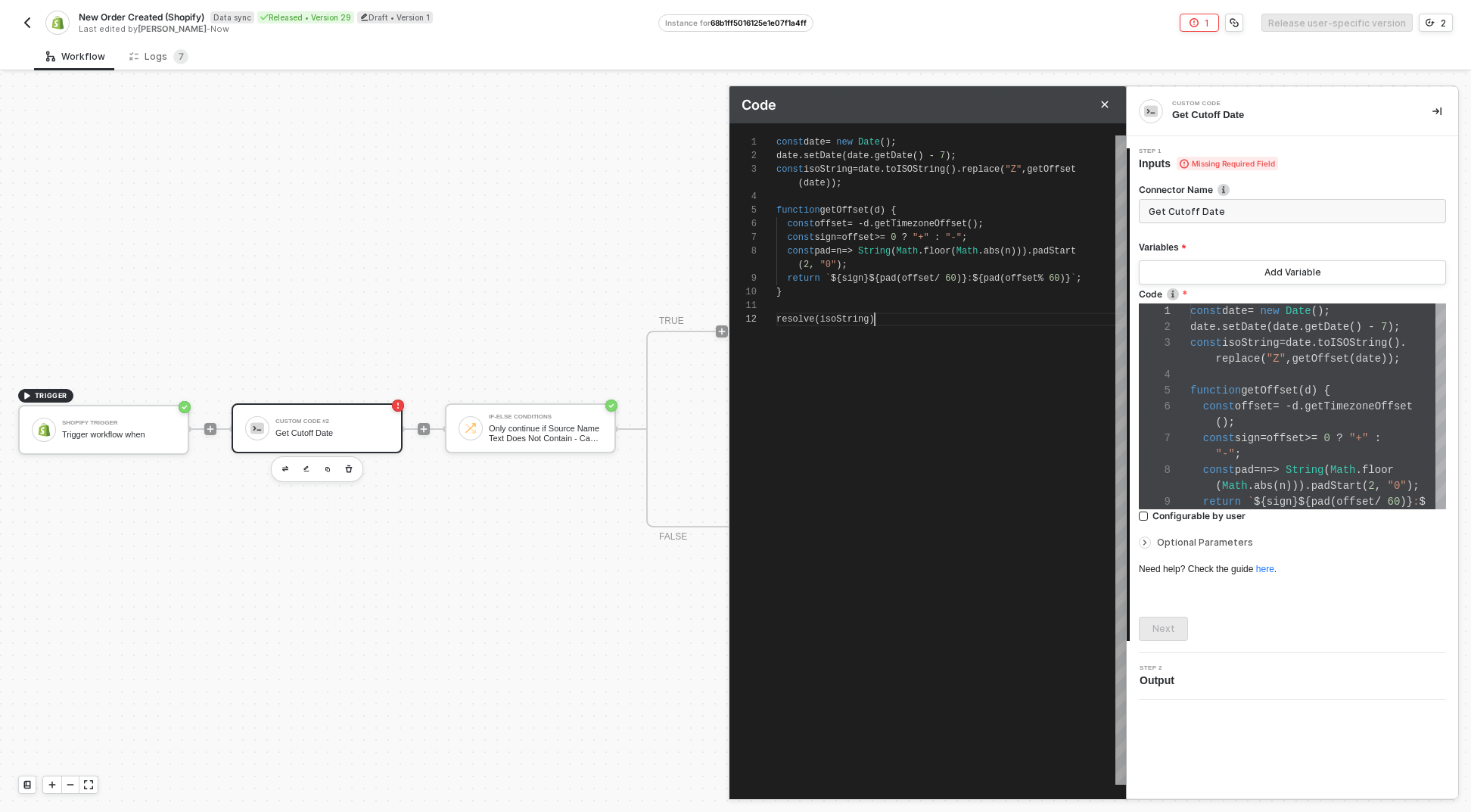
scroll to position [41, 98]
click at [943, 478] on div "const date = new Date (); date . setDate ( date . getDate () - 7 ); const isoSt…" at bounding box center [951, 459] width 350 height 649
click at [1104, 103] on icon "Close" at bounding box center [1105, 104] width 7 height 7
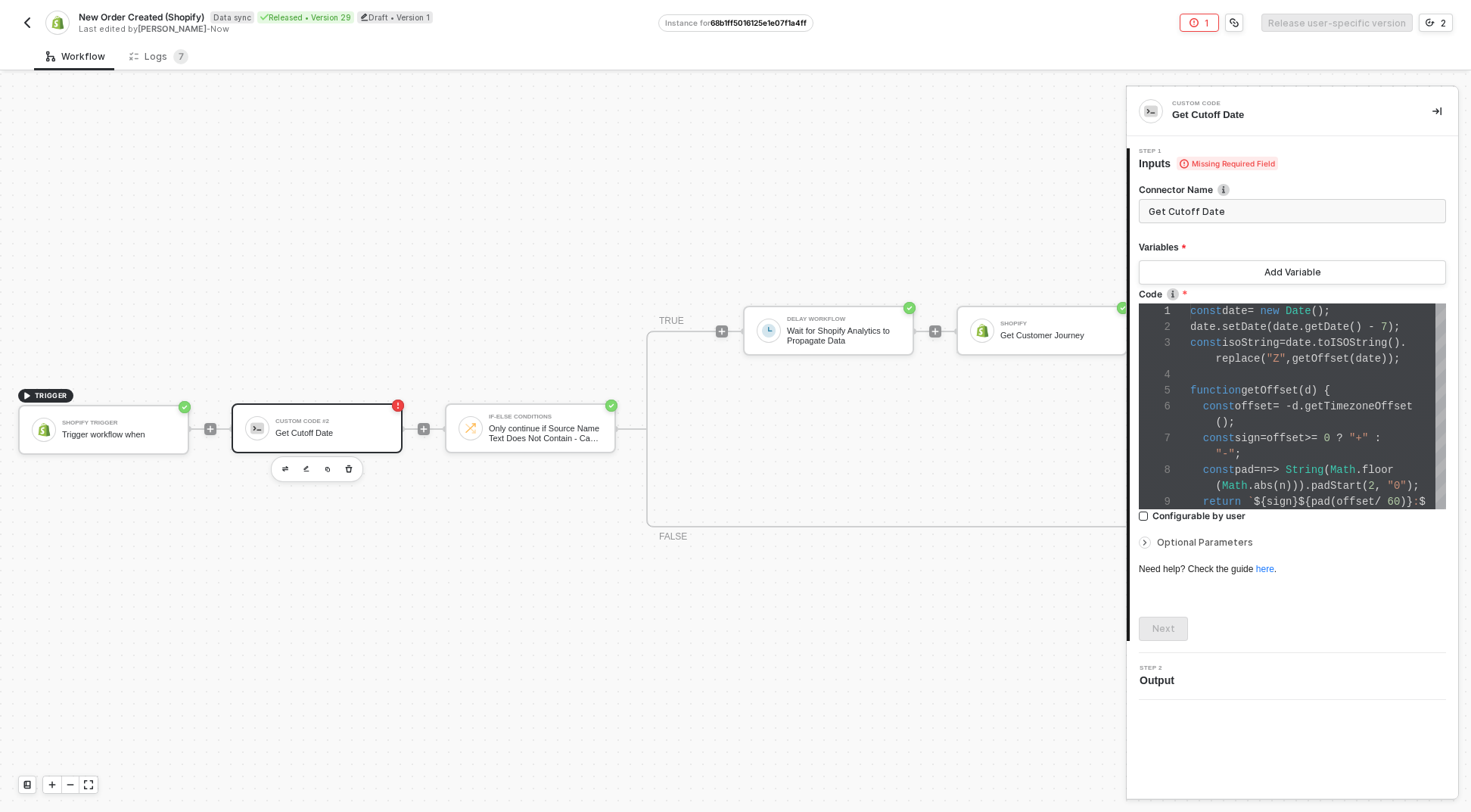
drag, startPoint x: 1327, startPoint y: 588, endPoint x: 1292, endPoint y: 590, distance: 35.1
click at [1326, 588] on div "Connector Name Get Cutoff Date Variables Add Variable Code 1 2 3 4 5 6 7 8 9 co…" at bounding box center [1293, 406] width 307 height 470
click at [1163, 551] on form "Connector Name Get Cutoff Date Variables Add Variable Code 1 2 3 4 5 6 7 8 9 co…" at bounding box center [1293, 379] width 307 height 393
click at [1166, 544] on span "Optional Parameters" at bounding box center [1205, 542] width 96 height 12
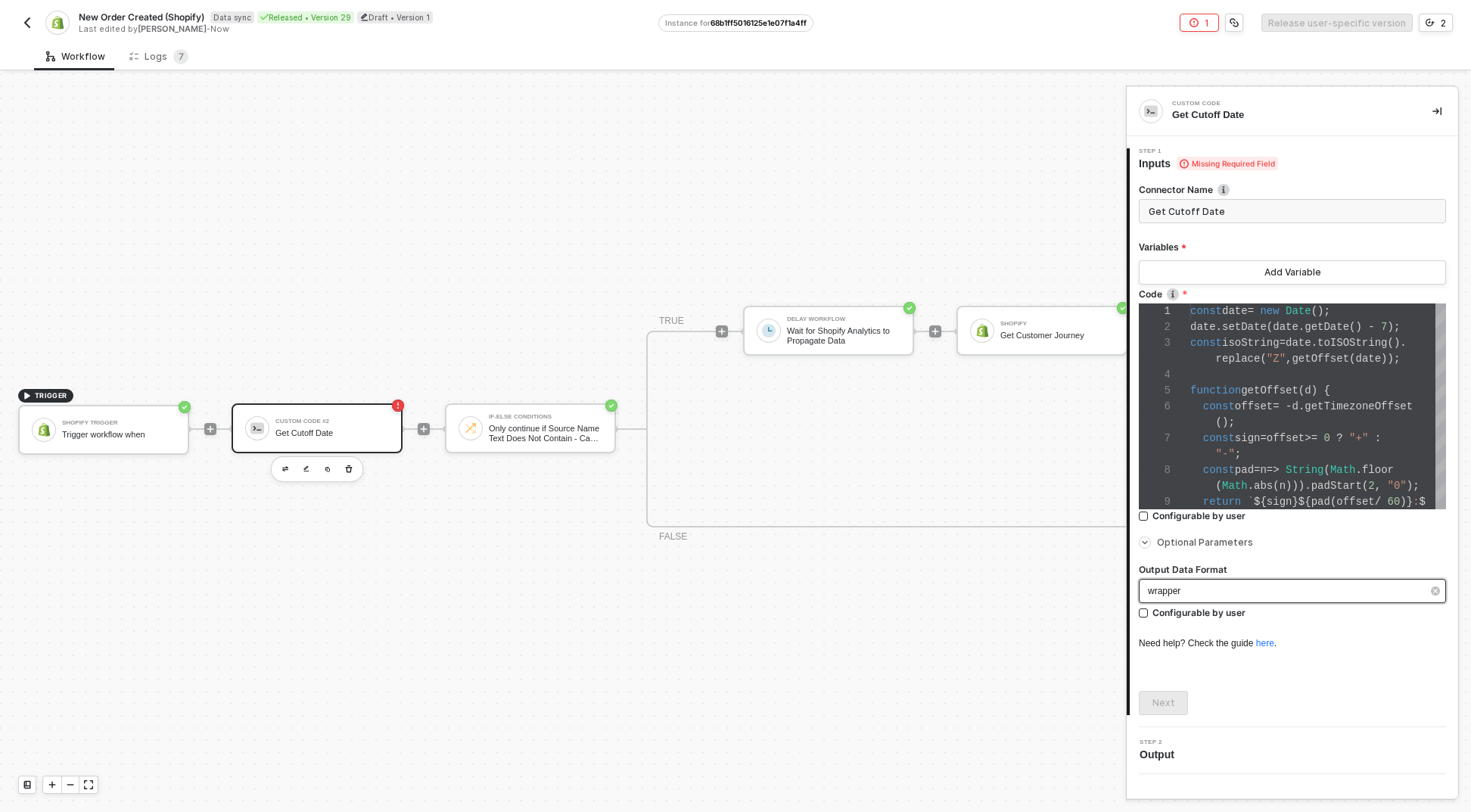
click at [1185, 590] on div "wrapper" at bounding box center [1285, 591] width 274 height 15
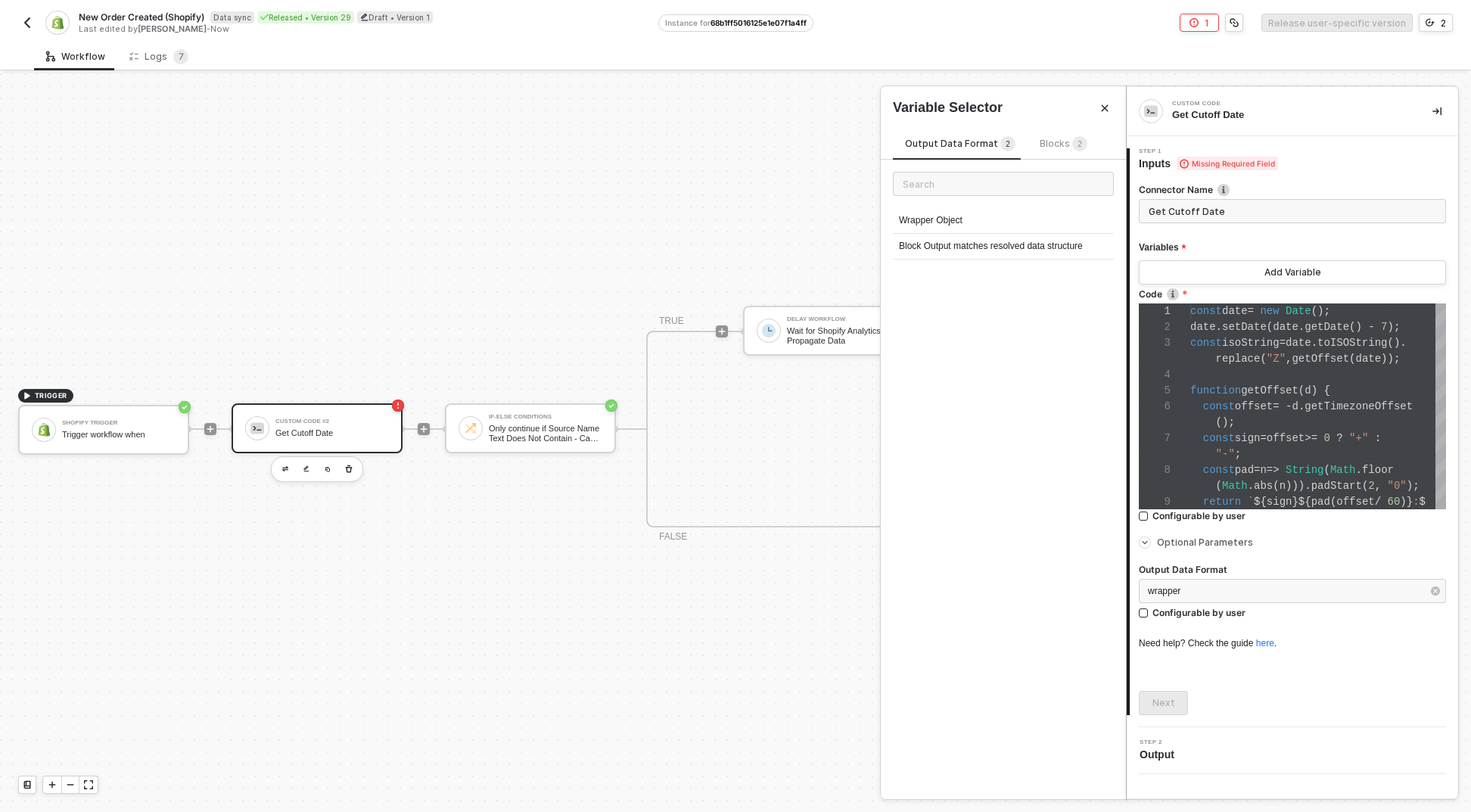
click at [1191, 554] on div "Output Data Format wrapper Configurable by user" at bounding box center [1293, 591] width 307 height 80
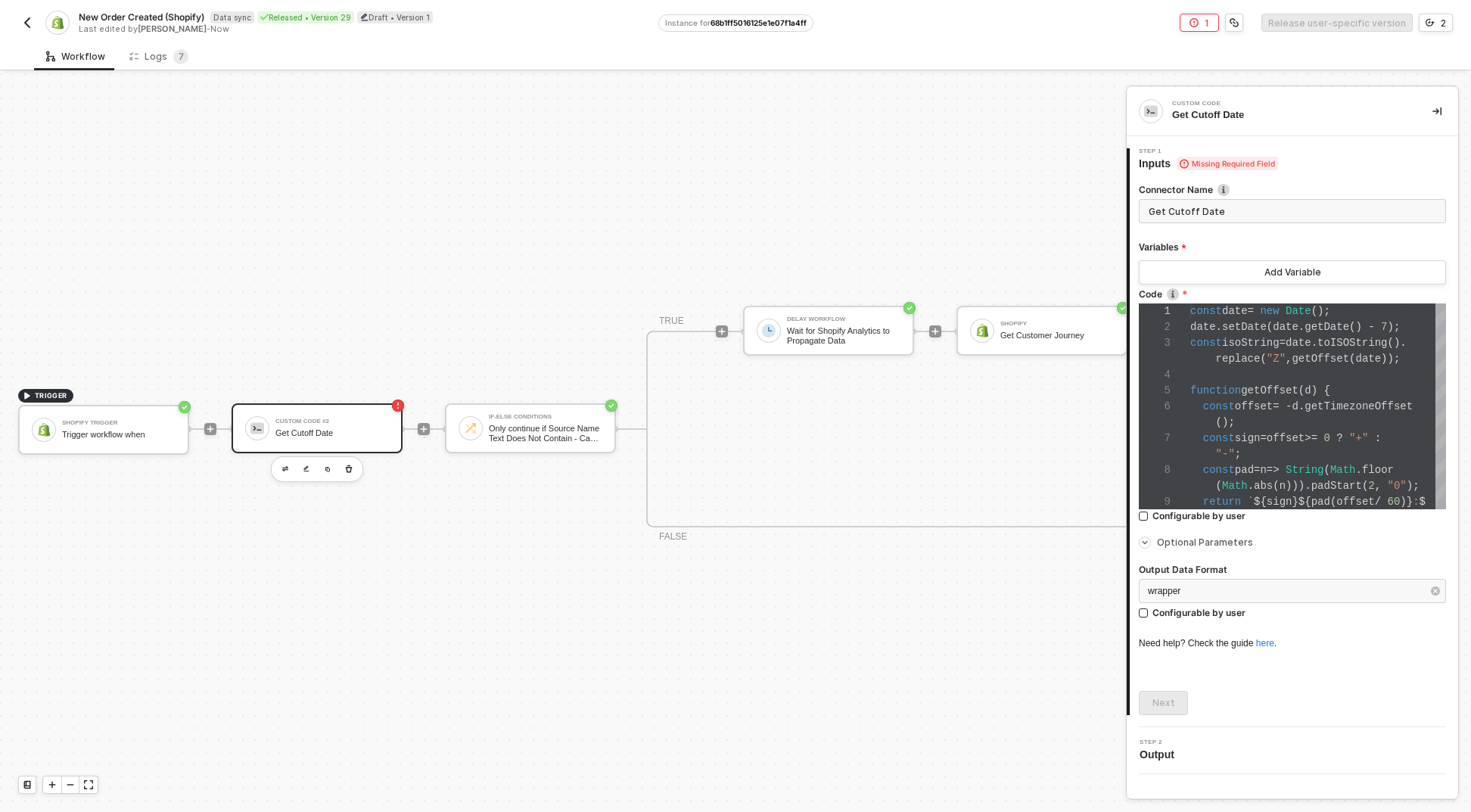
click at [1198, 543] on span "Optional Parameters" at bounding box center [1205, 542] width 96 height 12
click at [1257, 227] on form "Connector Name Get Cutoff Date Variables Add Variable Code 1 2 3 4 5 6 7 8 9 co…" at bounding box center [1293, 379] width 307 height 393
click at [1261, 211] on input "Get Cutoff Date" at bounding box center [1293, 211] width 307 height 24
click at [1296, 330] on span "date" at bounding box center [1286, 327] width 25 height 12
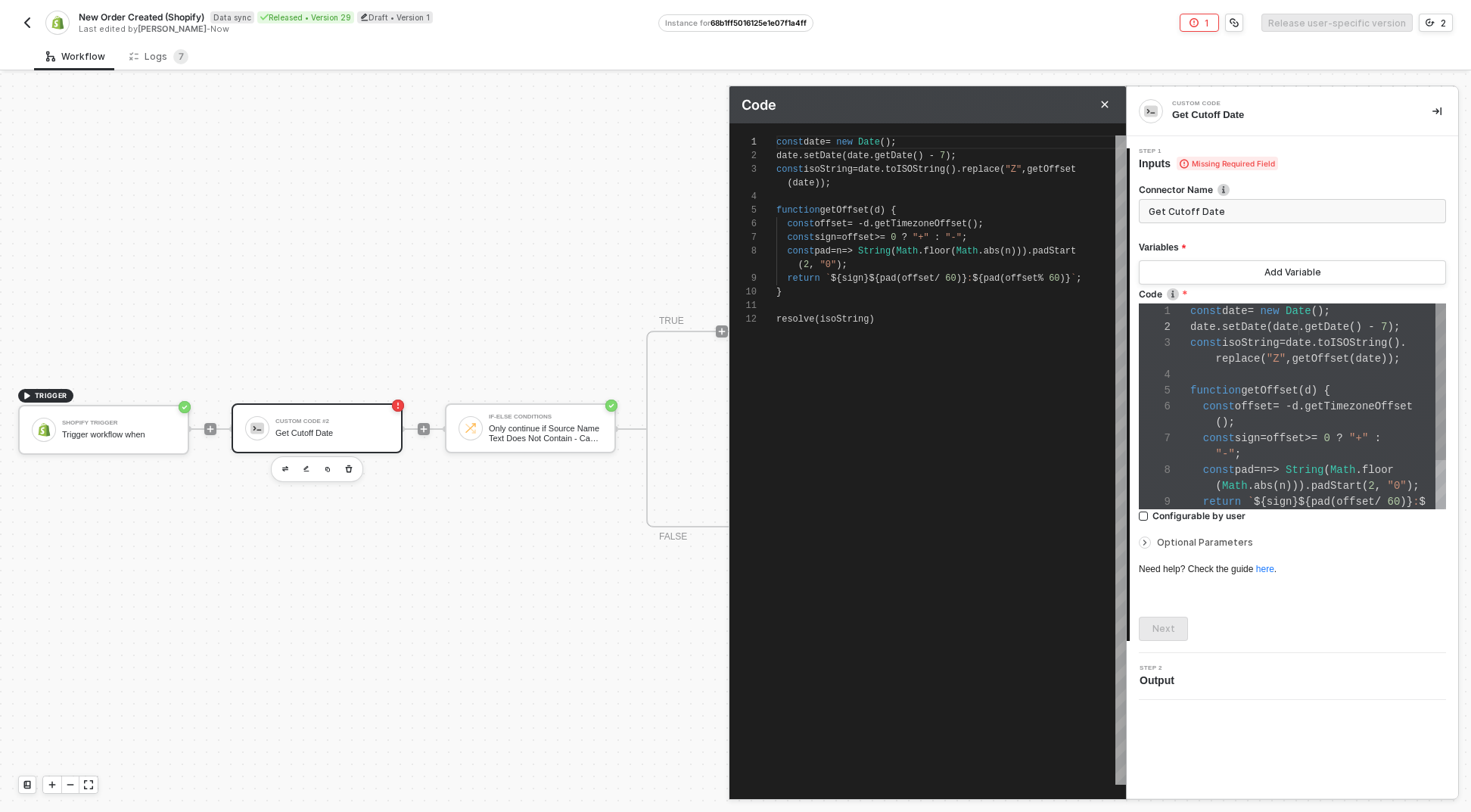
scroll to position [109, 0]
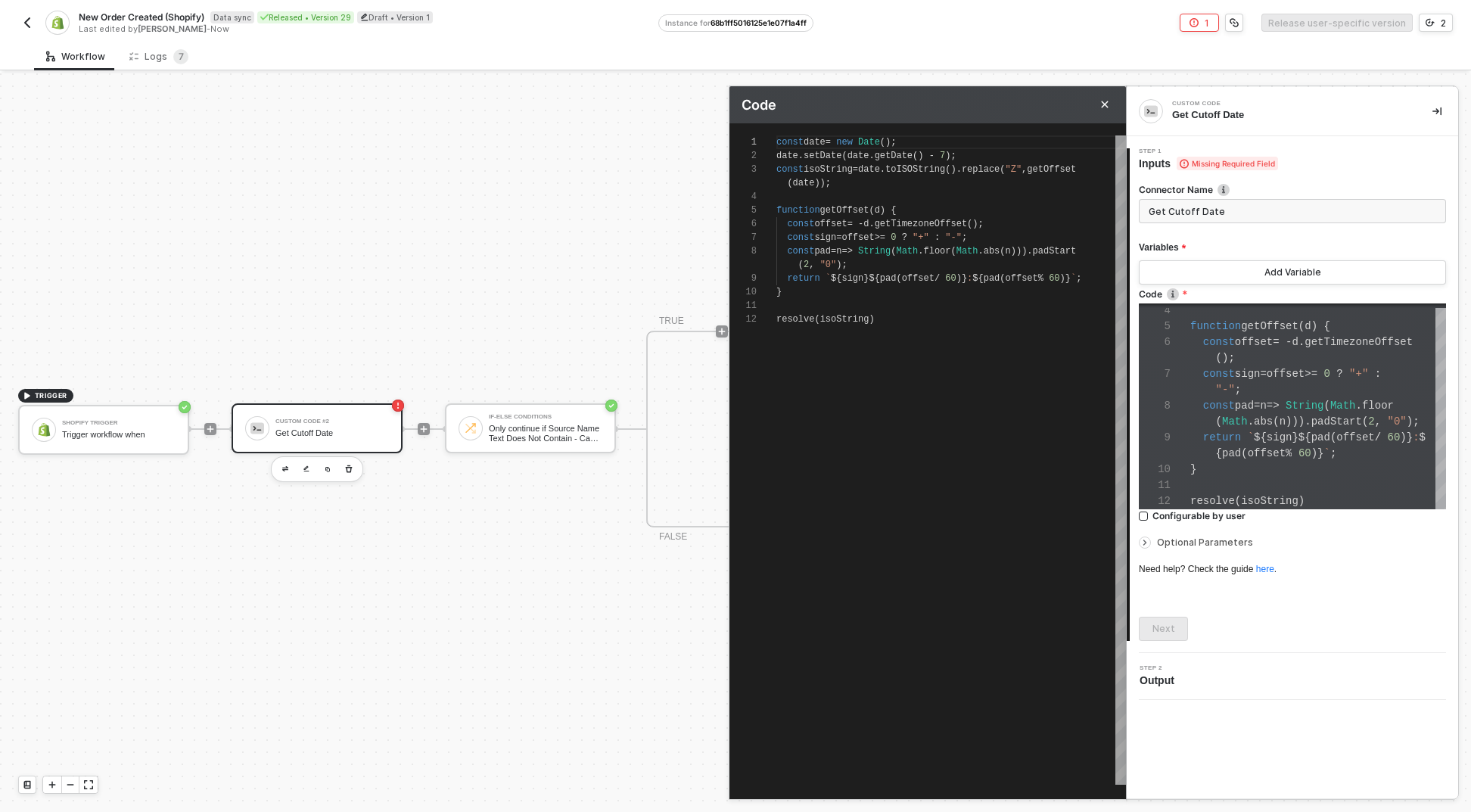
click at [1232, 164] on span "Missing Required Field" at bounding box center [1227, 164] width 101 height 14
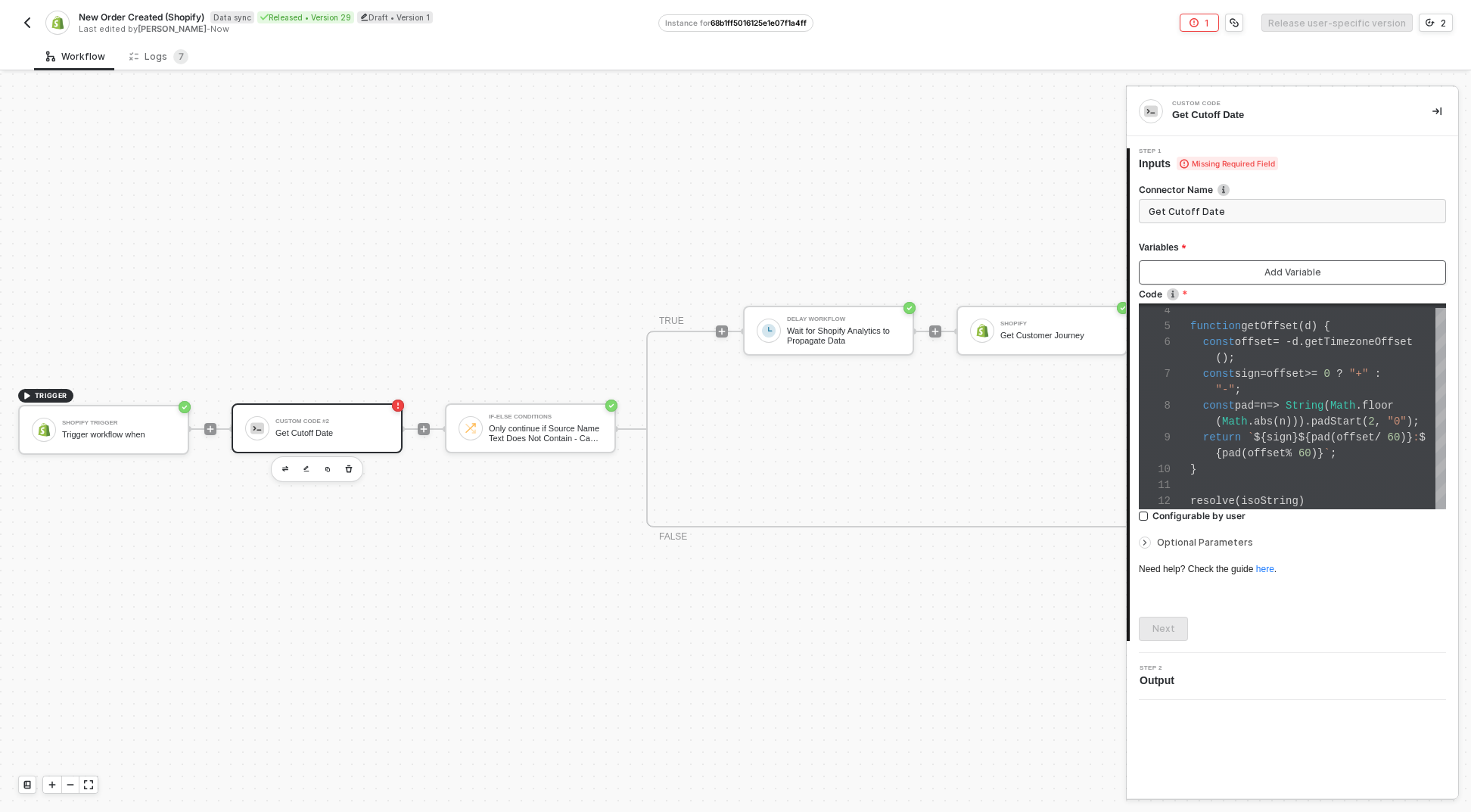
click at [1248, 267] on button "Add Variable" at bounding box center [1293, 272] width 307 height 24
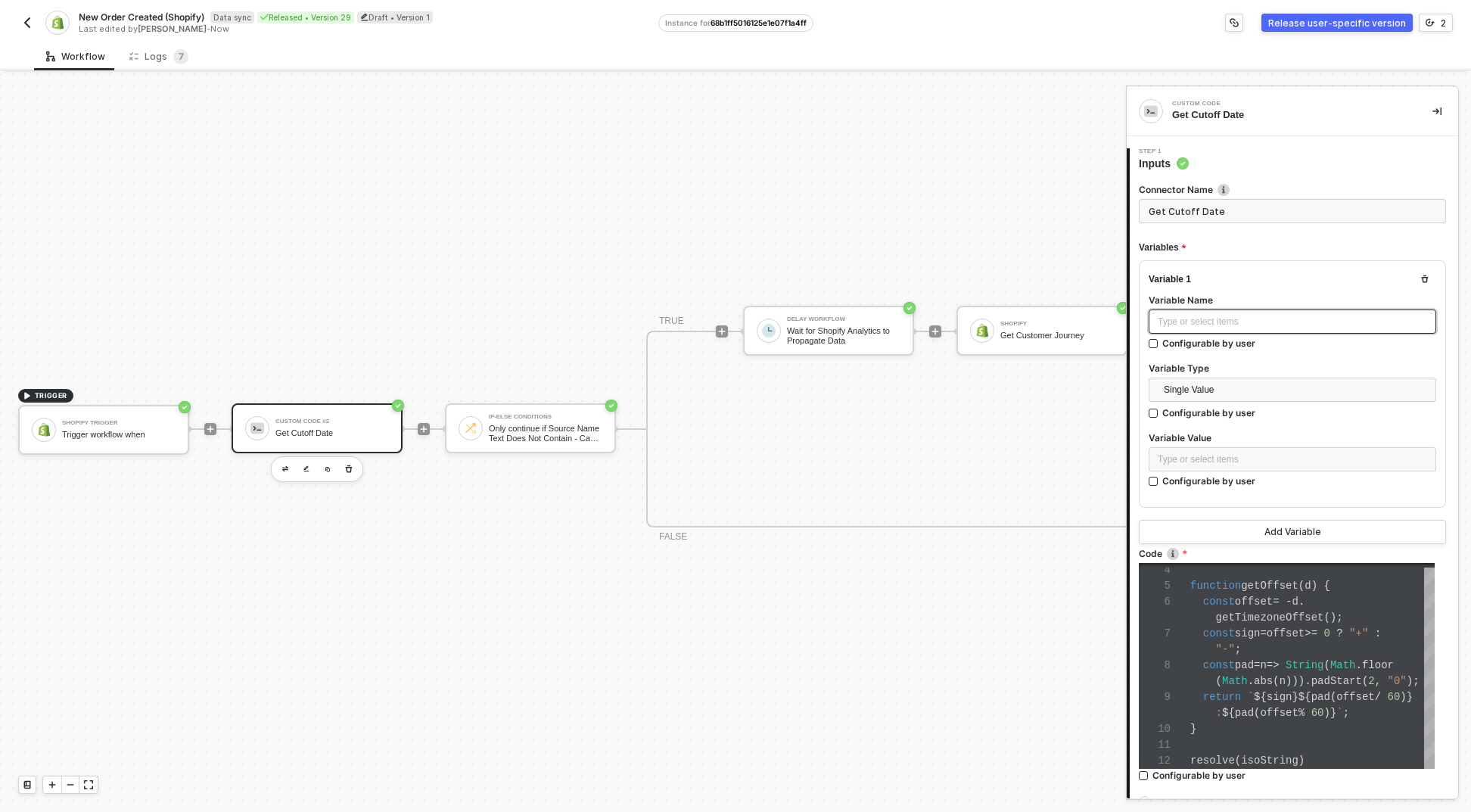
click at [1220, 318] on div "Type or select items ﻿" at bounding box center [1293, 322] width 269 height 15
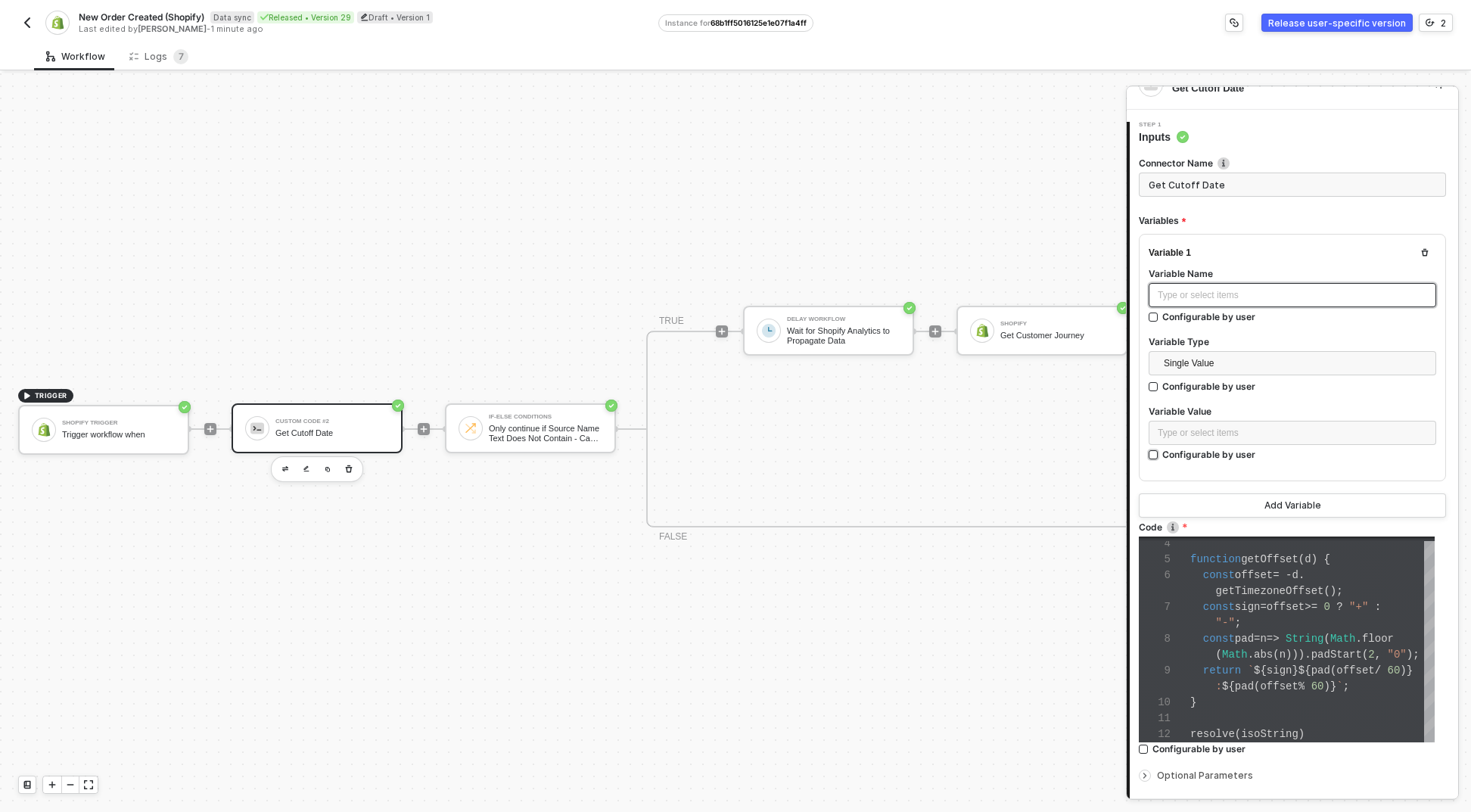
scroll to position [57, 0]
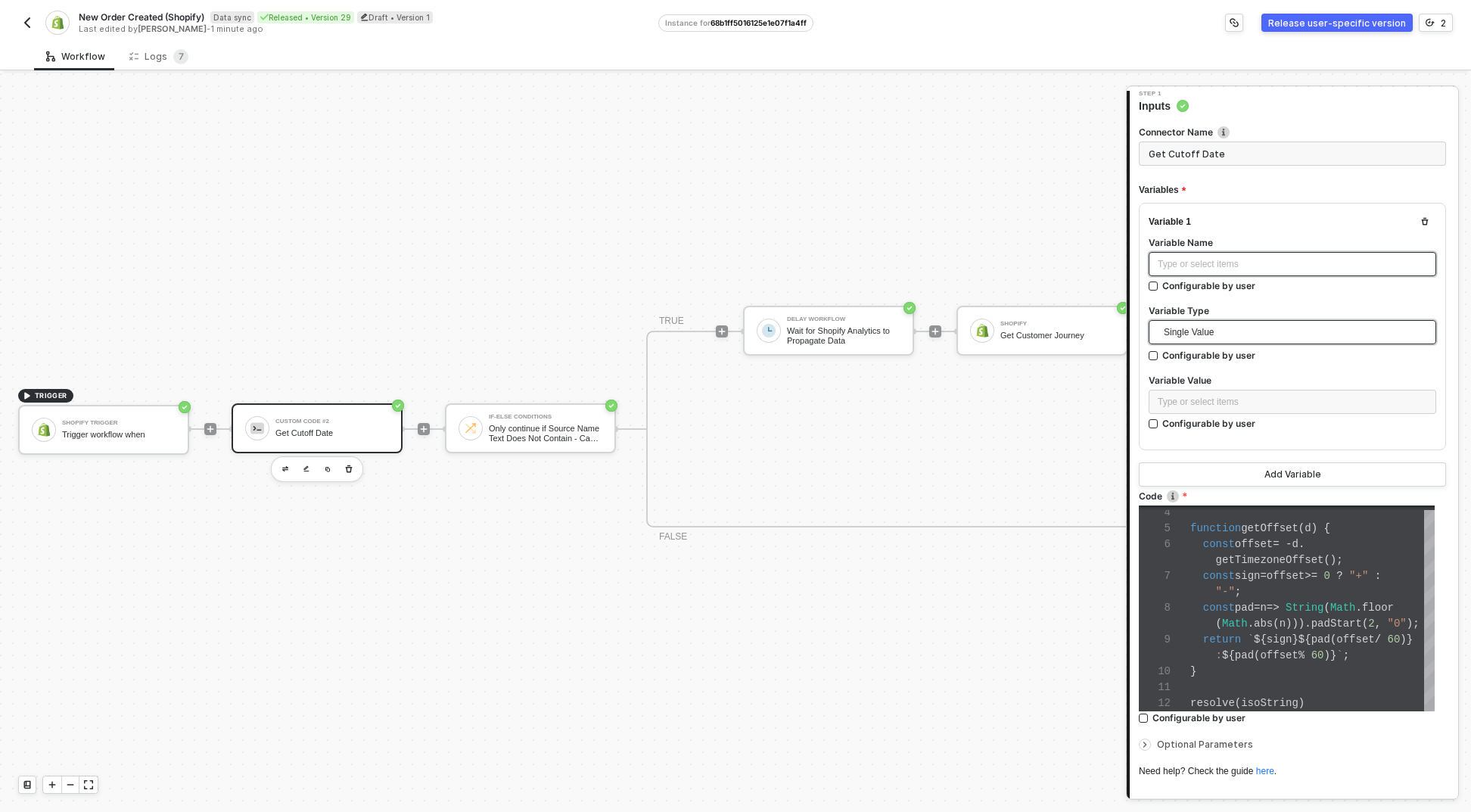
drag, startPoint x: 1262, startPoint y: 270, endPoint x: 1255, endPoint y: 322, distance: 52.5
click at [1262, 270] on div "Type or select items ﻿" at bounding box center [1293, 264] width 269 height 15
click at [1248, 352] on div "Configurable by user" at bounding box center [1208, 355] width 93 height 13
click at [1160, 352] on input "Configurable by user" at bounding box center [1154, 357] width 11 height 11
click at [1240, 358] on div "Configurable by user" at bounding box center [1208, 355] width 93 height 13
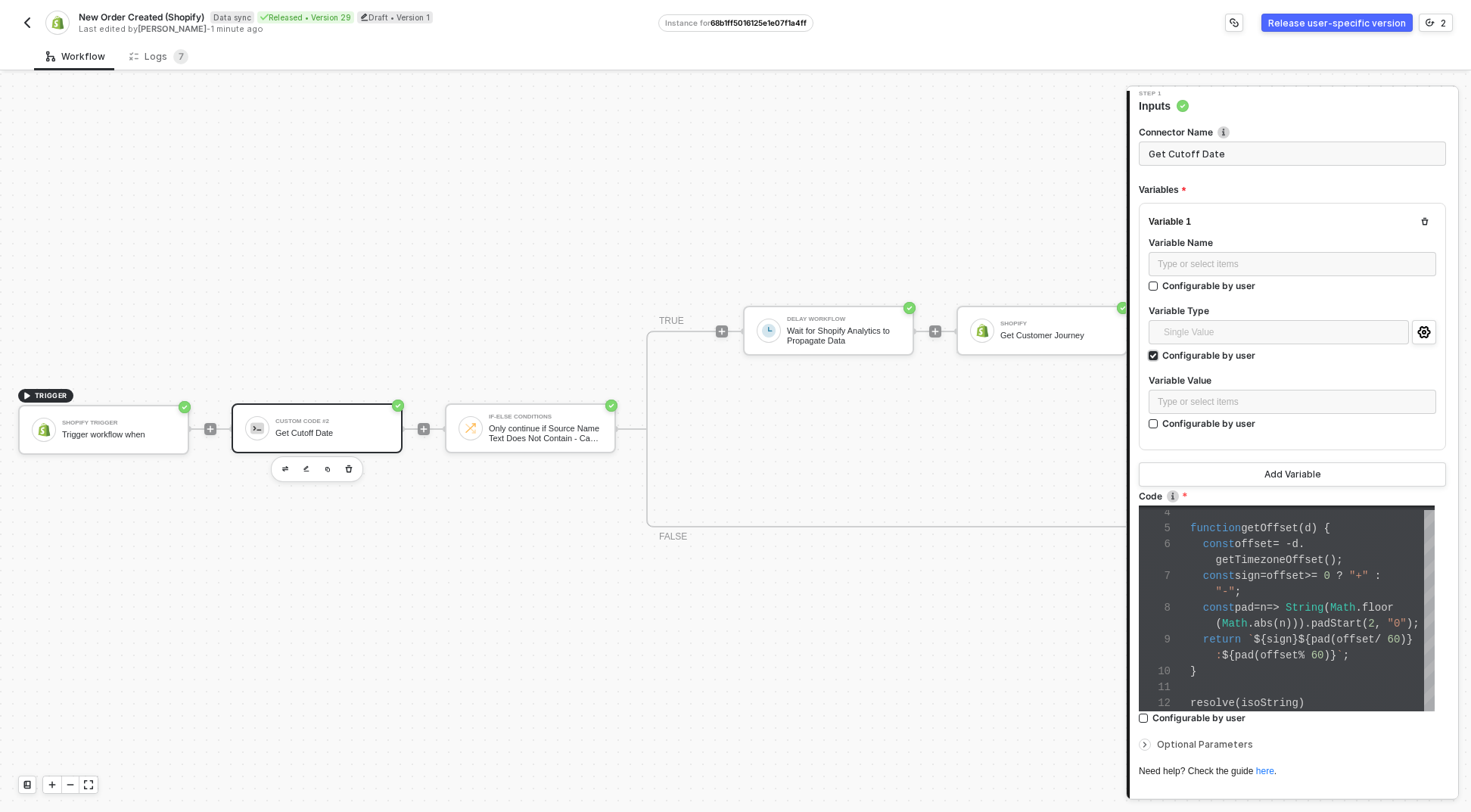
click at [1160, 358] on input "Configurable by user" at bounding box center [1154, 357] width 11 height 11
checkbox input "false"
click at [1224, 415] on div "Type or select items ﻿" at bounding box center [1293, 403] width 287 height 27
click at [1221, 400] on div "Type or select items ﻿" at bounding box center [1293, 402] width 269 height 15
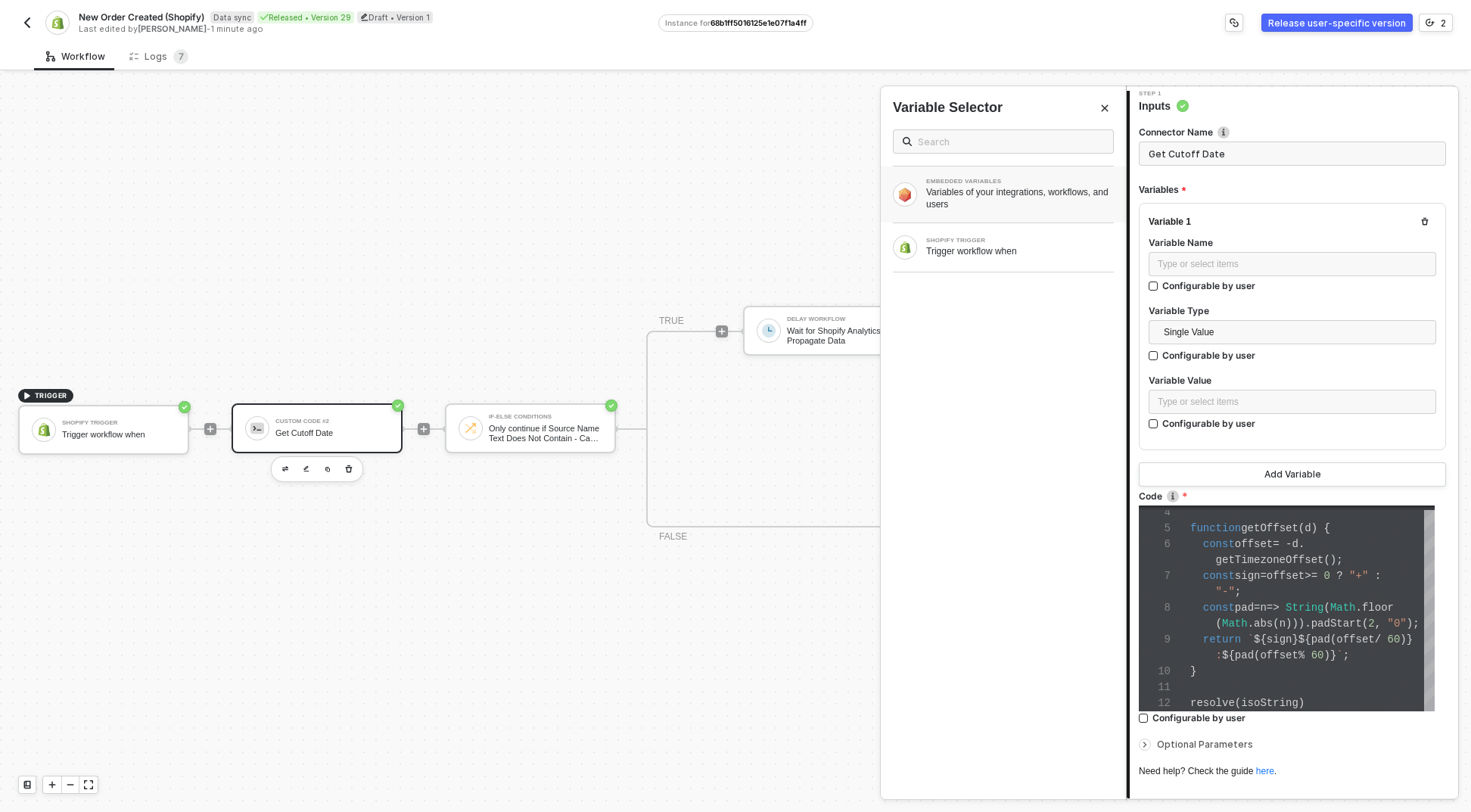
click at [1051, 197] on div "Variables of your integrations, workflows, and users" at bounding box center [1020, 198] width 188 height 24
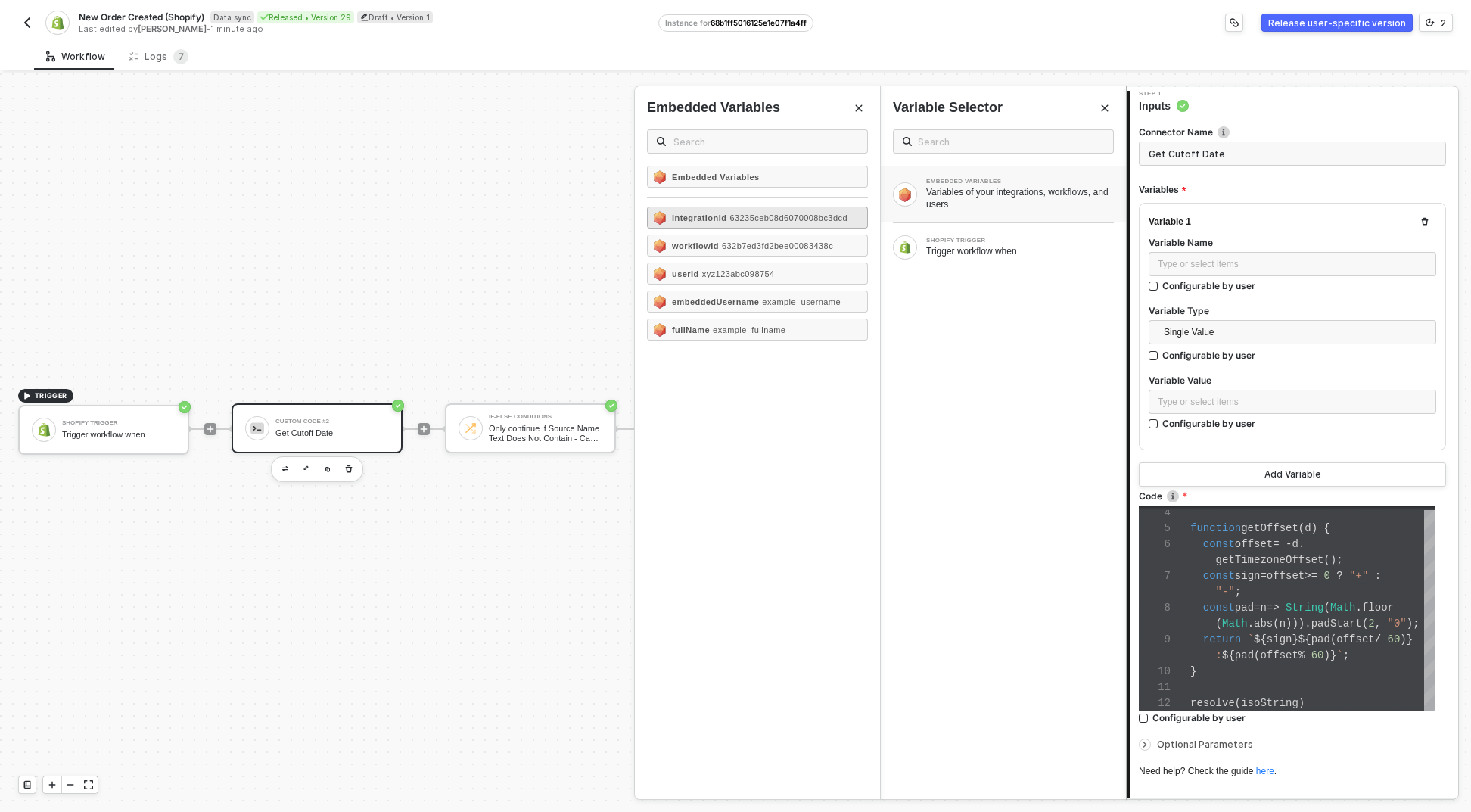
click at [838, 222] on div "integrationId - 63235ceb08d6070008bc3dcd" at bounding box center [759, 218] width 175 height 9
click at [1200, 321] on span "Single Value" at bounding box center [1295, 332] width 263 height 22
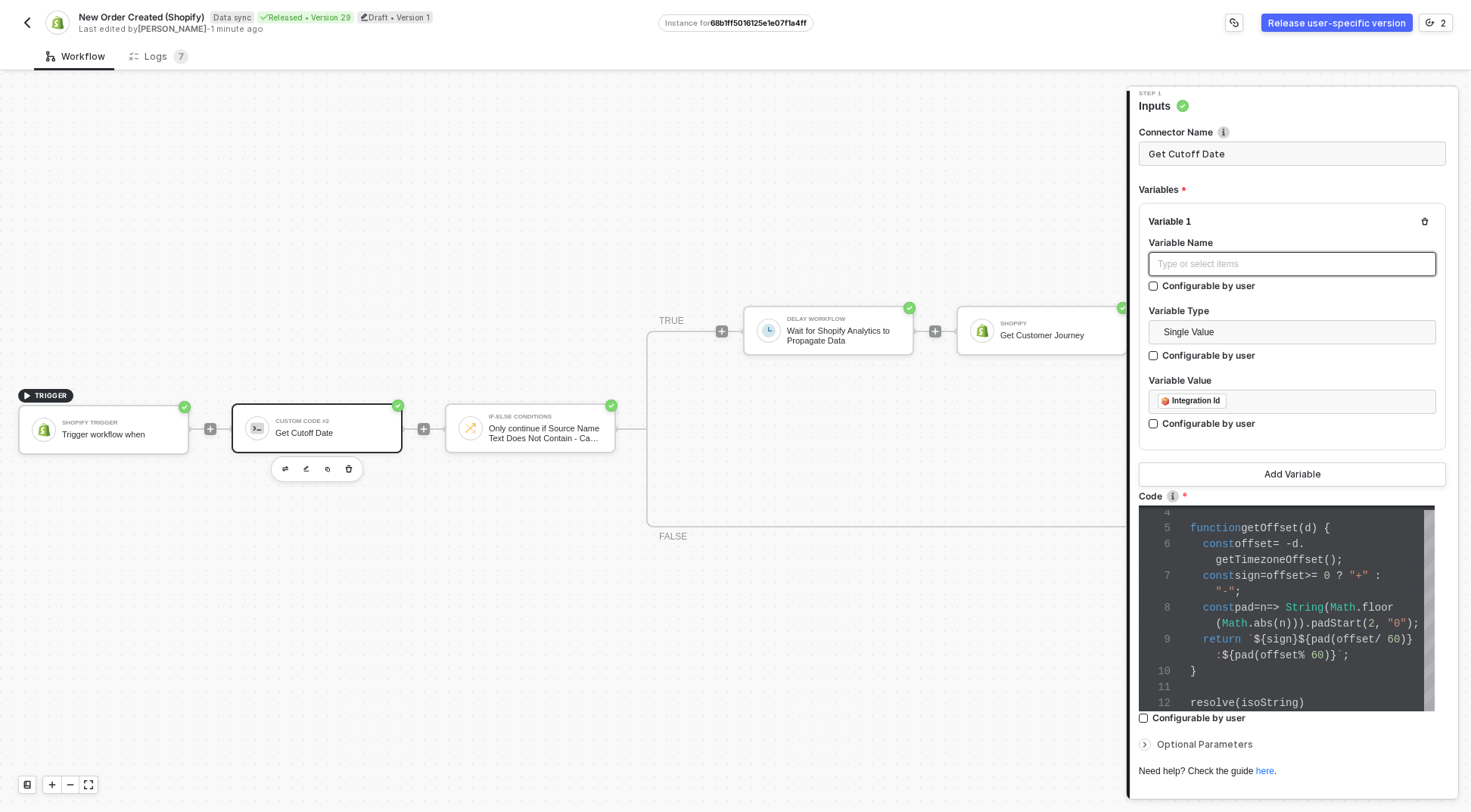
click at [1207, 263] on div "Type or select items ﻿" at bounding box center [1293, 264] width 269 height 15
click at [1264, 410] on div "﻿ ﻿ Integration Id ﻿" at bounding box center [1293, 401] width 287 height 24
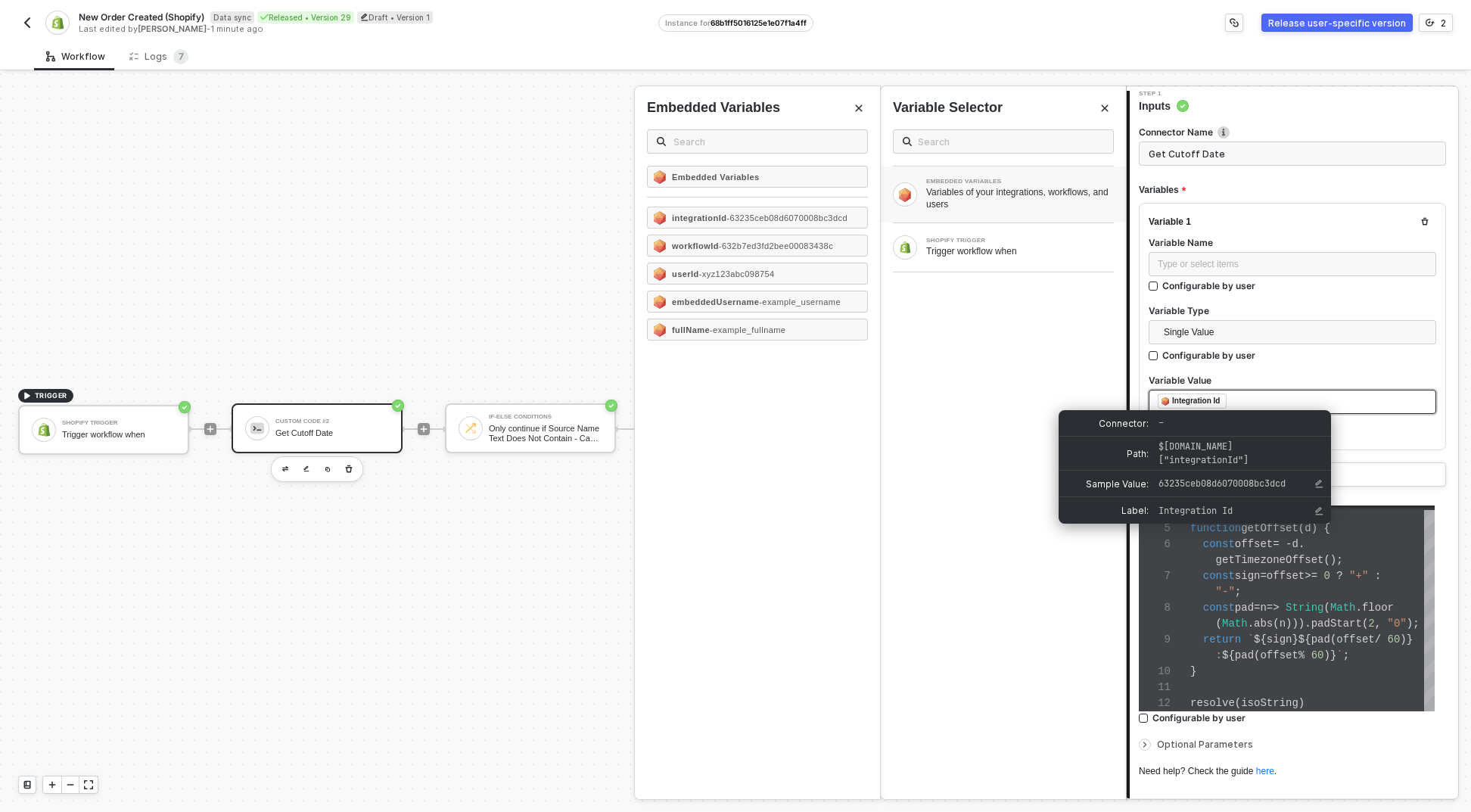
click at [1218, 408] on div "﻿ ﻿ Integration Id ﻿" at bounding box center [1293, 402] width 269 height 17
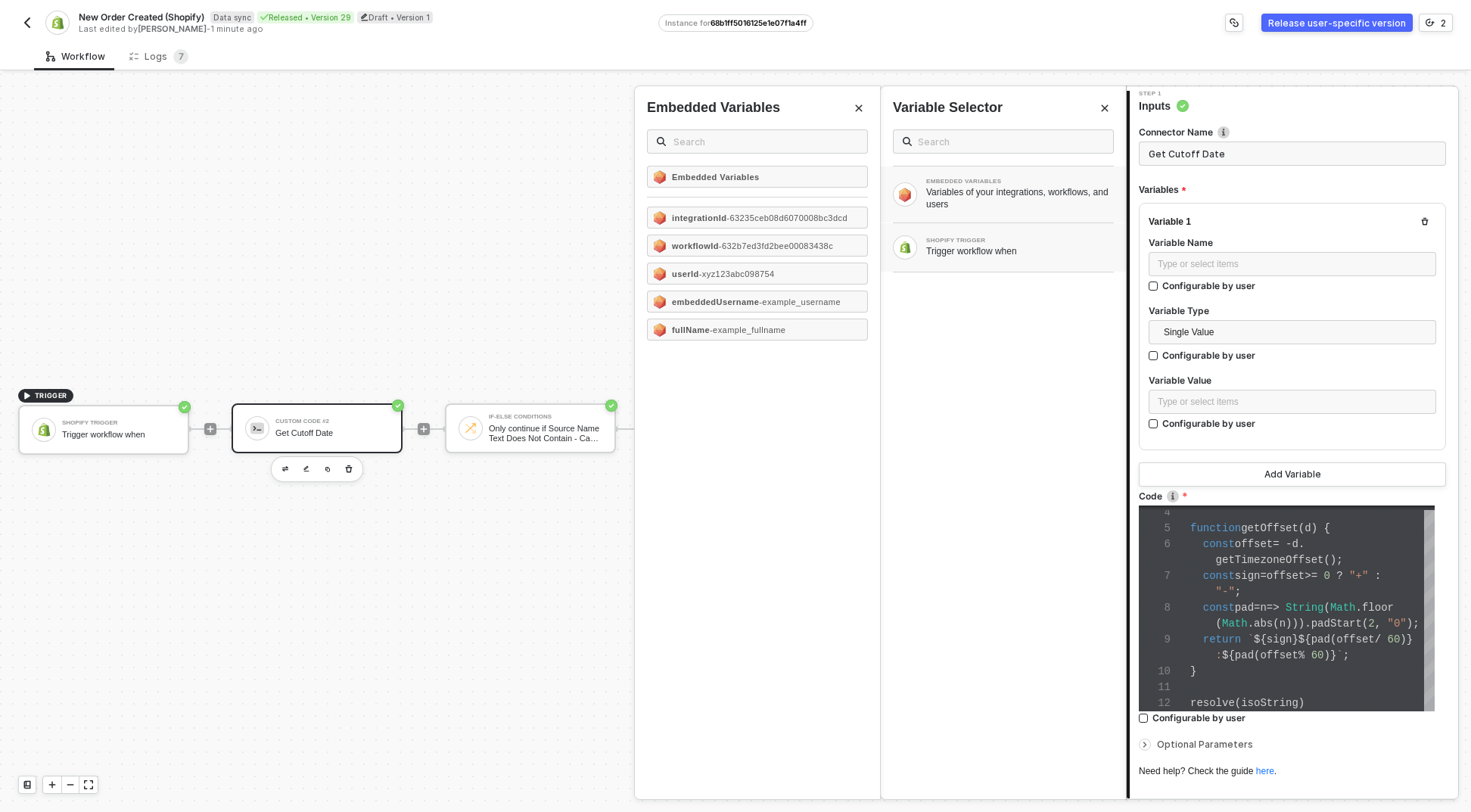
click at [992, 242] on div "SHOPIFY TRIGGER" at bounding box center [1020, 241] width 188 height 6
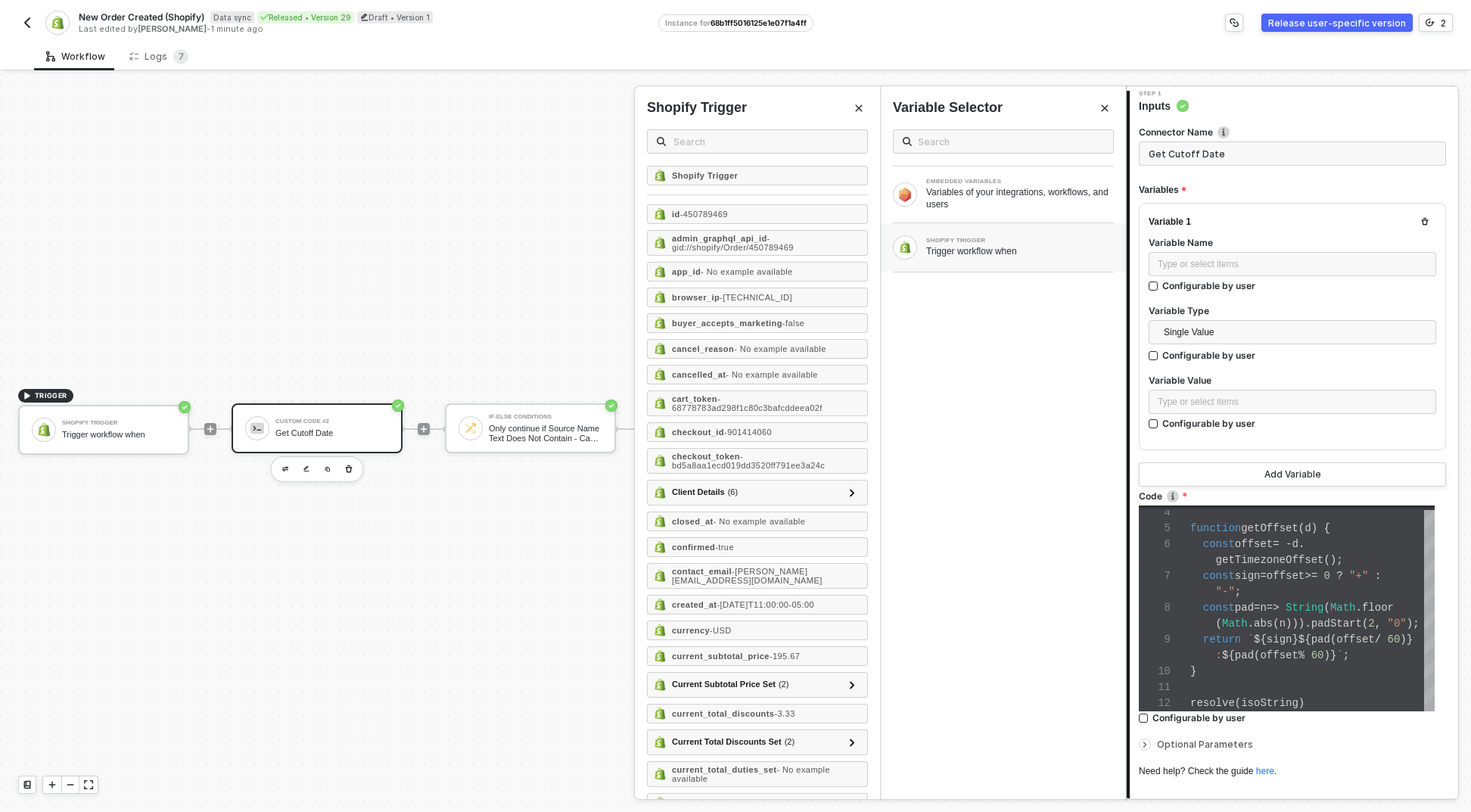
click at [943, 242] on div "SHOPIFY TRIGGER" at bounding box center [1020, 241] width 188 height 6
click at [690, 208] on div "id - 450789469" at bounding box center [758, 214] width 221 height 19
click at [1271, 257] on div "Type or select items ﻿" at bounding box center [1293, 264] width 269 height 15
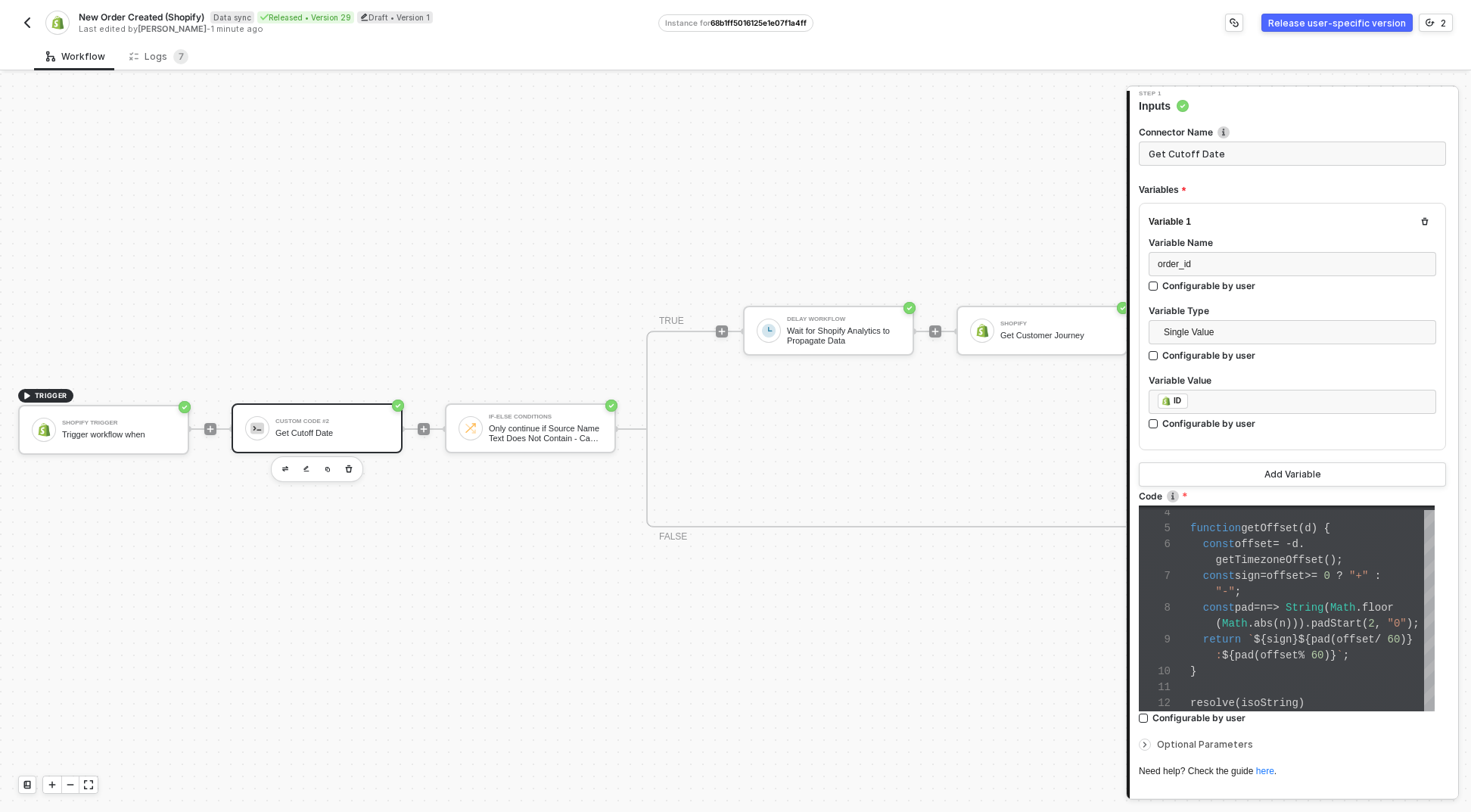
click at [1298, 228] on div "Variable 1 Variable Name order_id Configurable by user Variable Type Single Val…" at bounding box center [1293, 326] width 307 height 248
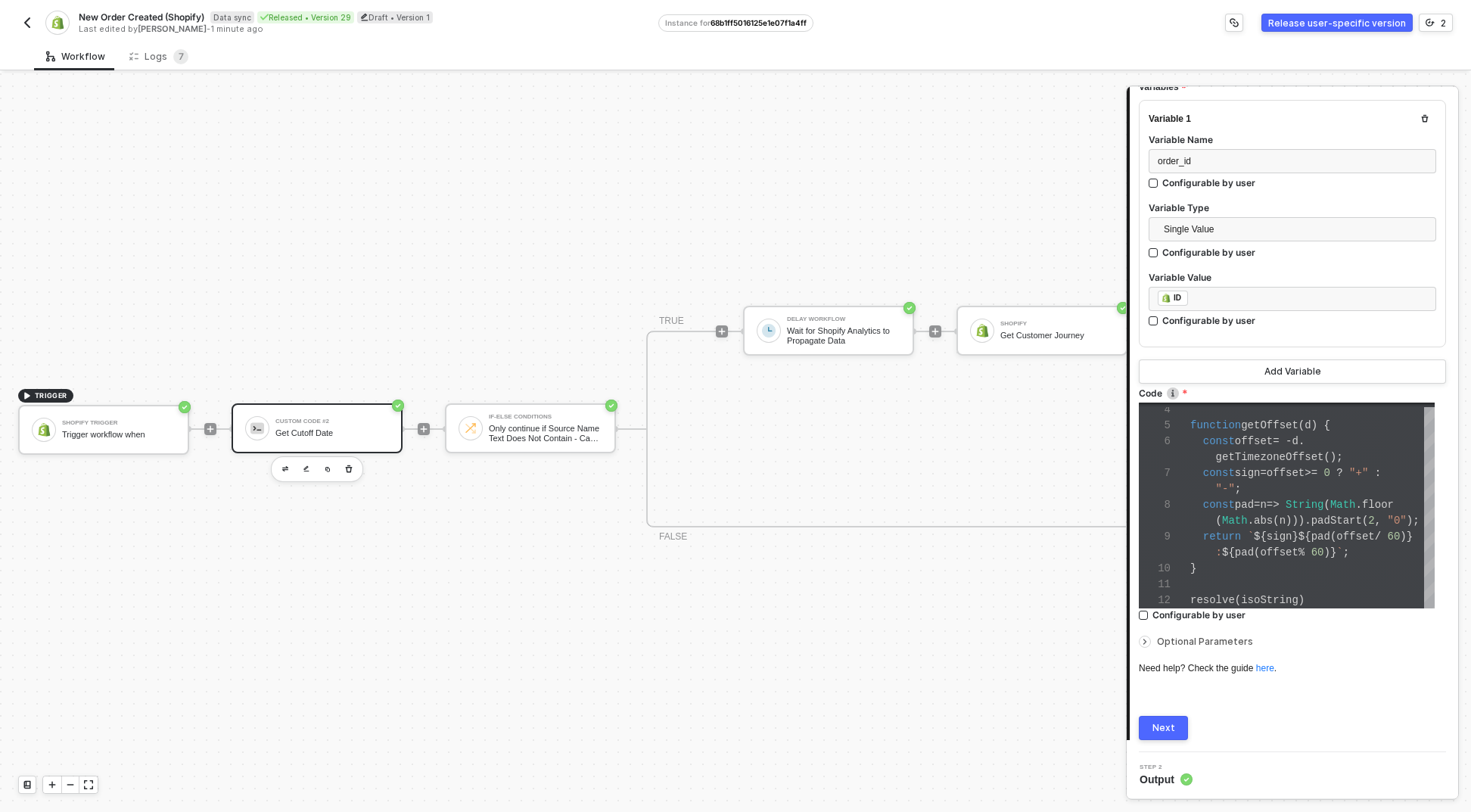
drag, startPoint x: 1194, startPoint y: 739, endPoint x: 1181, endPoint y: 730, distance: 15.8
click at [1193, 739] on div "1 Step 1 Inputs Connector Name Get Cutoff Date Variables Variable 1 Variable Na…" at bounding box center [1292, 364] width 331 height 776
click at [1180, 730] on button "Next" at bounding box center [1164, 727] width 49 height 24
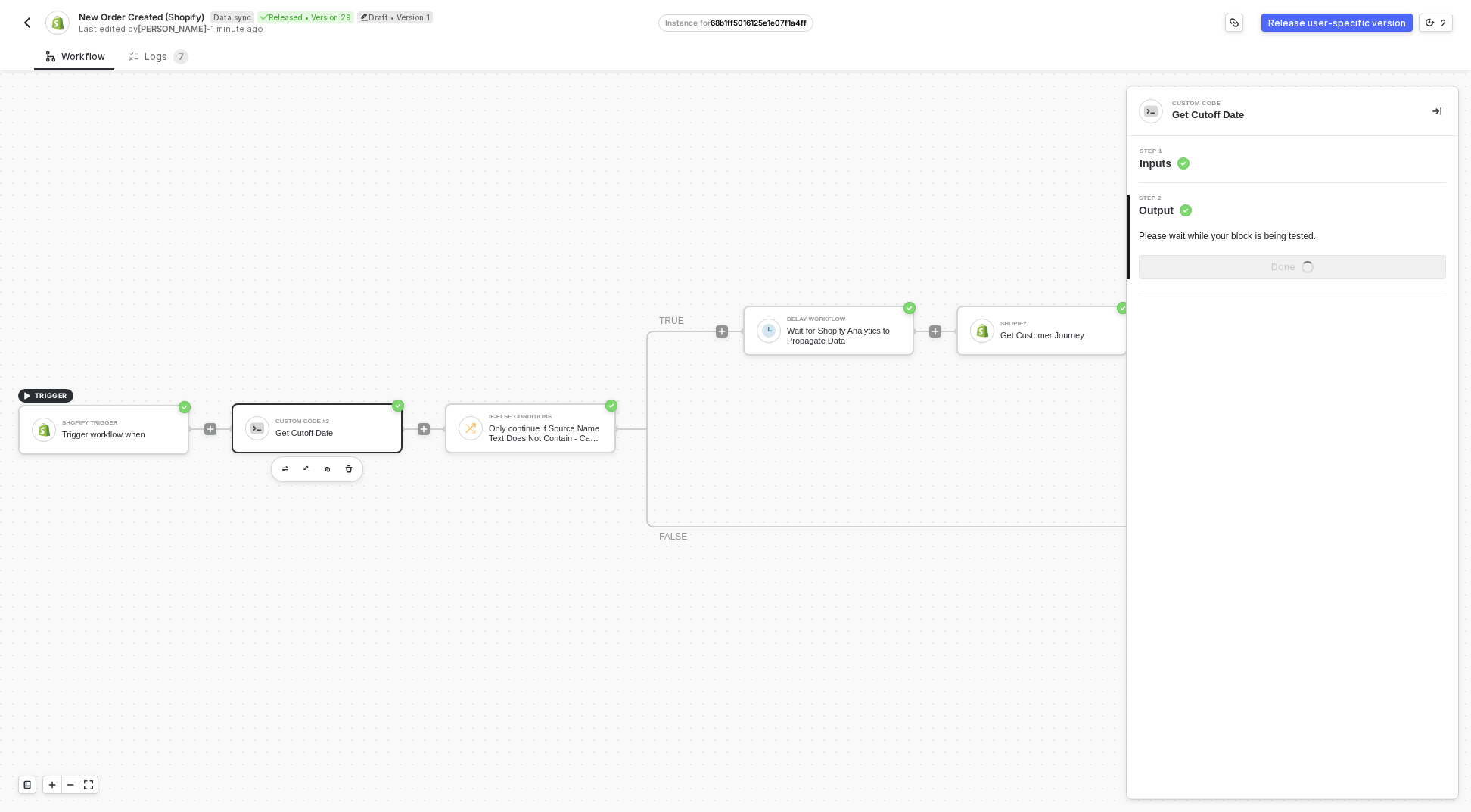
scroll to position [0, 0]
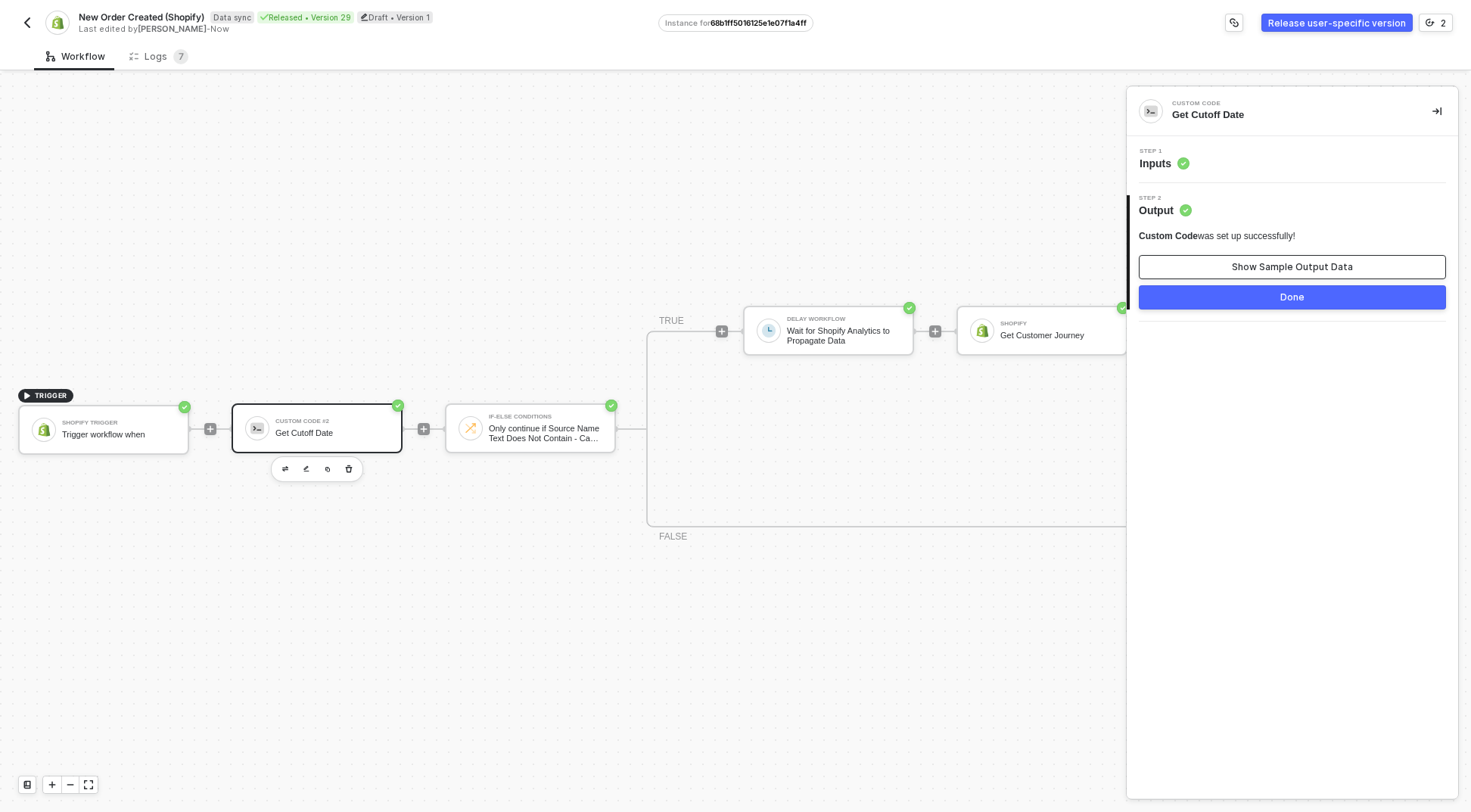
click at [1233, 264] on button "Show Sample Output Data" at bounding box center [1293, 266] width 307 height 24
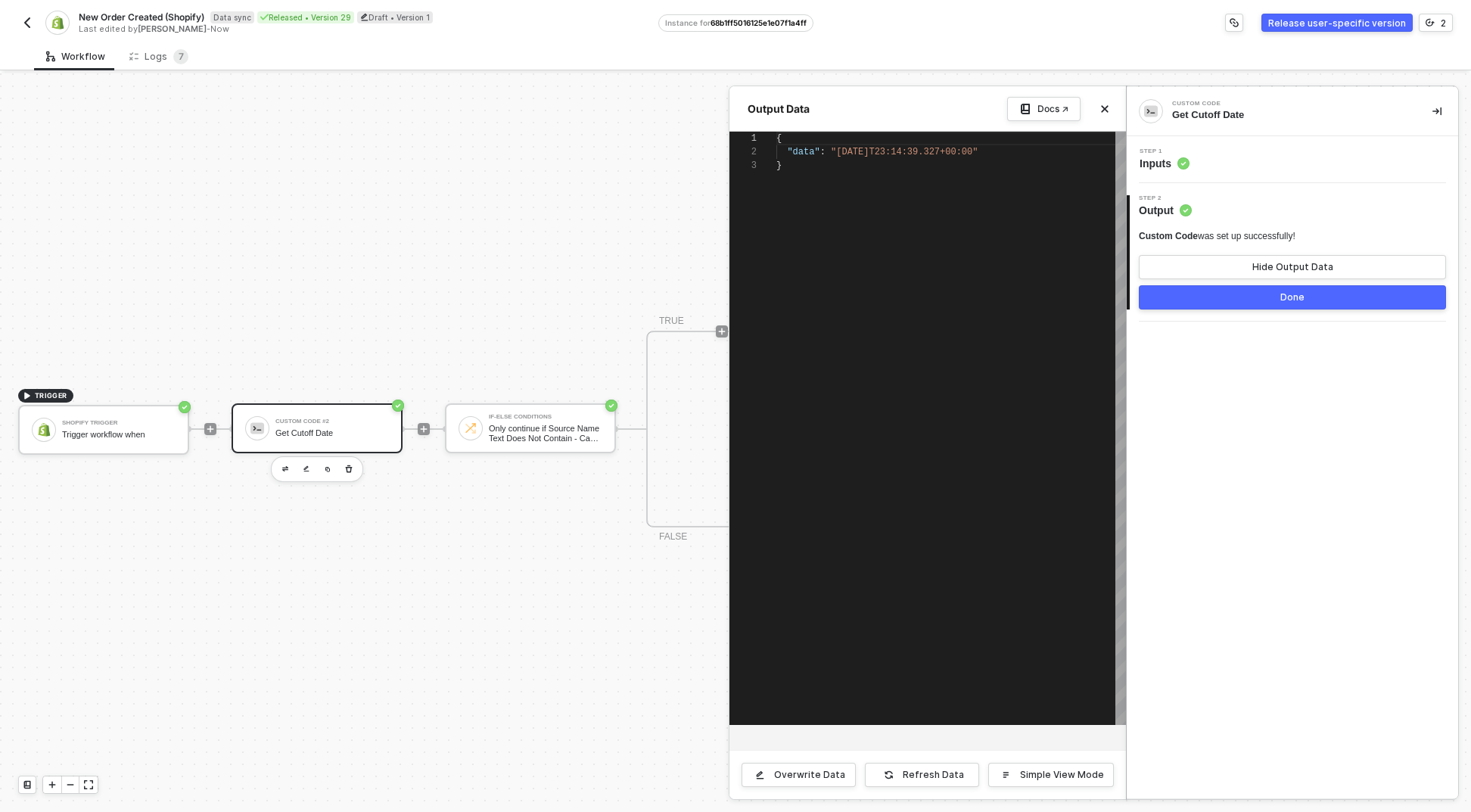
scroll to position [27, 0]
click at [1267, 302] on button "Done" at bounding box center [1293, 297] width 307 height 24
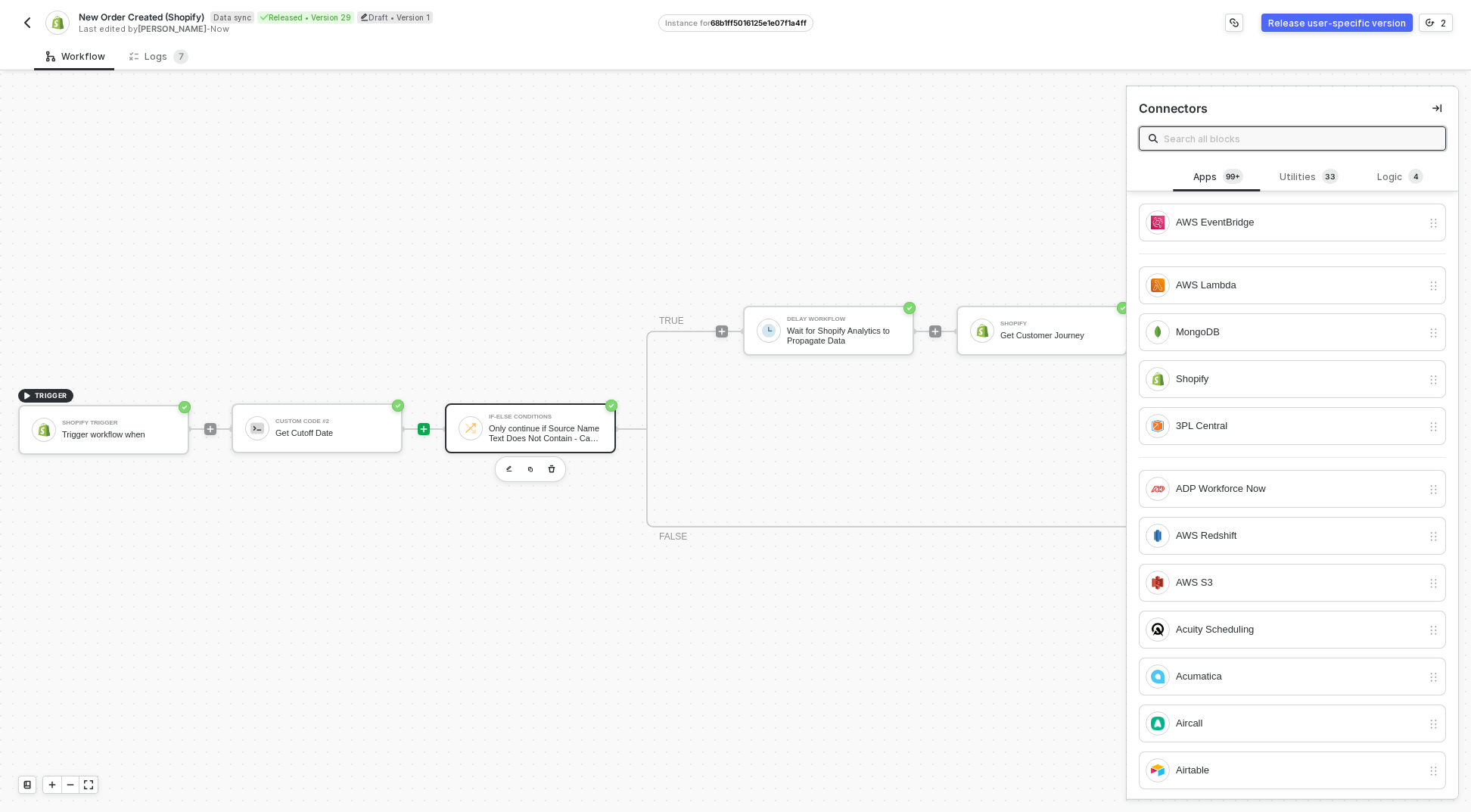
click at [473, 421] on img at bounding box center [471, 428] width 14 height 14
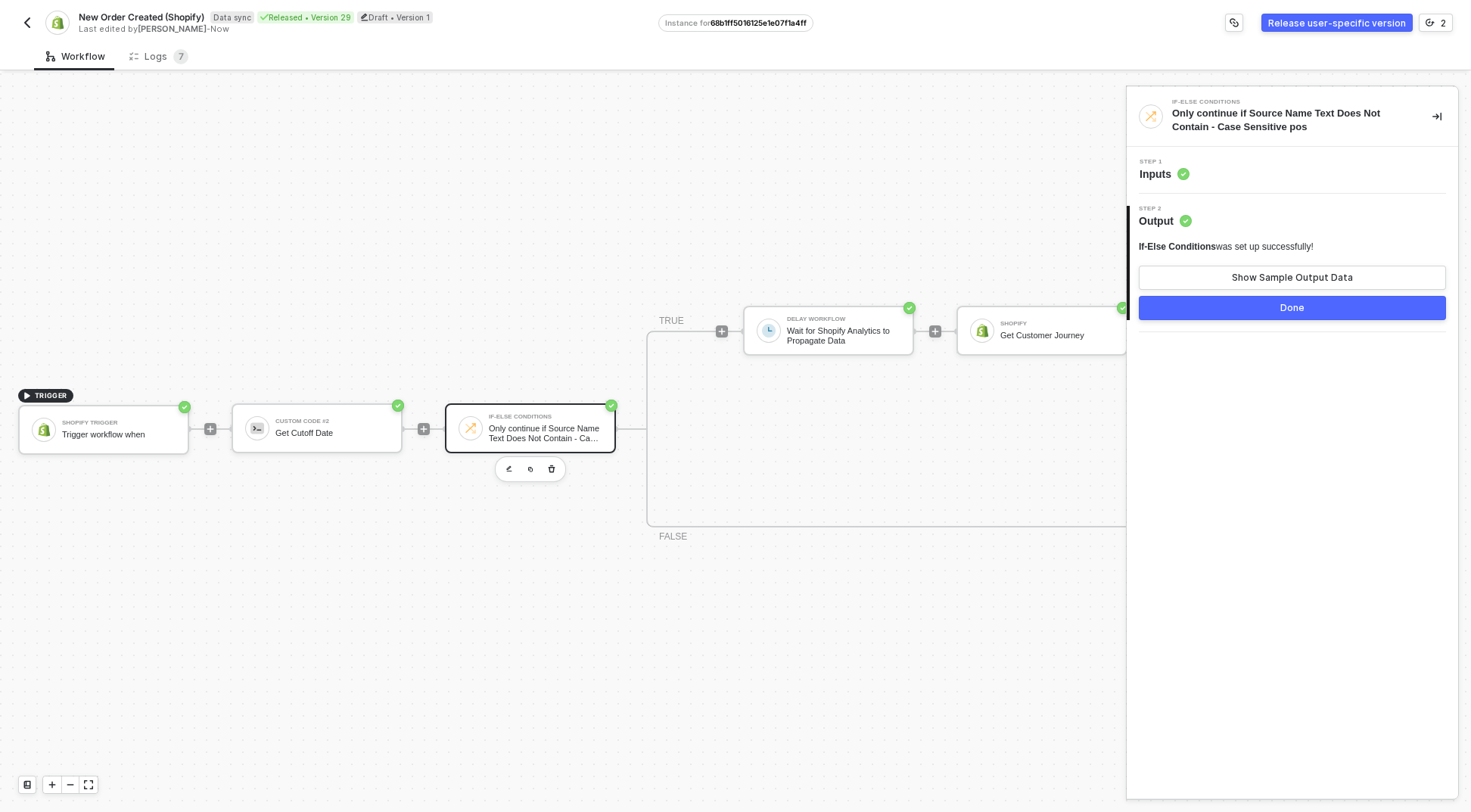
click at [1283, 187] on div "Step 1 Inputs" at bounding box center [1292, 170] width 331 height 47
click at [1286, 177] on div "Step 1 Inputs" at bounding box center [1294, 170] width 327 height 22
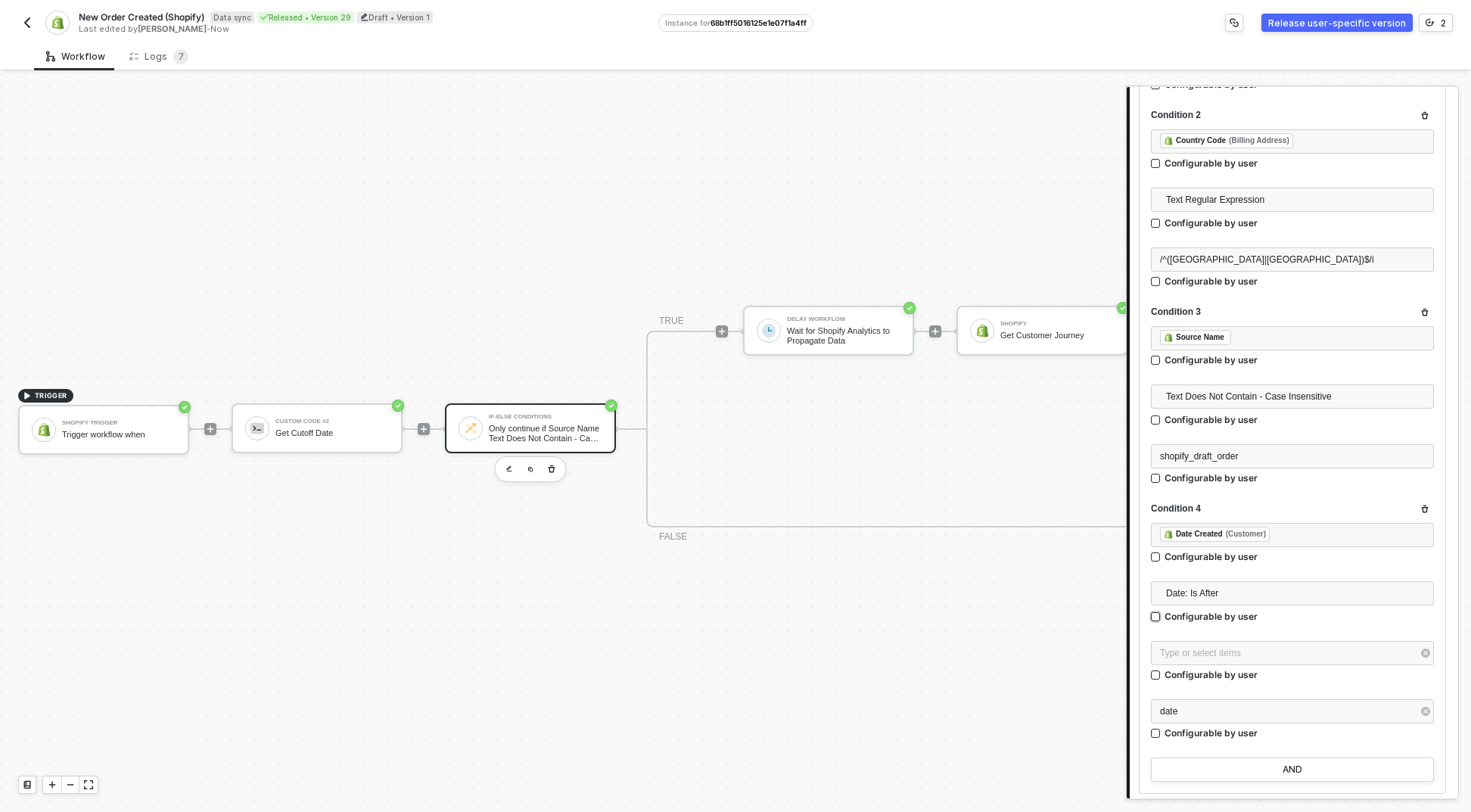
scroll to position [520, 0]
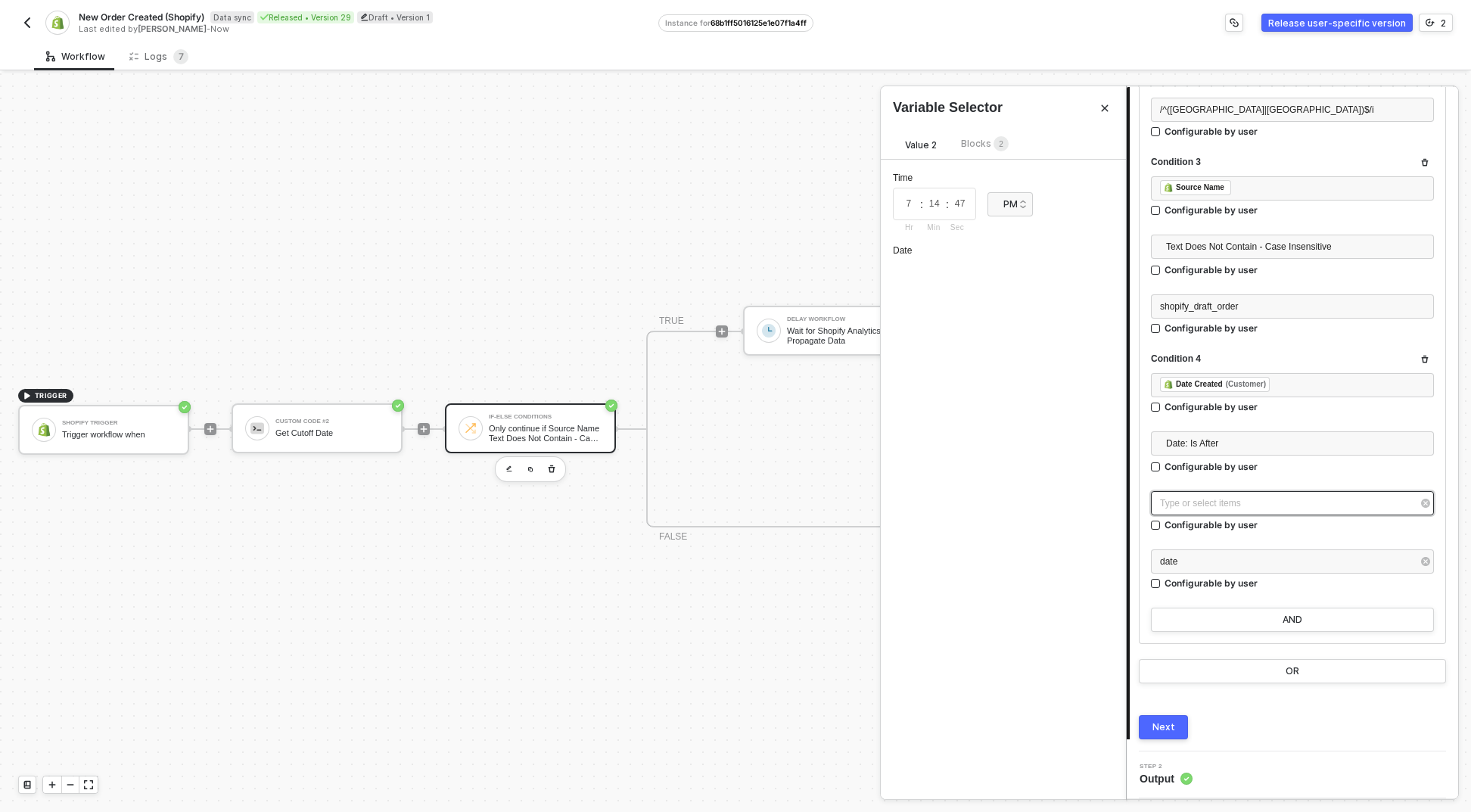
click at [1248, 505] on div "Type or select items ﻿" at bounding box center [1285, 503] width 249 height 15
type input "2025-09-23"
click at [978, 148] on span "Blocks 2" at bounding box center [985, 143] width 48 height 12
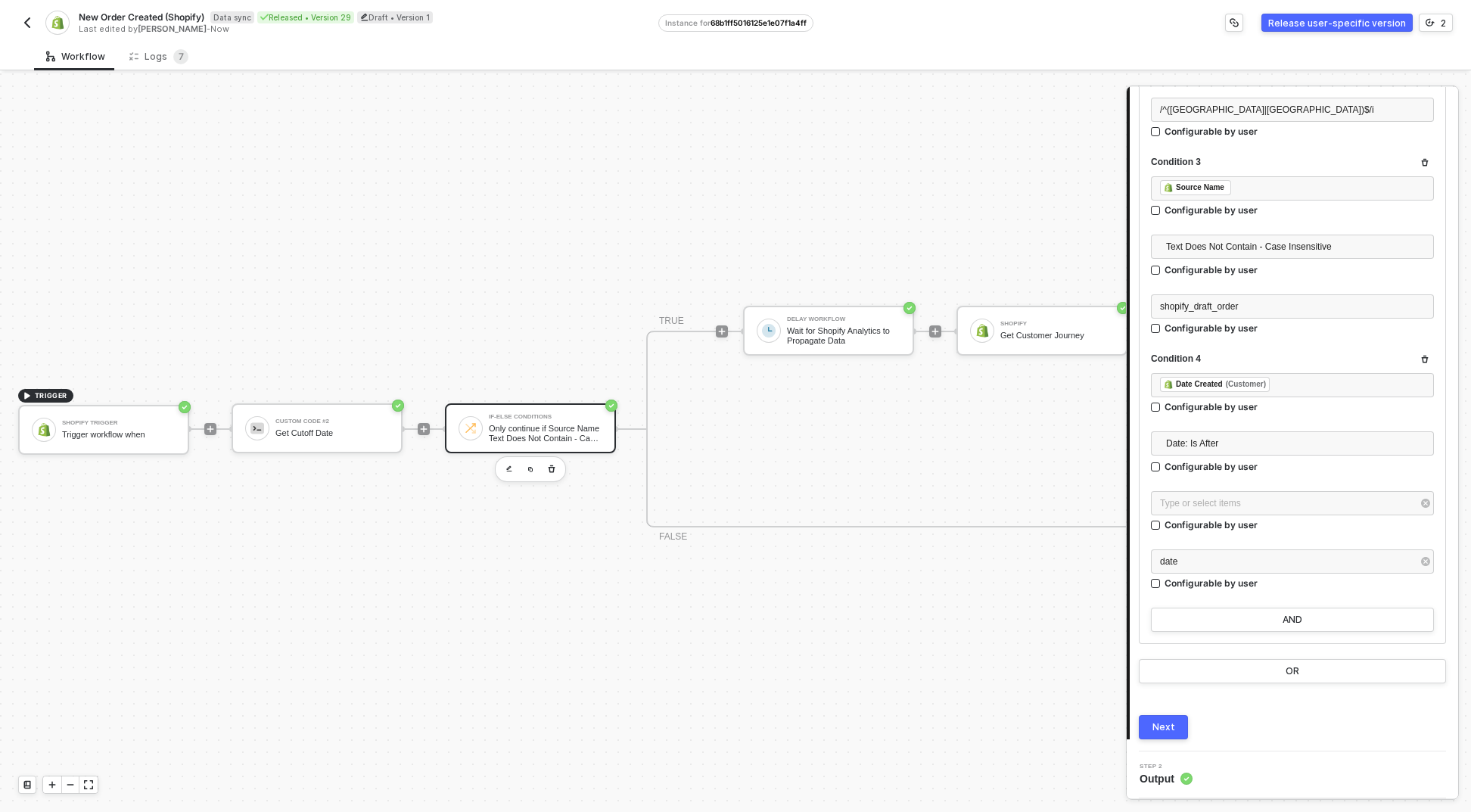
click at [500, 424] on div "Only continue if Source Name Text Does Not Contain - Case Sensitive pos" at bounding box center [545, 433] width 114 height 19
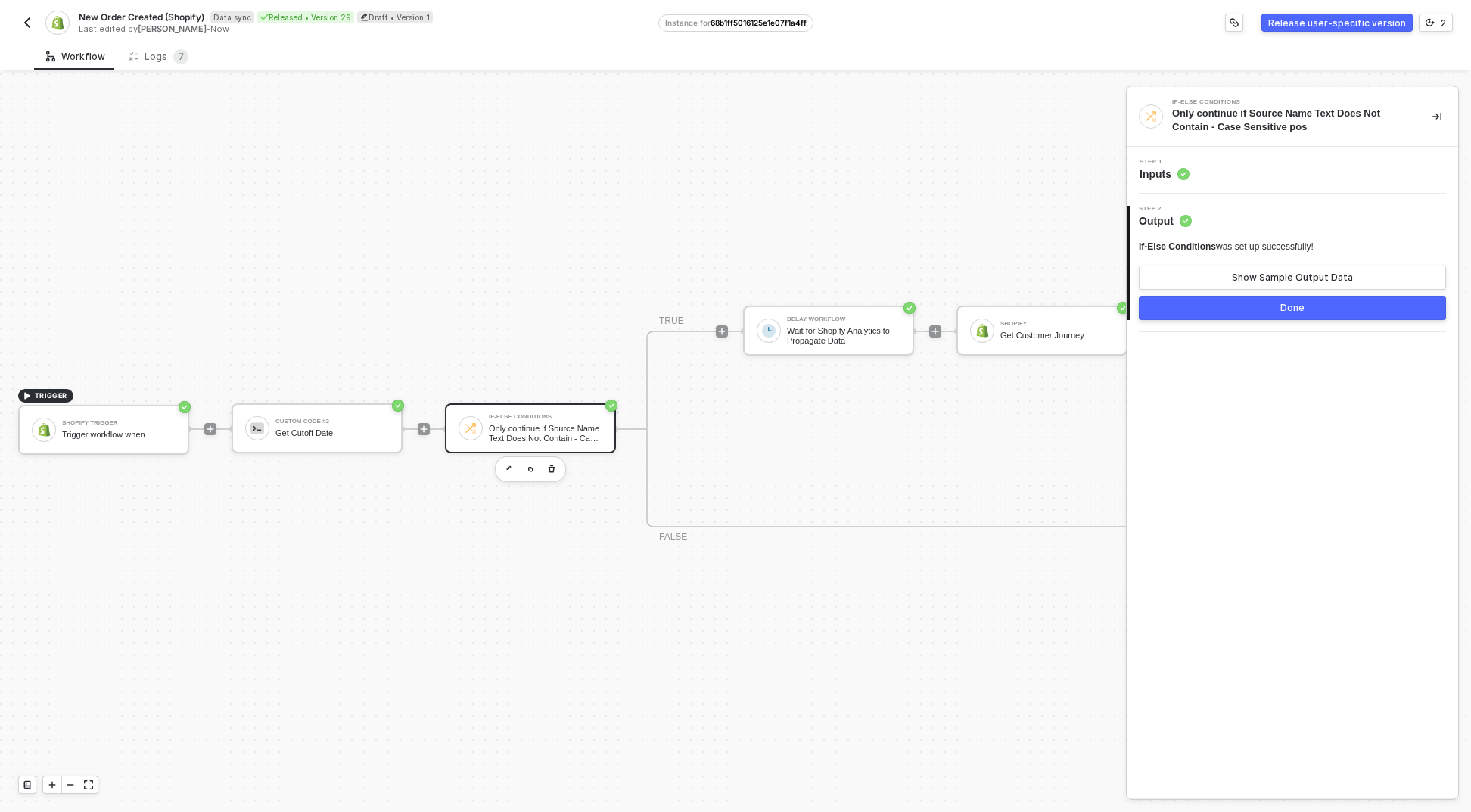
click at [1207, 185] on div "Step 1 Inputs" at bounding box center [1292, 170] width 331 height 47
click at [1209, 171] on div "Step 1 Inputs" at bounding box center [1294, 170] width 327 height 22
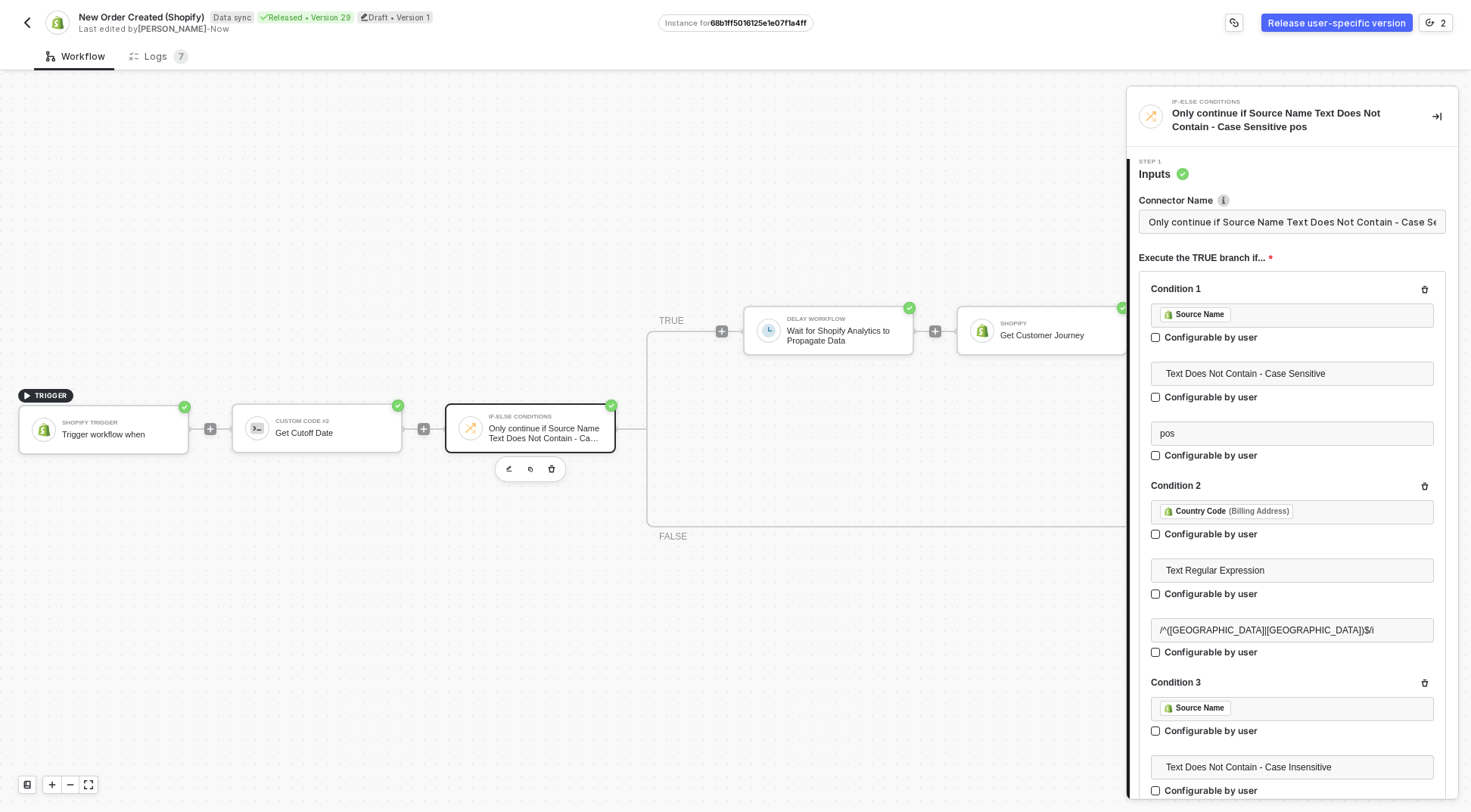
scroll to position [0, 44]
click at [503, 462] on button "button" at bounding box center [510, 469] width 19 height 19
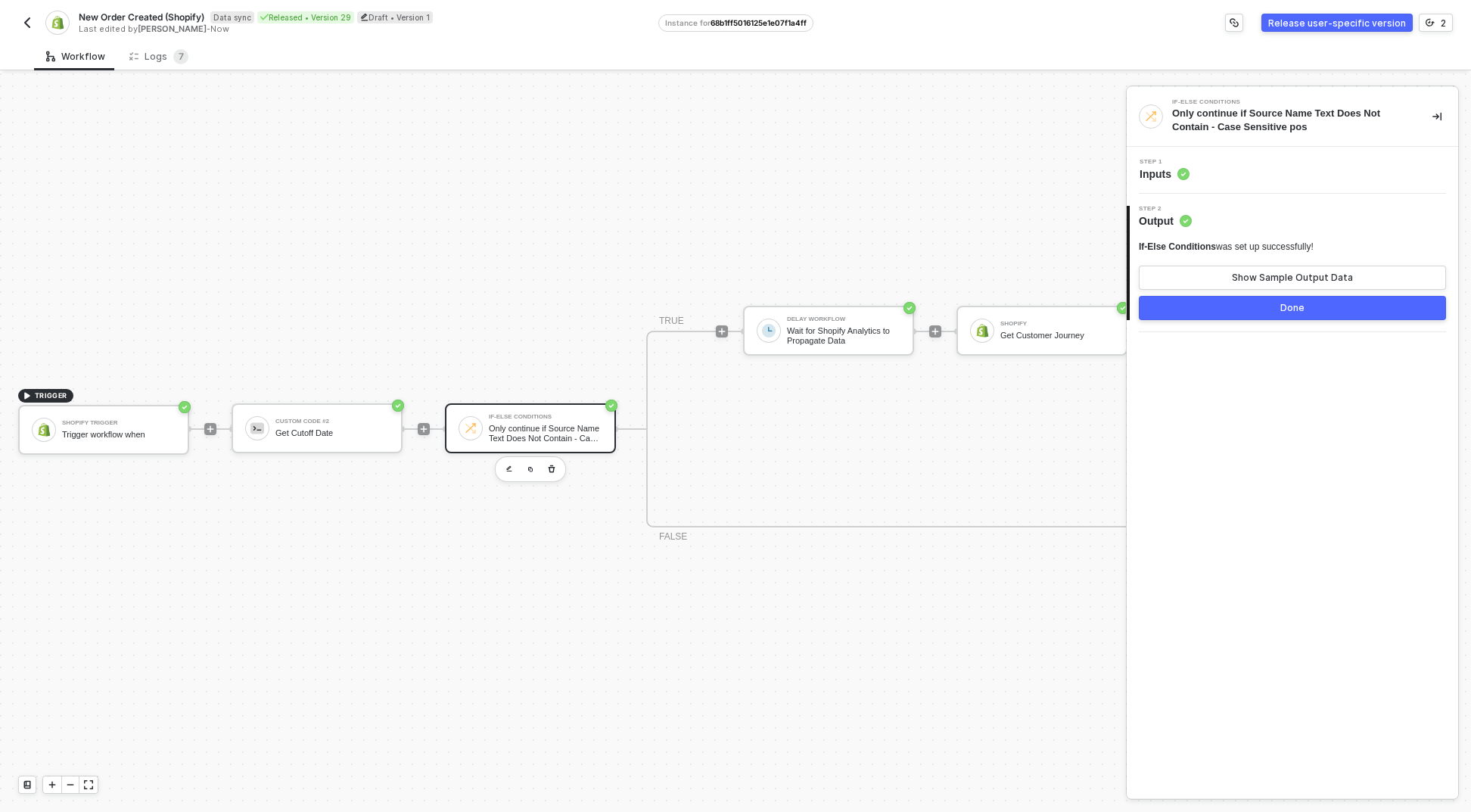
click at [1263, 222] on div "Step 2 Output" at bounding box center [1293, 217] width 328 height 22
click at [1242, 178] on div "Step 1 Inputs" at bounding box center [1294, 170] width 327 height 22
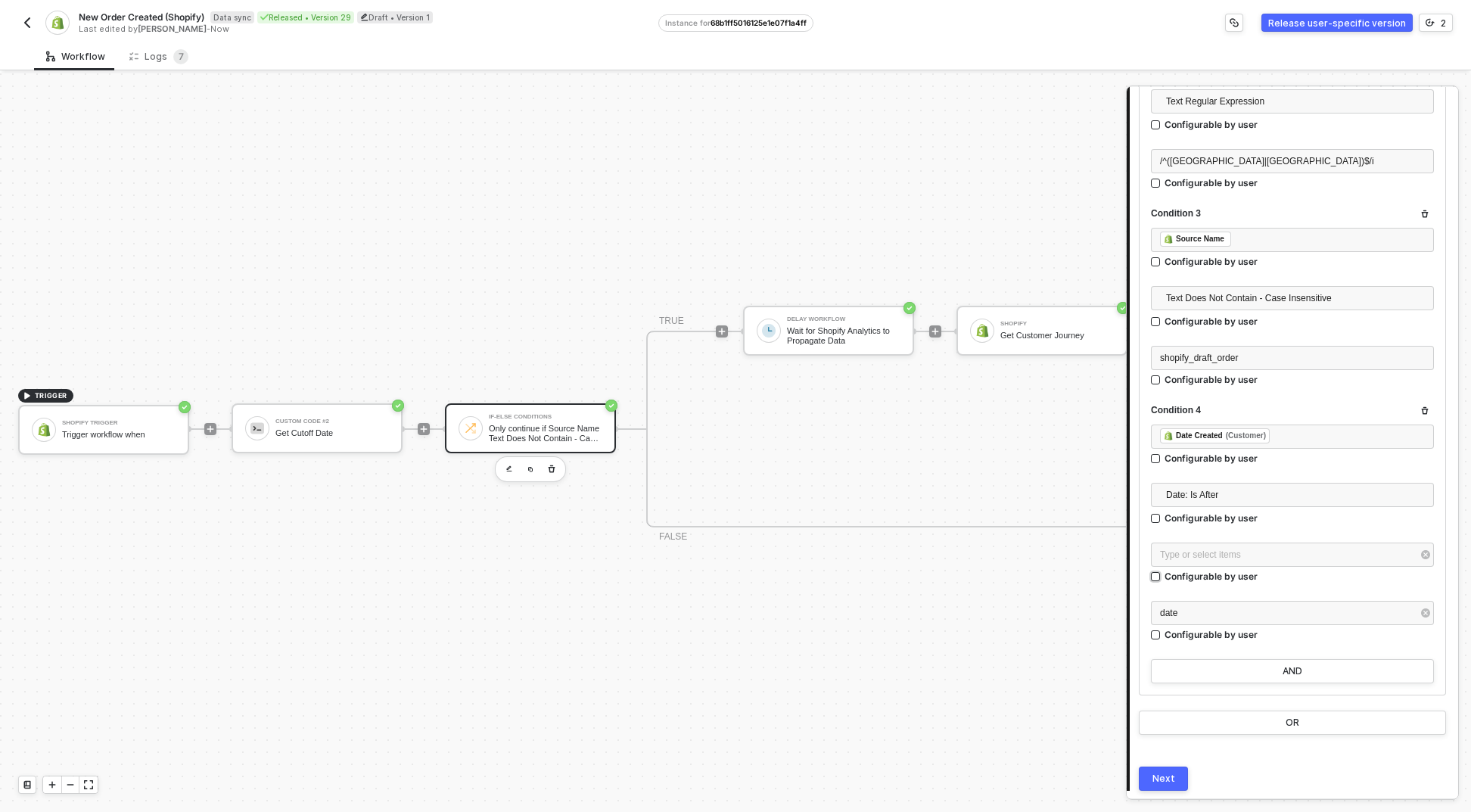
scroll to position [520, 0]
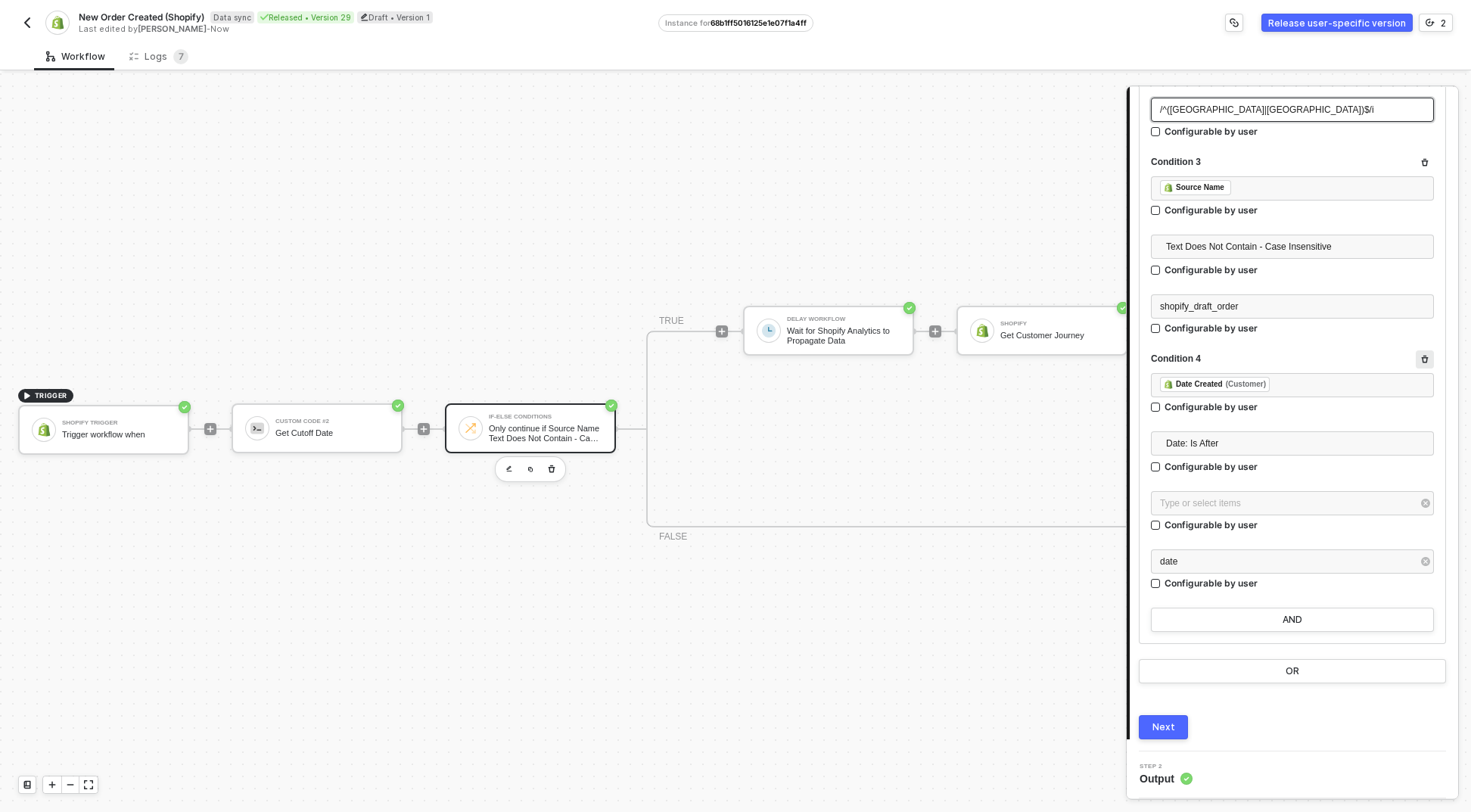
click at [1419, 364] on button "button" at bounding box center [1425, 360] width 19 height 19
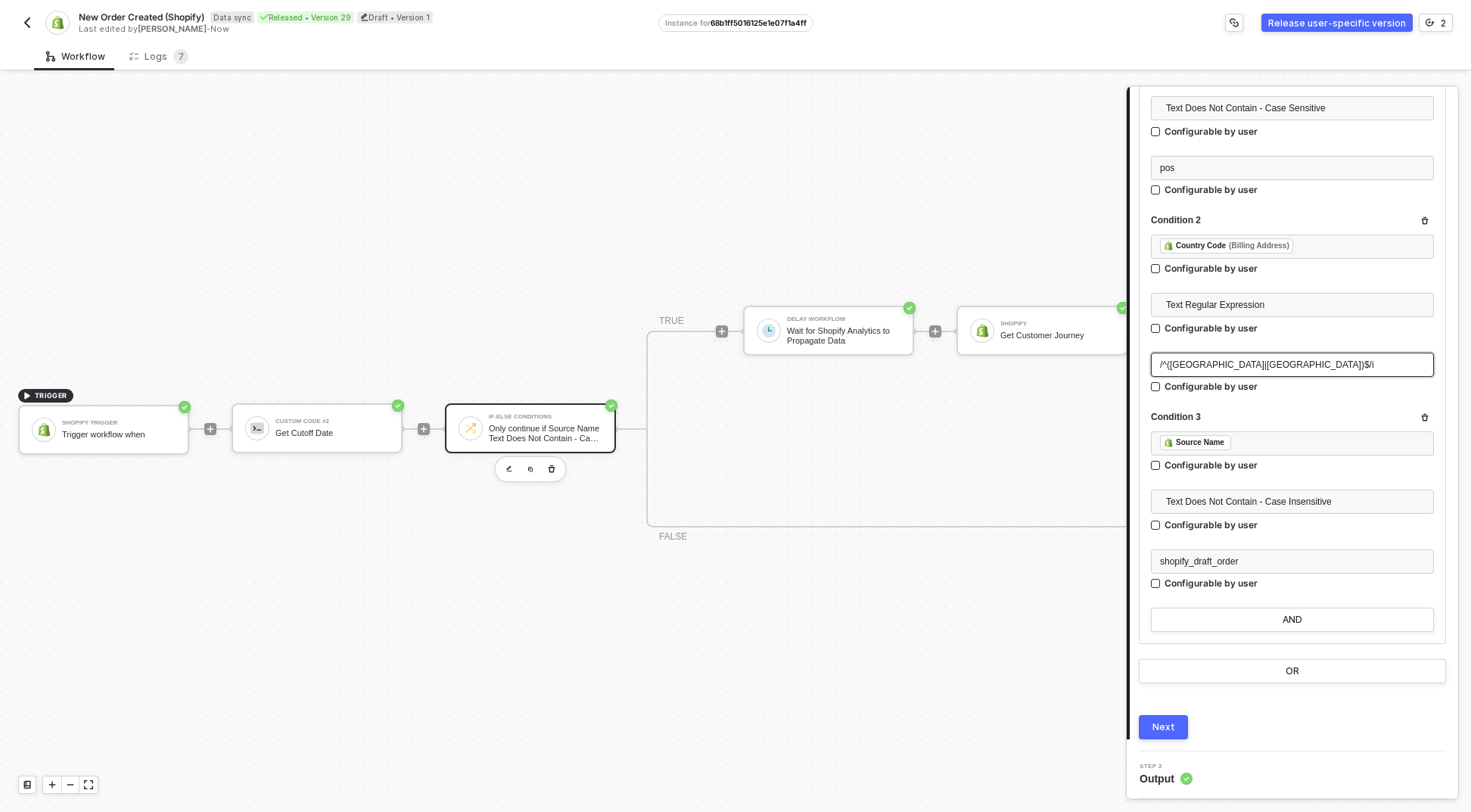
scroll to position [266, 0]
click at [1163, 747] on div "1 Step 1 Inputs Connector Name Only continue if Source Name Text Does Not Conta…" at bounding box center [1292, 316] width 331 height 870
click at [1167, 735] on button "Next" at bounding box center [1164, 726] width 49 height 24
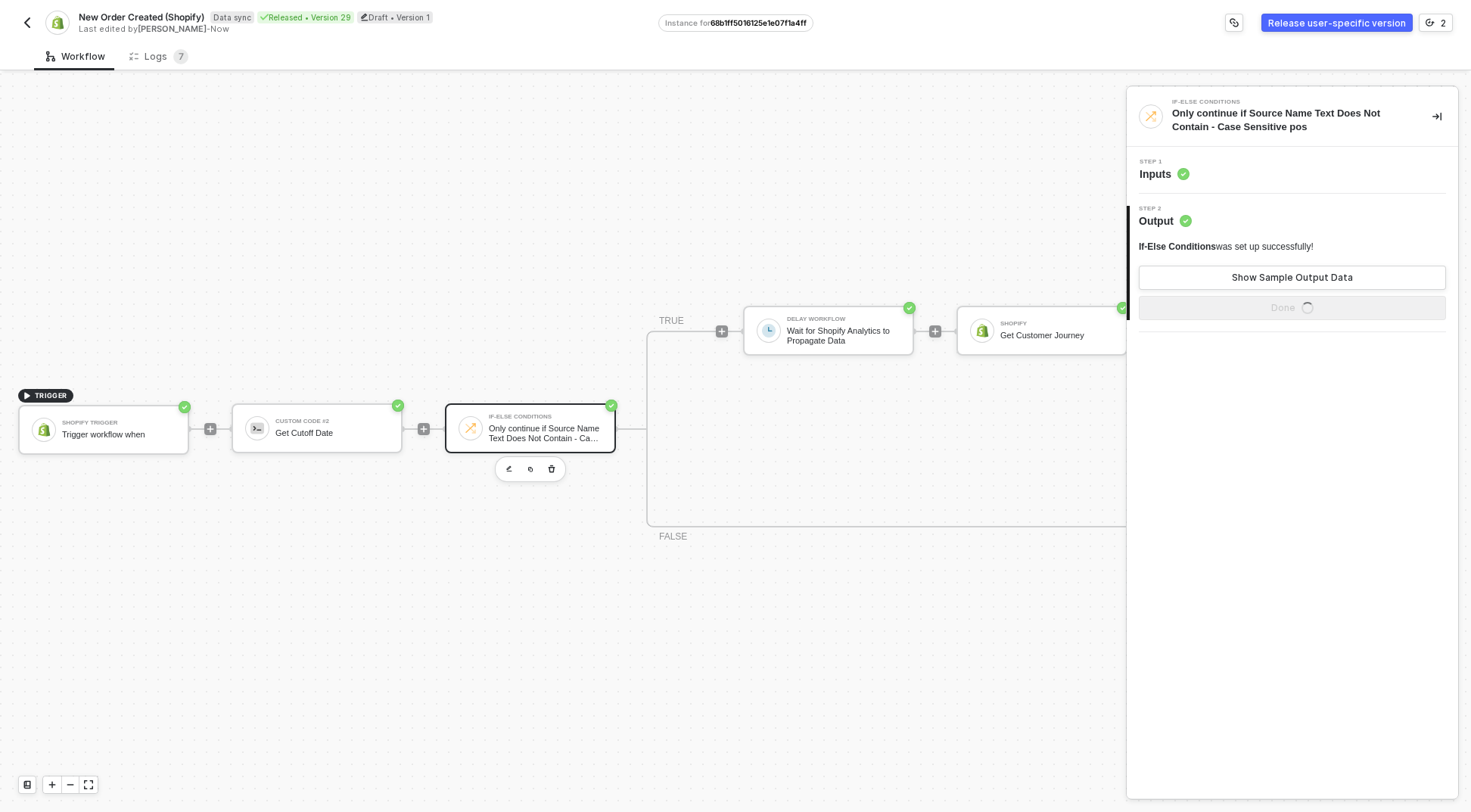
scroll to position [0, 0]
drag, startPoint x: 1365, startPoint y: 334, endPoint x: 1365, endPoint y: 323, distance: 11.0
click at [1365, 334] on div "If-Else Conditions Only continue if Source Name Text Does Not Contain - Case Se…" at bounding box center [1292, 442] width 331 height 711
click at [1362, 310] on button "Done" at bounding box center [1293, 307] width 307 height 24
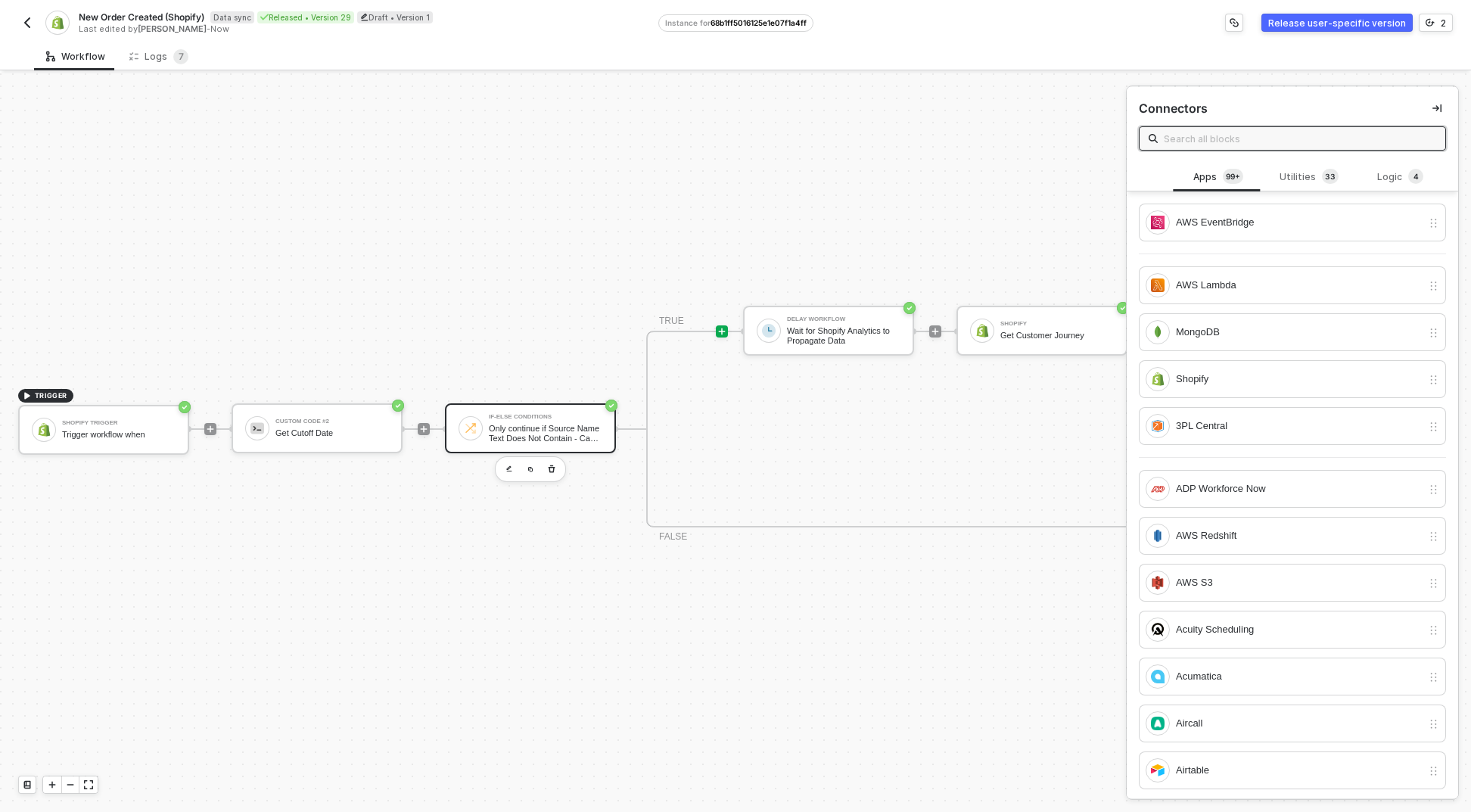
click at [520, 430] on div "Only continue if Source Name Text Does Not Contain - Case Sensitive pos" at bounding box center [545, 433] width 114 height 19
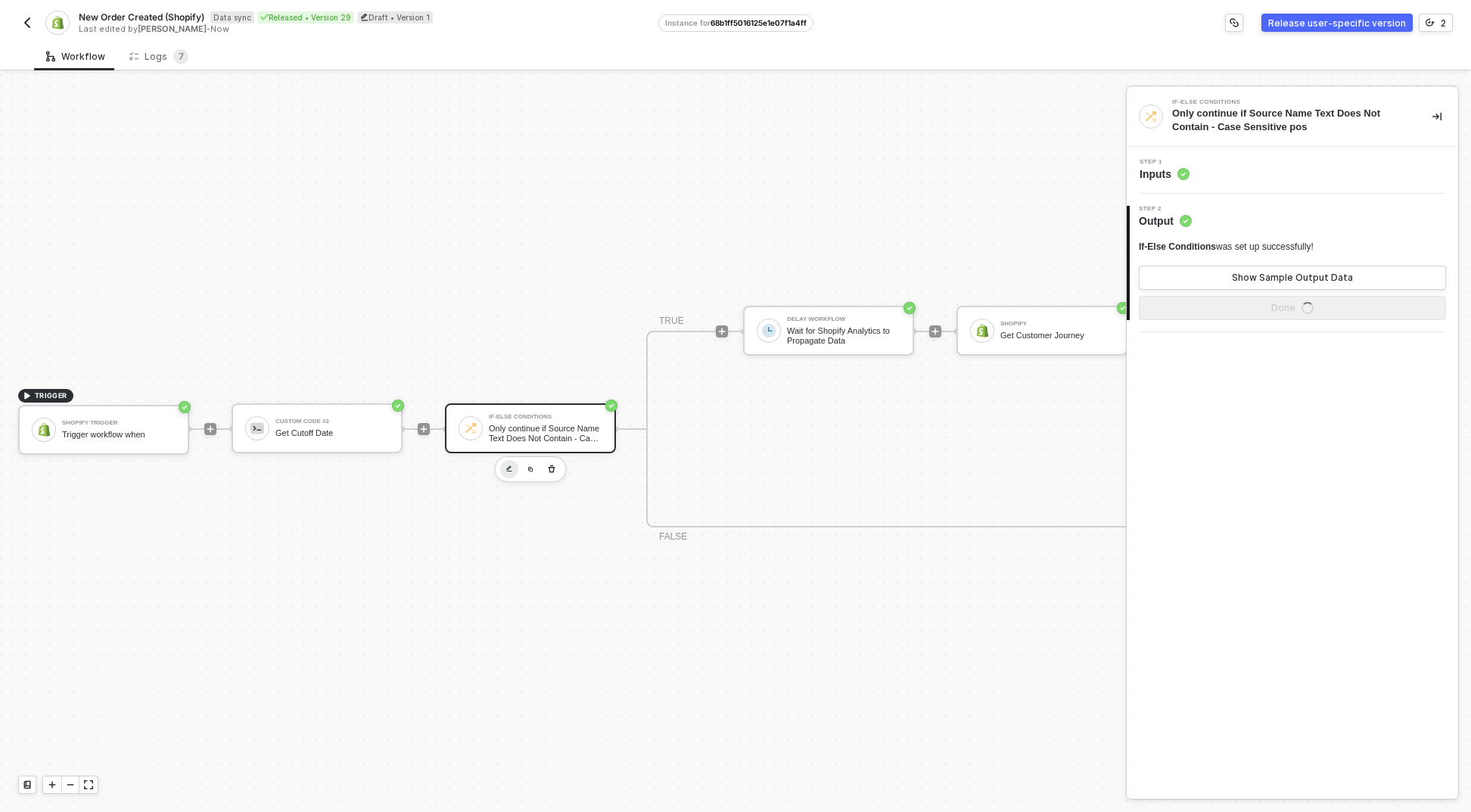
click at [510, 460] on button "button" at bounding box center [510, 469] width 19 height 19
click at [1162, 171] on span "Inputs" at bounding box center [1164, 174] width 50 height 15
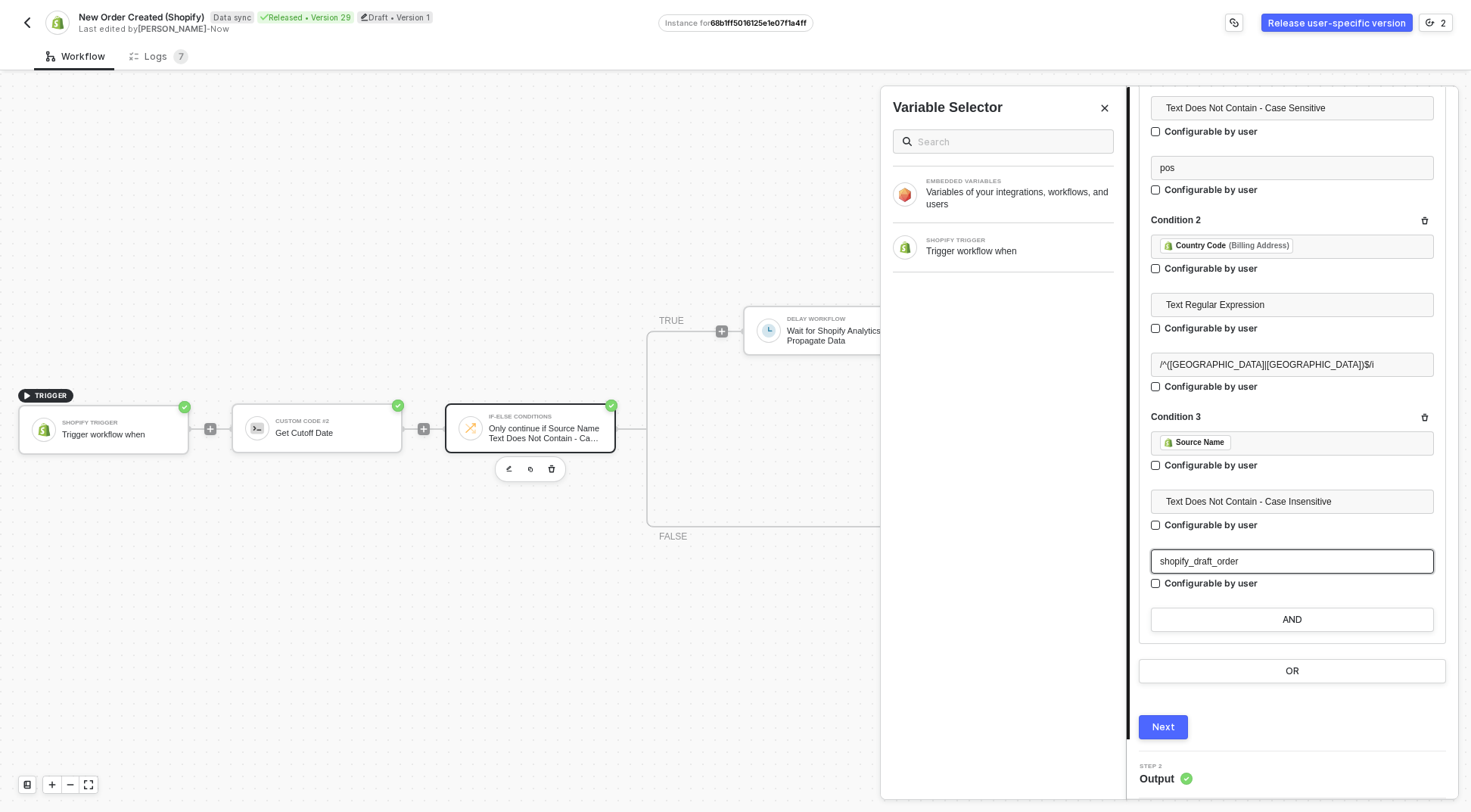
click at [1223, 566] on div "shopify_draft_order" at bounding box center [1293, 561] width 265 height 15
click at [1226, 616] on button "AND" at bounding box center [1293, 619] width 283 height 24
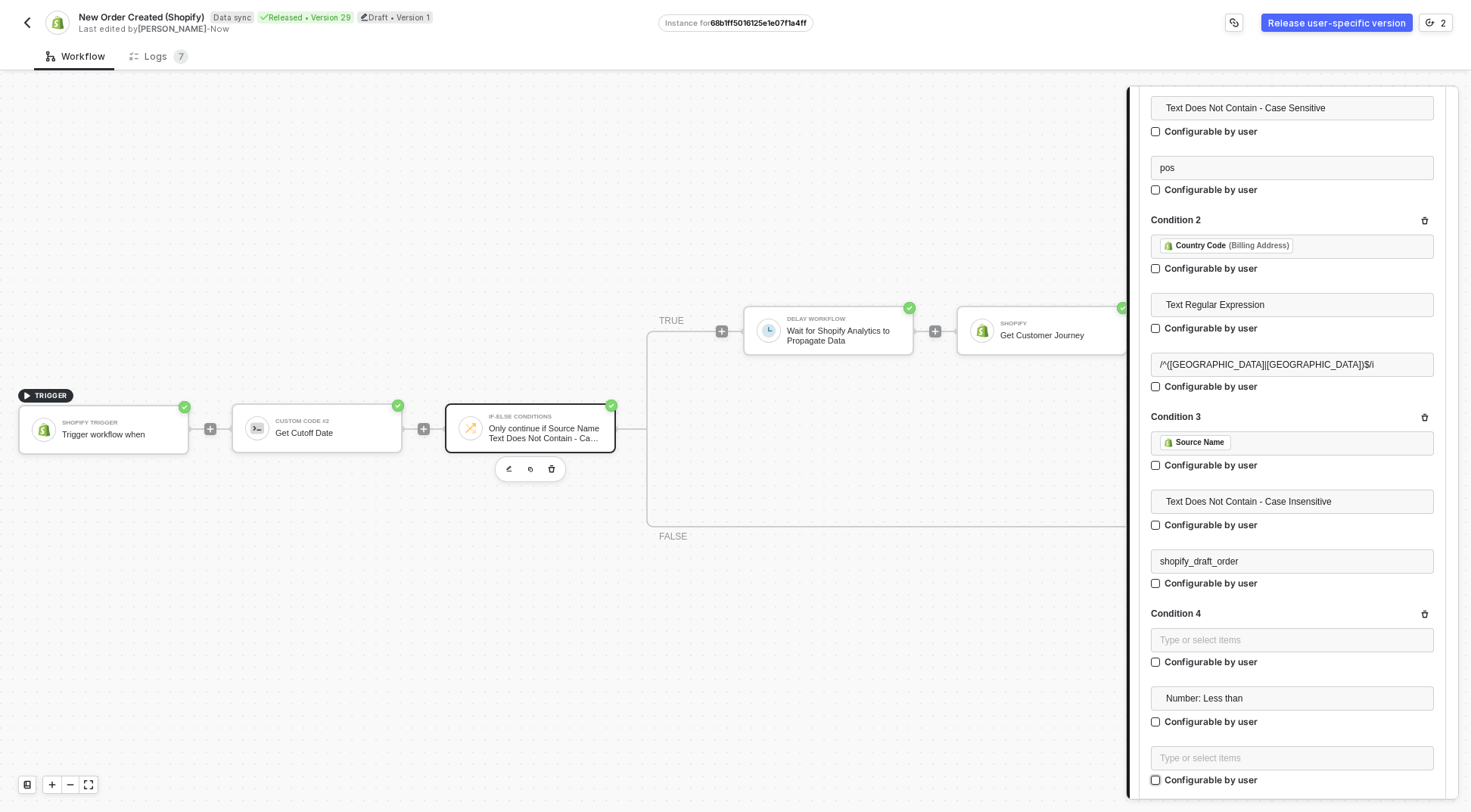
scroll to position [462, 0]
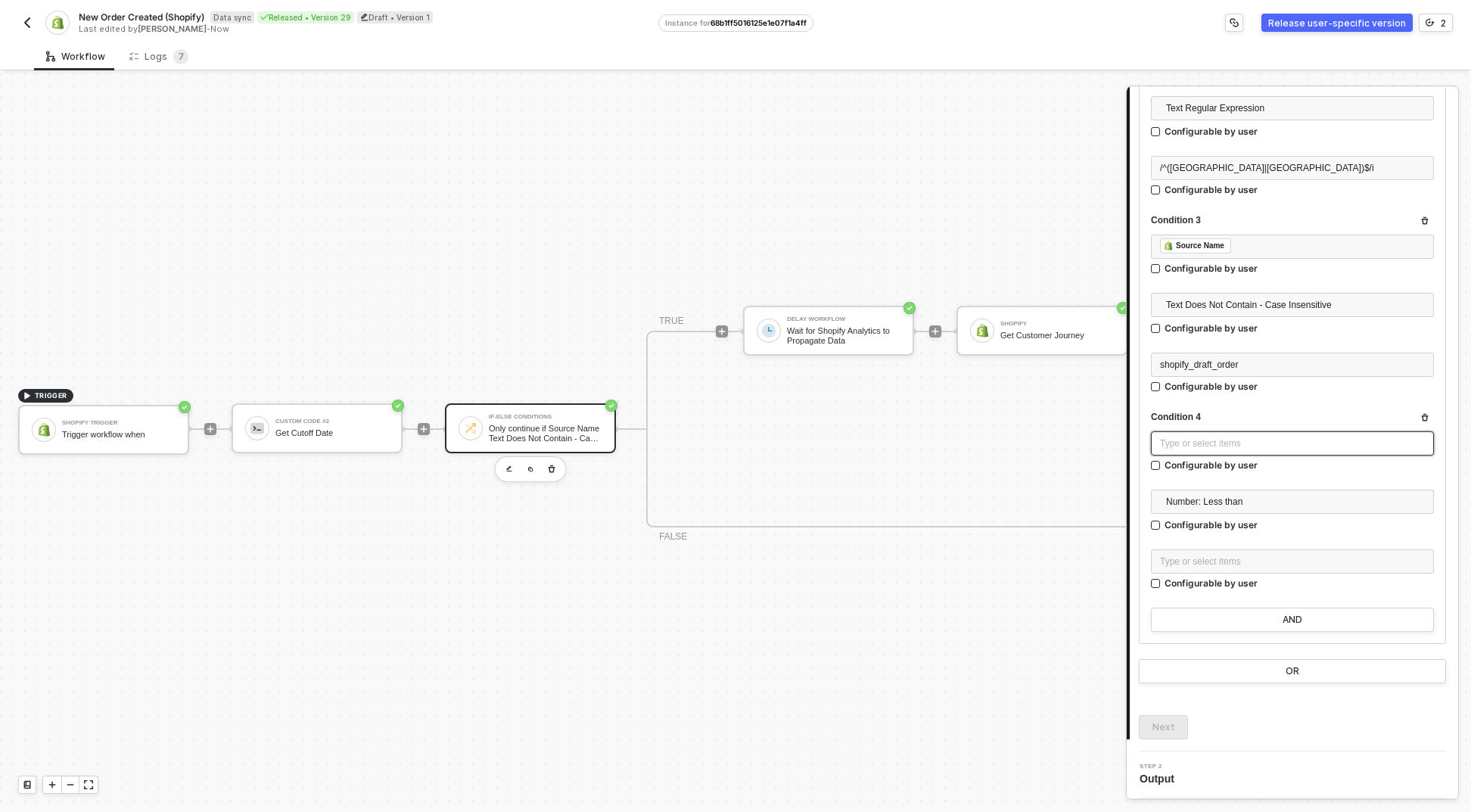
click at [1205, 445] on div "Type or select items ﻿" at bounding box center [1293, 444] width 265 height 15
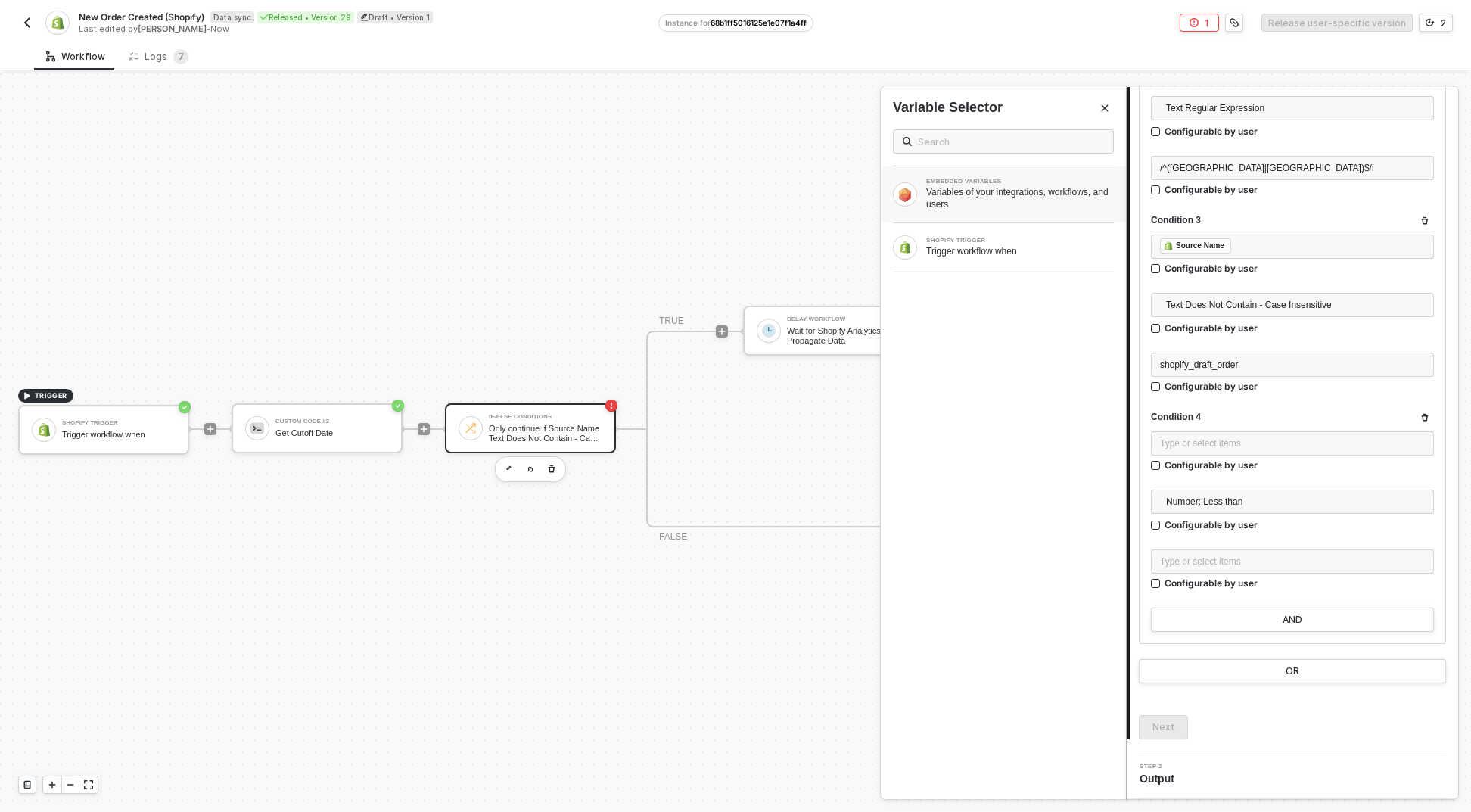
click at [981, 195] on div "Variables of your integrations, workflows, and users" at bounding box center [1020, 198] width 188 height 24
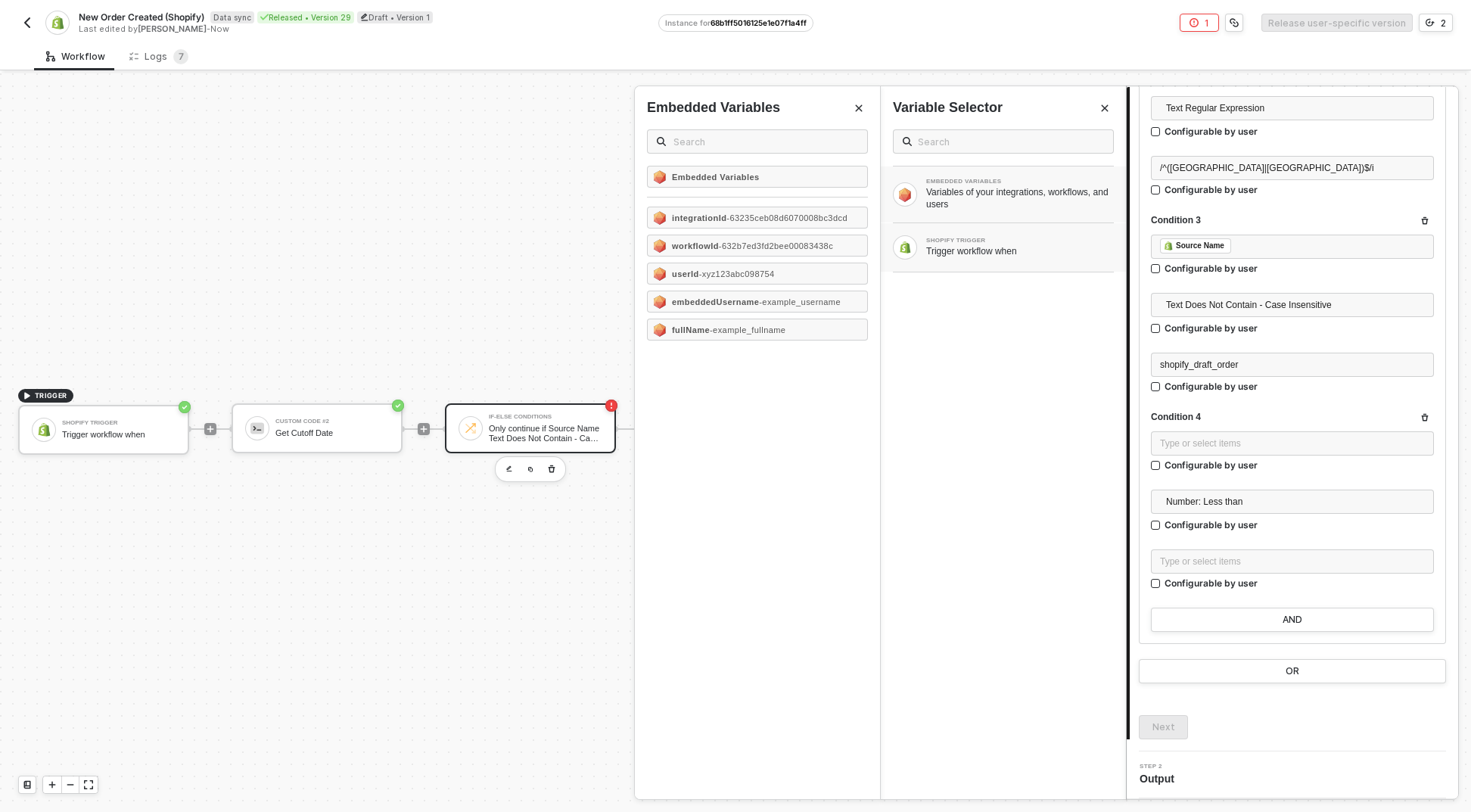
click at [962, 239] on div "SHOPIFY TRIGGER" at bounding box center [1020, 241] width 188 height 6
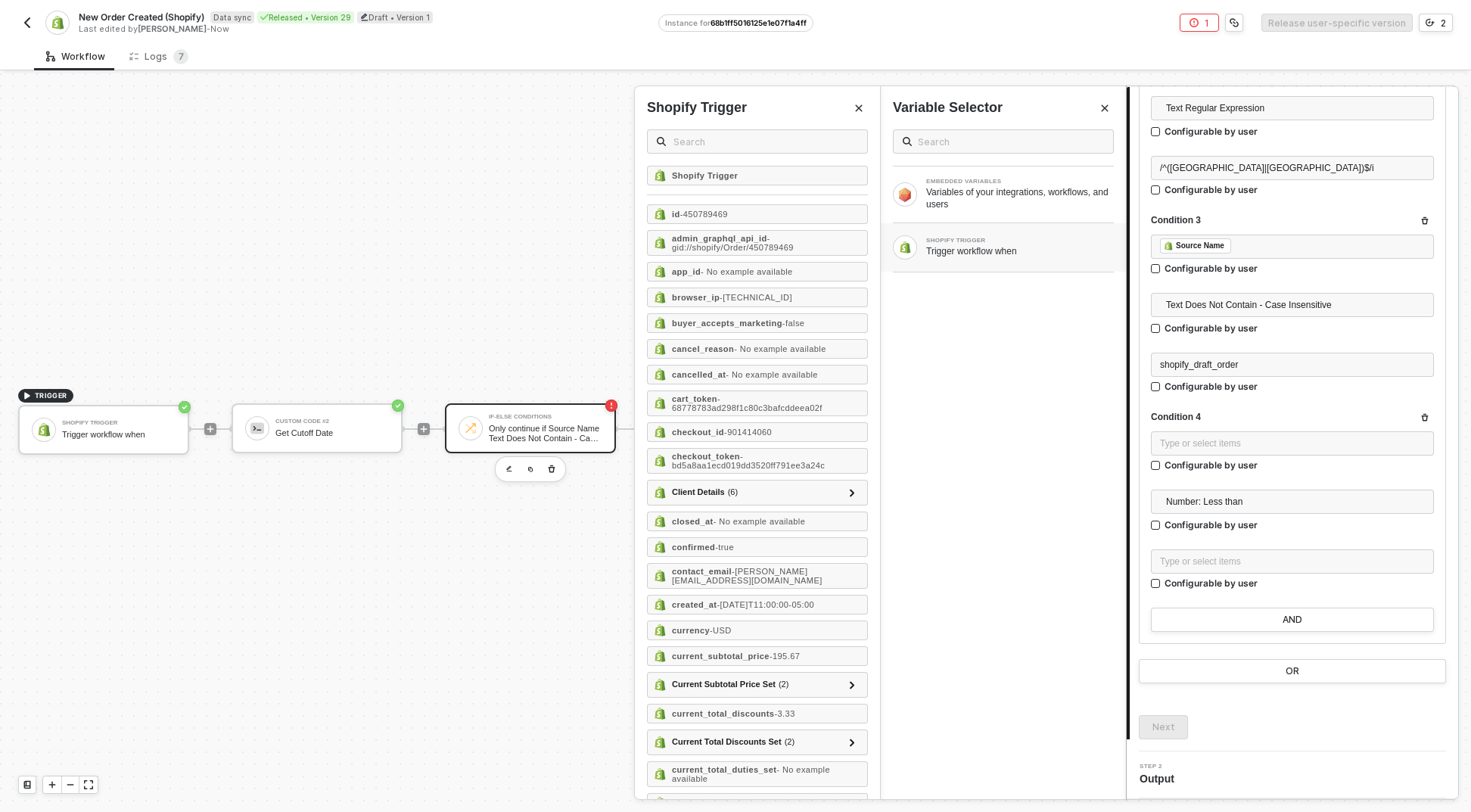
click at [1115, 109] on div "Variable Selector" at bounding box center [1004, 107] width 246 height 19
click at [1421, 414] on button "button" at bounding box center [1425, 418] width 19 height 19
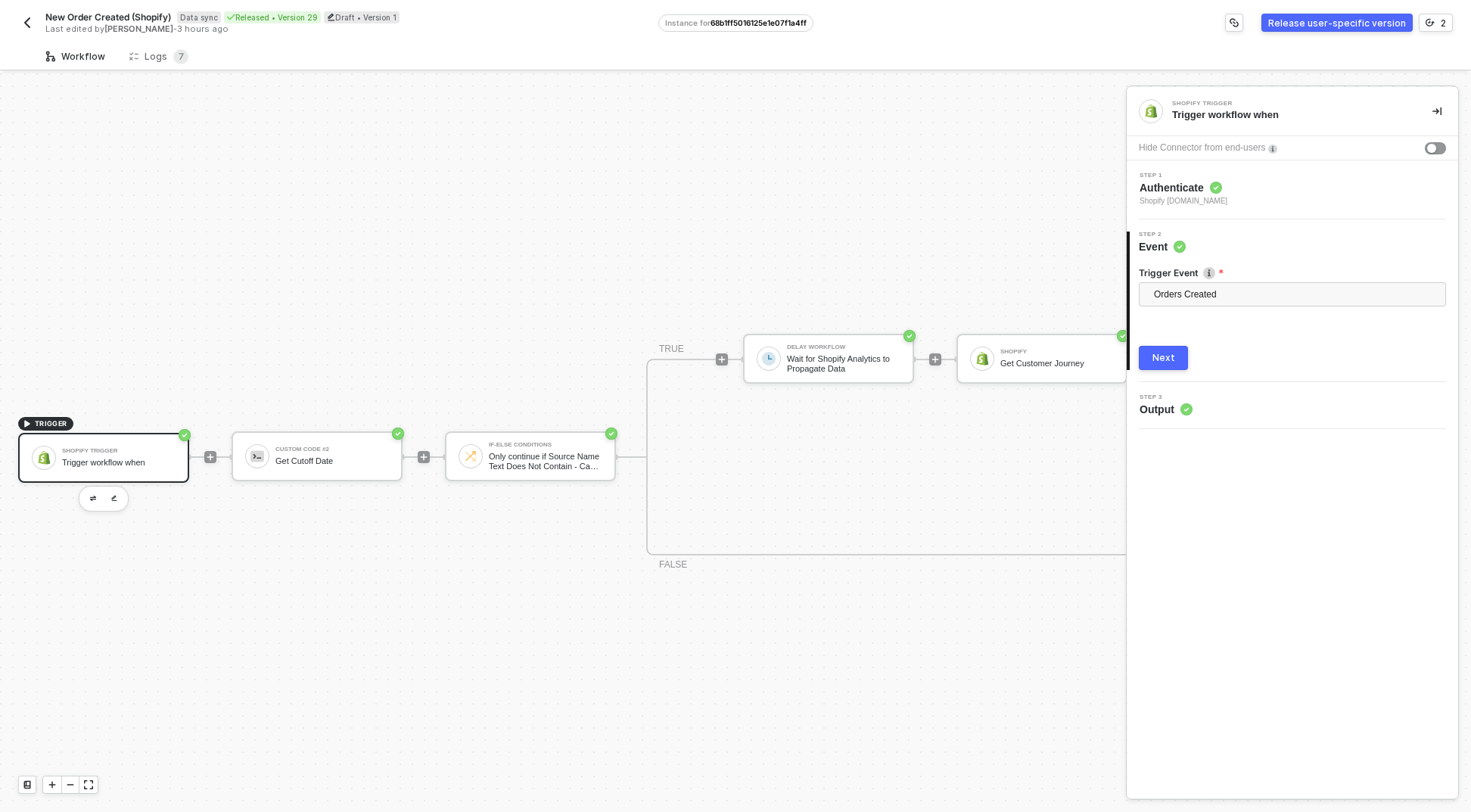
scroll to position [39, 0]
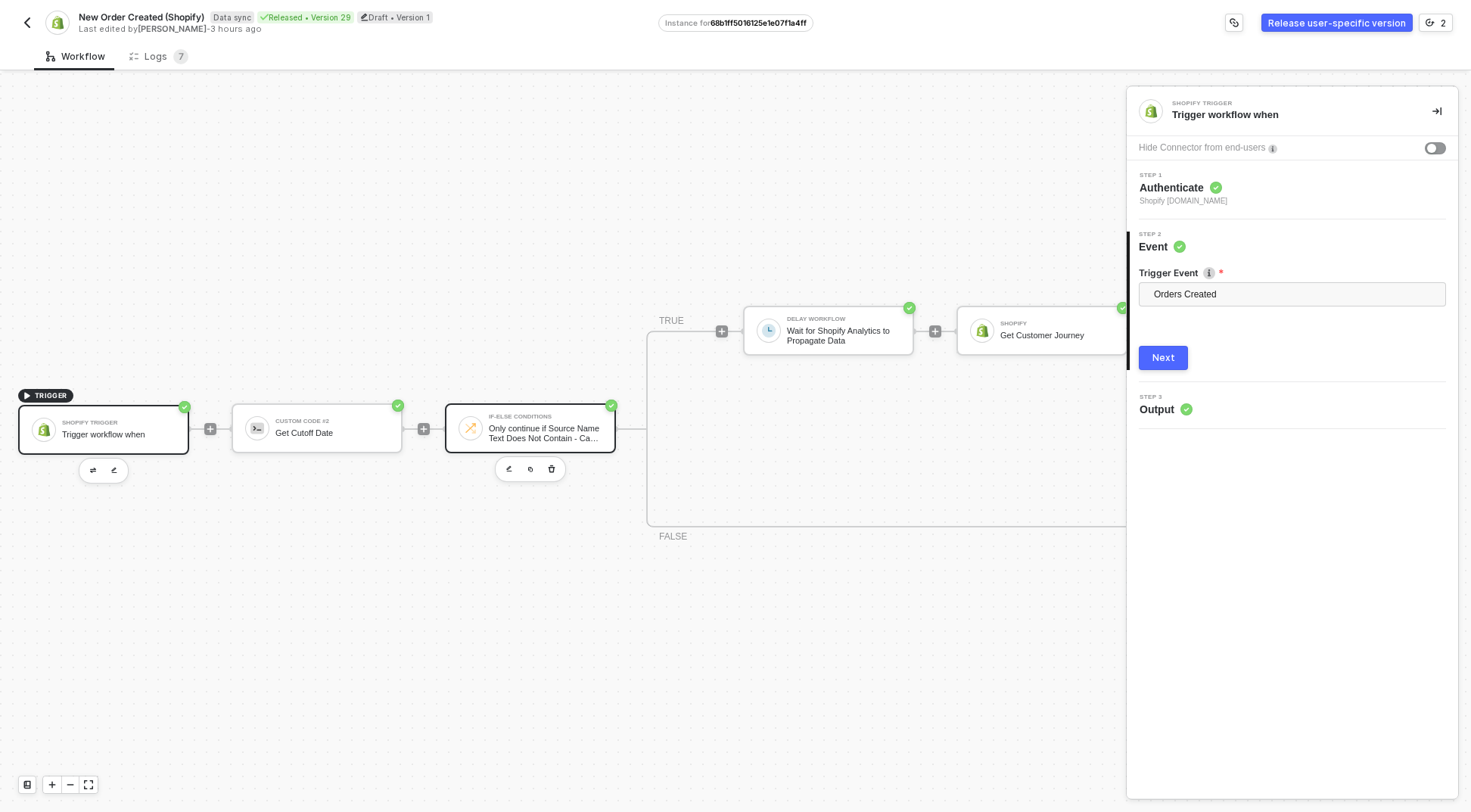
click at [604, 428] on div "If-Else Conditions Only continue if Source Name Text Does Not Contain - Case Se…" at bounding box center [530, 428] width 171 height 50
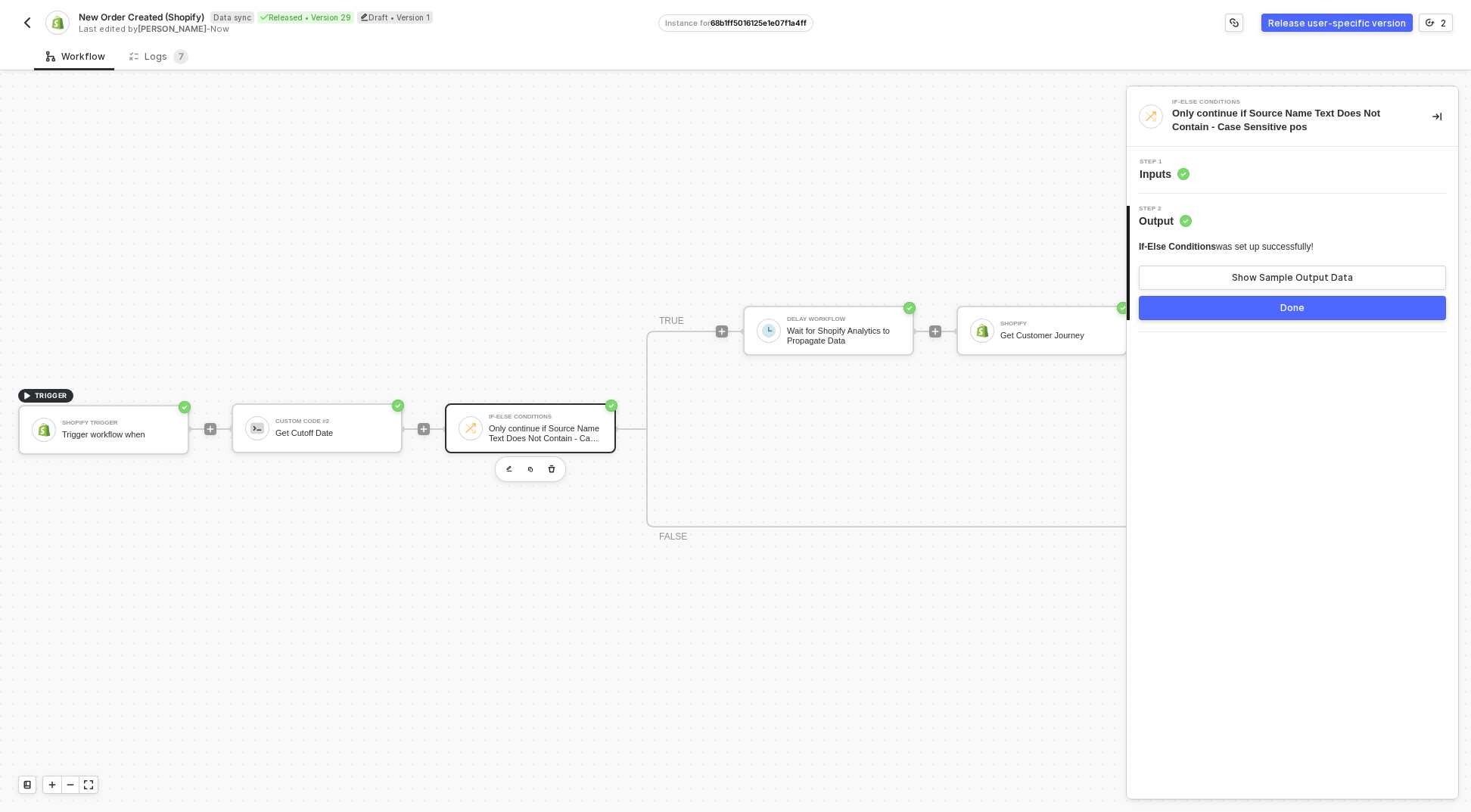
click at [1212, 194] on div "2 Step 2 Output If-Else Conditions was set up successfully! Show Sample Output …" at bounding box center [1292, 262] width 331 height 138
click at [1213, 172] on div "Step 1 Inputs" at bounding box center [1294, 170] width 327 height 22
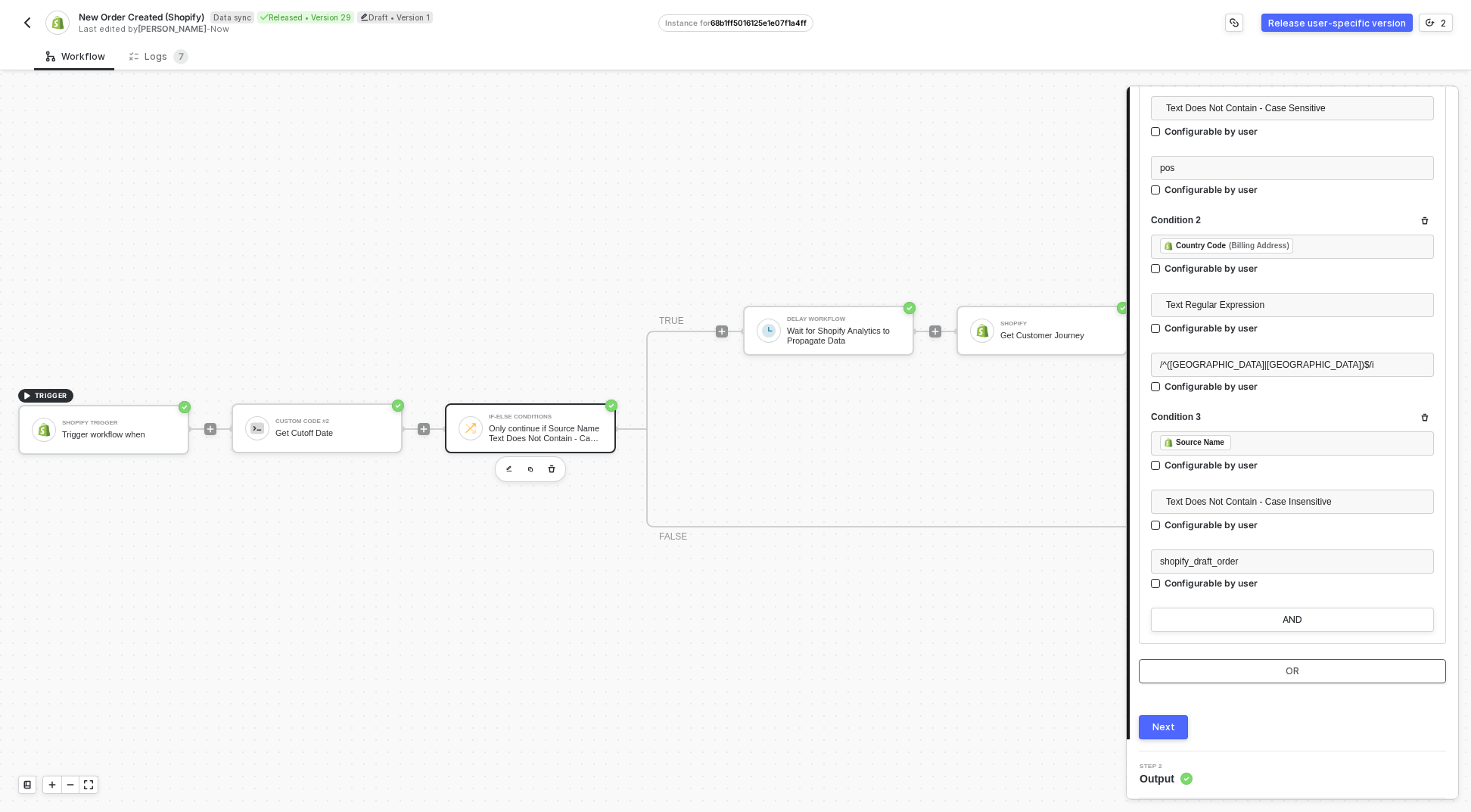
scroll to position [0, 0]
drag, startPoint x: 1229, startPoint y: 674, endPoint x: 1216, endPoint y: 614, distance: 61.4
click at [1215, 617] on div "Execute the TRUE branch if... Condition 1 ﻿ ﻿ Source Name ﻿ Configurable by use…" at bounding box center [1293, 332] width 307 height 703
click at [1219, 610] on button "AND" at bounding box center [1293, 619] width 283 height 24
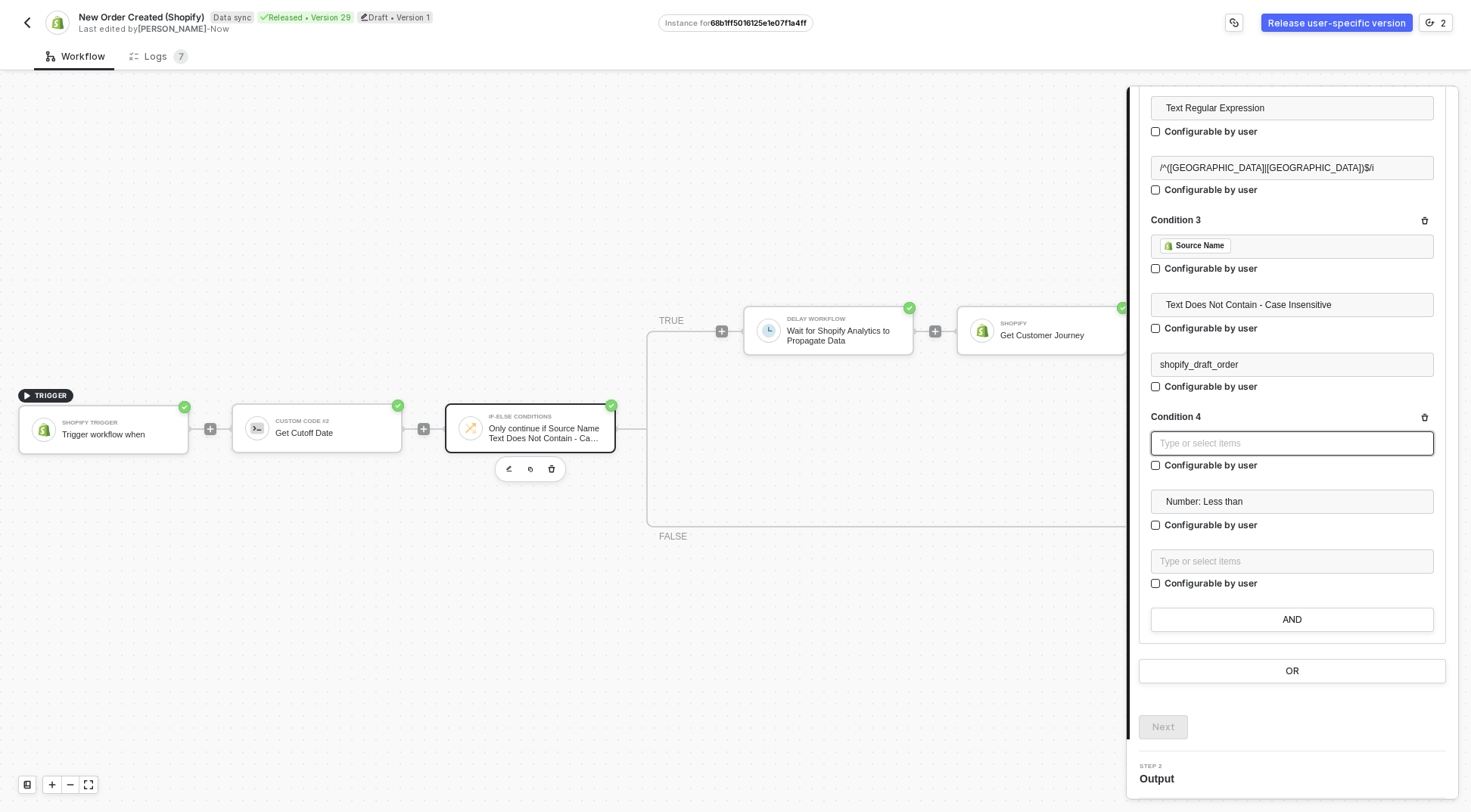
click at [1242, 437] on div "Type or select items ﻿" at bounding box center [1293, 444] width 265 height 15
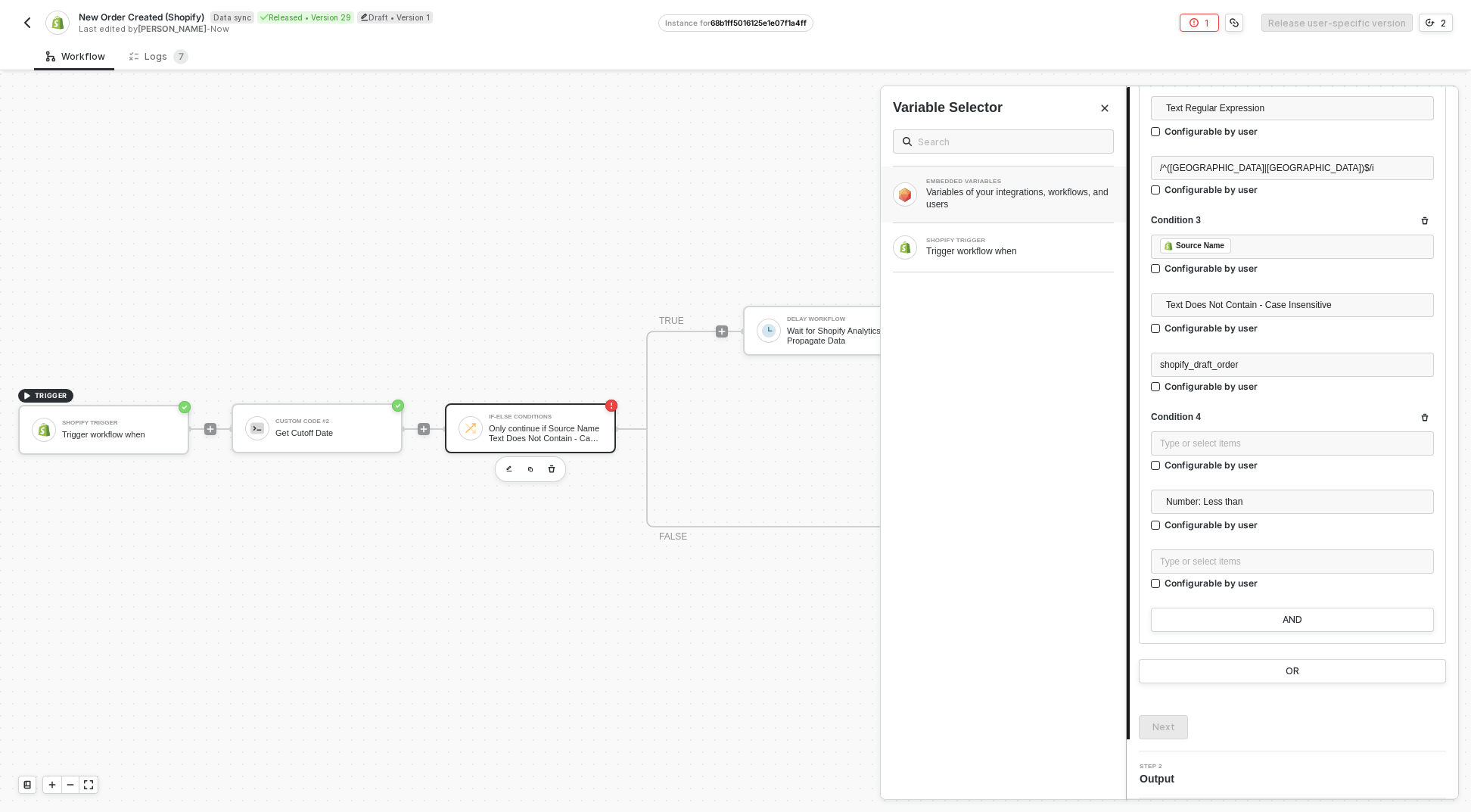
drag, startPoint x: 1022, startPoint y: 249, endPoint x: 1024, endPoint y: 210, distance: 39.1
click at [1022, 249] on div "Trigger workflow when" at bounding box center [1020, 252] width 188 height 12
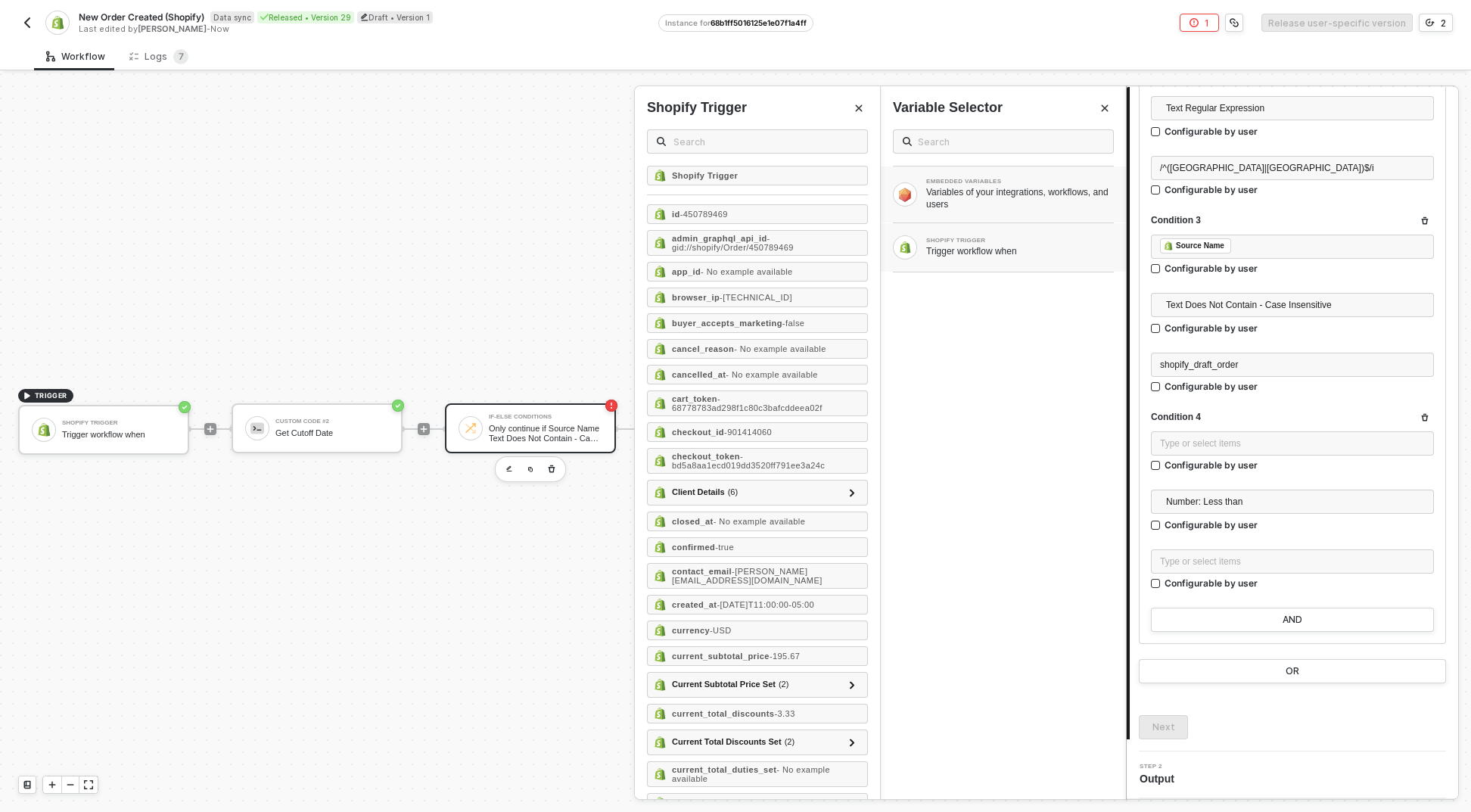
click at [1020, 211] on div "EMBEDDED VARIABLES Variables of your integrations, workflows, and users" at bounding box center [1004, 195] width 246 height 56
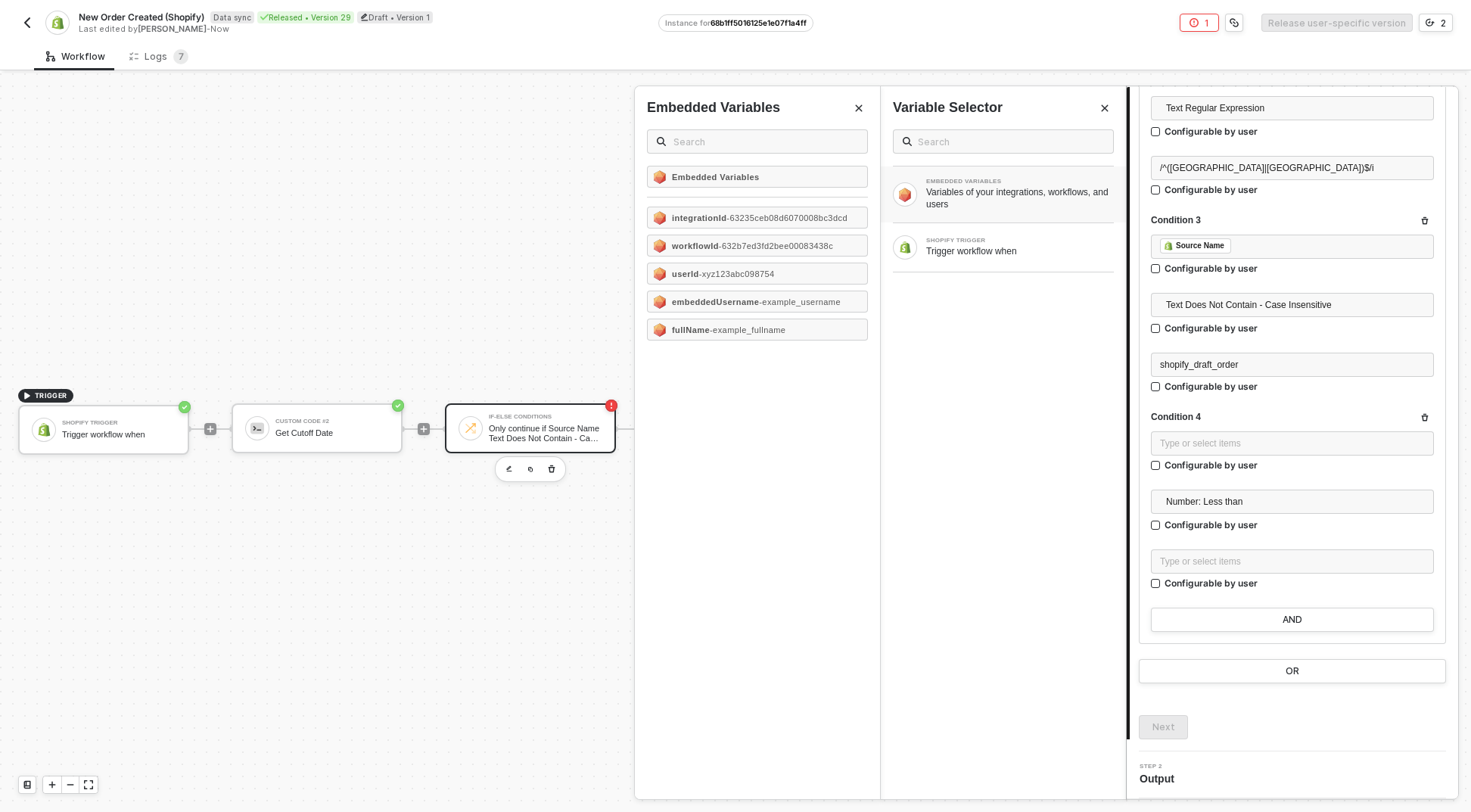
click at [1029, 276] on div "EMBEDDED VARIABLES Variables of your integrations, workflows, and users SHOPIFY…" at bounding box center [1004, 458] width 246 height 682
click at [1026, 255] on div "Trigger workflow when" at bounding box center [1020, 252] width 188 height 12
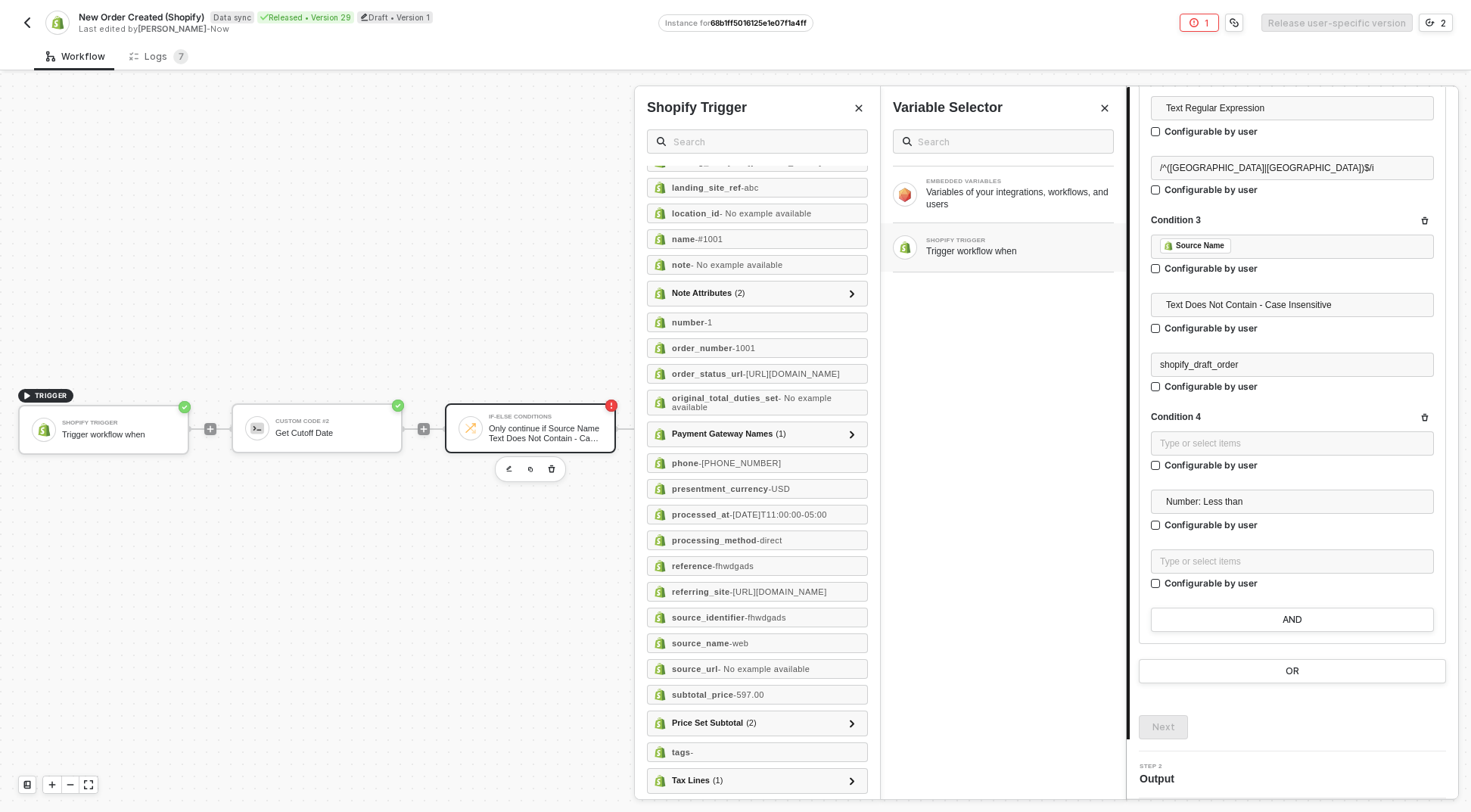
scroll to position [1788, 0]
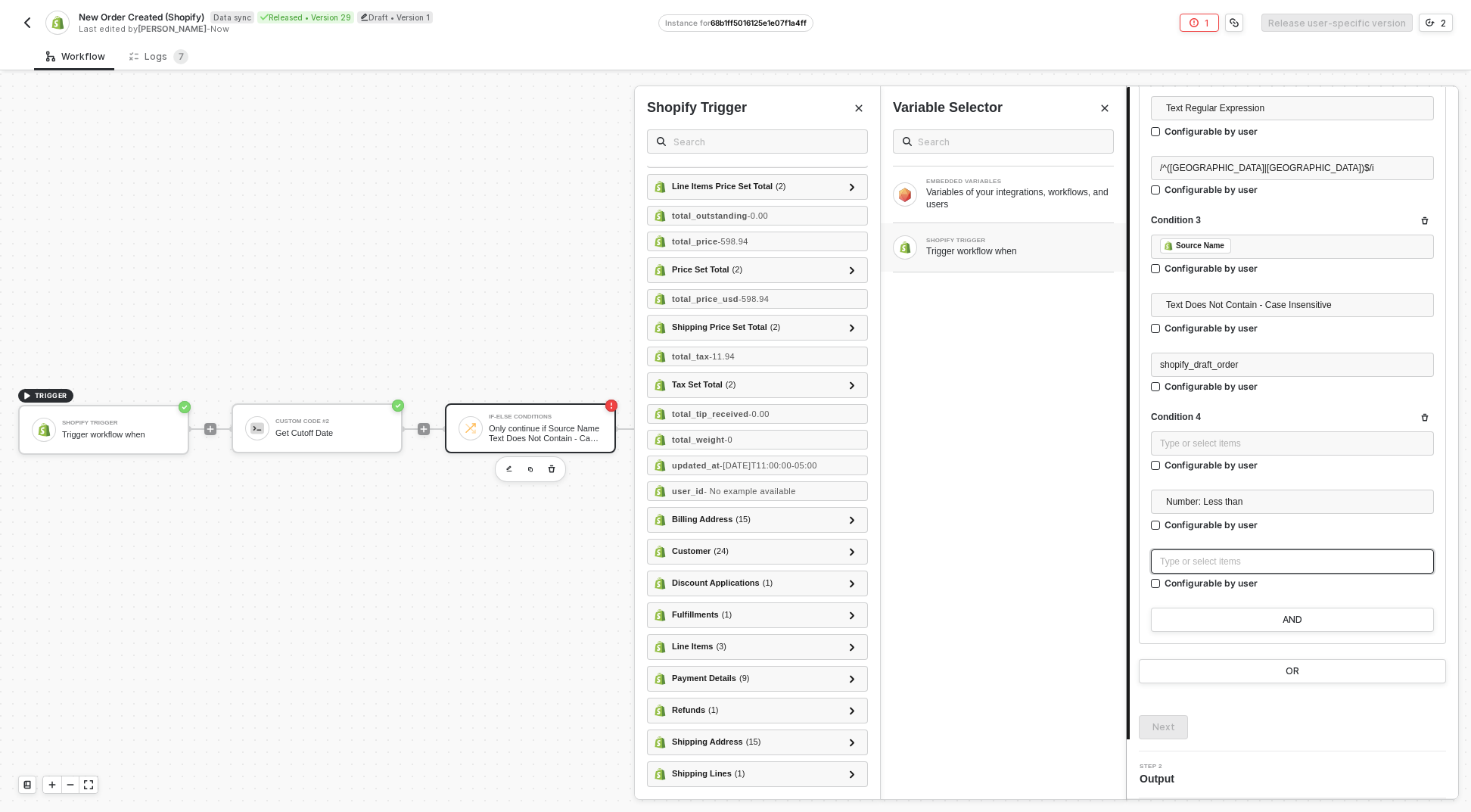
click at [1281, 553] on div "Type or select items ﻿" at bounding box center [1293, 561] width 283 height 24
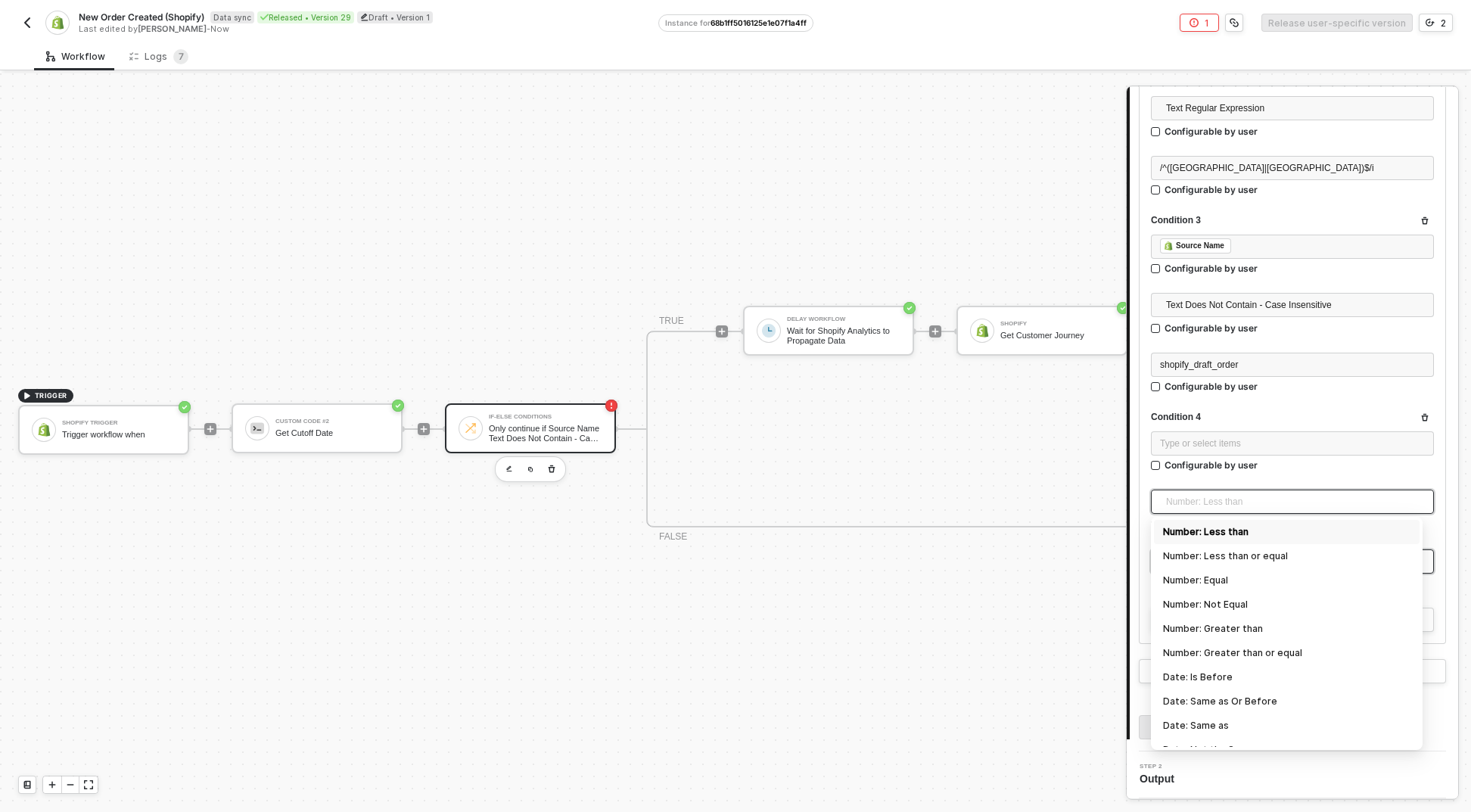
click at [1234, 504] on span "Number: Less than" at bounding box center [1295, 501] width 259 height 22
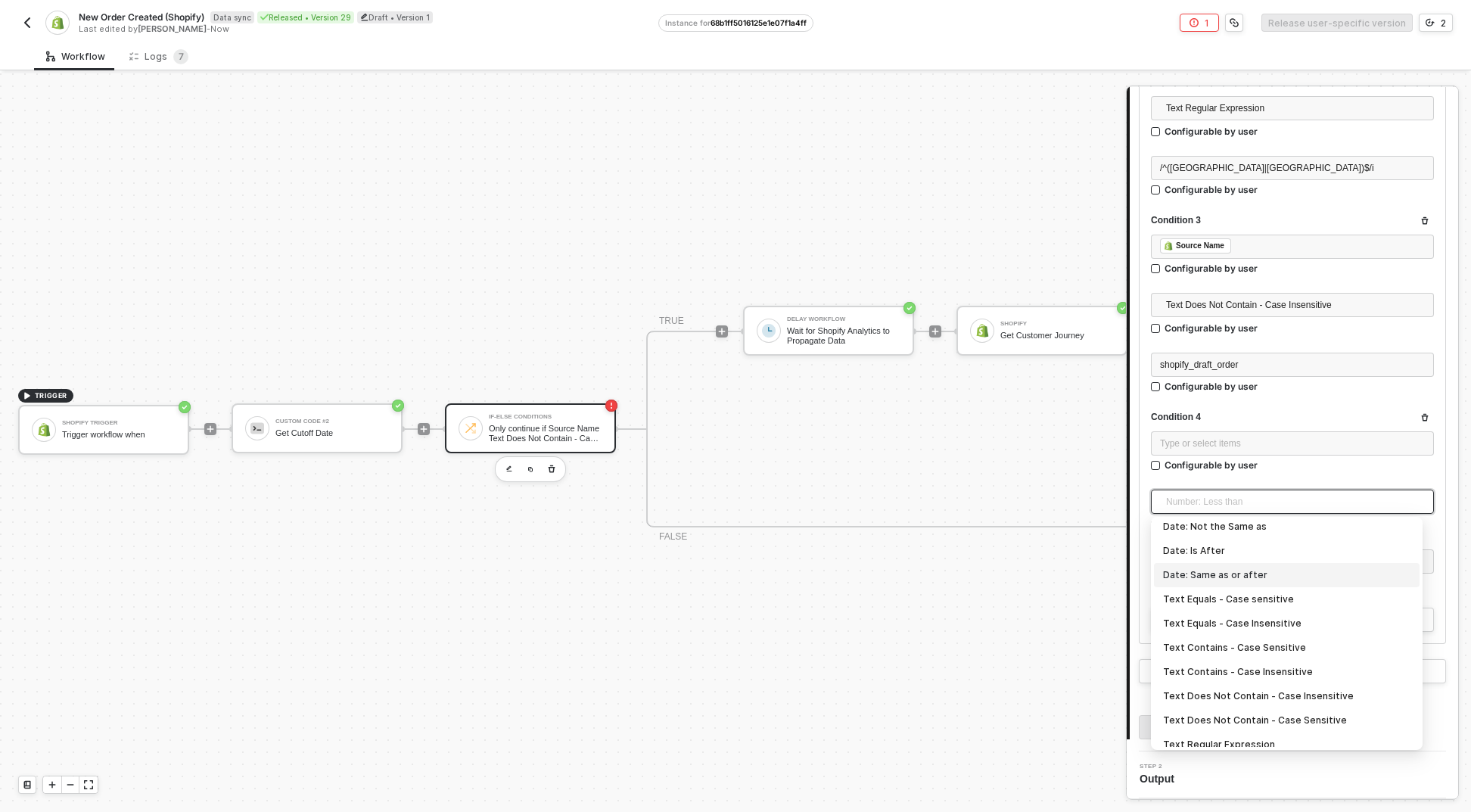
click at [1239, 563] on div "Date: Same as or after" at bounding box center [1287, 574] width 266 height 24
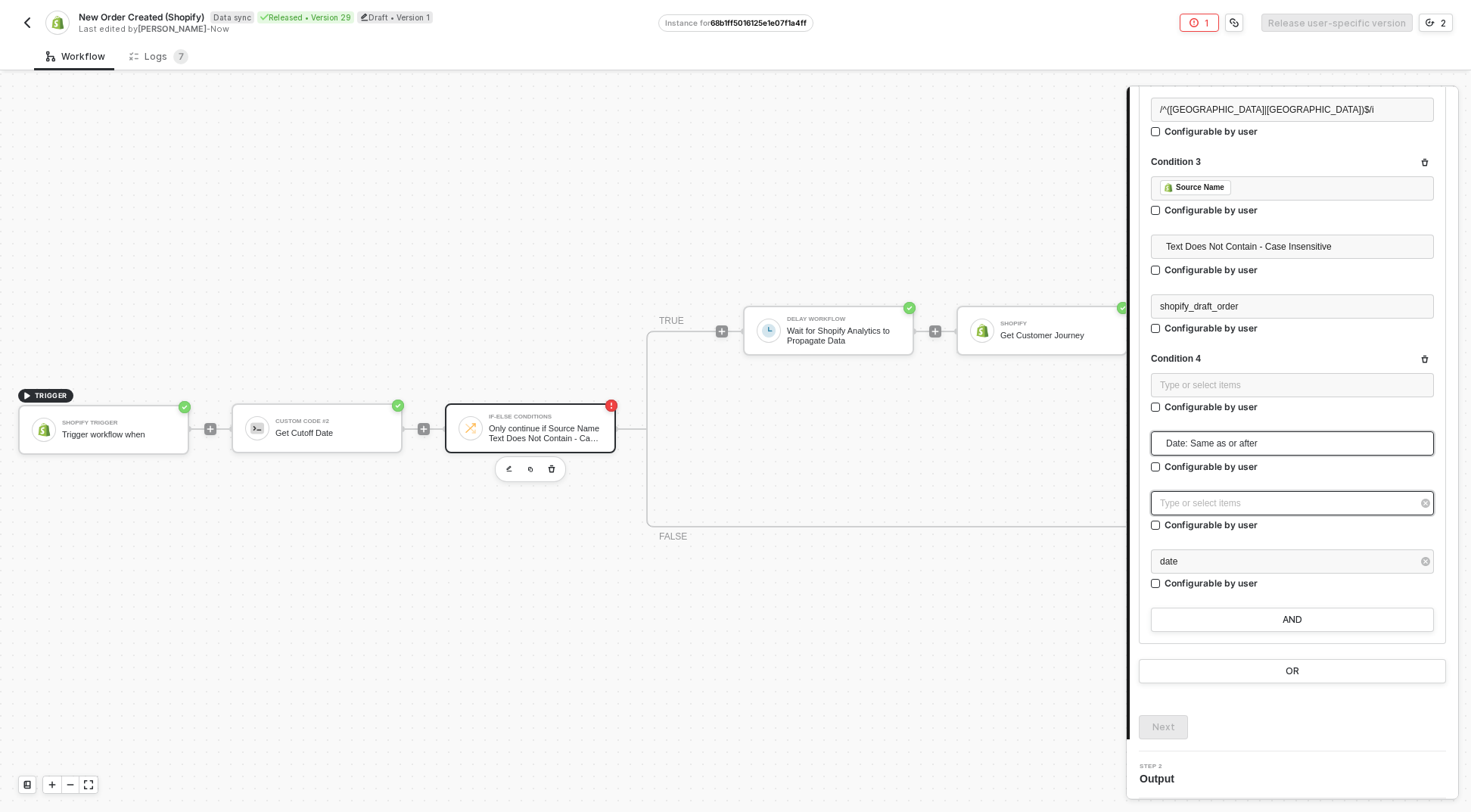
click at [1232, 499] on div "Type or select items ﻿" at bounding box center [1285, 503] width 249 height 15
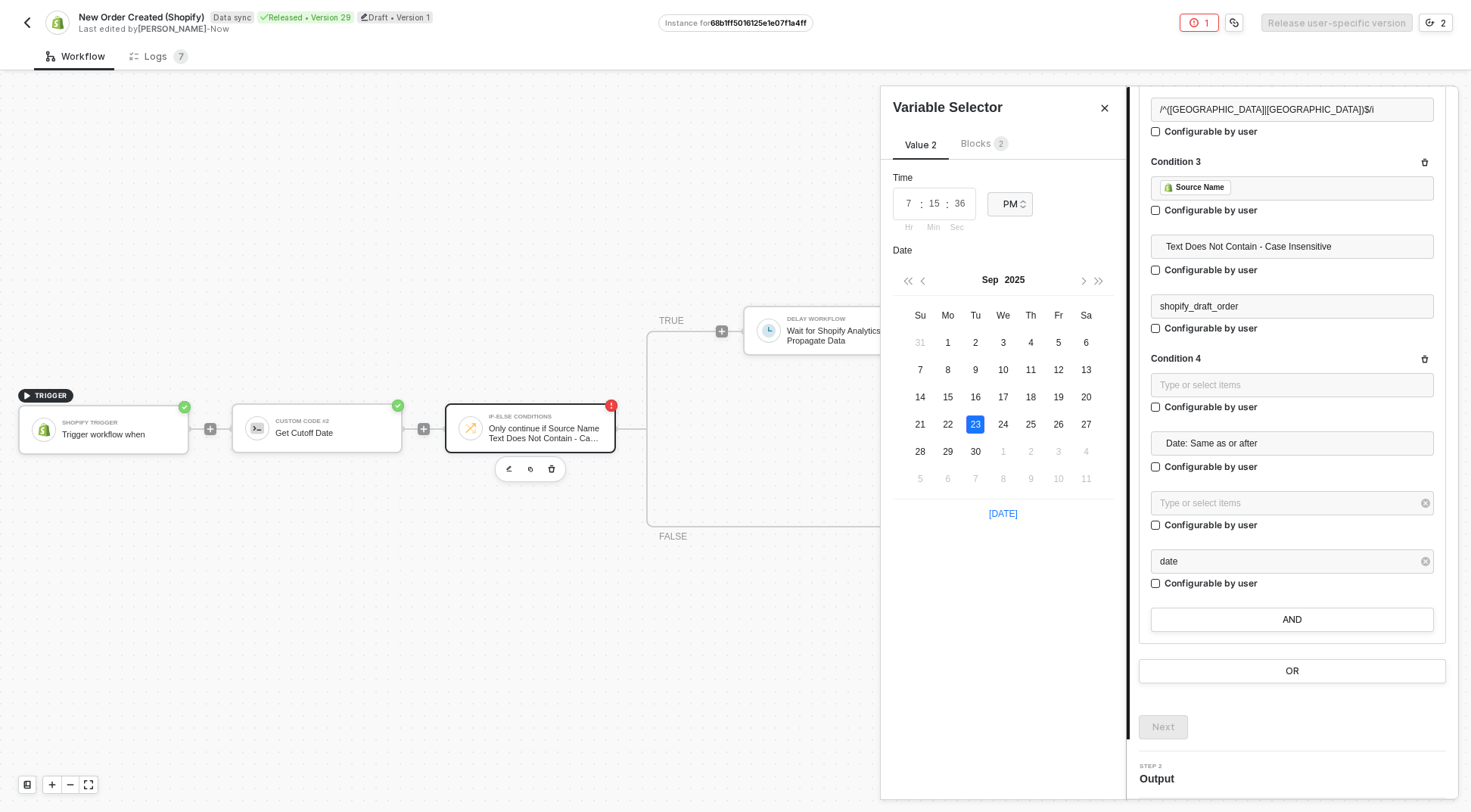
click at [981, 138] on span "Blocks 2" at bounding box center [985, 143] width 48 height 12
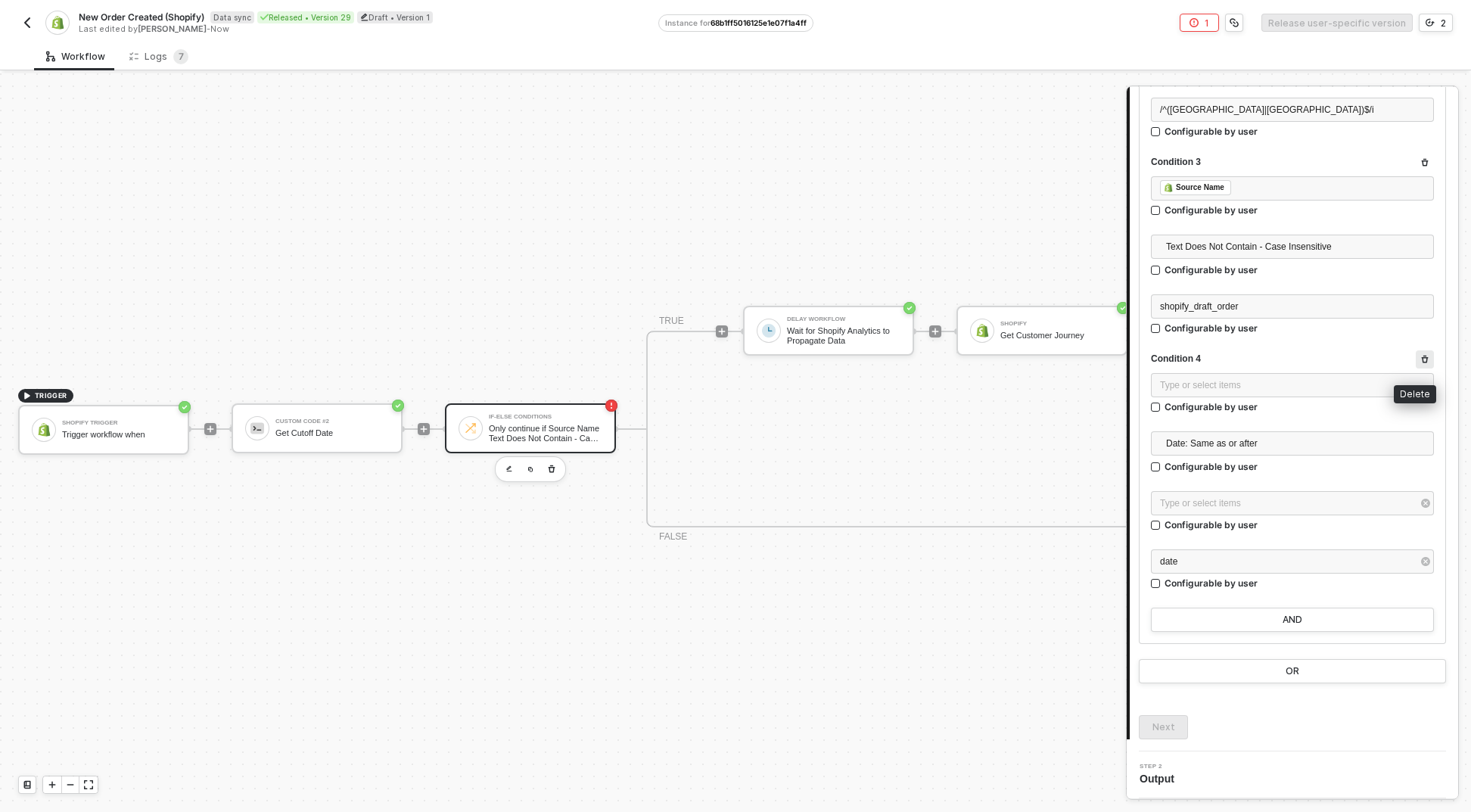
click at [1416, 356] on button "button" at bounding box center [1425, 360] width 19 height 19
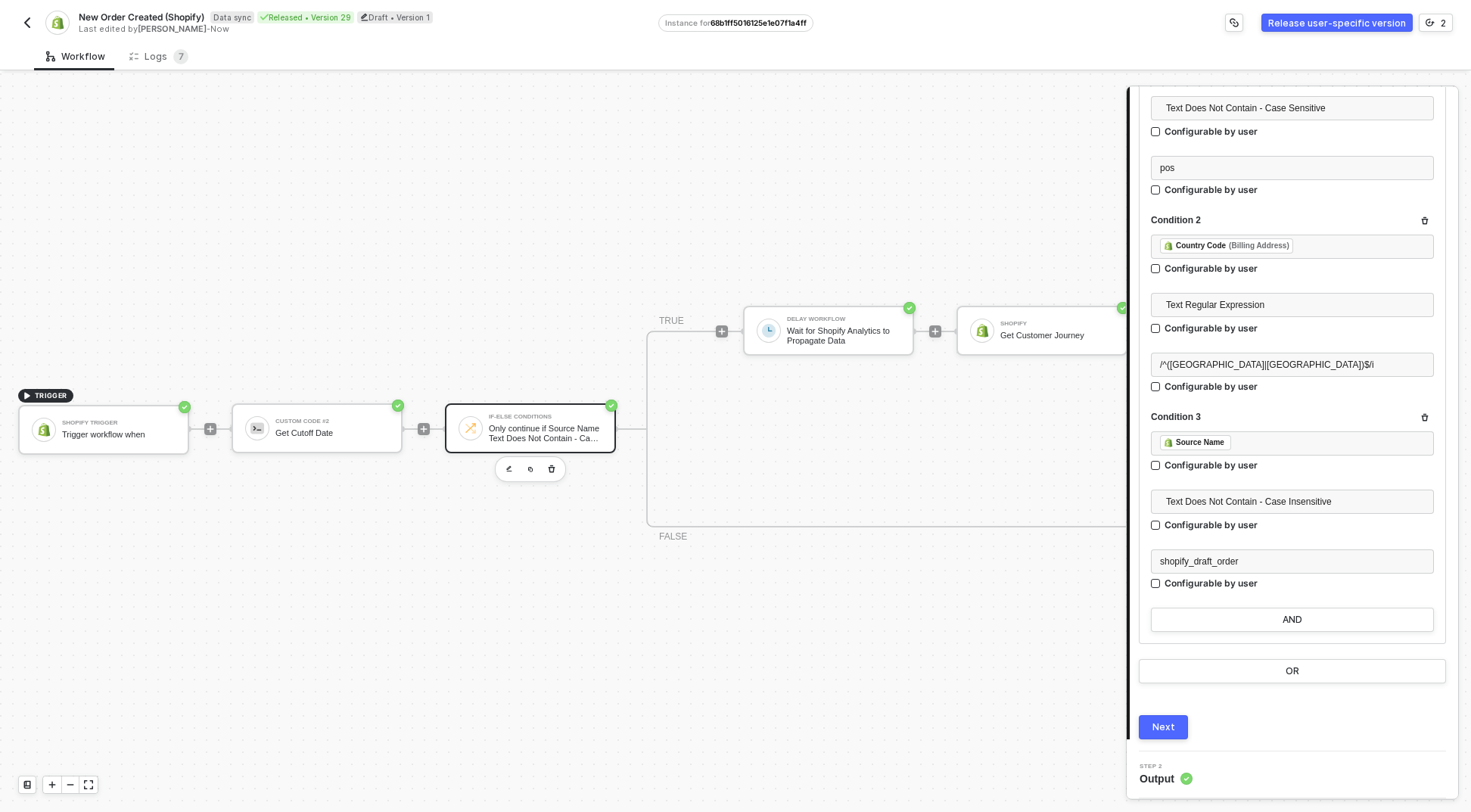
click at [434, 428] on span at bounding box center [438, 429] width 15 height 2
click at [431, 414] on div at bounding box center [424, 428] width 202 height 118
click at [427, 425] on icon "icon-play" at bounding box center [424, 429] width 9 height 9
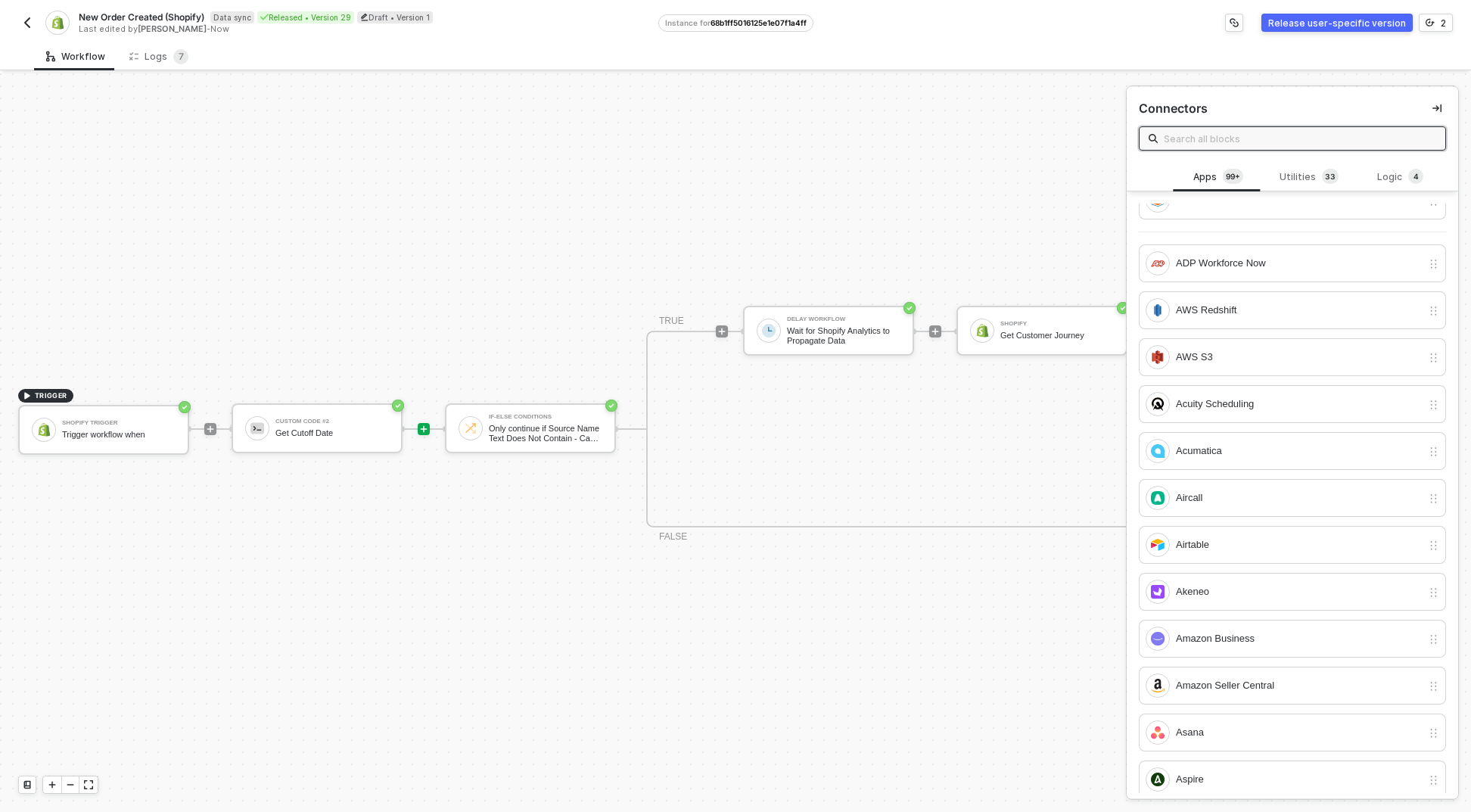
scroll to position [243, 0]
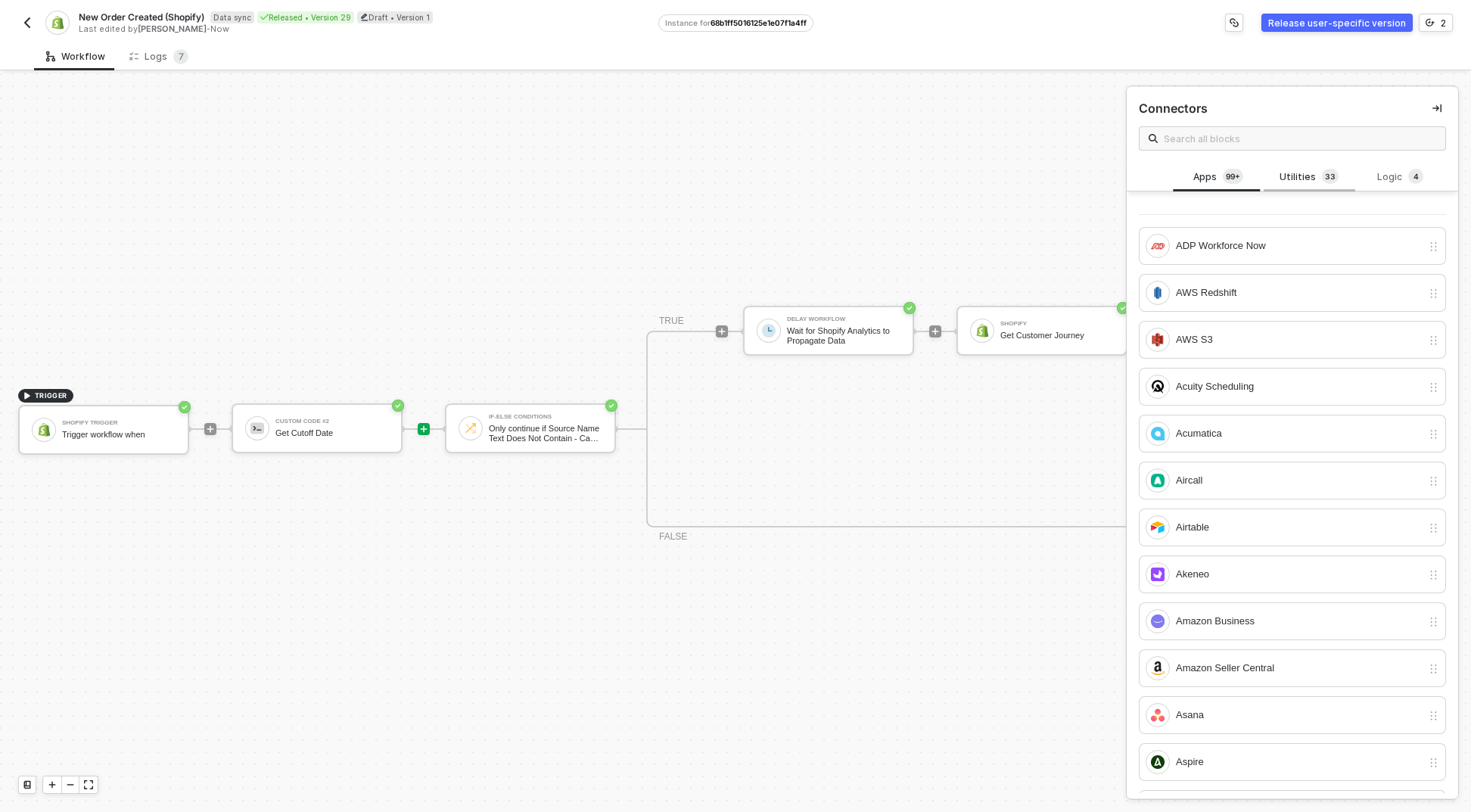
click at [1281, 175] on div "Utilities 3 3" at bounding box center [1310, 178] width 66 height 17
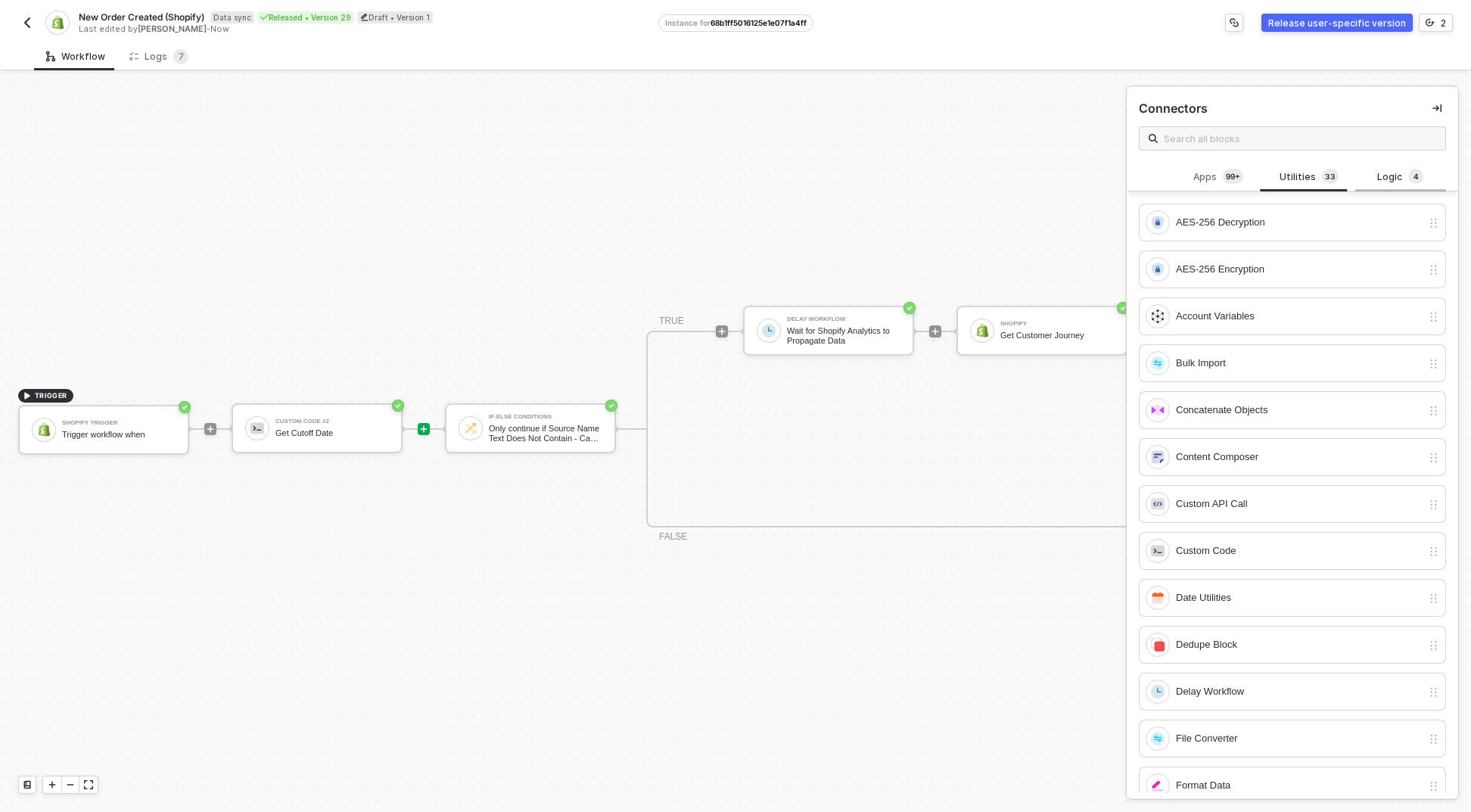
click at [1430, 174] on div "Logic 4" at bounding box center [1401, 177] width 91 height 29
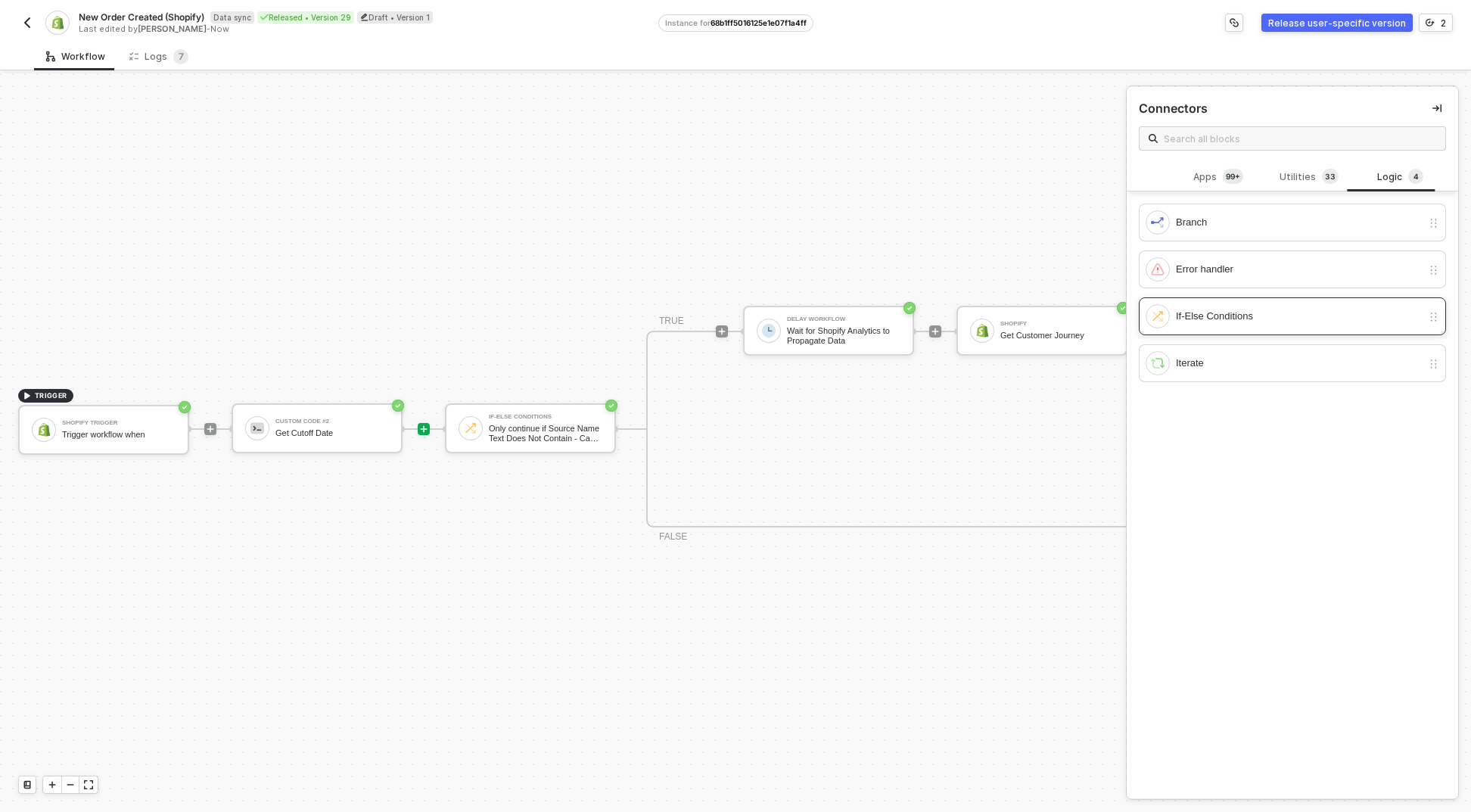
click at [1212, 328] on div "If-Else Conditions" at bounding box center [1293, 316] width 307 height 38
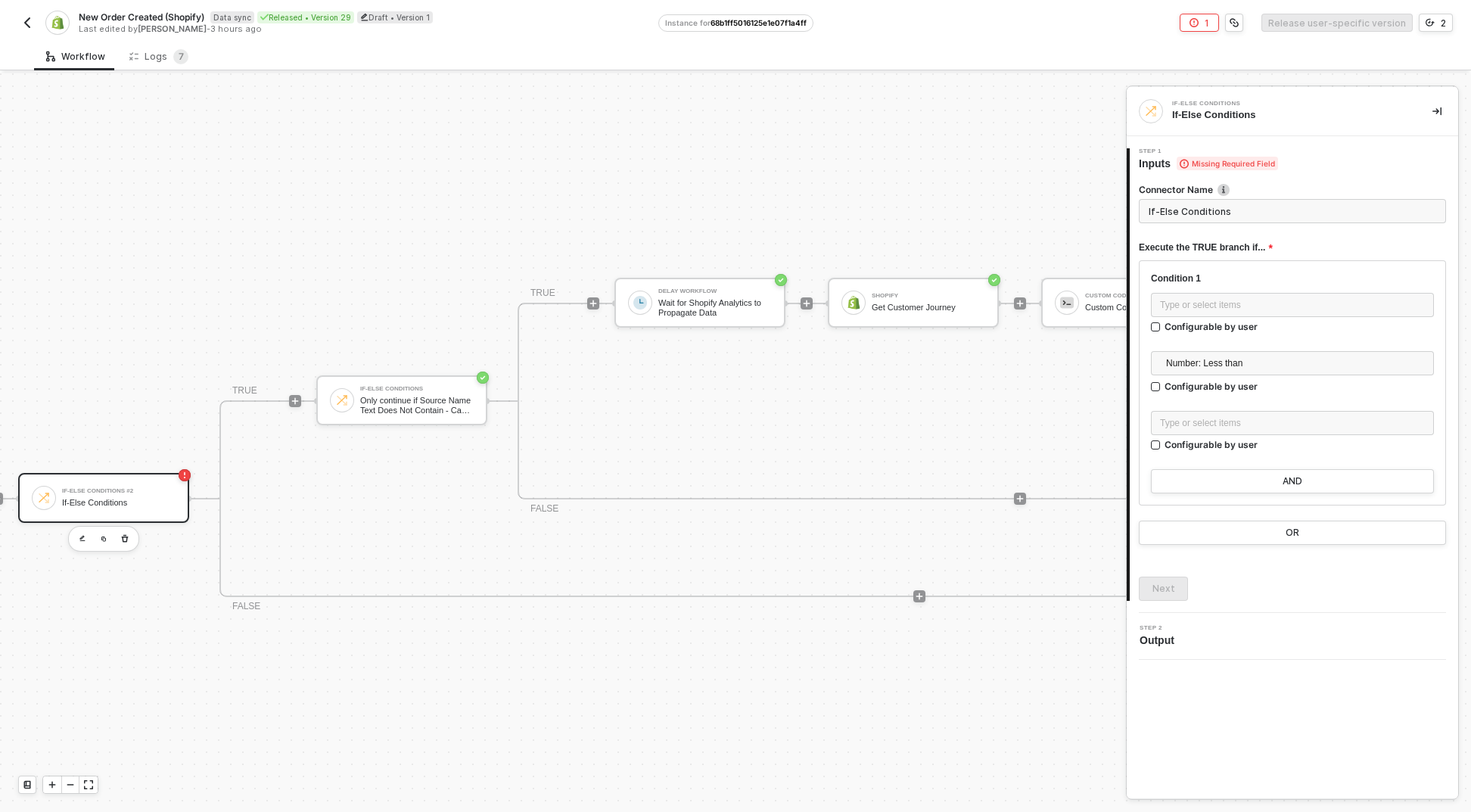
scroll to position [360, 35]
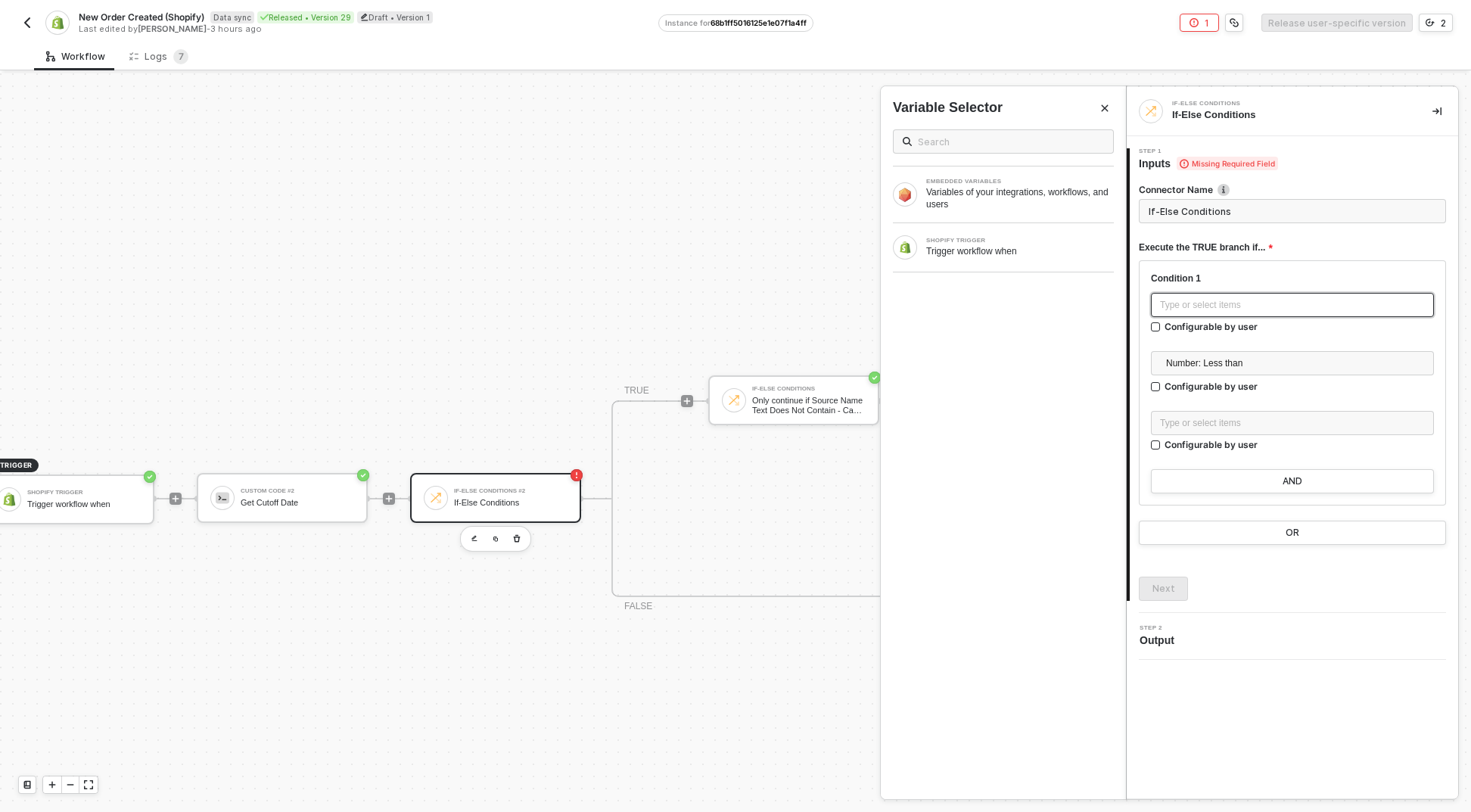
click at [1231, 311] on div "Type or select items ﻿" at bounding box center [1293, 305] width 265 height 15
click at [1018, 238] on div "SHOPIFY TRIGGER" at bounding box center [1020, 241] width 188 height 6
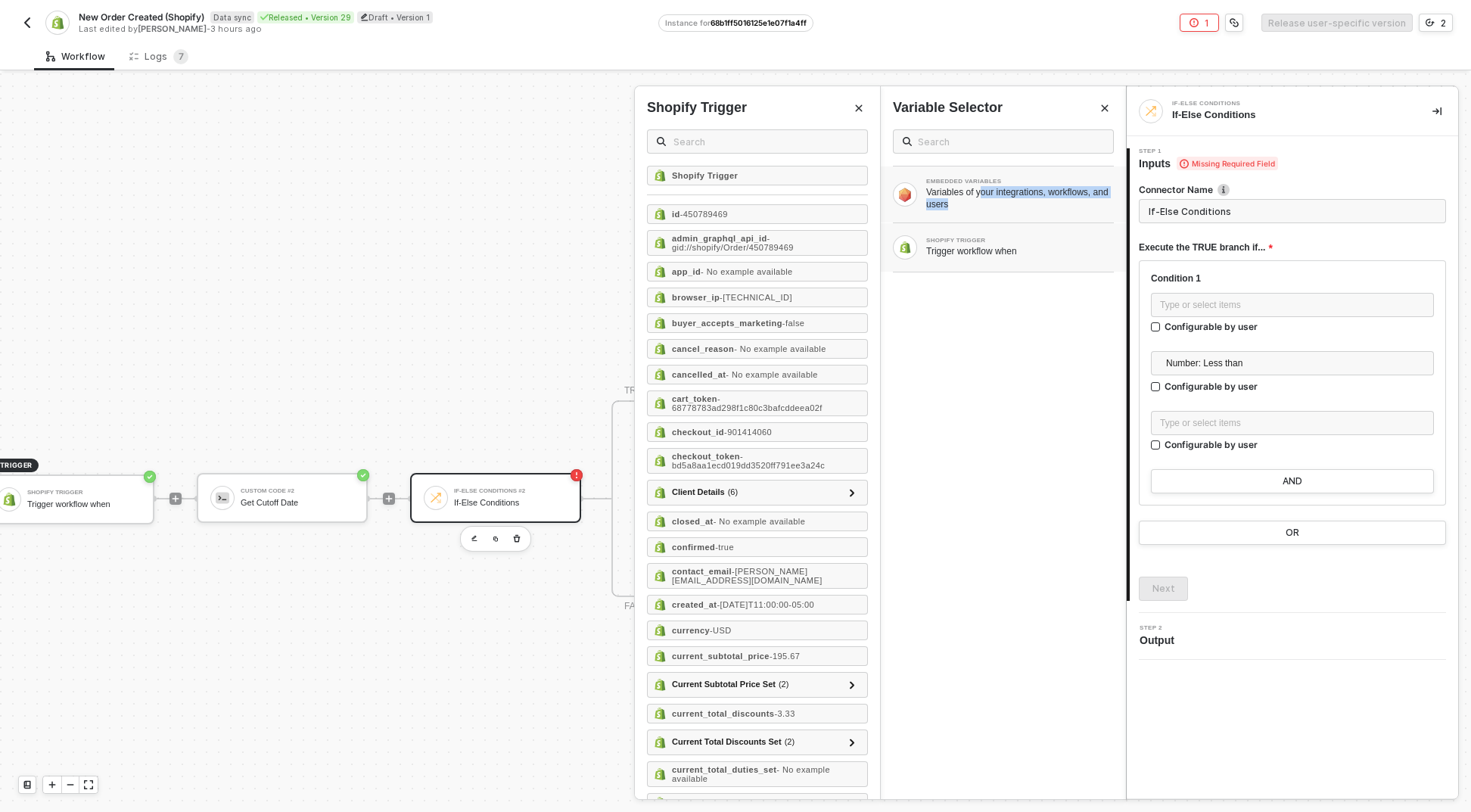
click at [988, 198] on div "Variables of your integrations, workflows, and users" at bounding box center [1020, 198] width 188 height 24
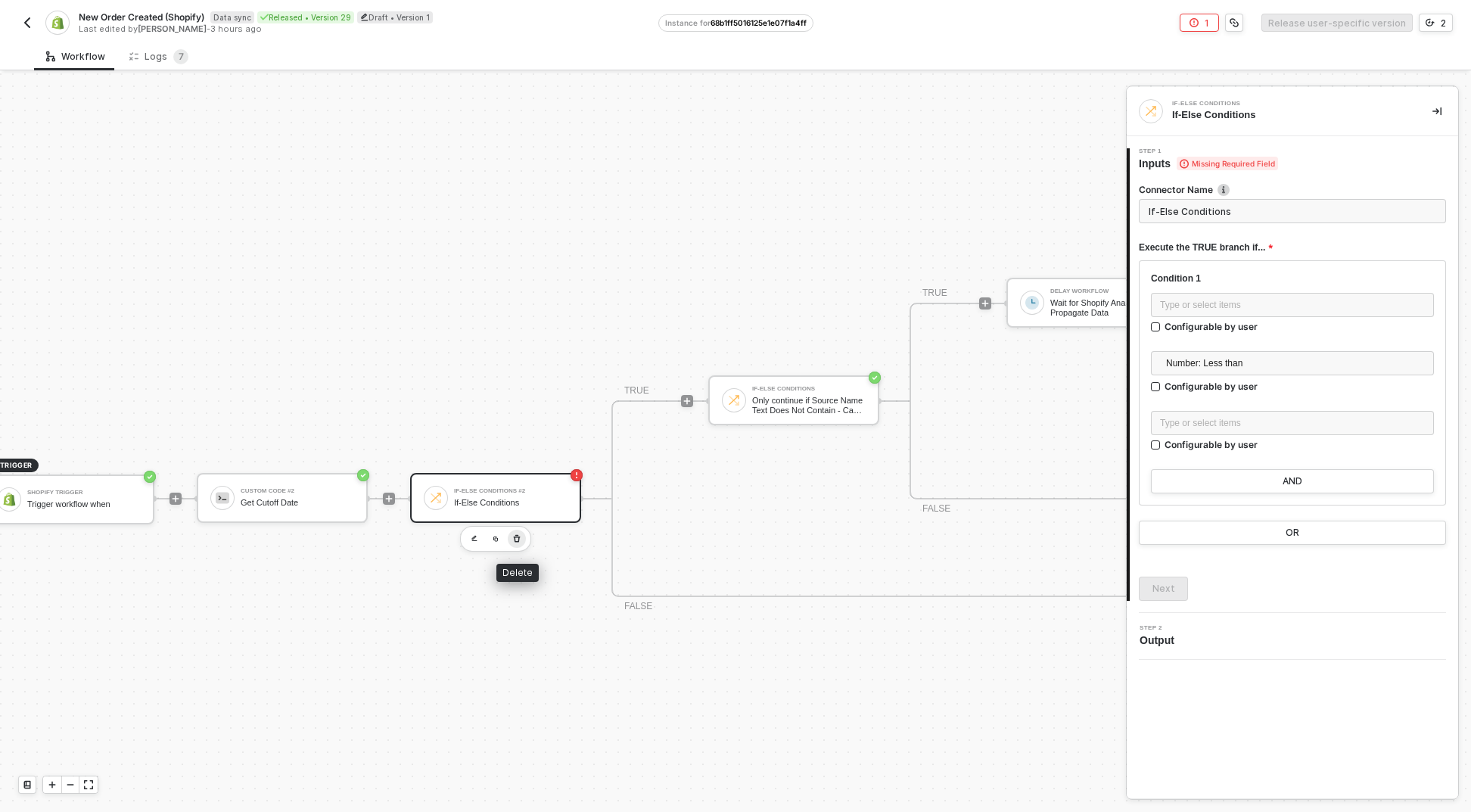
click at [516, 535] on icon "button" at bounding box center [517, 539] width 9 height 12
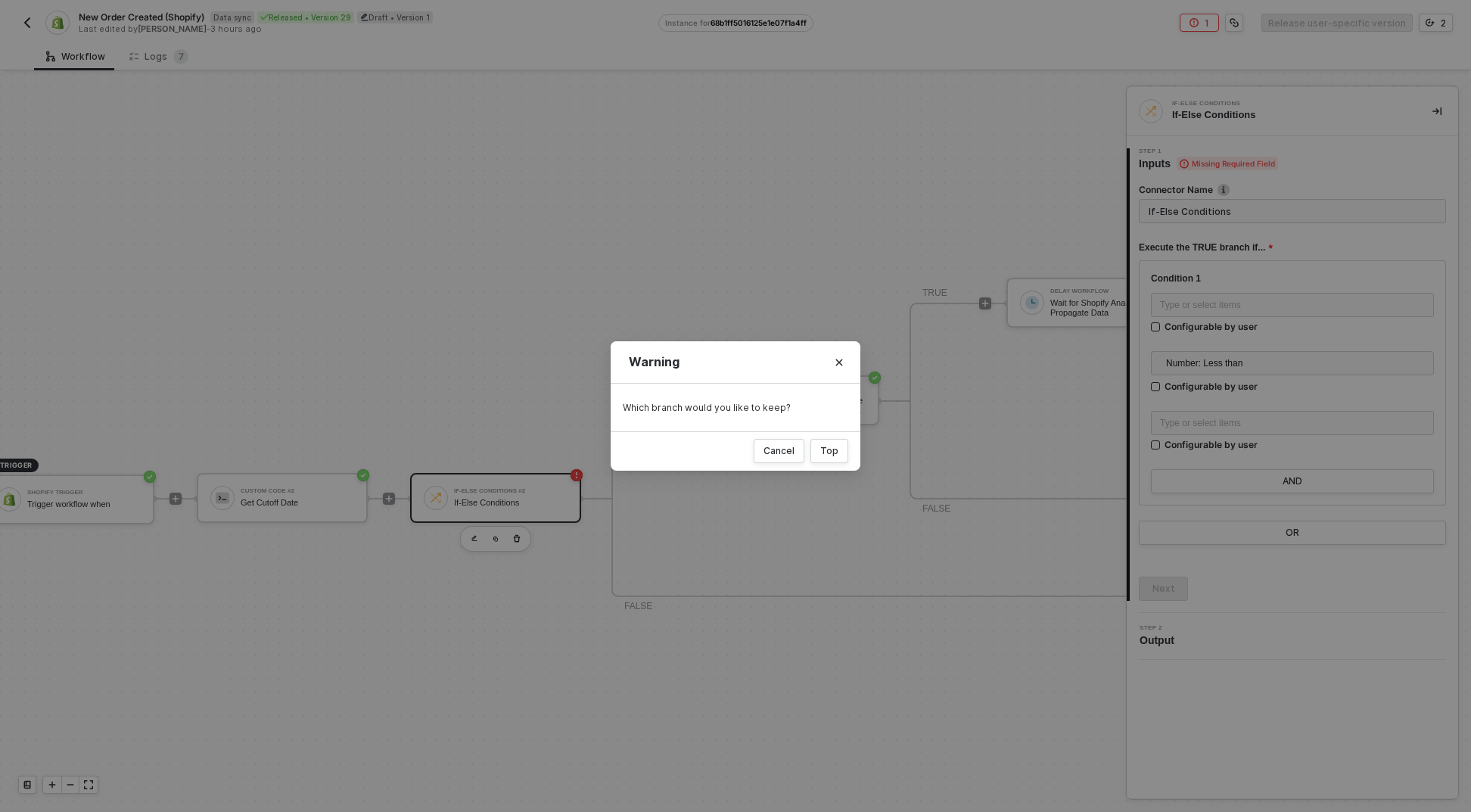
click at [812, 452] on div "Cancel Top" at bounding box center [735, 451] width 249 height 39
click at [821, 449] on button "Top" at bounding box center [829, 450] width 38 height 24
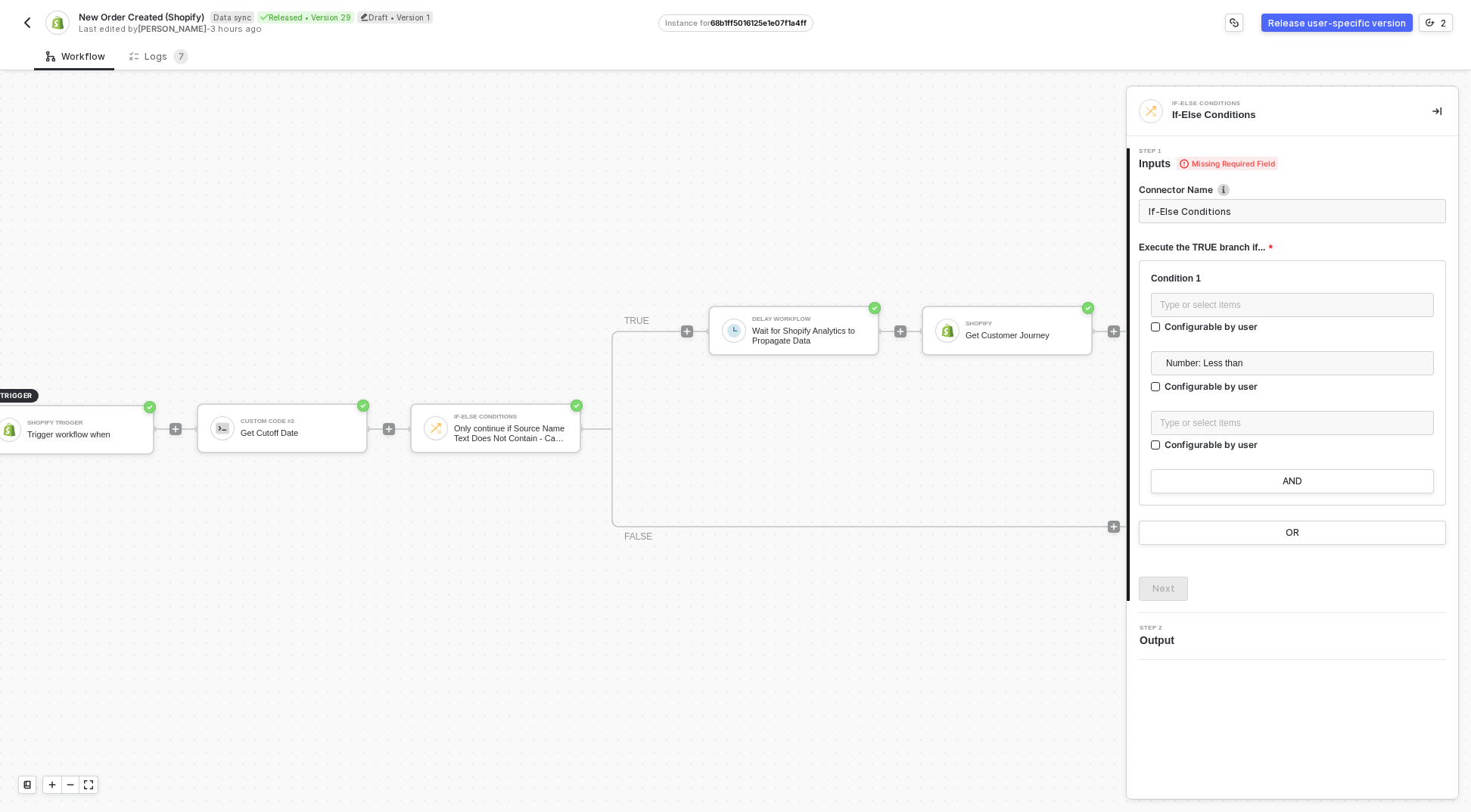
scroll to position [39, 35]
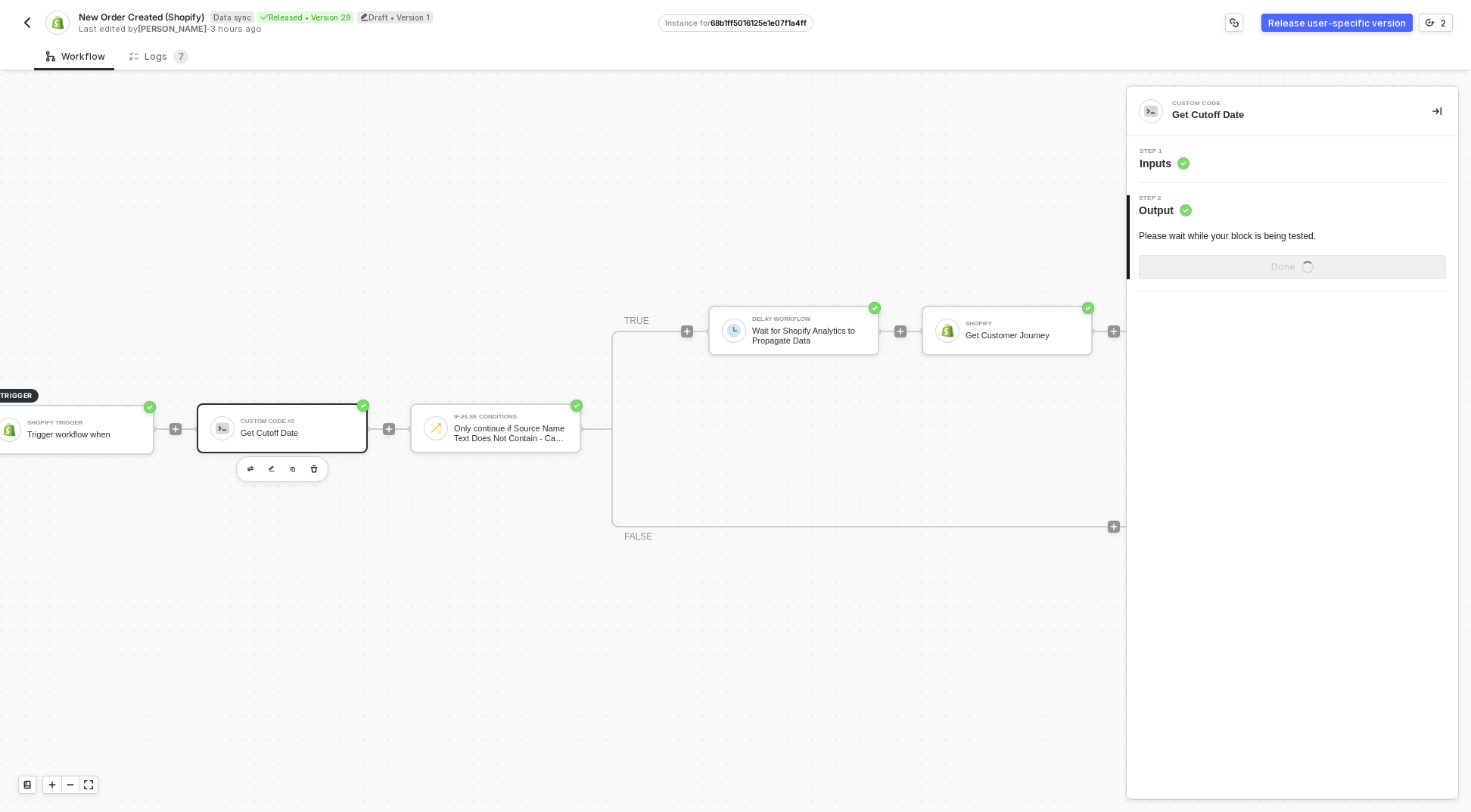
click at [310, 418] on div "Custom Code #2" at bounding box center [297, 421] width 114 height 6
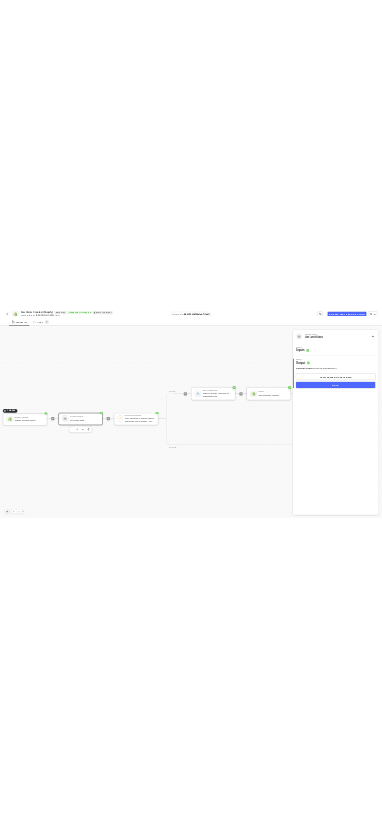
scroll to position [51, 0]
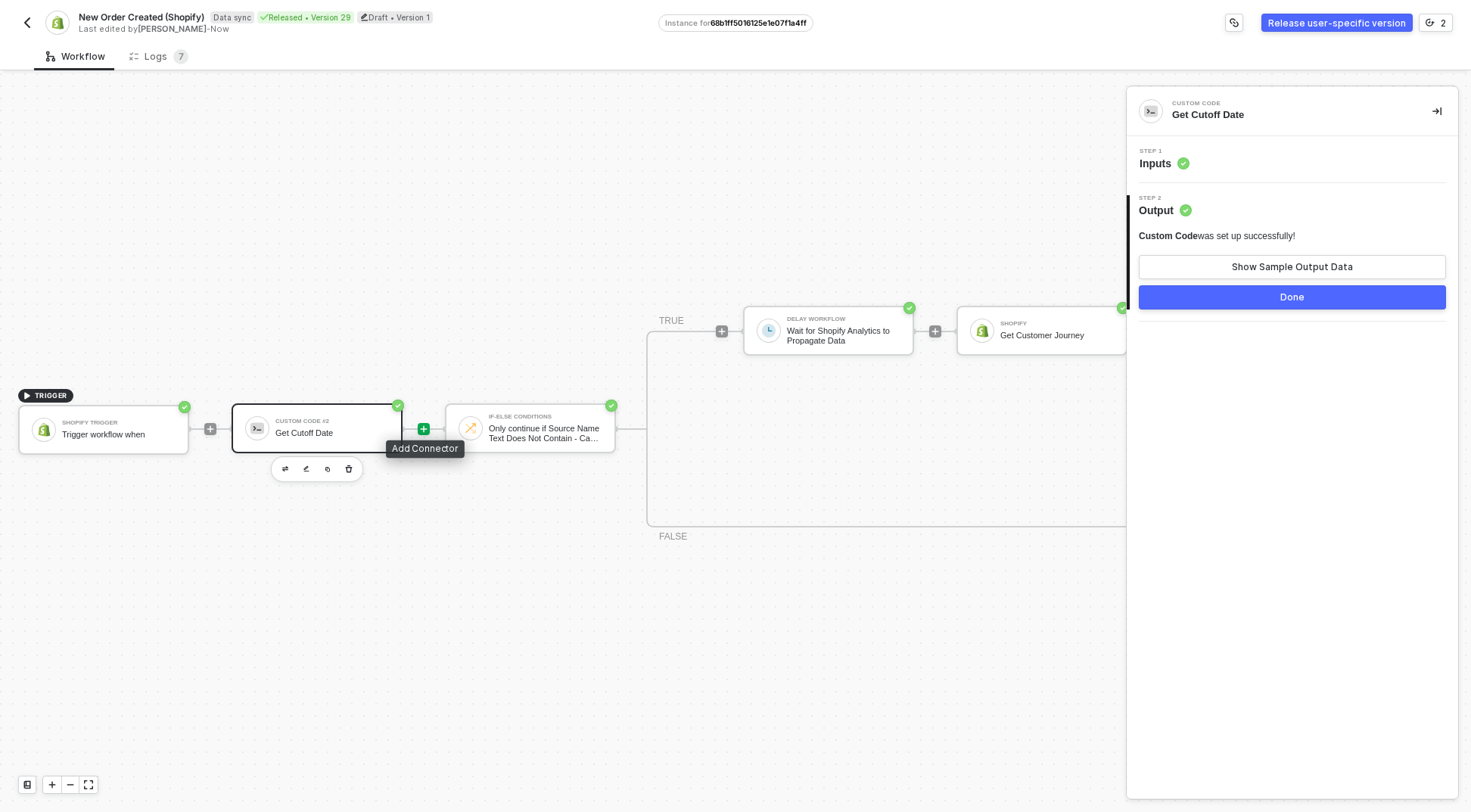
click at [424, 425] on icon "icon-play" at bounding box center [424, 429] width 9 height 9
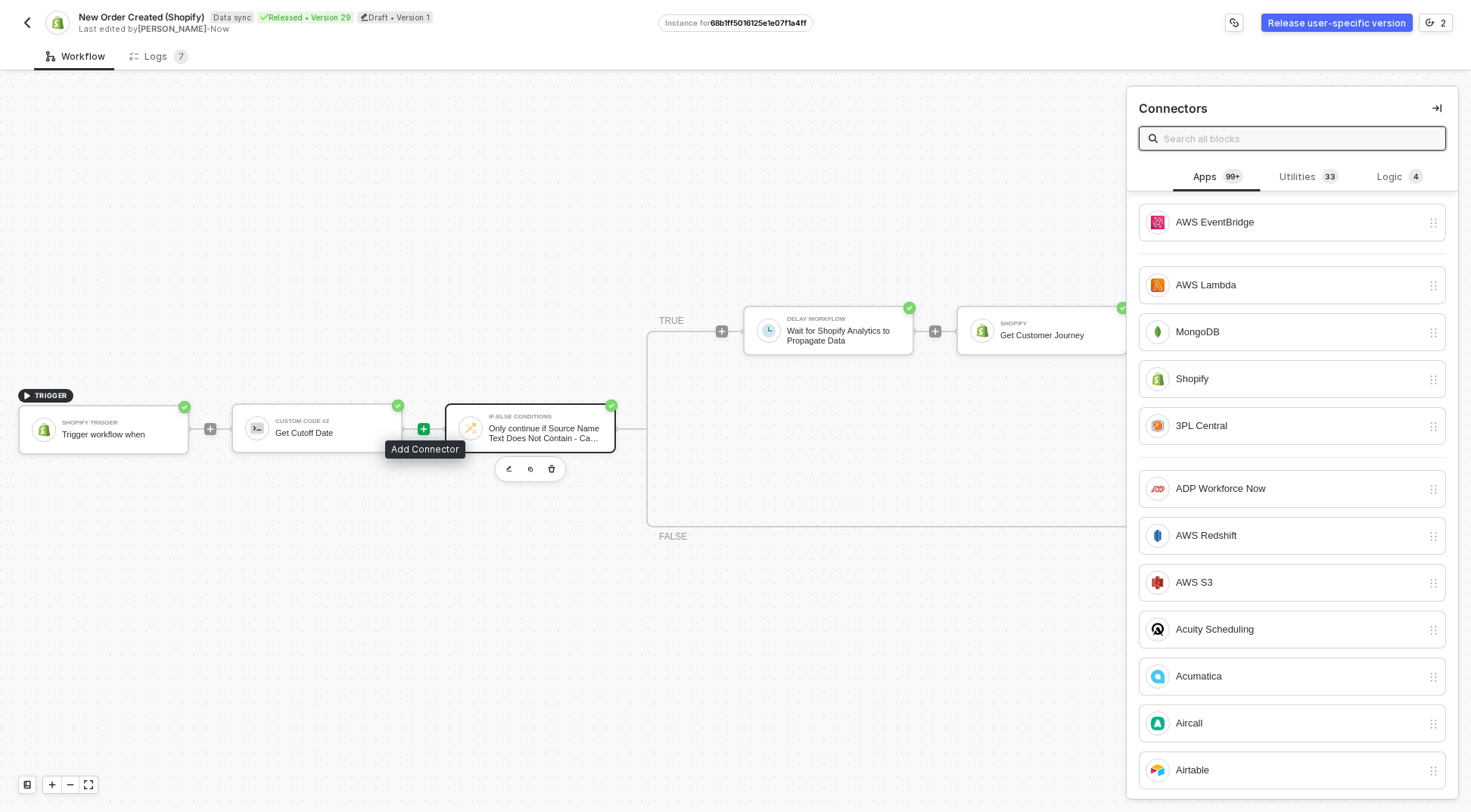
click at [459, 412] on div "If-Else Conditions Only continue if Source Name Text Does Not Contain - Case Se…" at bounding box center [530, 428] width 171 height 50
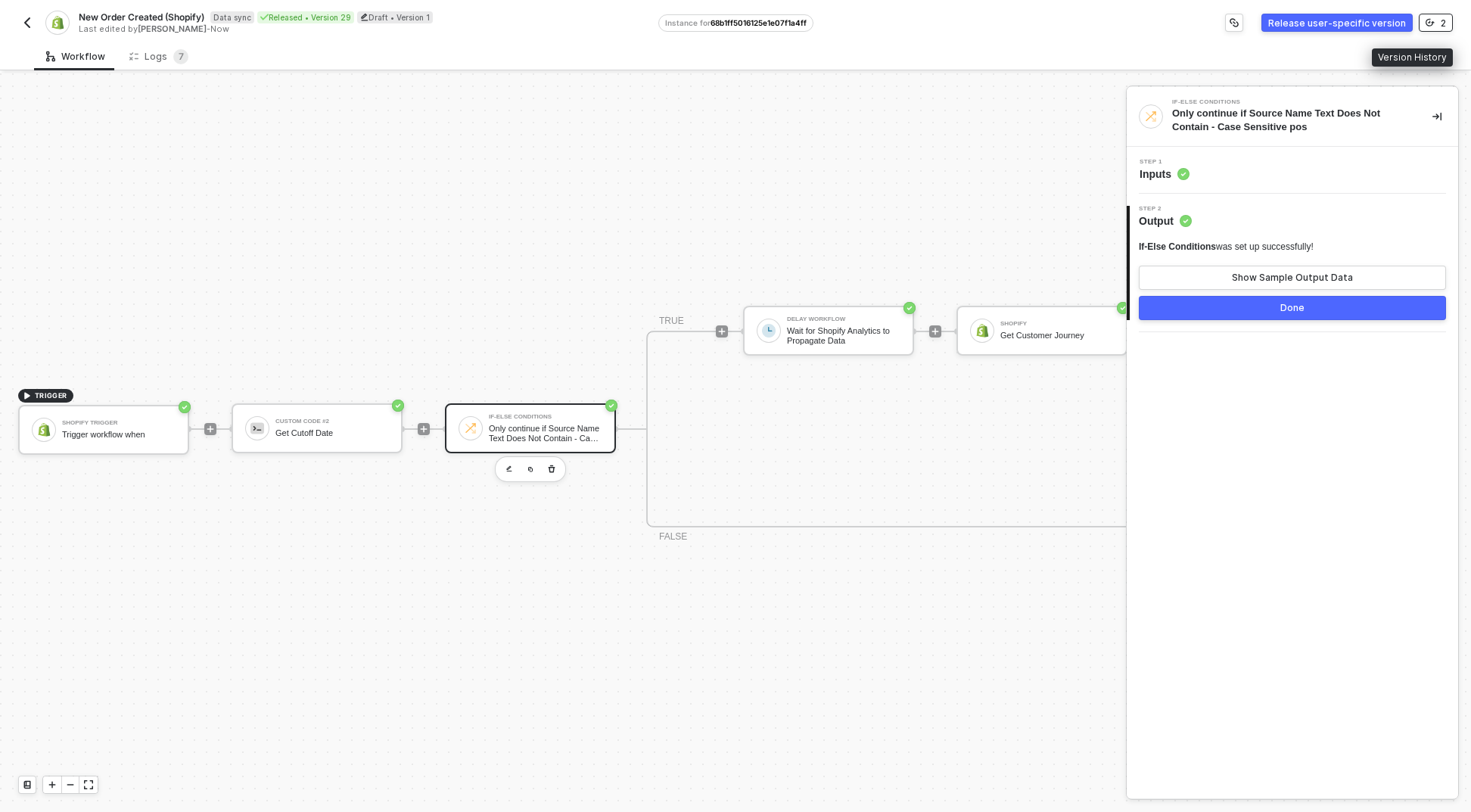
click at [1441, 17] on div "2" at bounding box center [1443, 23] width 5 height 13
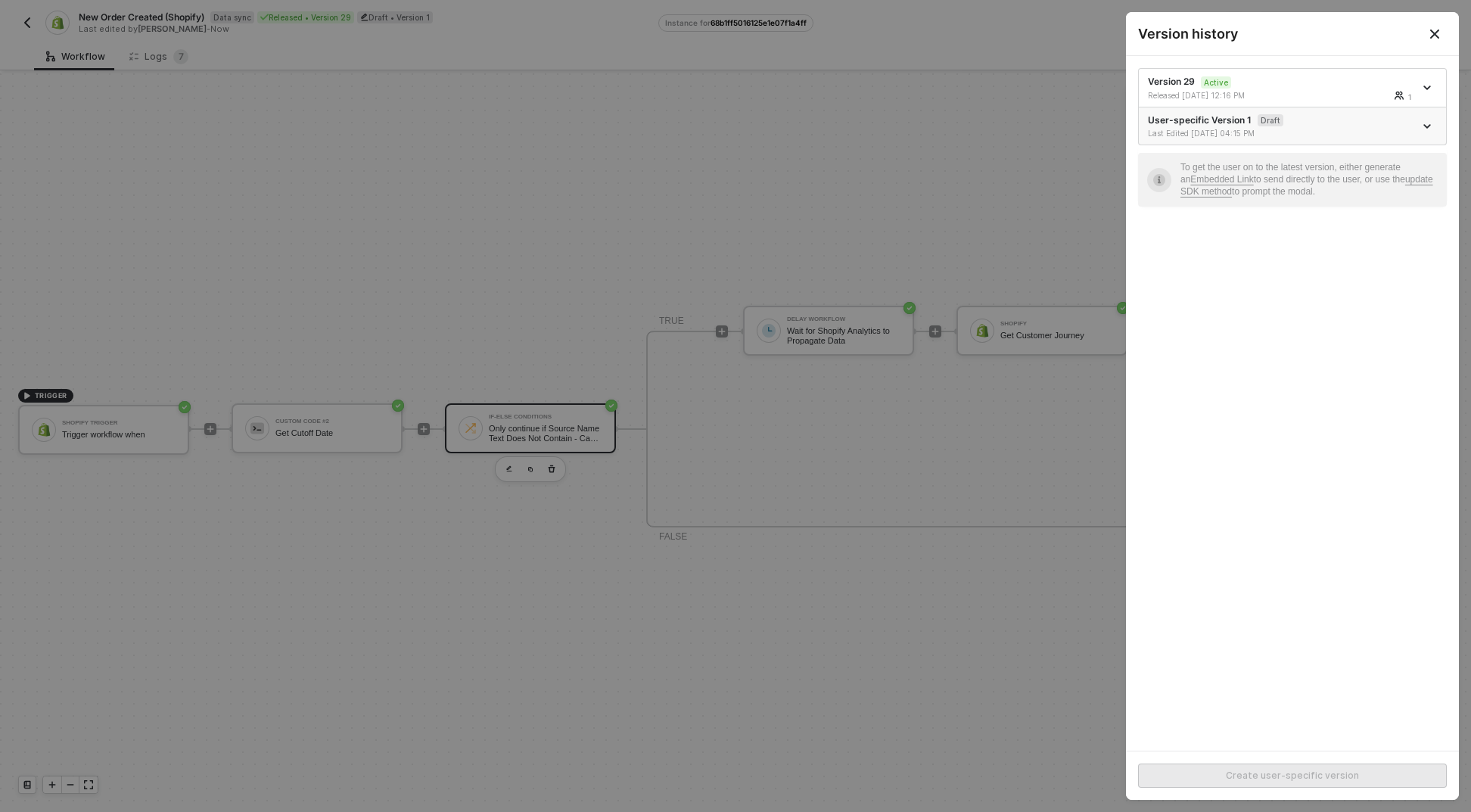
click at [1385, 127] on div "User-specific Version 1 Draft Last Edited 09/23/2025 04:15 PM" at bounding box center [1281, 126] width 266 height 25
click at [883, 457] on div at bounding box center [735, 406] width 1471 height 812
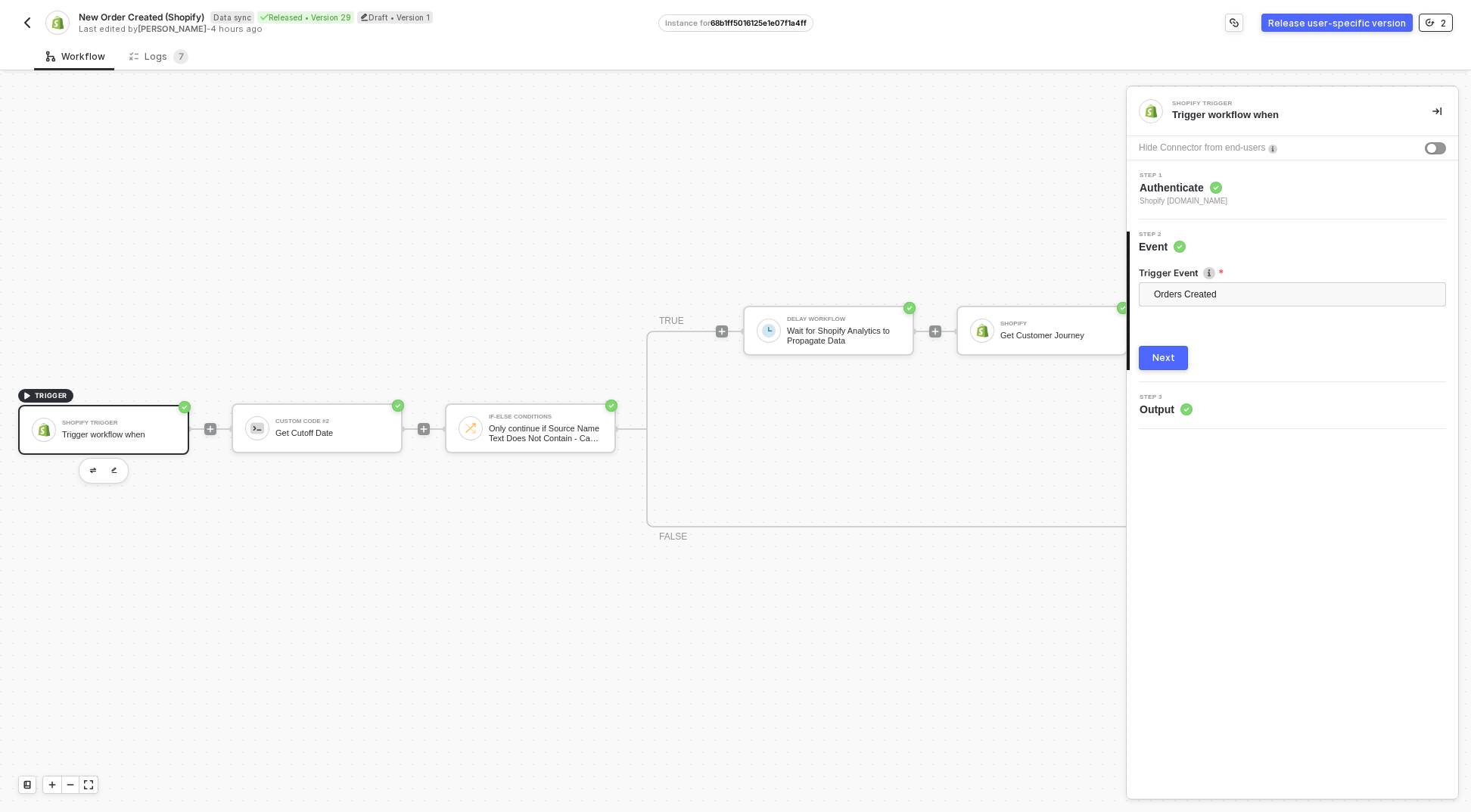
click at [1432, 25] on icon "icon-versioning" at bounding box center [1431, 23] width 9 height 9
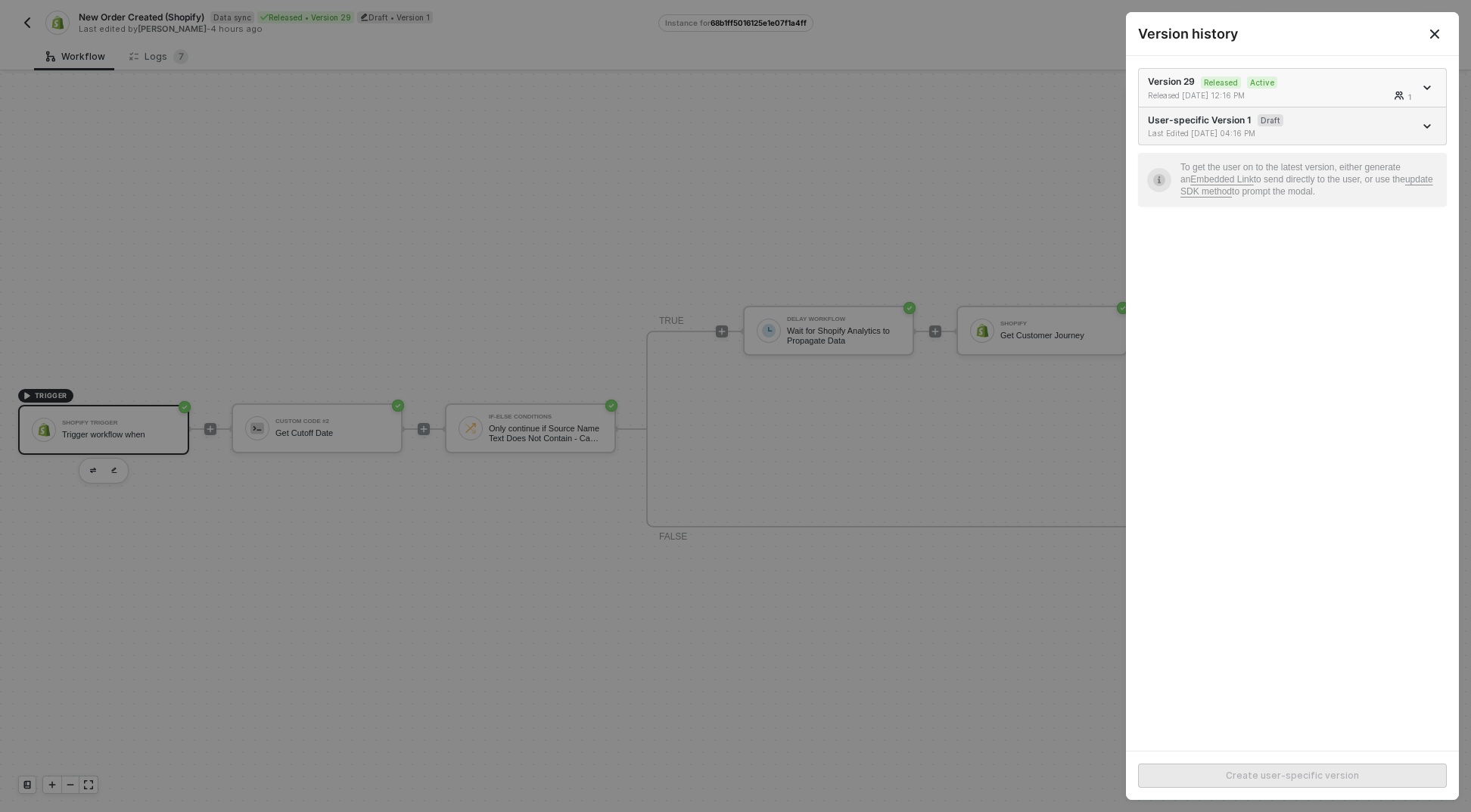
click at [1381, 89] on div "Version 29 Released Active Released 09/23/2025 12:16 PM 1" at bounding box center [1281, 87] width 266 height 25
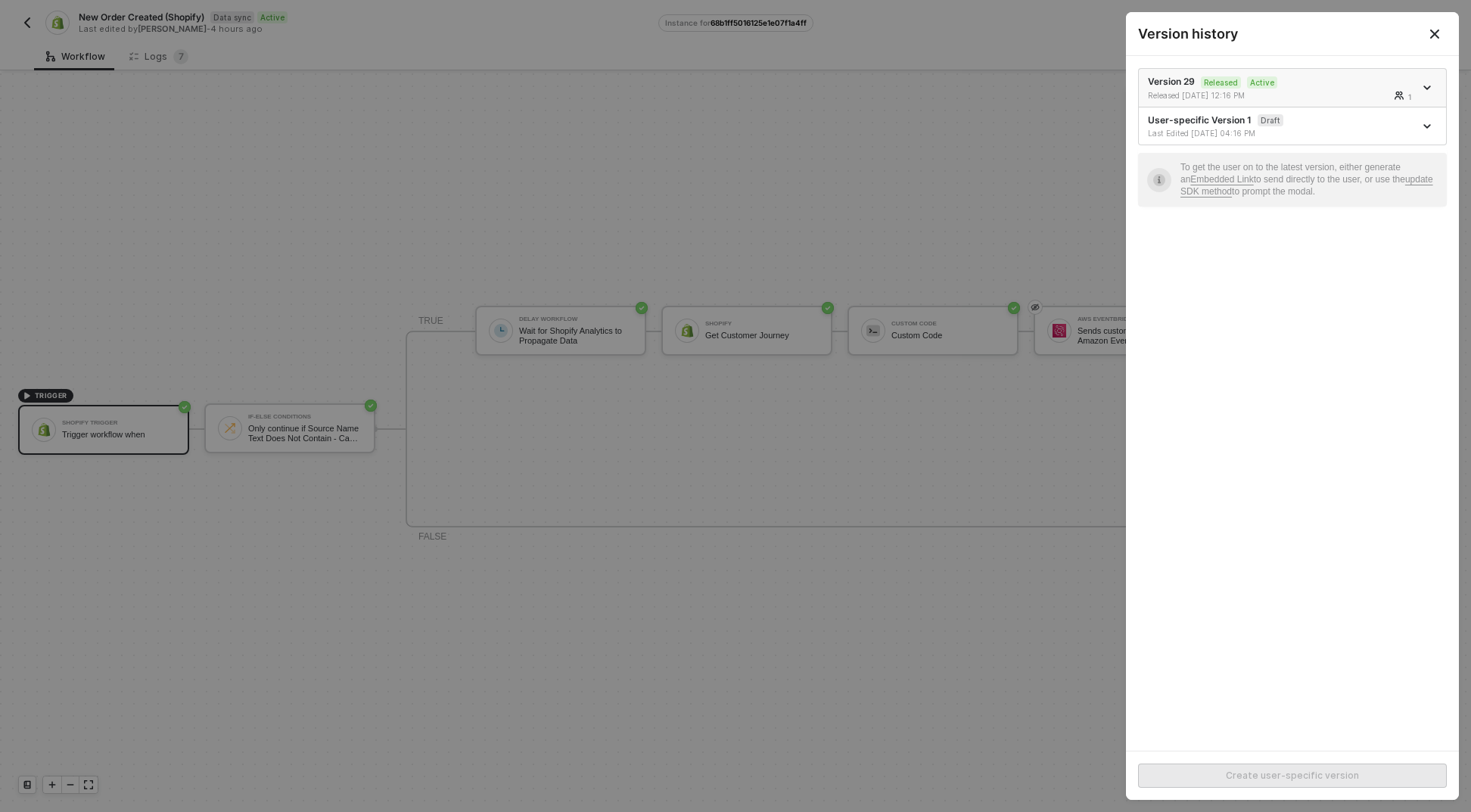
click at [1433, 87] on span "icon-arrow-down" at bounding box center [1429, 88] width 11 height 8
click at [1443, 18] on button "Close" at bounding box center [1435, 34] width 49 height 43
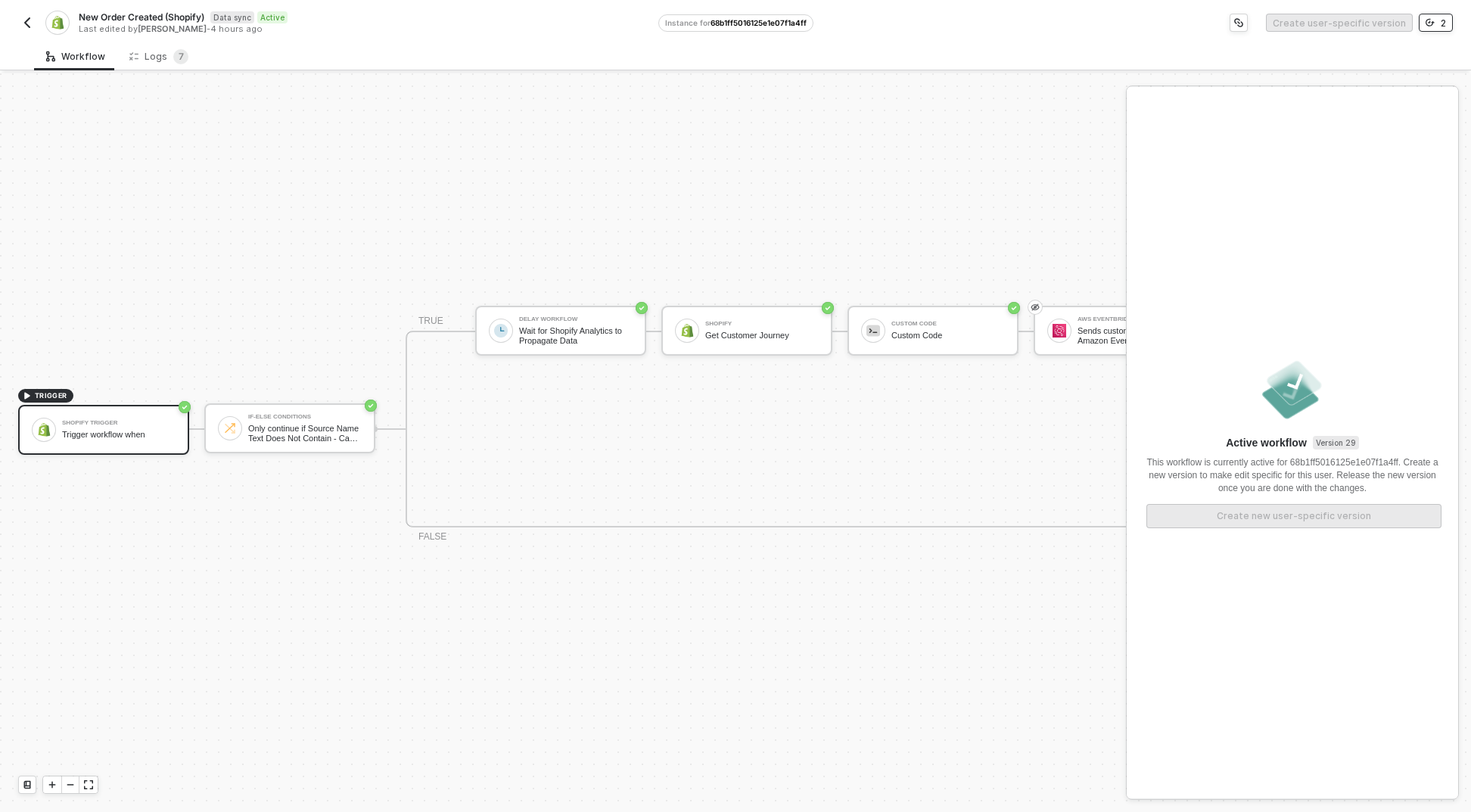
click at [1435, 29] on button "2" at bounding box center [1436, 23] width 34 height 19
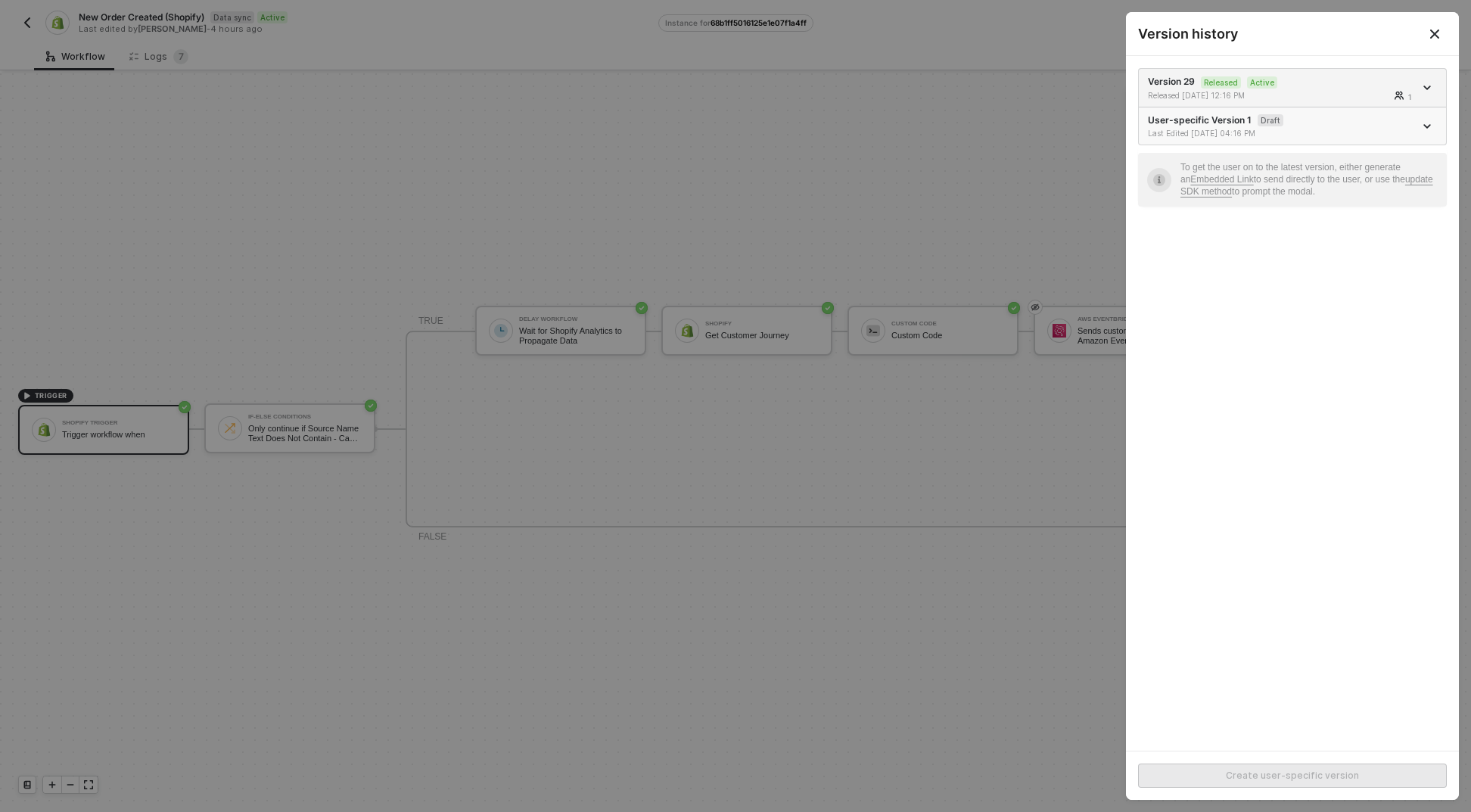
click at [1429, 127] on icon "icon-arrow-down" at bounding box center [1428, 127] width 6 height 3
click at [1347, 214] on div "Delete" at bounding box center [1374, 210] width 94 height 15
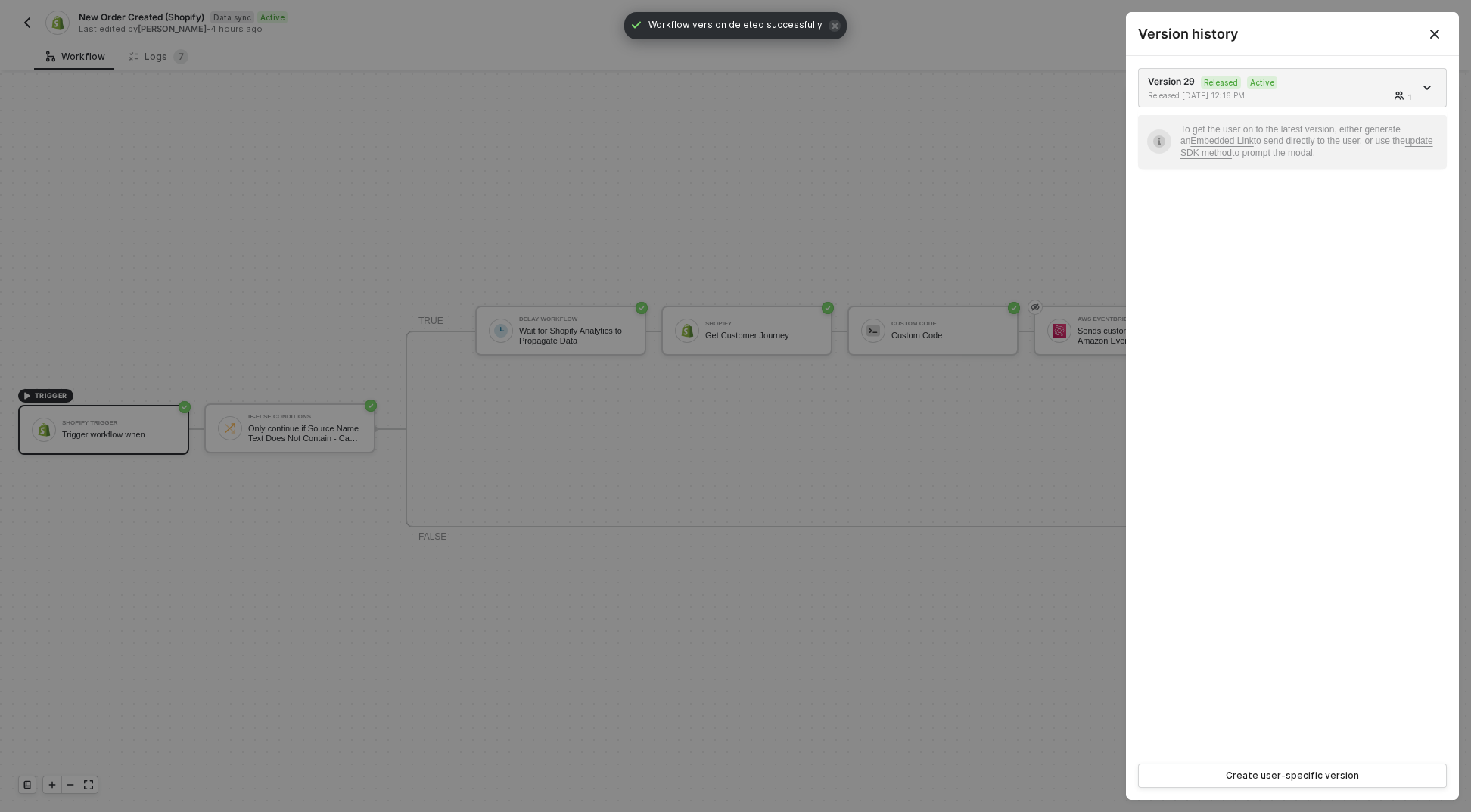
drag, startPoint x: 1426, startPoint y: 40, endPoint x: 1435, endPoint y: 29, distance: 14.2
click at [1426, 40] on button "Close" at bounding box center [1435, 34] width 19 height 19
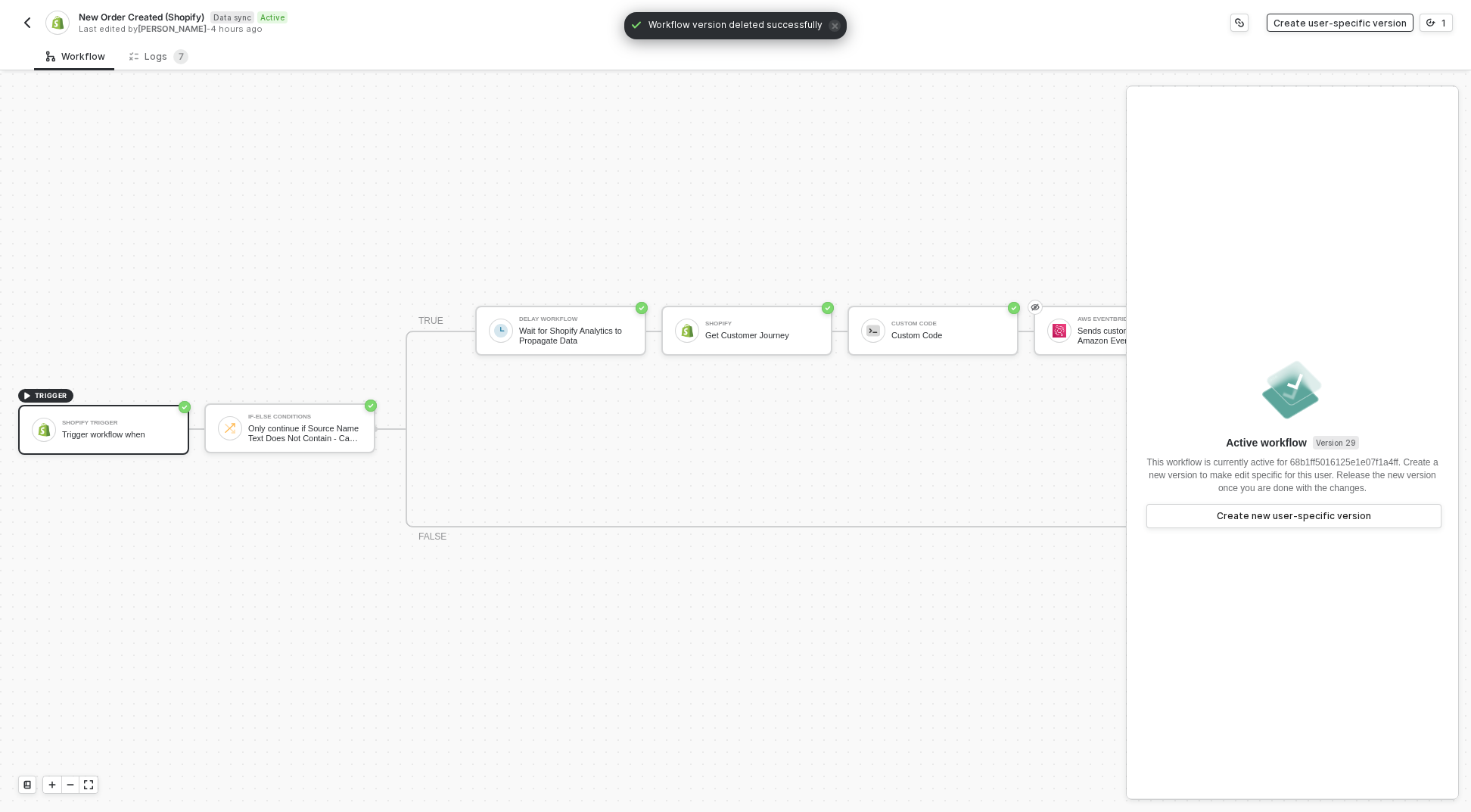
click at [1377, 25] on div "Create user-specific version" at bounding box center [1341, 23] width 134 height 13
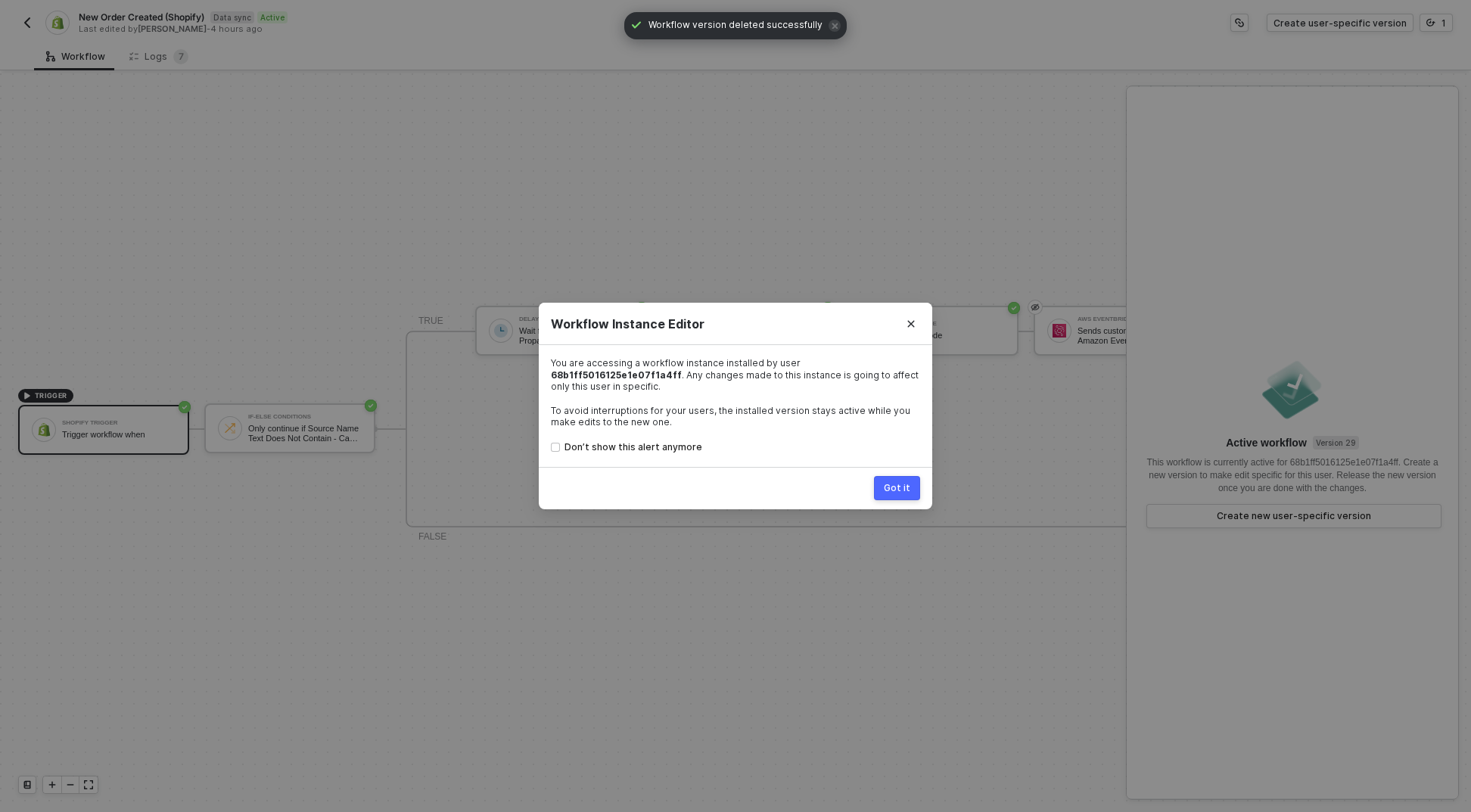
click at [895, 482] on div "Got it" at bounding box center [897, 488] width 26 height 12
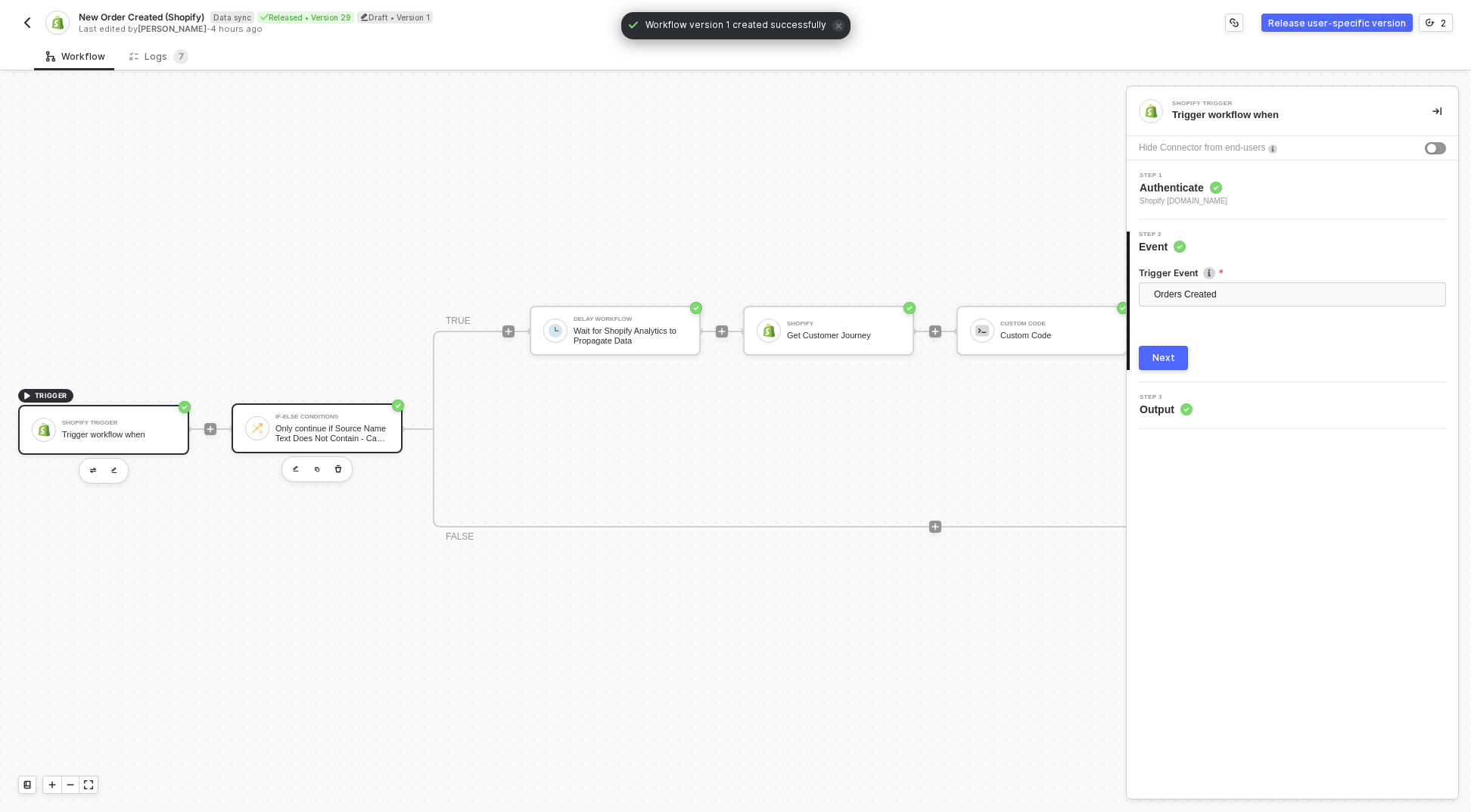
click at [311, 425] on div "Only continue if Source Name Text Does Not Contain - Case Sensitive pos" at bounding box center [332, 433] width 114 height 19
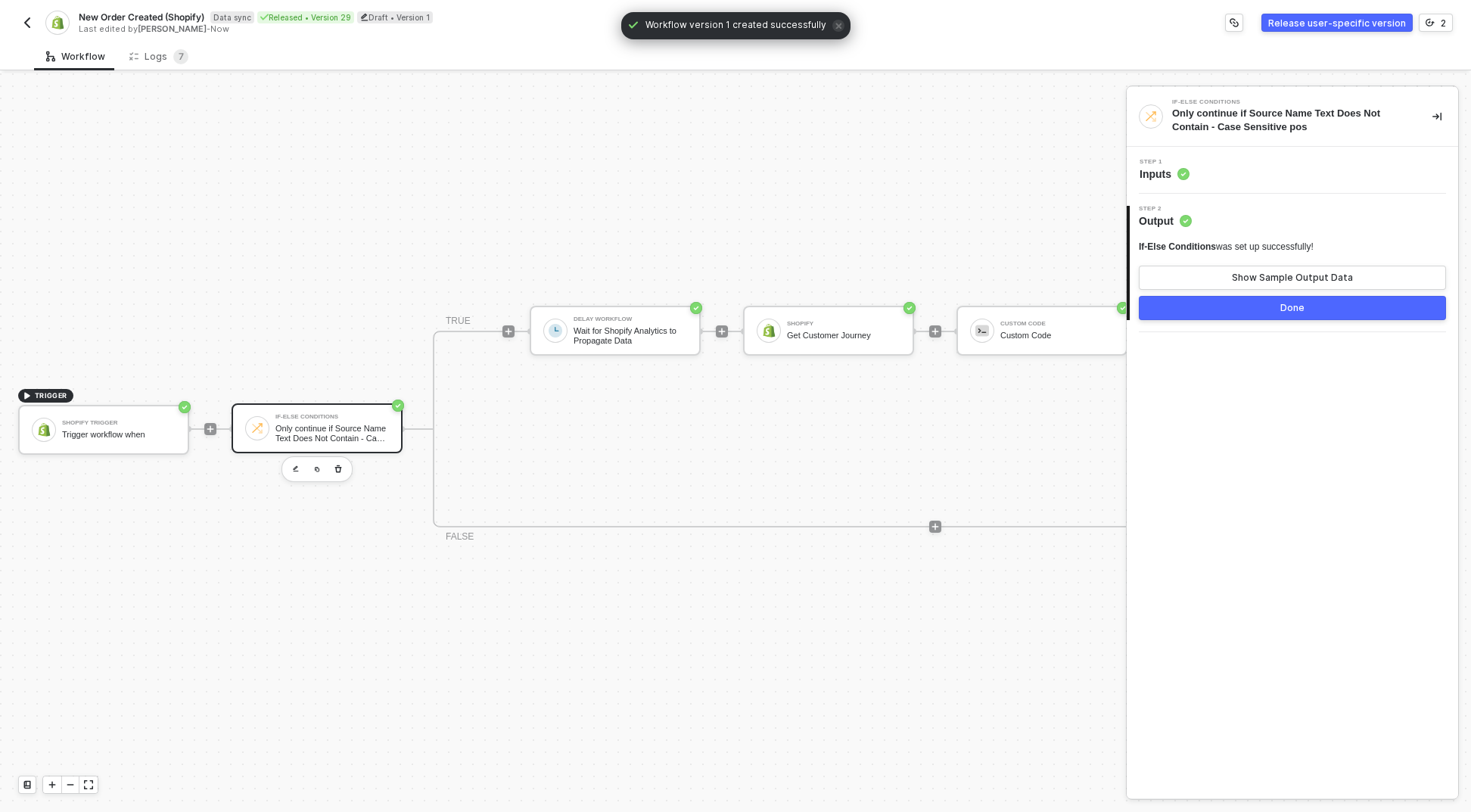
click at [220, 415] on div at bounding box center [210, 428] width 202 height 118
click at [212, 425] on icon "icon-play" at bounding box center [211, 428] width 7 height 7
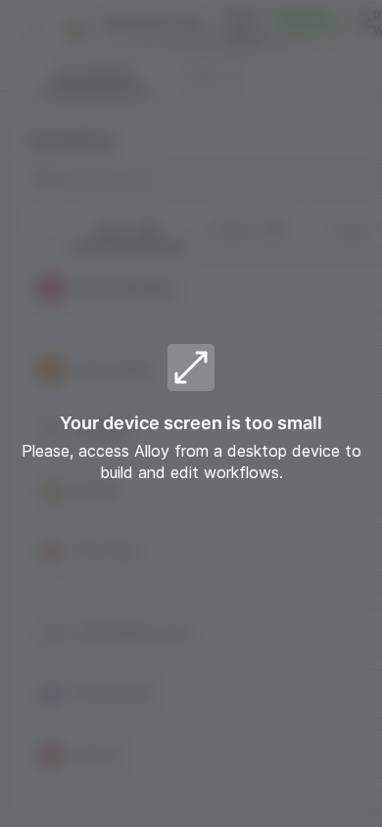
scroll to position [36, 0]
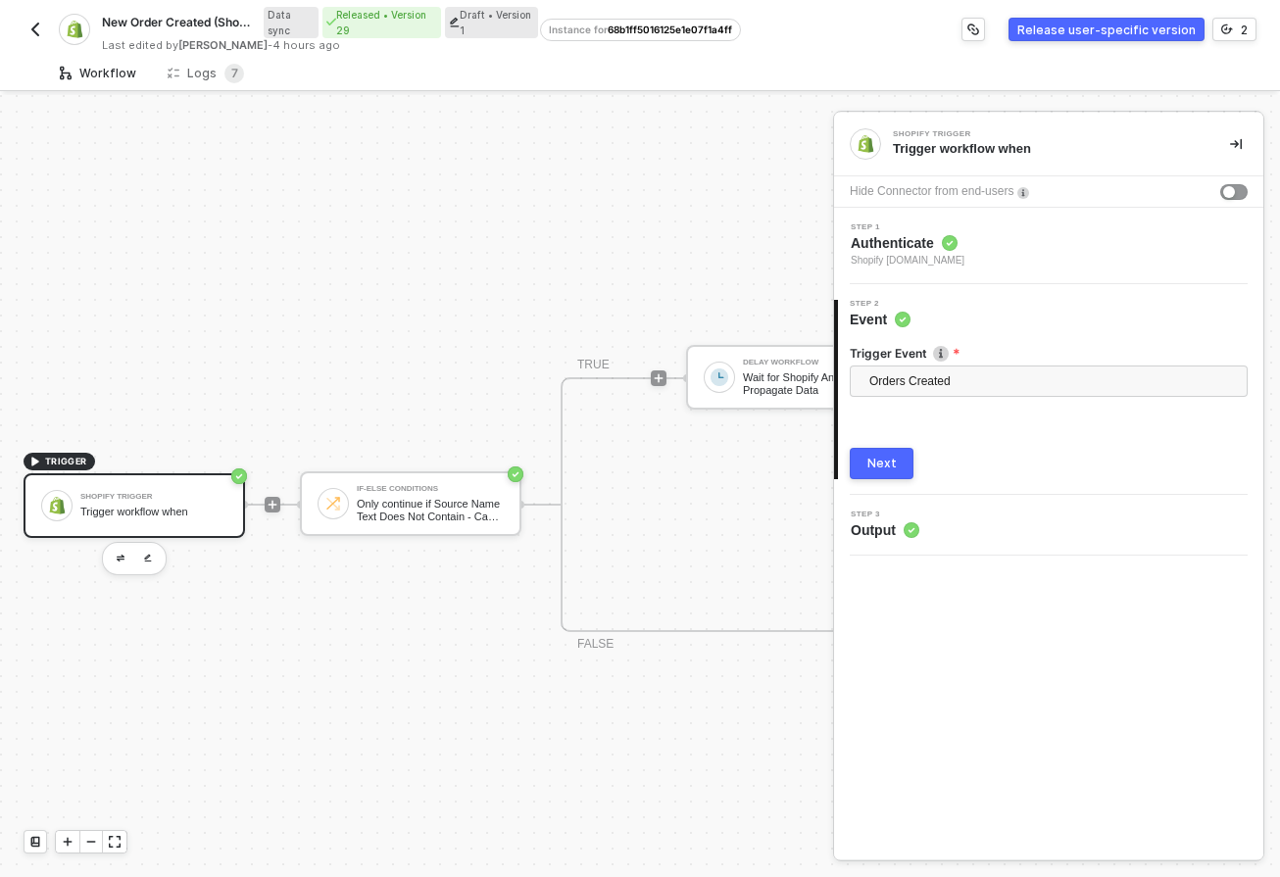
scroll to position [51, 0]
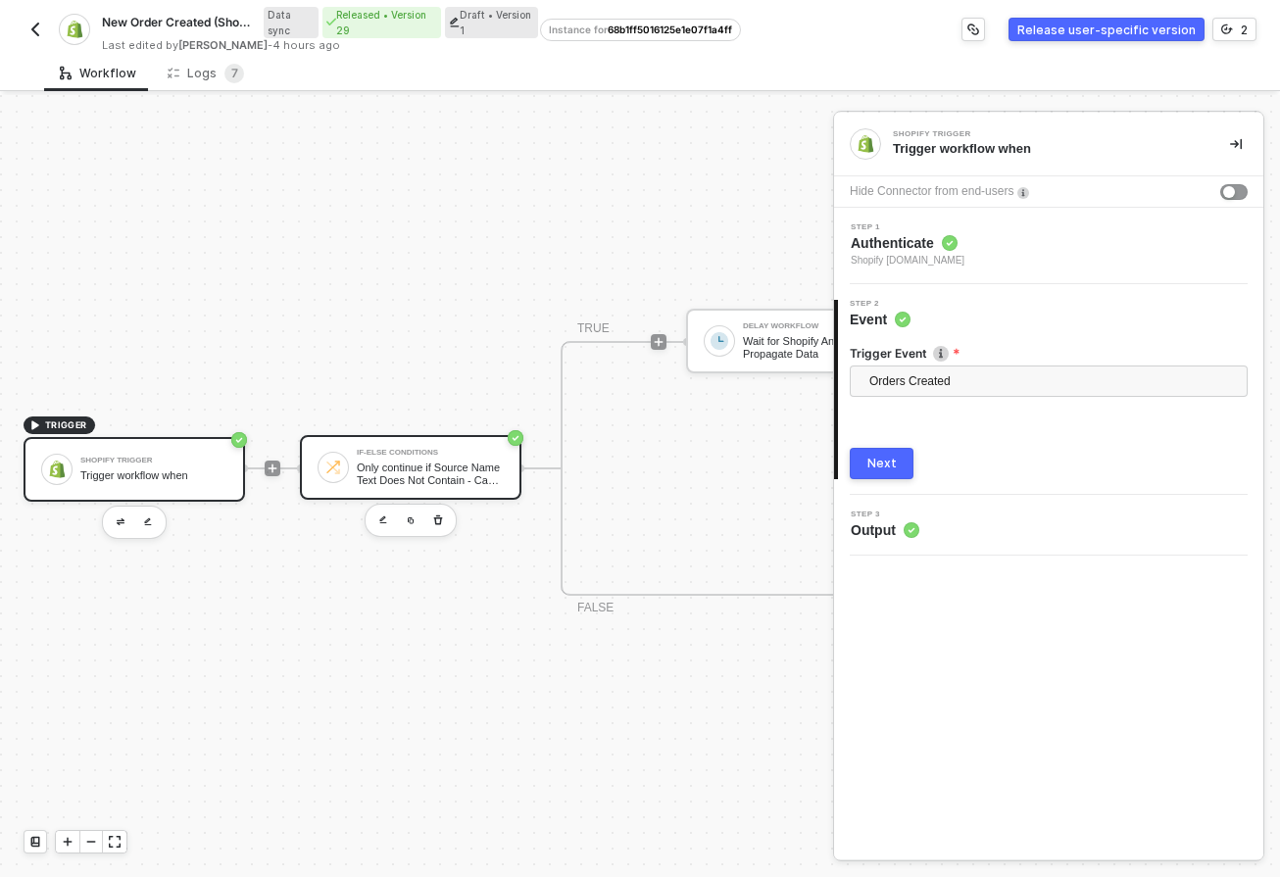
click at [507, 466] on div "If-Else Conditions Only continue if Source Name Text Does Not Contain - Case Se…" at bounding box center [411, 467] width 222 height 65
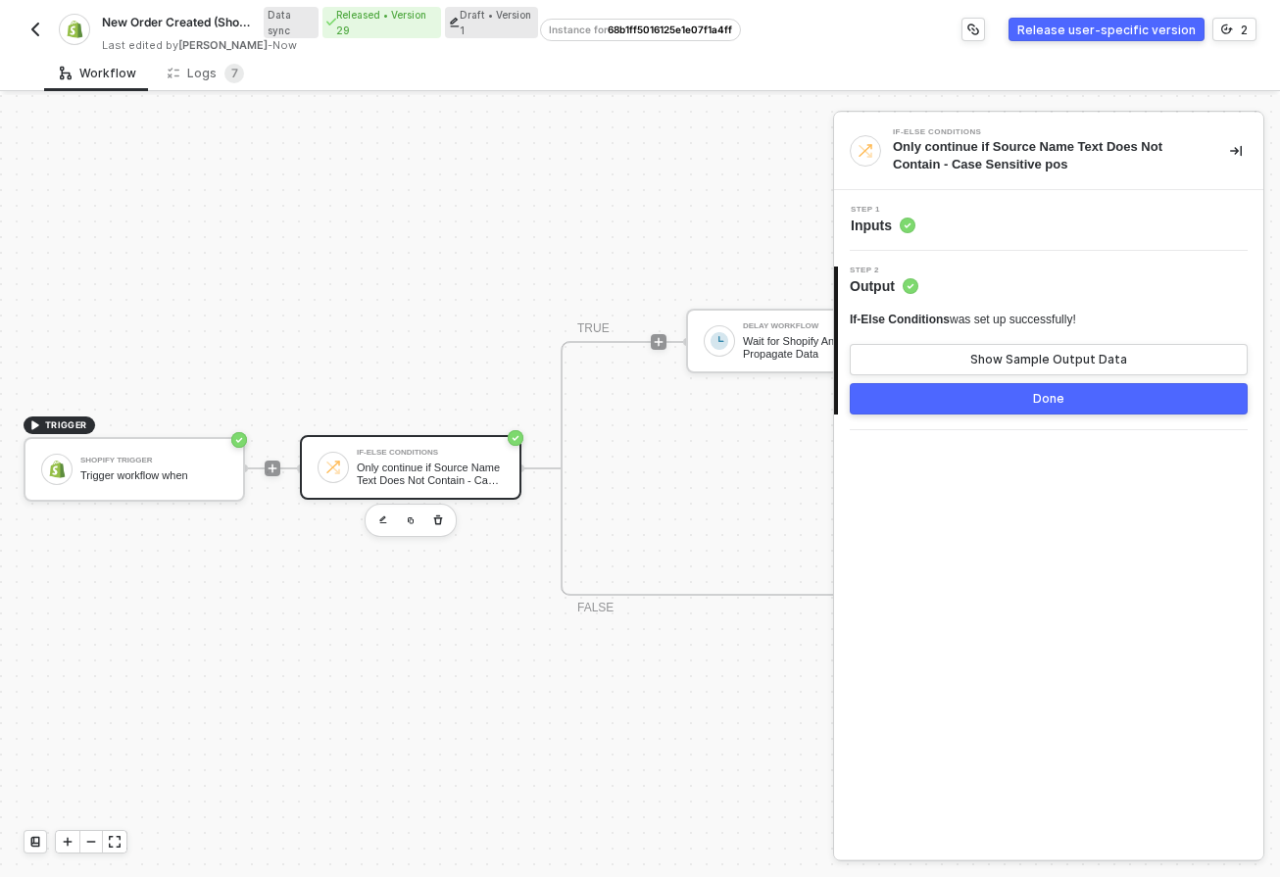
click at [1096, 225] on div "Step 1 Inputs" at bounding box center [1051, 220] width 424 height 29
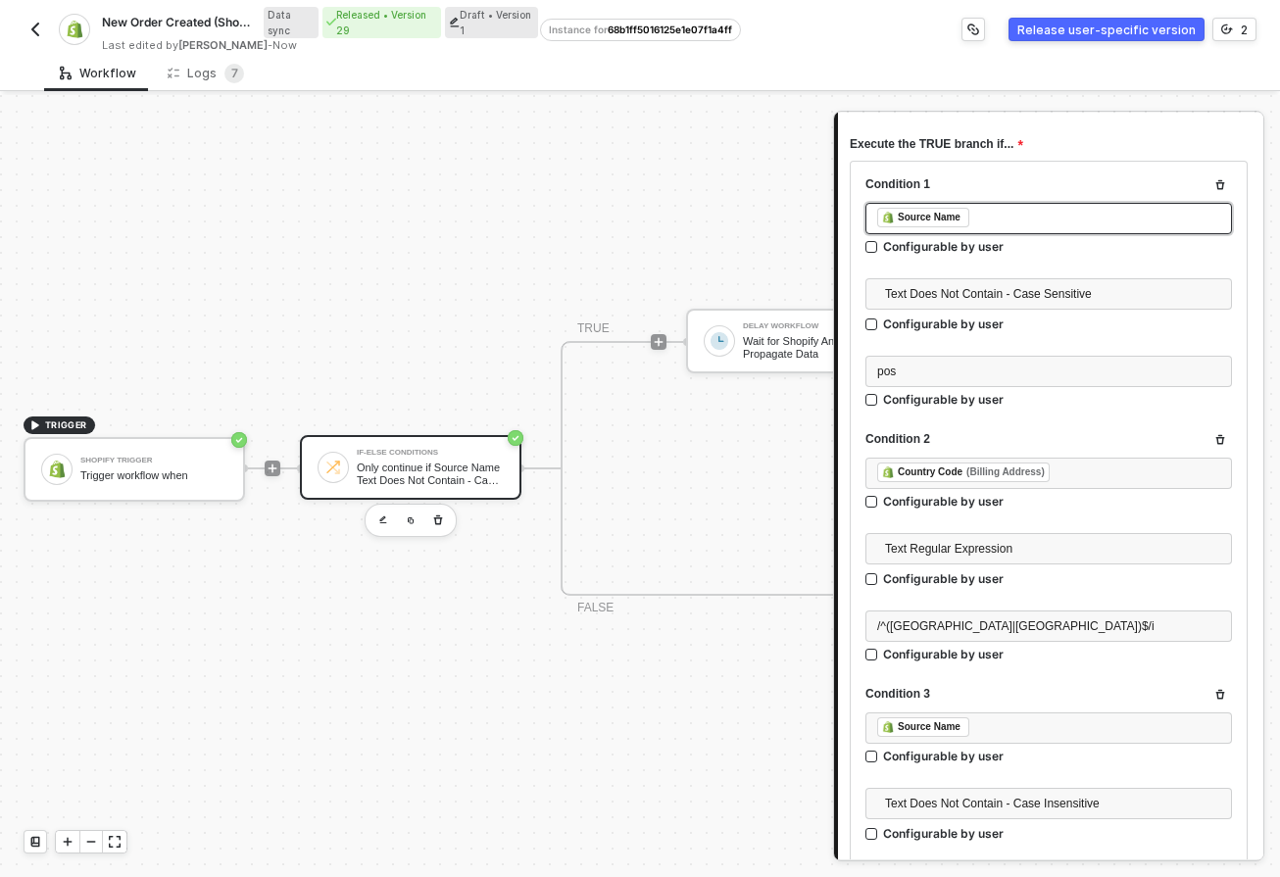
scroll to position [518, 0]
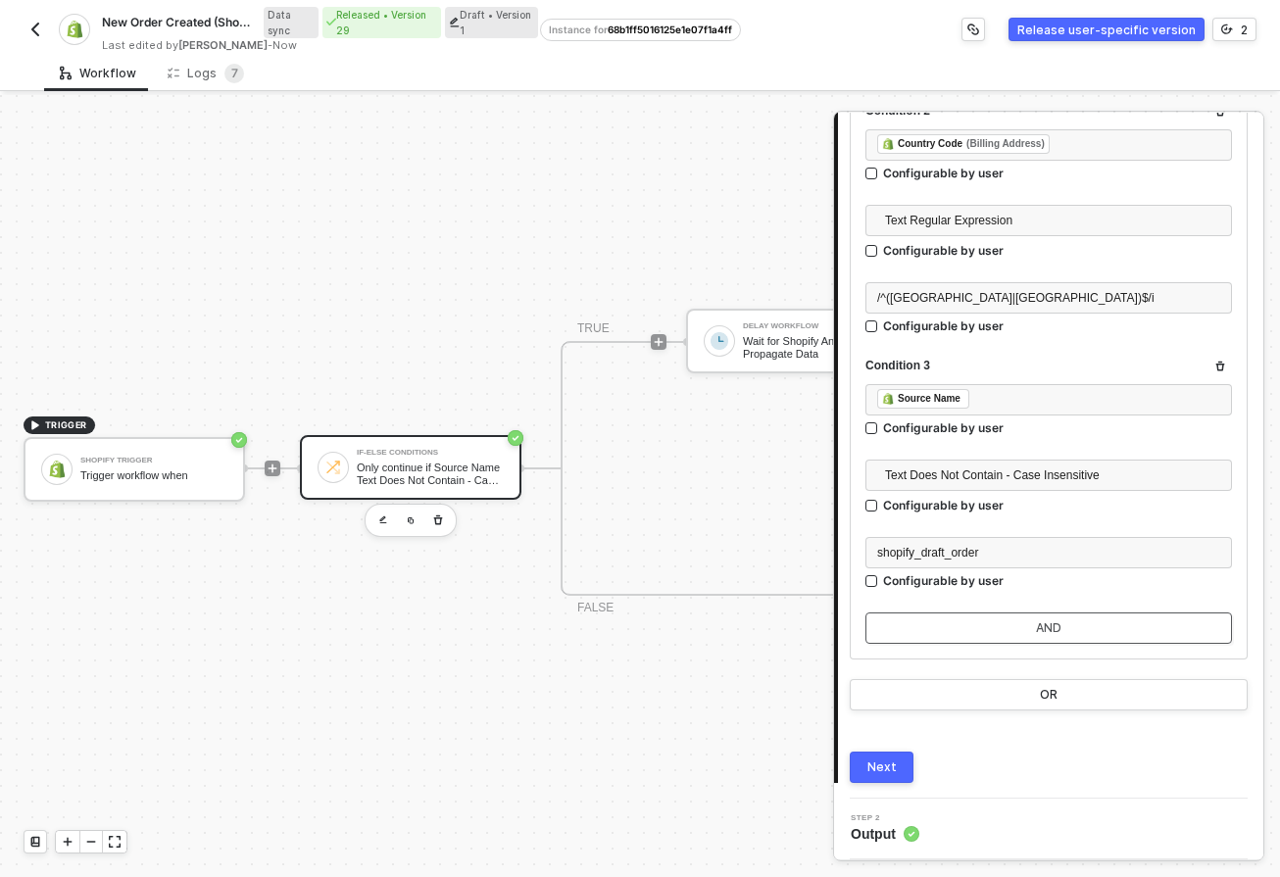
click at [999, 632] on button "AND" at bounding box center [1048, 628] width 367 height 31
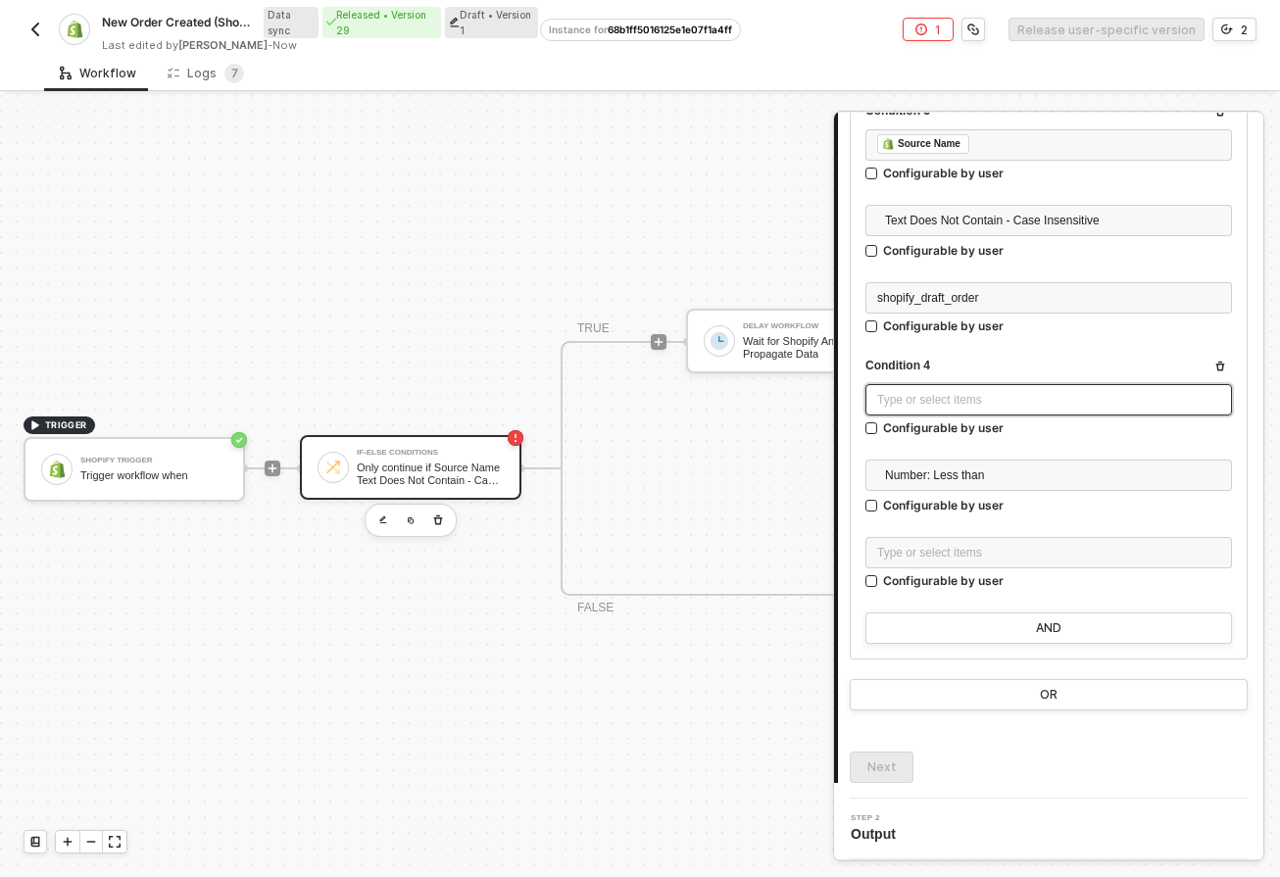
click at [1017, 413] on div "Type or select items ﻿" at bounding box center [1048, 399] width 367 height 31
click at [1209, 366] on button "button" at bounding box center [1221, 367] width 24 height 24
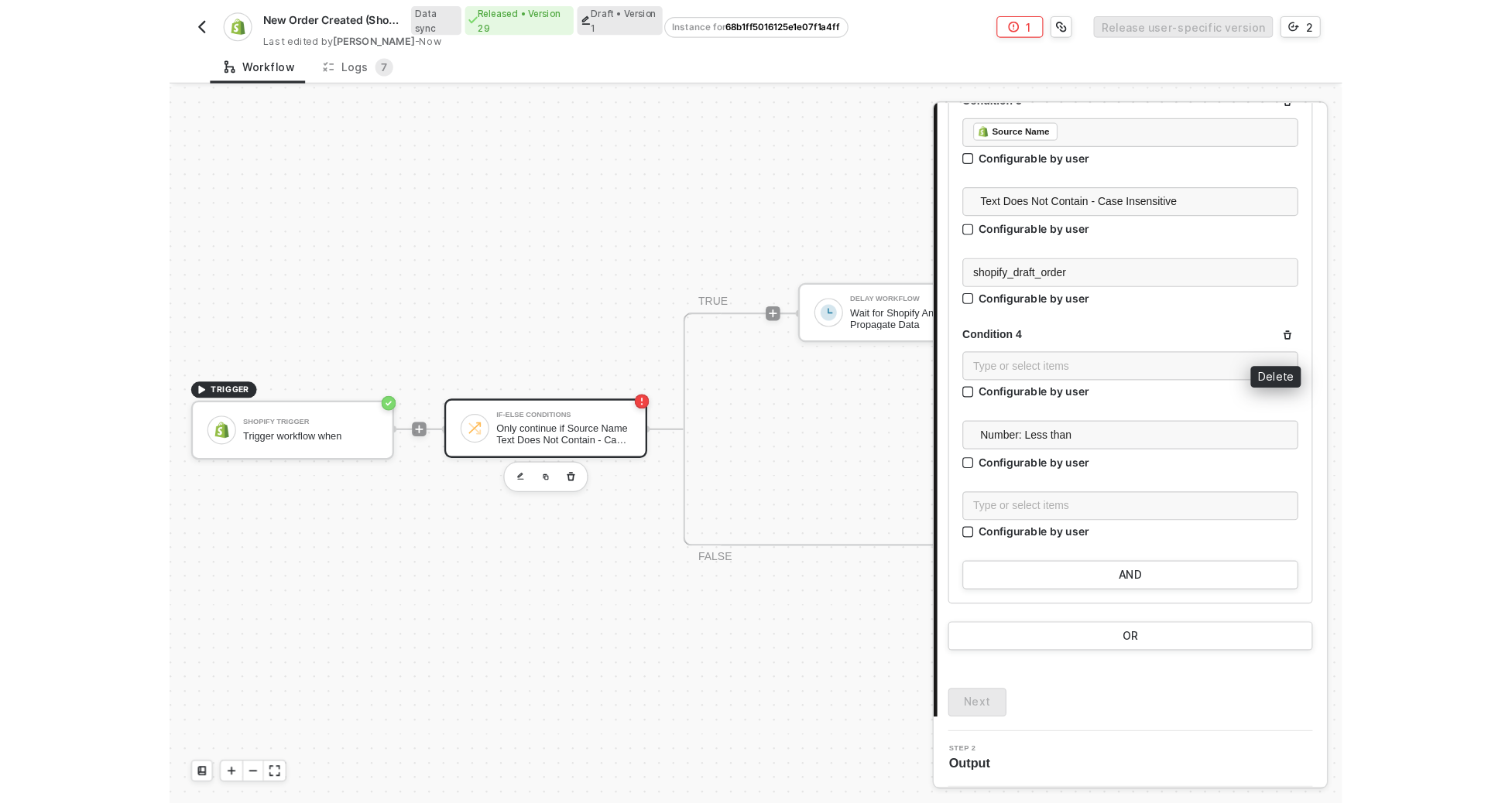
scroll to position [409, 0]
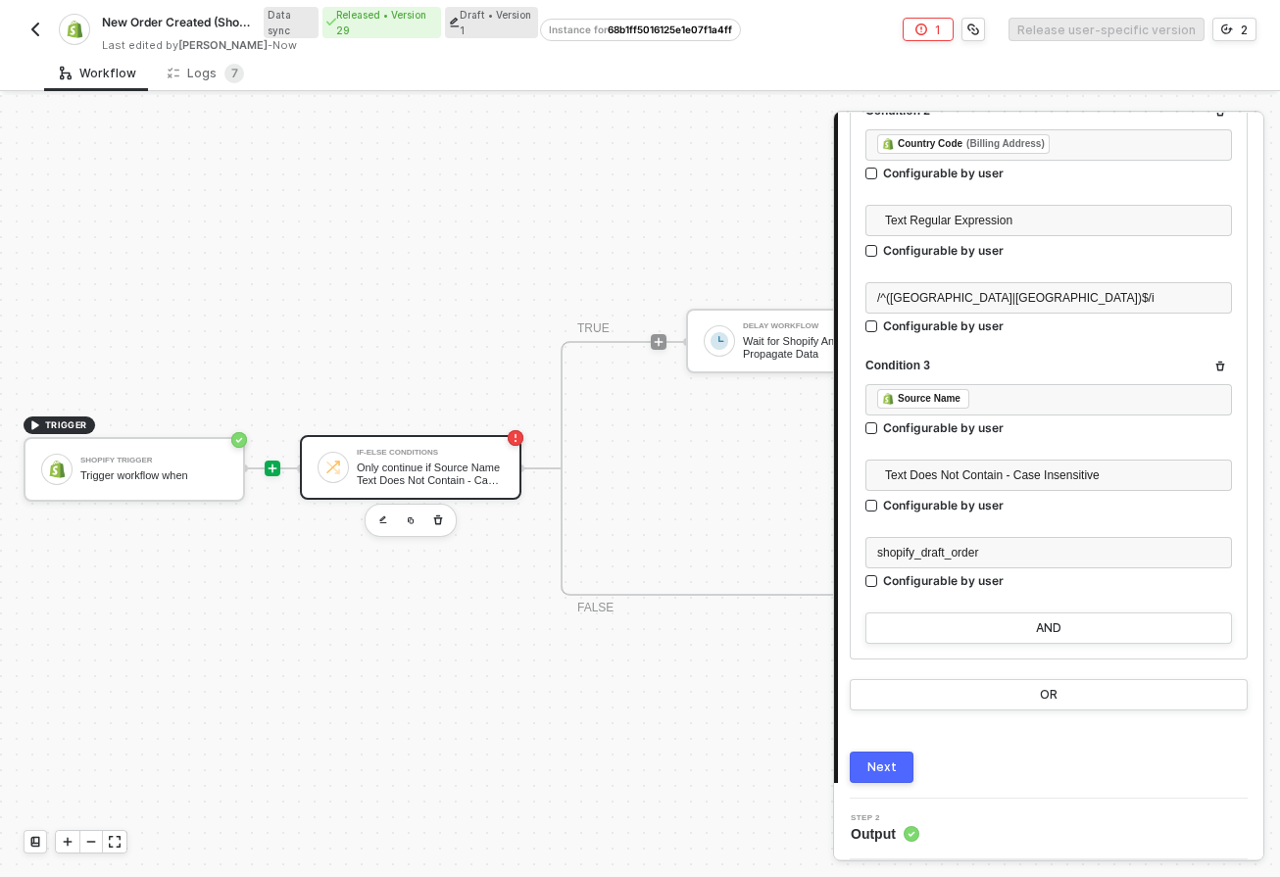
click at [268, 463] on icon "icon-play" at bounding box center [273, 469] width 12 height 12
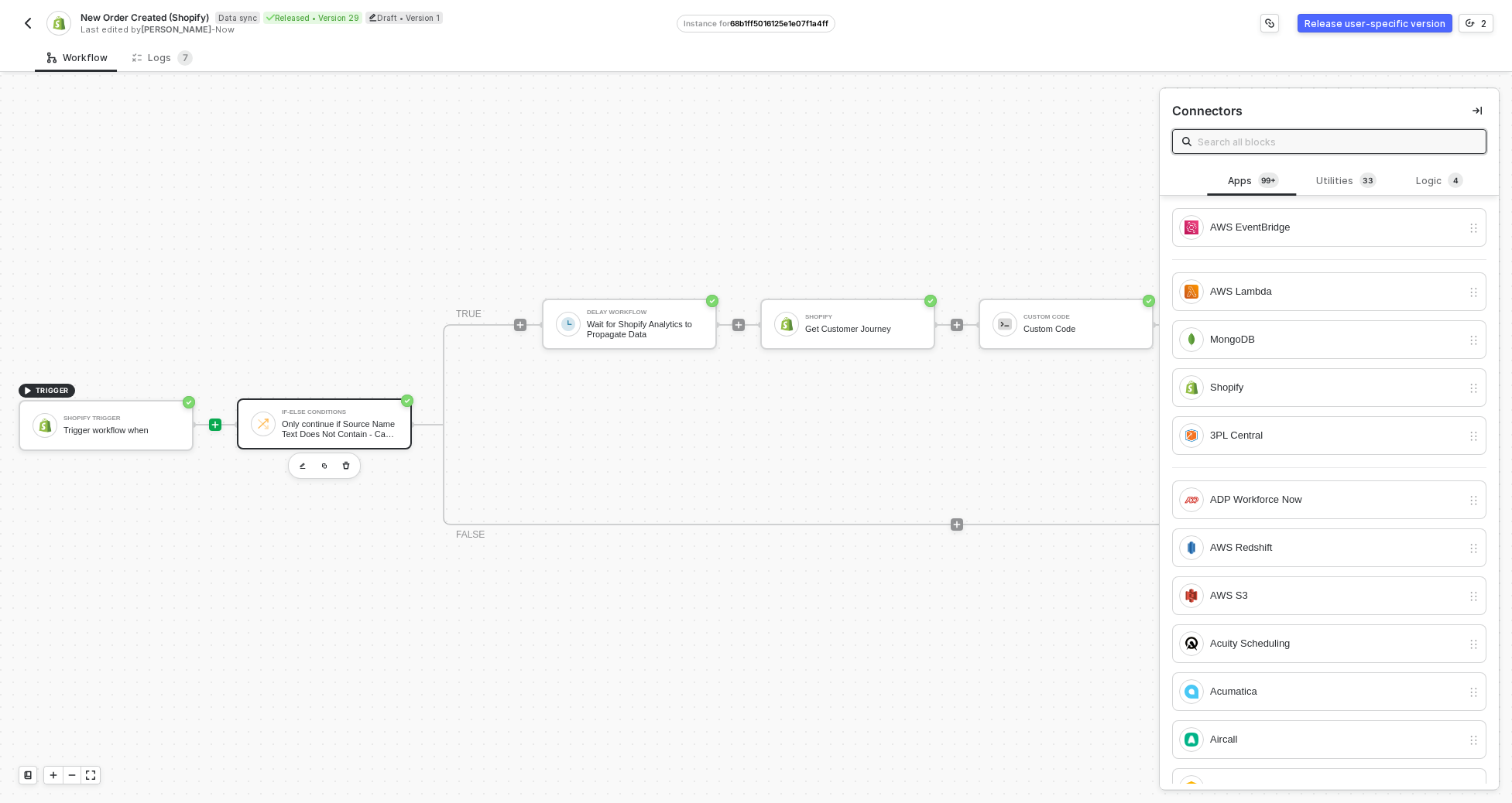
click at [323, 409] on div "If-Else Conditions" at bounding box center [340, 412] width 116 height 6
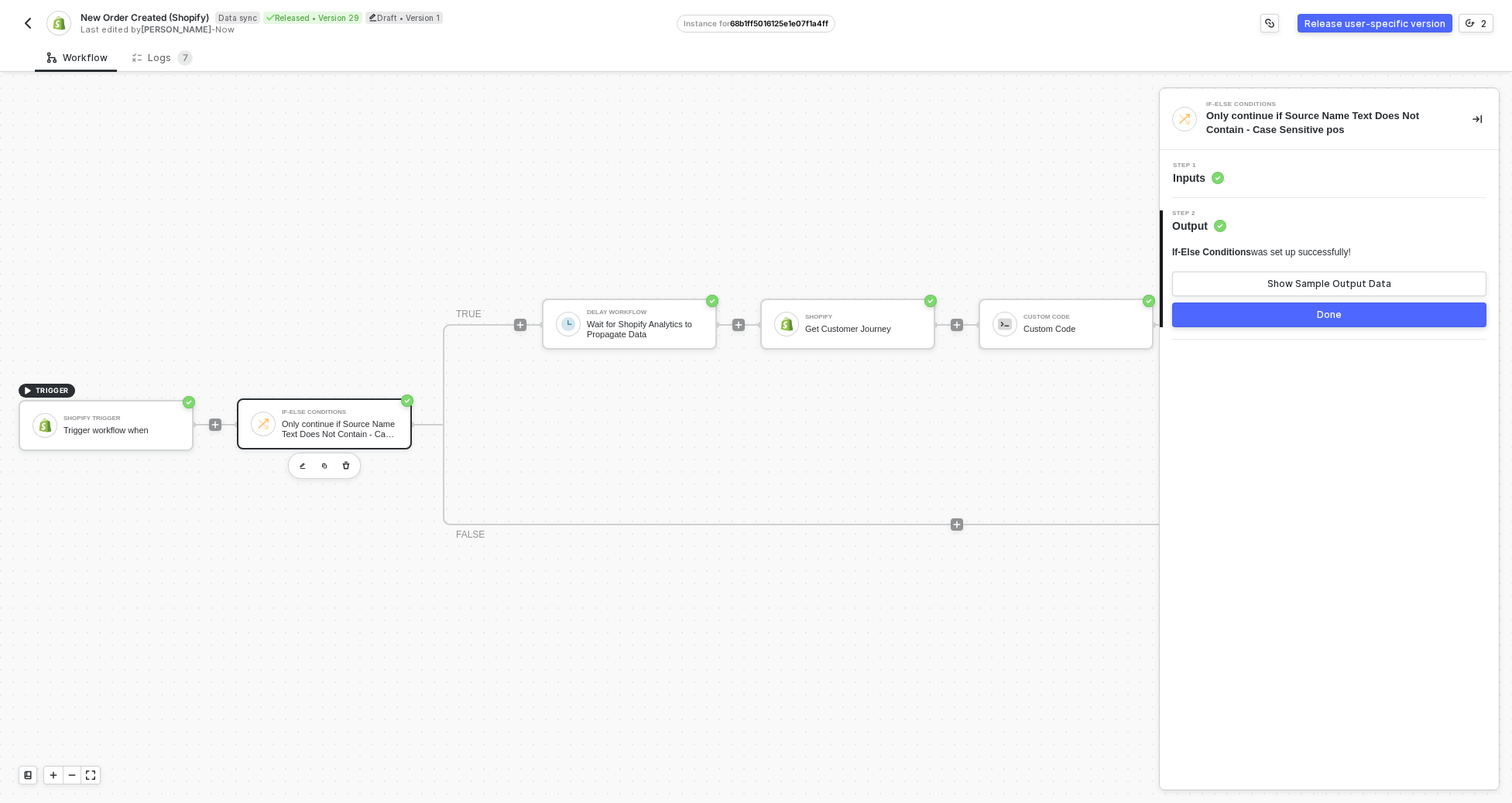
click at [1010, 175] on div "Step 1 Inputs" at bounding box center [1331, 174] width 335 height 23
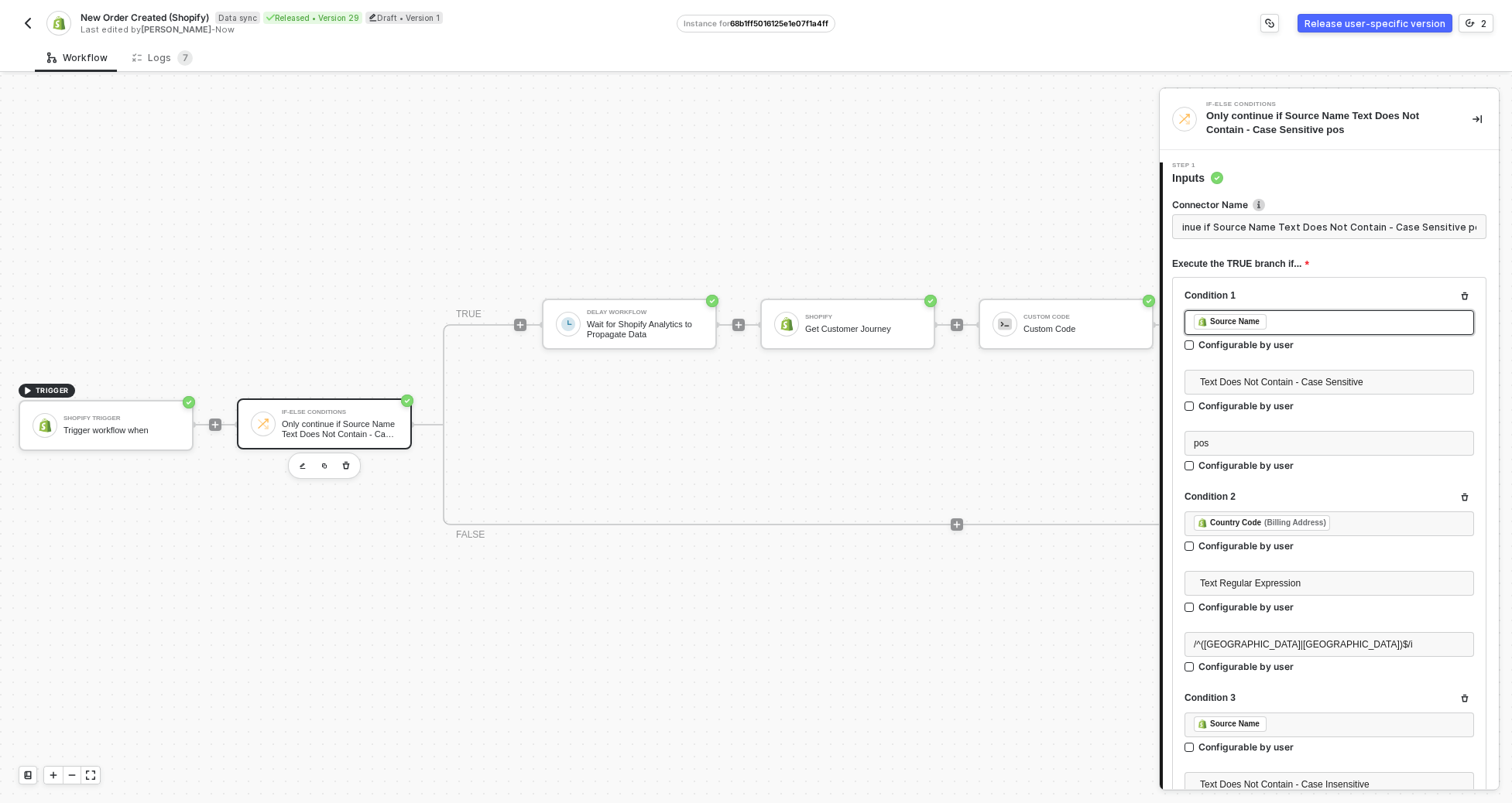
scroll to position [298, 0]
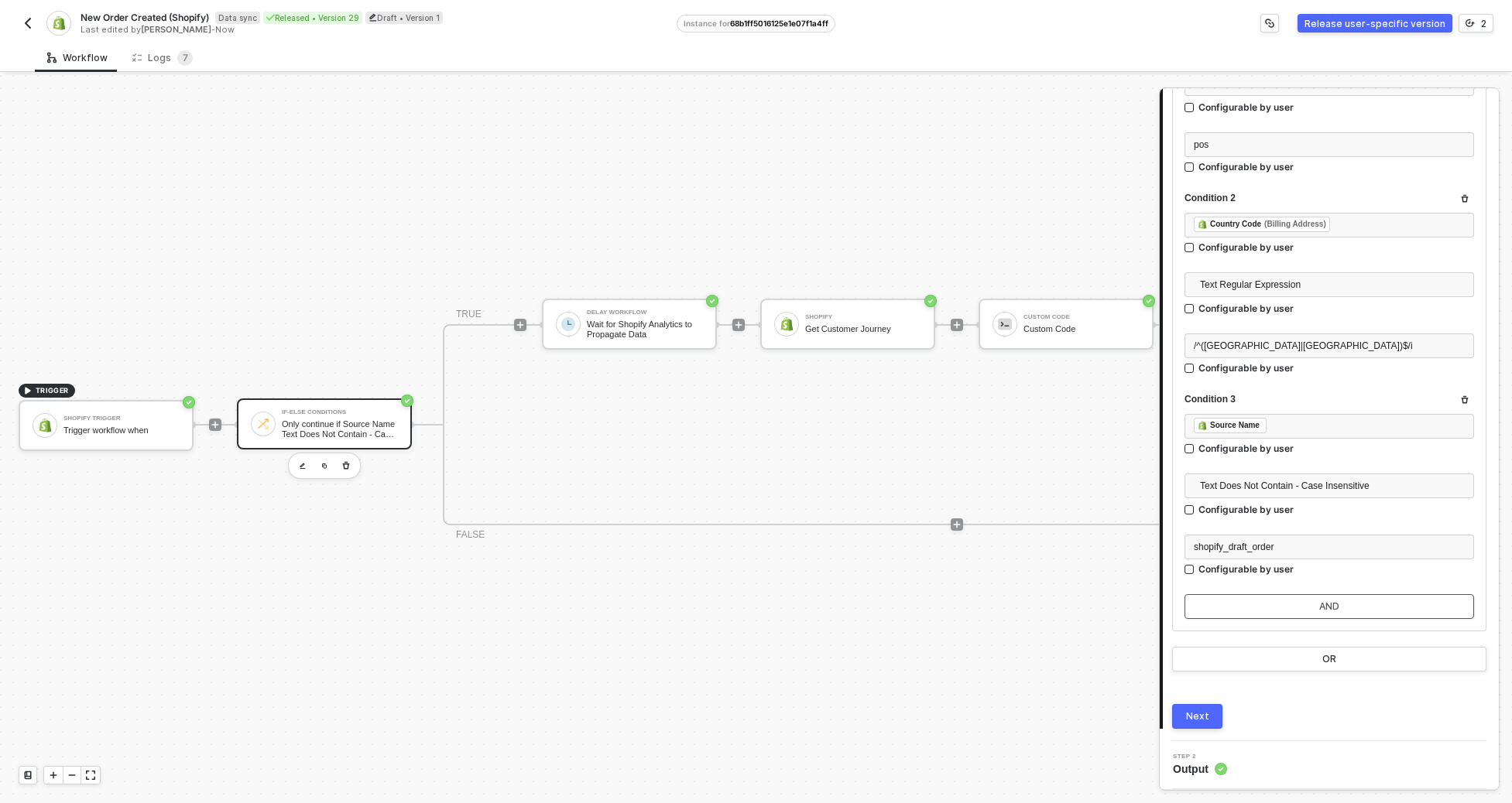
click at [1010, 607] on button "AND" at bounding box center [1330, 606] width 290 height 24
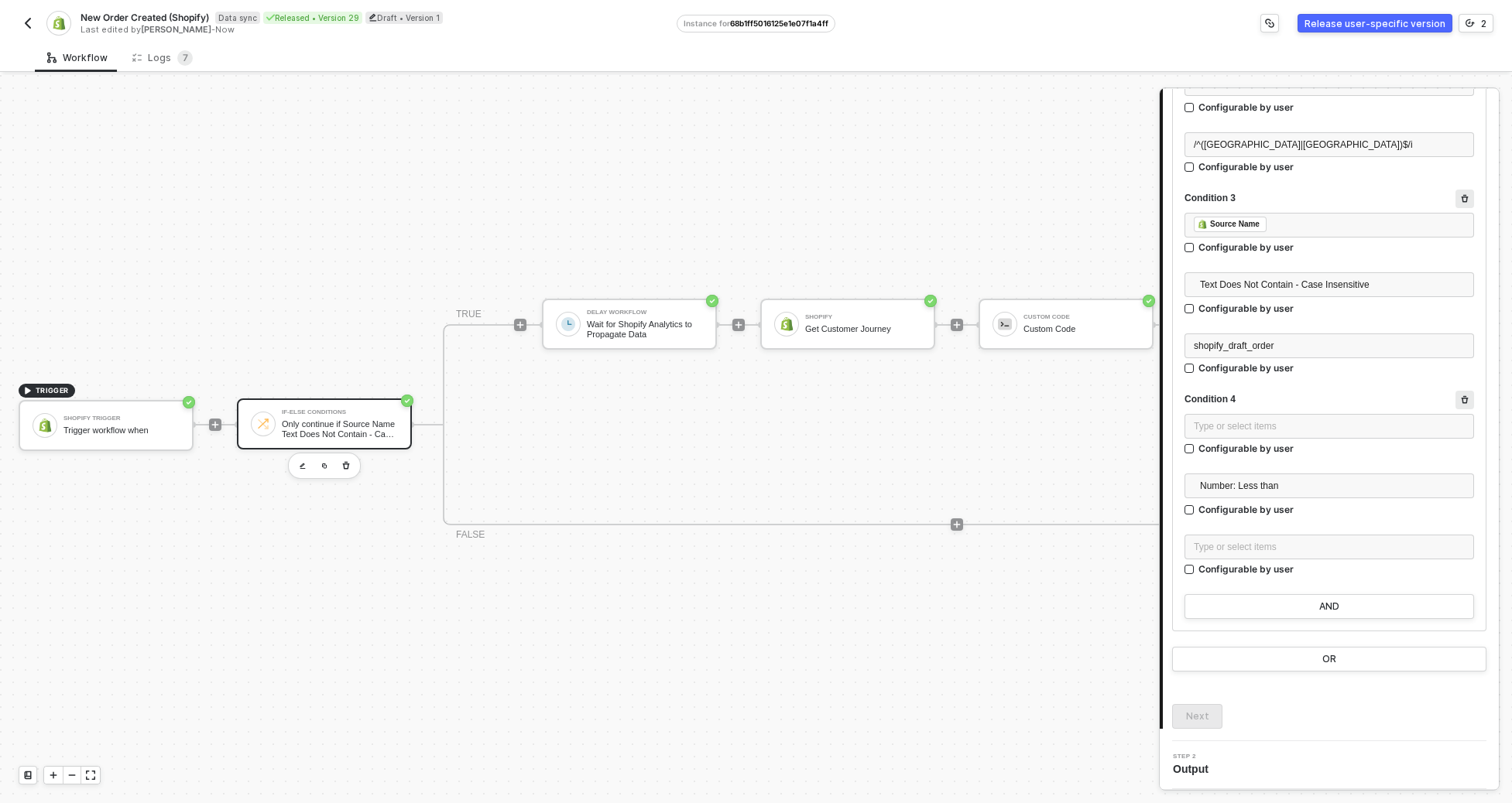
click at [1010, 392] on button "button" at bounding box center [1465, 400] width 19 height 19
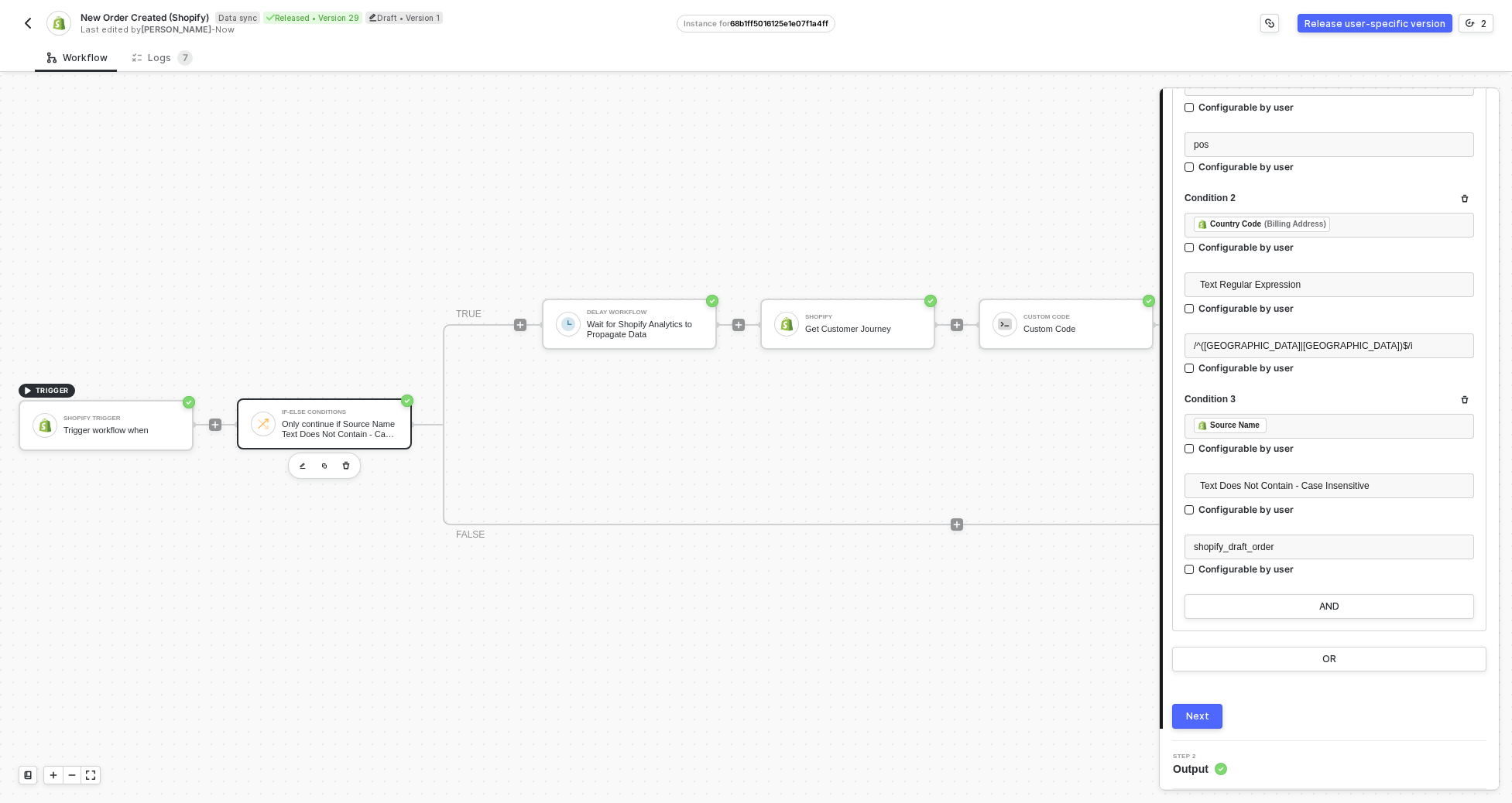
scroll to position [298, 0]
click at [212, 420] on icon "icon-play" at bounding box center [216, 425] width 9 height 9
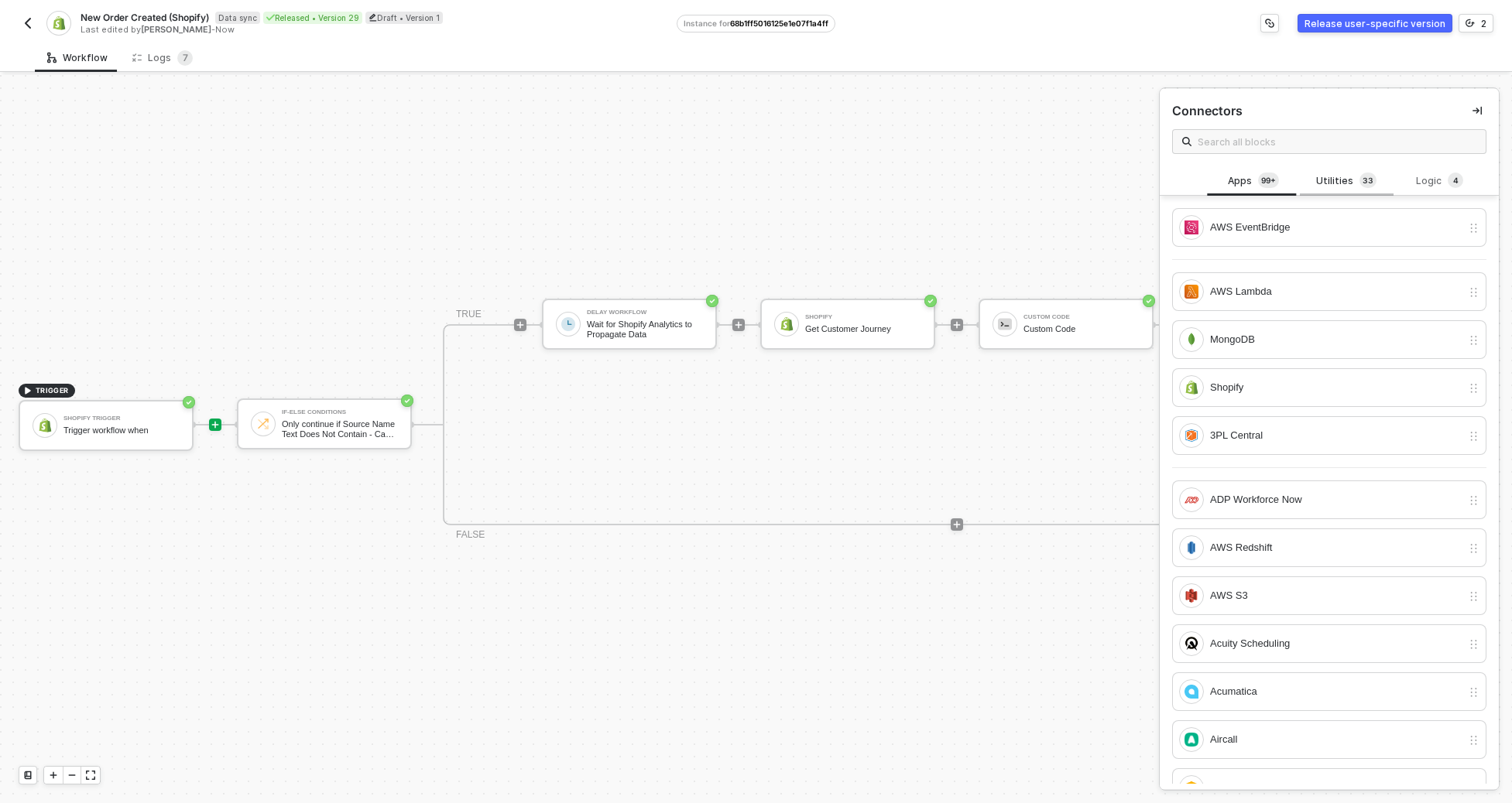
click at [1010, 184] on div "Utilities 3 3" at bounding box center [1347, 181] width 93 height 29
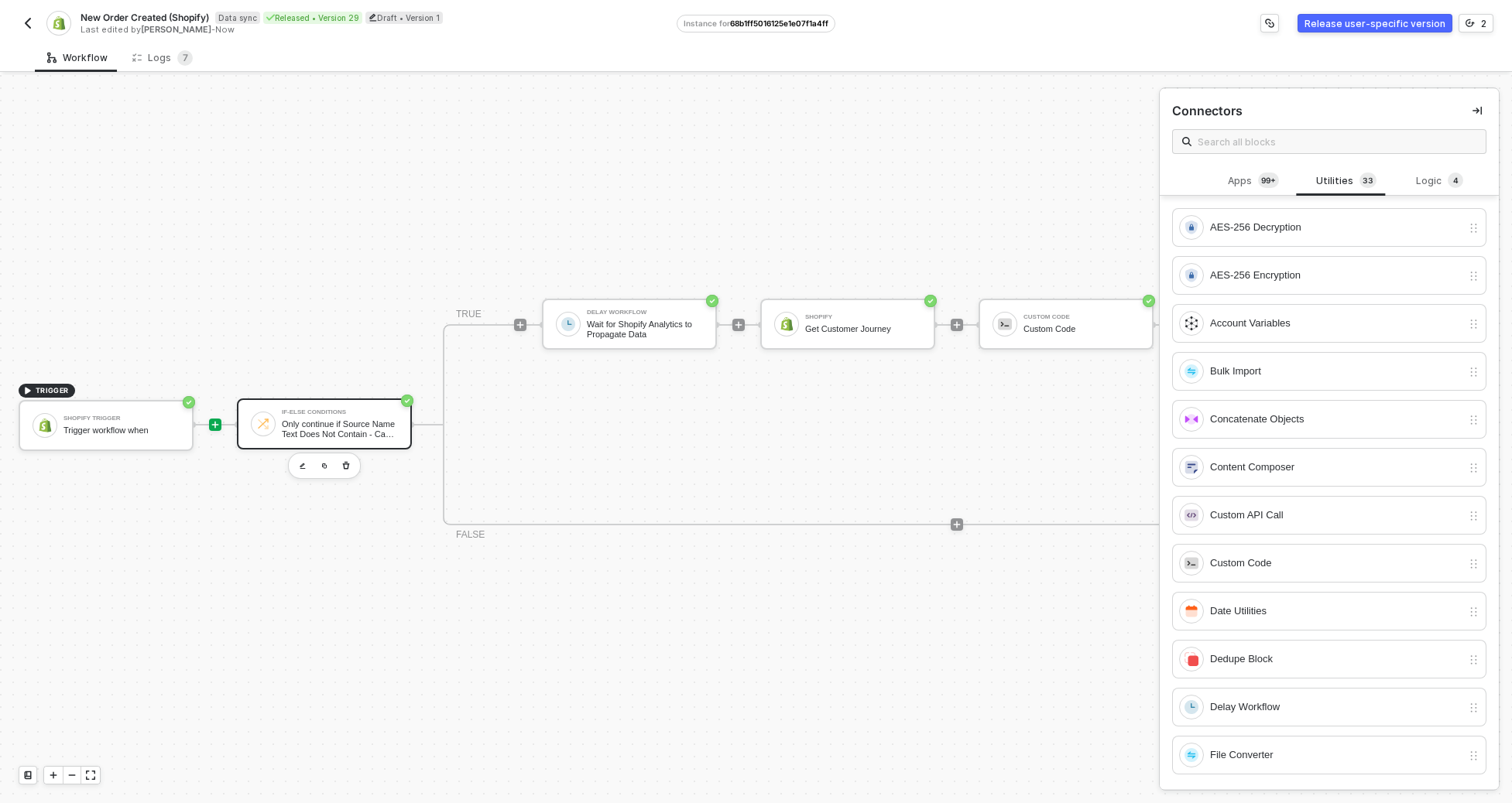
click at [315, 399] on div "If-Else Conditions Only continue if Source Name Text Does Not Contain - Case Se…" at bounding box center [325, 424] width 175 height 51
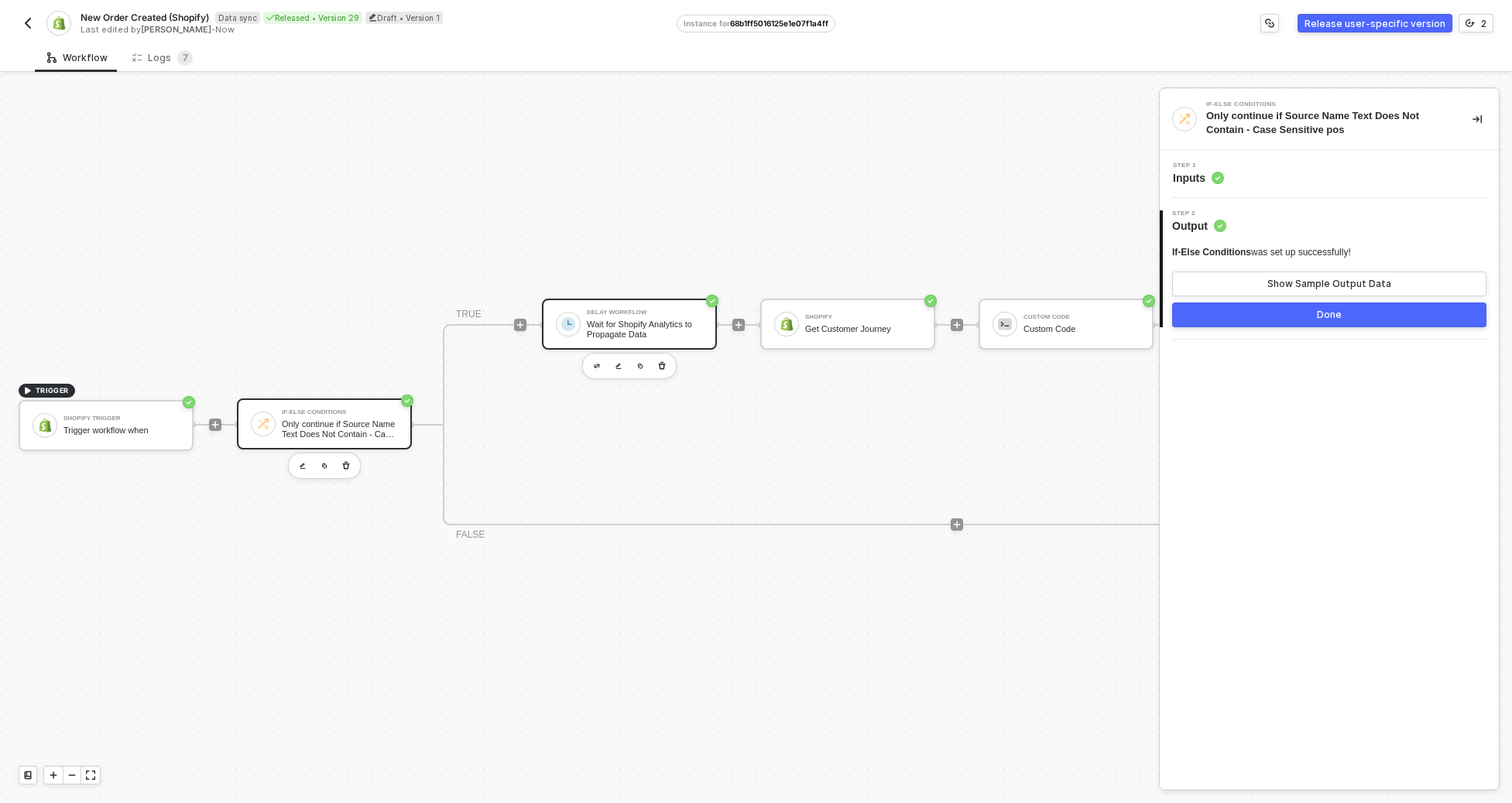
click at [666, 320] on div "Wait for Shopify Analytics to Propagate Data" at bounding box center [645, 329] width 116 height 20
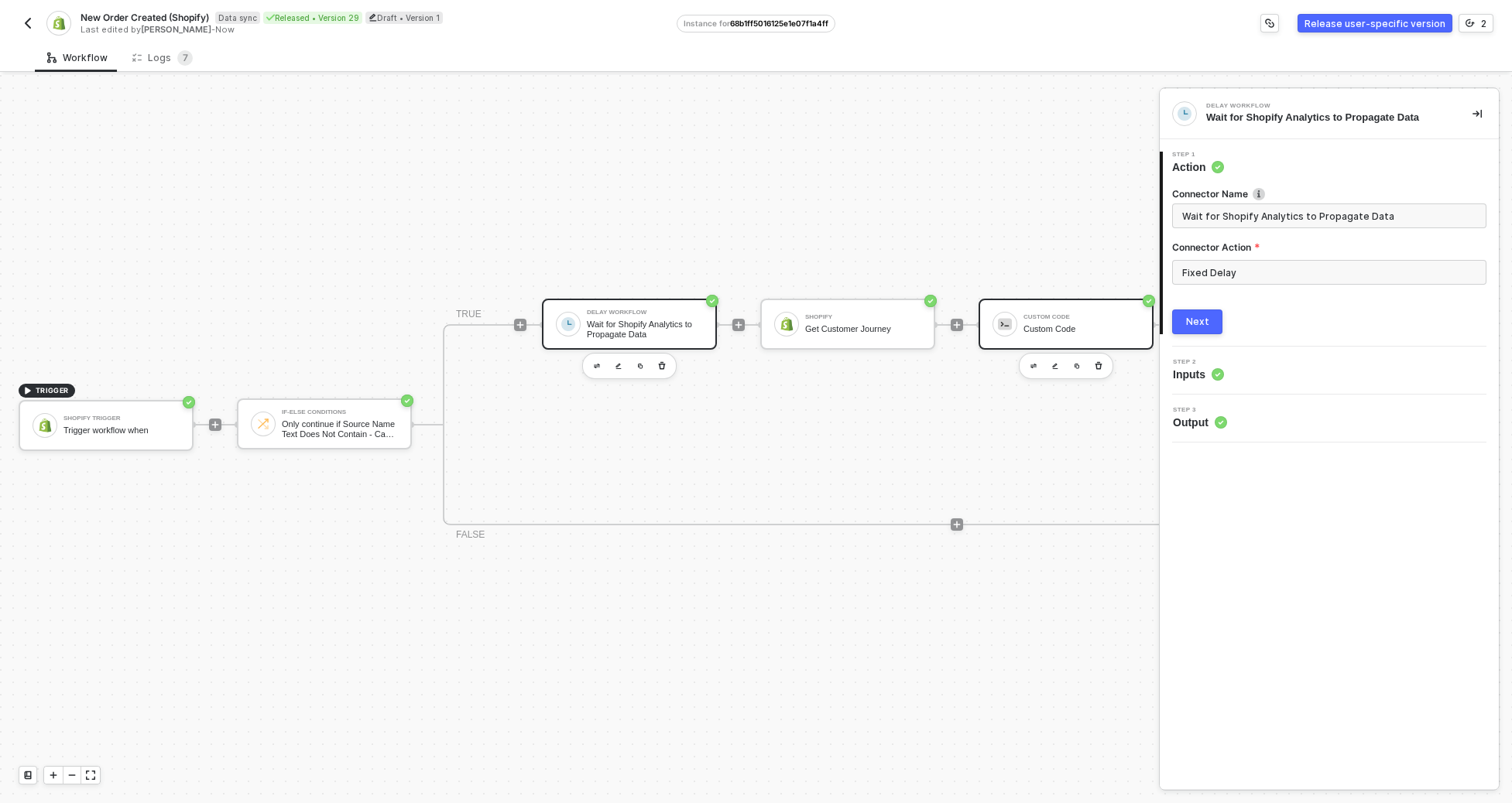
click at [985, 298] on div "Custom Code Custom Code" at bounding box center [1066, 324] width 175 height 51
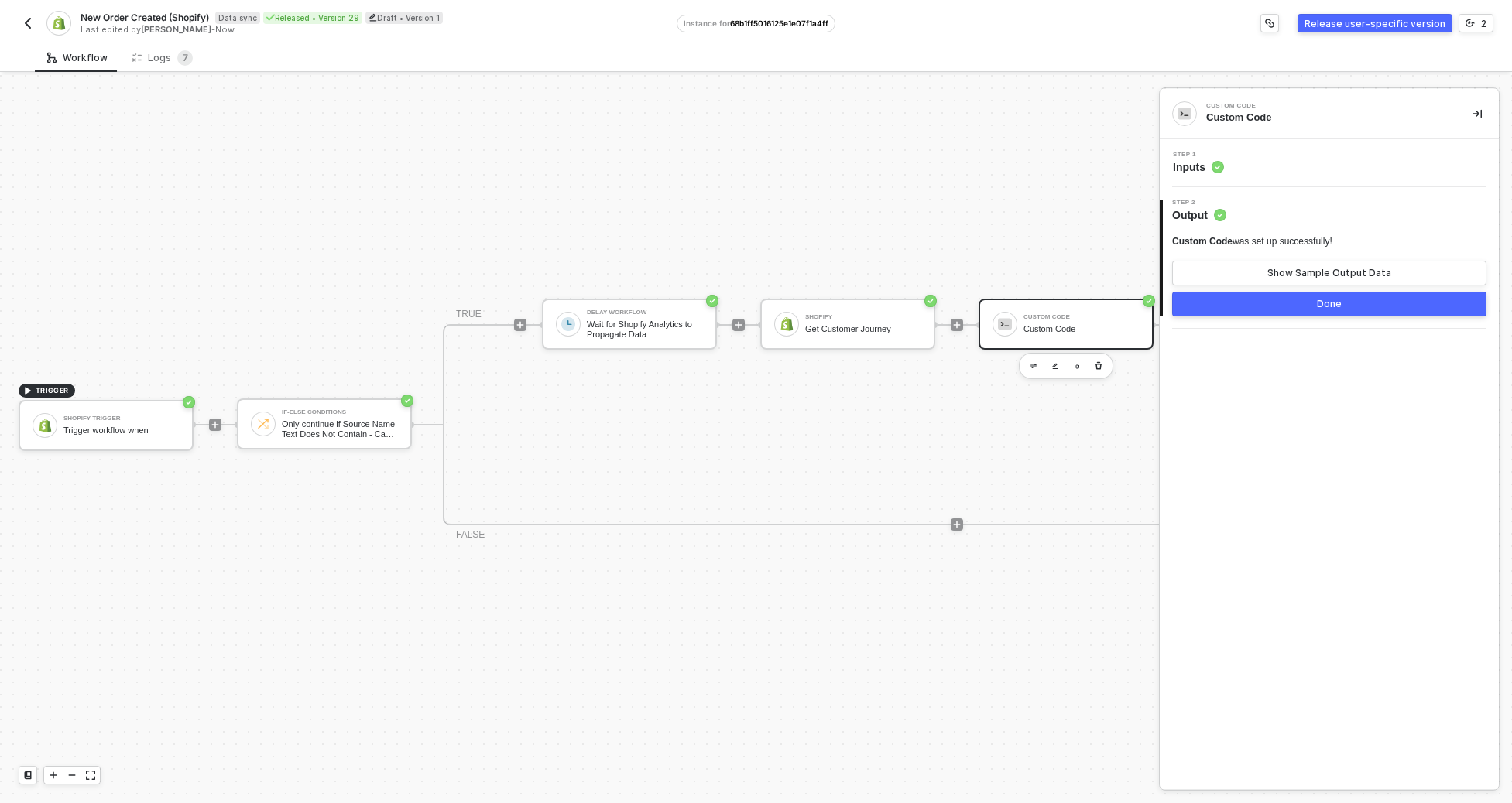
click at [1010, 170] on div "Step 1 Inputs" at bounding box center [1331, 163] width 335 height 23
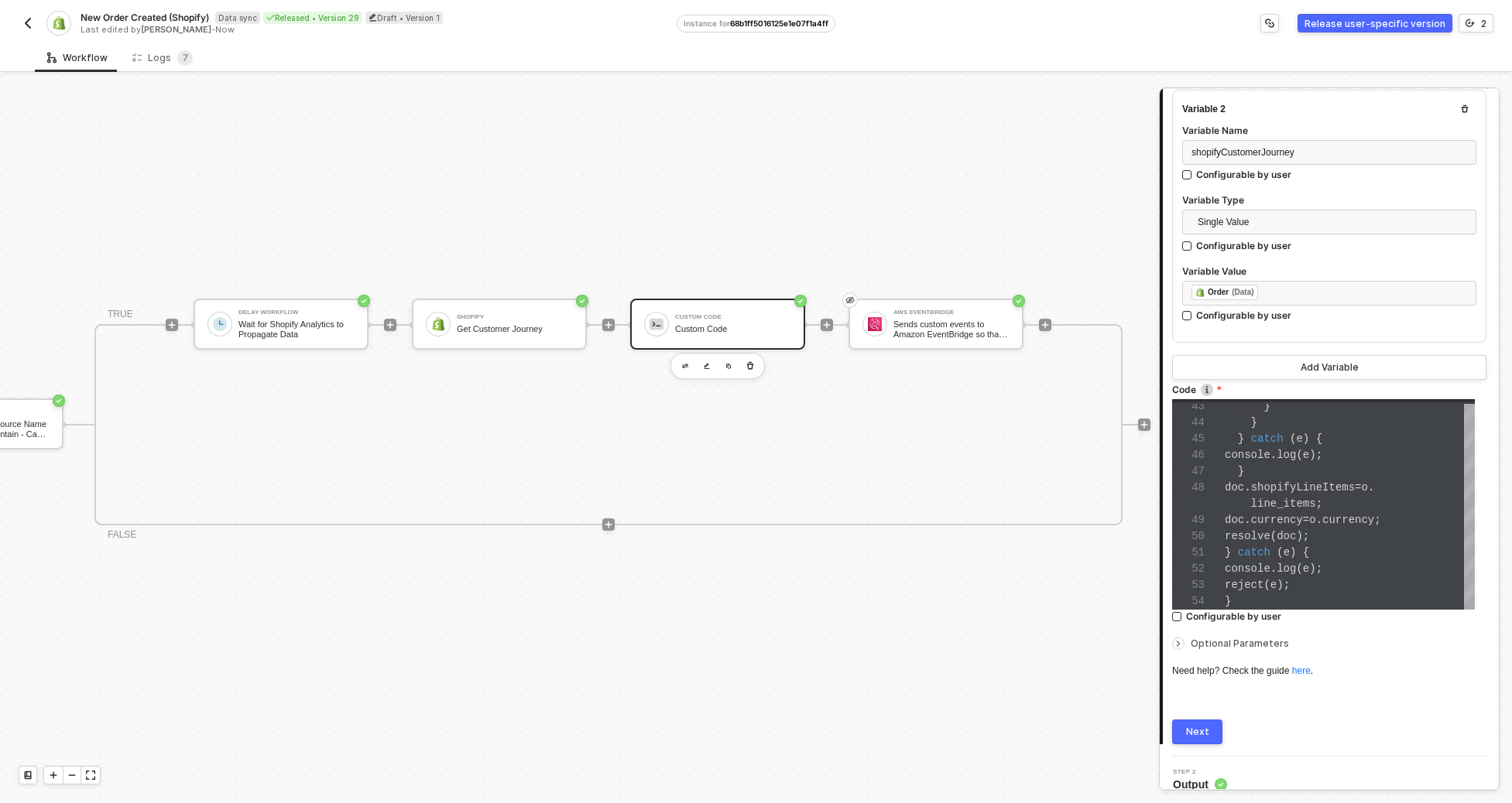
scroll to position [40, 0]
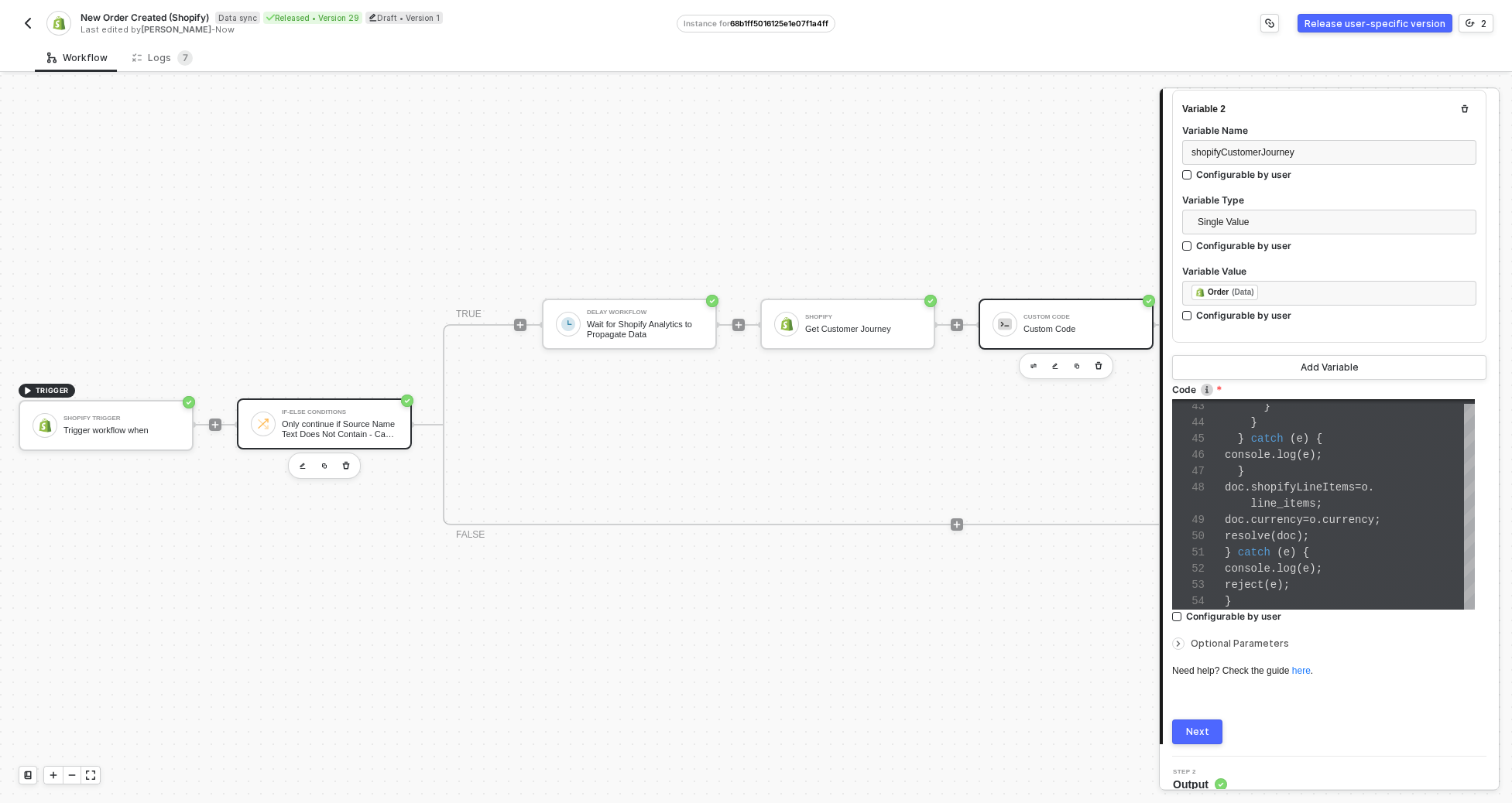
click at [380, 433] on div "If-Else Conditions Only continue if Source Name Text Does Not Contain - Case Se…" at bounding box center [325, 424] width 175 height 51
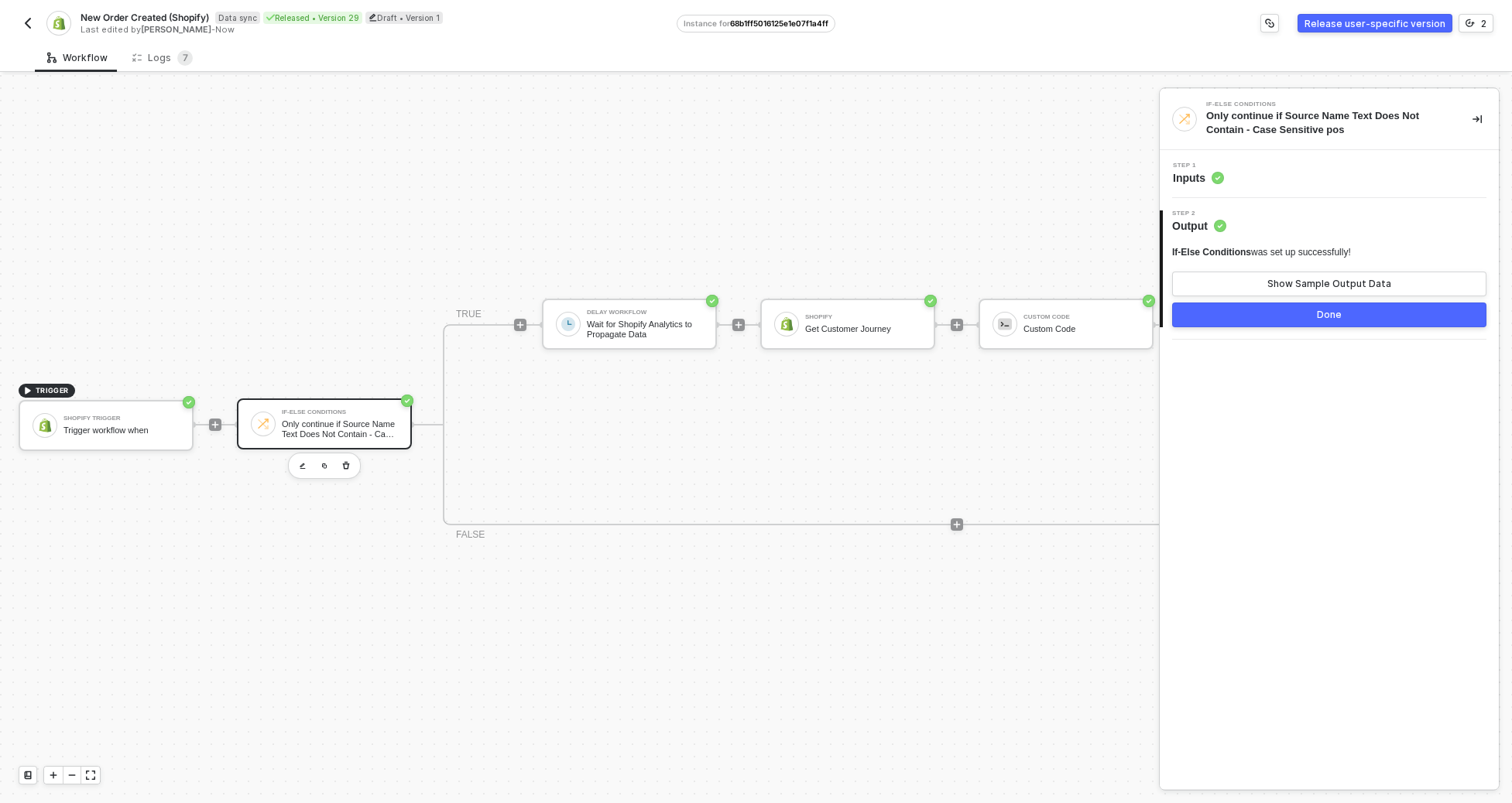
click at [1010, 175] on circle at bounding box center [1218, 178] width 13 height 13
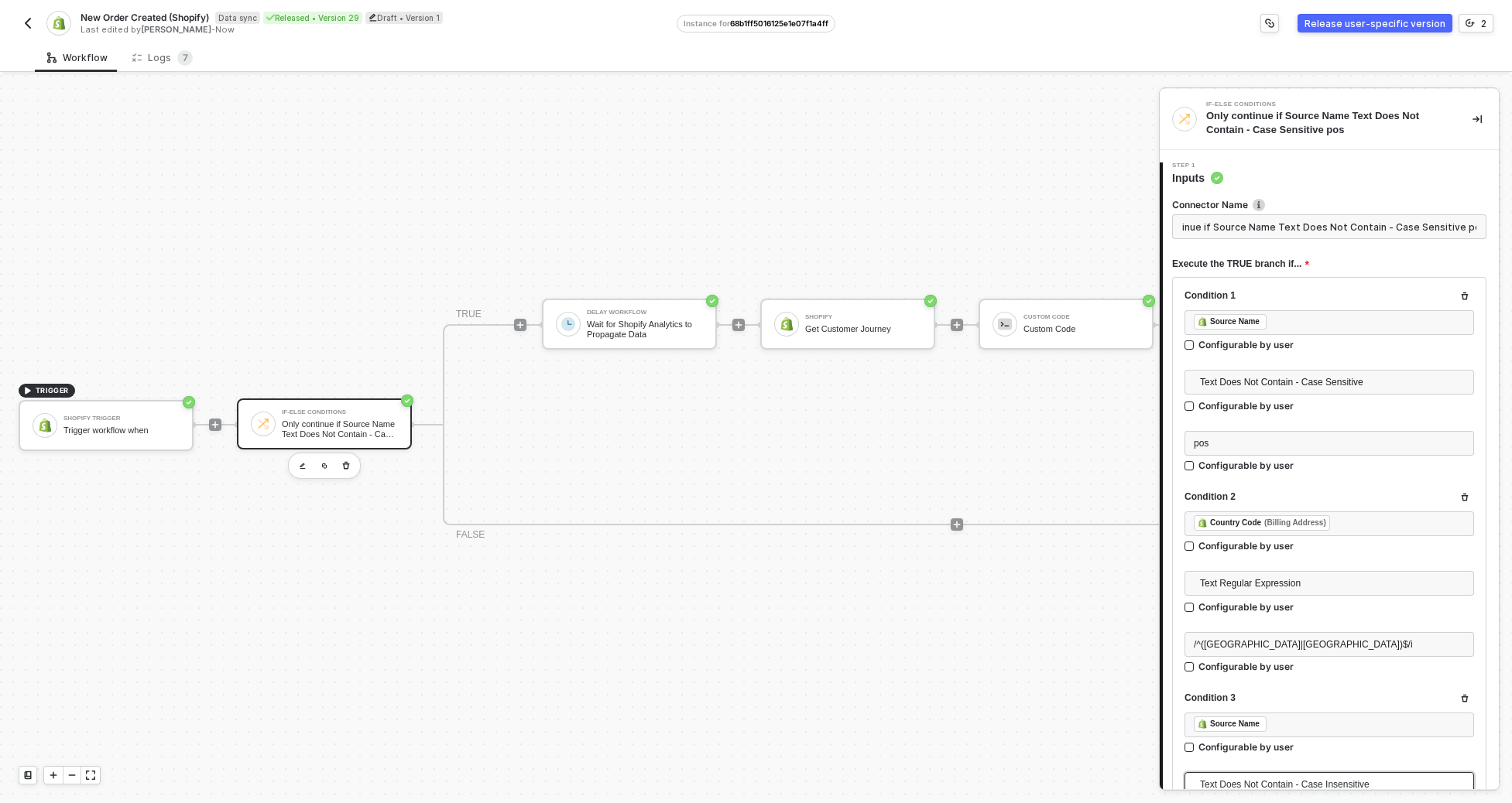
scroll to position [298, 0]
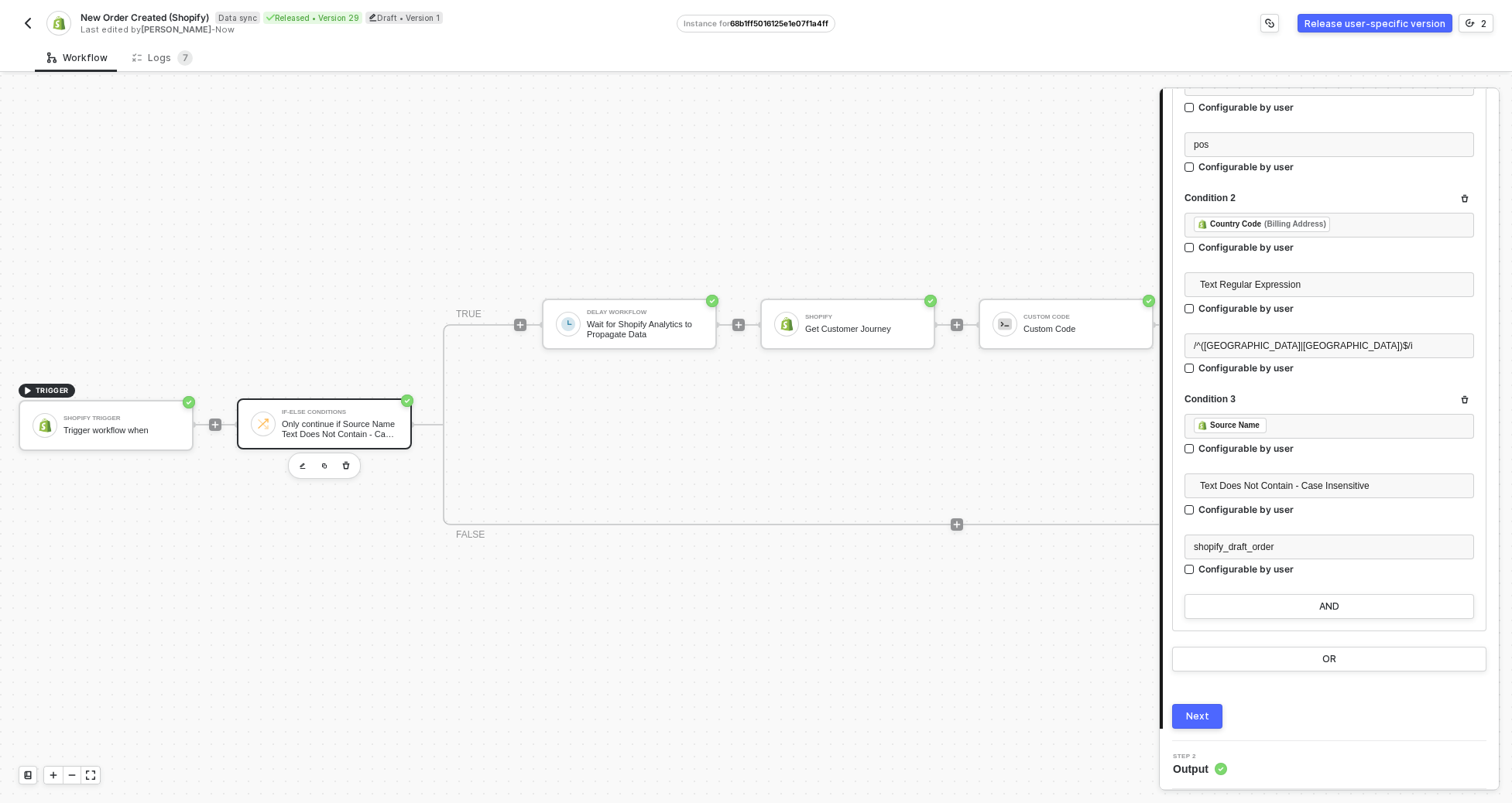
click at [221, 415] on div at bounding box center [215, 425] width 206 height 121
click at [216, 422] on icon "icon-play" at bounding box center [216, 425] width 7 height 7
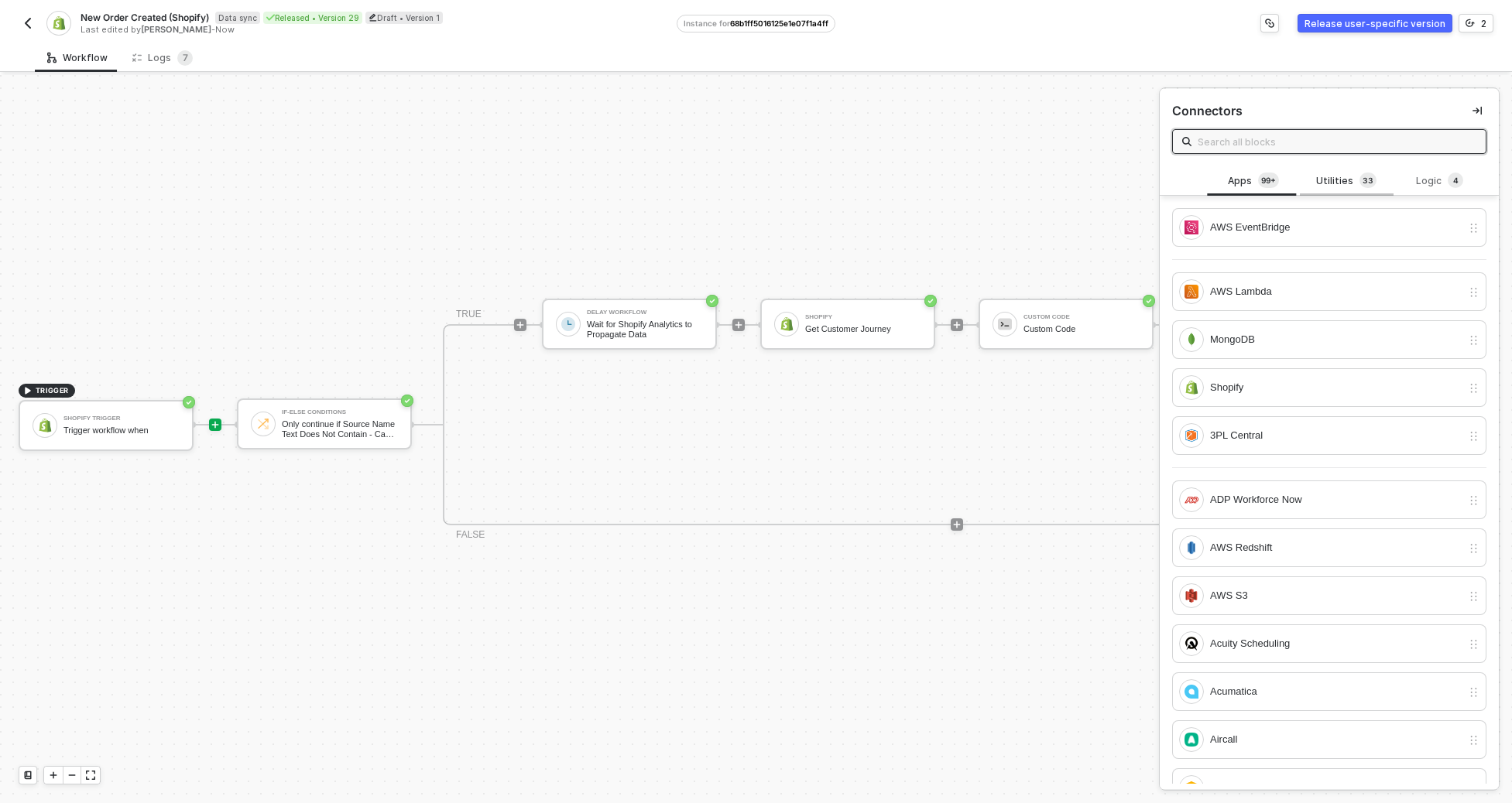
click at [1010, 181] on div "Utilities 3 3" at bounding box center [1346, 182] width 68 height 17
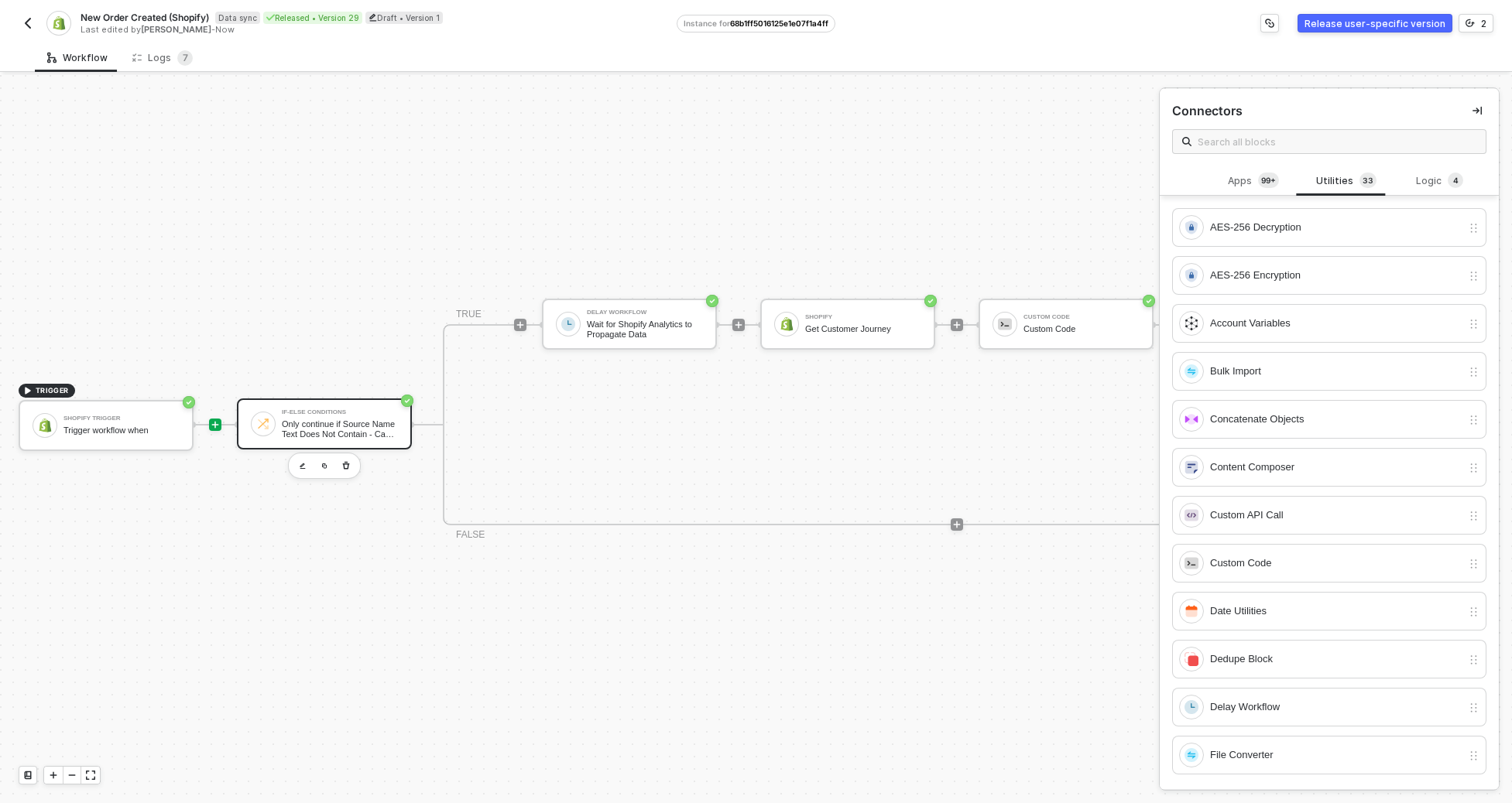
click at [363, 419] on div "Only continue if Source Name Text Does Not Contain - Case Sensitive pos" at bounding box center [340, 429] width 116 height 20
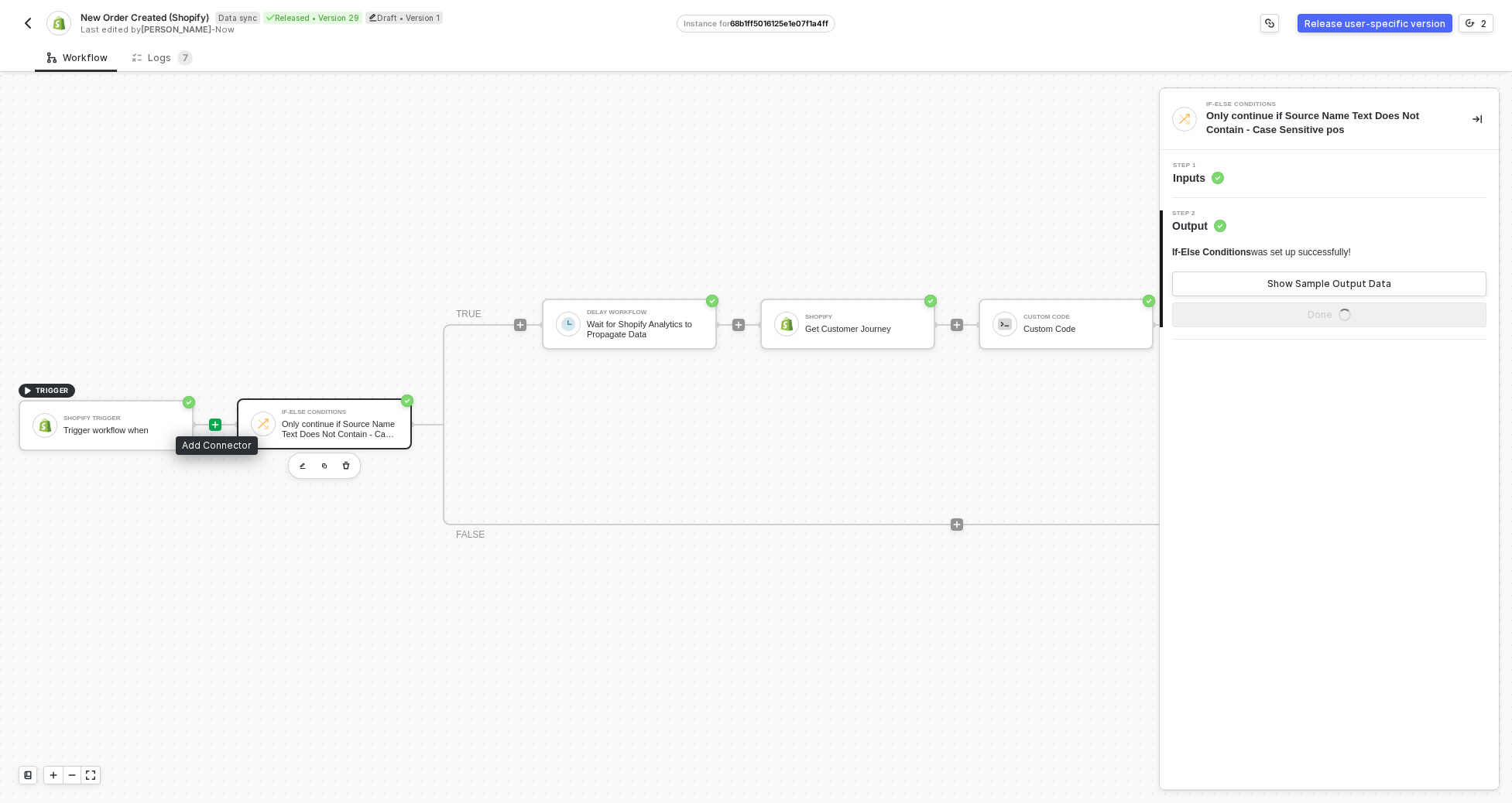
click at [219, 420] on icon "icon-play" at bounding box center [216, 425] width 9 height 9
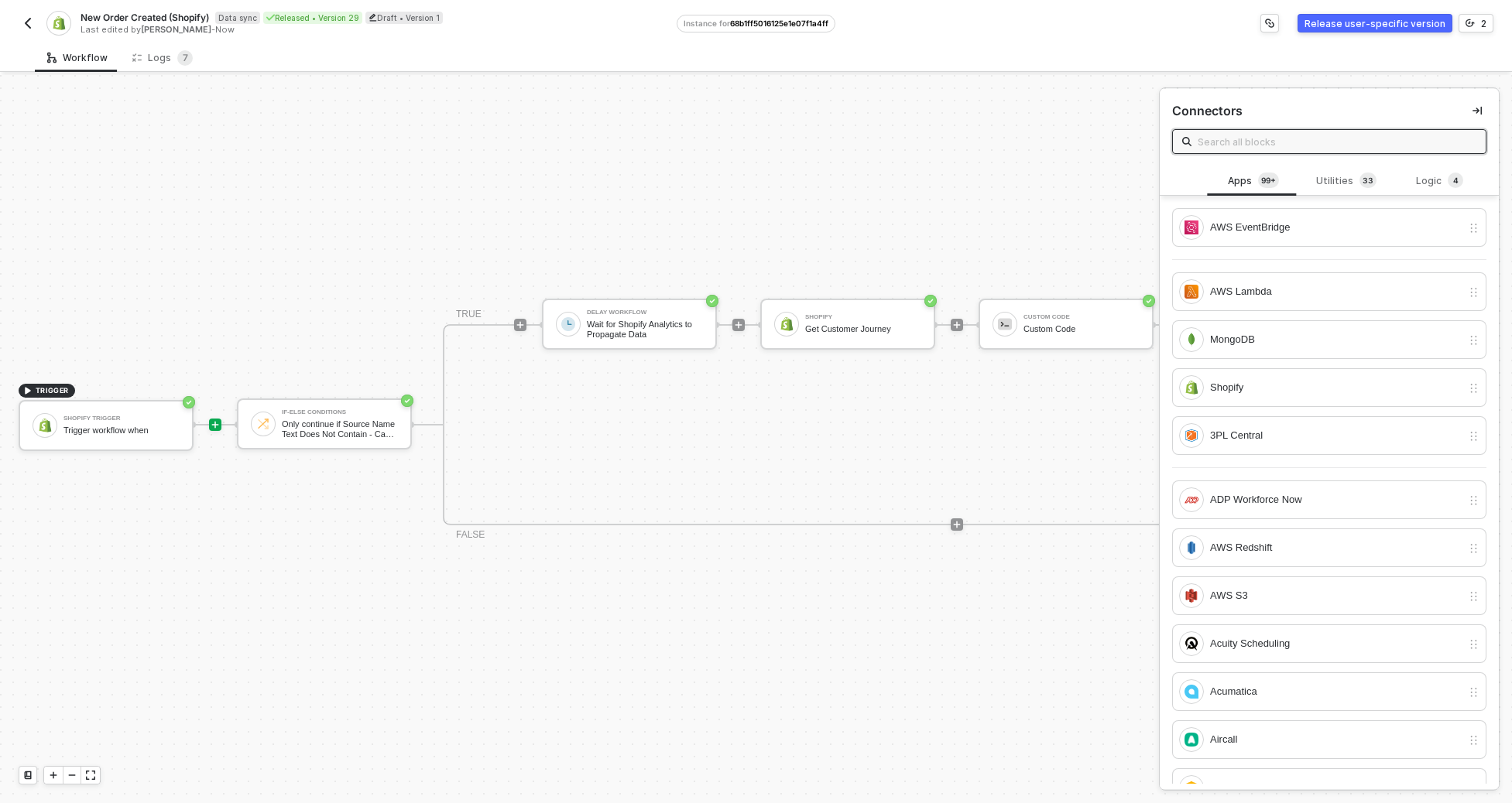
click at [230, 407] on div at bounding box center [215, 425] width 206 height 121
click at [211, 420] on icon "icon-play" at bounding box center [216, 425] width 9 height 9
click at [1010, 263] on div "AWS EventBridge AWS Lambda MongoDB Shopify" at bounding box center [1330, 308] width 314 height 199
click at [1010, 179] on div "Utilities 3 3" at bounding box center [1346, 182] width 68 height 17
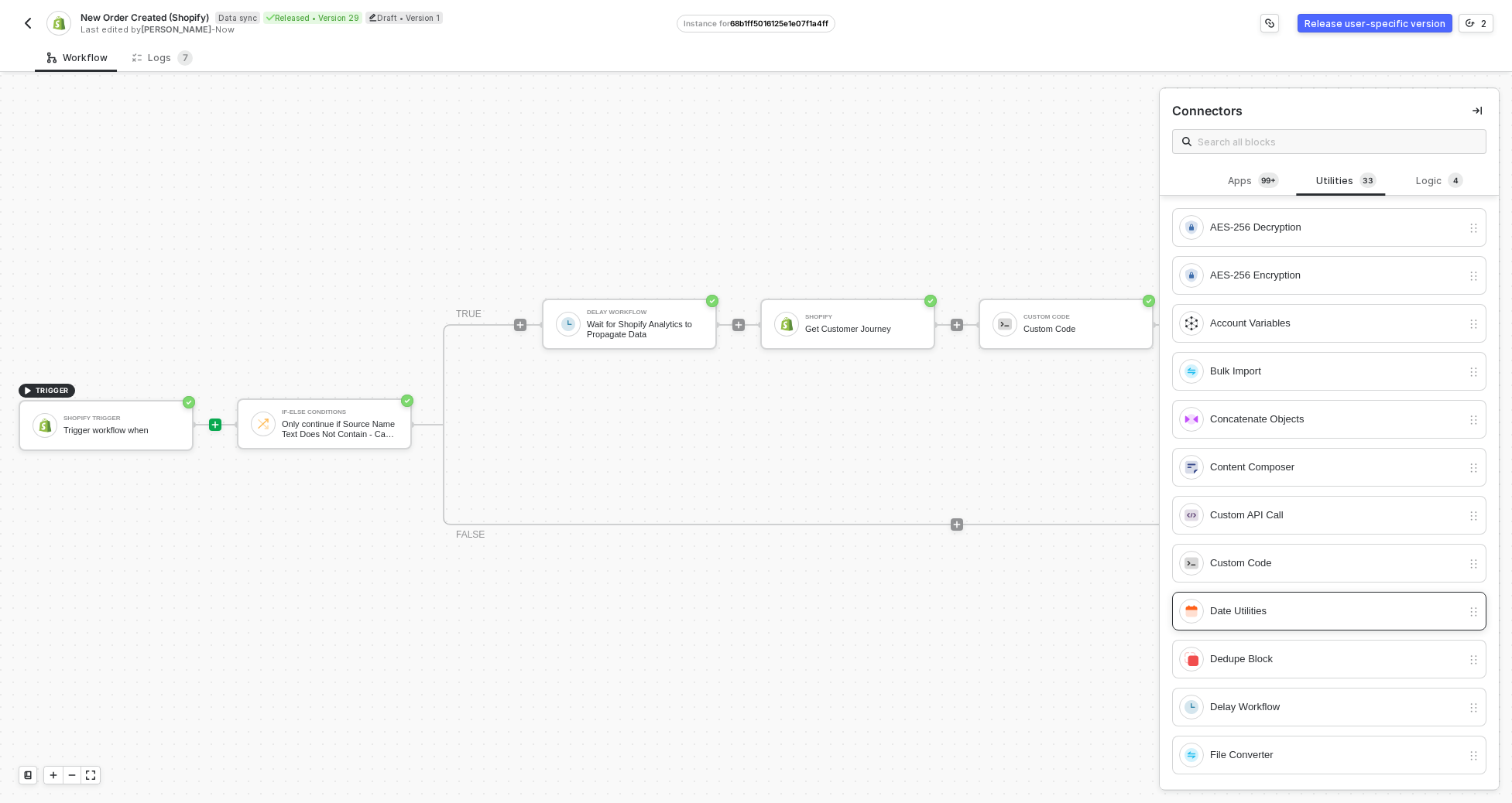
click at [1010, 620] on div "Date Utilities" at bounding box center [1321, 611] width 283 height 24
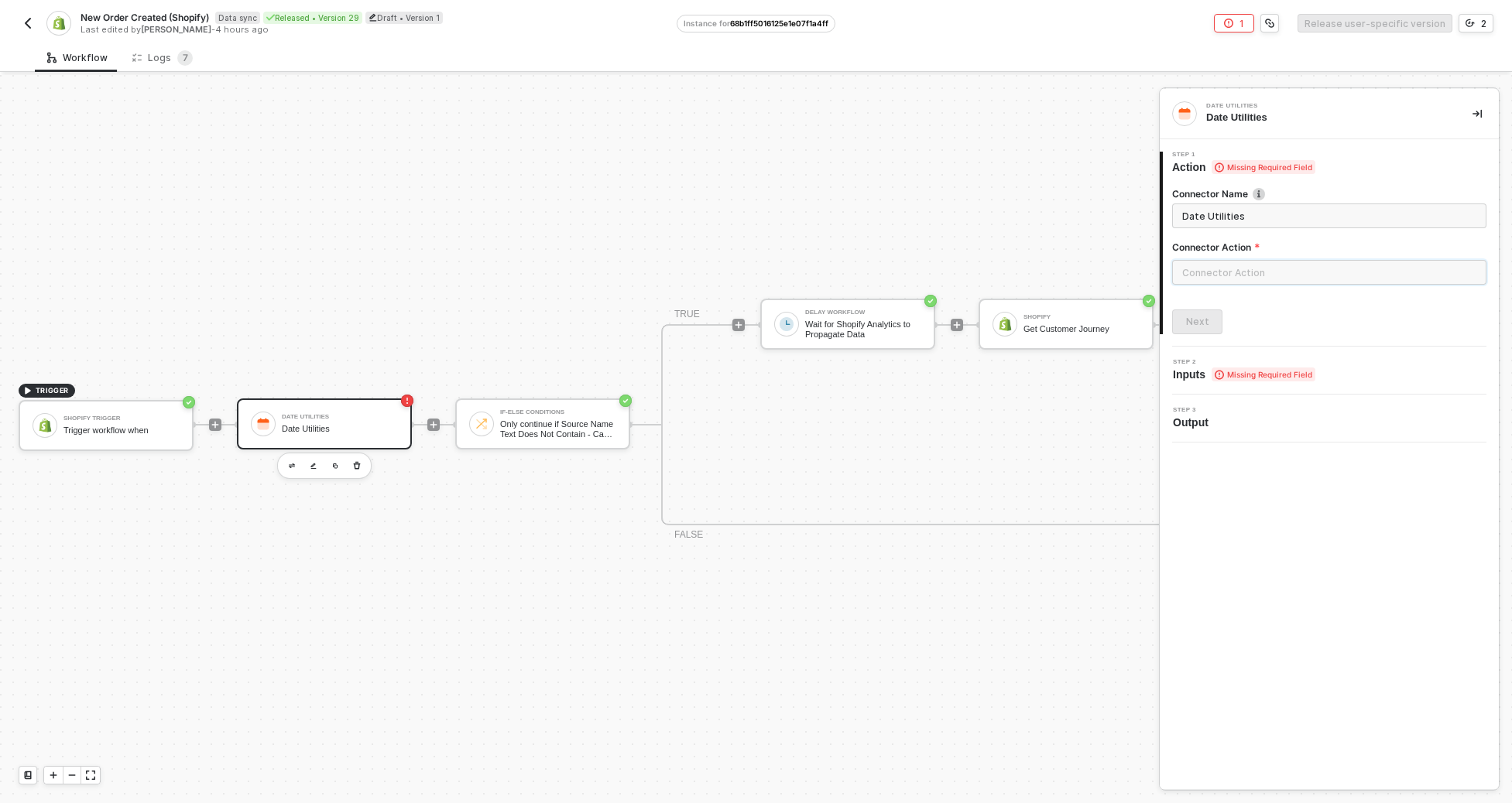
click at [1010, 278] on input "text" at bounding box center [1330, 272] width 314 height 24
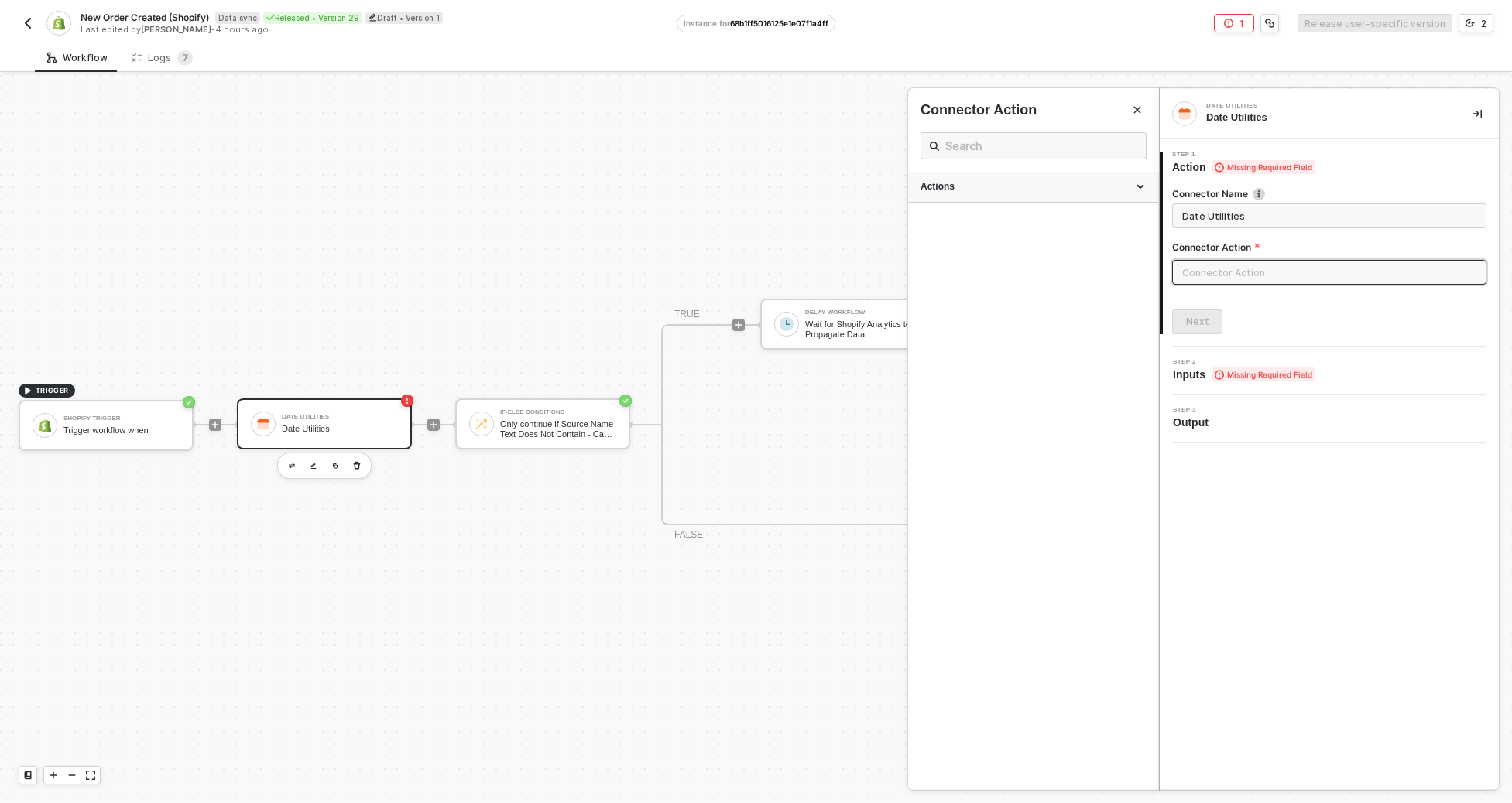
click at [1010, 200] on div "Actions" at bounding box center [1033, 187] width 250 height 31
click at [1010, 253] on div "Generate Date" at bounding box center [1032, 255] width 225 height 13
type input "Generate a calendar date to use"
type input "Generate Date"
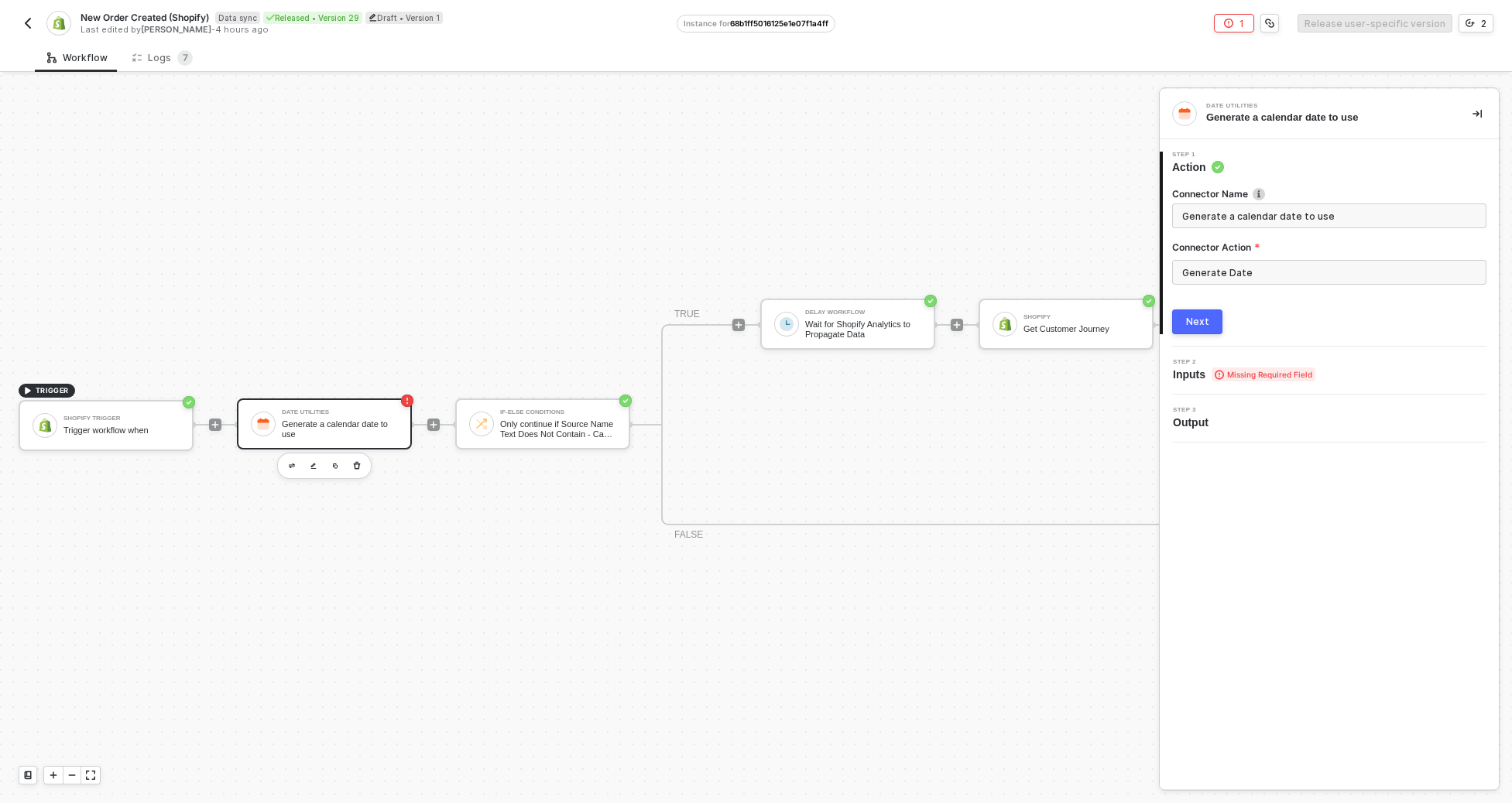
click at [1010, 297] on div "Connector Name Generate a calendar date to use Connector Action Generate Date N…" at bounding box center [1330, 255] width 314 height 159
click at [1010, 308] on div "Connector Name Generate a calendar date to use Connector Action Generate Date N…" at bounding box center [1330, 255] width 314 height 159
click at [1010, 313] on button "Next" at bounding box center [1198, 321] width 51 height 24
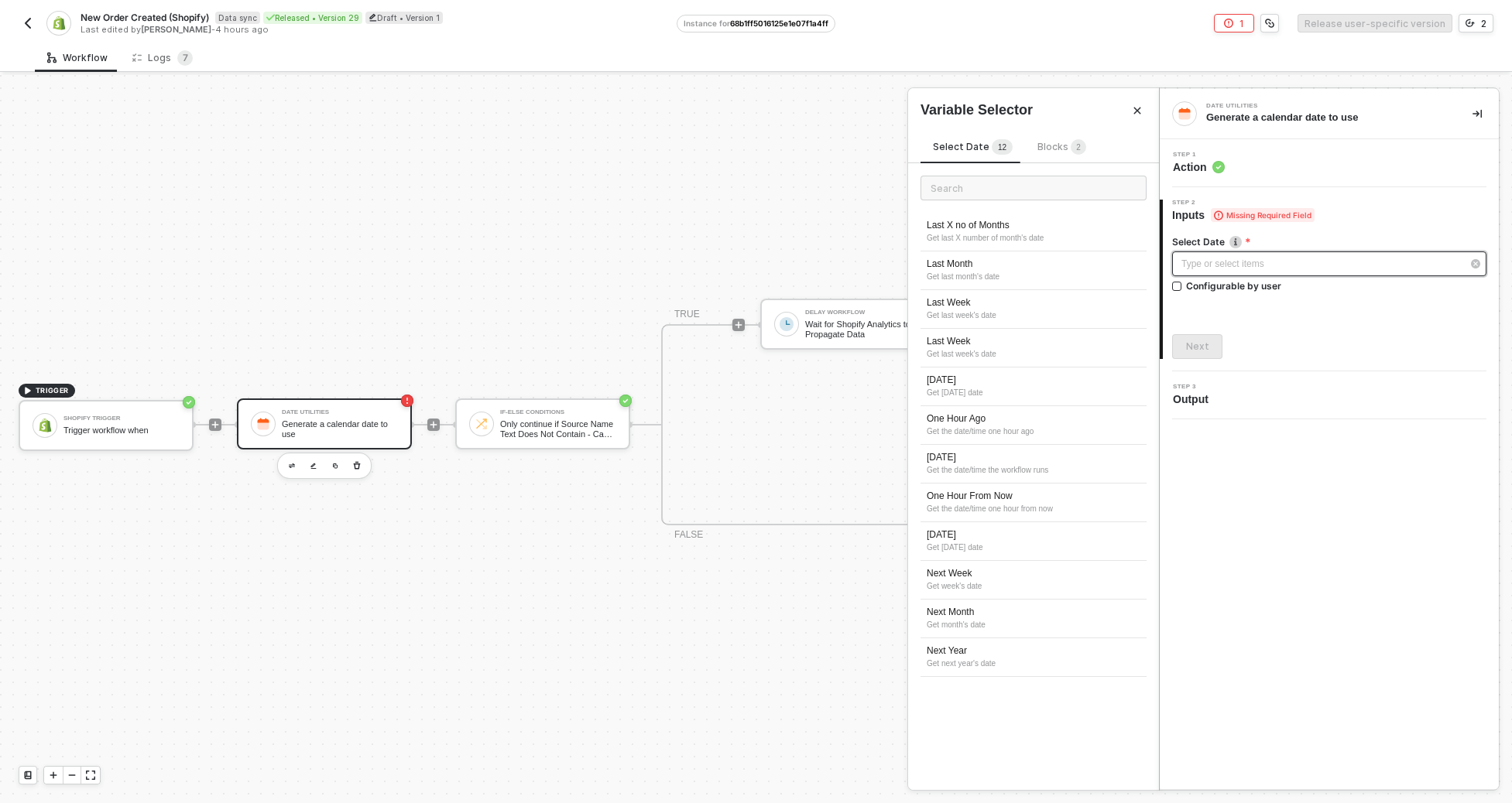
click at [1010, 266] on div "Type or select items ﻿" at bounding box center [1322, 264] width 280 height 15
click at [1010, 307] on div "Last Week" at bounding box center [1033, 302] width 214 height 13
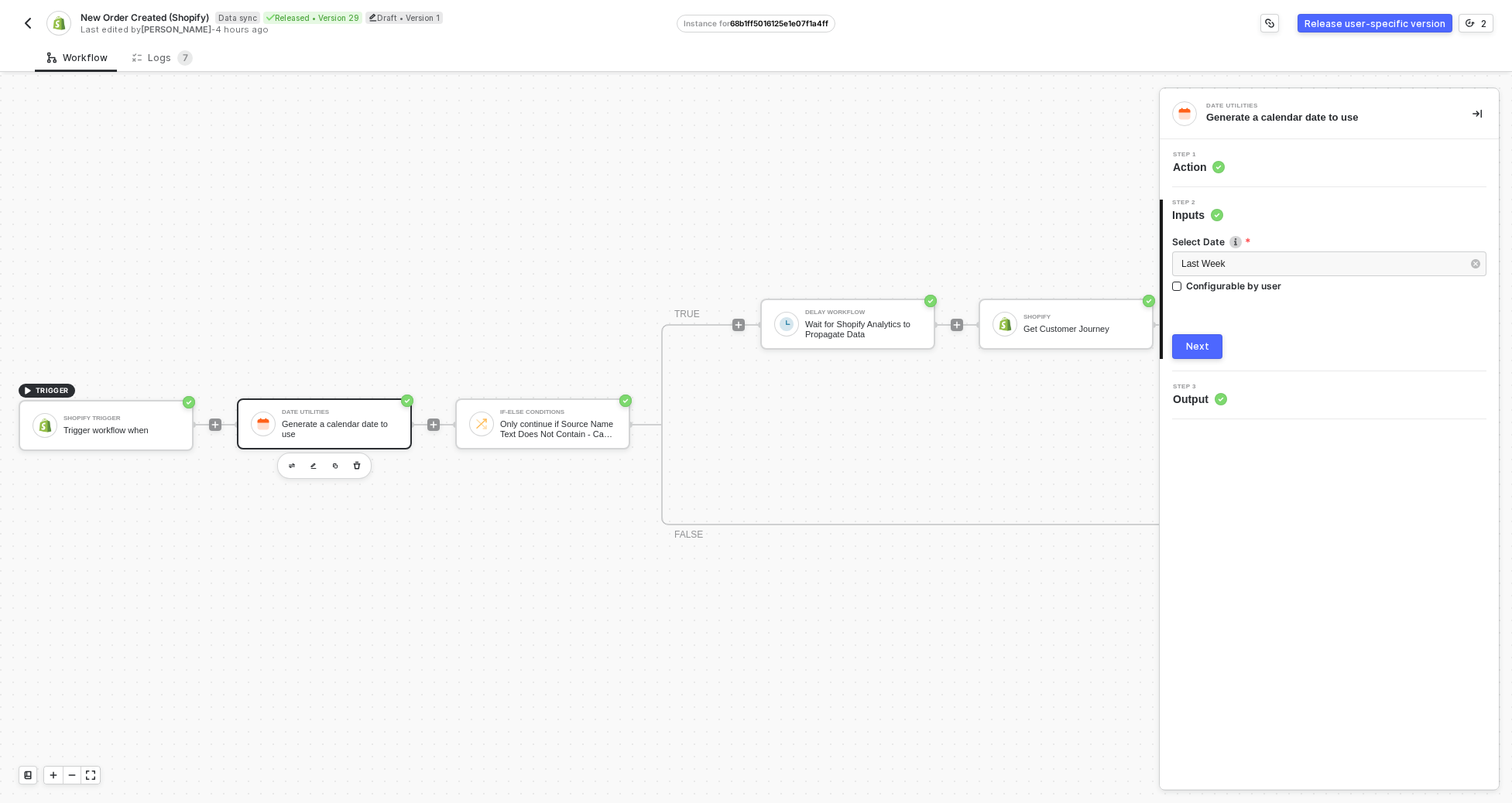
click at [1010, 314] on div "Shopify" at bounding box center [1081, 317] width 116 height 6
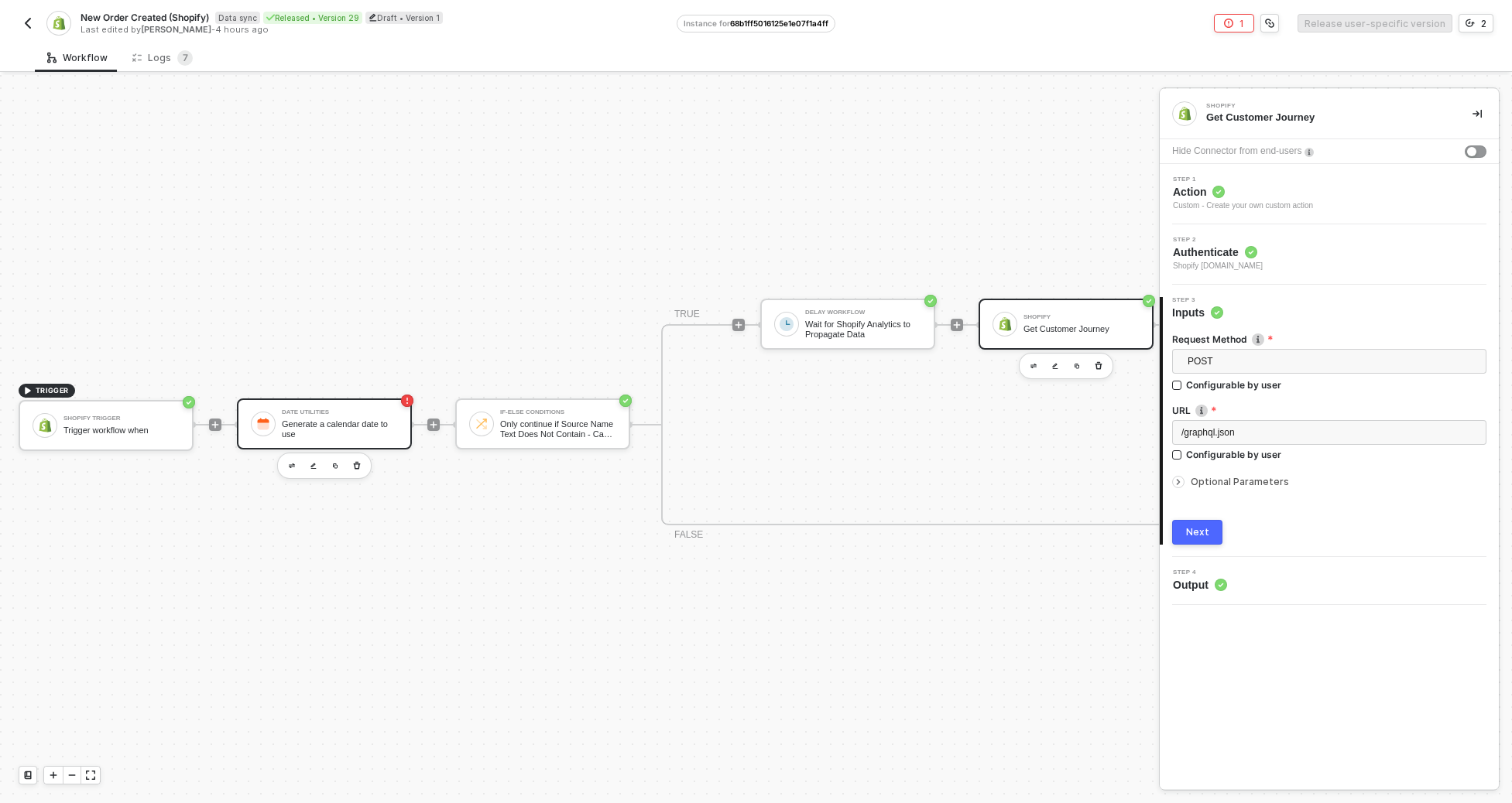
click at [314, 419] on div "Generate a calendar date to use" at bounding box center [340, 429] width 116 height 20
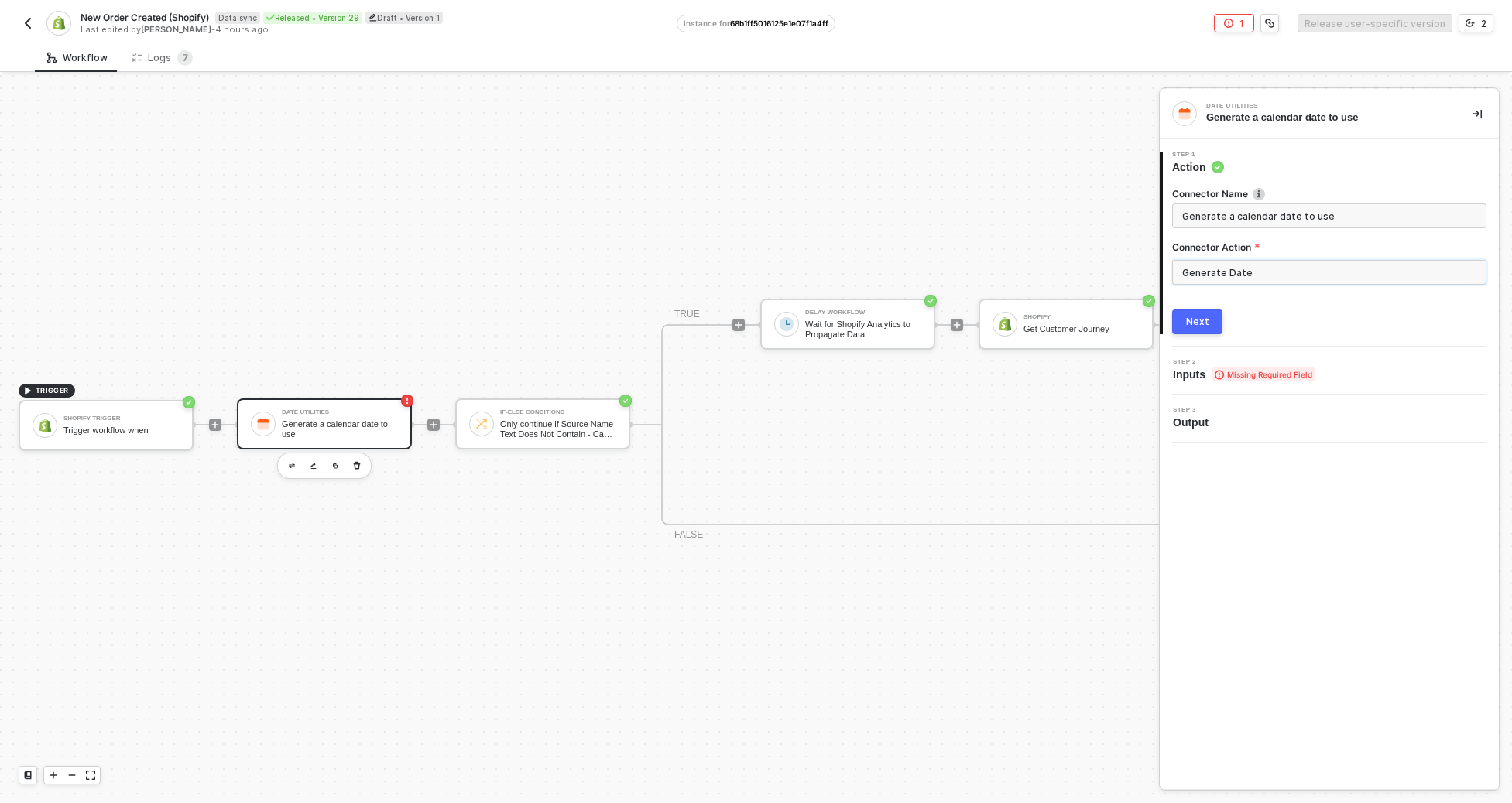
click at [1010, 272] on input "Generate Date" at bounding box center [1330, 272] width 314 height 24
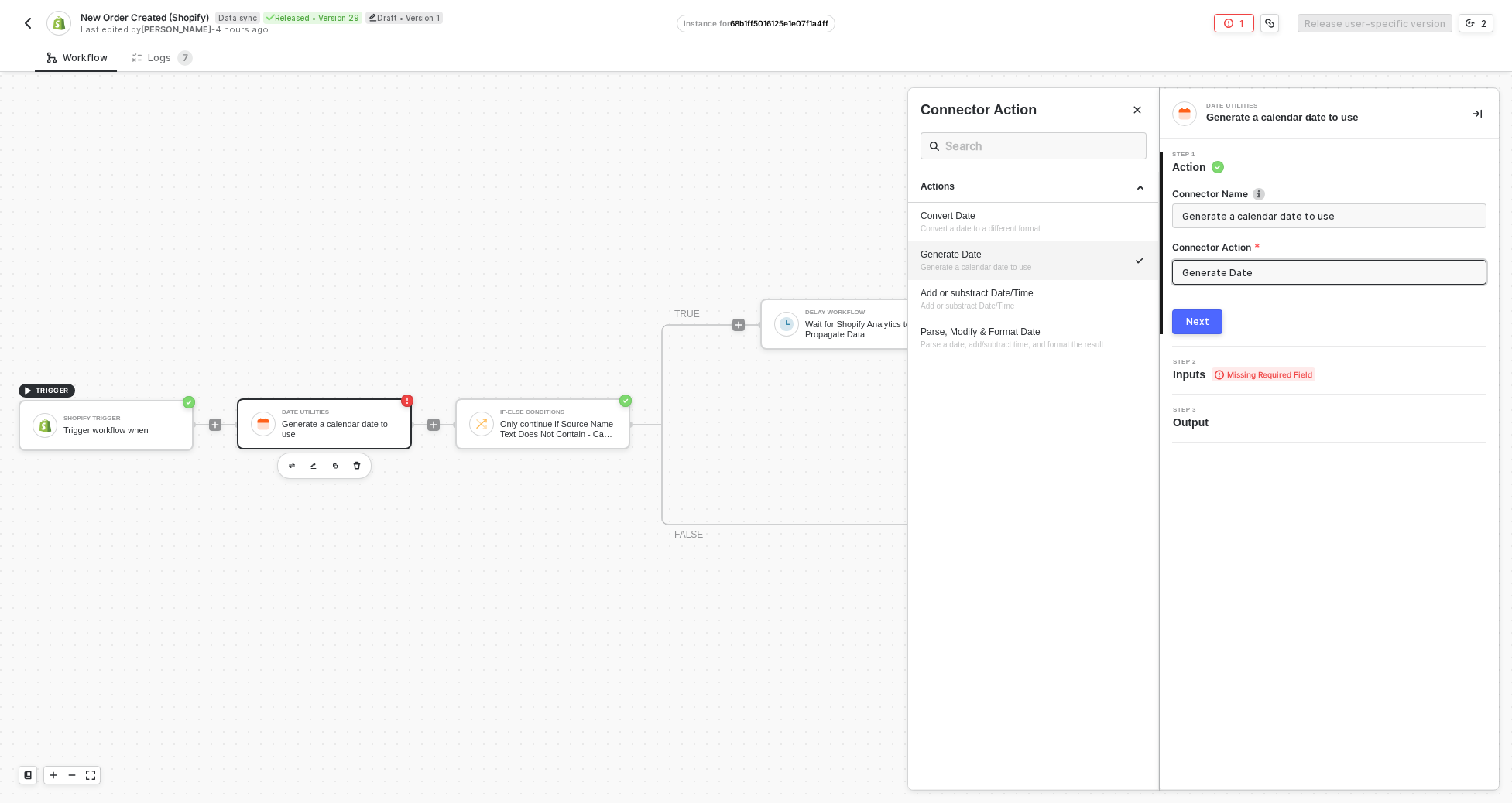
click at [1010, 355] on div "2 Step 2 Inputs Missing Required Field" at bounding box center [1329, 370] width 339 height 48
click at [1010, 328] on button "Next" at bounding box center [1198, 321] width 51 height 24
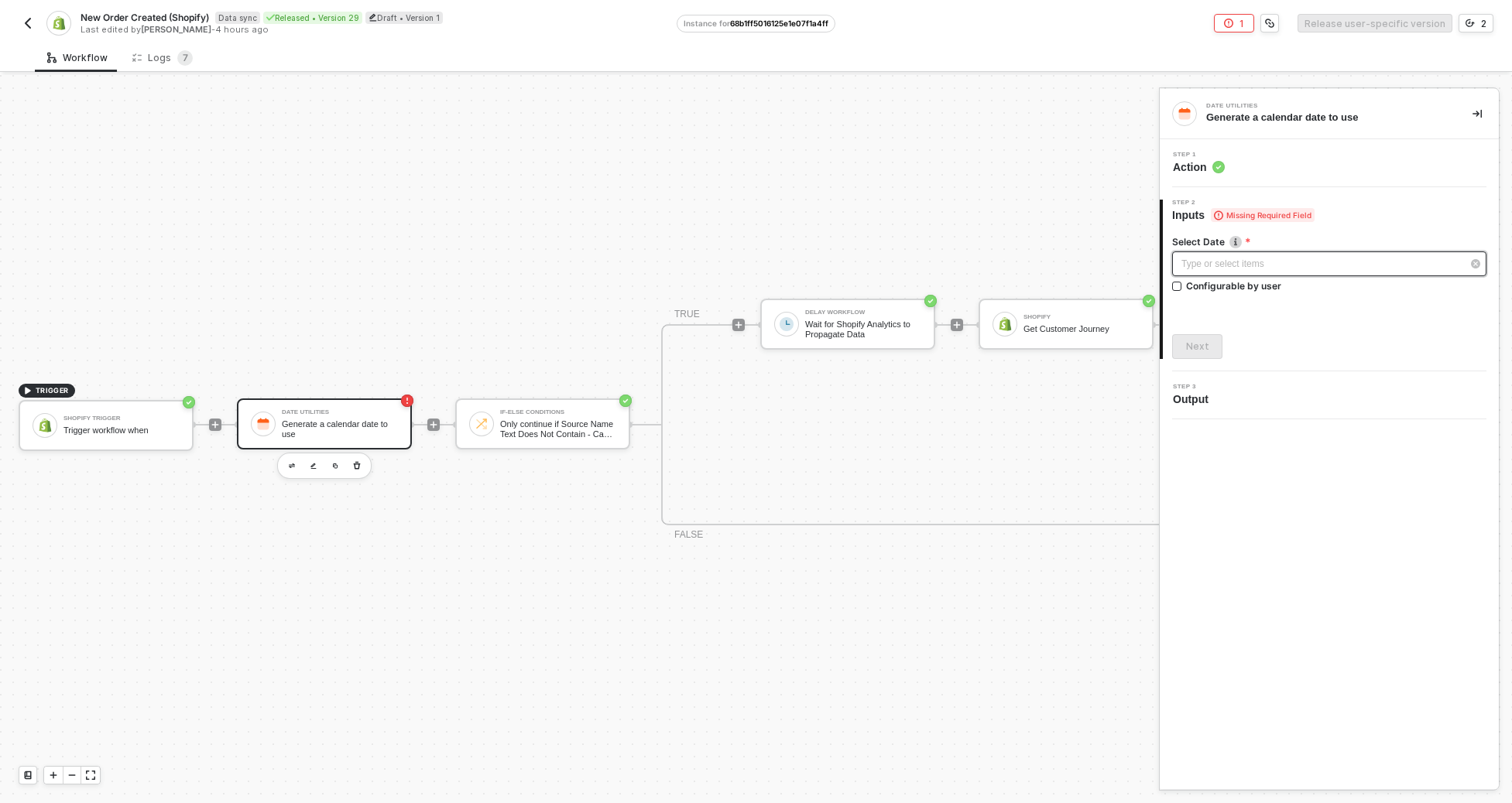
click at [1010, 261] on div "Type or select items ﻿" at bounding box center [1322, 264] width 280 height 15
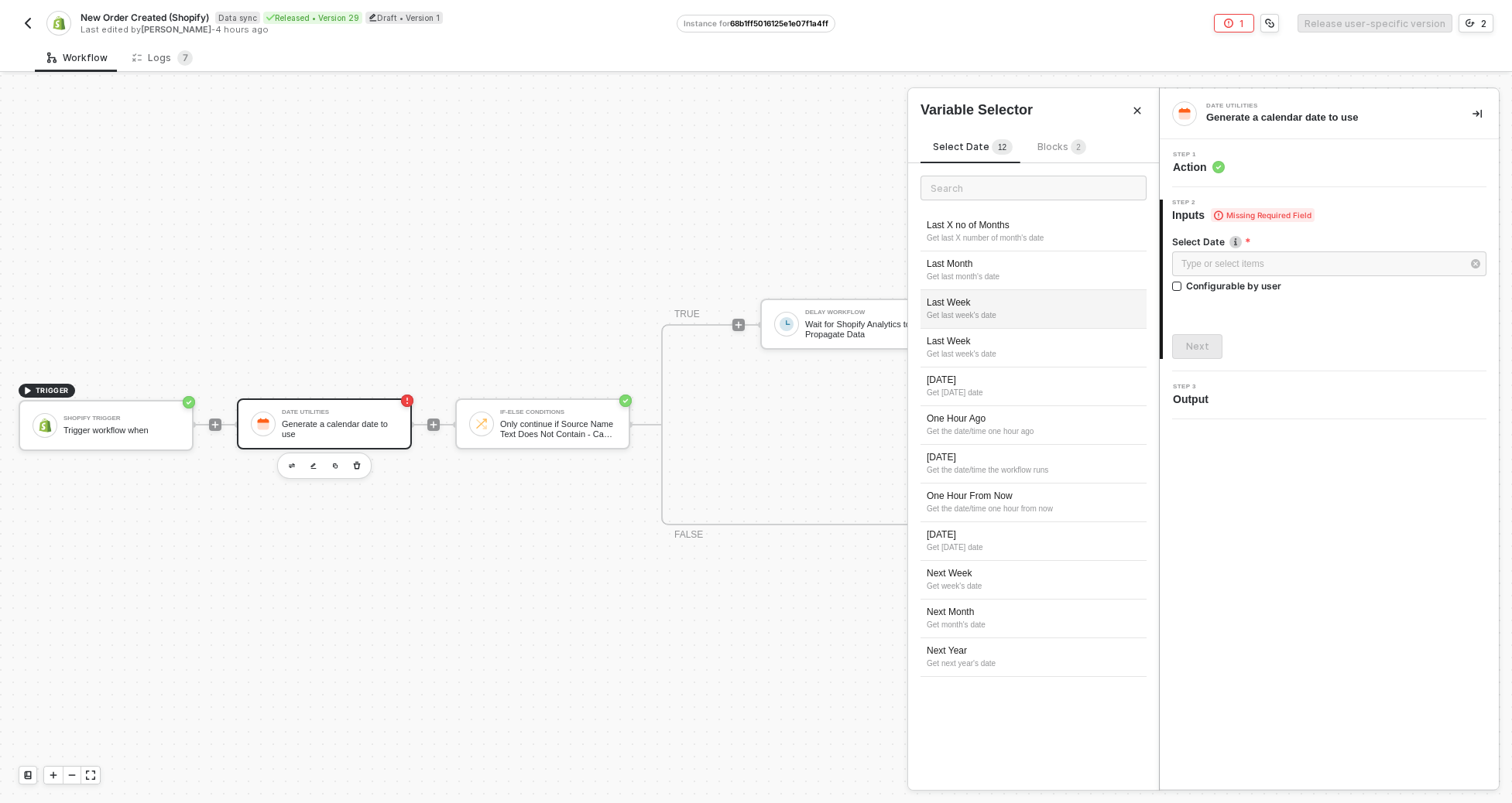
click at [976, 312] on div "Get last week's date" at bounding box center [1033, 316] width 214 height 13
click at [1010, 272] on div "Last Week" at bounding box center [1330, 264] width 314 height 24
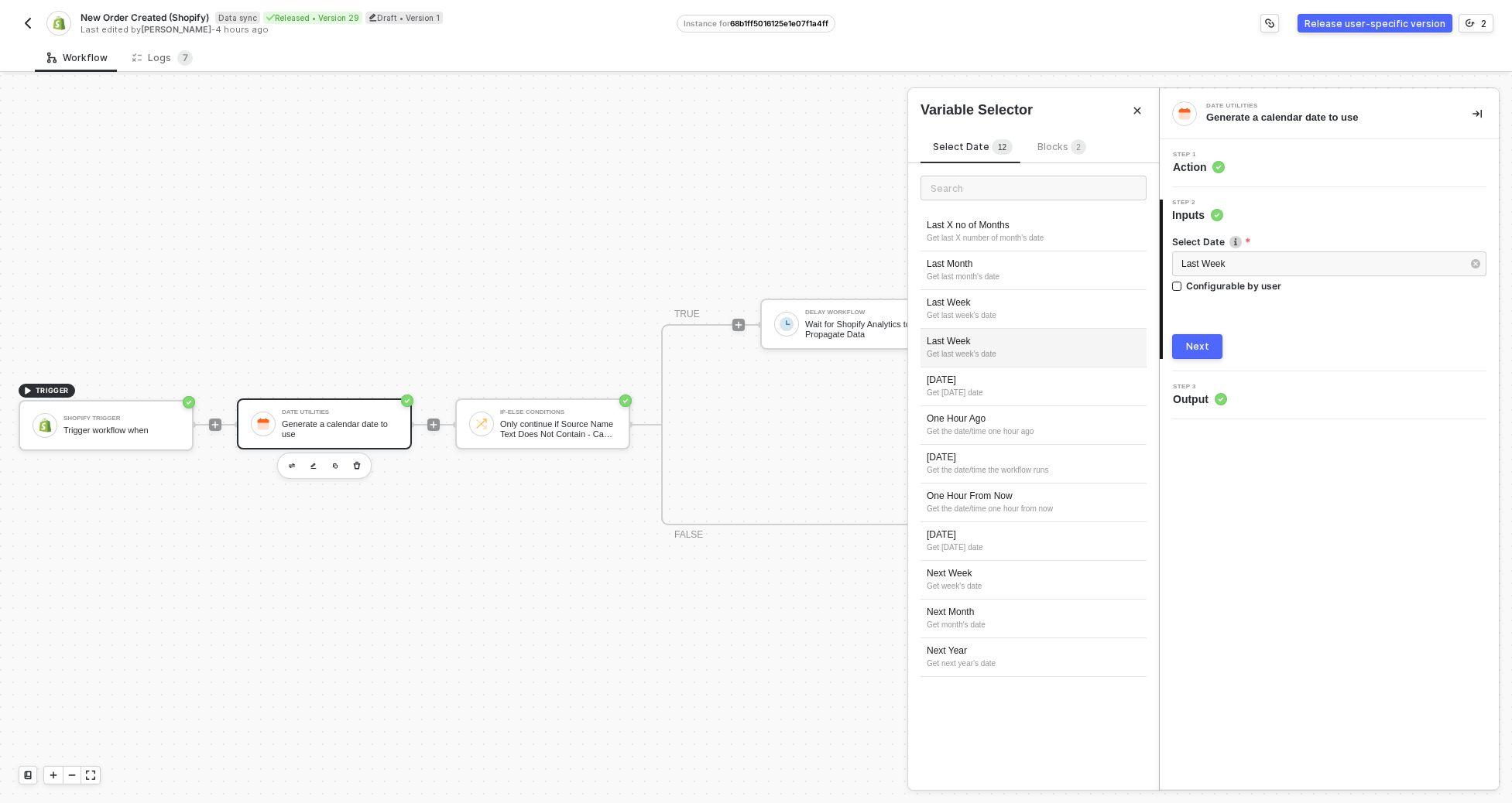
click at [1010, 337] on div "Last Week" at bounding box center [1033, 341] width 214 height 13
click at [1010, 267] on span "Last Week" at bounding box center [1203, 264] width 43 height 11
click at [1010, 296] on div "Last Week" at bounding box center [1033, 302] width 214 height 13
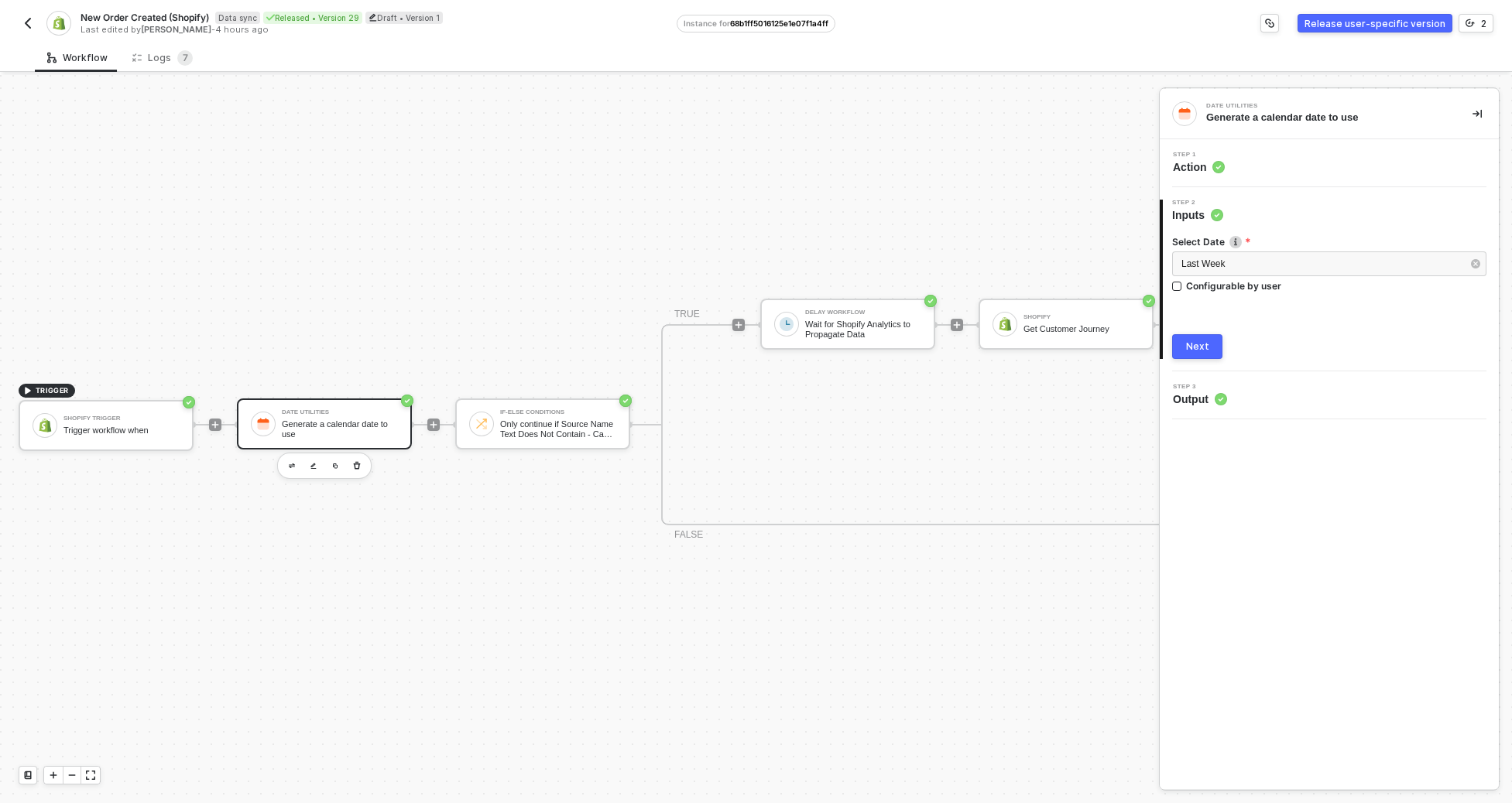
click at [1010, 336] on button "Next" at bounding box center [1198, 346] width 51 height 24
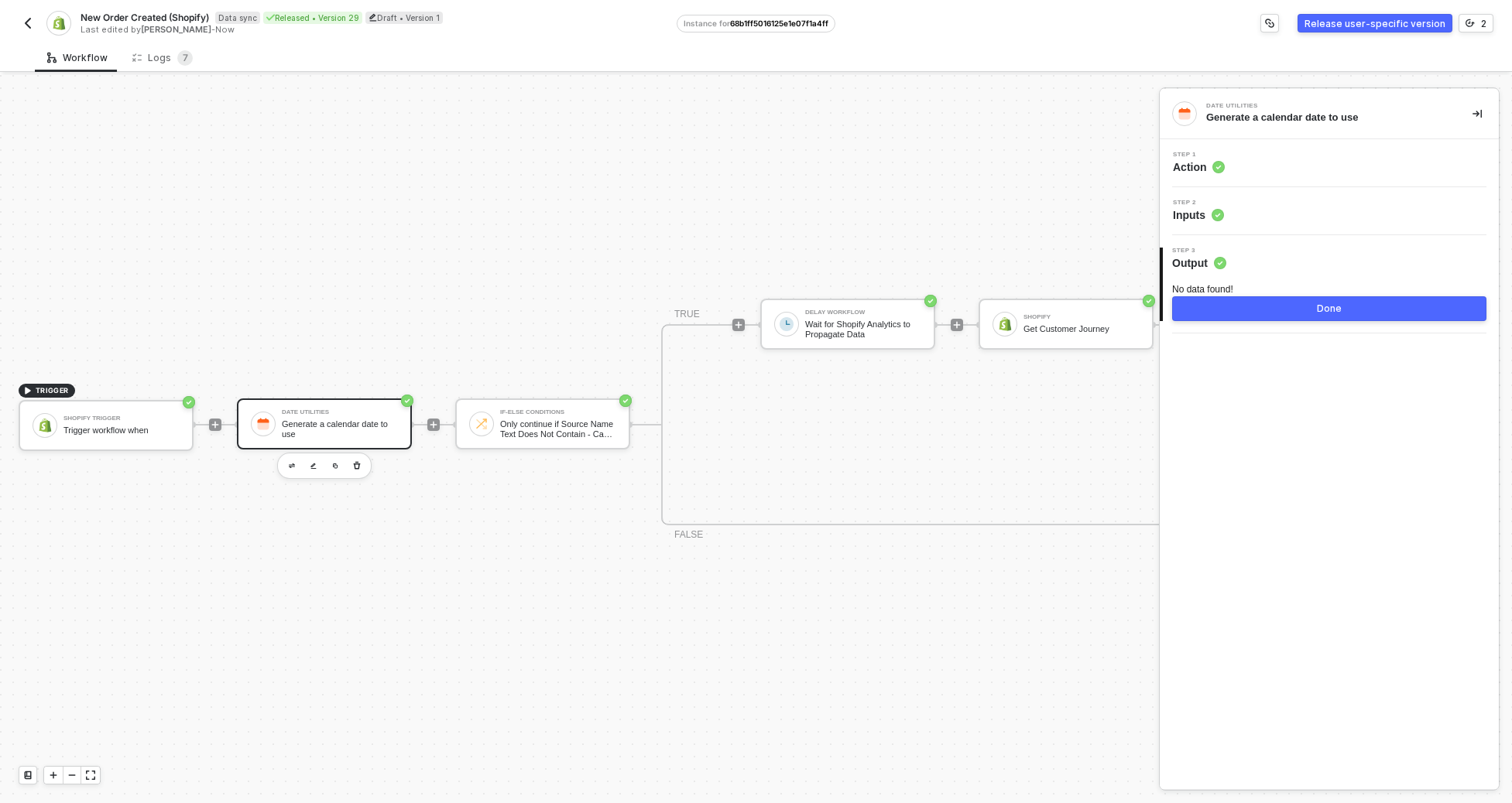
click at [1010, 328] on div "3 Step 3 Output No data found! Done" at bounding box center [1329, 284] width 339 height 98
click at [1010, 315] on button "Done" at bounding box center [1330, 308] width 314 height 24
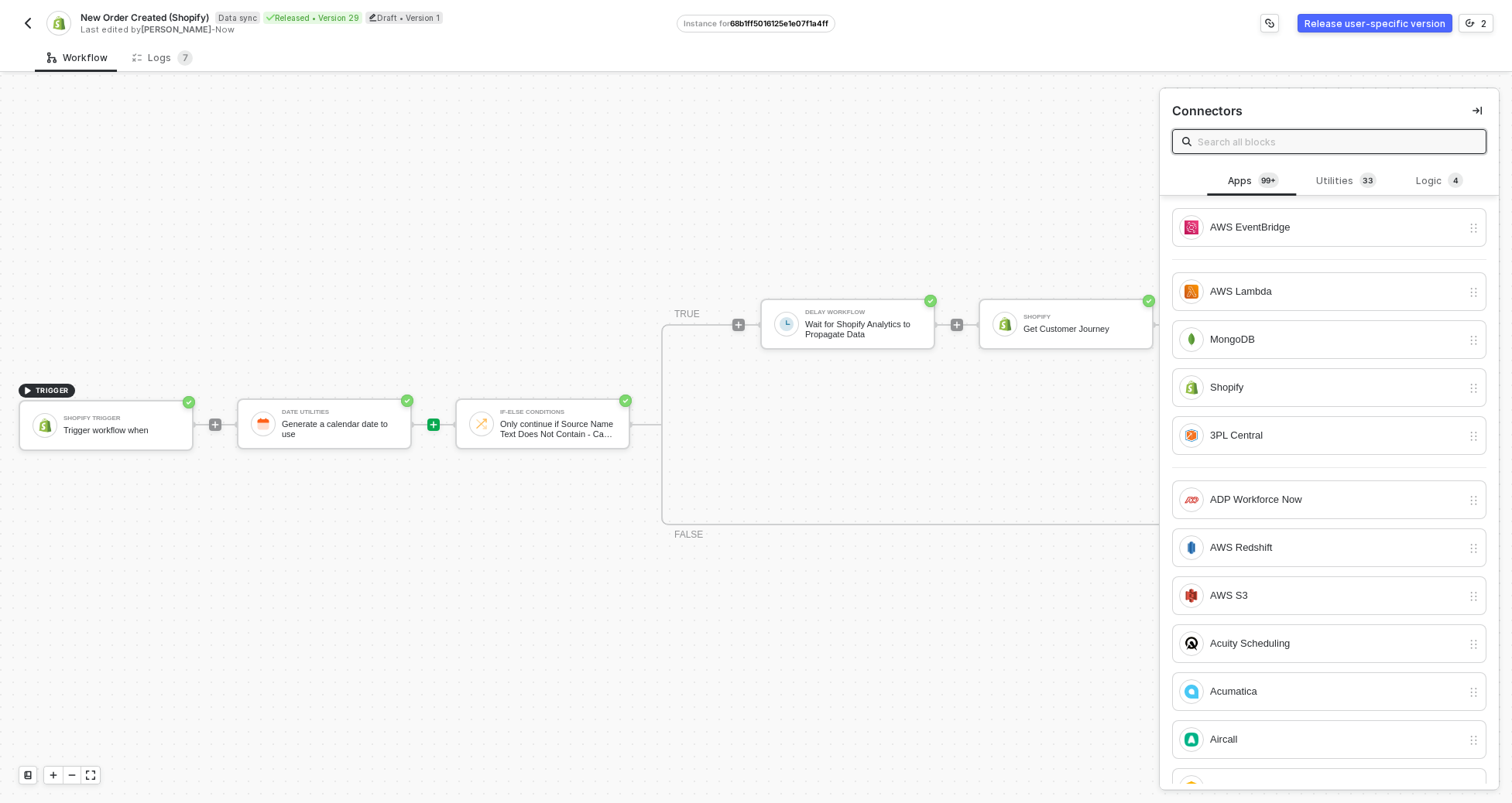
click at [1010, 207] on div "AWS EventBridge AWS Lambda MongoDB Shopify 3PL Central ADP Workforce Now AWS Re…" at bounding box center [1329, 490] width 339 height 588
click at [312, 399] on div "Date Utilities Generate a calendar date to use" at bounding box center [325, 424] width 175 height 51
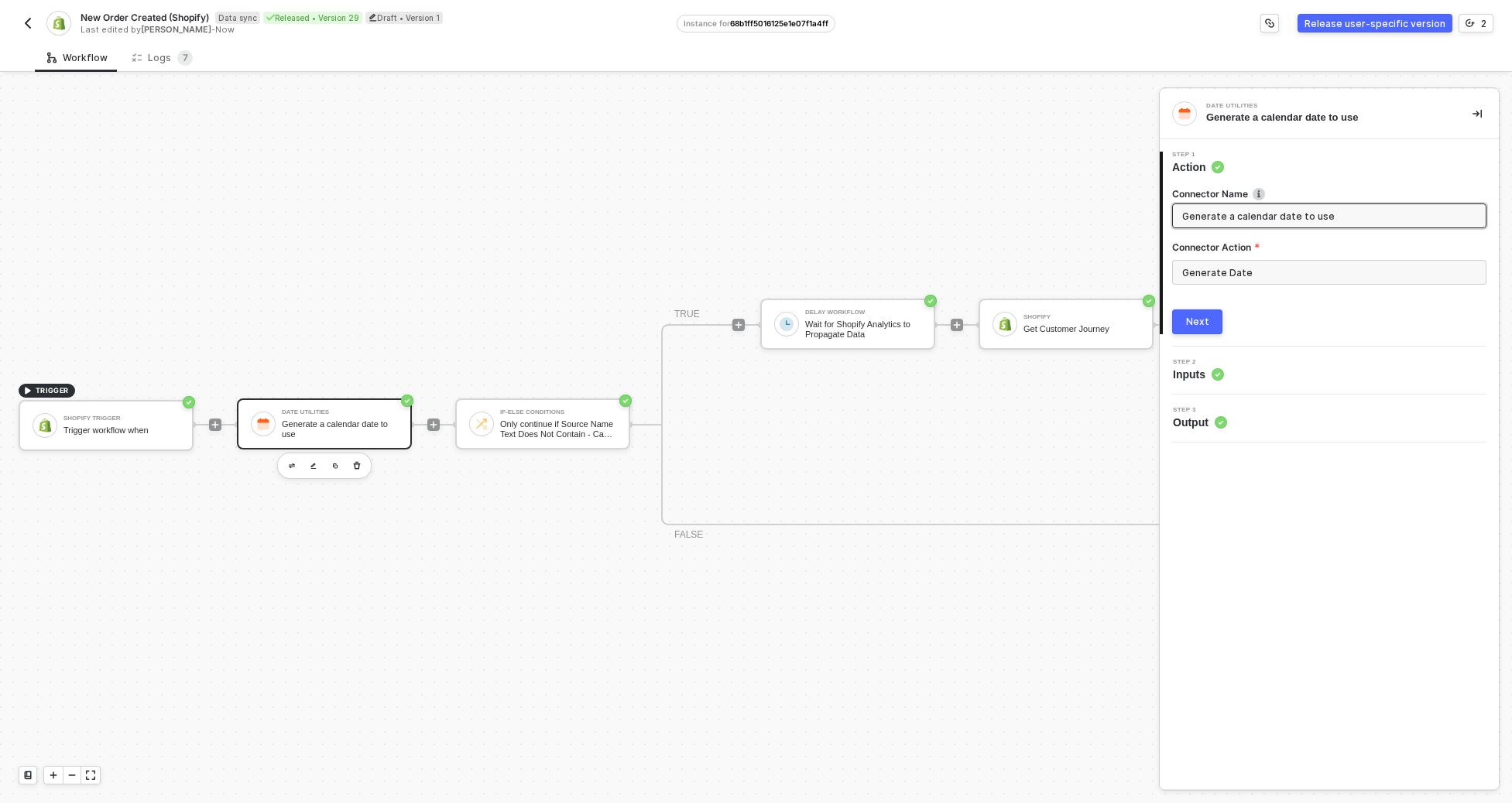
click at [1010, 212] on input "Generate a calendar date to use" at bounding box center [1328, 216] width 291 height 17
click at [1010, 304] on div "Connector Name Generate a calendar date to use Connector Action Generate Date N…" at bounding box center [1330, 255] width 314 height 159
click at [1010, 309] on div "Connector Name Generate a calendar date to use Connector Action Generate Date N…" at bounding box center [1330, 255] width 314 height 159
click at [1010, 313] on button "Next" at bounding box center [1198, 321] width 51 height 24
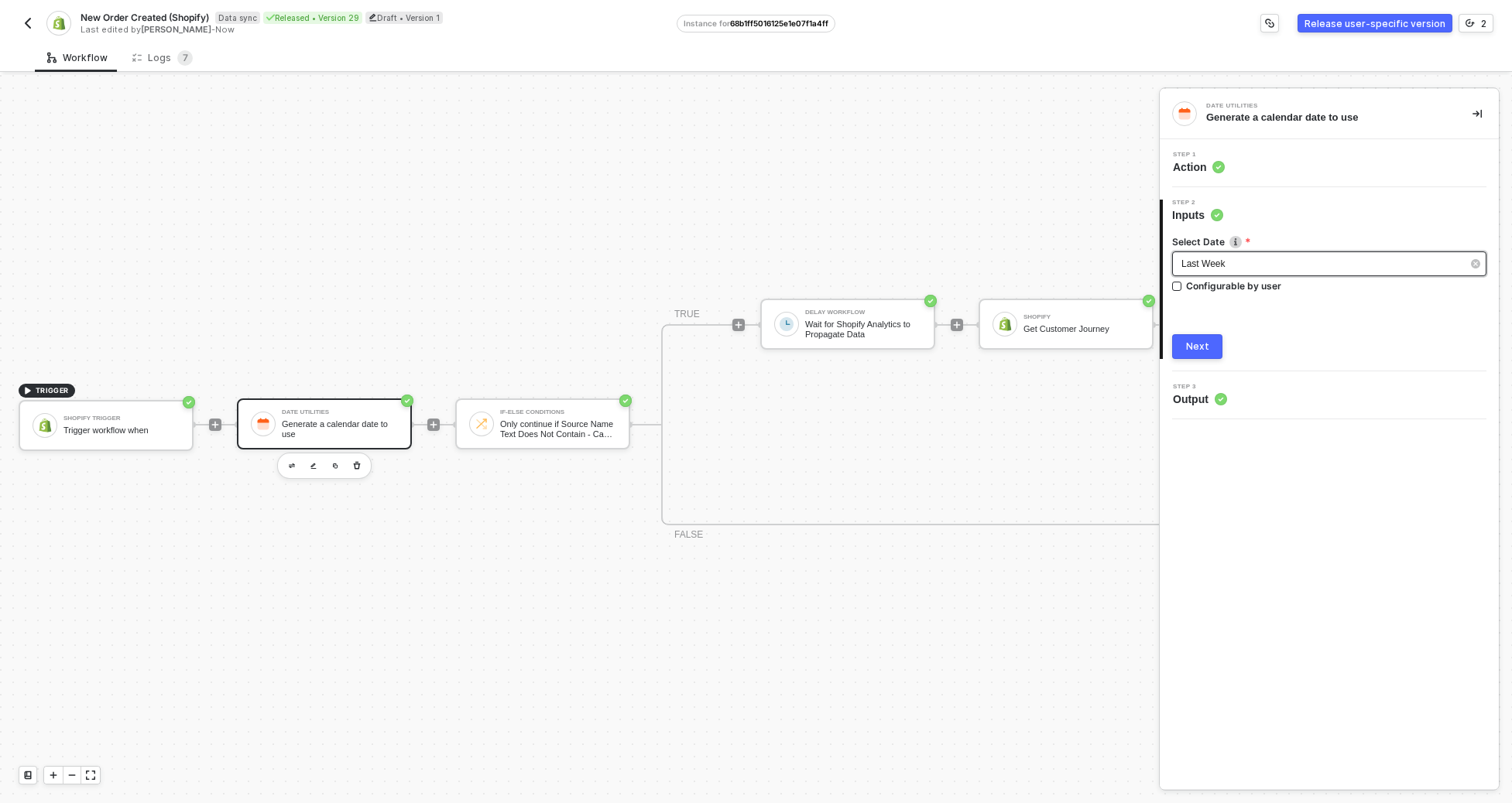
click at [1010, 270] on div "Last Week" at bounding box center [1322, 264] width 280 height 15
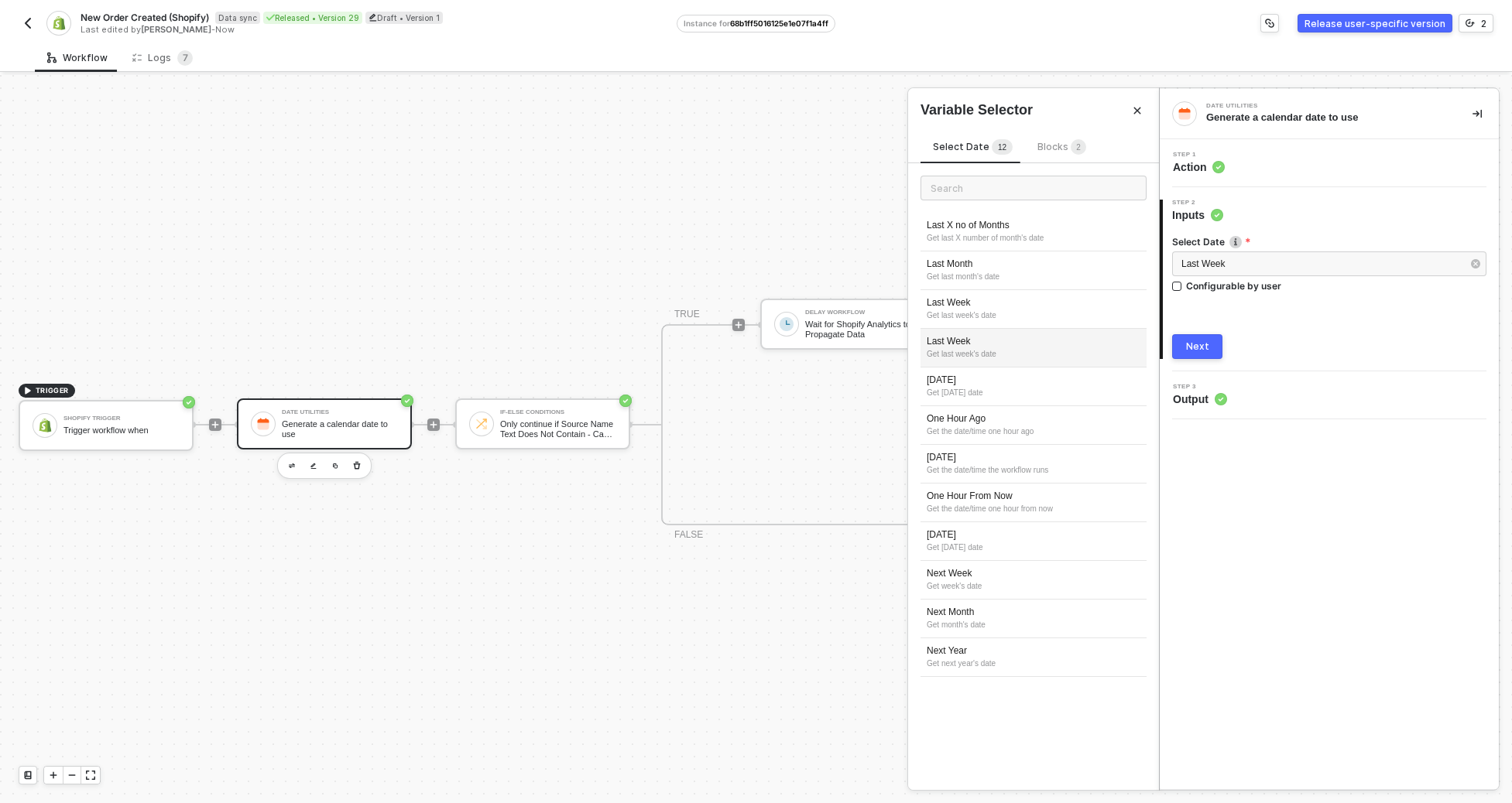
click at [1010, 348] on div "Get last week's date" at bounding box center [1033, 355] width 214 height 13
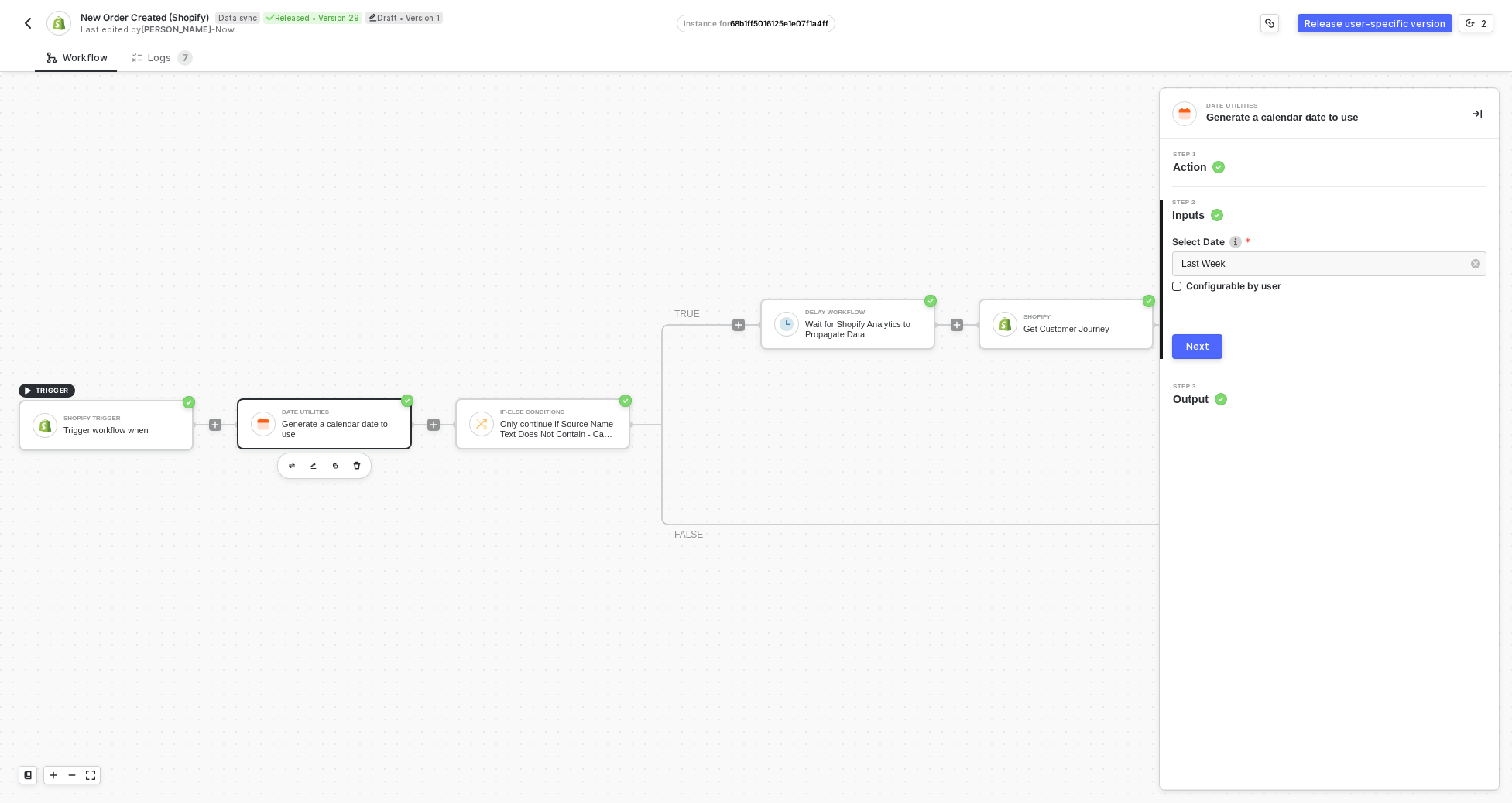
click at [1010, 348] on div "Next" at bounding box center [1198, 347] width 23 height 13
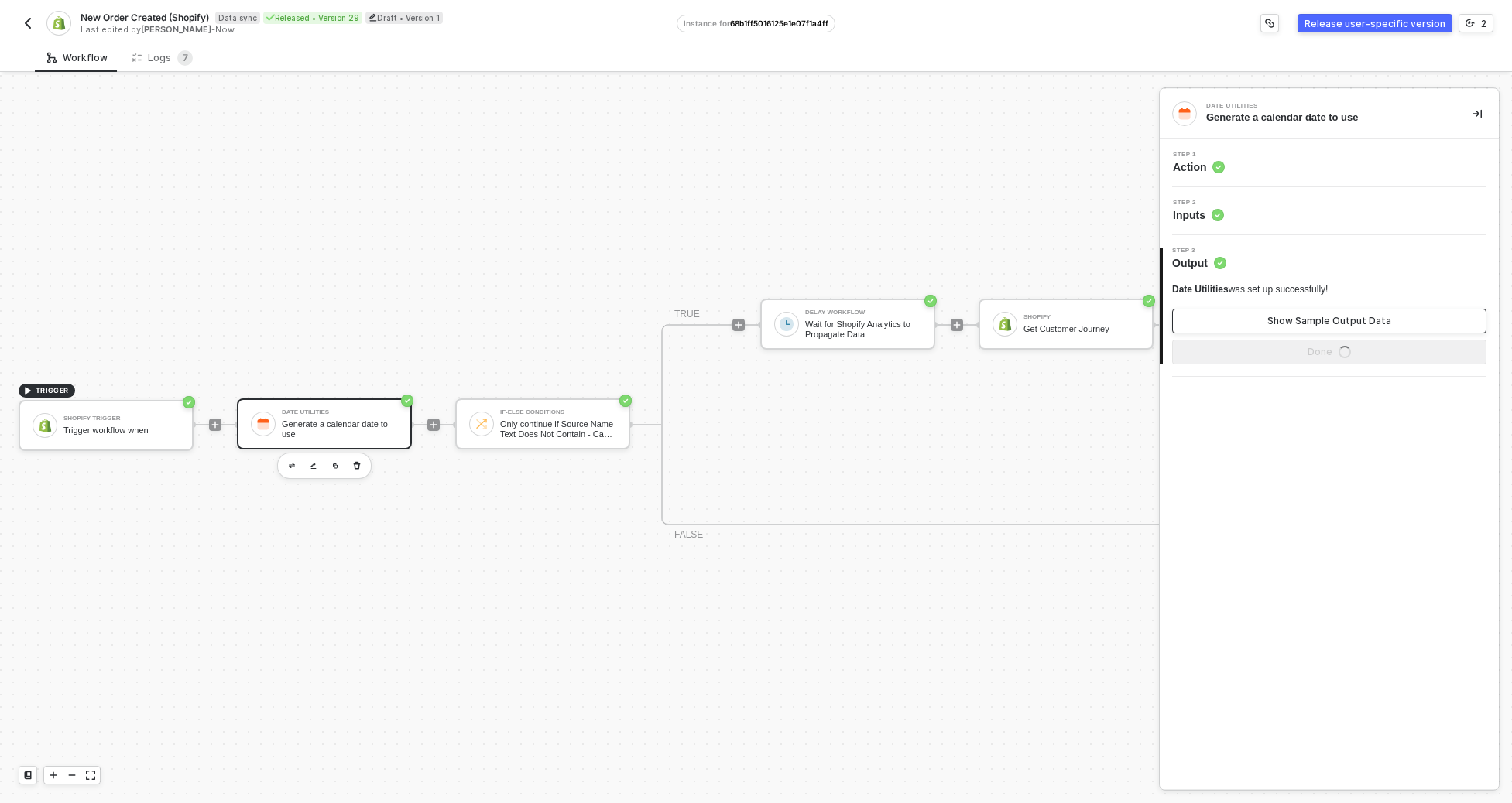
click at [1010, 328] on button "Show Sample Output Data" at bounding box center [1330, 321] width 314 height 24
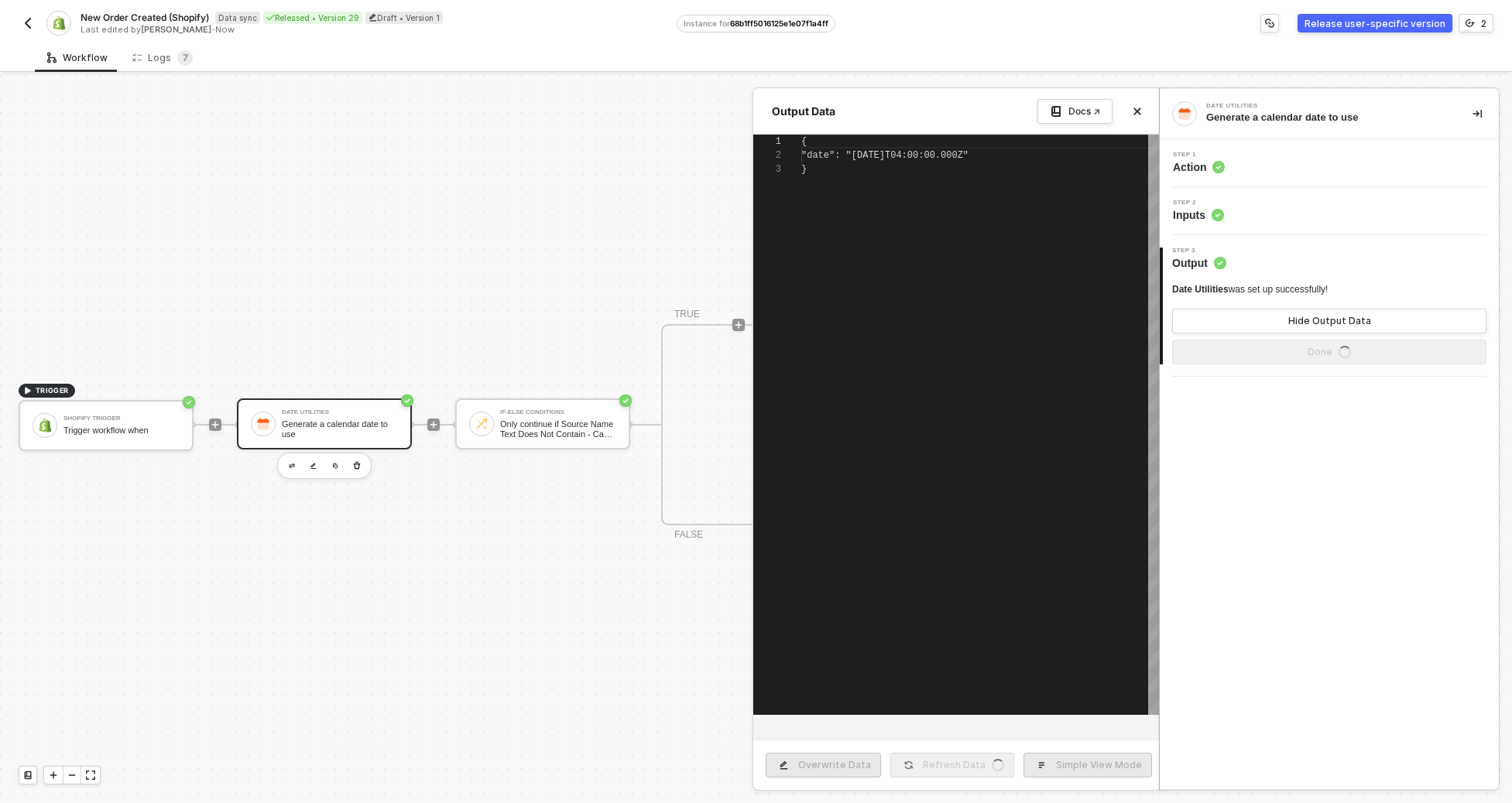
scroll to position [28, 0]
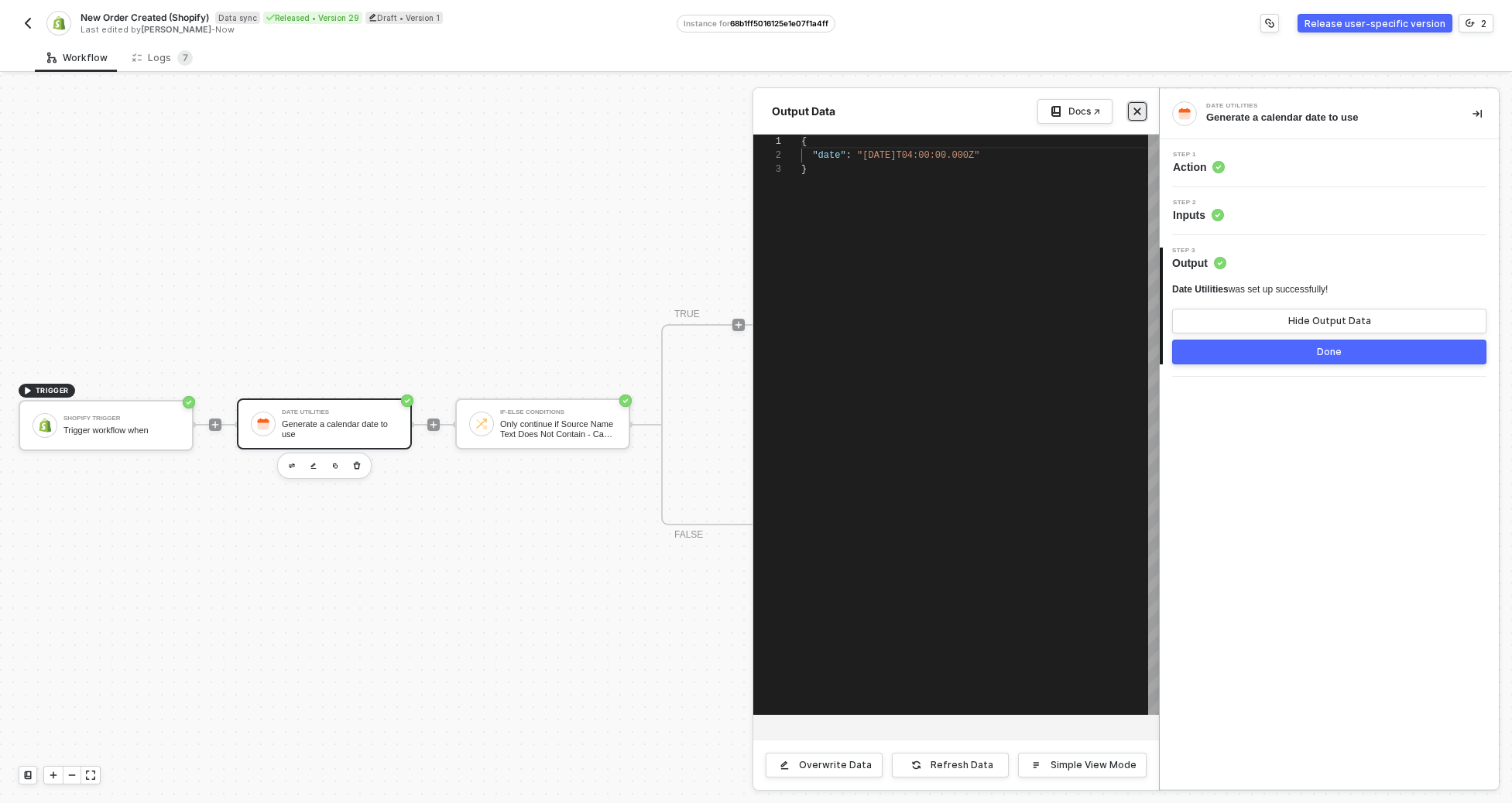
click at [1010, 113] on button "Close" at bounding box center [1138, 111] width 19 height 19
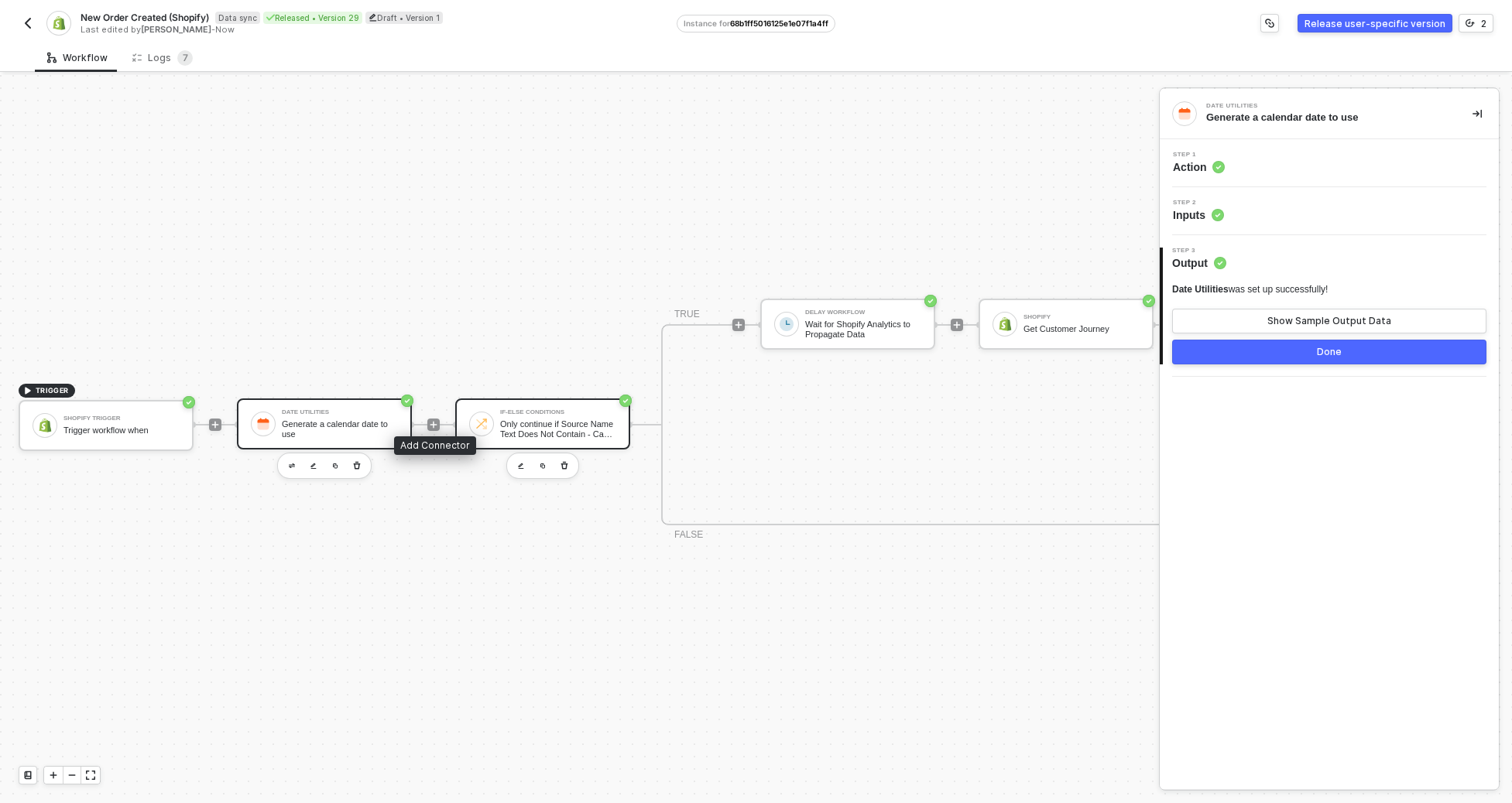
click at [487, 401] on div "If-Else Conditions Only continue if Source Name Text Does Not Contain - Case Se…" at bounding box center [543, 424] width 175 height 51
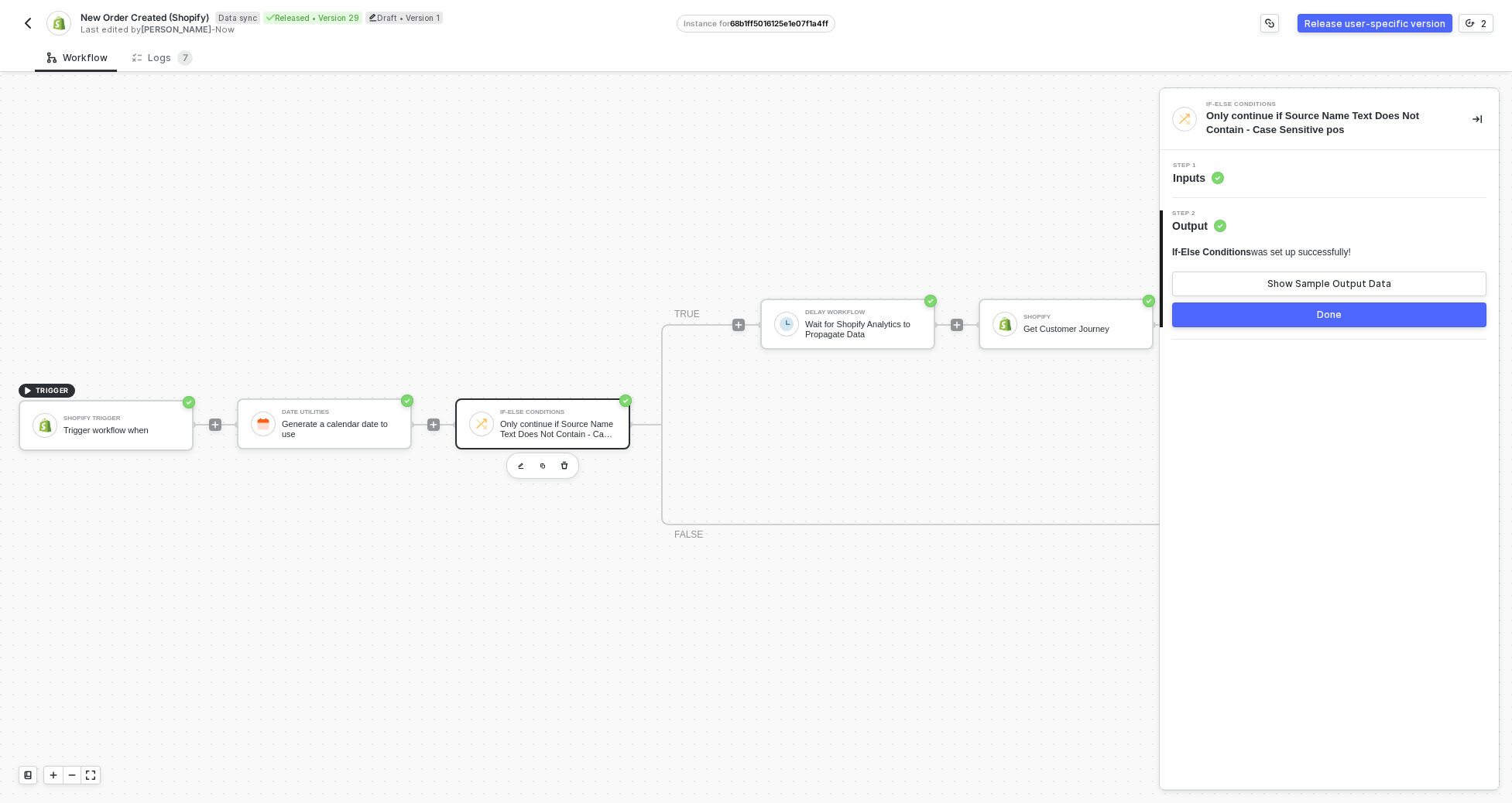
click at [1010, 180] on div "Step 1 Inputs" at bounding box center [1331, 174] width 335 height 23
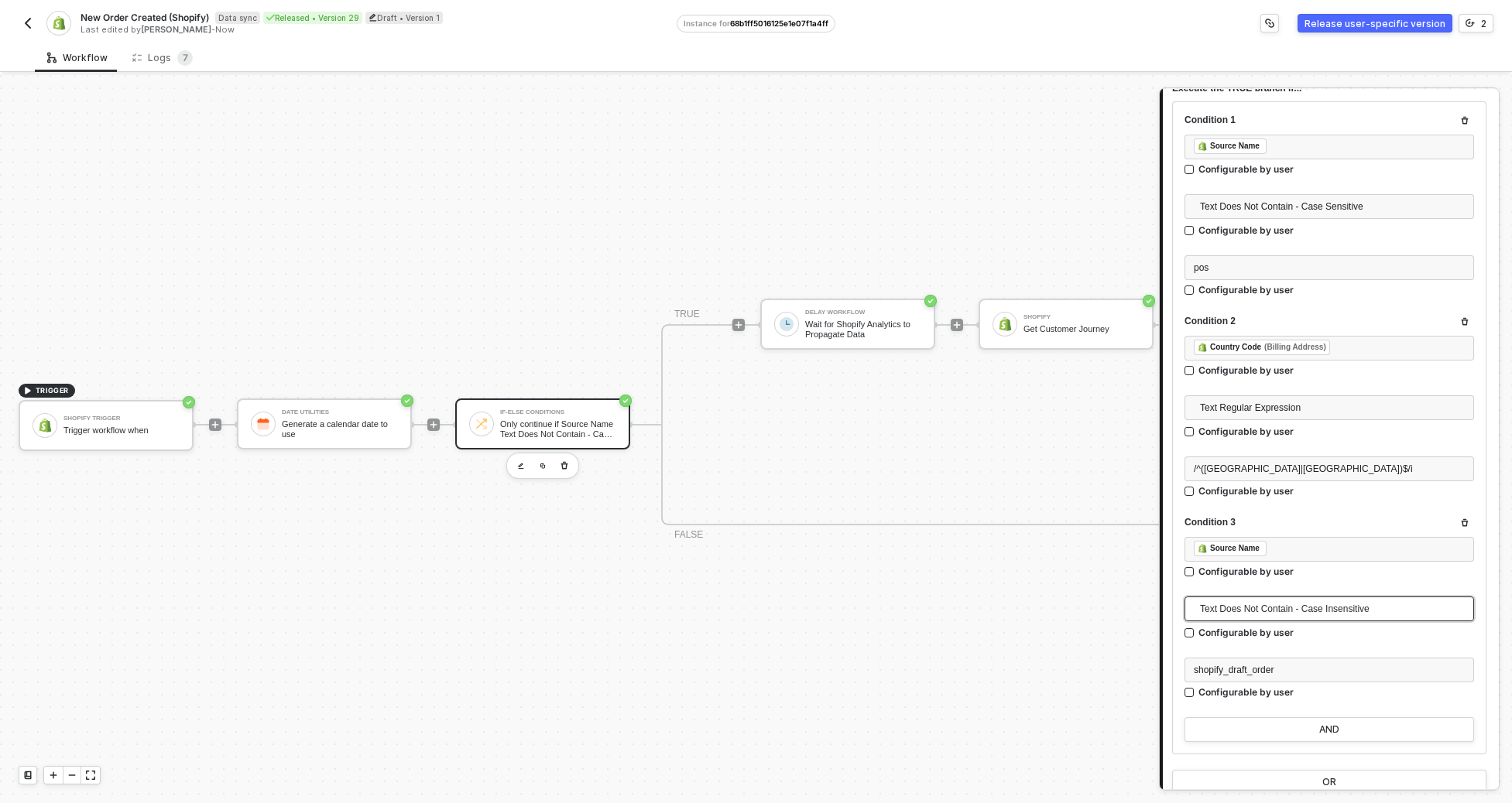
scroll to position [298, 0]
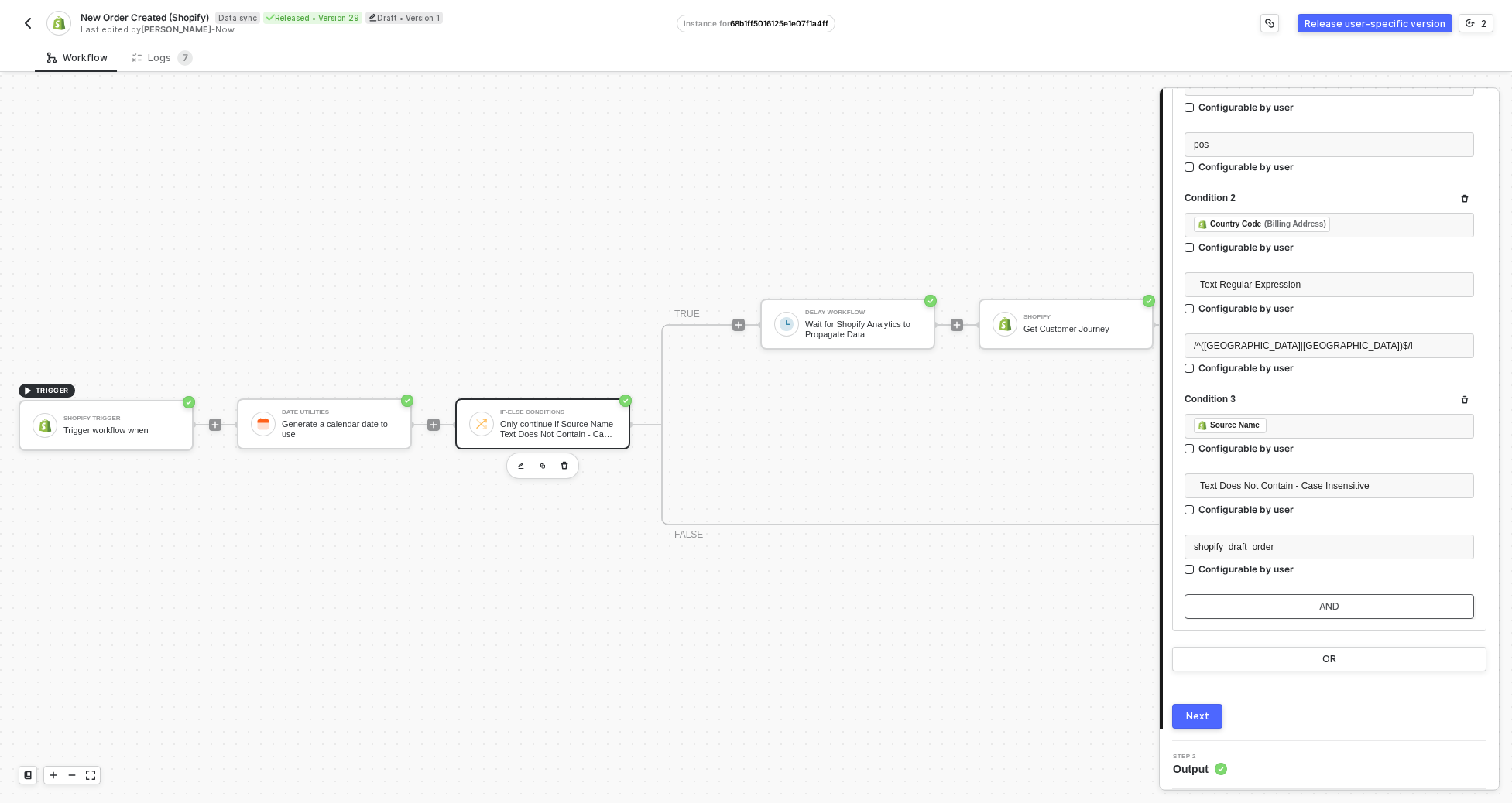
click at [1010, 602] on div "AND" at bounding box center [1329, 607] width 20 height 13
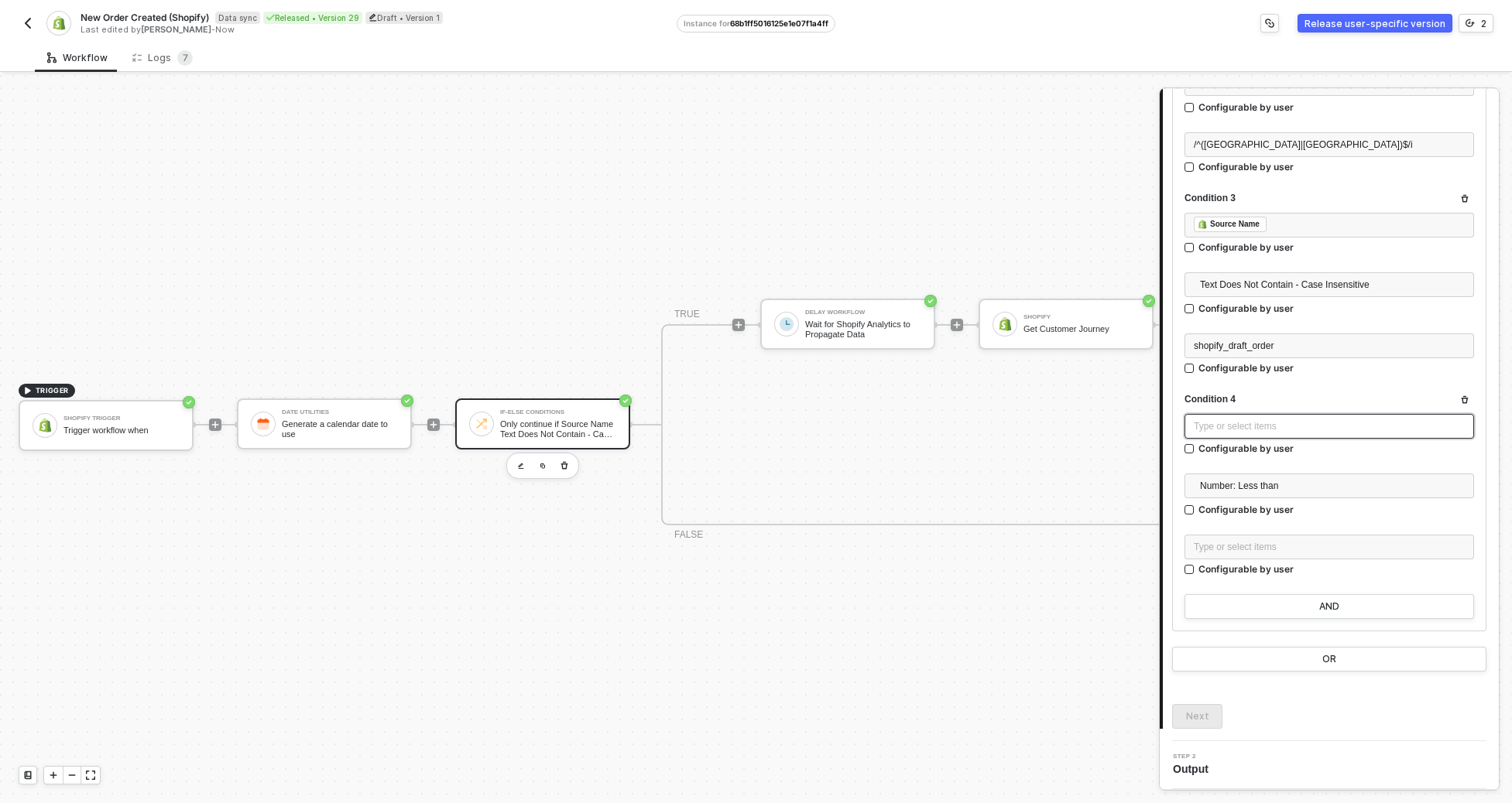
click at [1010, 431] on div "Type or select items ﻿" at bounding box center [1329, 426] width 271 height 15
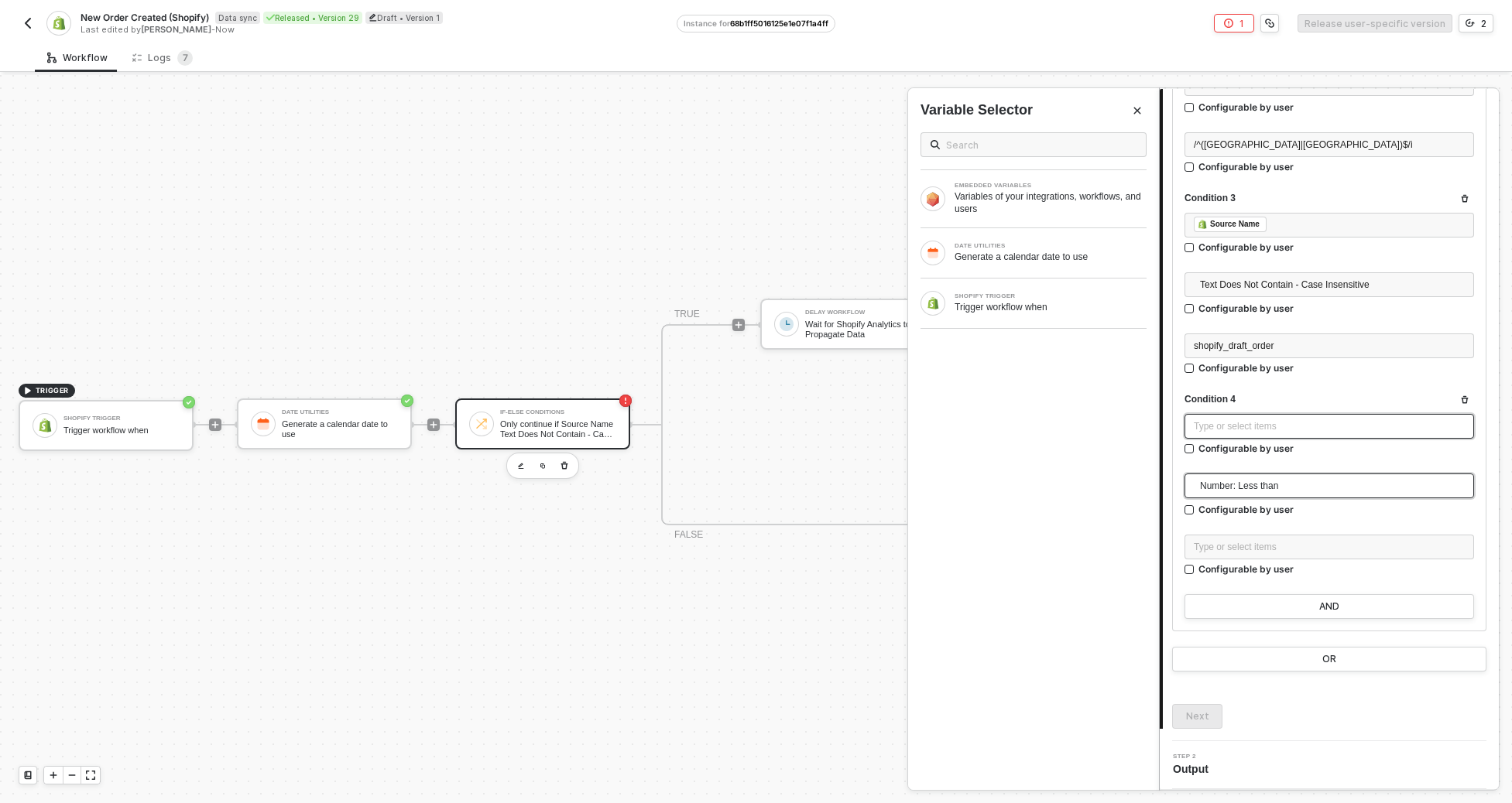
click at [1010, 478] on span "Number: Less than" at bounding box center [1332, 486] width 265 height 23
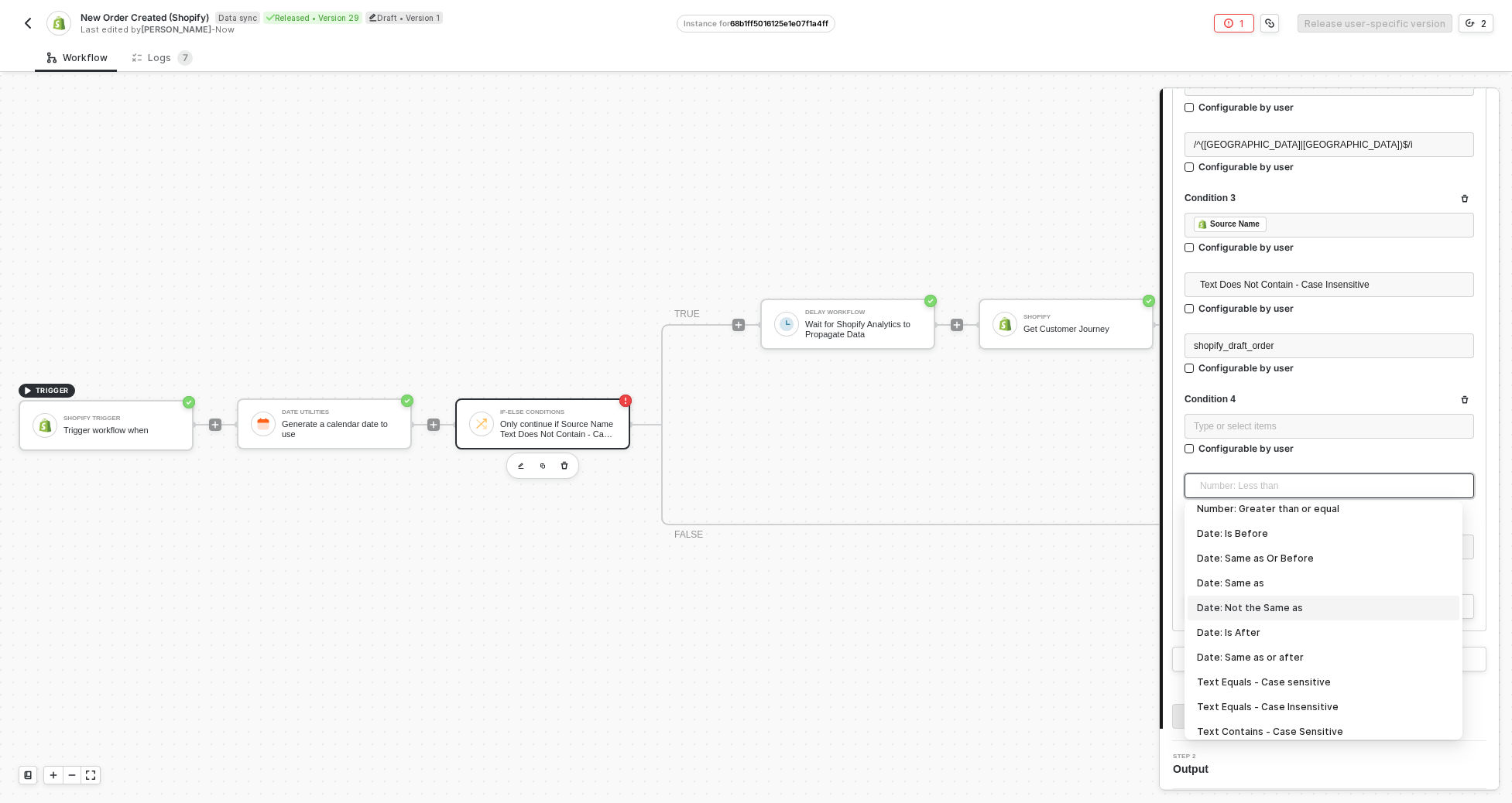
scroll to position [118, 0]
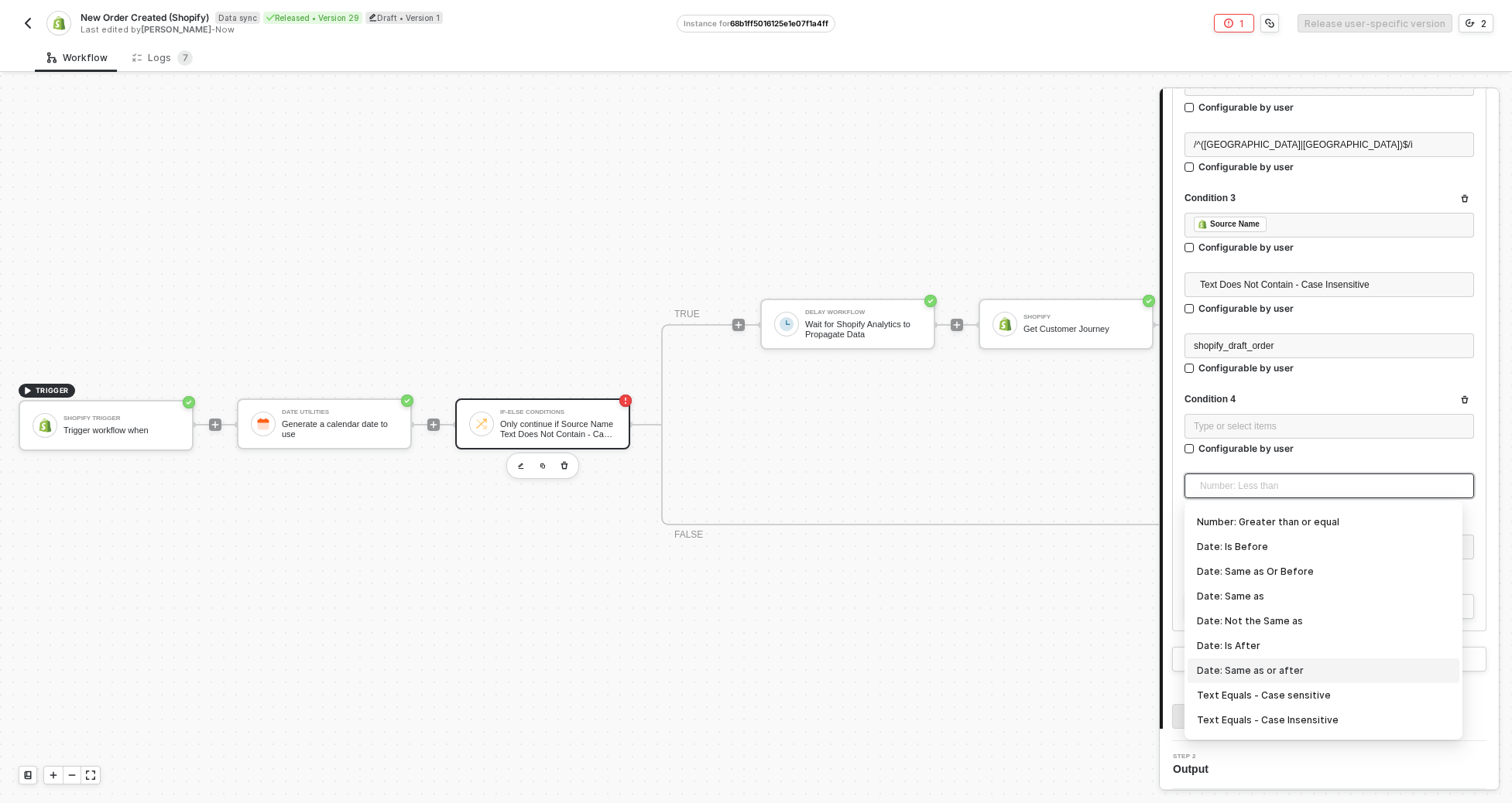
click at [1010, 669] on div "Date: Same as or after" at bounding box center [1323, 671] width 254 height 17
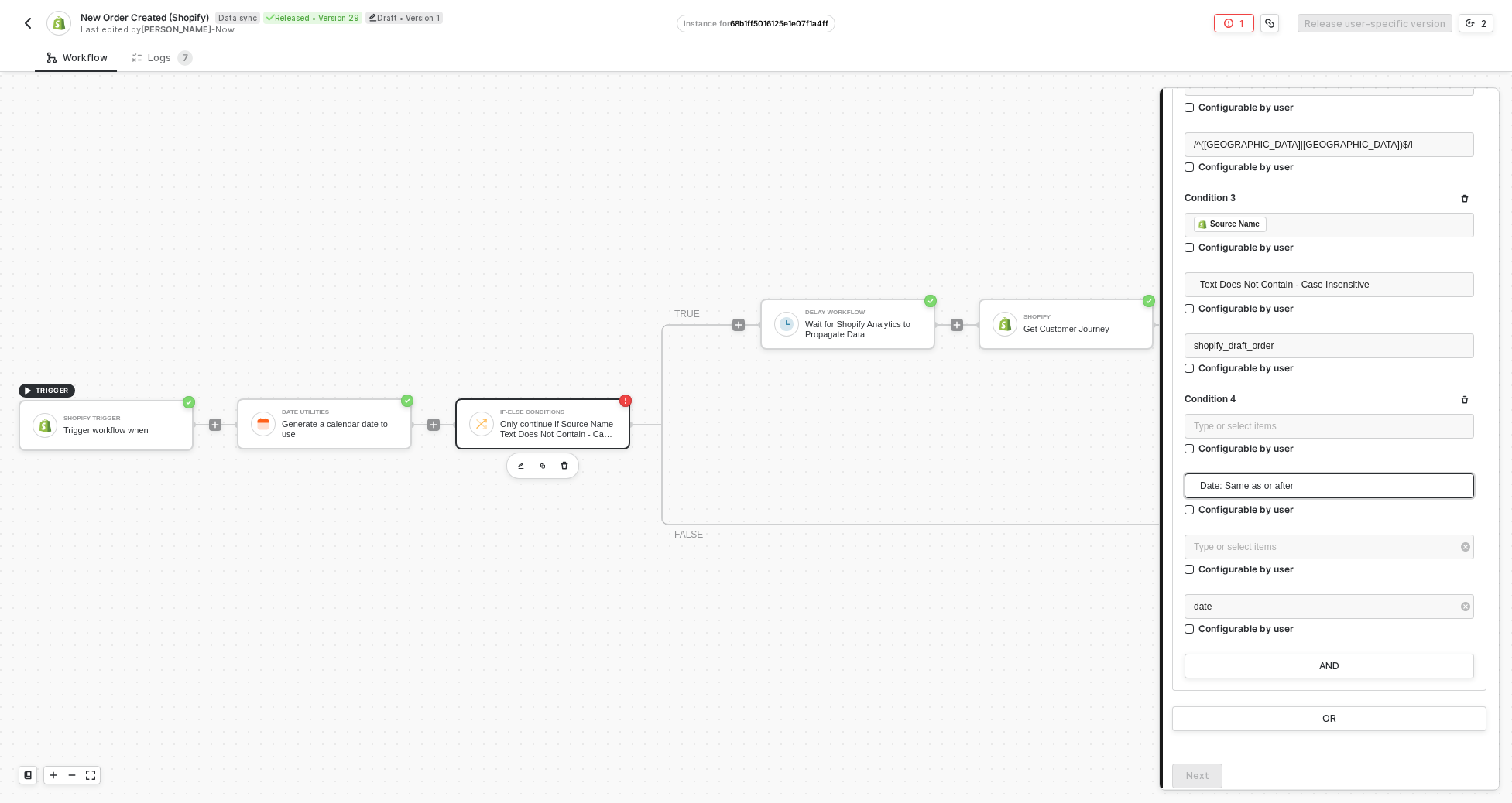
scroll to position [560, 0]
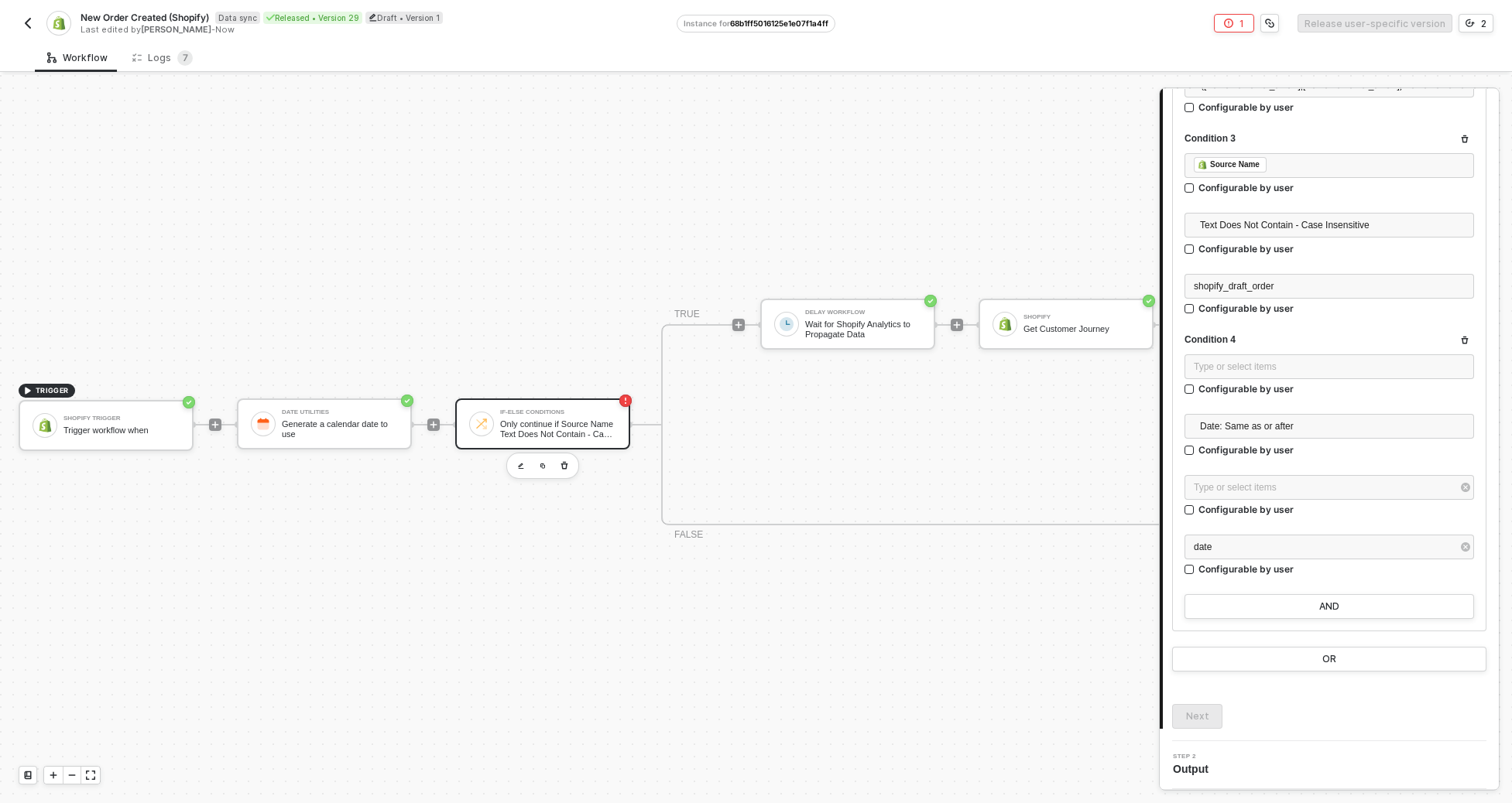
click at [1010, 381] on div "Type or select items ﻿" at bounding box center [1330, 368] width 290 height 28
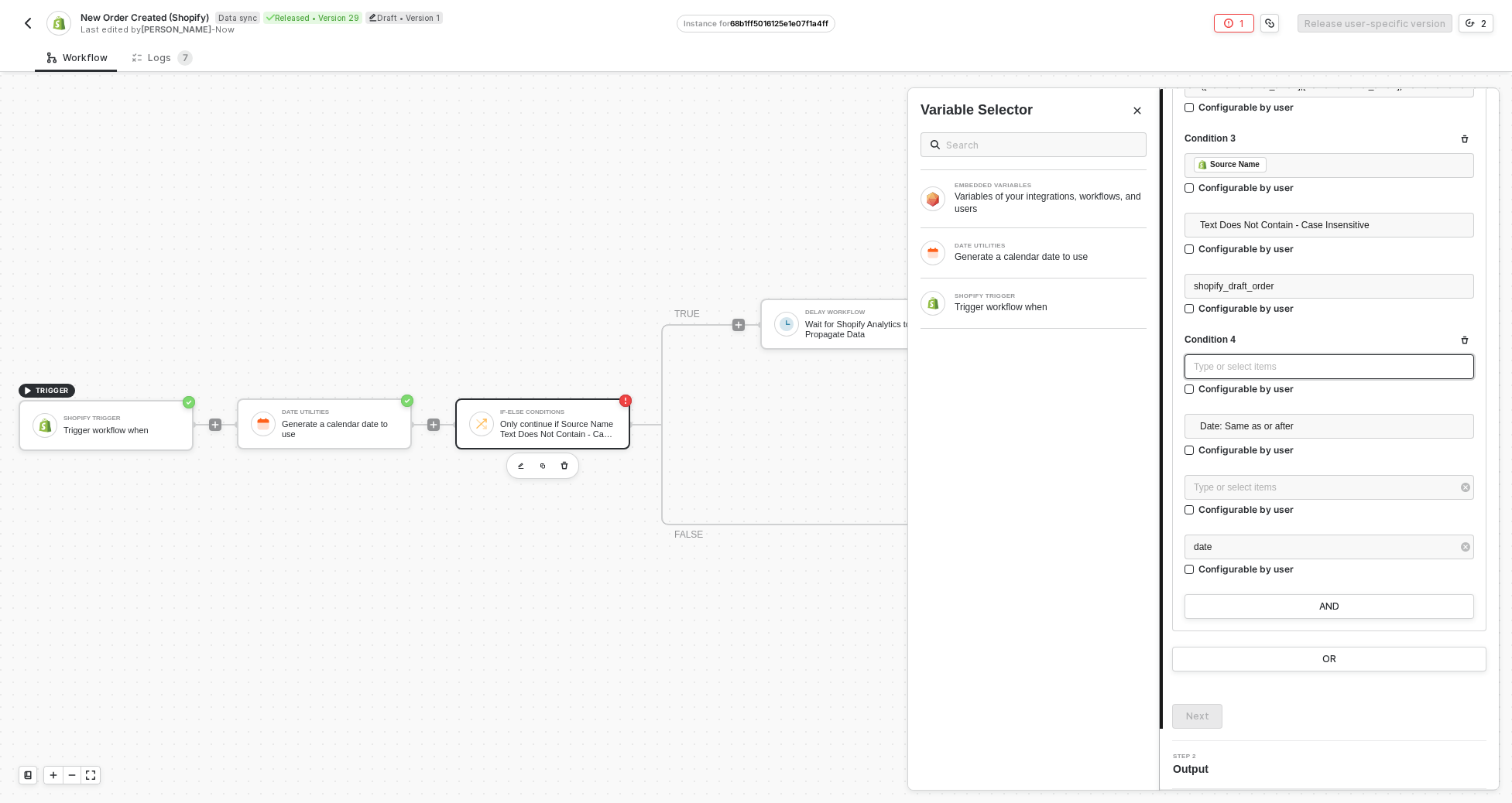
click at [1010, 369] on div "Type or select items ﻿" at bounding box center [1329, 367] width 271 height 15
click at [1010, 221] on div "EMBEDDED VARIABLES Variables of your integrations, workflows, and users" at bounding box center [1034, 199] width 251 height 58
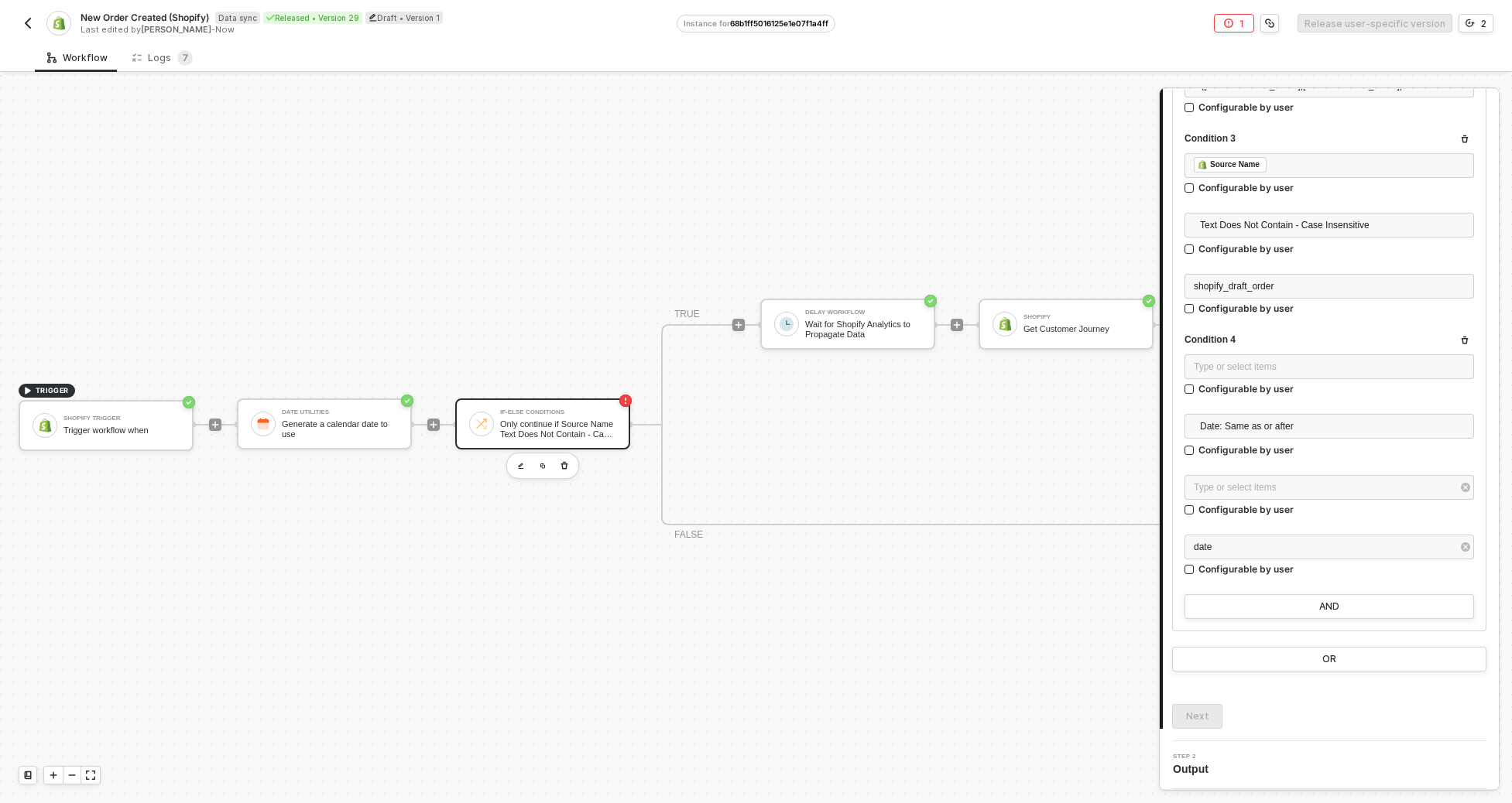
click at [1010, 460] on div "Date: Same as or after Number: Less than Number: Less than or equal Number: Equ…" at bounding box center [1330, 438] width 290 height 49
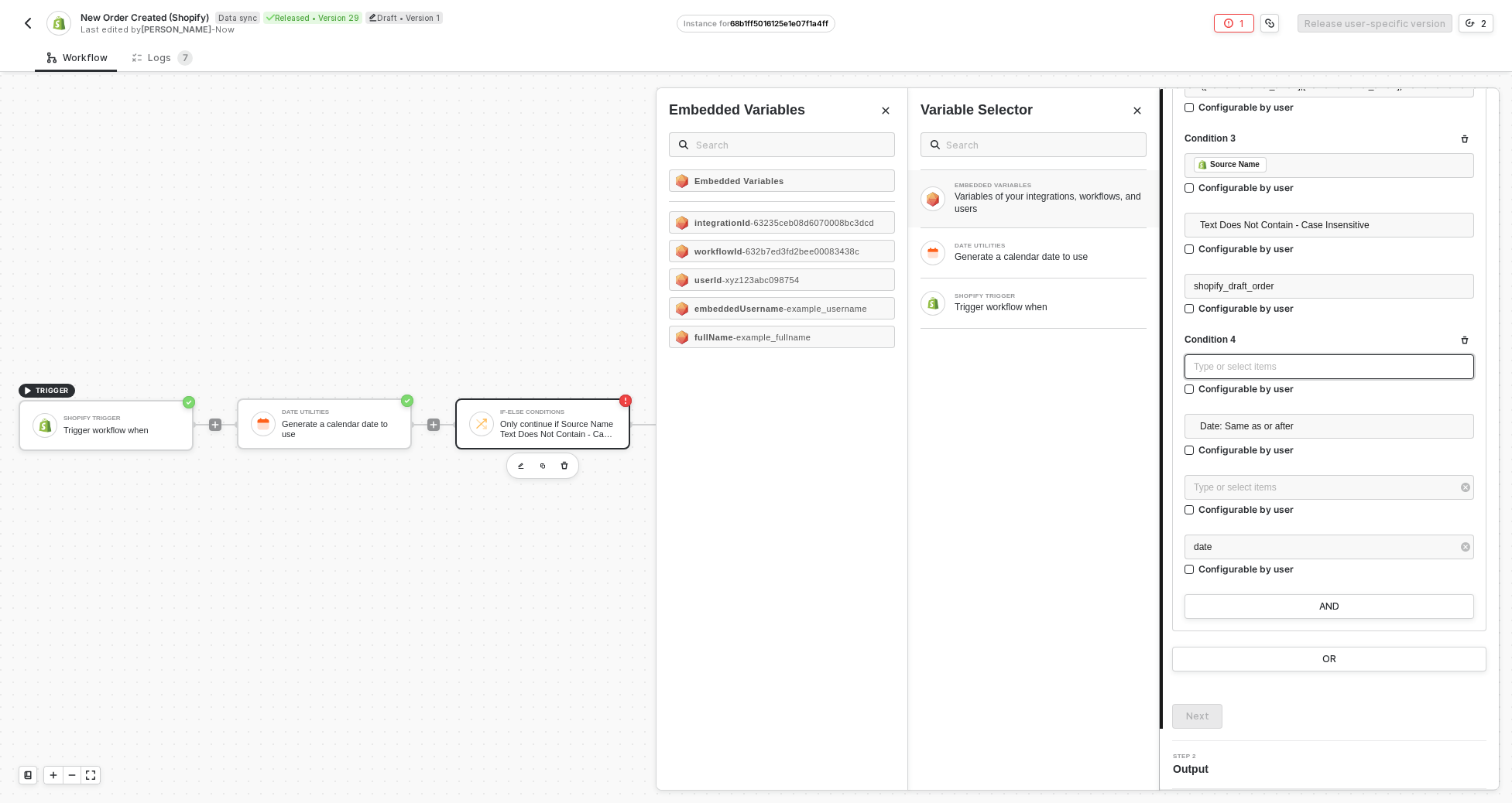
click at [1010, 357] on div "Type or select items ﻿" at bounding box center [1330, 366] width 290 height 24
click at [1010, 318] on div "SHOPIFY TRIGGER Trigger workflow when" at bounding box center [1034, 303] width 251 height 50
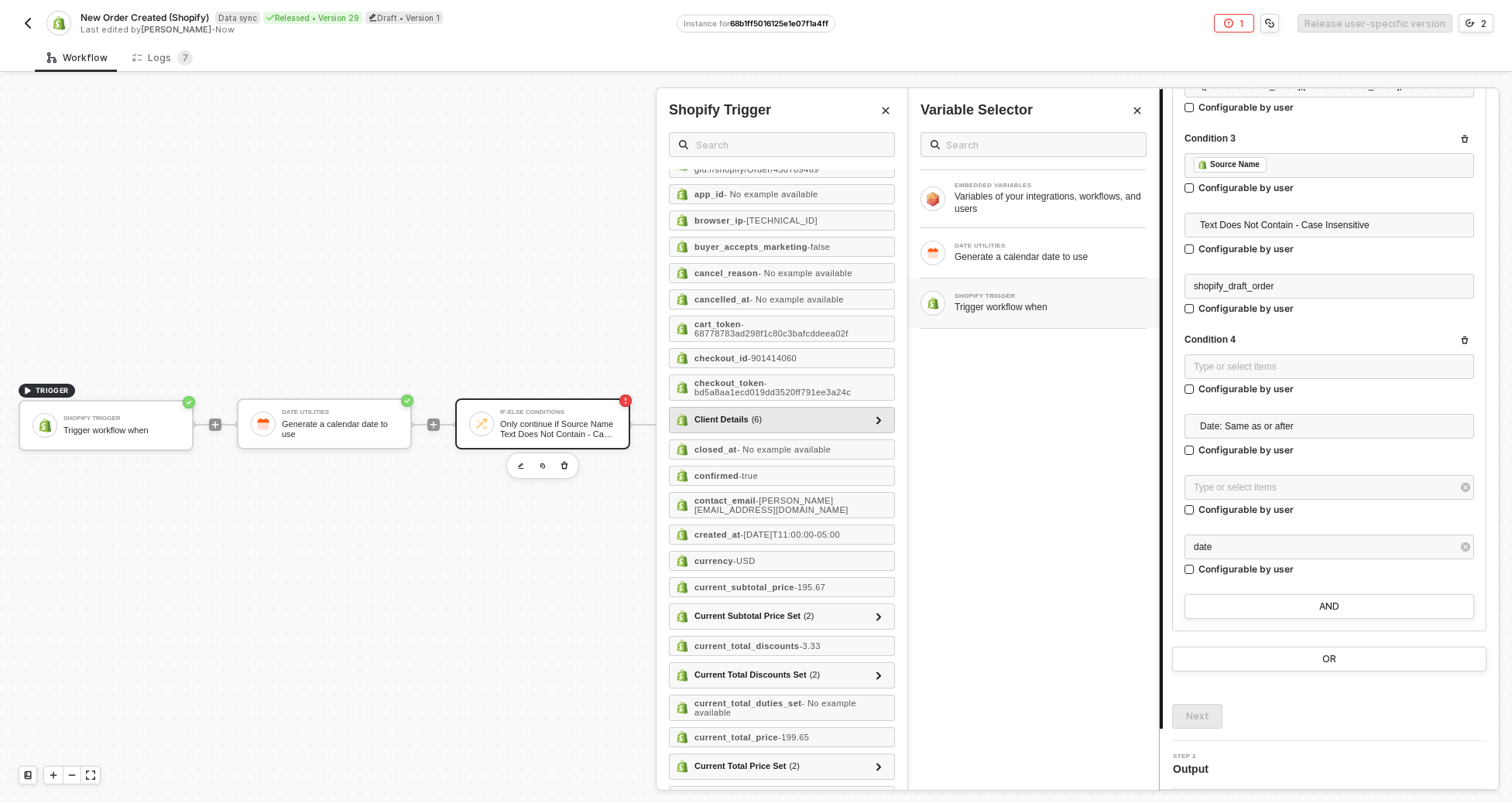
scroll to position [0, 0]
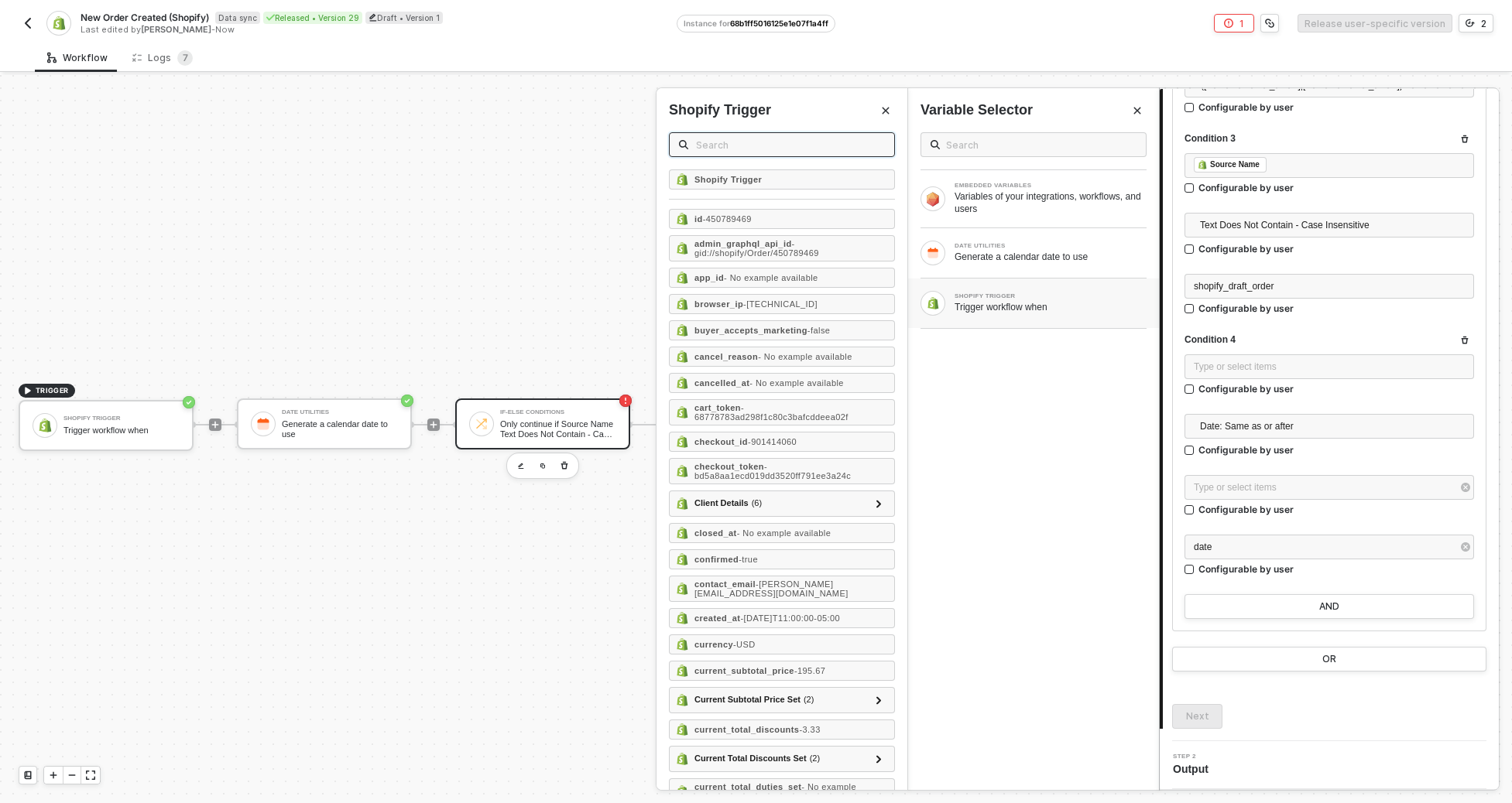
click at [799, 142] on input "text" at bounding box center [790, 145] width 189 height 17
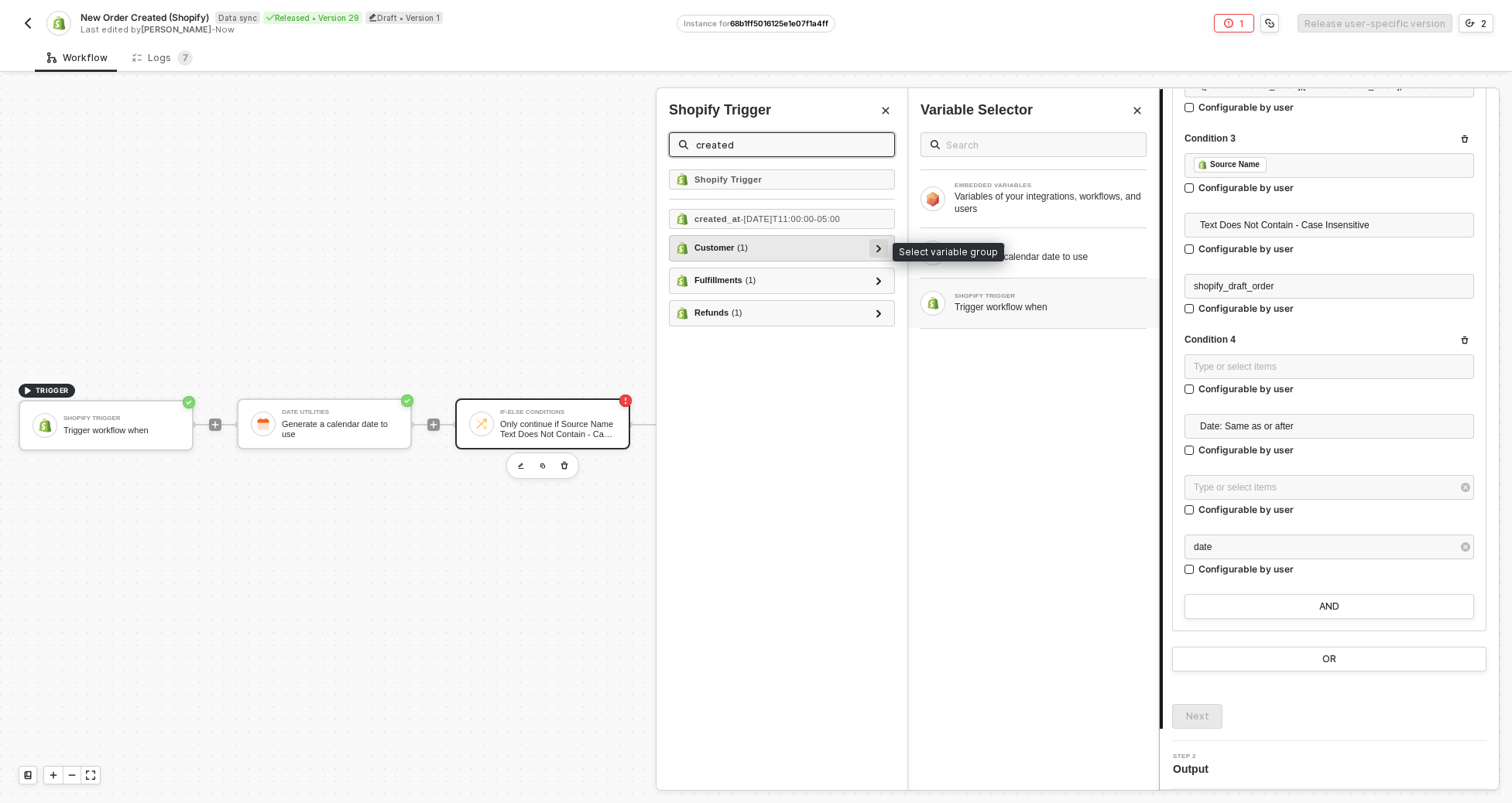
type input "created"
click at [877, 250] on icon at bounding box center [879, 249] width 6 height 8
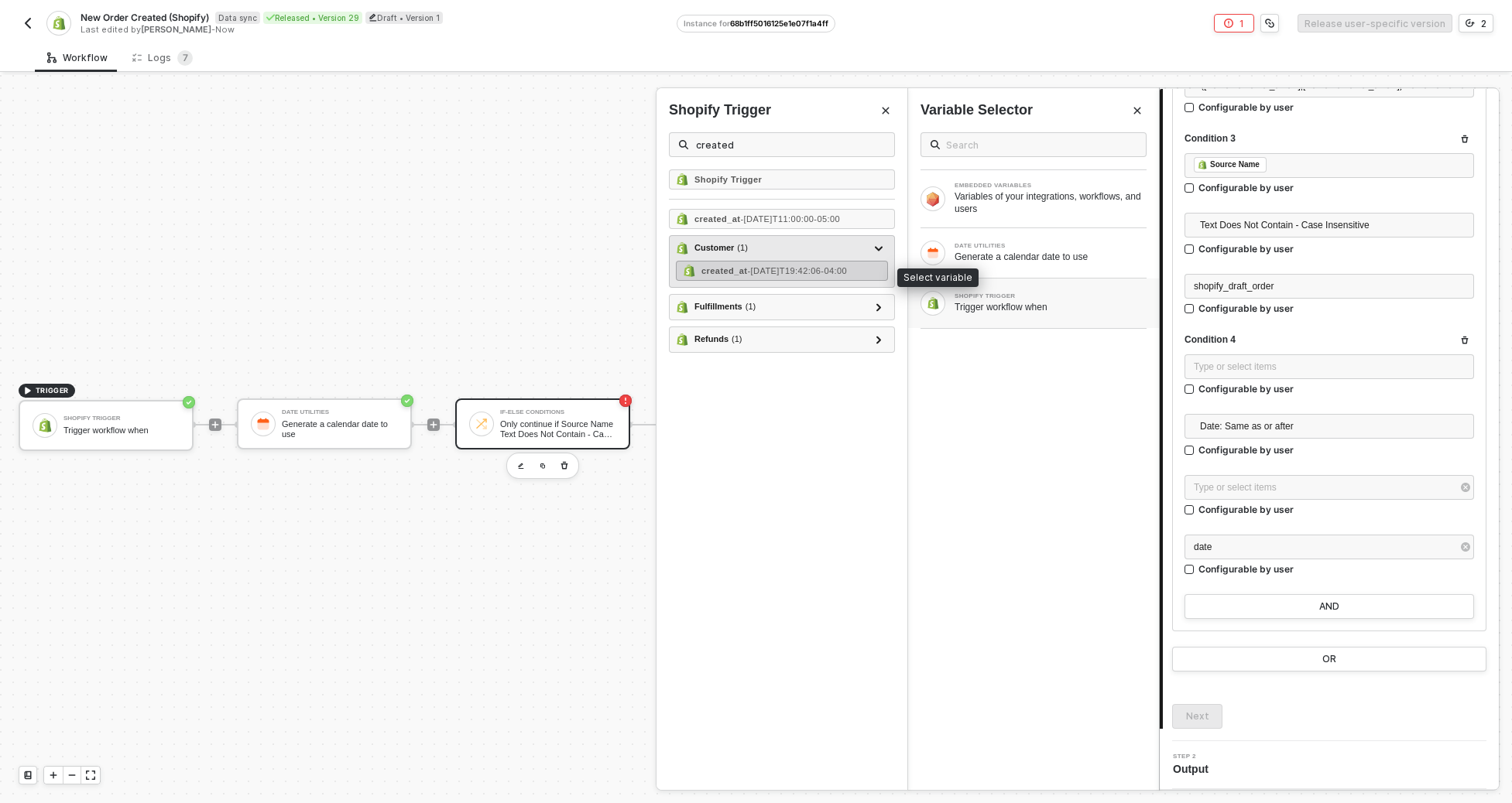
click at [811, 276] on div "created_at - 2021-06-08T19:42:06-04:00" at bounding box center [774, 271] width 145 height 9
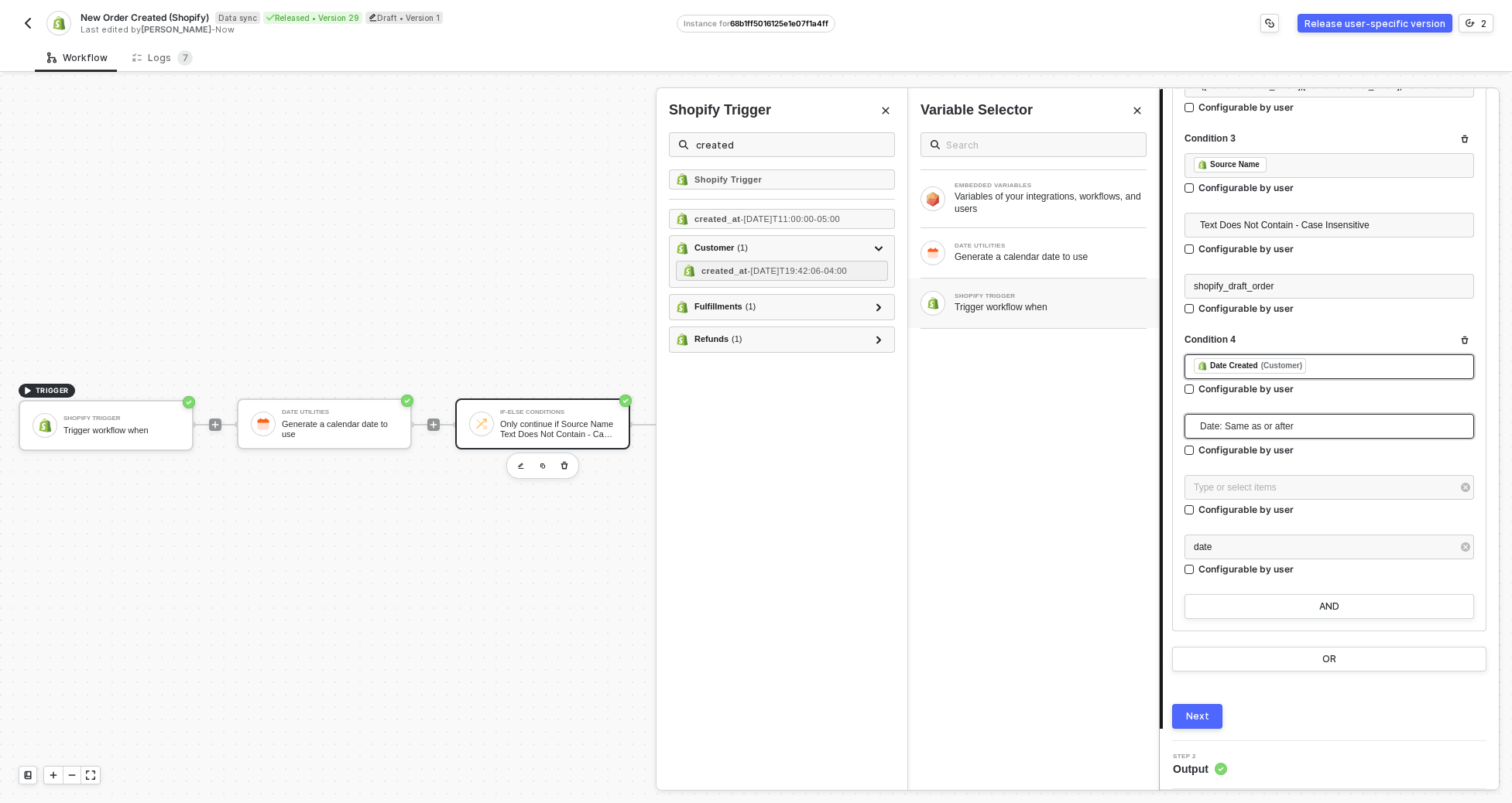
click at [1010, 426] on span "Date: Same as or after" at bounding box center [1332, 426] width 265 height 23
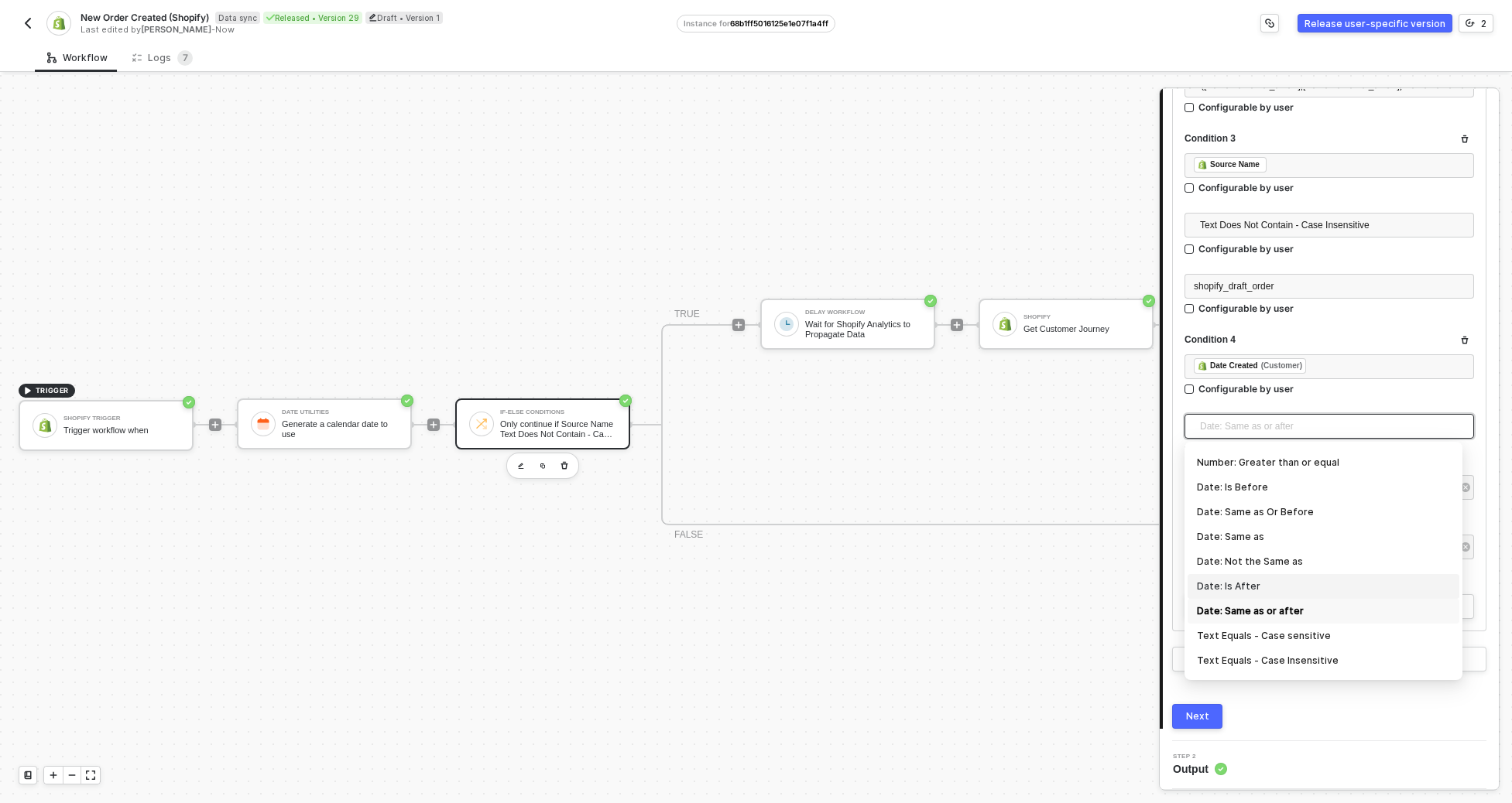
click at [1010, 580] on div "Date: Is After" at bounding box center [1323, 587] width 254 height 17
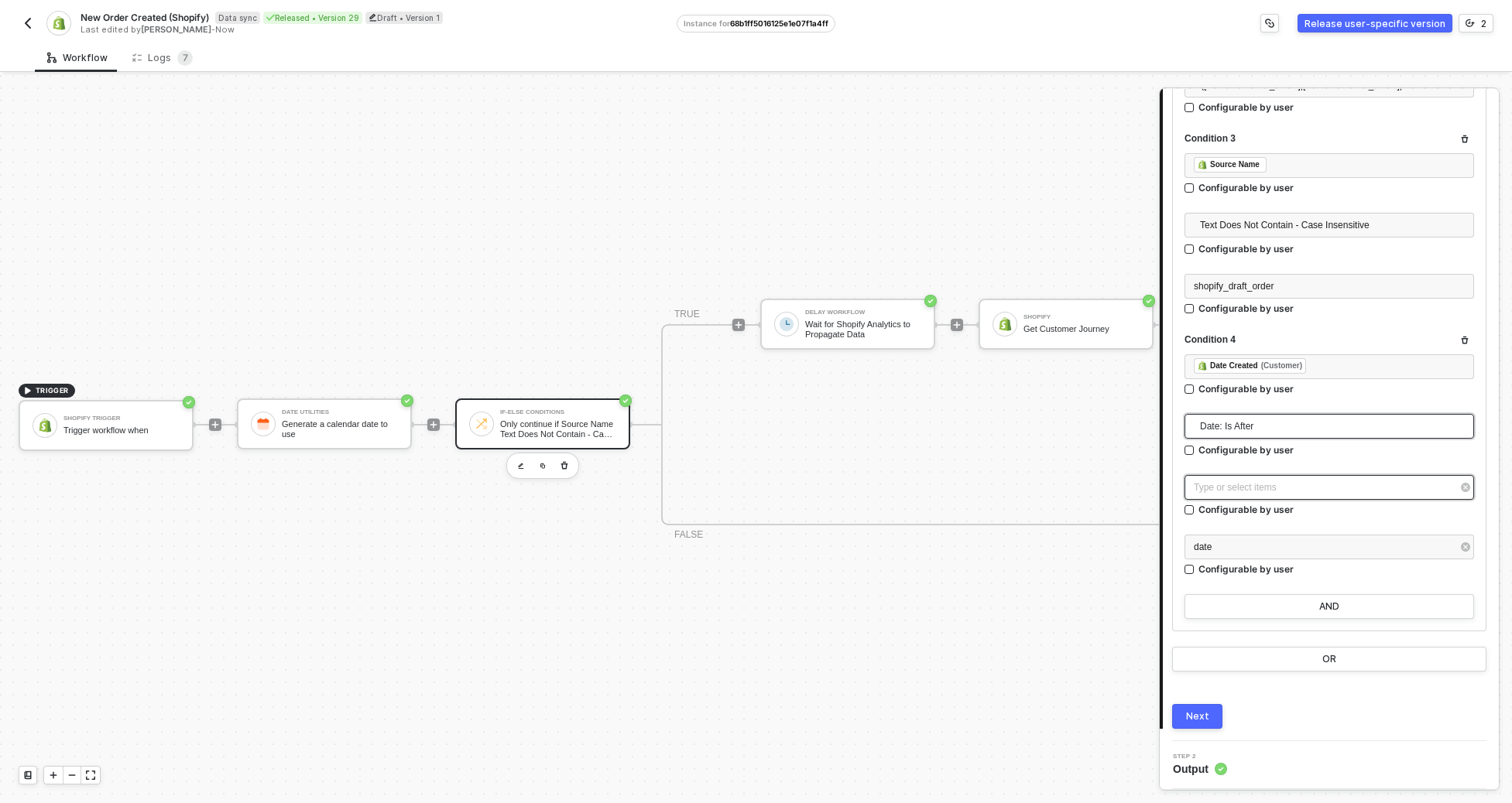
click at [1010, 495] on div "Type or select items ﻿" at bounding box center [1330, 487] width 290 height 24
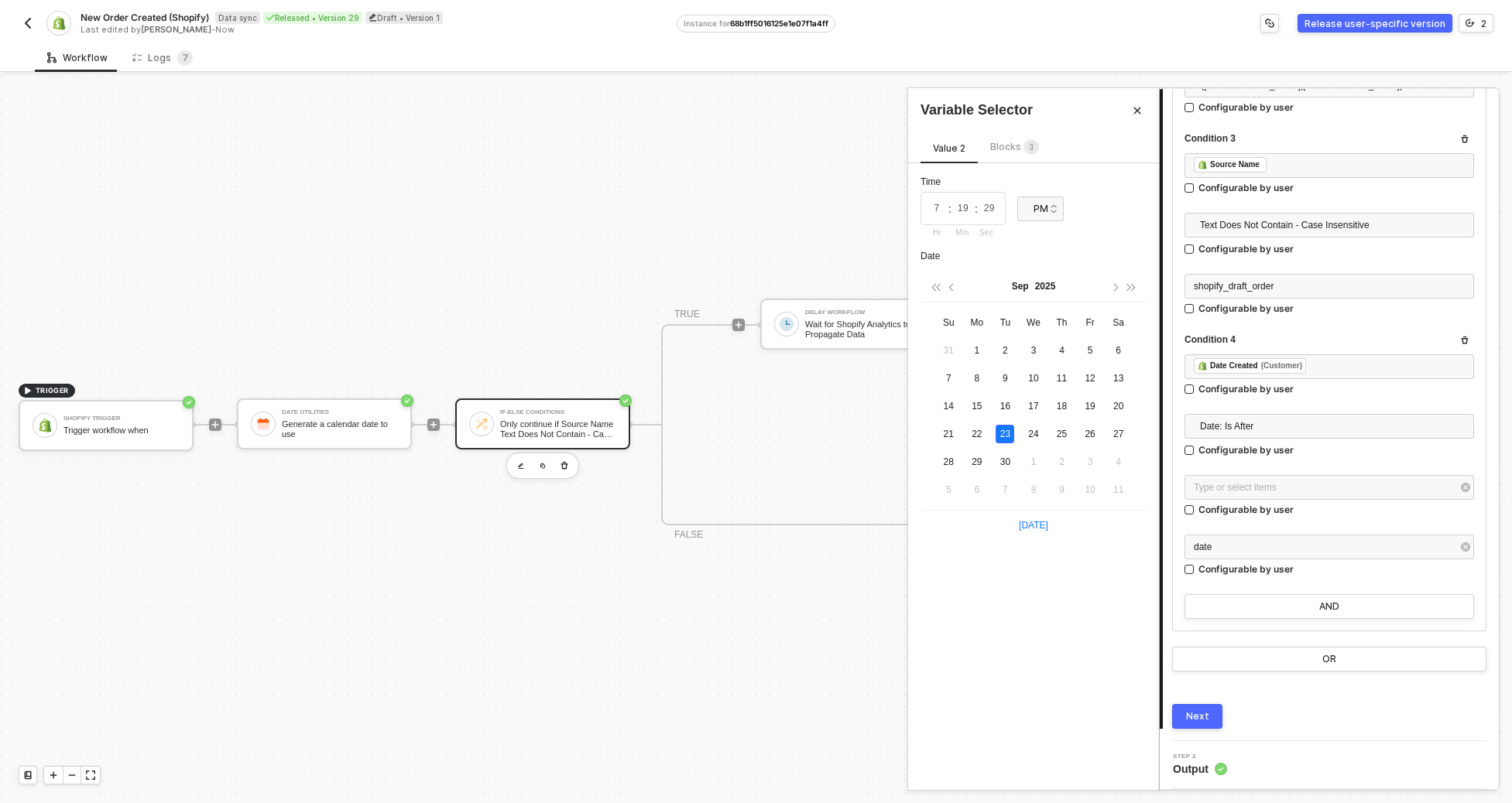
click at [1010, 150] on span "Blocks 3" at bounding box center [1015, 146] width 49 height 12
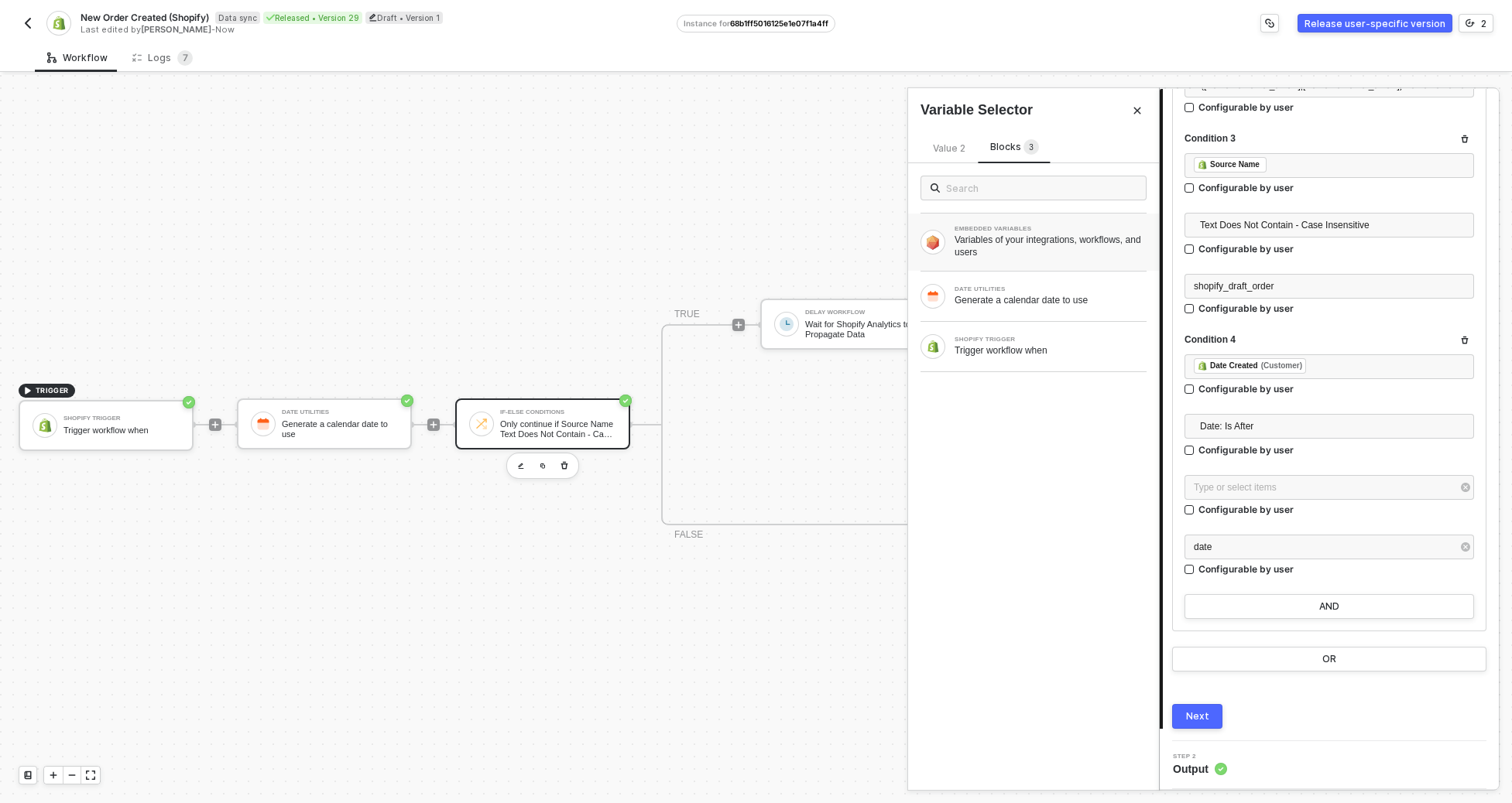
click at [981, 240] on div "Variables of your integrations, workflows, and users" at bounding box center [1051, 246] width 192 height 24
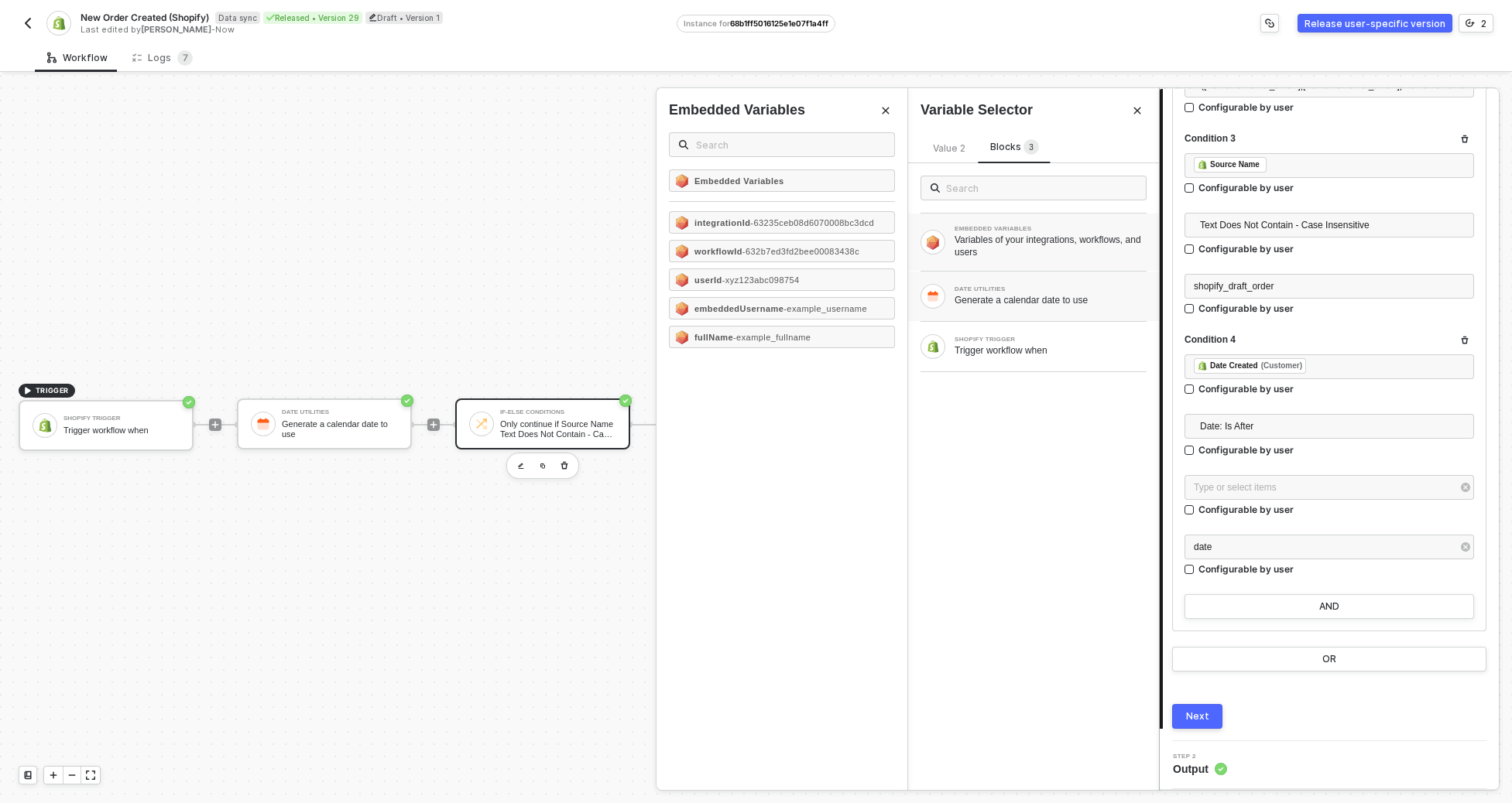
click at [984, 275] on div "DATE UTILITIES Generate a calendar date to use" at bounding box center [1034, 296] width 251 height 50
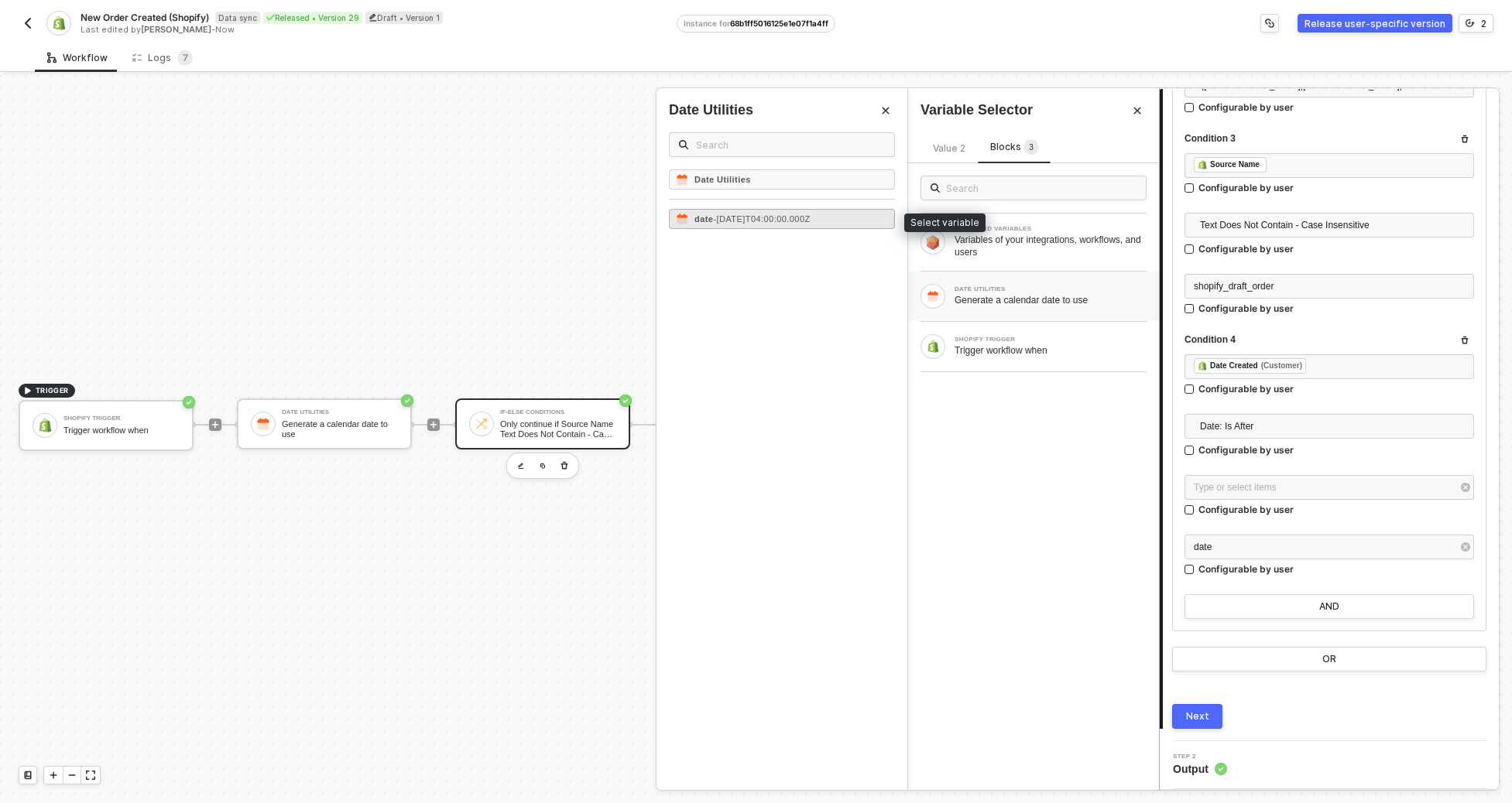
click at [813, 225] on div "date - 2025-09-16T04:00:00.000Z" at bounding box center [782, 219] width 226 height 20
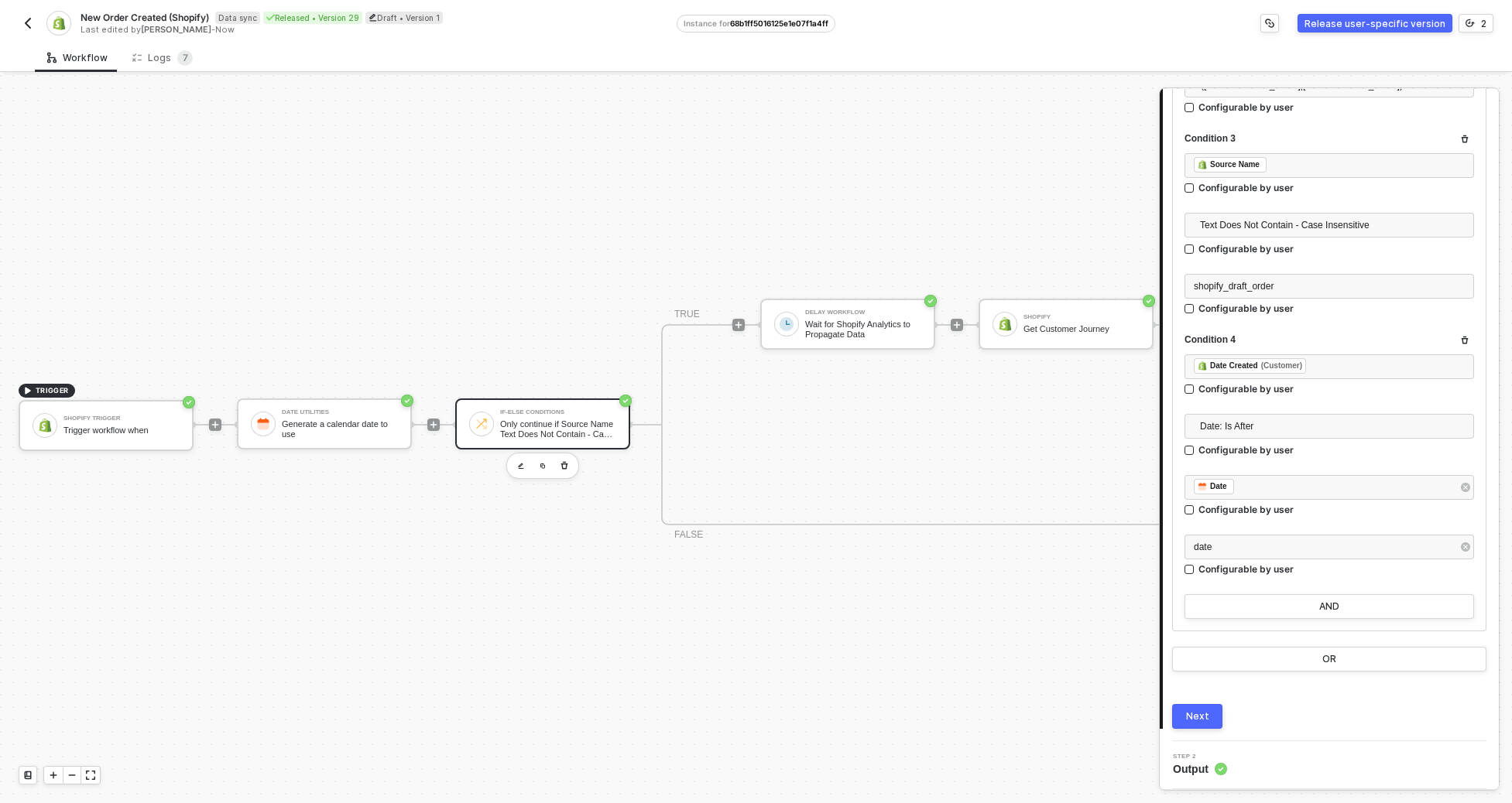
click at [1010, 692] on button "Next" at bounding box center [1198, 716] width 51 height 24
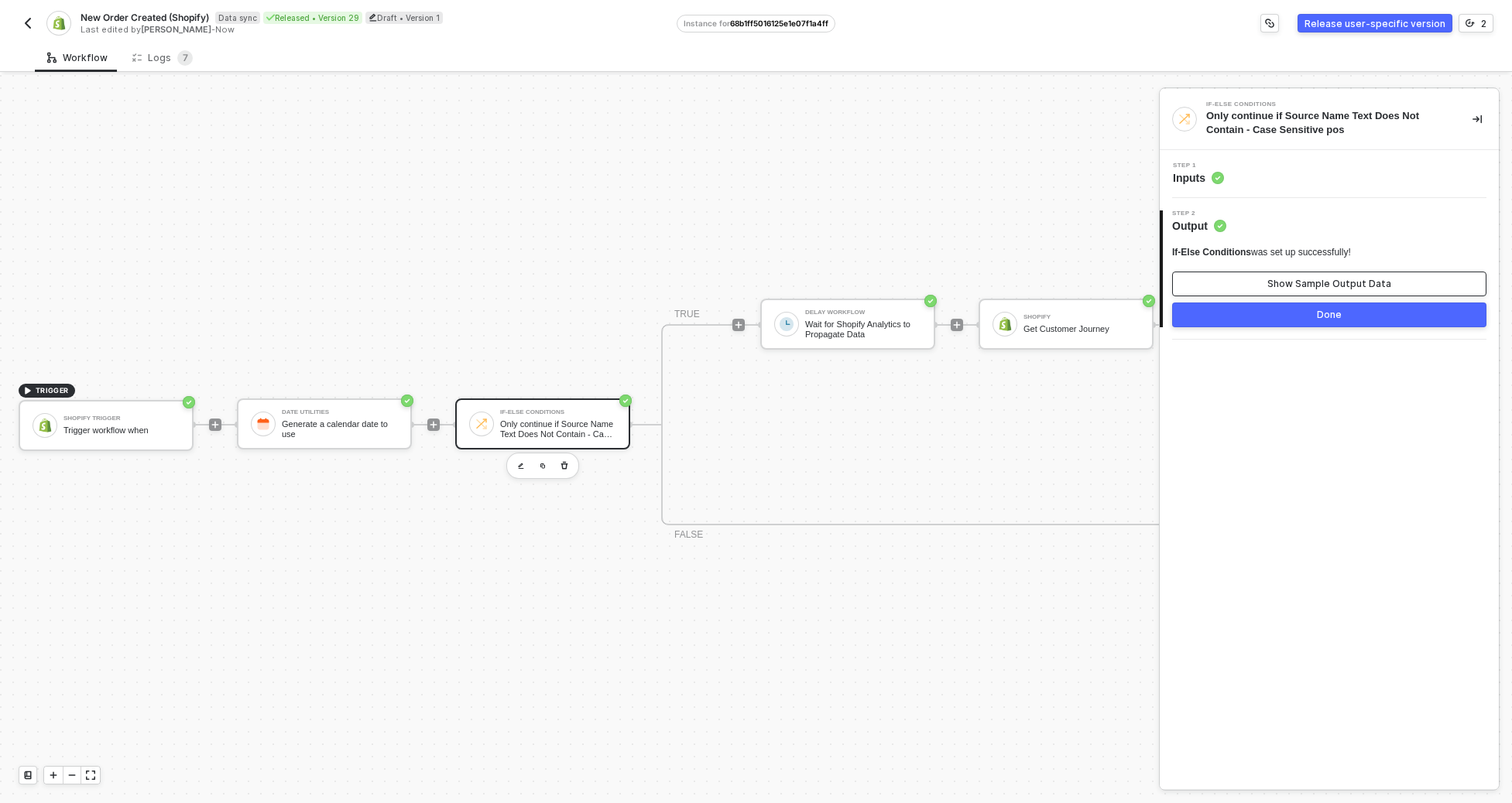
click at [1010, 276] on button "Show Sample Output Data" at bounding box center [1330, 283] width 314 height 24
click at [1010, 310] on button "Done" at bounding box center [1330, 314] width 314 height 24
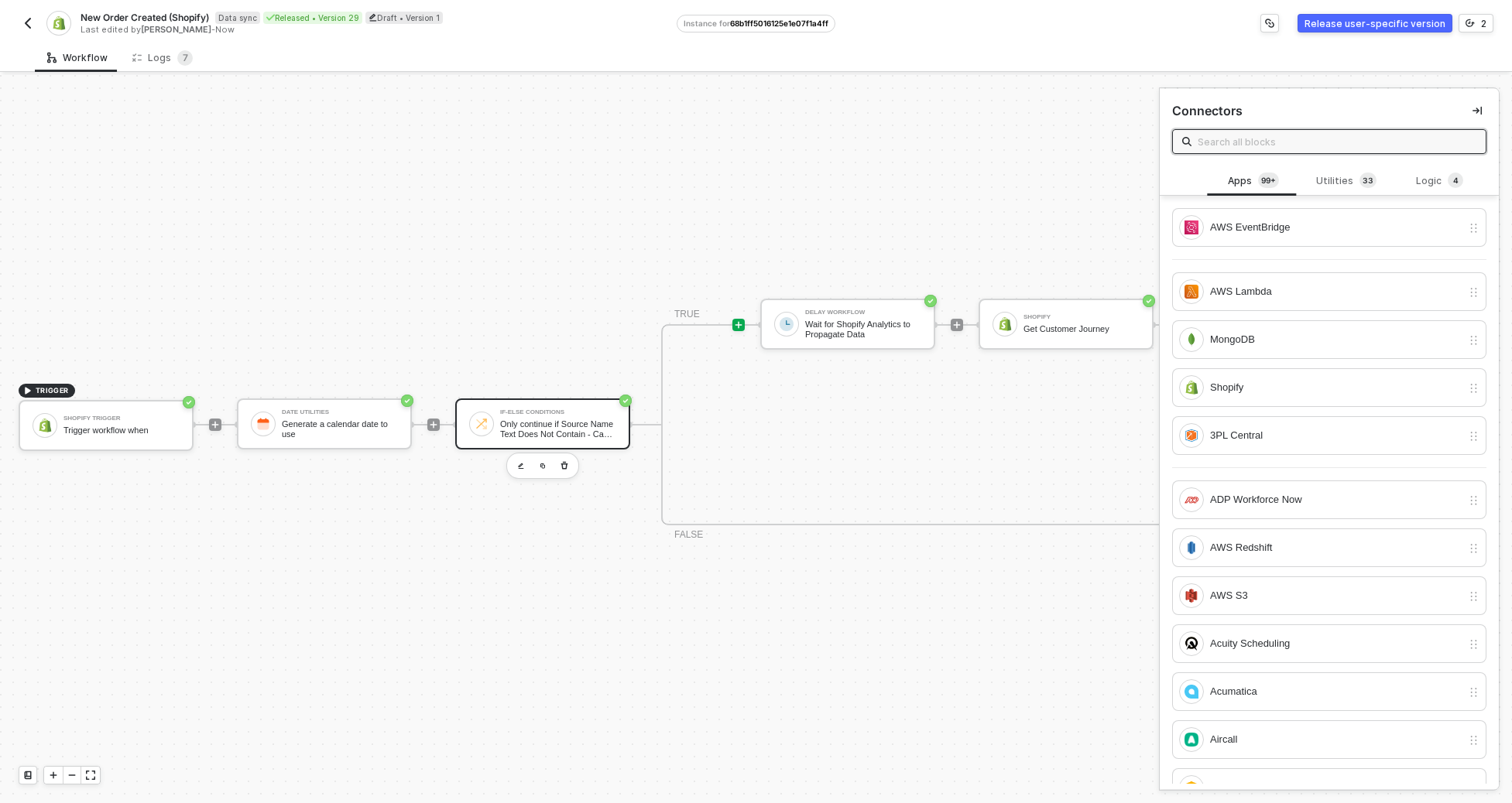
click at [553, 399] on div "If-Else Conditions Only continue if Source Name Text Does Not Contain - Case Se…" at bounding box center [543, 424] width 175 height 51
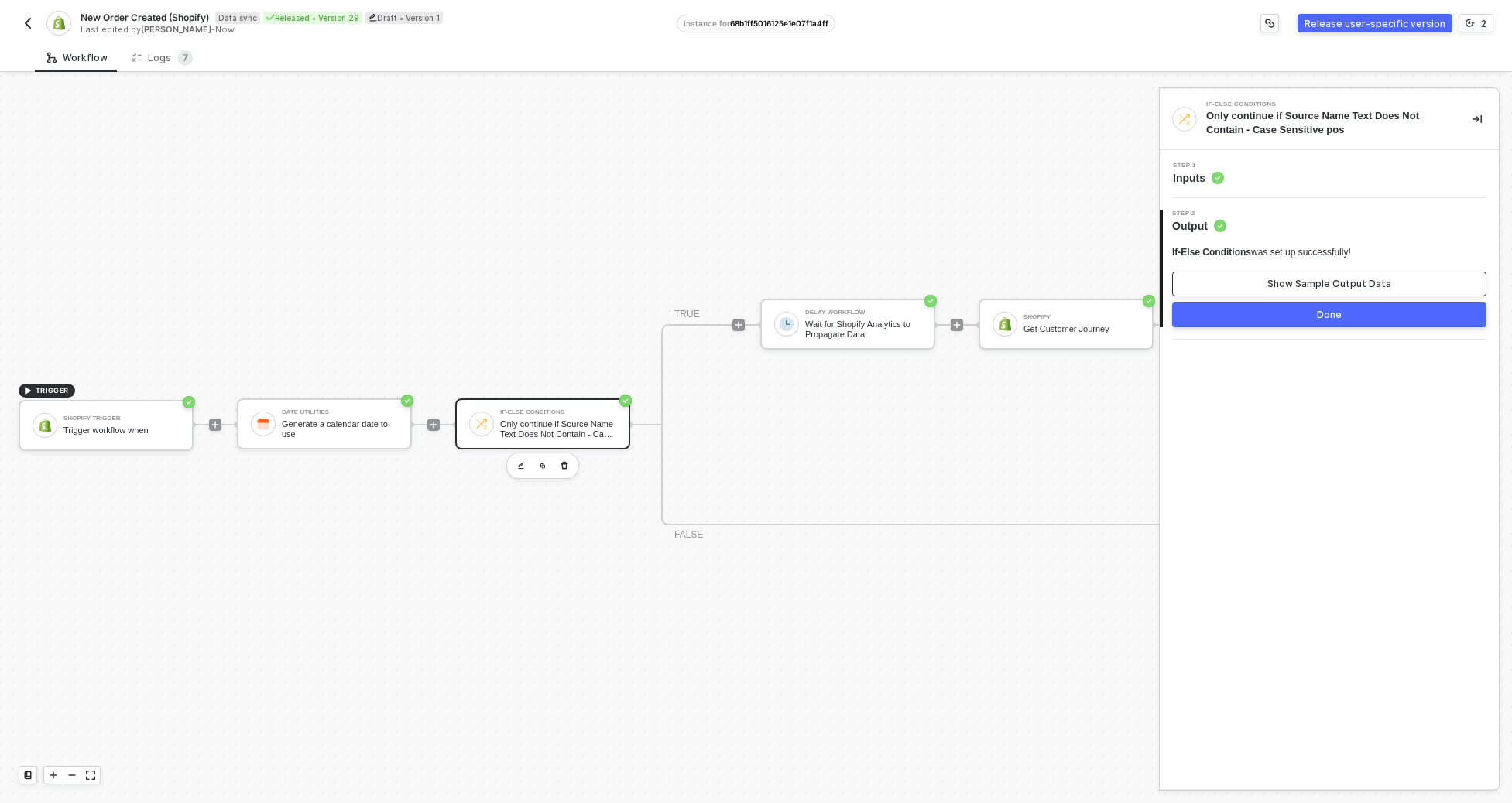
click at [1010, 287] on div "Show Sample Output Data" at bounding box center [1329, 284] width 124 height 13
click at [1010, 177] on div "Step 1 Inputs" at bounding box center [1331, 174] width 335 height 23
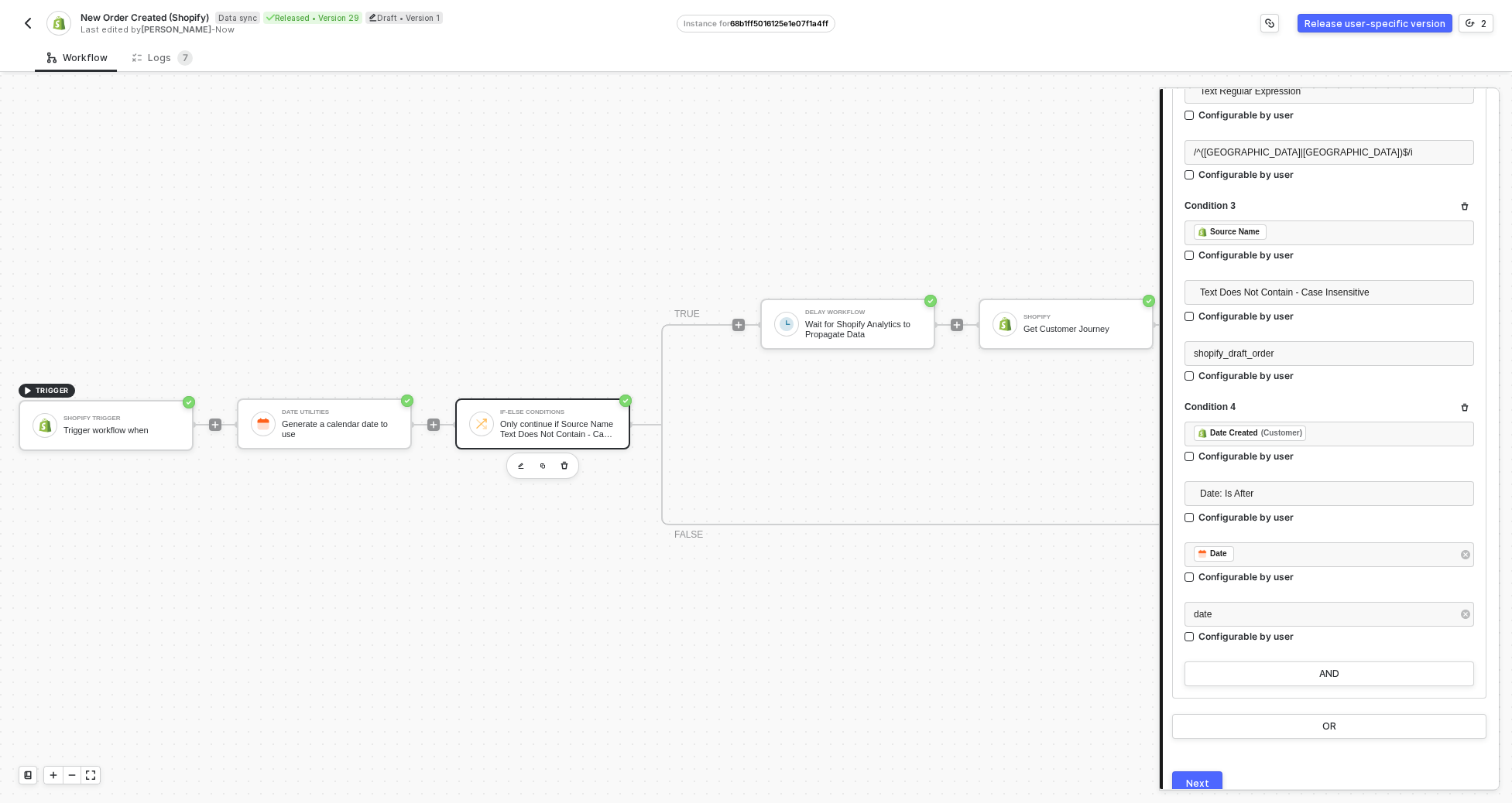
scroll to position [491, 0]
click at [1010, 17] on div "Release user-specific version" at bounding box center [1375, 24] width 141 height 13
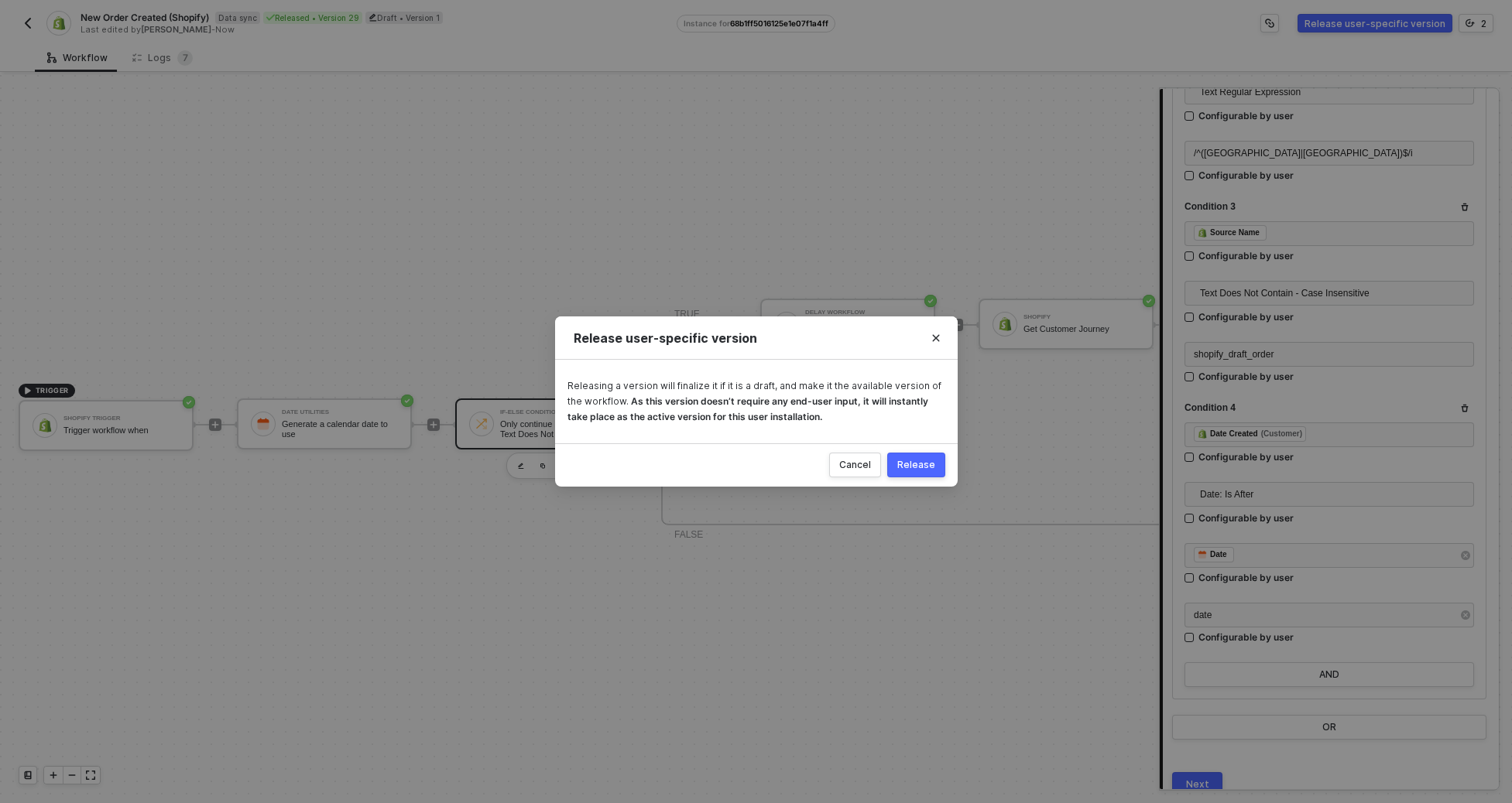
click at [922, 458] on button "Release" at bounding box center [916, 464] width 58 height 24
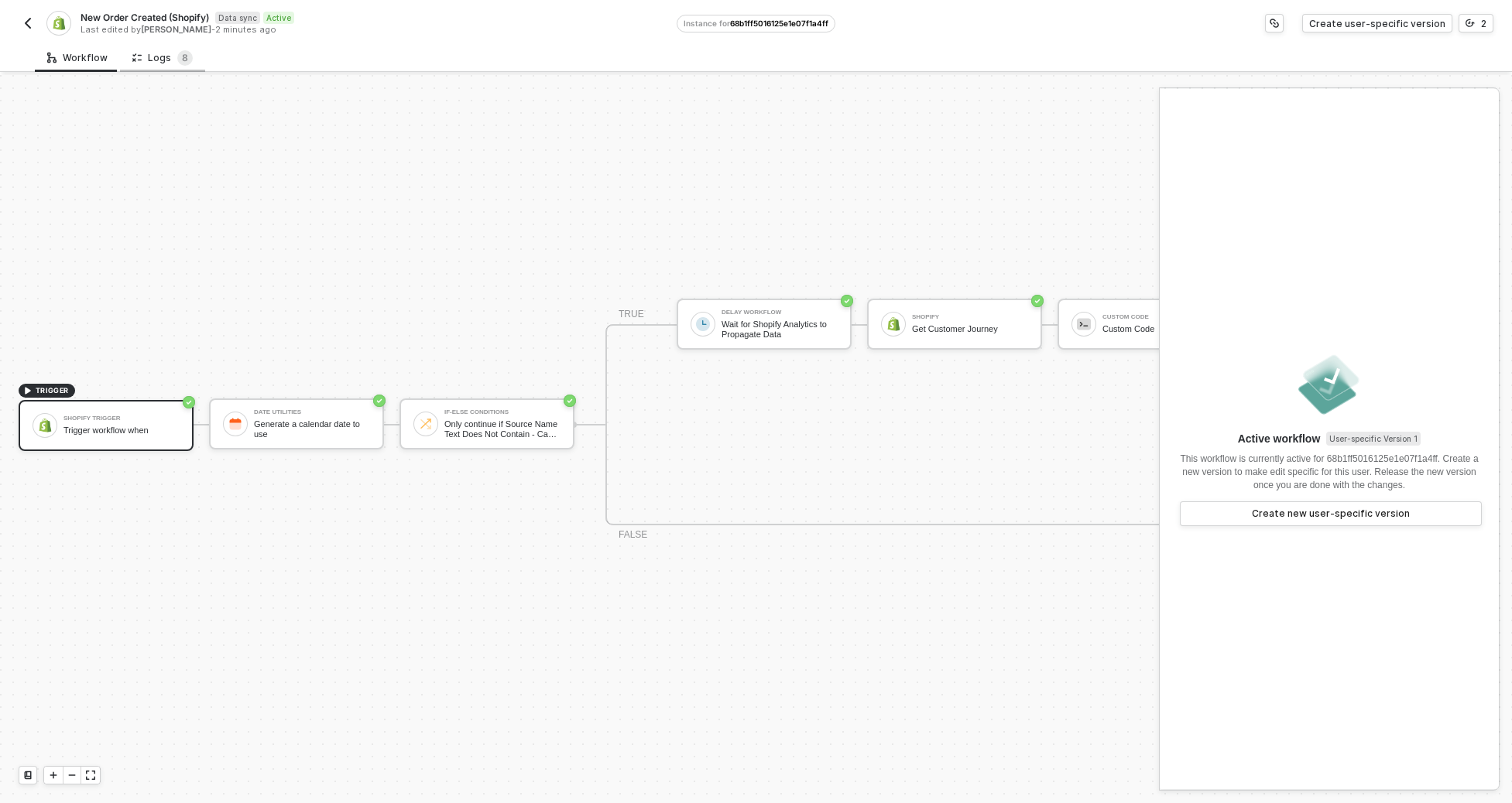
click at [168, 62] on div "Logs 8" at bounding box center [163, 58] width 60 height 16
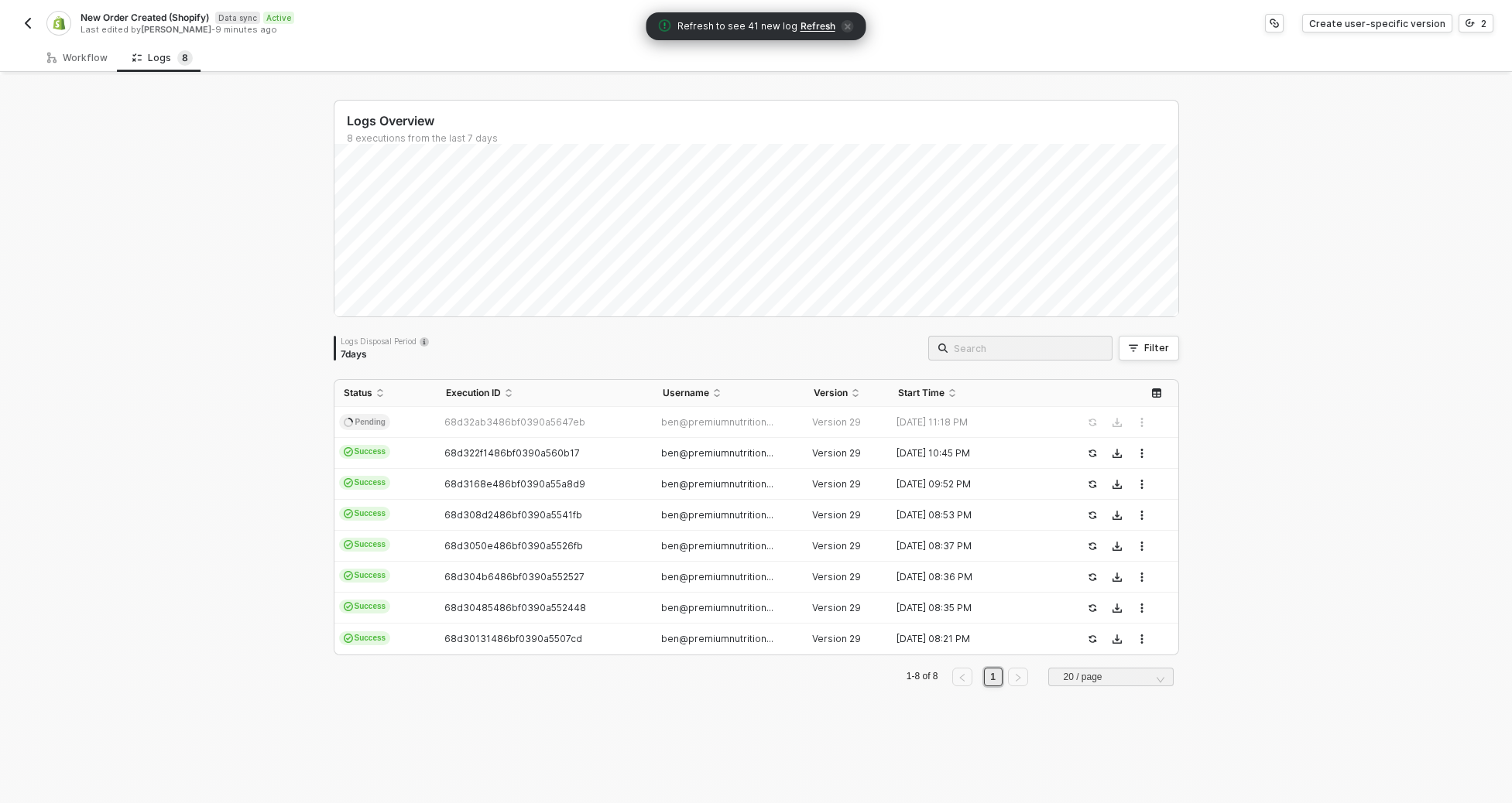
click at [805, 28] on span "Refresh" at bounding box center [818, 26] width 35 height 13
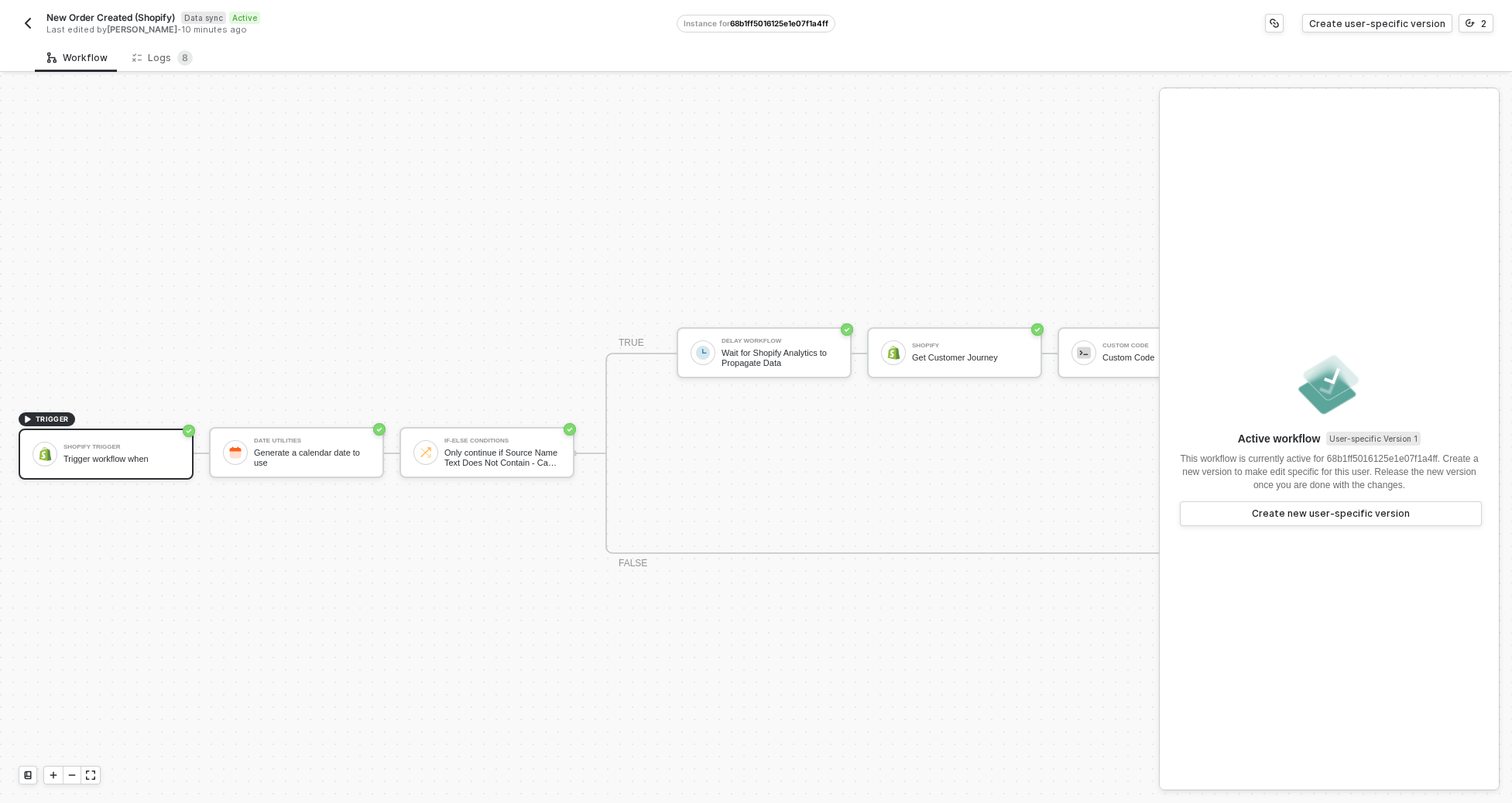
scroll to position [40, 0]
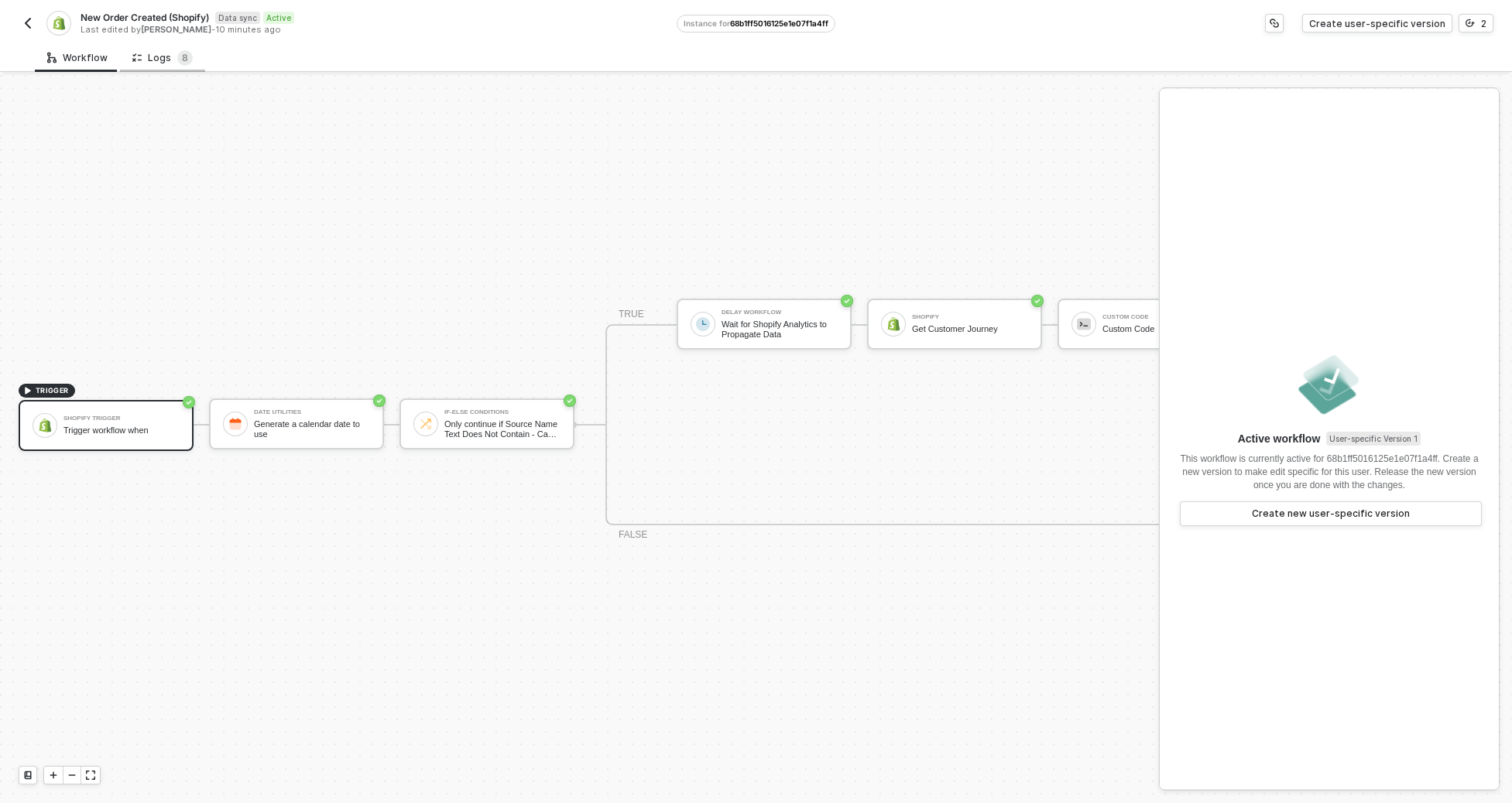
click at [137, 51] on icon at bounding box center [137, 58] width 9 height 13
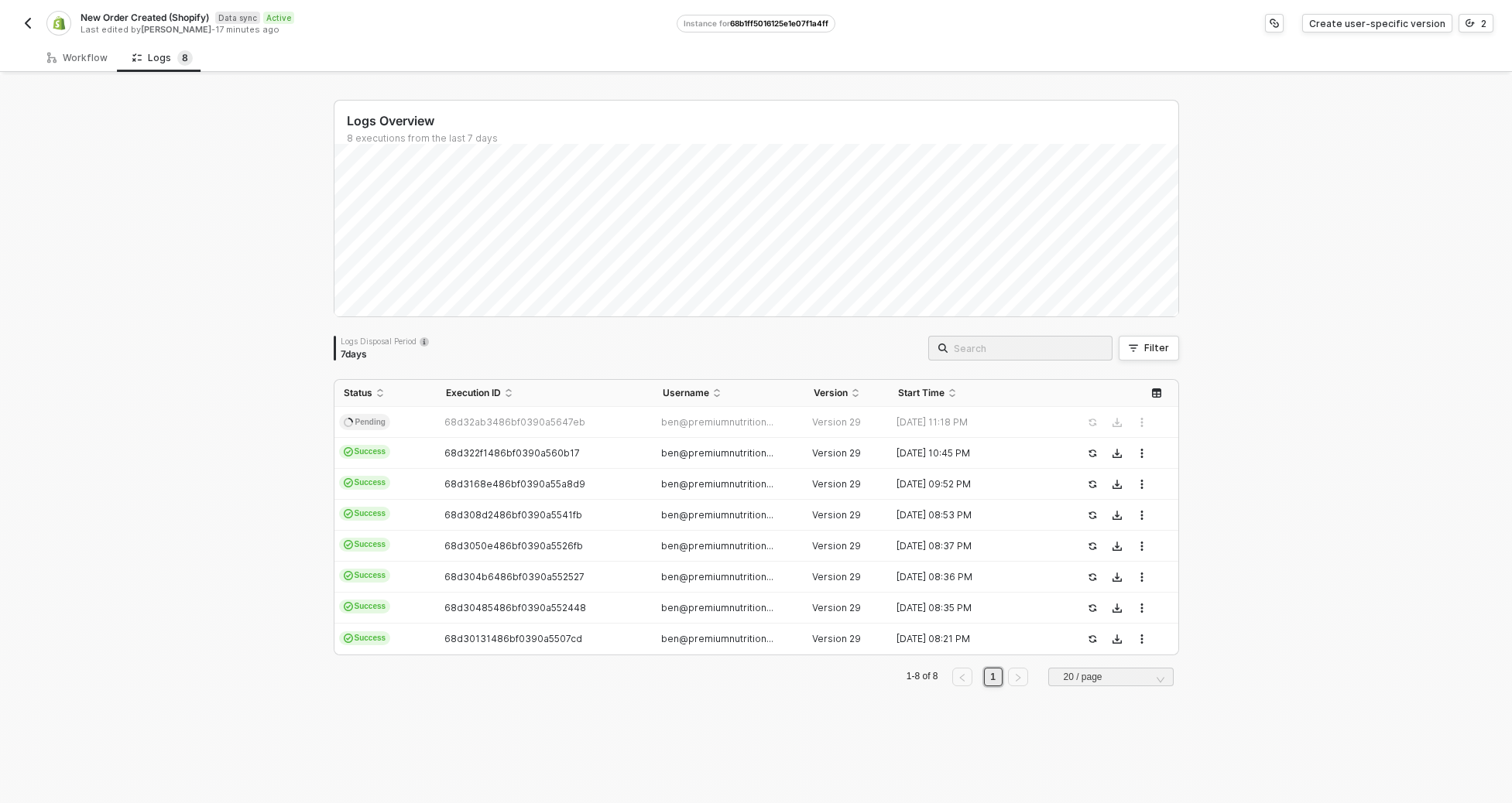
click at [1330, 1] on div "New Order Created (Shopify) Data sync Active Last edited by [PERSON_NAME] - 17 …" at bounding box center [756, 21] width 1475 height 43
